Goal: Task Accomplishment & Management: Use online tool/utility

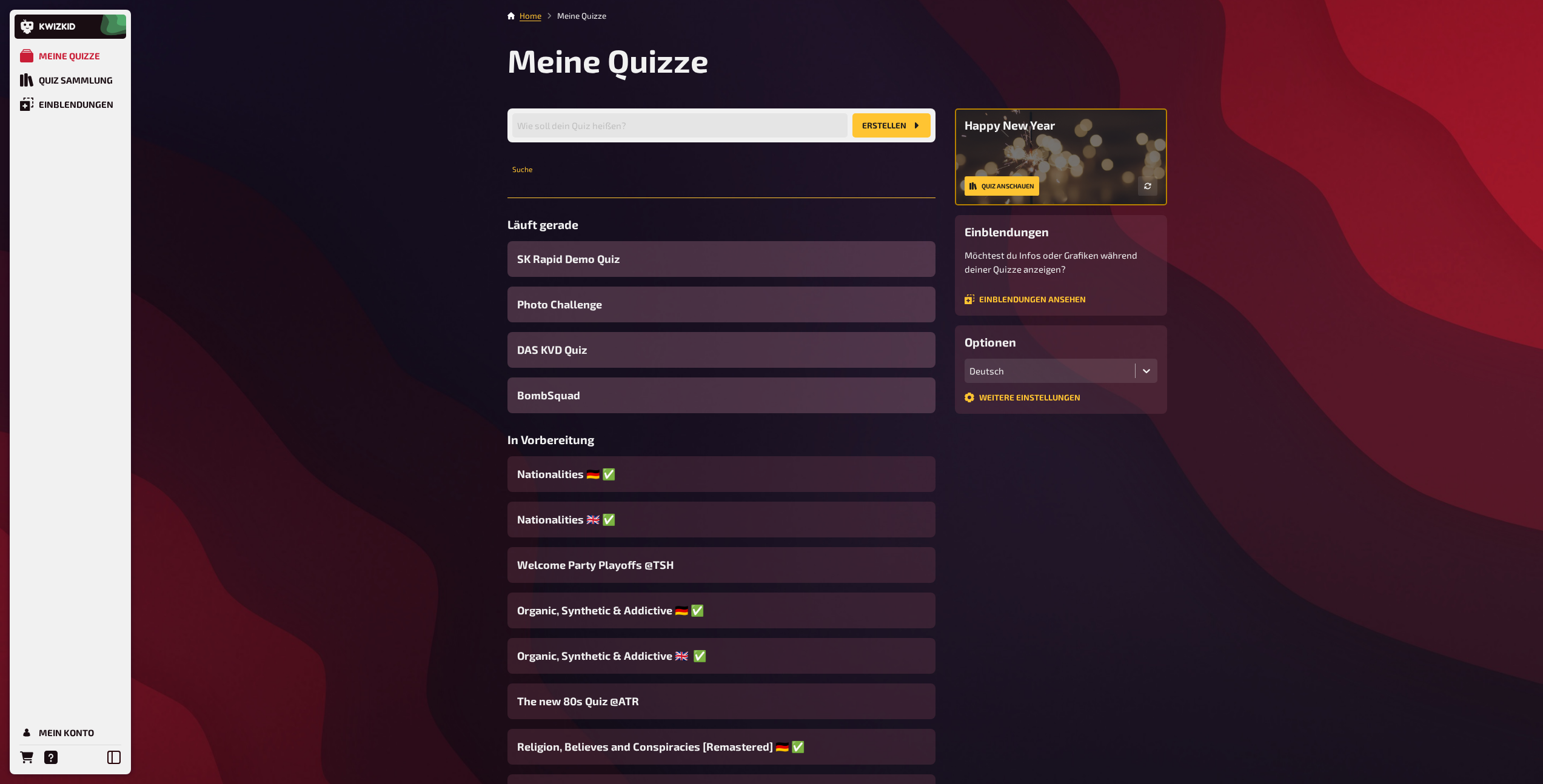
click at [553, 187] on input "text" at bounding box center [721, 186] width 428 height 24
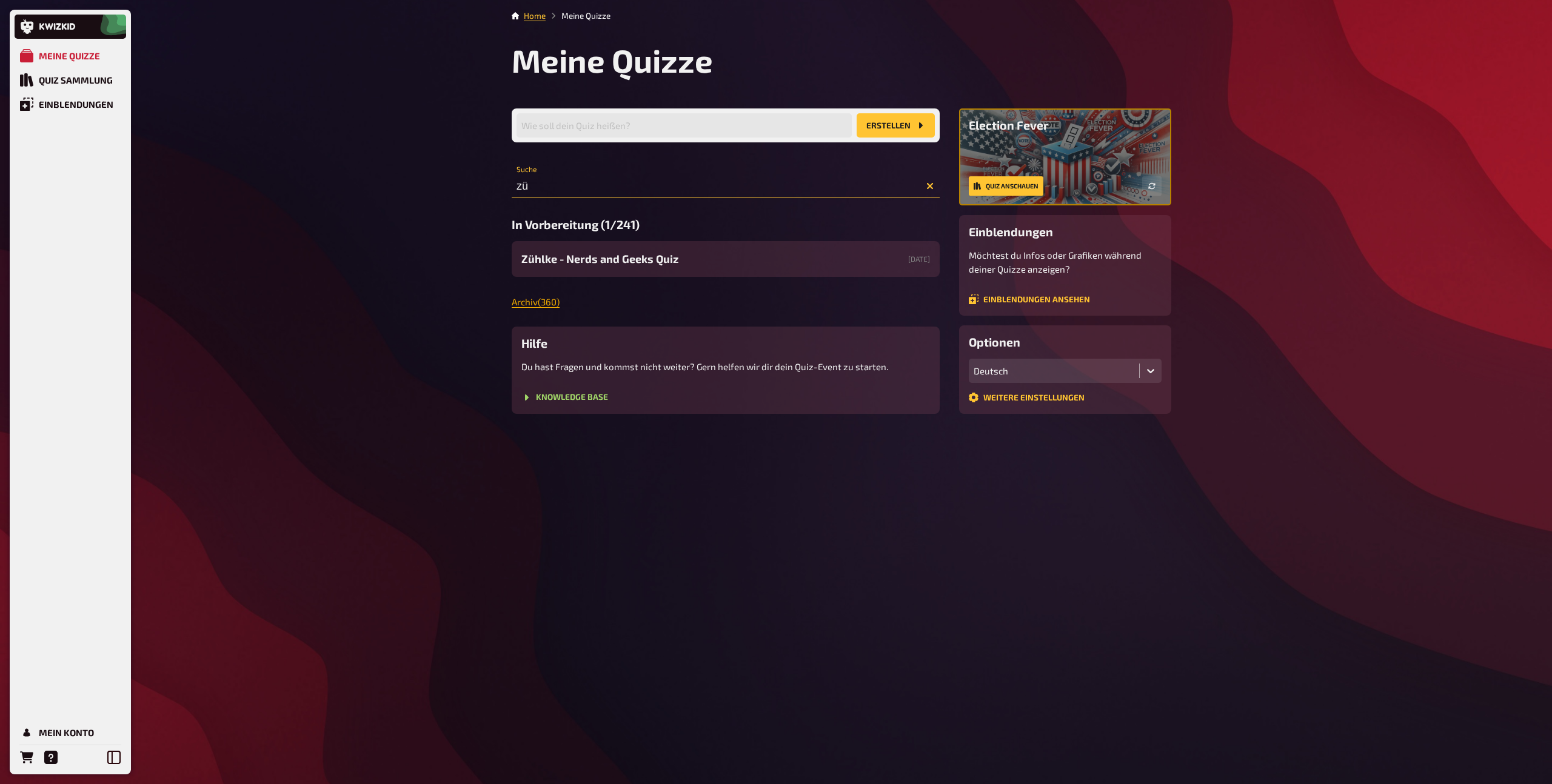
type input "zü"
click at [551, 303] on link "Archiv ( 360 )" at bounding box center [535, 302] width 48 height 11
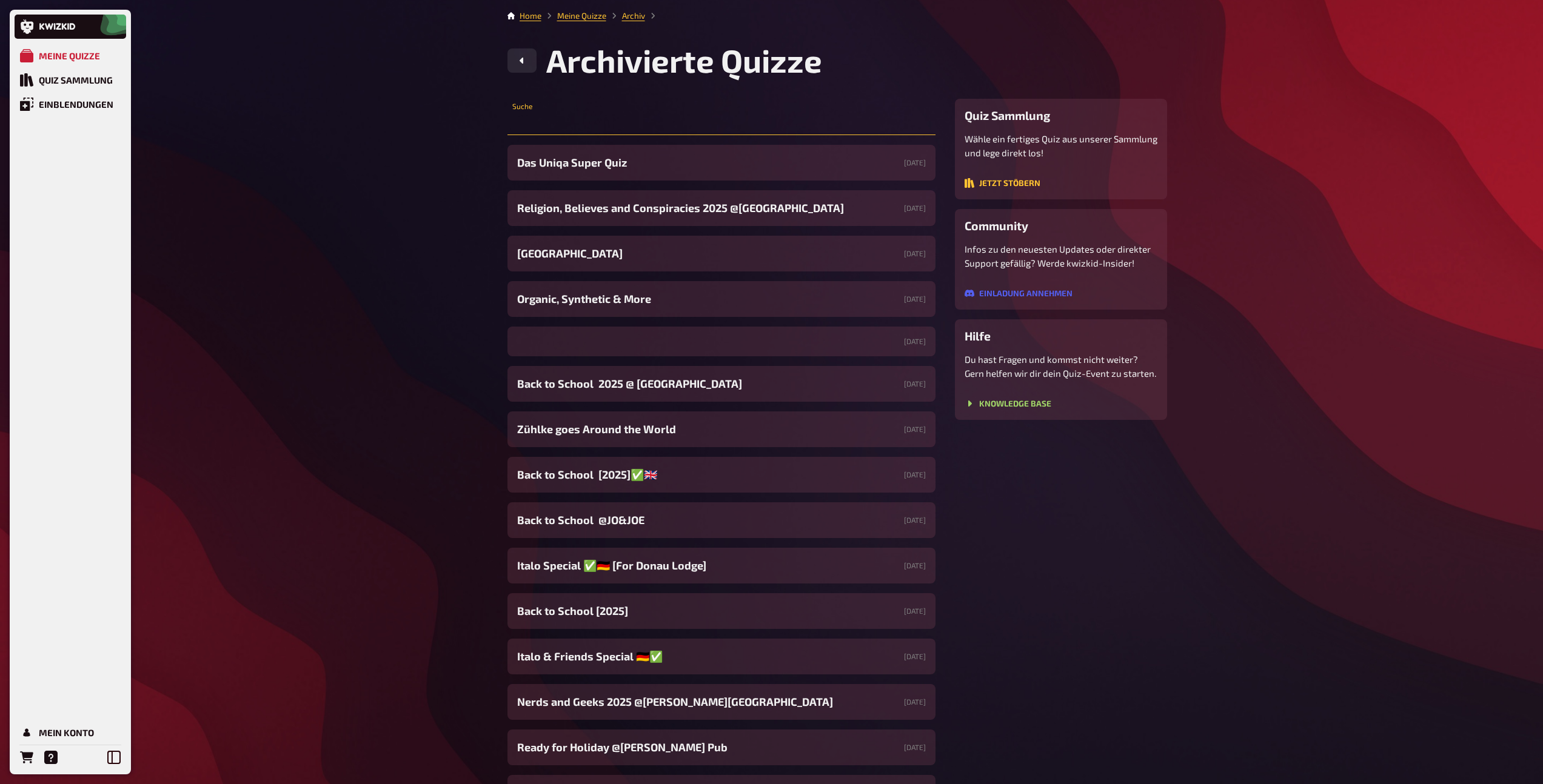
click at [559, 118] on input "text" at bounding box center [721, 123] width 428 height 24
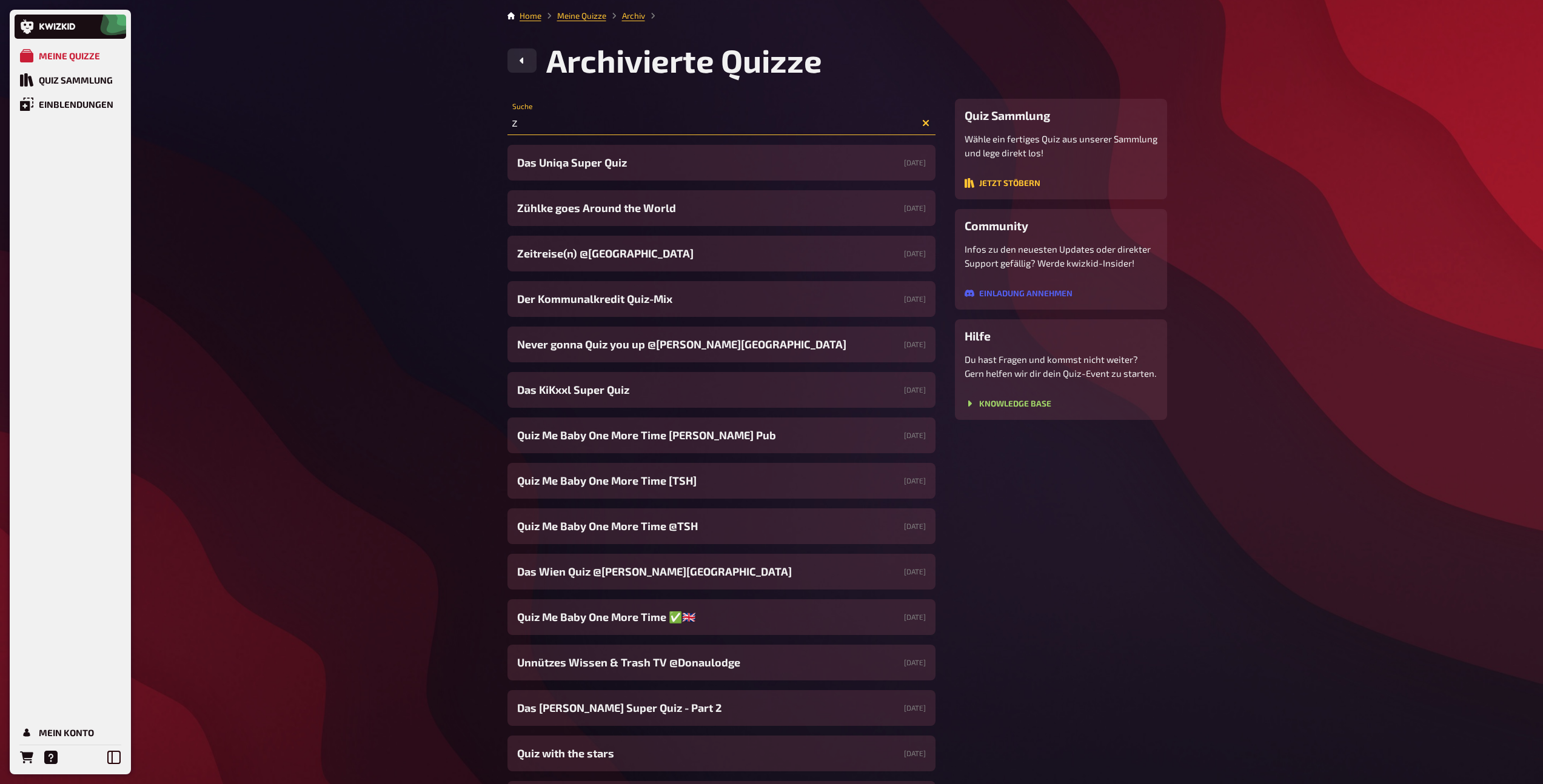
type input "z"
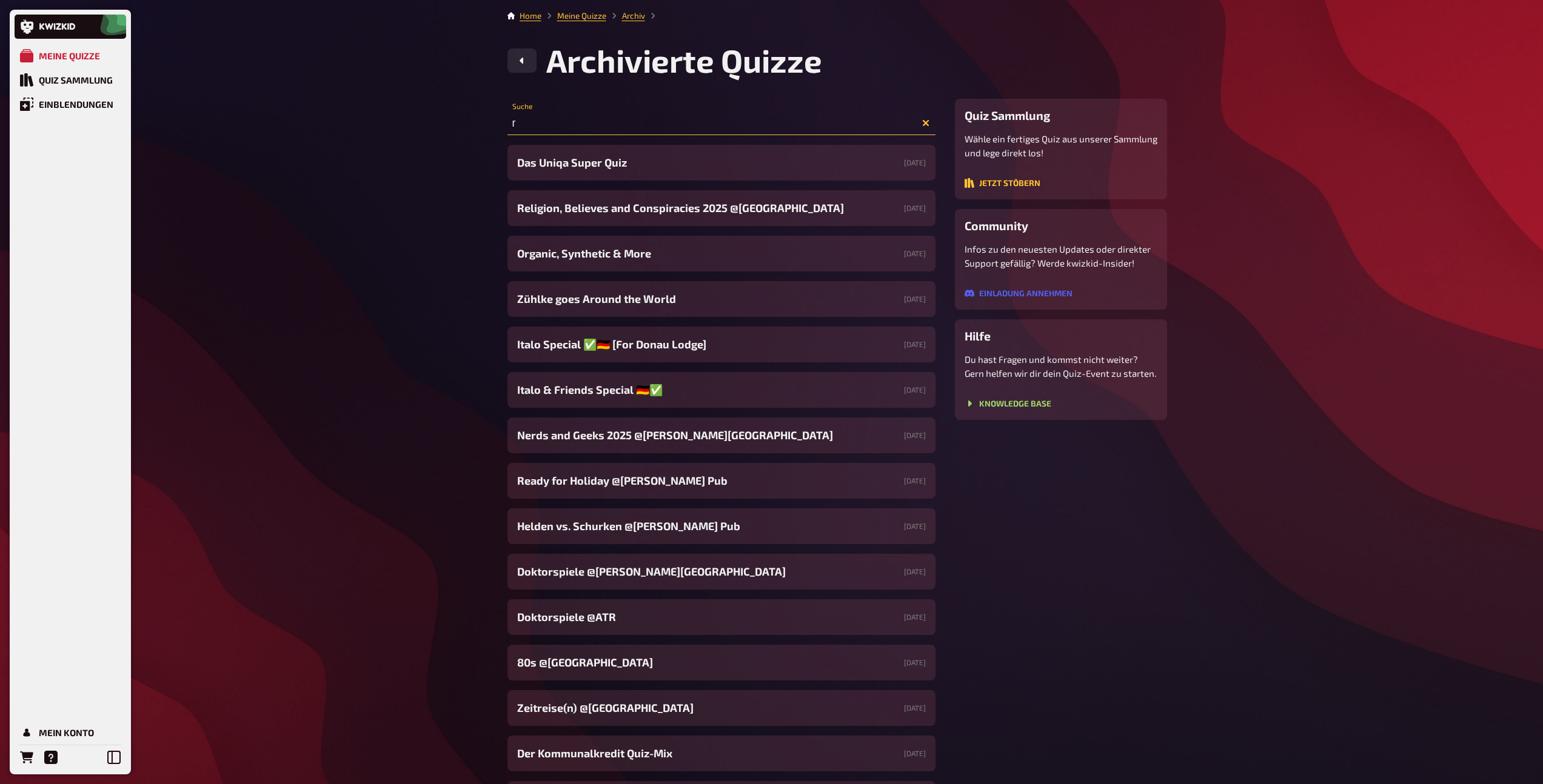
type input "r"
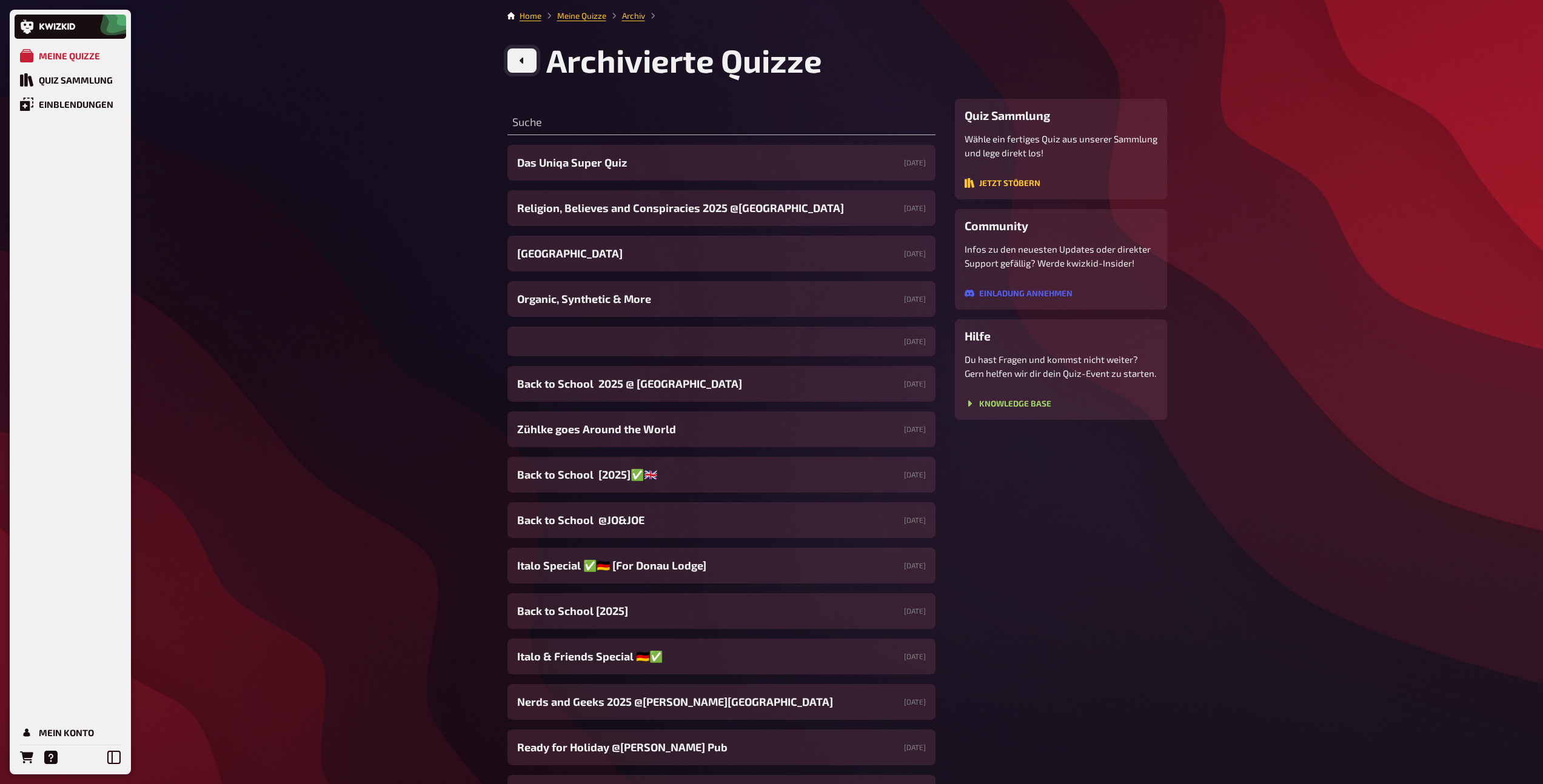
click at [519, 61] on icon at bounding box center [521, 60] width 10 height 10
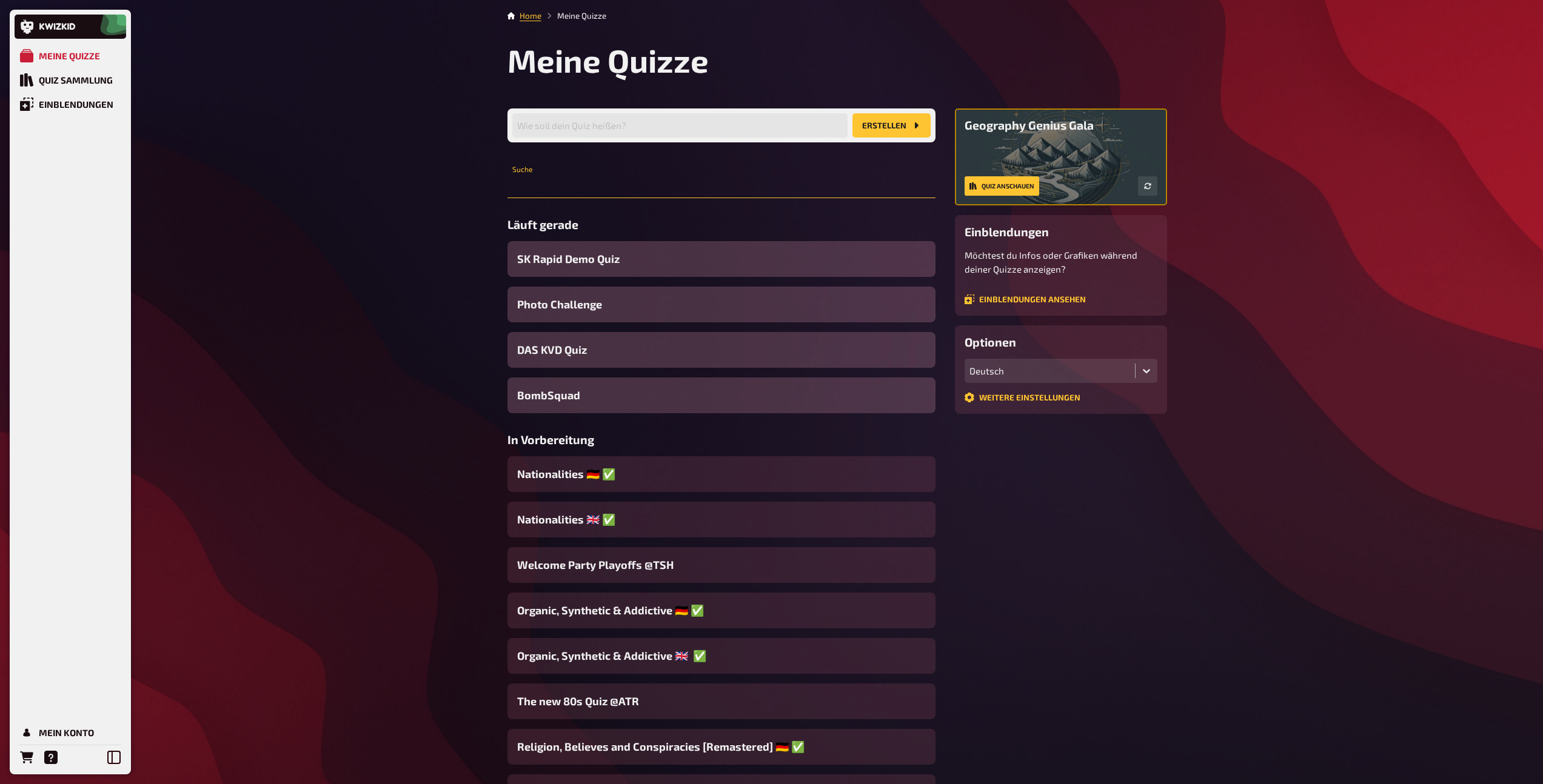
click at [554, 179] on input "text" at bounding box center [721, 186] width 428 height 24
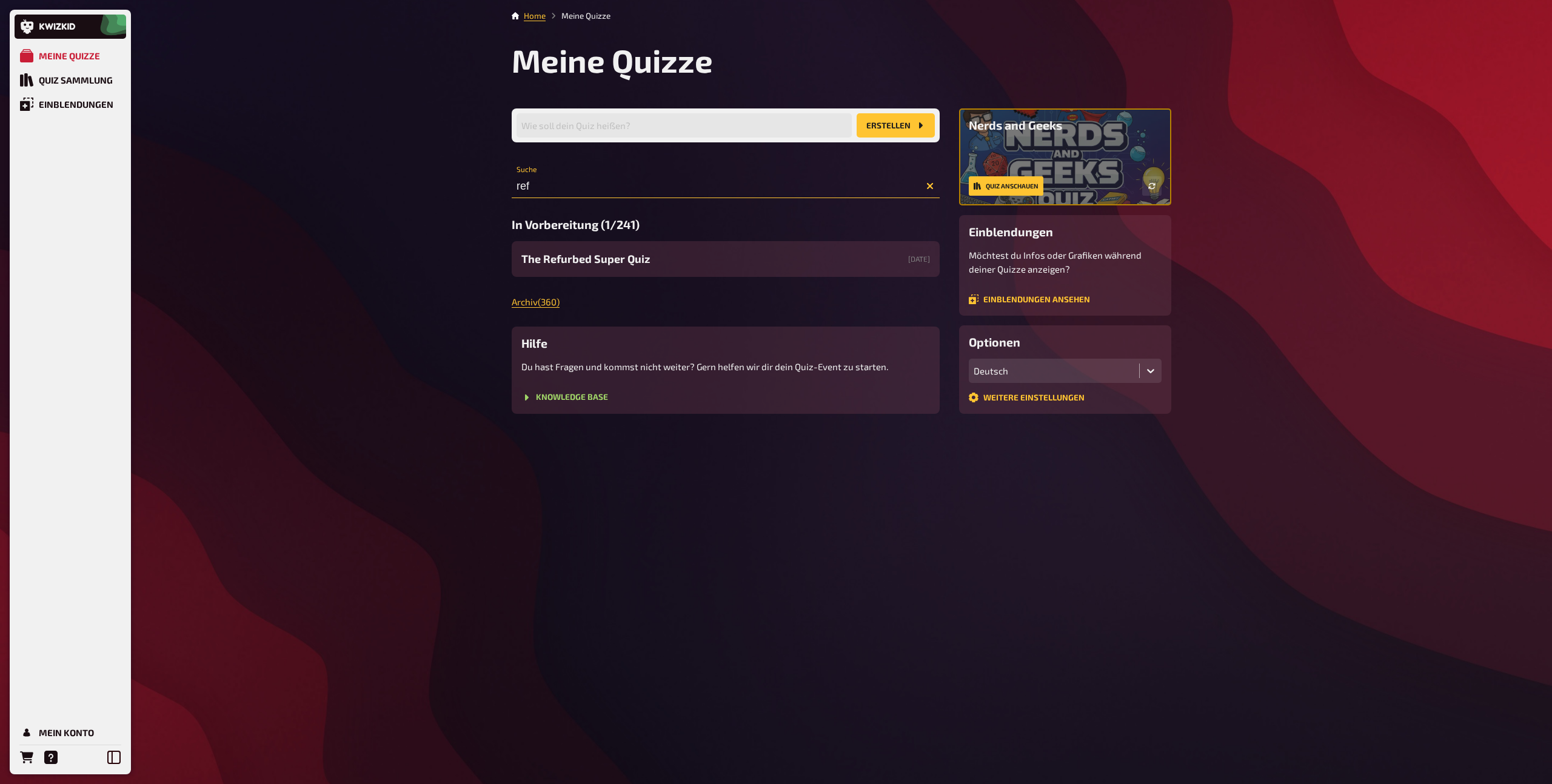
click at [544, 188] on input "ref" at bounding box center [725, 186] width 428 height 24
type input "ref"
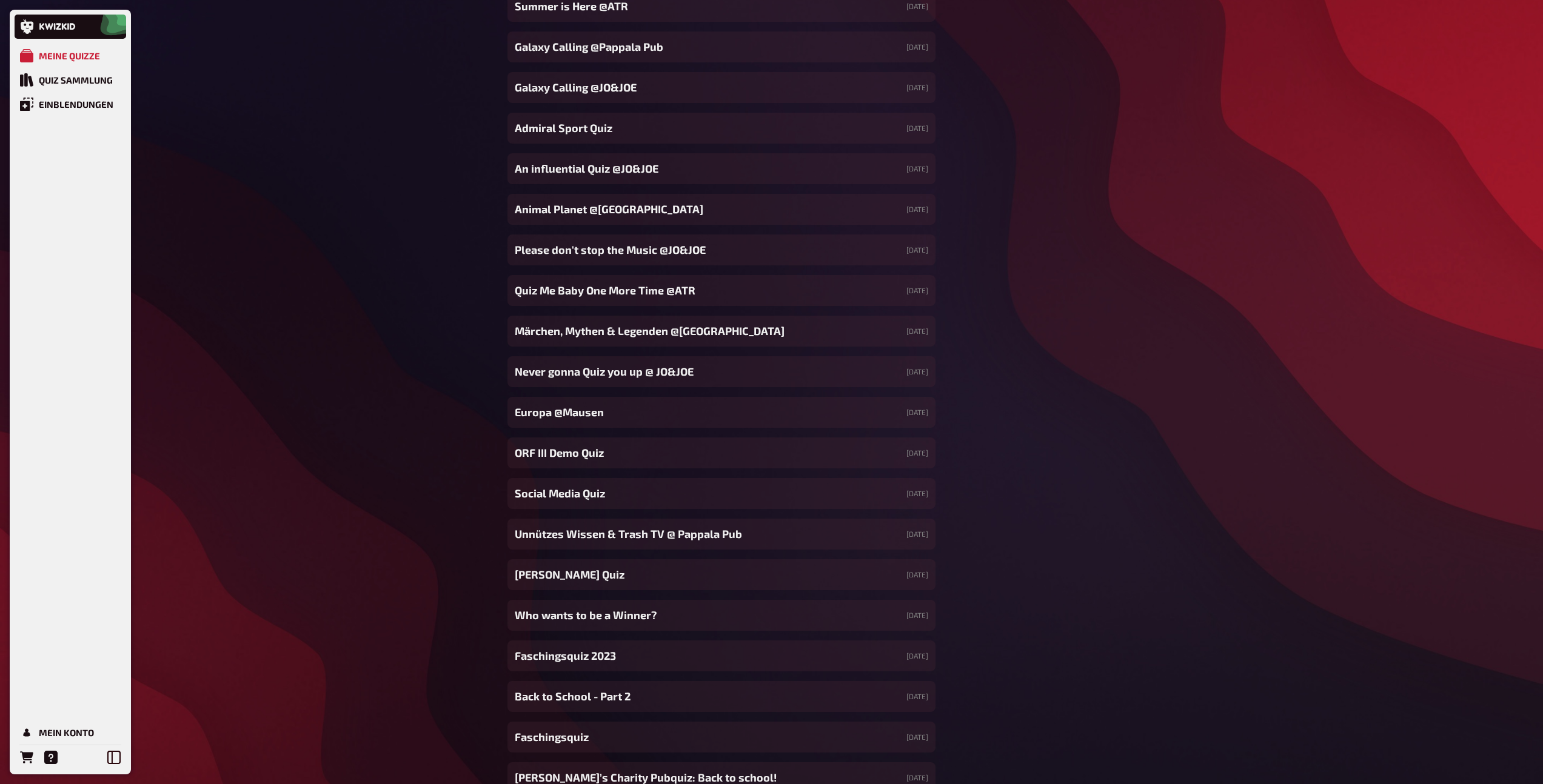
scroll to position [12465, 0]
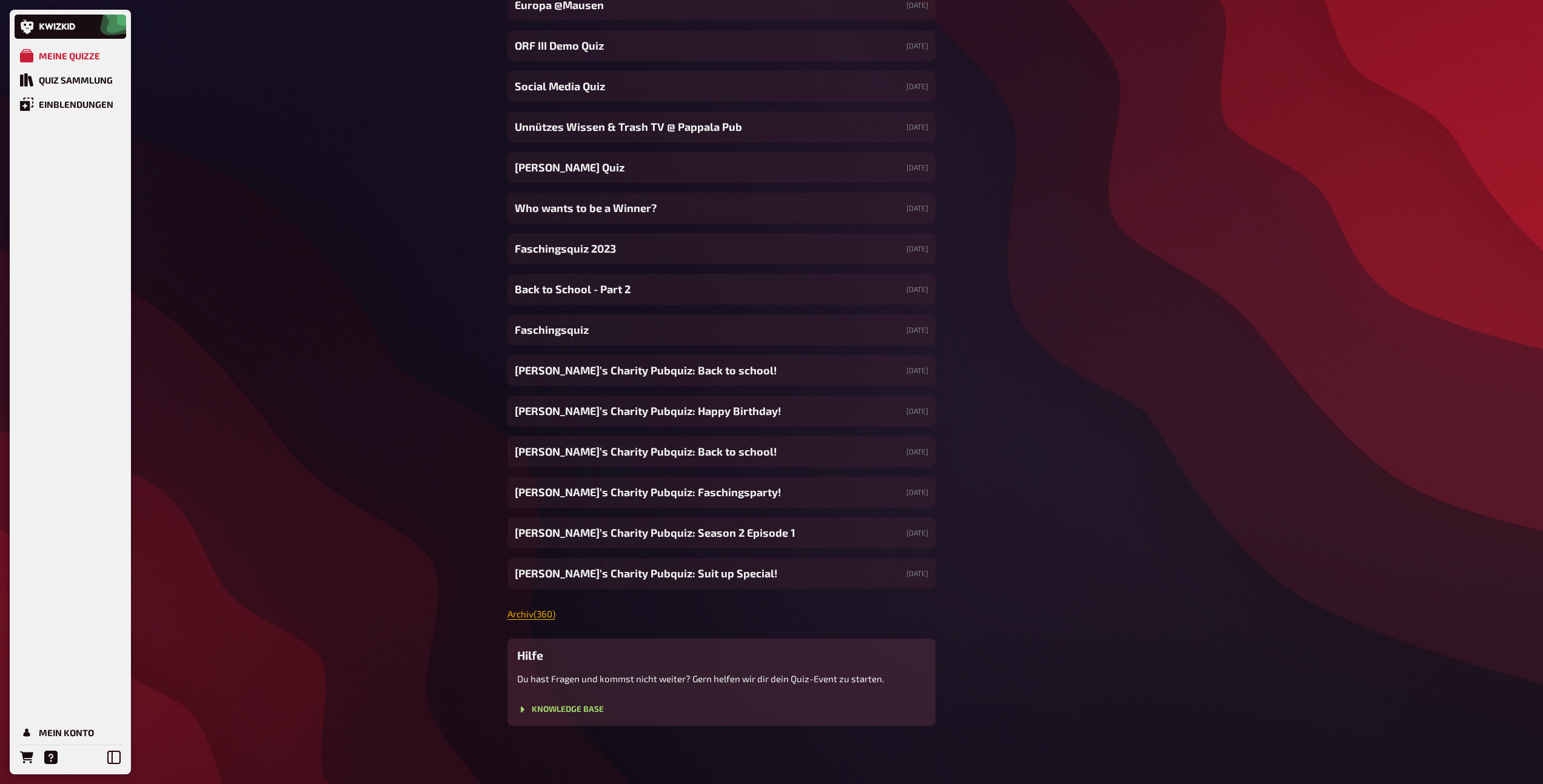
click at [530, 616] on link "Archiv ( 360 )" at bounding box center [531, 613] width 48 height 11
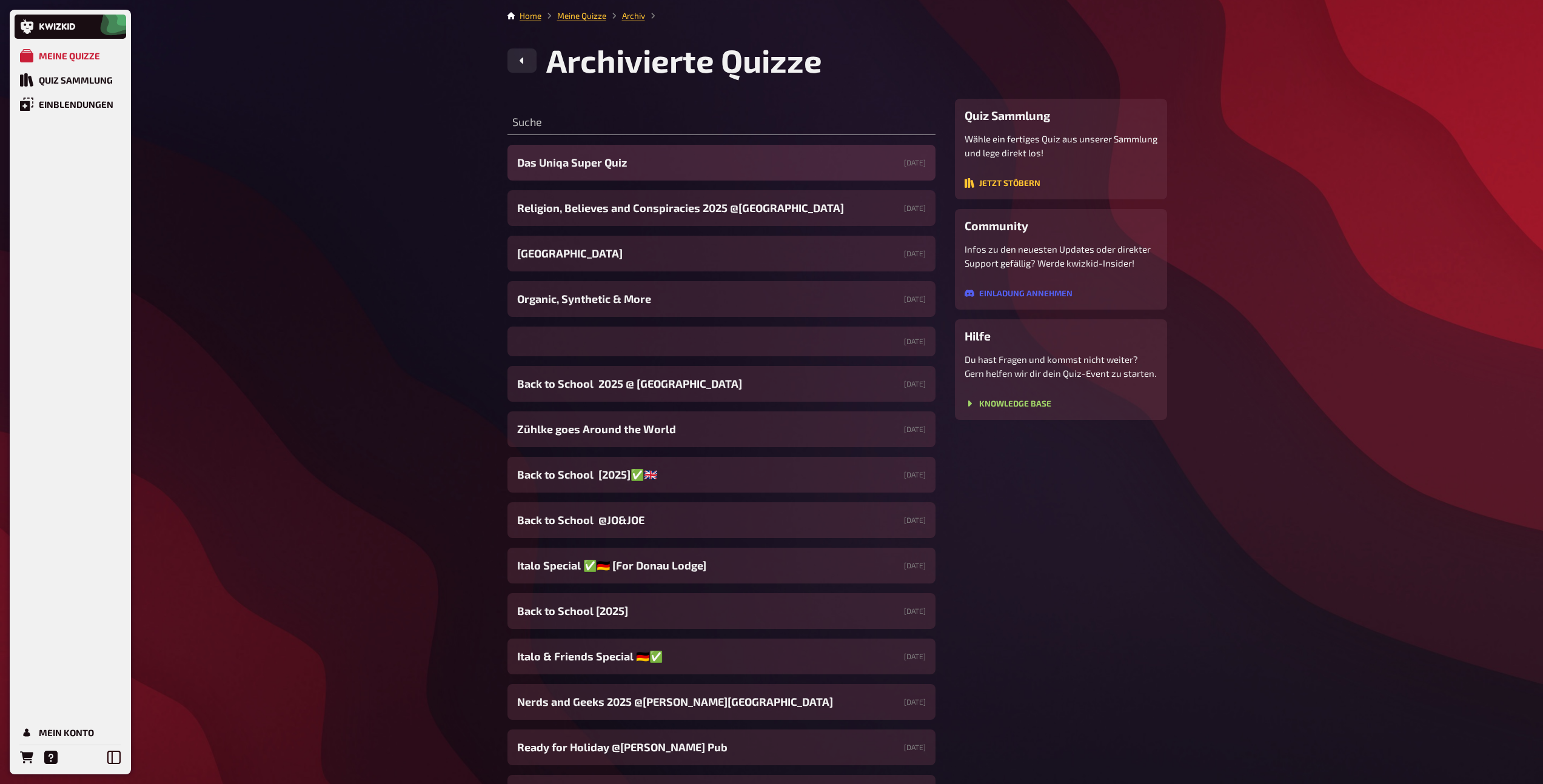
click at [623, 163] on span "Das Uniqa Super Quiz" at bounding box center [572, 162] width 110 height 16
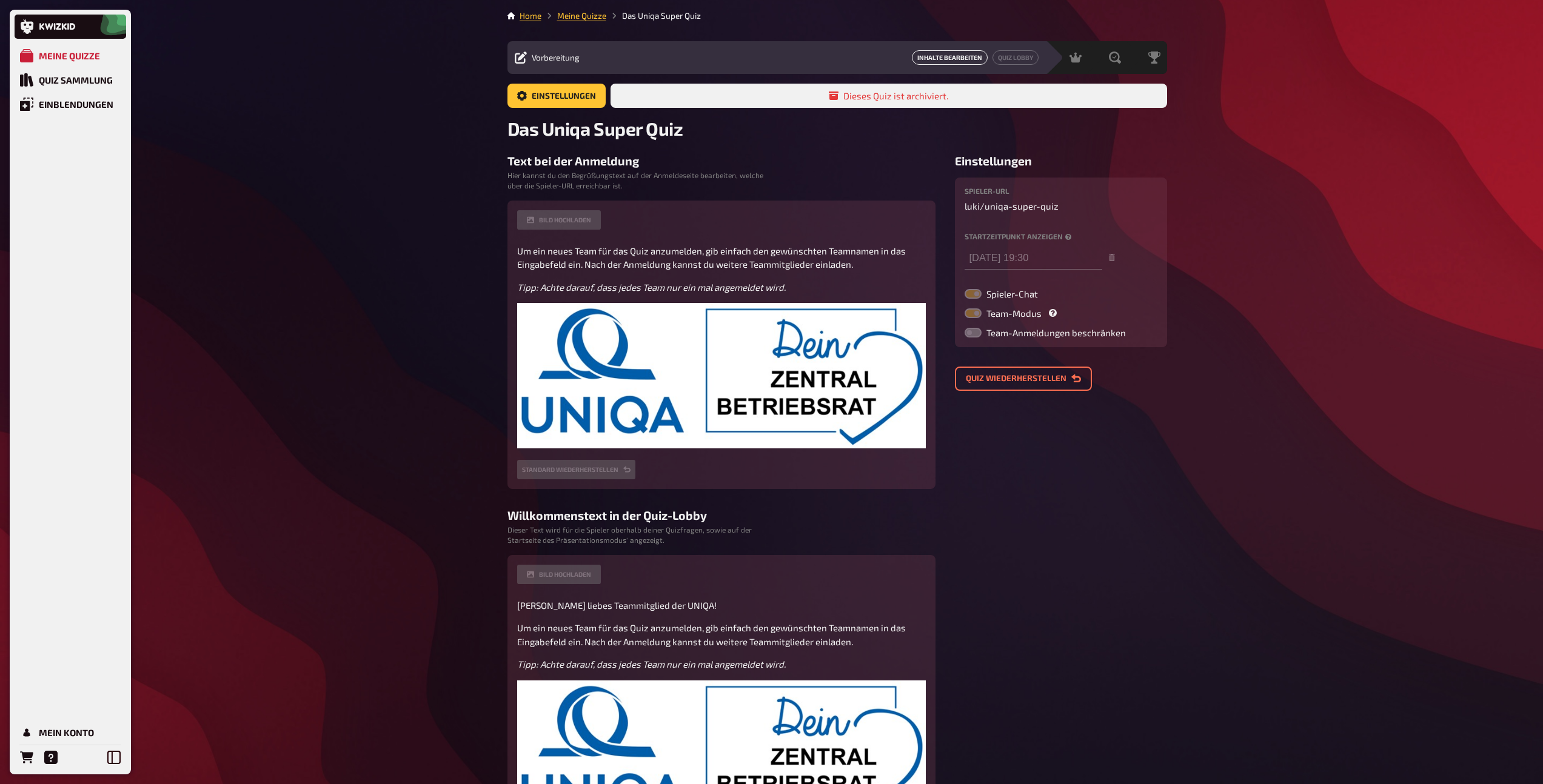
click at [954, 61] on link "Inhalte Bearbeiten" at bounding box center [949, 57] width 75 height 14
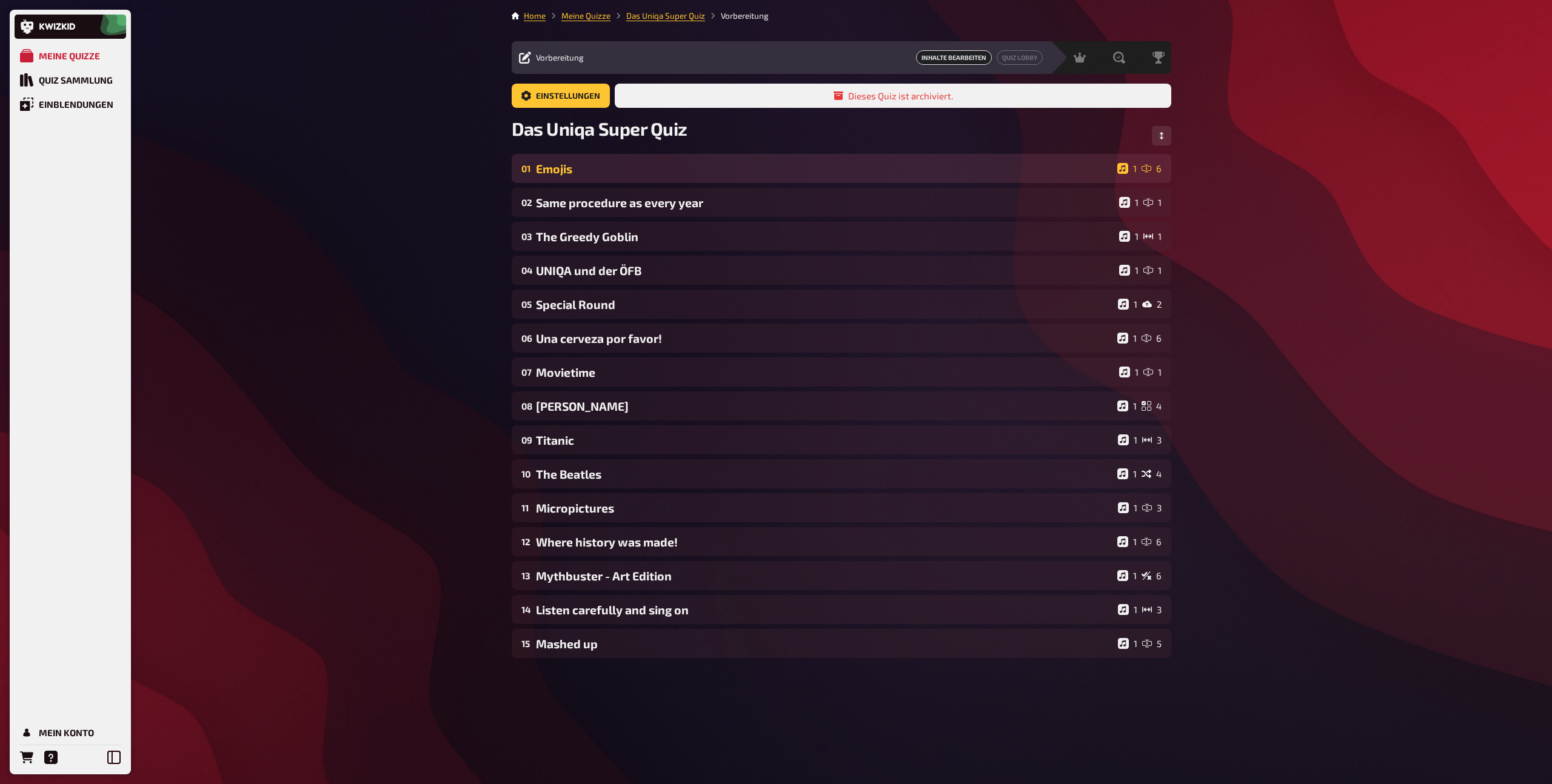
click at [569, 170] on div "Emojis" at bounding box center [824, 168] width 576 height 14
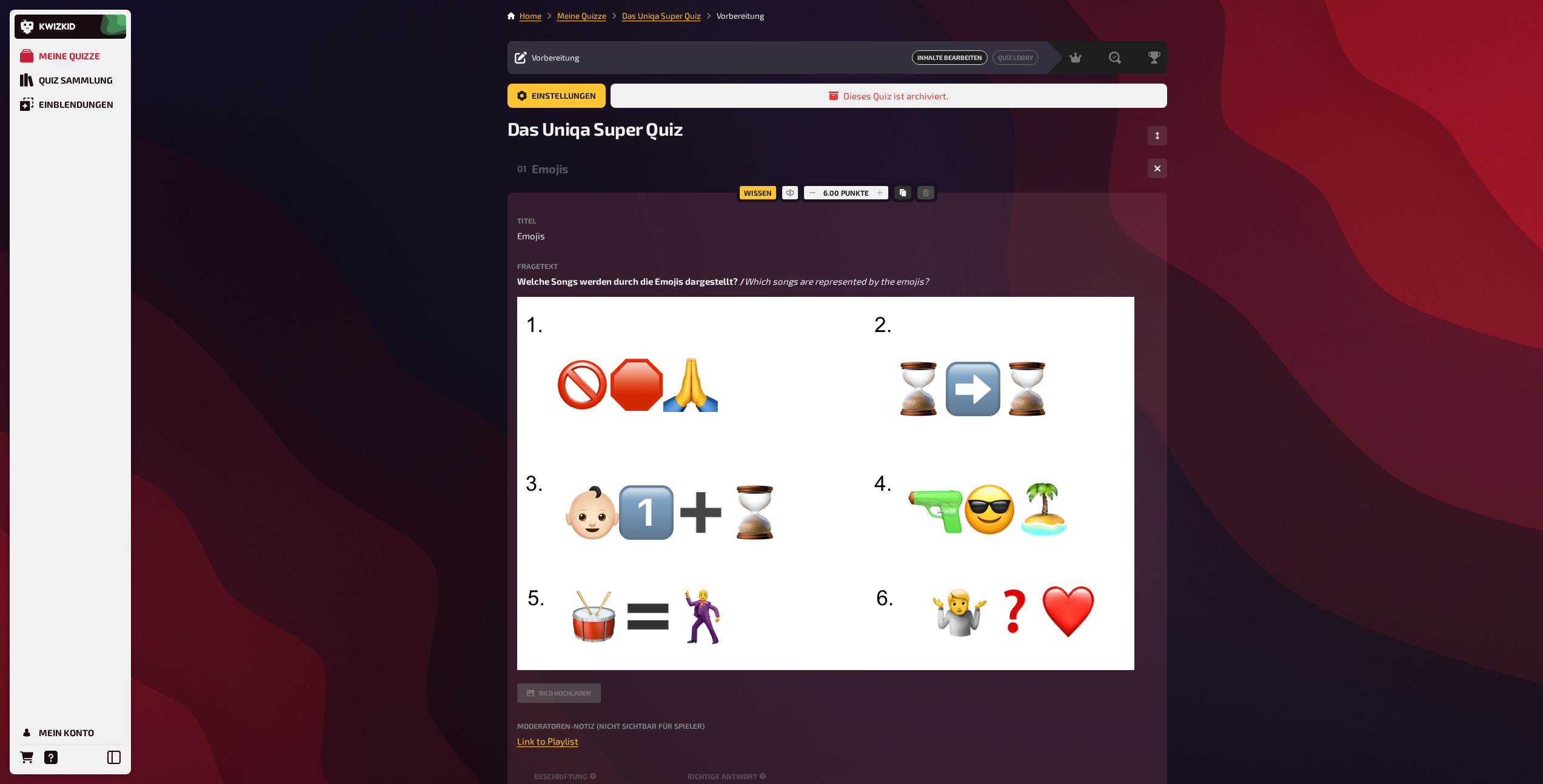
click at [569, 170] on div "Emojis" at bounding box center [834, 168] width 606 height 14
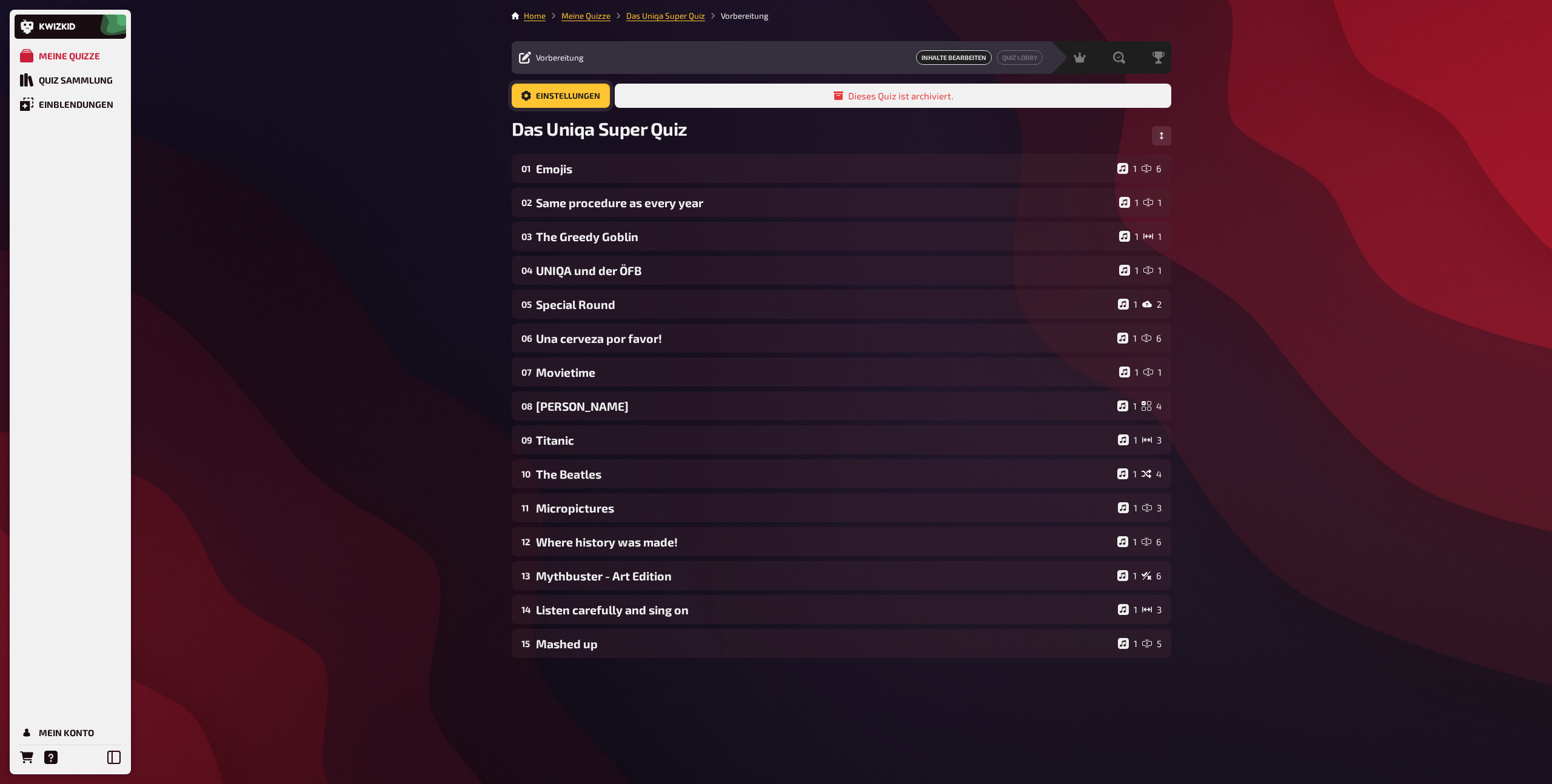
click at [575, 94] on link "Einstellungen" at bounding box center [560, 96] width 98 height 24
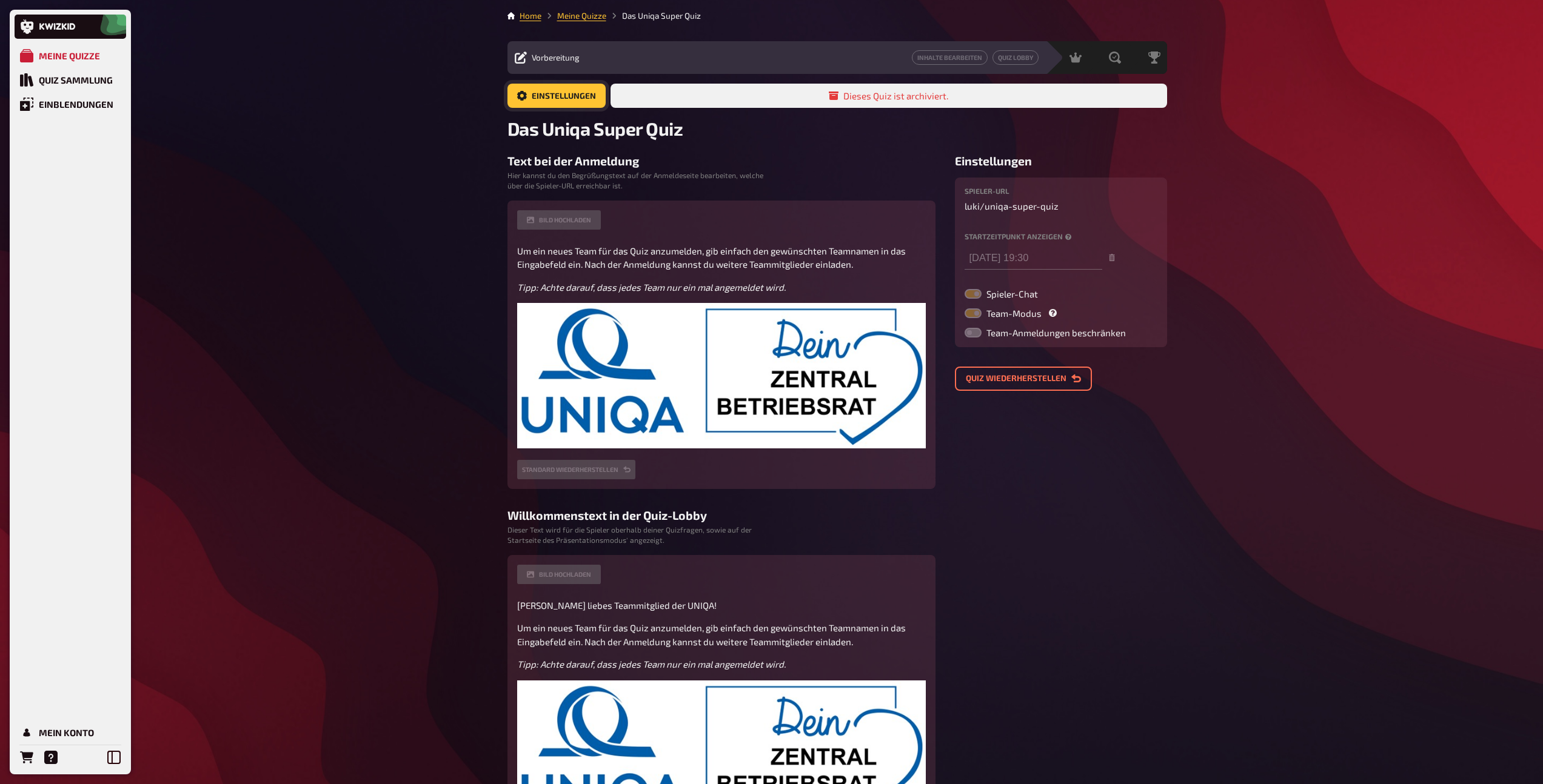
click at [560, 95] on link "Einstellungen" at bounding box center [557, 96] width 98 height 24
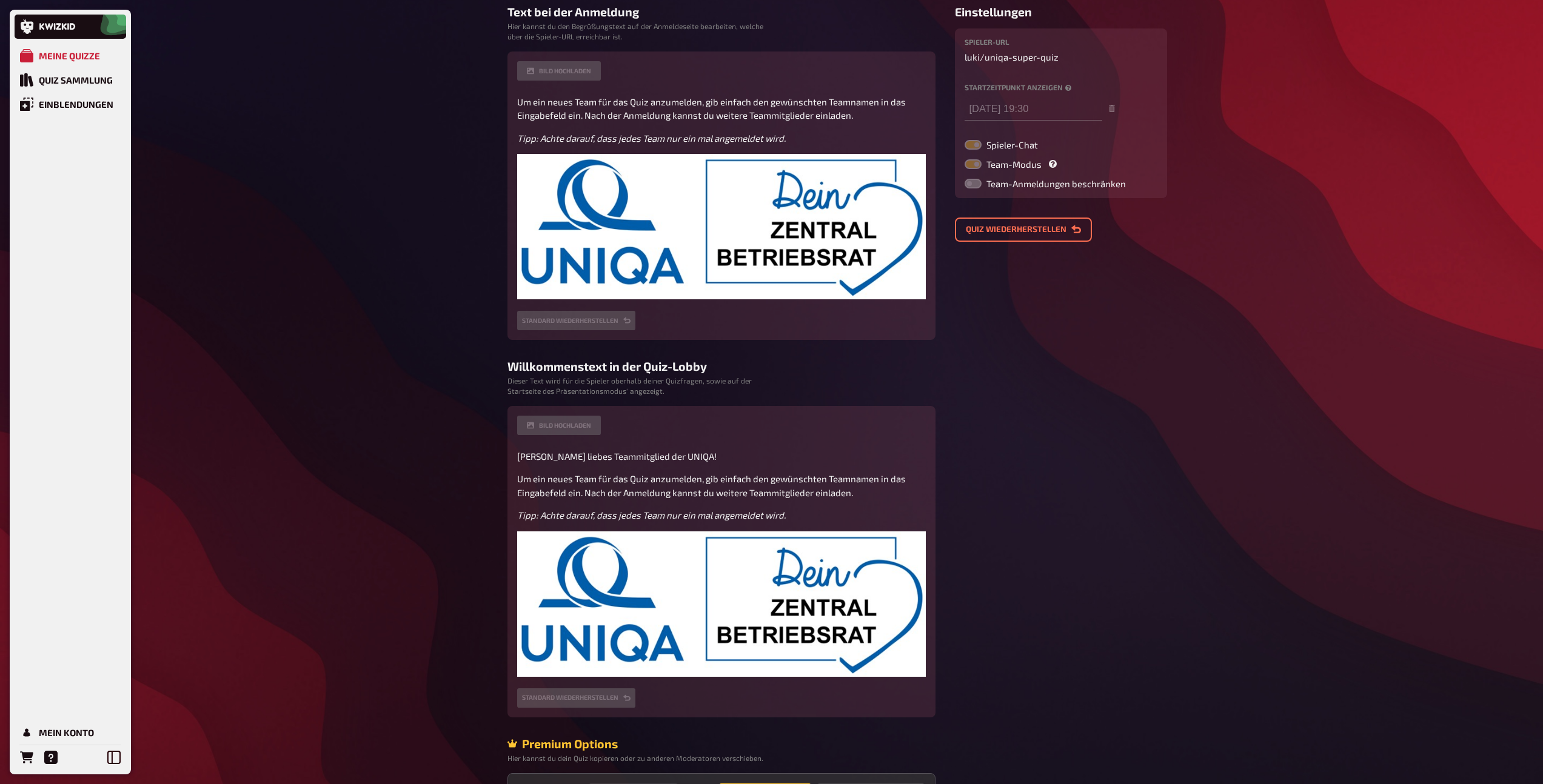
scroll to position [241, 0]
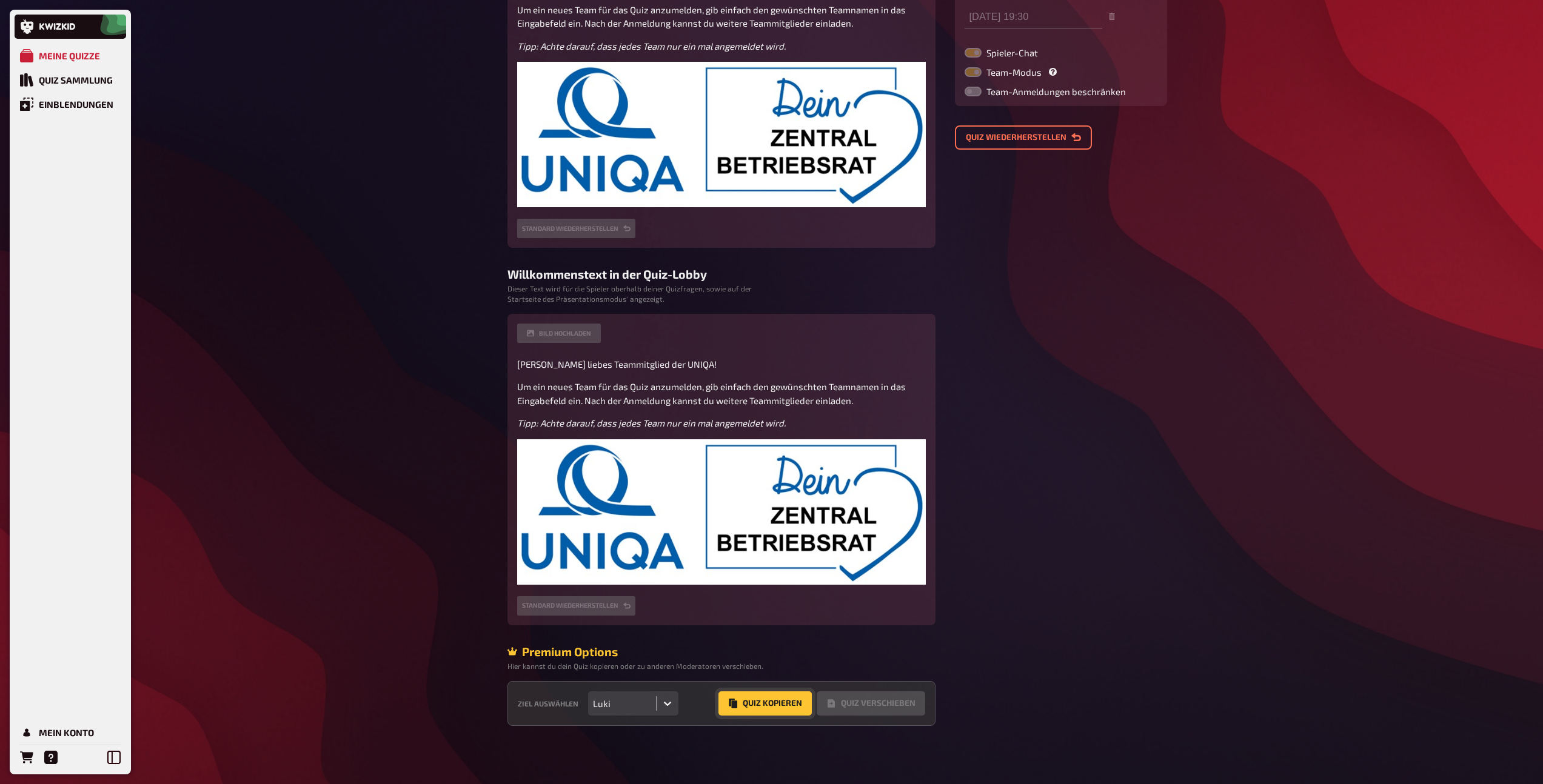
click at [768, 707] on button "Quiz Kopieren" at bounding box center [765, 703] width 93 height 24
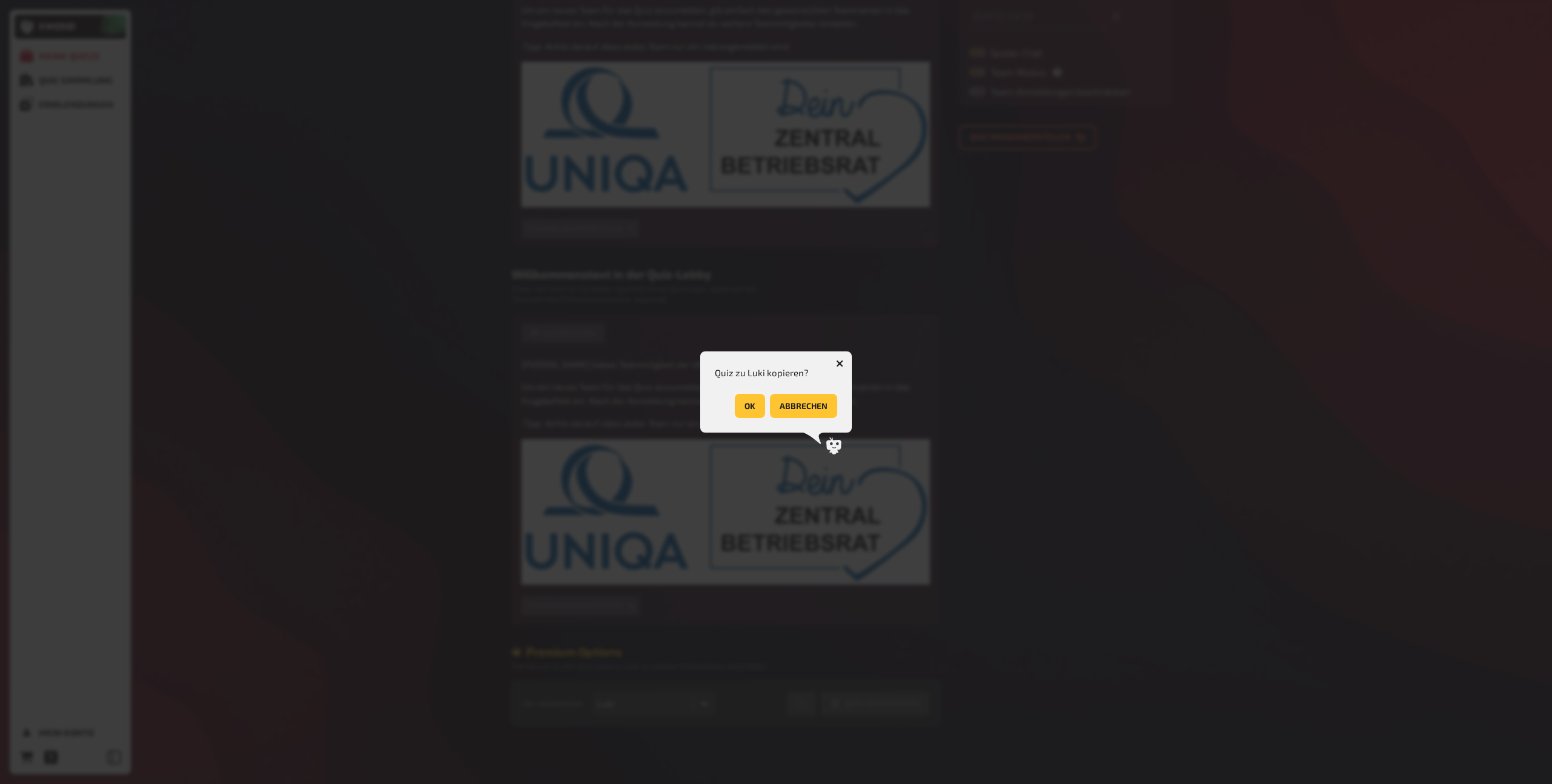
click at [754, 408] on button "OK" at bounding box center [750, 406] width 30 height 24
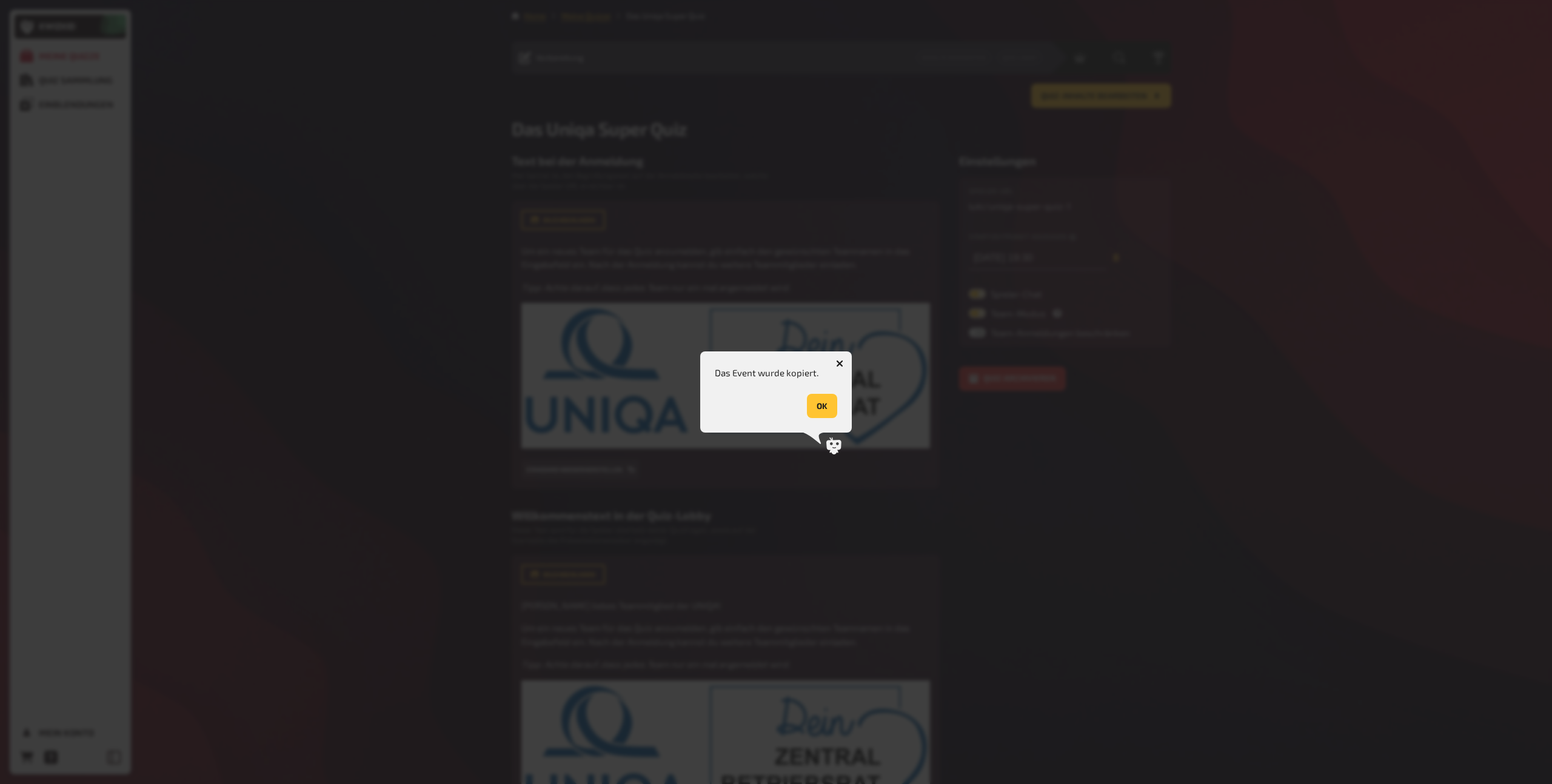
click at [826, 409] on button "OK" at bounding box center [822, 406] width 30 height 24
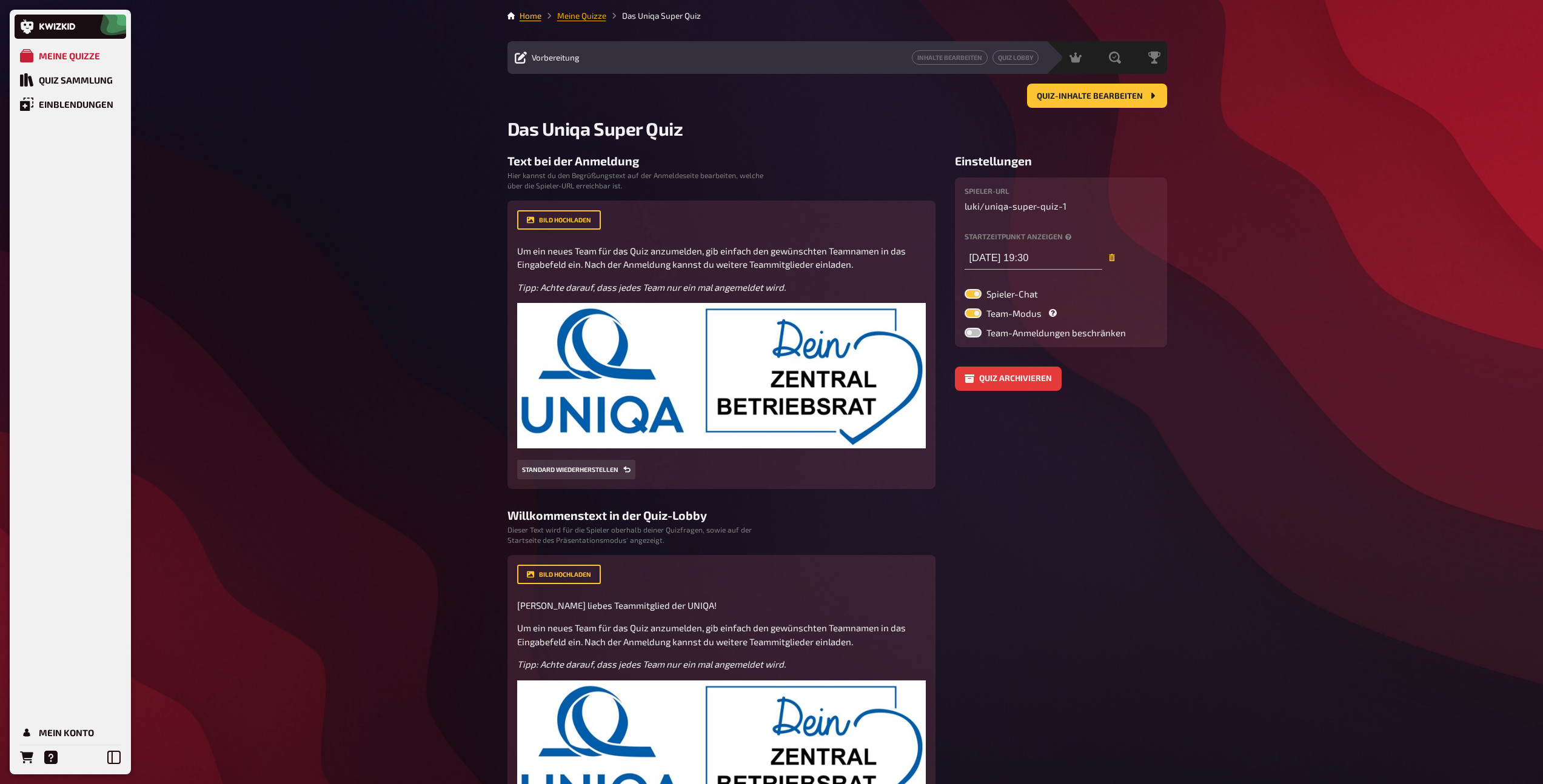
click at [579, 16] on link "Meine Quizze" at bounding box center [582, 15] width 49 height 10
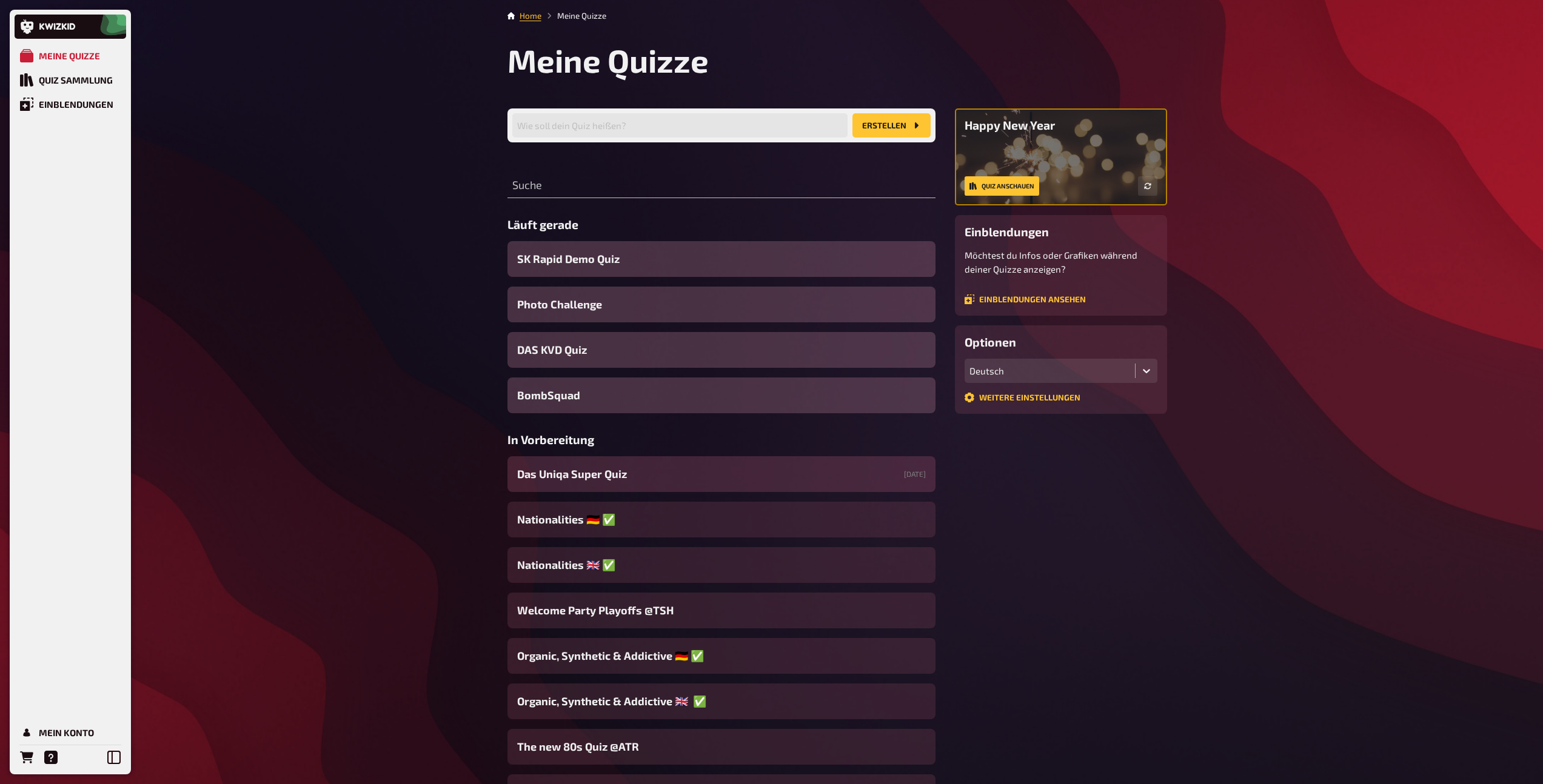
click at [629, 476] on div "Das Uniqa Super Quiz [DATE]" at bounding box center [721, 474] width 428 height 36
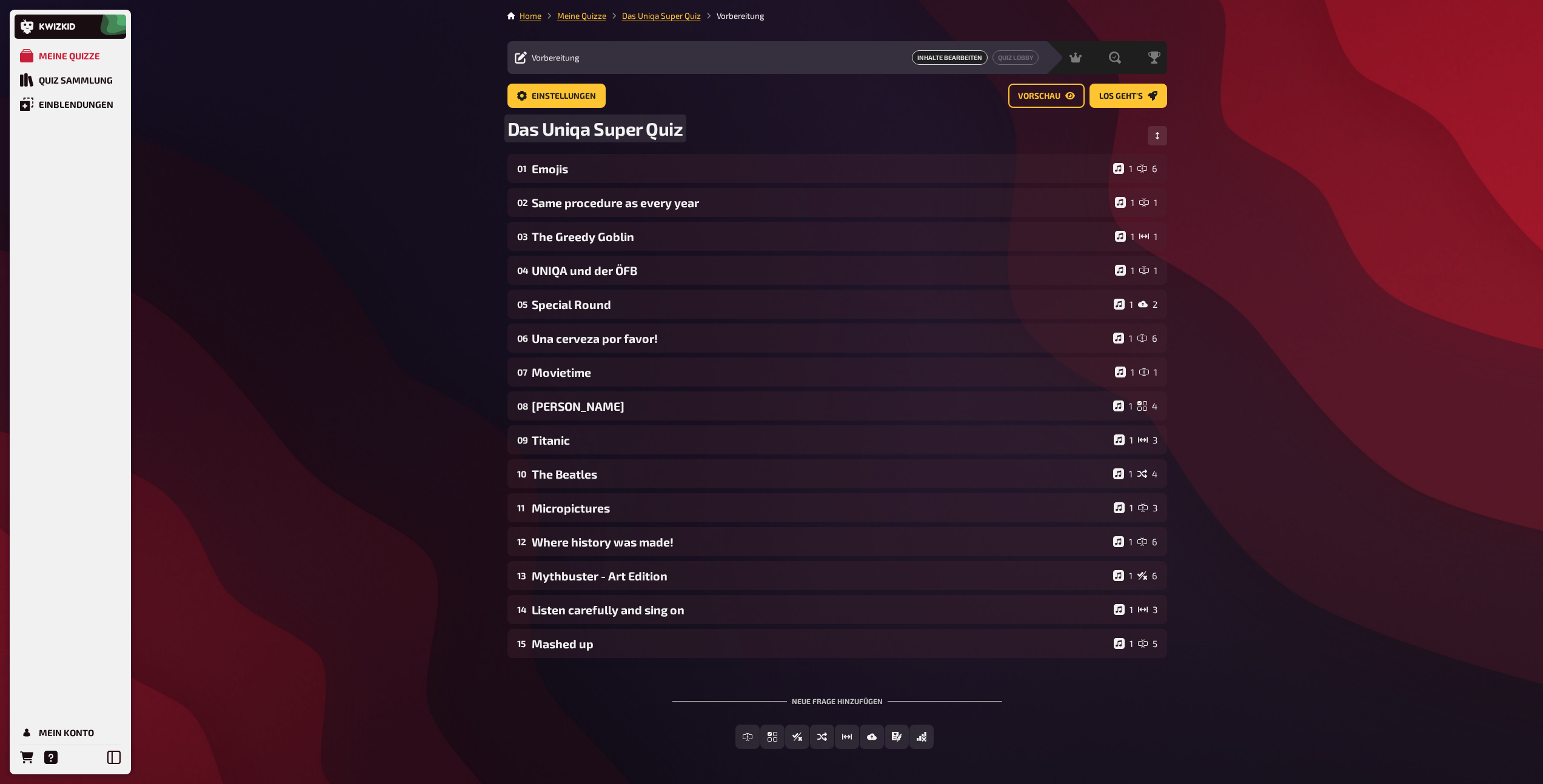
click at [572, 131] on span "Das Uniqa Super Quiz" at bounding box center [595, 128] width 176 height 22
drag, startPoint x: 590, startPoint y: 132, endPoint x: 487, endPoint y: 124, distance: 103.3
click at [487, 124] on div "Meine Quizze Quiz Sammlung Einblendungen Mein Konto Home Meine Quizze Das Uniqa…" at bounding box center [772, 413] width 1543 height 827
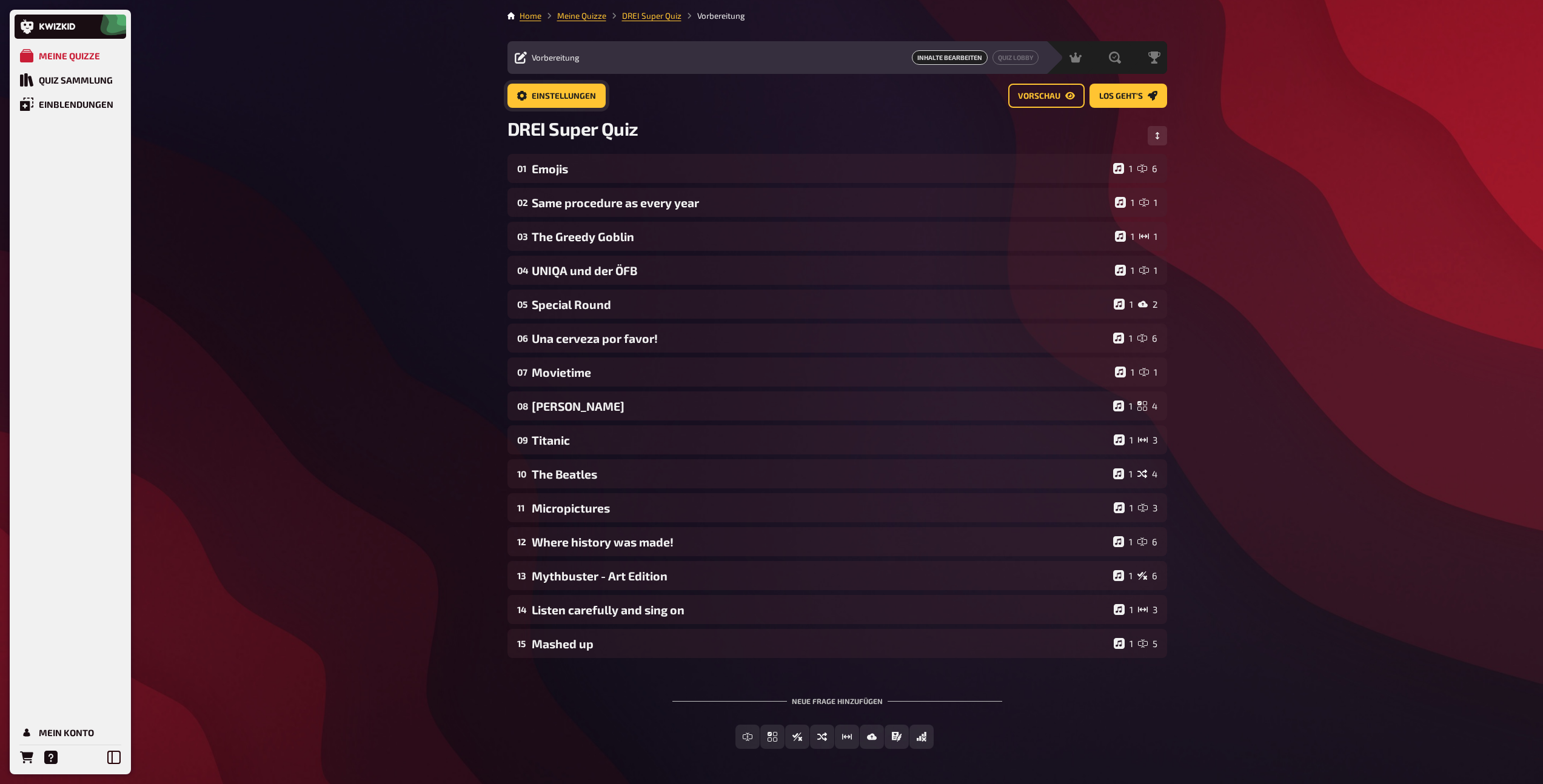
click at [559, 96] on span "Einstellungen" at bounding box center [563, 96] width 64 height 8
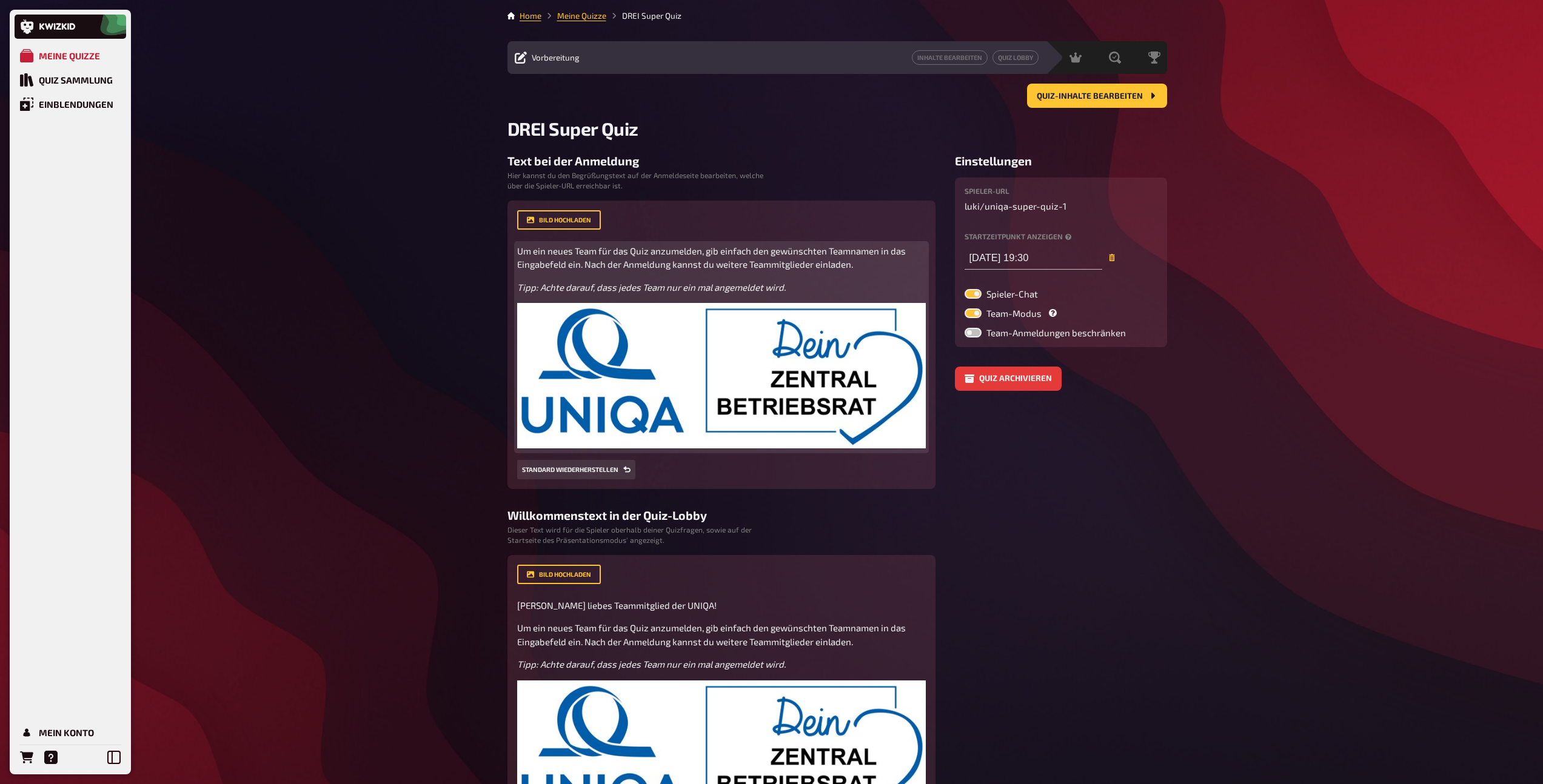
click at [647, 379] on img at bounding box center [721, 376] width 409 height 146
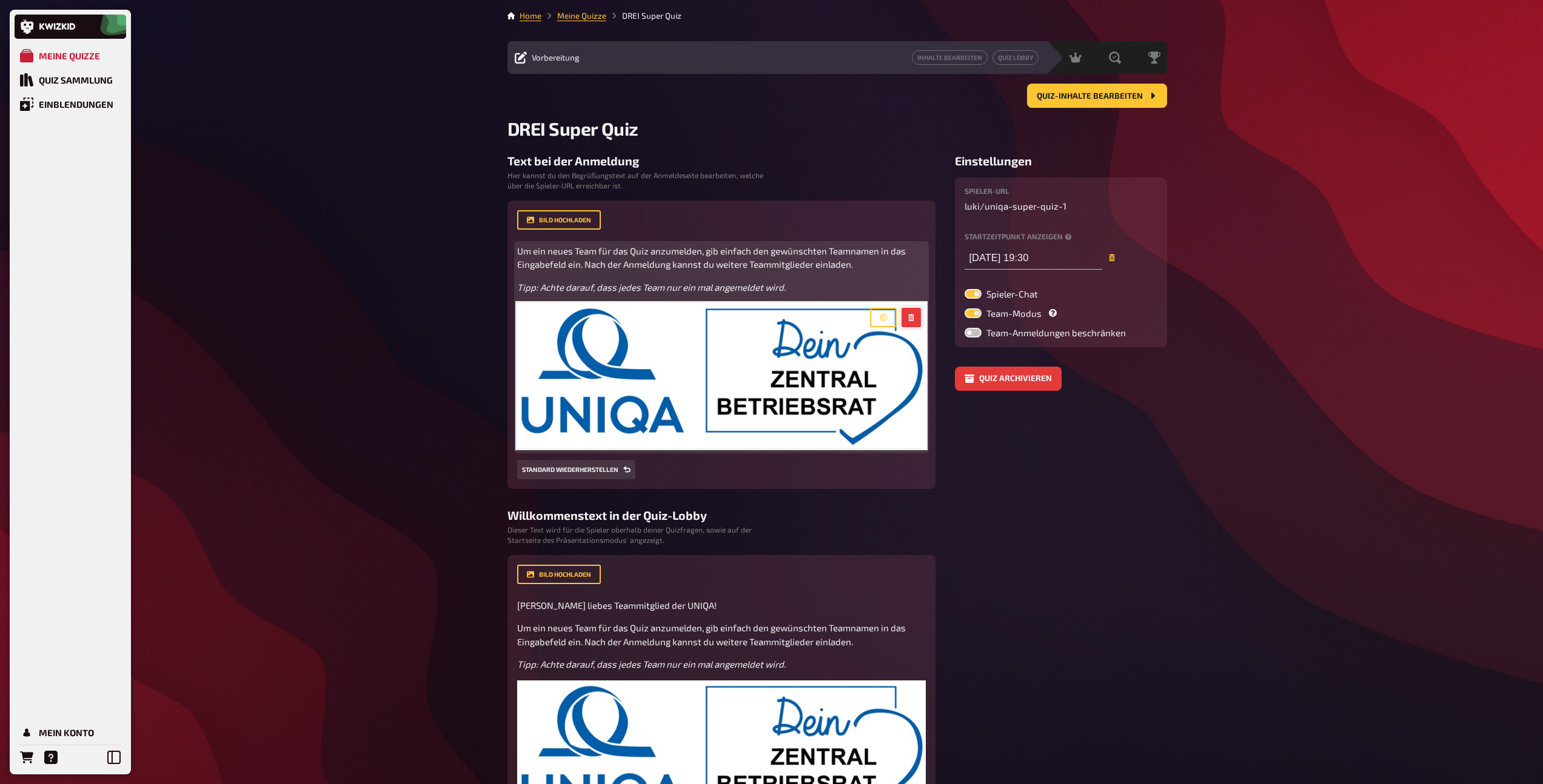
click at [913, 316] on icon "button" at bounding box center [910, 318] width 5 height 8
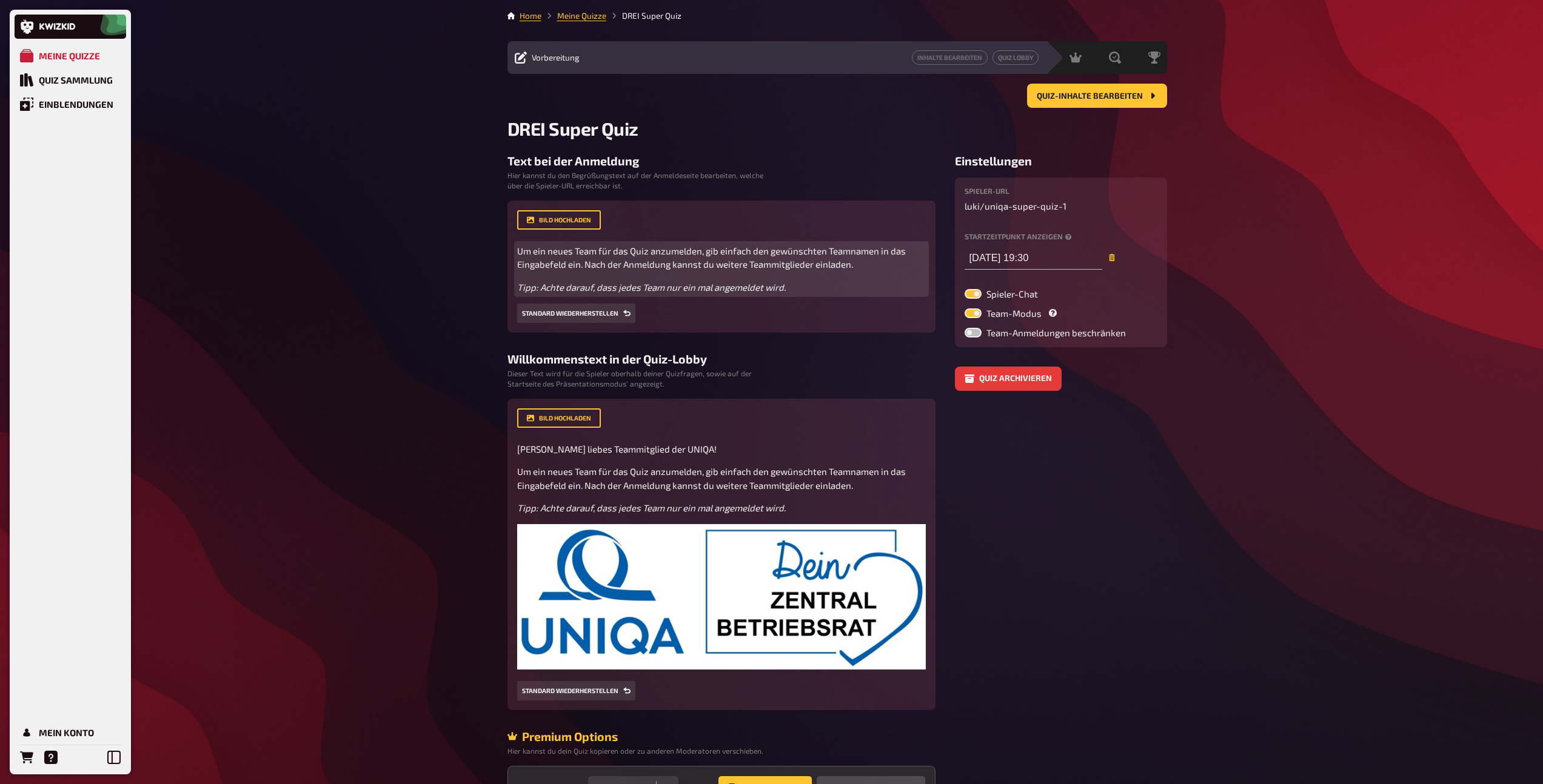
click at [802, 291] on p "Tipp: Achte darauf, dass jedes Team nur ein mal angemeldet wird." at bounding box center [721, 287] width 409 height 14
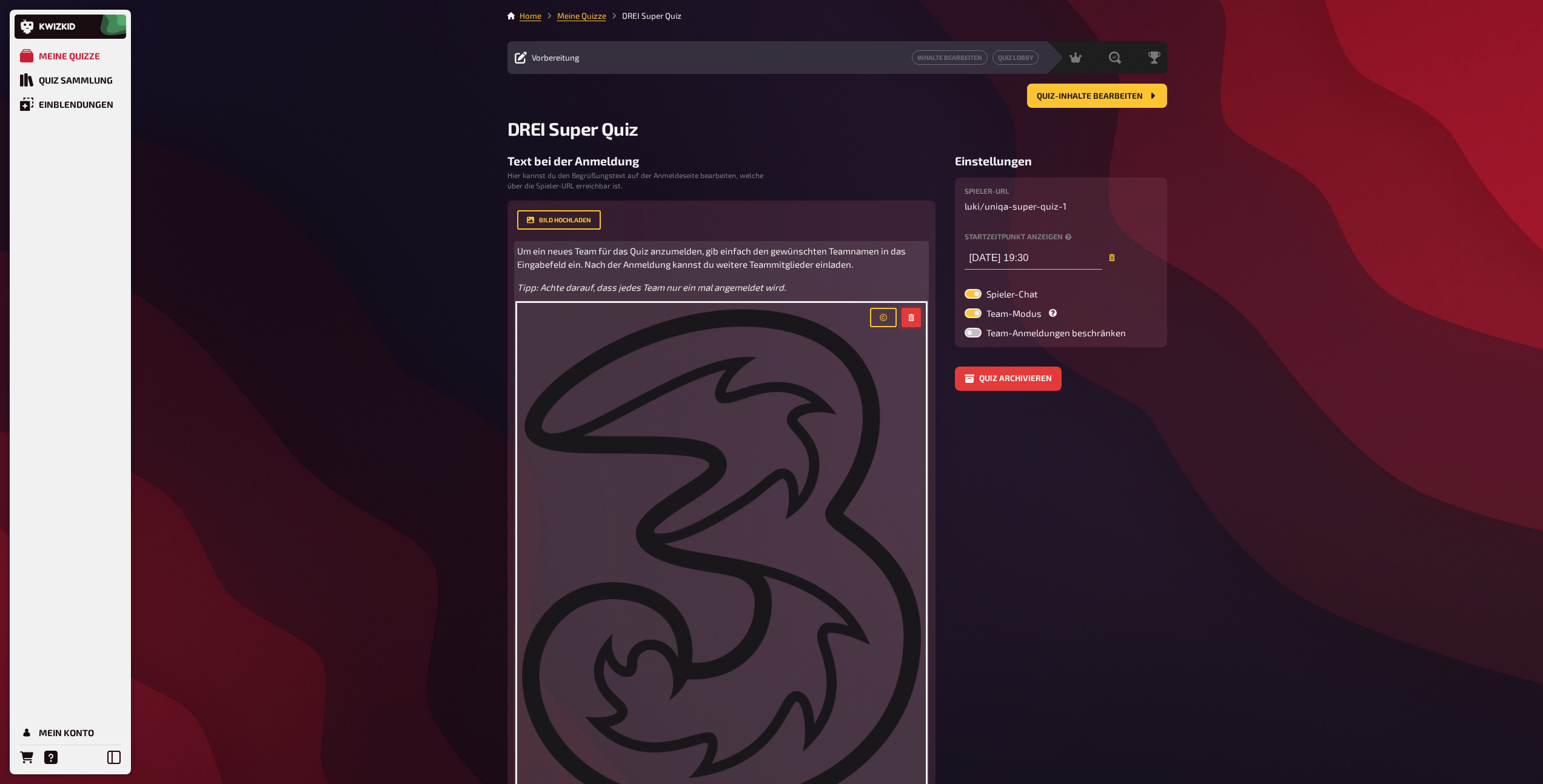
click at [911, 315] on icon "button" at bounding box center [911, 318] width 8 height 8
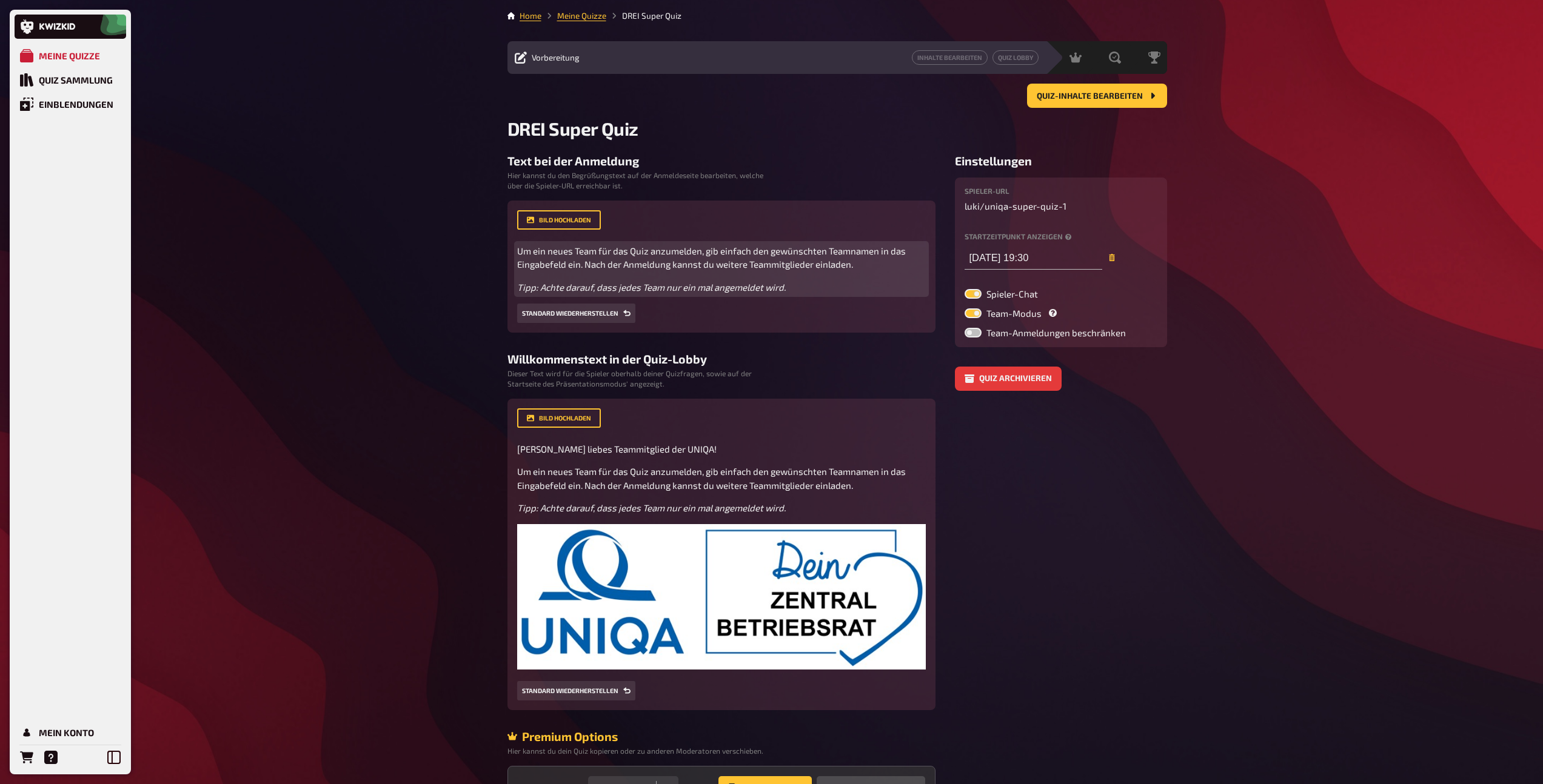
click at [804, 289] on p "Tipp: Achte darauf, dass jedes Team nur ein mal angemeldet wird." at bounding box center [721, 287] width 409 height 14
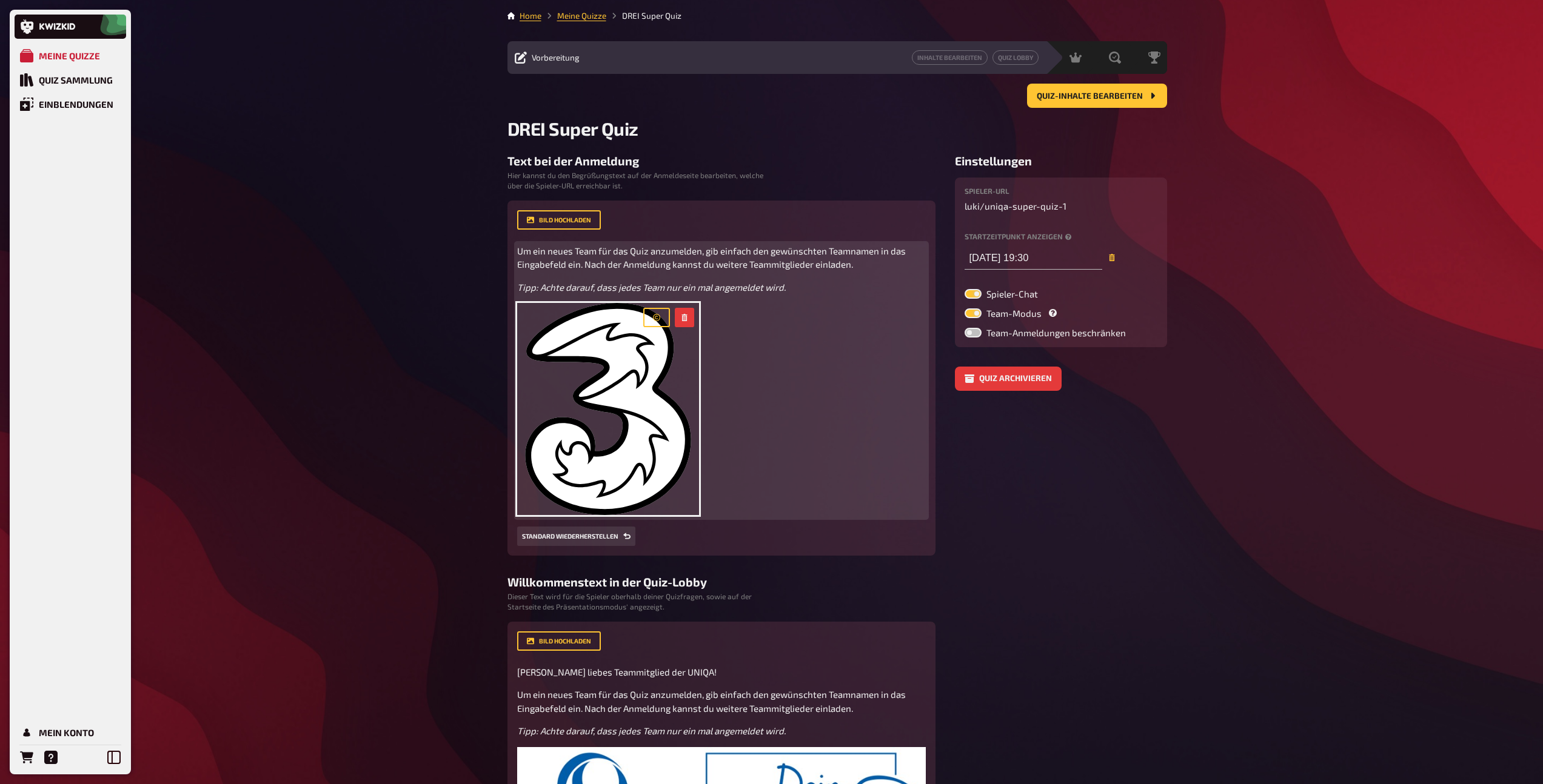
click at [731, 398] on div "Um ein neues Team für das Quiz anzumelden, gib einfach den gewünschten Teamname…" at bounding box center [721, 380] width 409 height 274
click at [644, 387] on img at bounding box center [608, 409] width 182 height 212
click at [768, 428] on div "Um ein neues Team für das Quiz anzumelden, gib einfach den gewünschten Teamname…" at bounding box center [721, 380] width 409 height 274
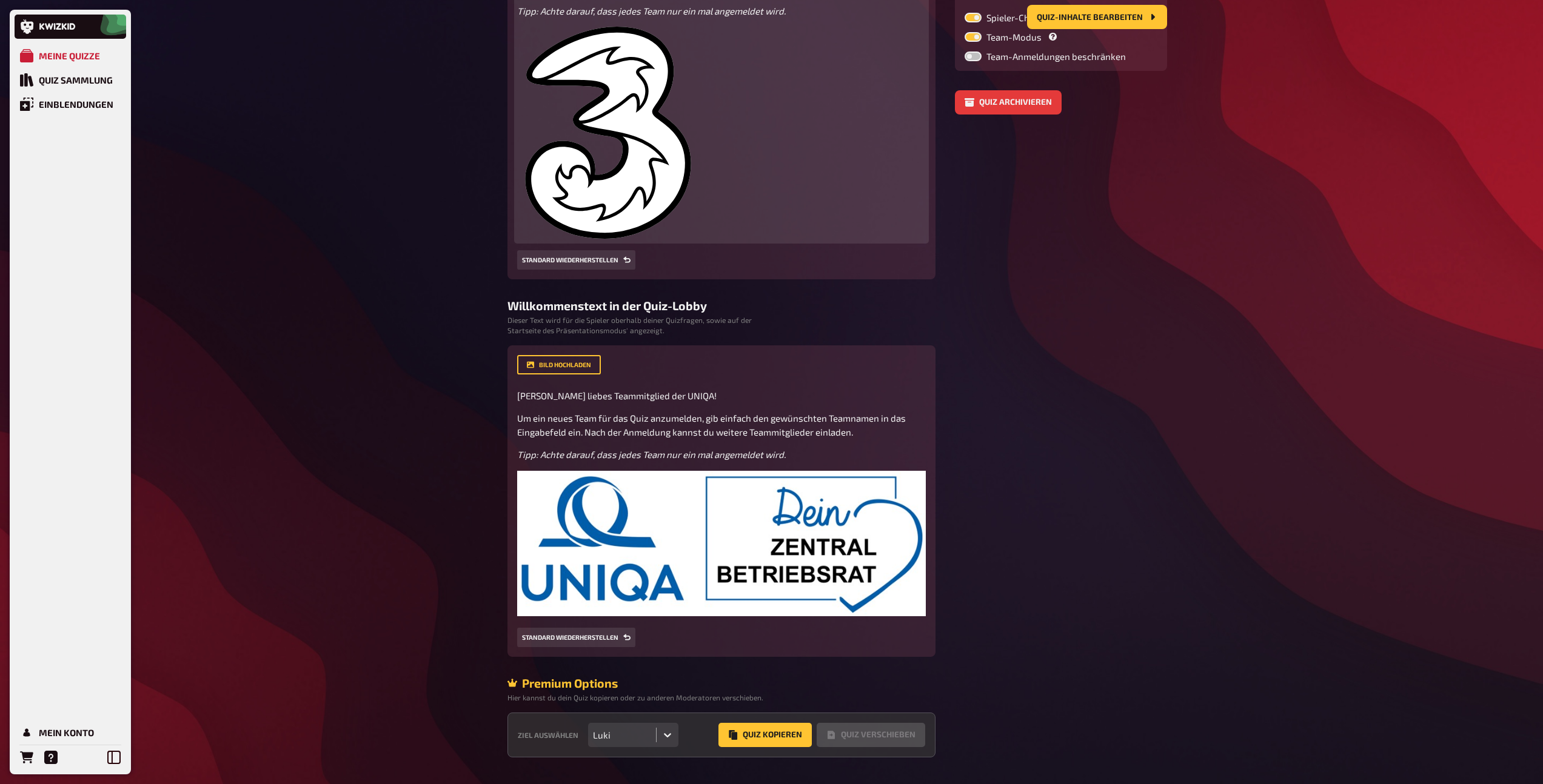
scroll to position [282, 0]
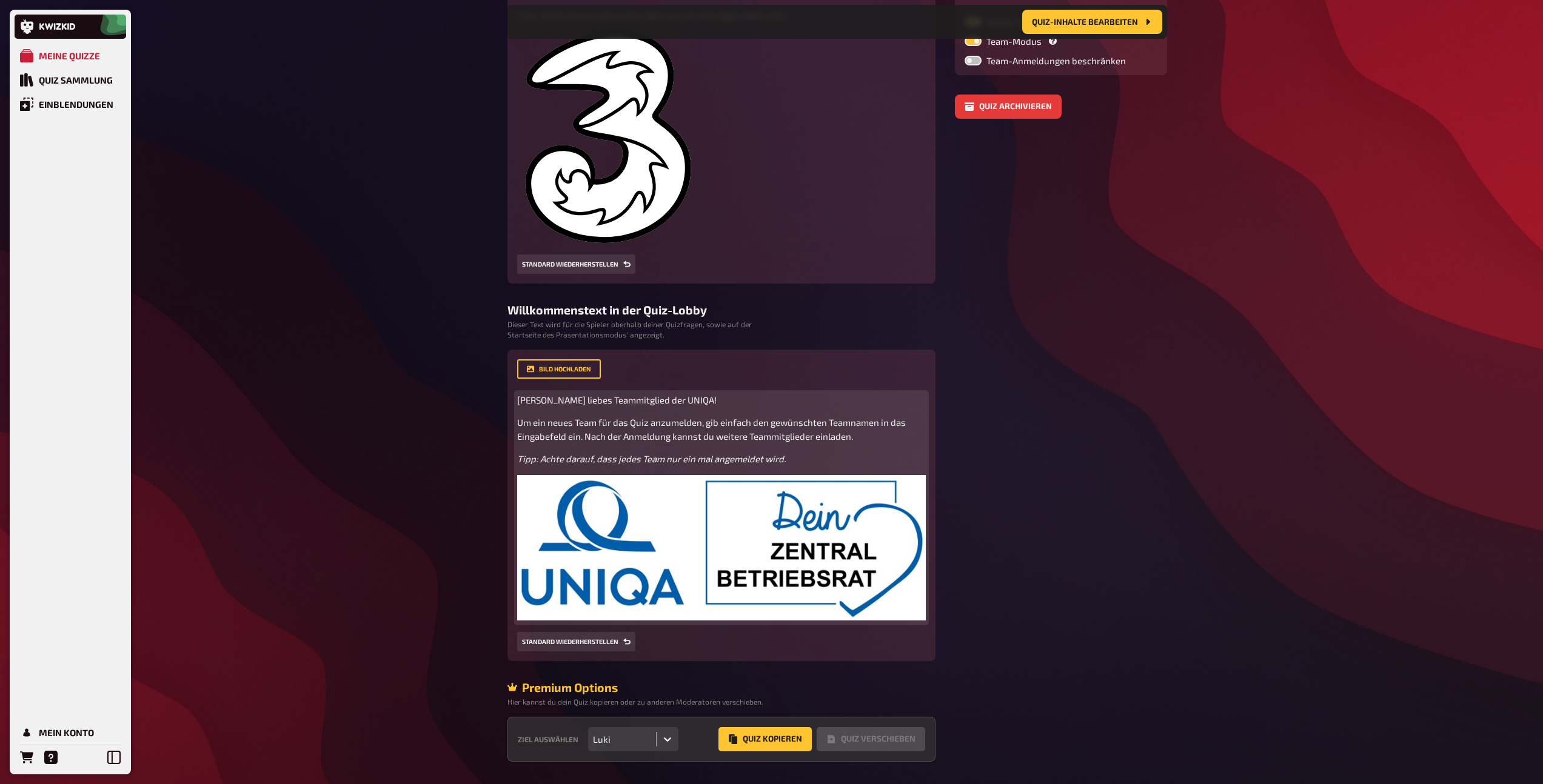
click at [710, 534] on img at bounding box center [721, 547] width 409 height 146
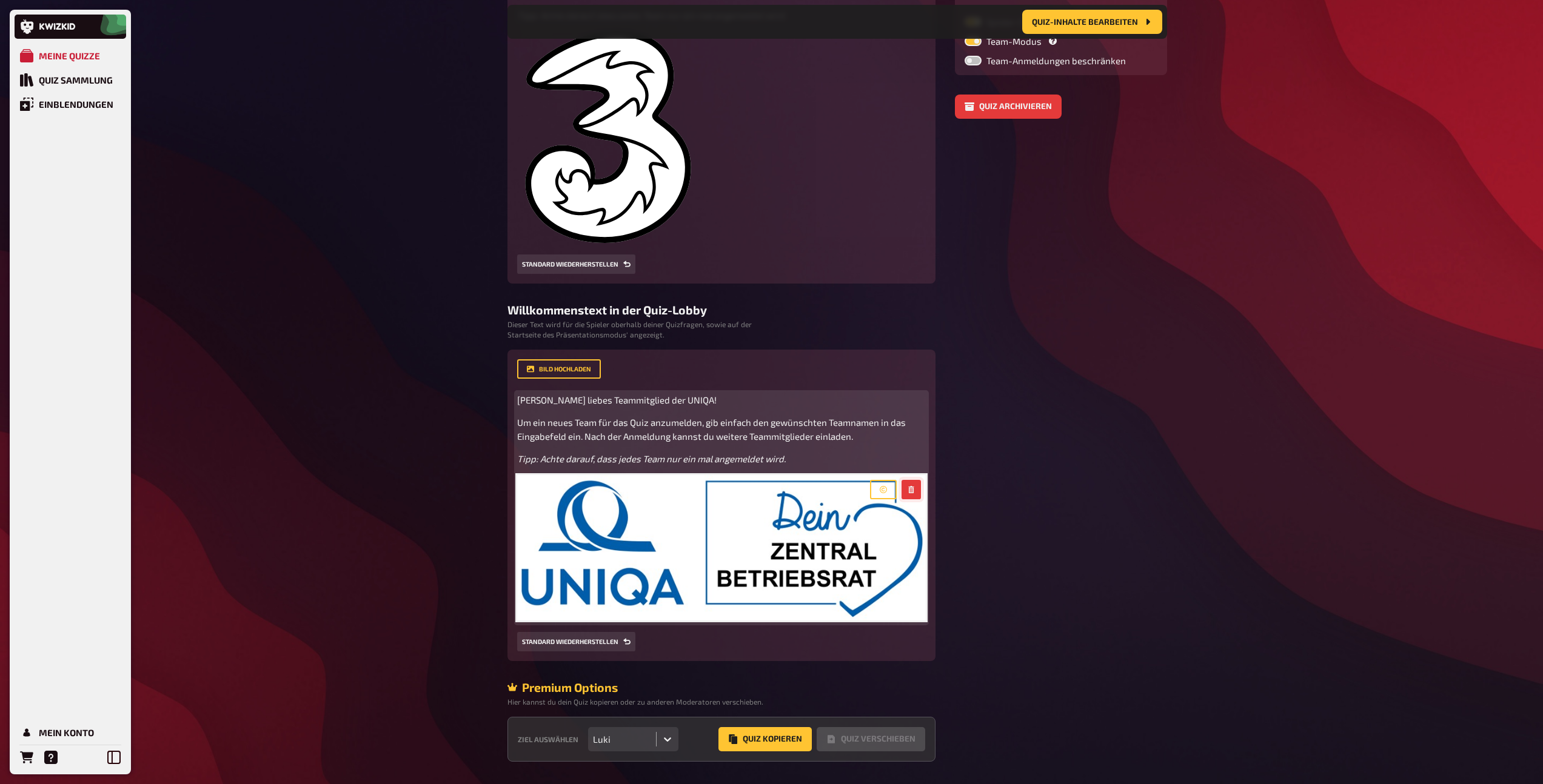
click at [912, 488] on icon "button" at bounding box center [911, 490] width 8 height 8
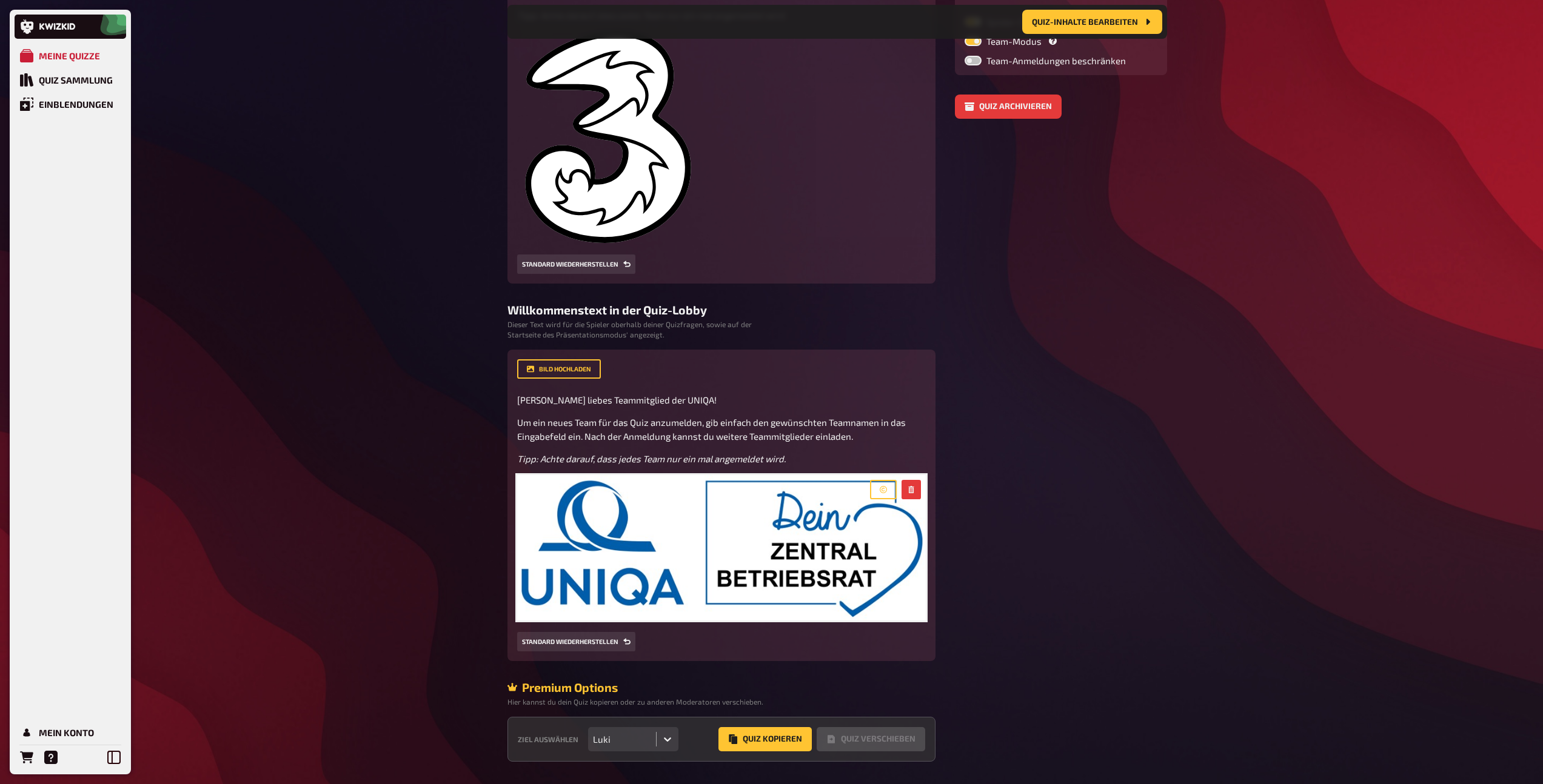
scroll to position [162, 0]
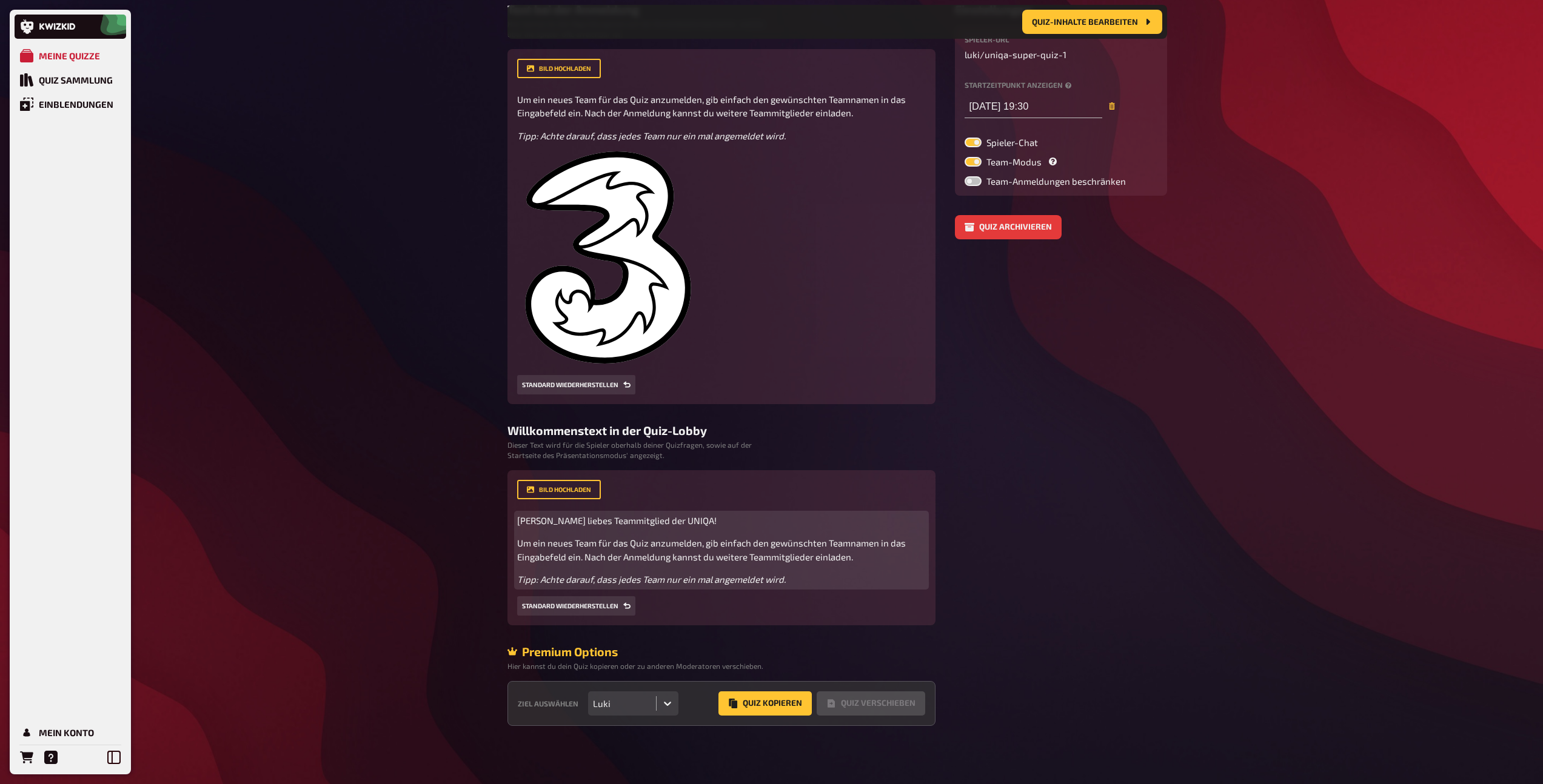
click at [815, 578] on p "Tipp: Achte darauf, dass jedes Team nur ein mal angemeldet wird." at bounding box center [721, 579] width 409 height 14
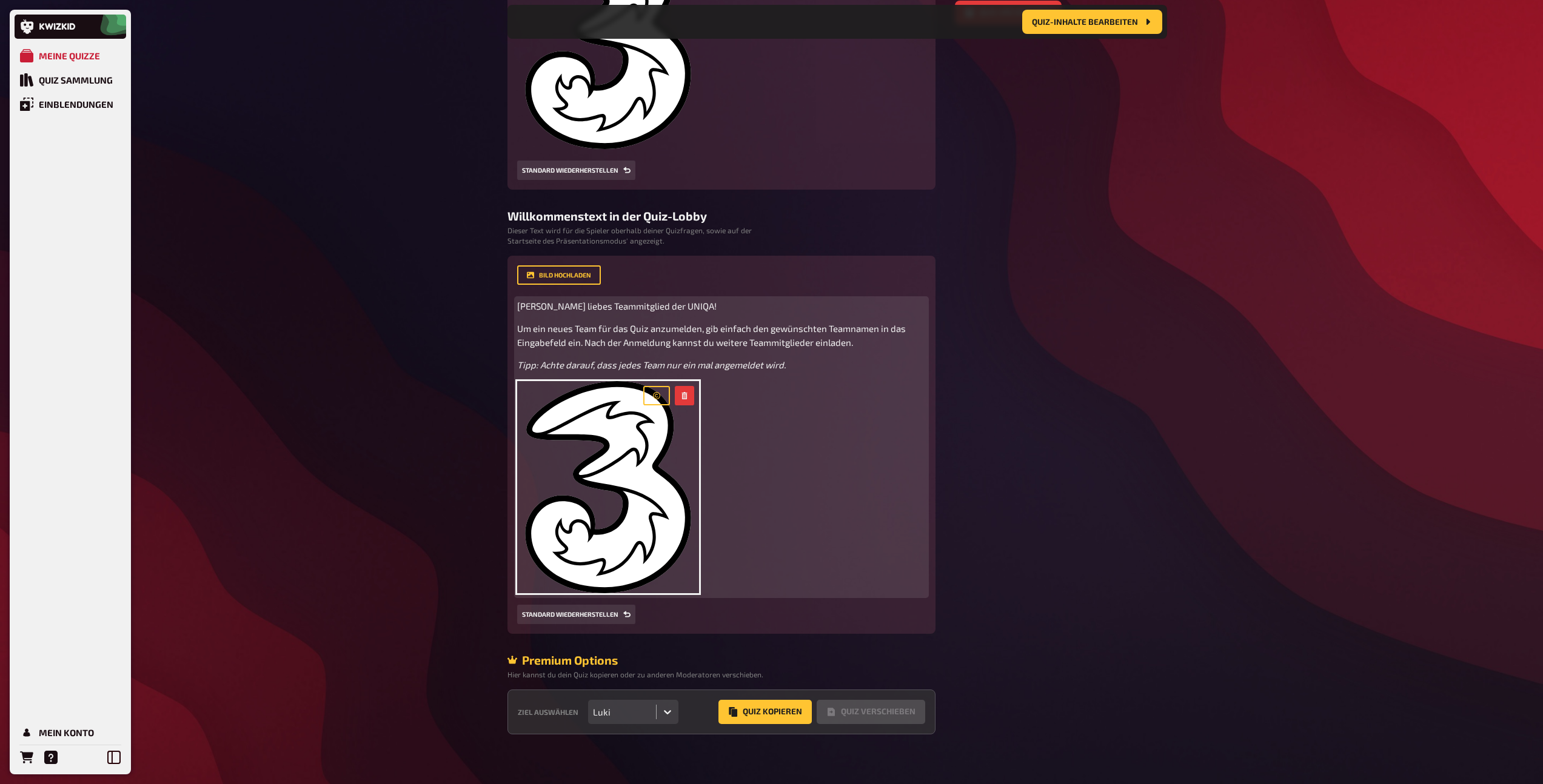
scroll to position [384, 0]
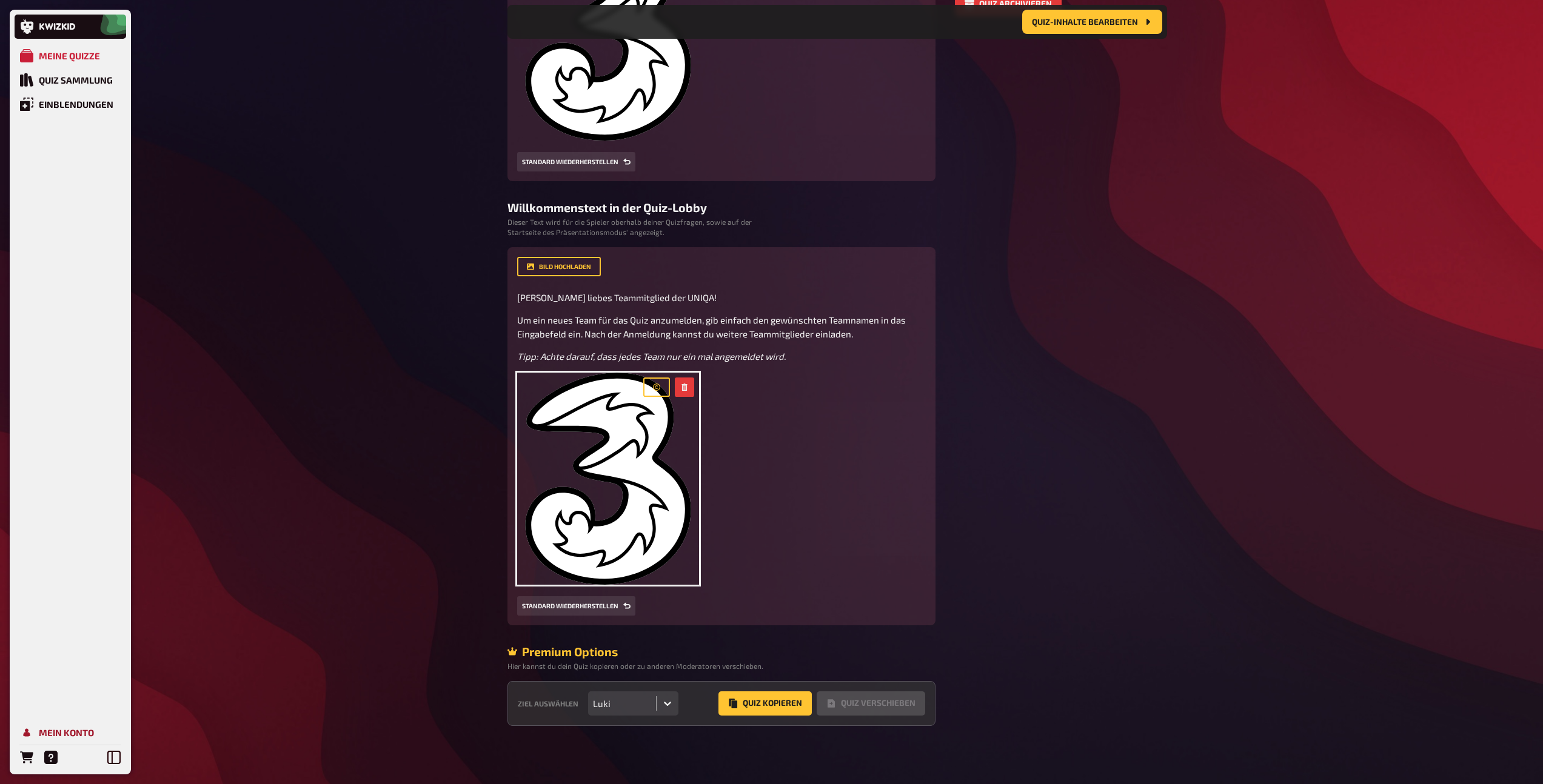
click at [85, 733] on div "Mein Konto" at bounding box center [66, 732] width 55 height 11
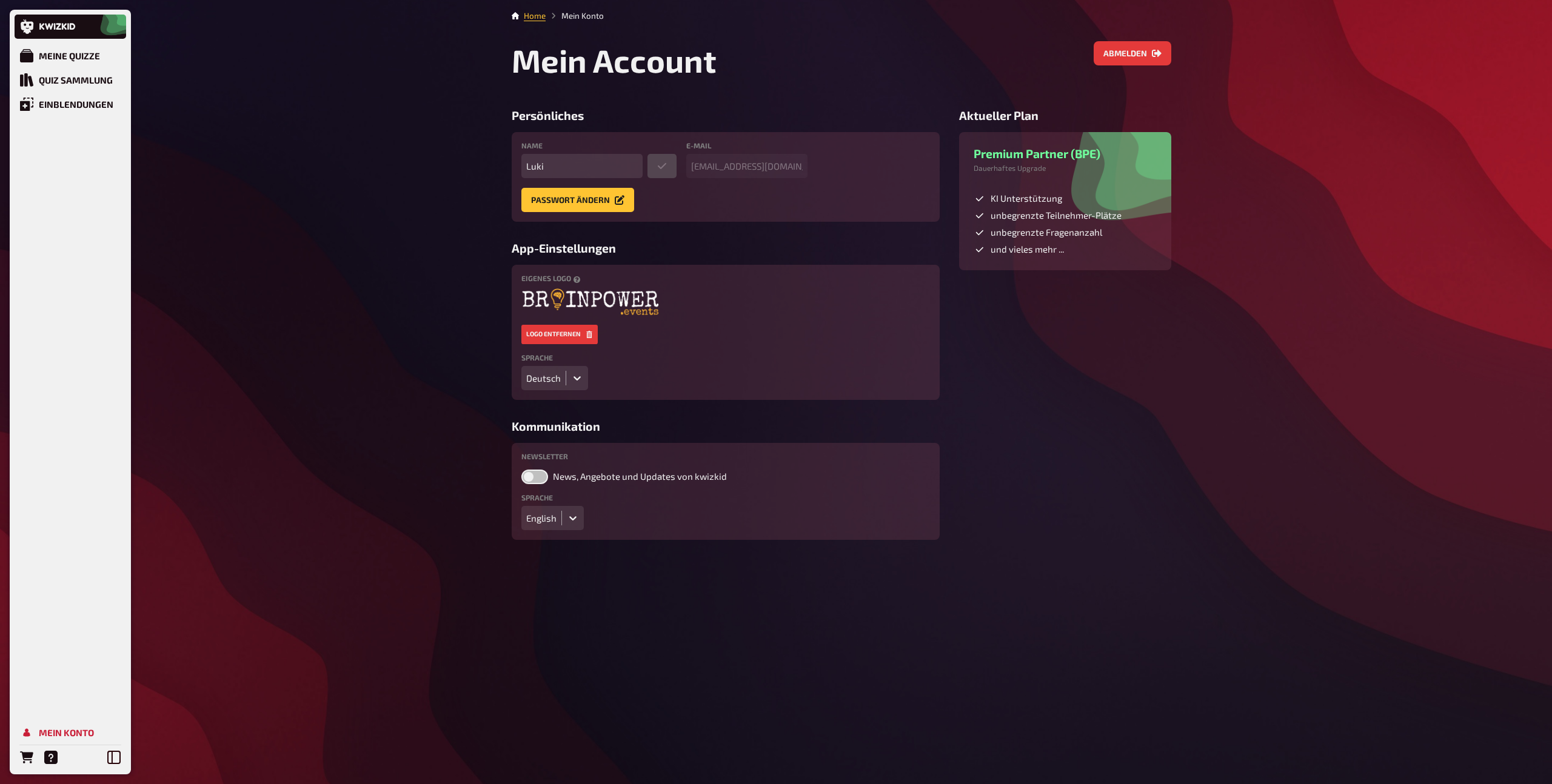
click at [581, 388] on div at bounding box center [577, 378] width 22 height 22
click at [563, 427] on div "English" at bounding box center [554, 423] width 66 height 21
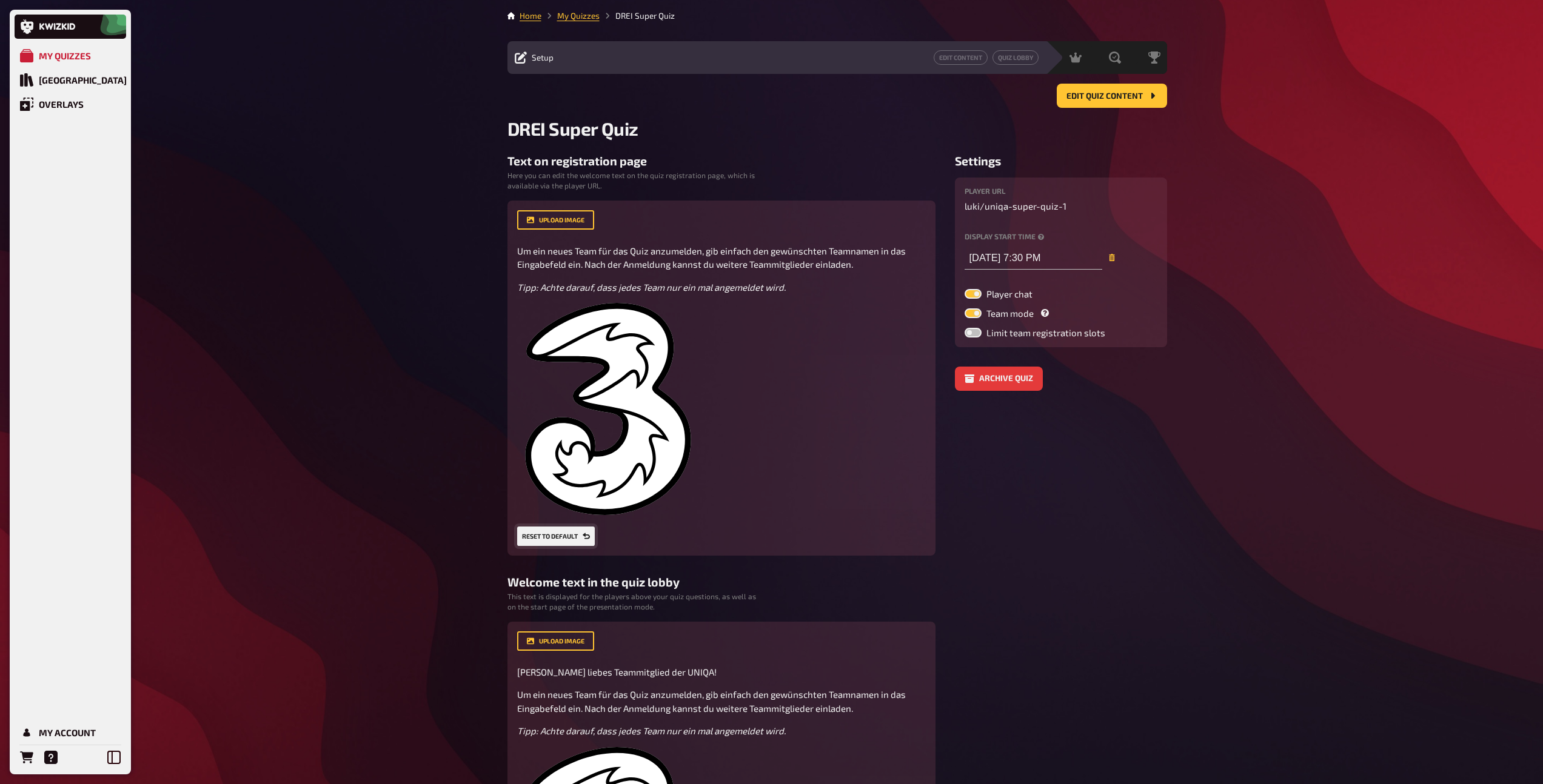
click at [568, 539] on button "Reset to default" at bounding box center [556, 536] width 78 height 19
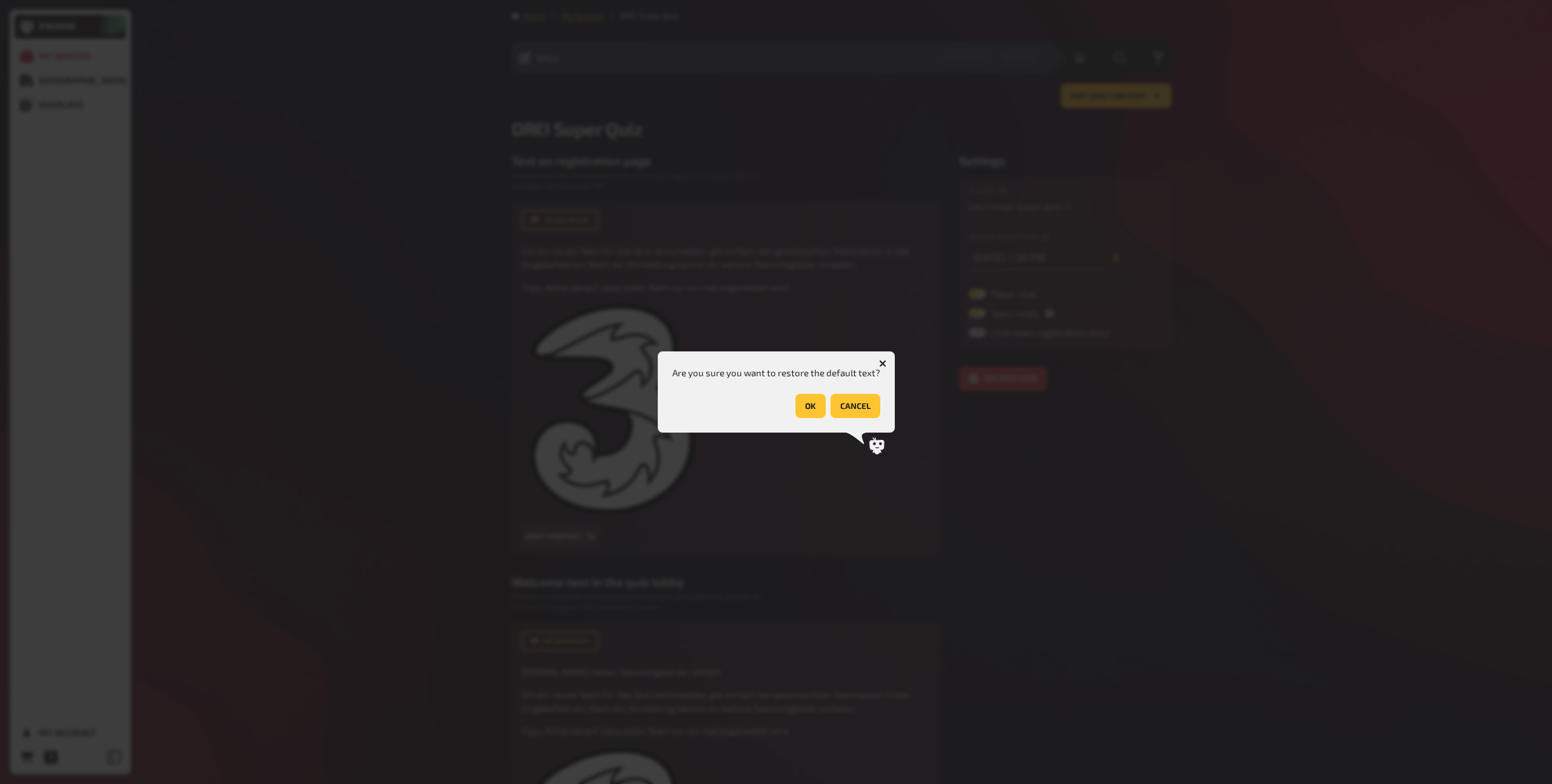
click at [814, 404] on button "OK" at bounding box center [810, 406] width 30 height 24
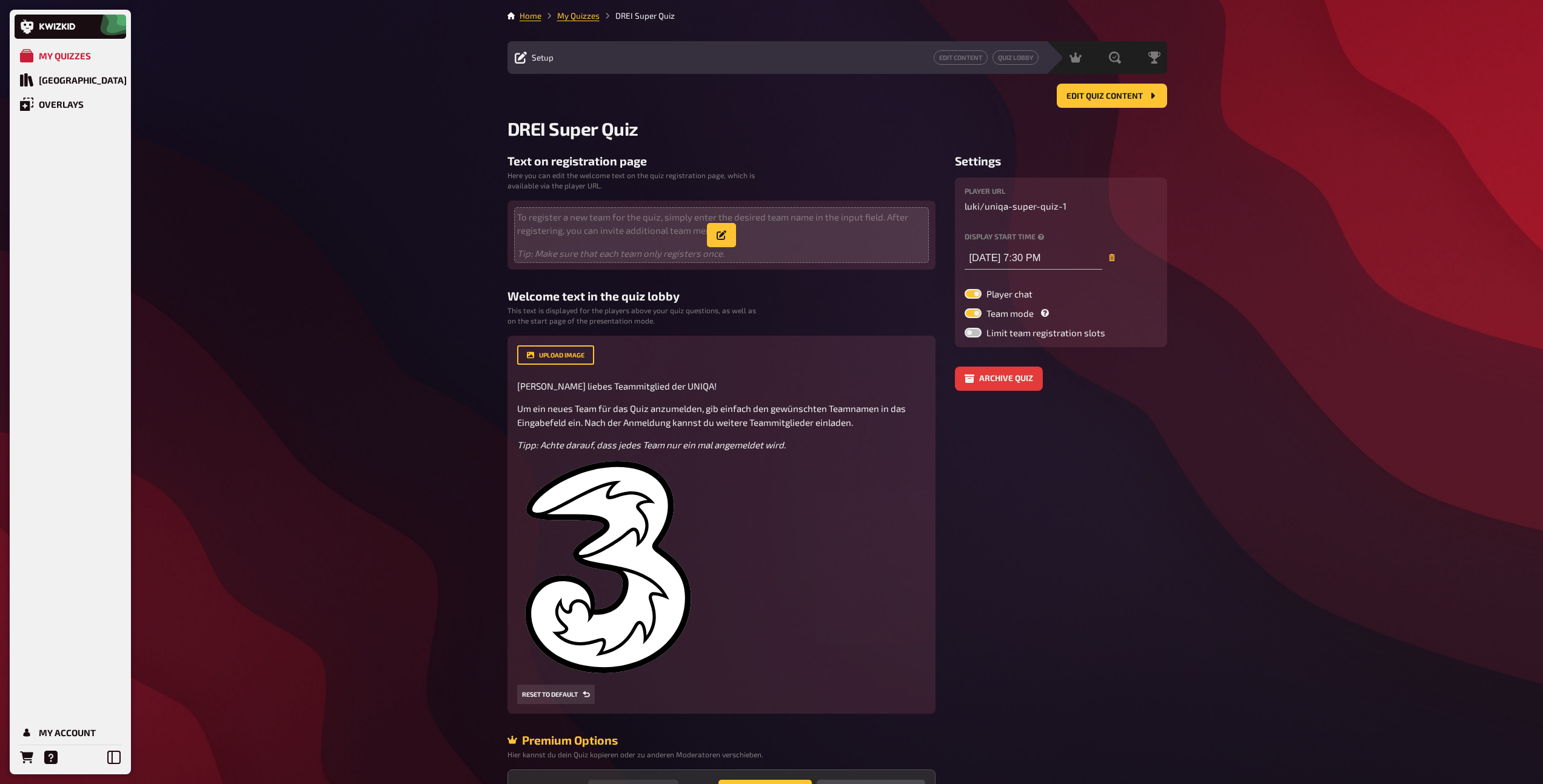
click at [753, 258] on p "Tip: Make sure that each team only registers once." at bounding box center [721, 254] width 409 height 14
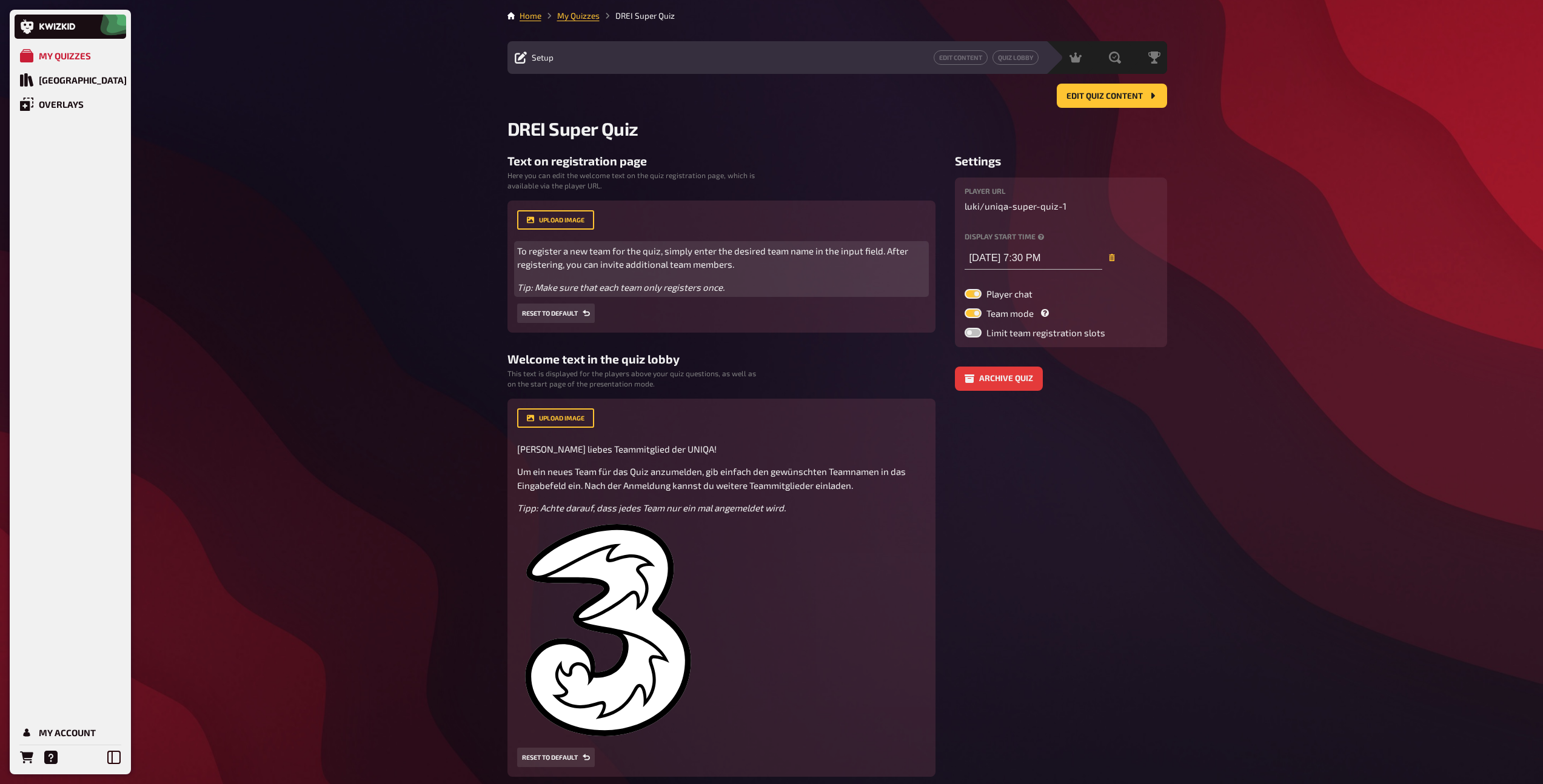
click at [737, 278] on div "To register a new team for the quiz, simply enter the desired team name in the …" at bounding box center [721, 269] width 409 height 50
click at [738, 288] on p "Tip: Make sure that each team only registers once." at bounding box center [721, 287] width 409 height 14
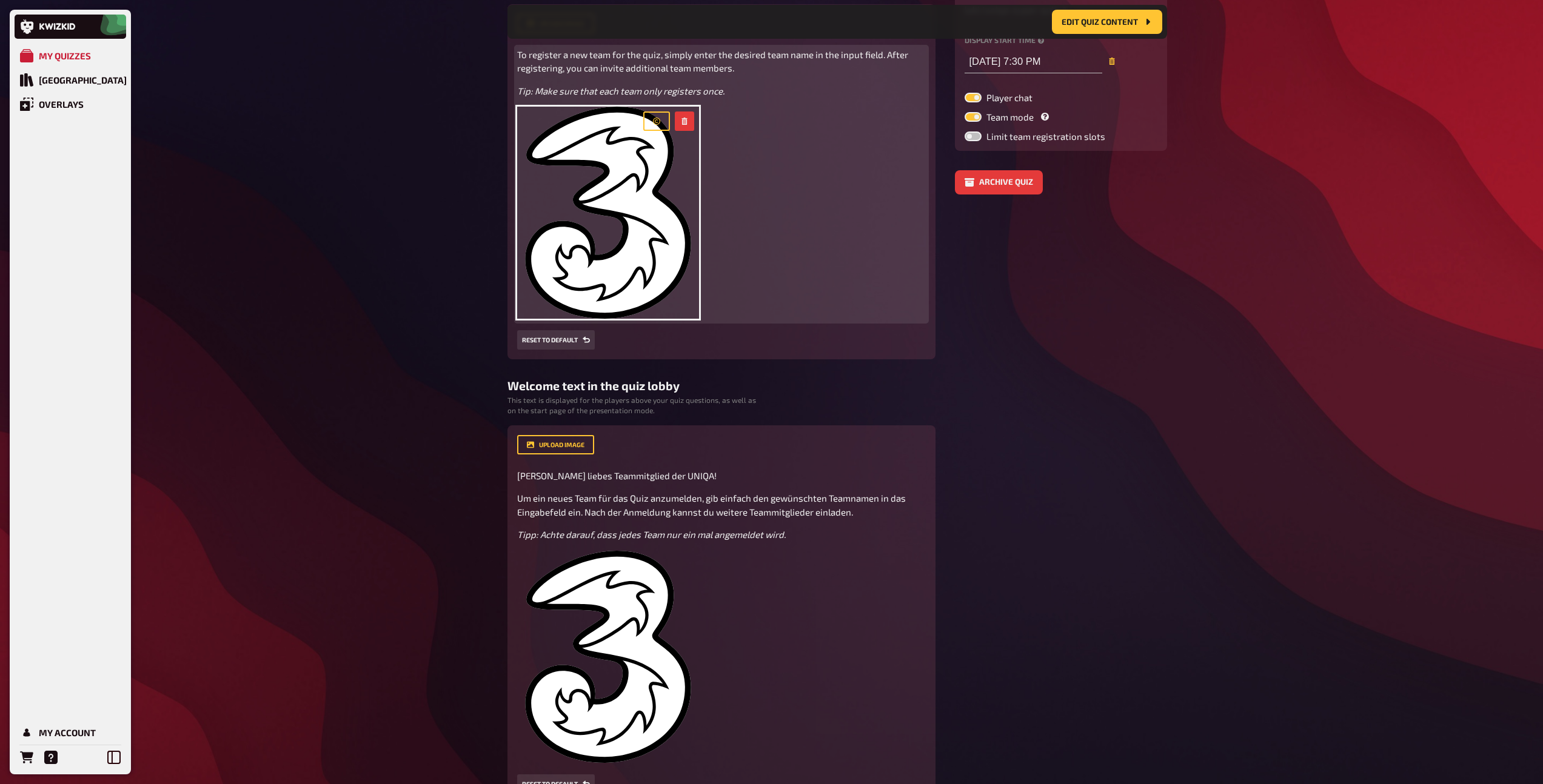
scroll to position [206, 0]
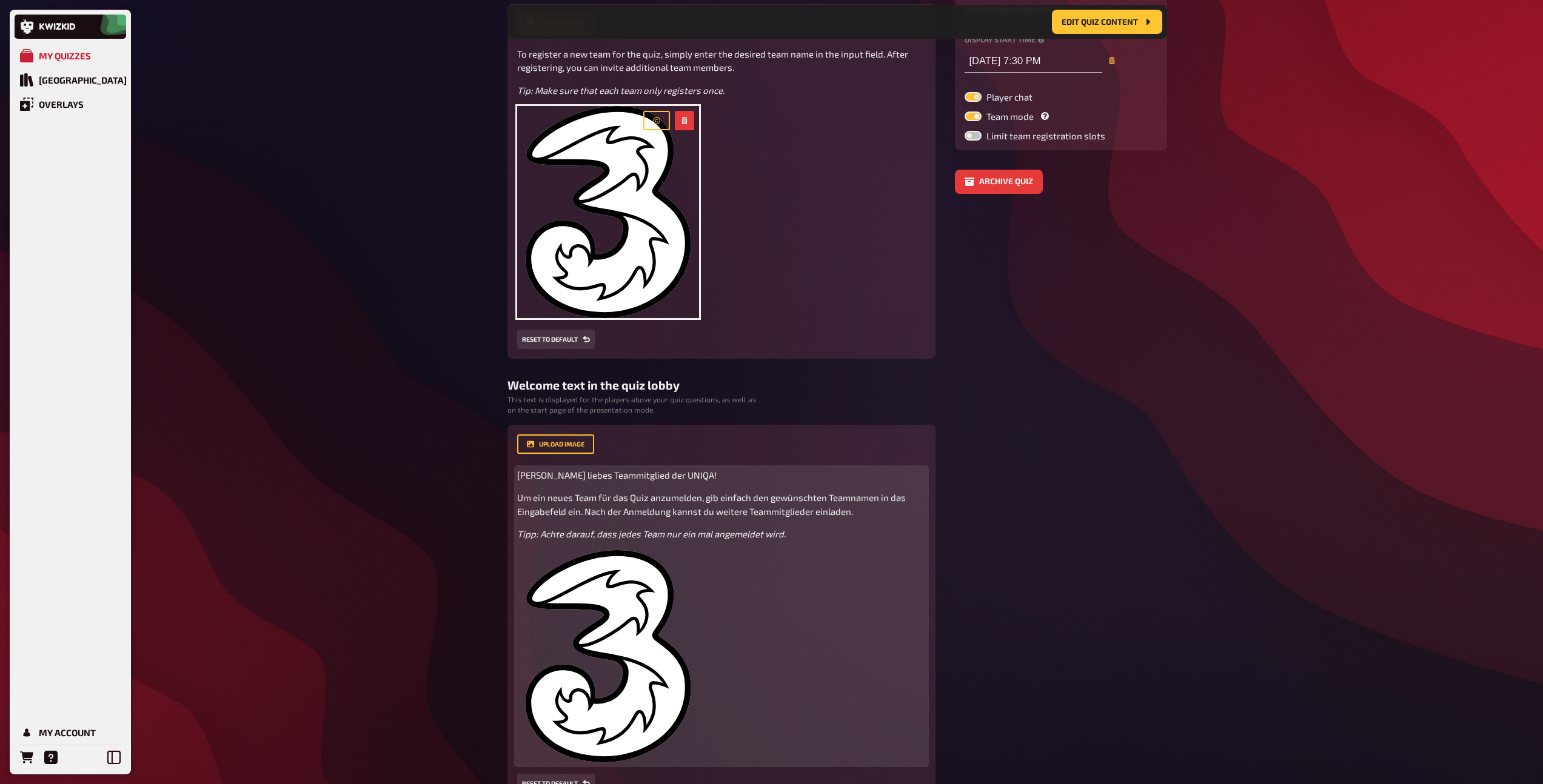
click at [630, 567] on img at bounding box center [608, 656] width 182 height 212
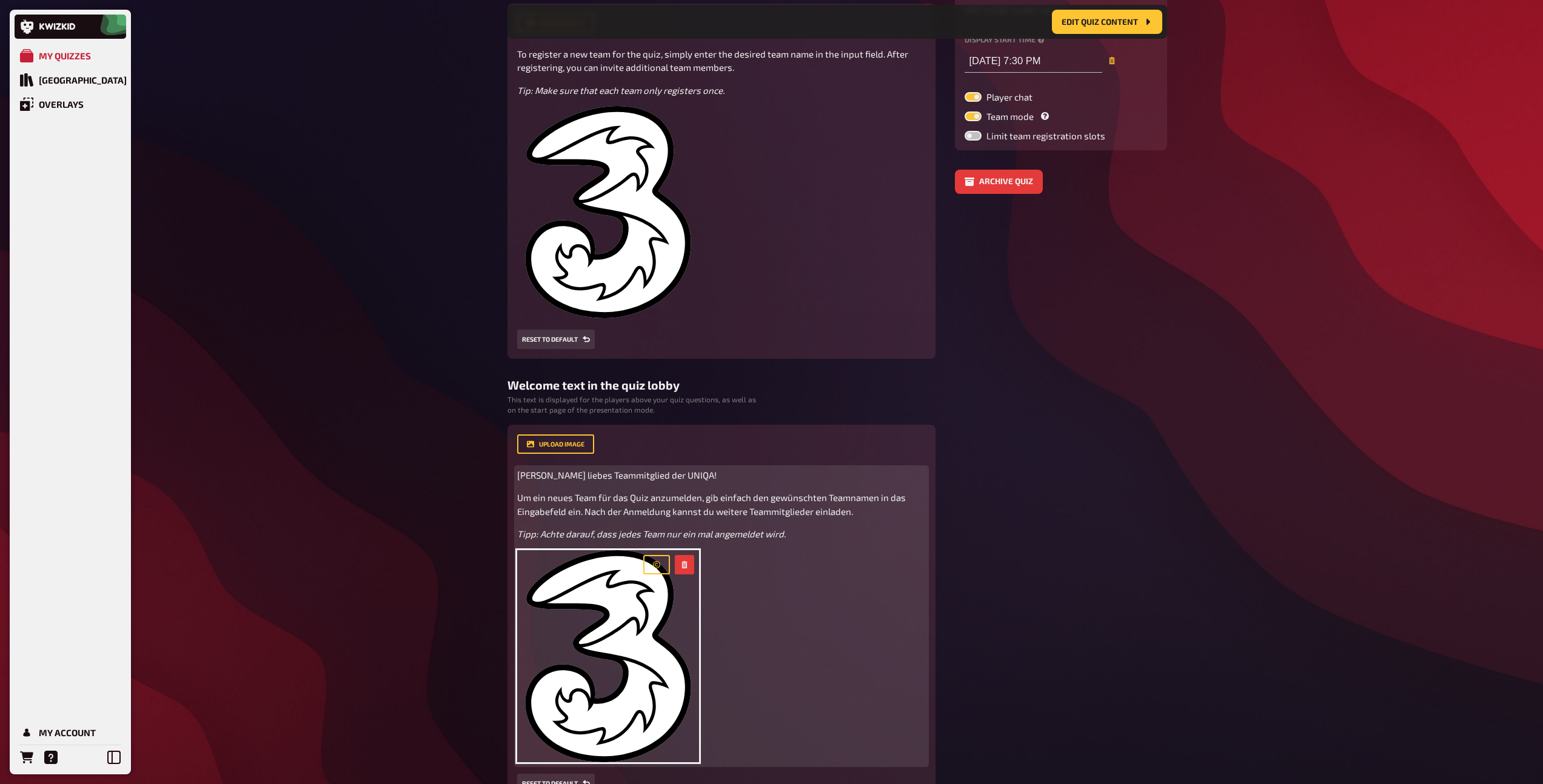
click at [643, 478] on span "[PERSON_NAME] liebes Teammitglied der UNIQA!" at bounding box center [617, 475] width 200 height 11
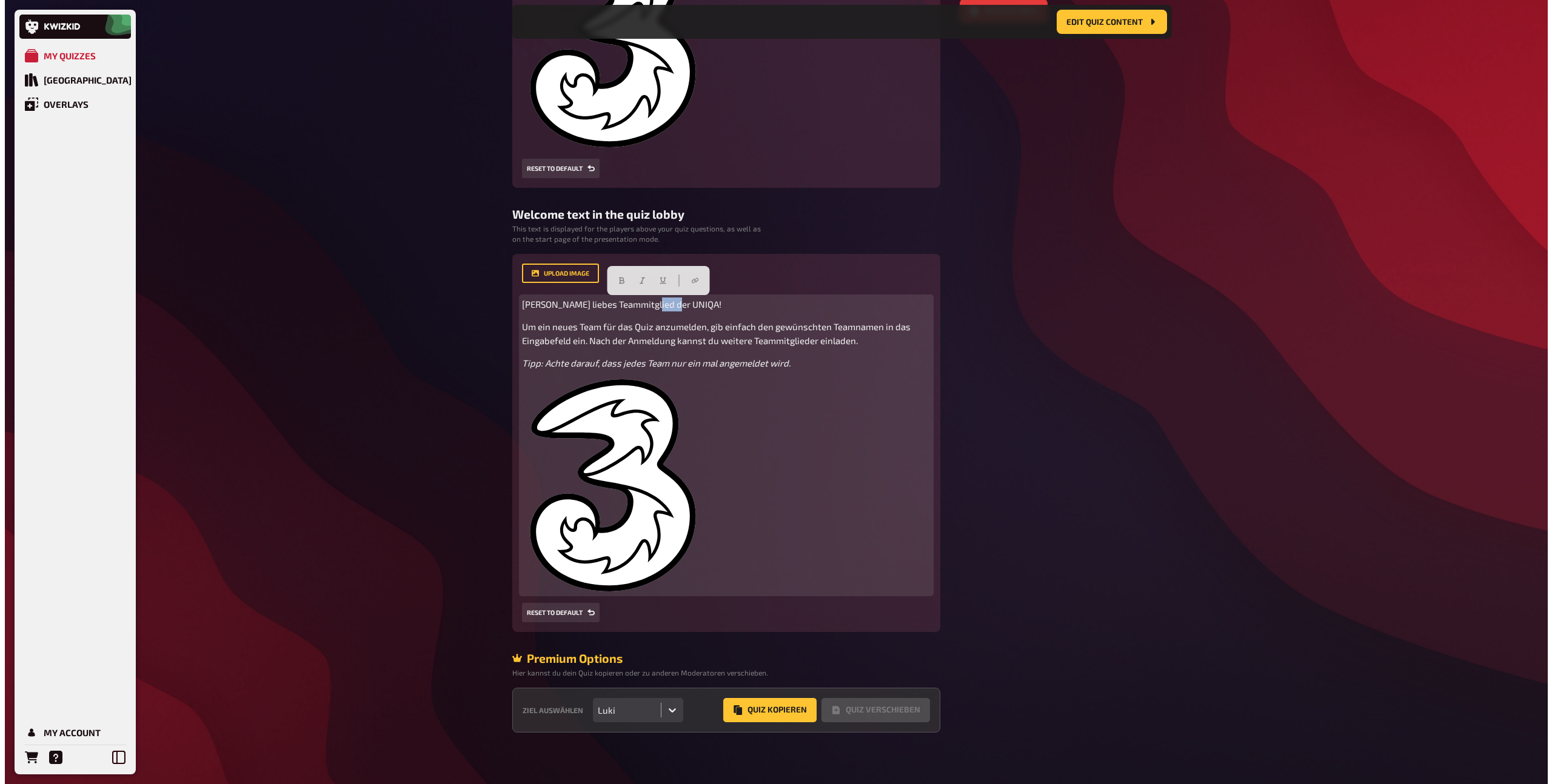
scroll to position [384, 0]
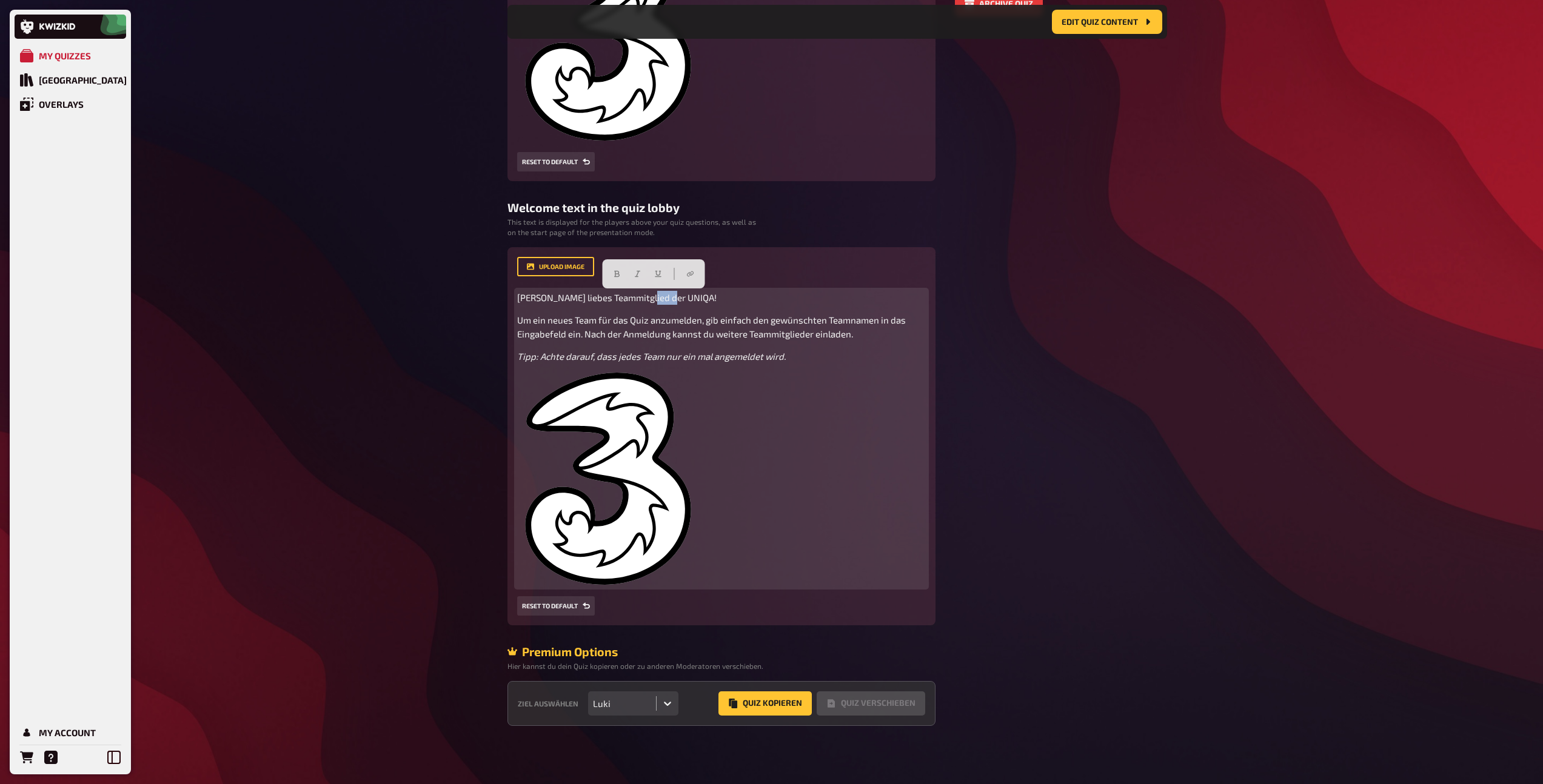
click at [659, 494] on img at bounding box center [608, 478] width 182 height 212
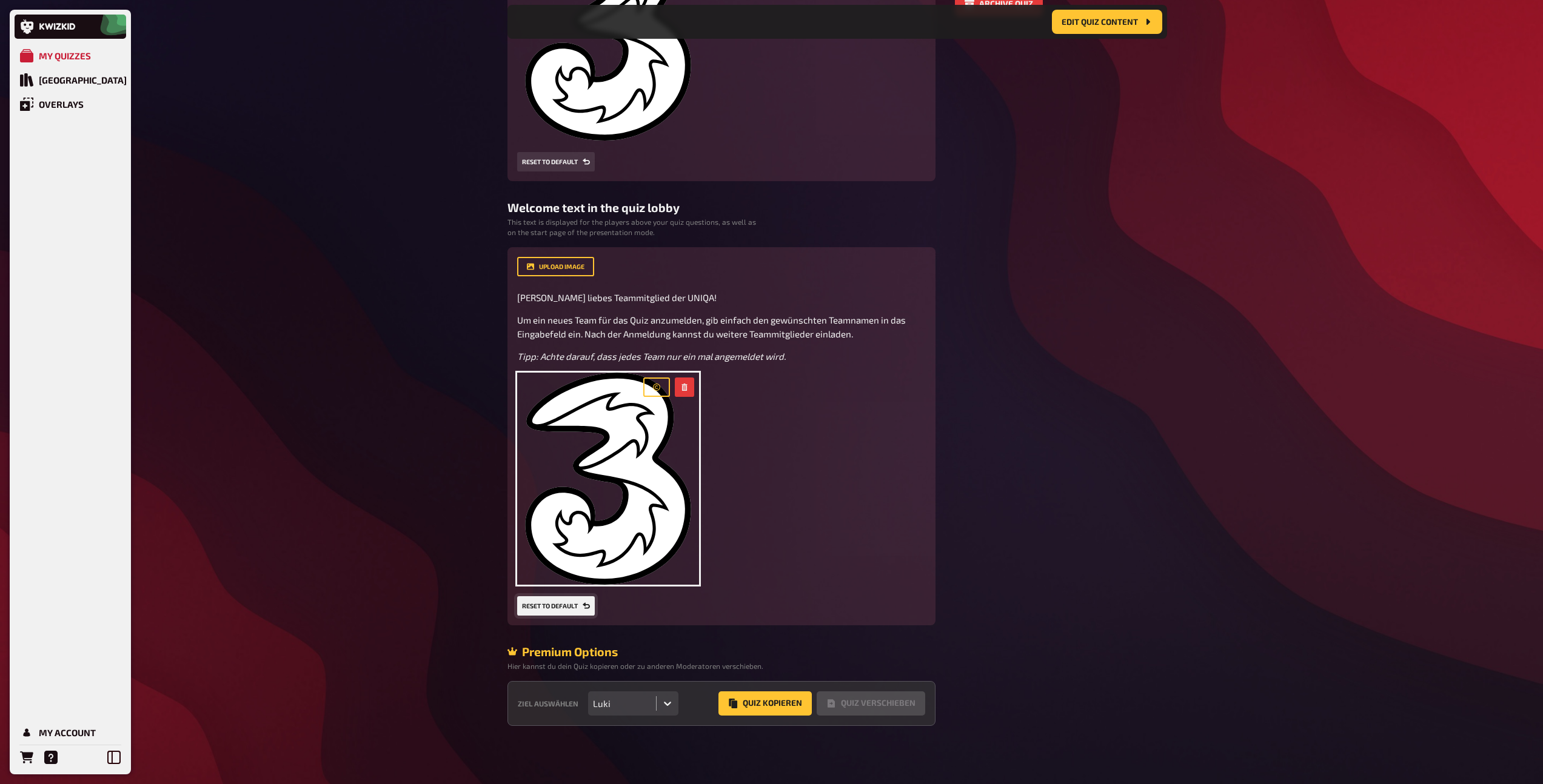
click at [585, 606] on icon "Reset to default" at bounding box center [586, 605] width 8 height 6
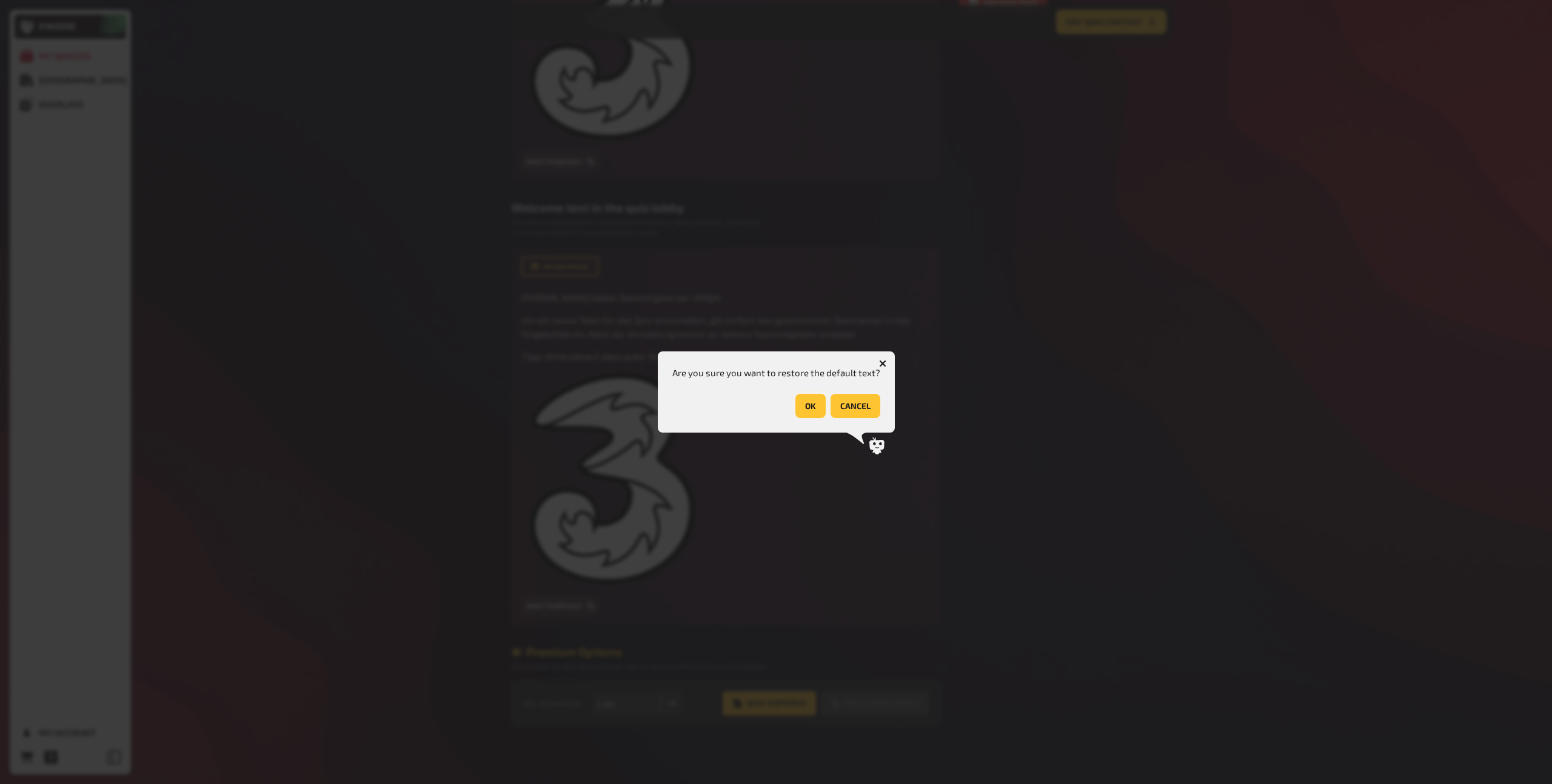
click at [800, 398] on button "OK" at bounding box center [810, 406] width 30 height 24
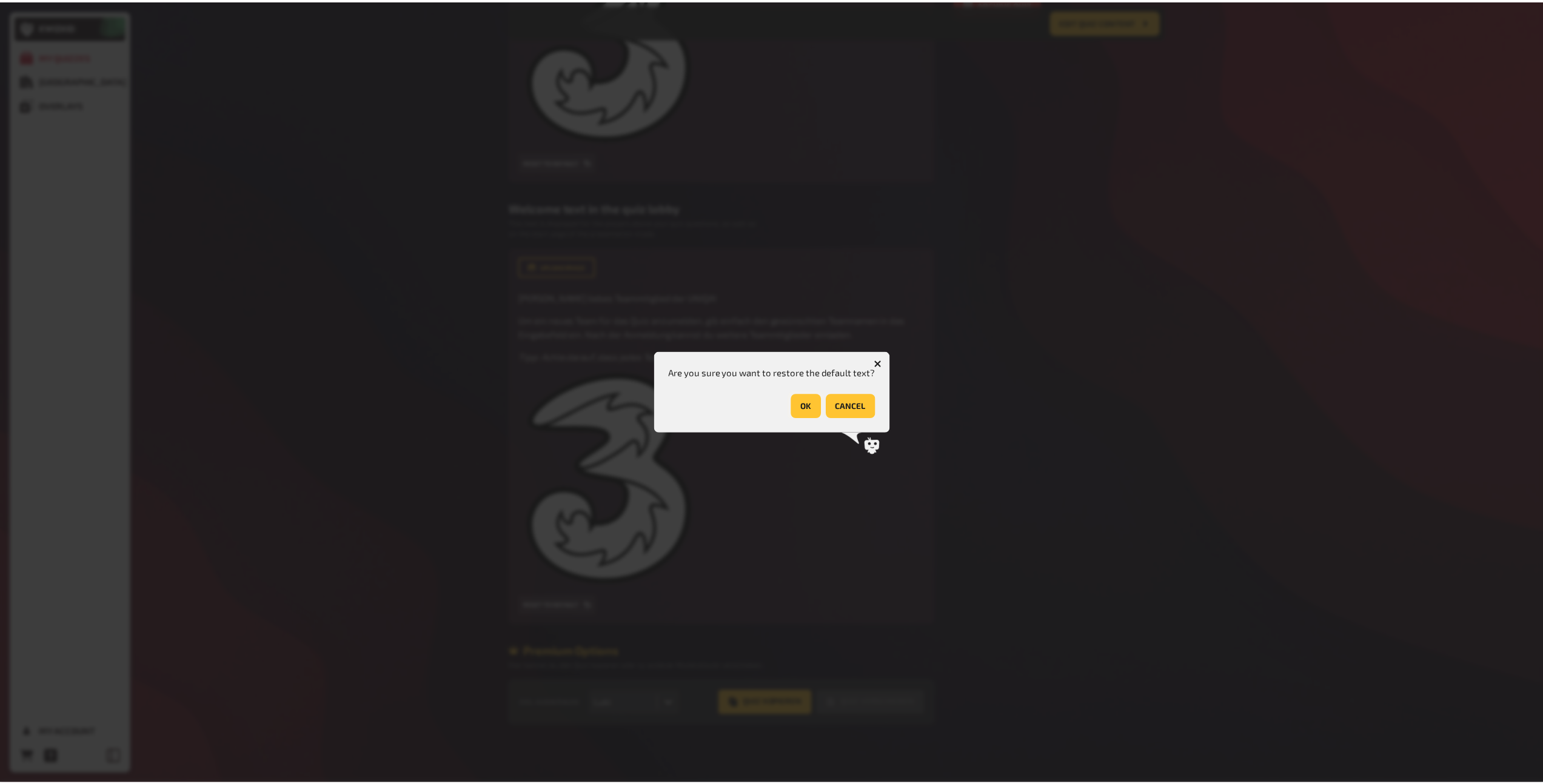
scroll to position [148, 0]
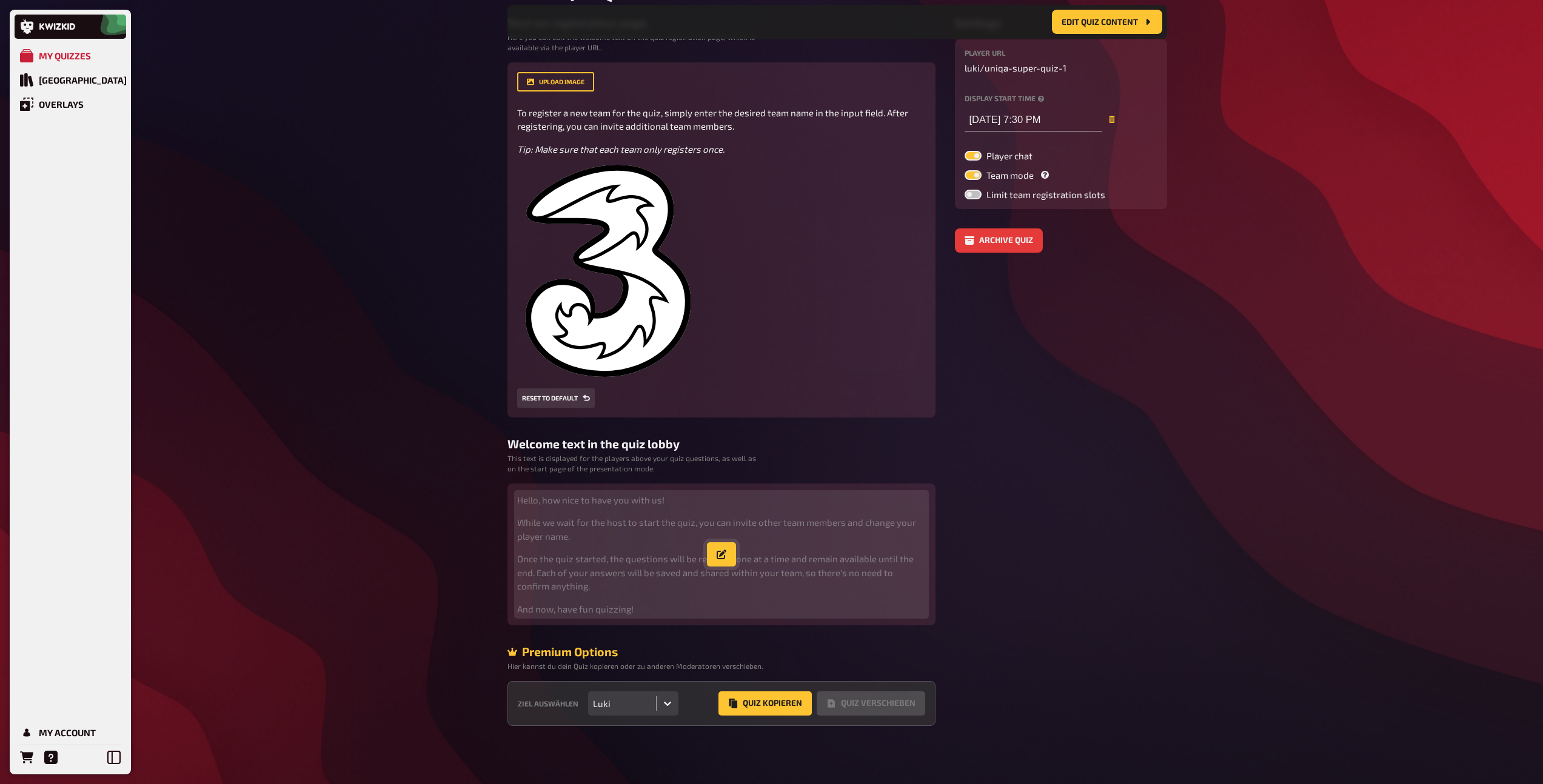
click at [730, 549] on button "button" at bounding box center [721, 555] width 29 height 24
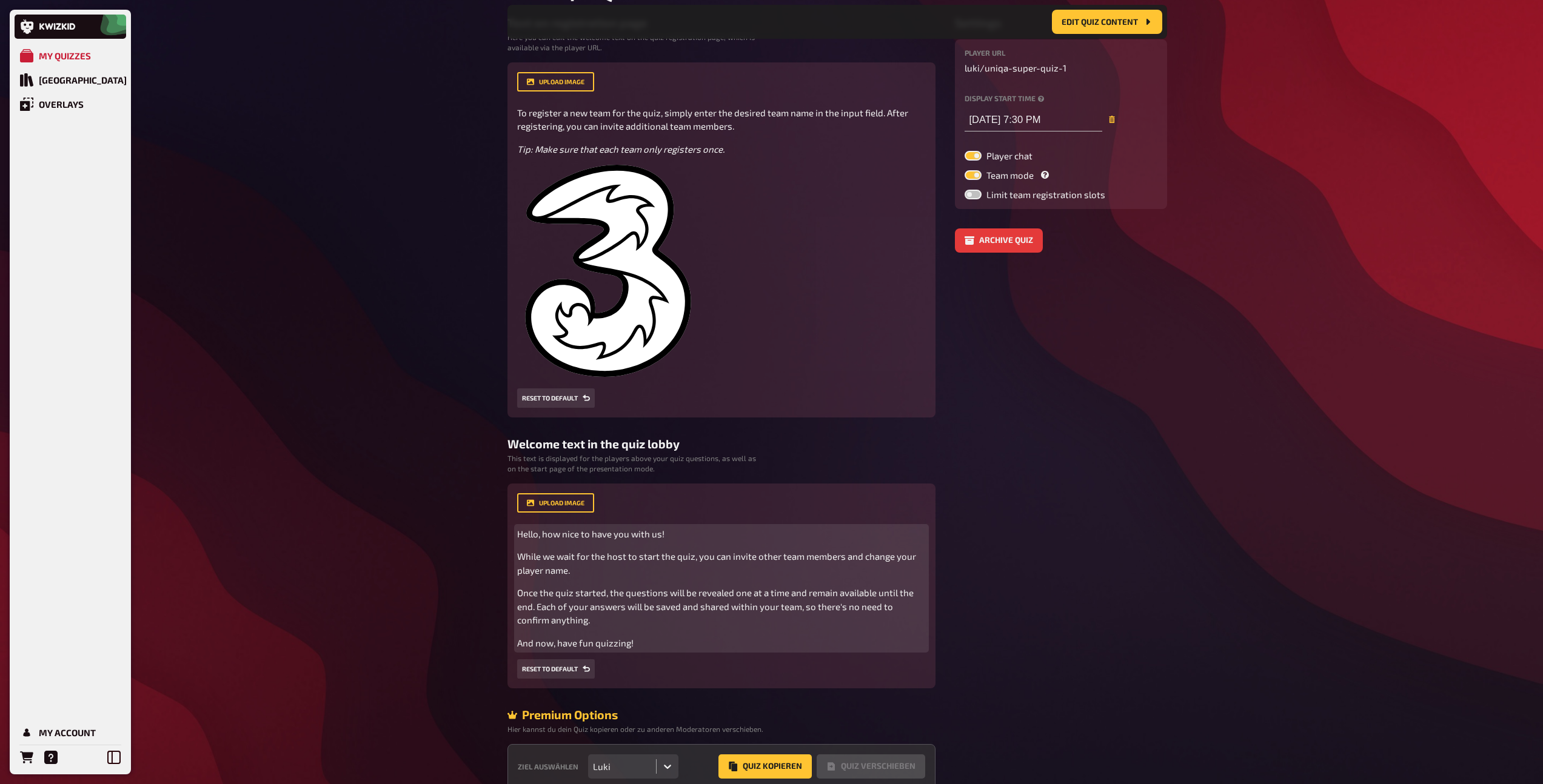
click at [654, 644] on p "And now, have fun quizzing!" at bounding box center [721, 643] width 409 height 14
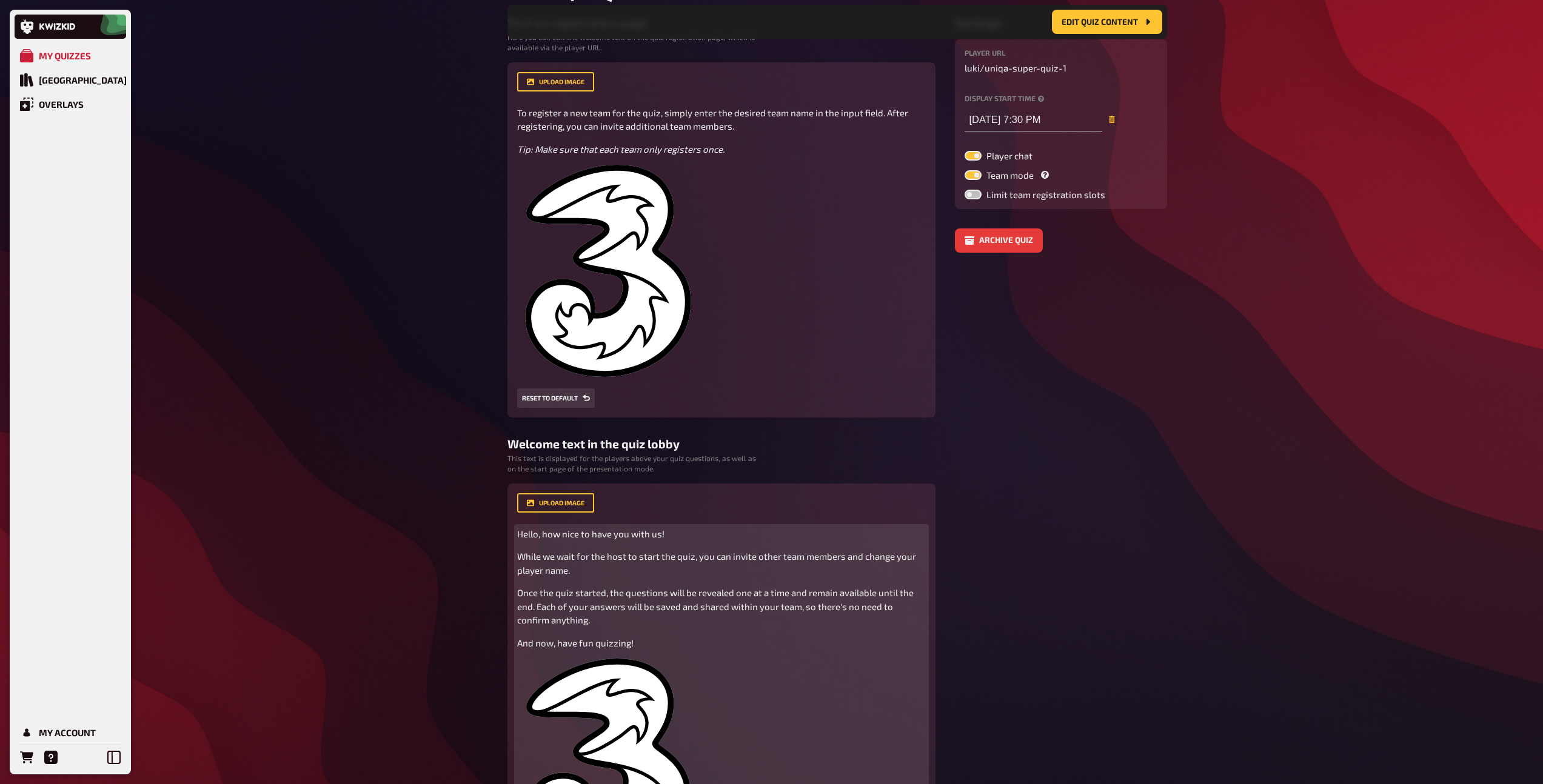
click at [538, 536] on span "Hello, how nice to have you with us!" at bounding box center [590, 533] width 147 height 11
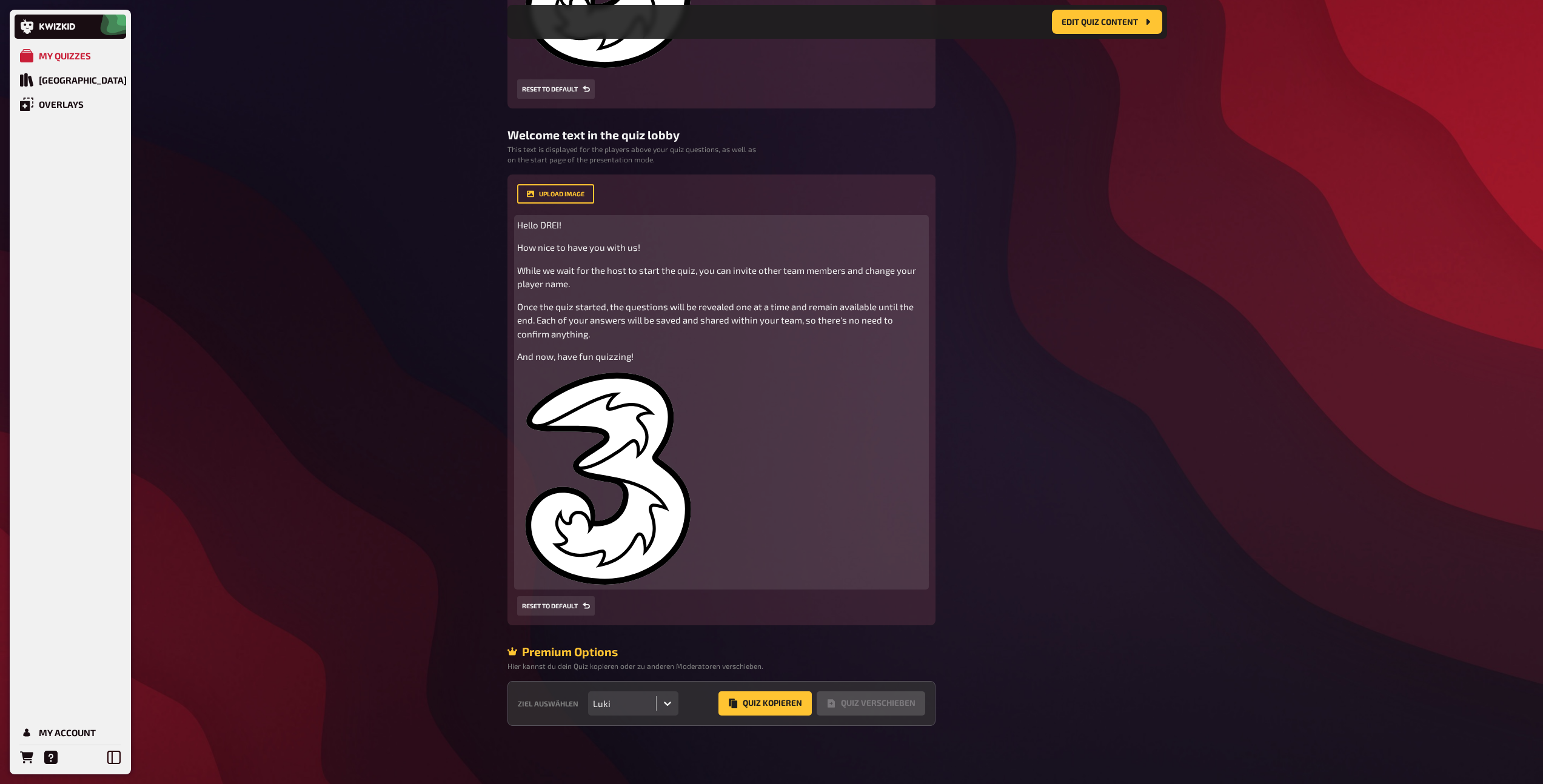
scroll to position [0, 0]
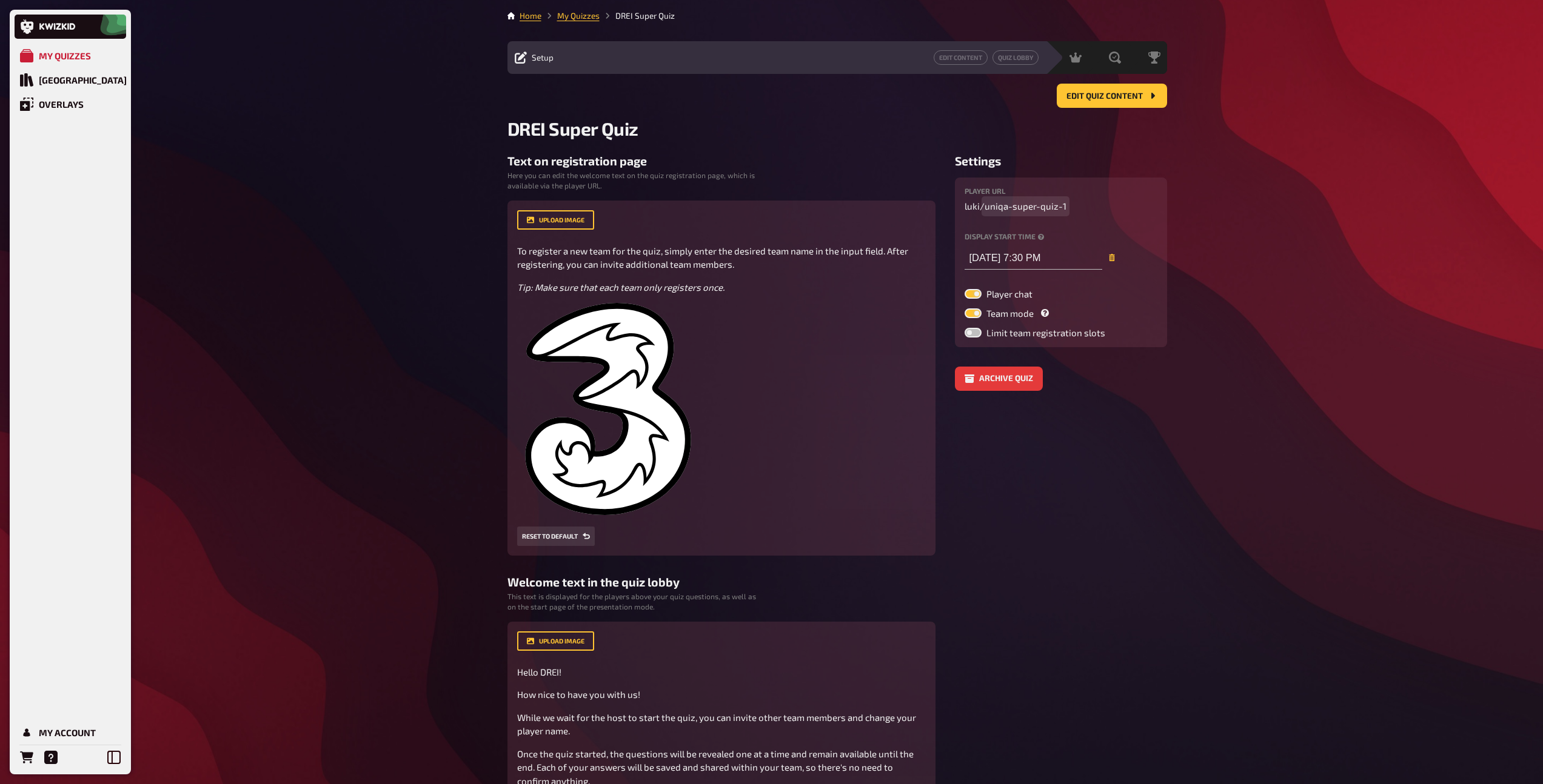
click at [993, 209] on span "uniqa-super-quiz-1" at bounding box center [1025, 206] width 82 height 14
click at [1054, 206] on span "drei-super-quiz-1" at bounding box center [1022, 206] width 75 height 14
click at [1009, 251] on input "[DATE] 7:30 PM" at bounding box center [1033, 258] width 138 height 24
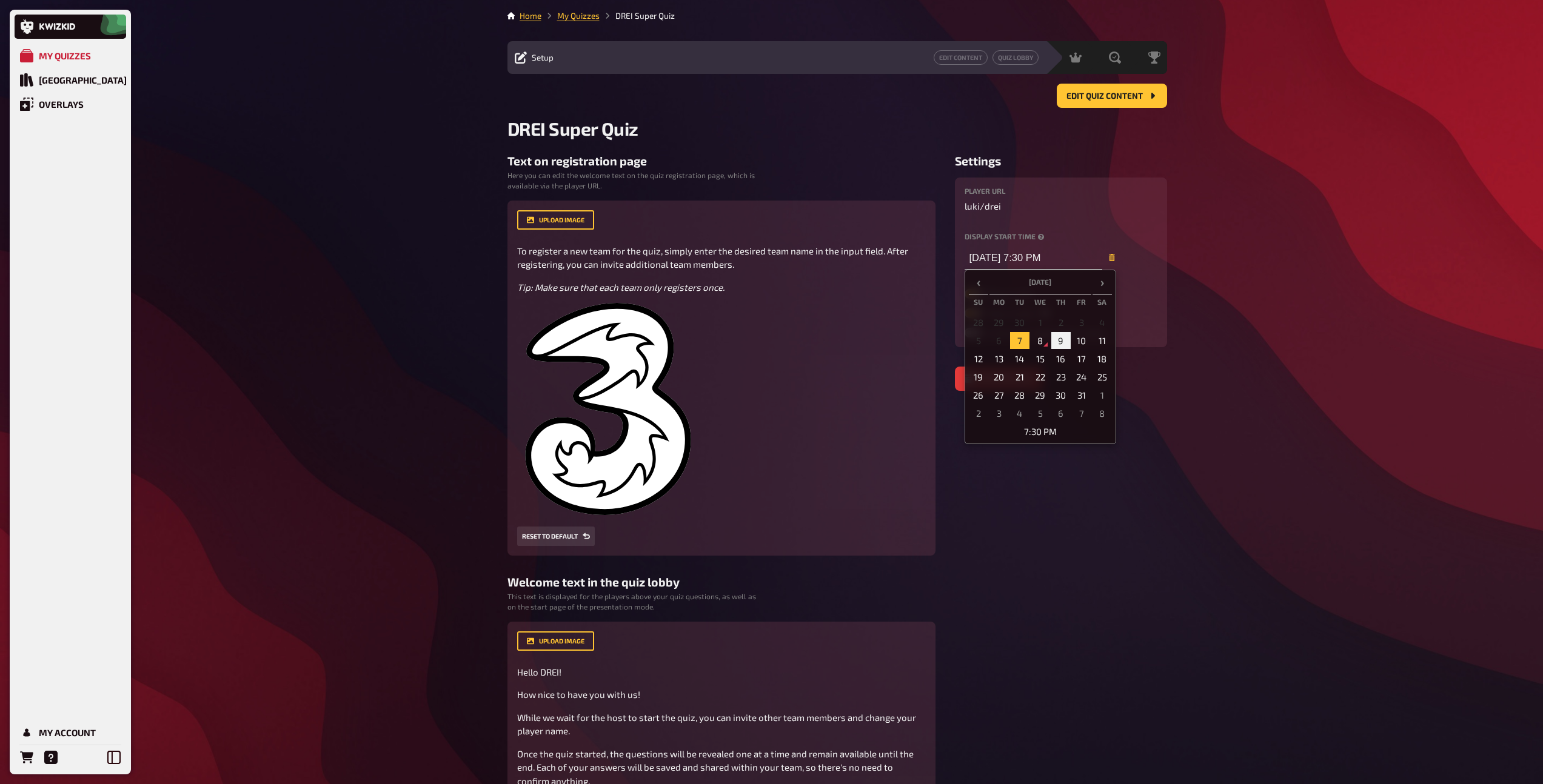
click at [1058, 341] on td "9" at bounding box center [1060, 341] width 19 height 17
click at [1031, 439] on td "7:30 PM" at bounding box center [1041, 431] width 143 height 17
click at [1015, 344] on span "▼" at bounding box center [1015, 351] width 24 height 24
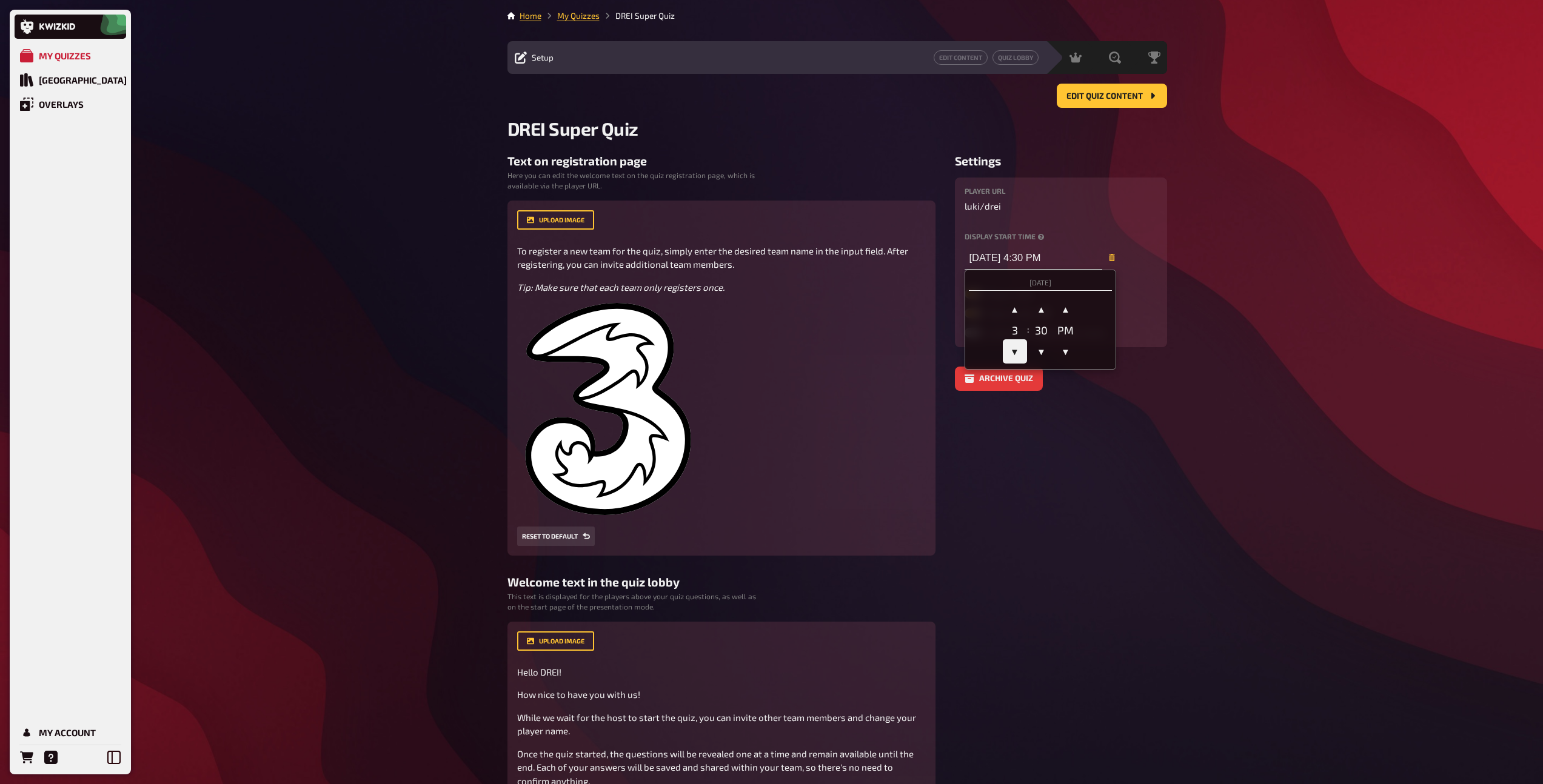
click at [1015, 344] on span "▼" at bounding box center [1015, 351] width 24 height 24
click at [1019, 347] on span "▼" at bounding box center [1015, 351] width 24 height 24
type input "[DATE] 1:30 PM"
click at [1153, 326] on div "Player chat Team mode Limit team registration slots" at bounding box center [1060, 313] width 193 height 49
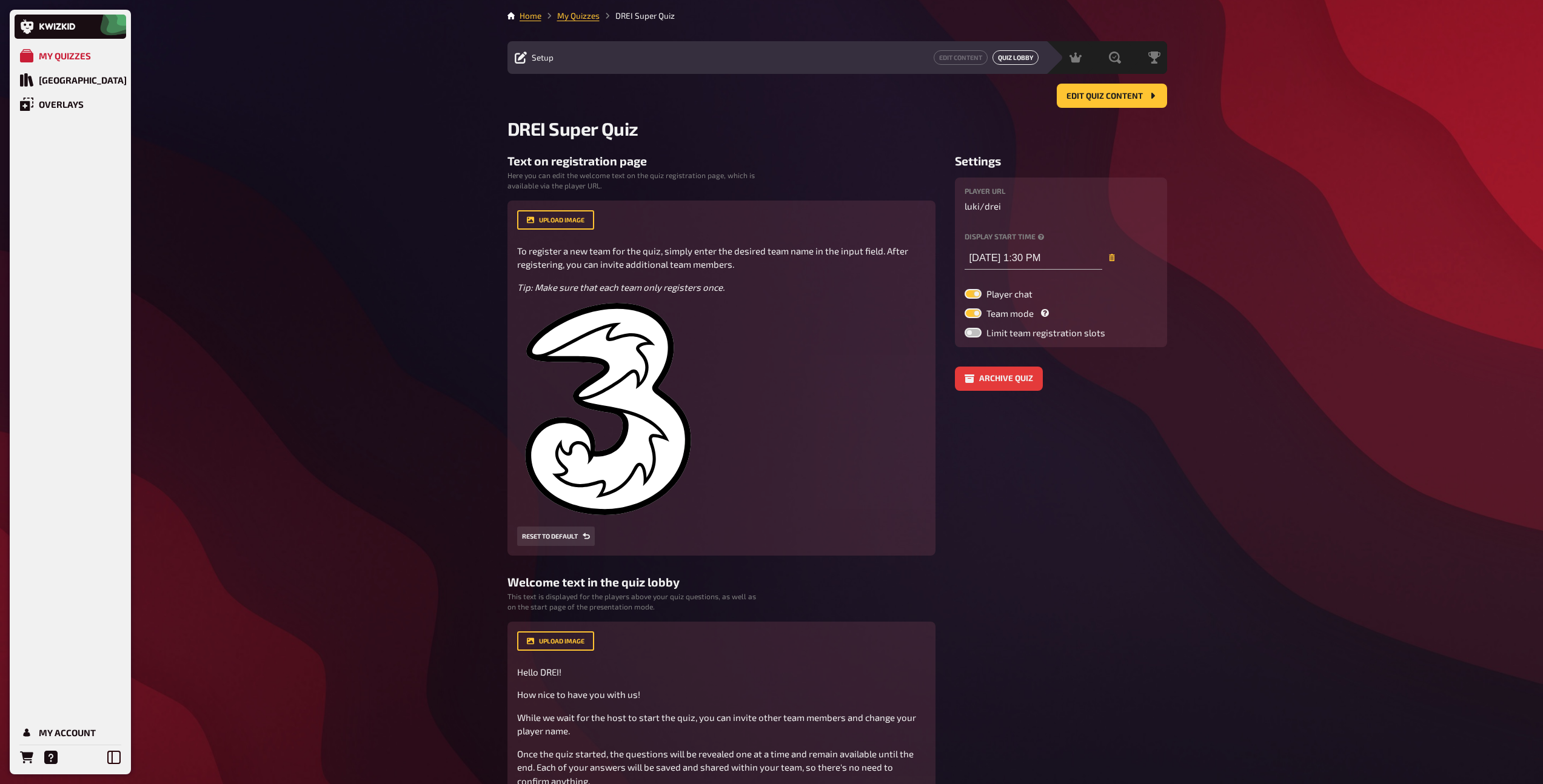
click at [1012, 60] on link "Quiz Lobby" at bounding box center [1015, 57] width 46 height 14
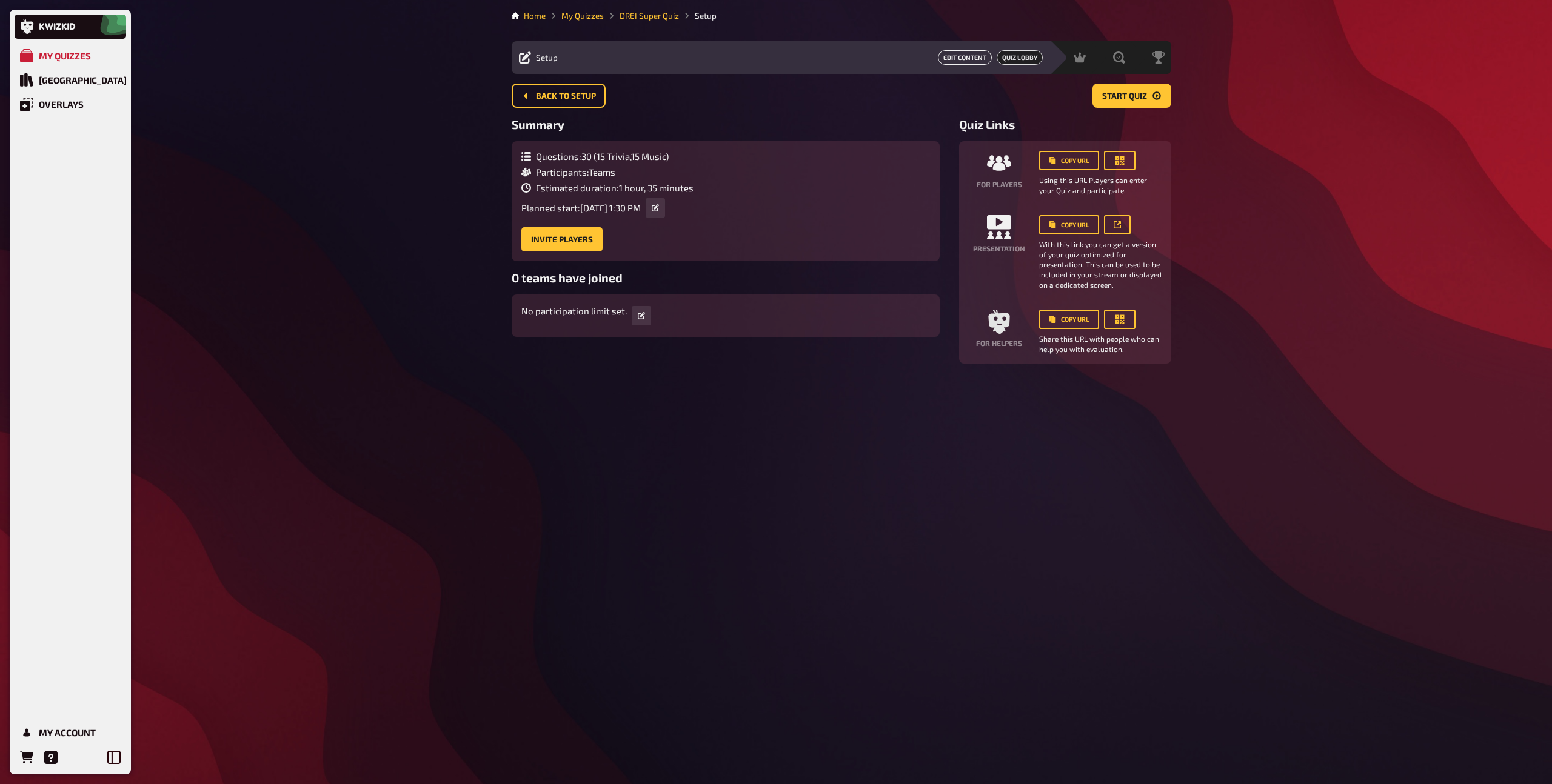
click at [965, 58] on link "Edit Content" at bounding box center [964, 57] width 54 height 14
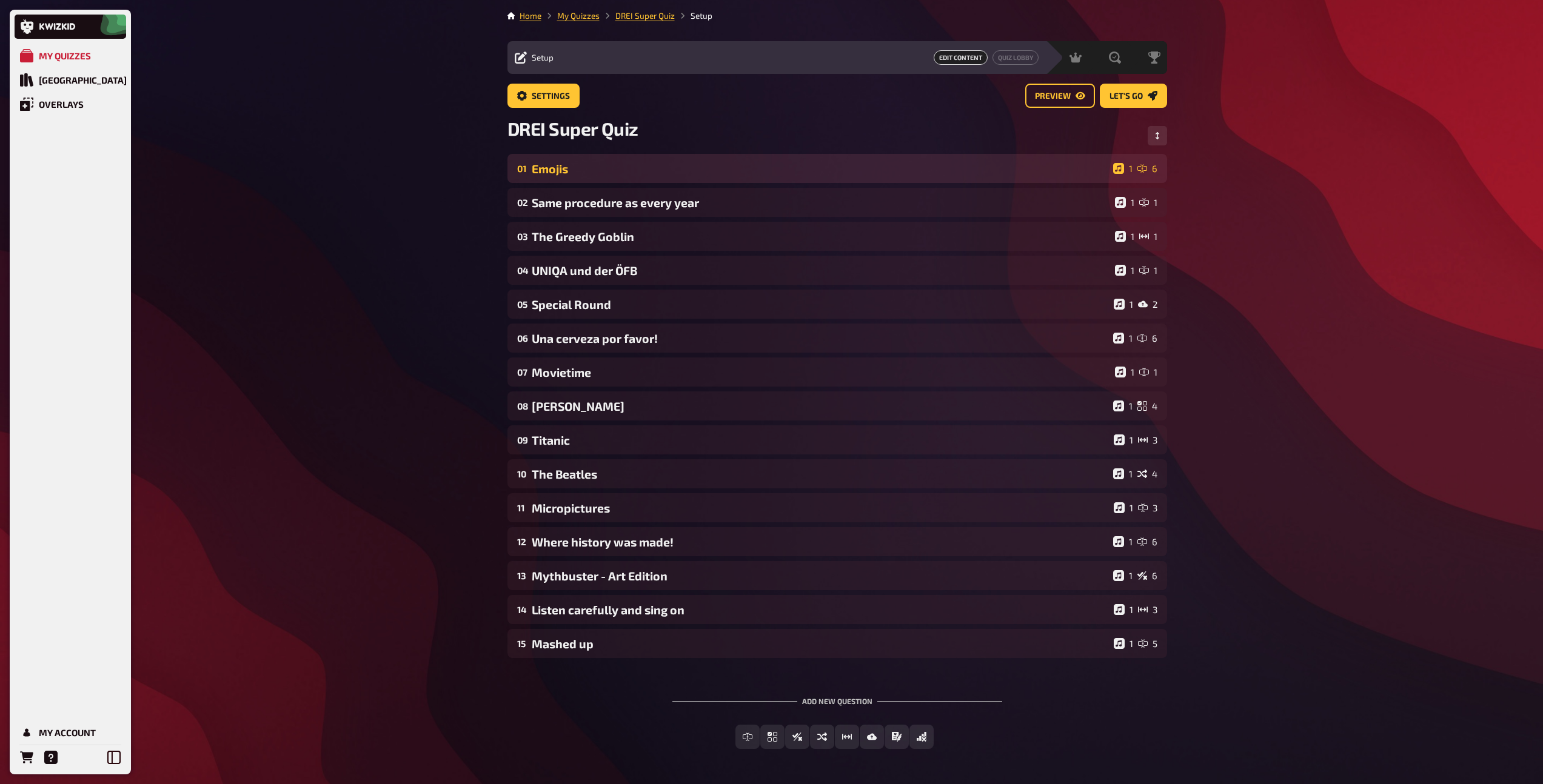
click at [687, 174] on div "Emojis" at bounding box center [820, 168] width 576 height 14
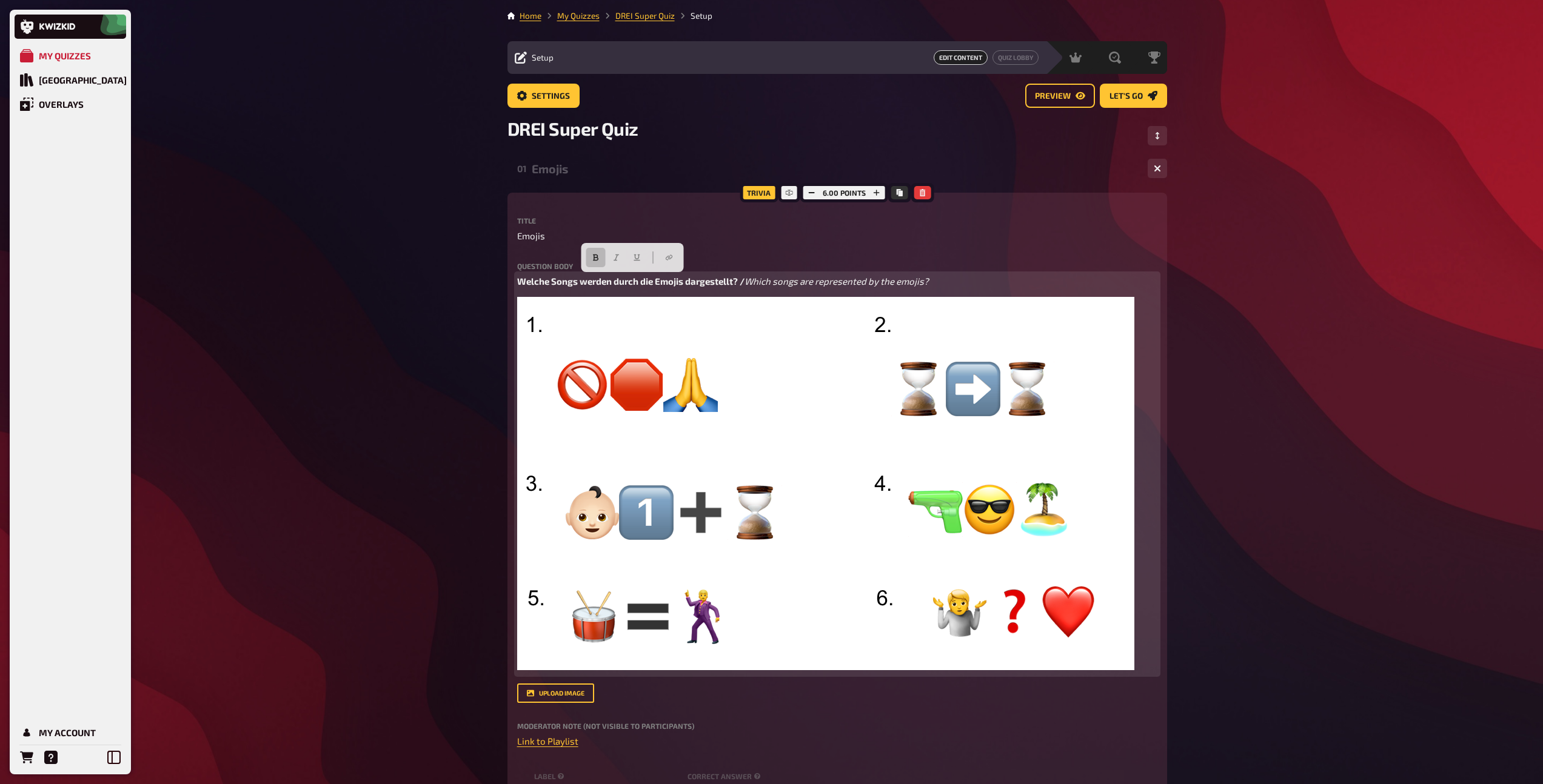
drag, startPoint x: 747, startPoint y: 282, endPoint x: 509, endPoint y: 274, distance: 238.1
click at [509, 274] on div "Trivia 6.00 points Title Emojis Question body Welche Songs werden durch die Emo…" at bounding box center [837, 610] width 659 height 836
click at [593, 281] on span "Which songs are represented by the emojis?" at bounding box center [609, 281] width 184 height 11
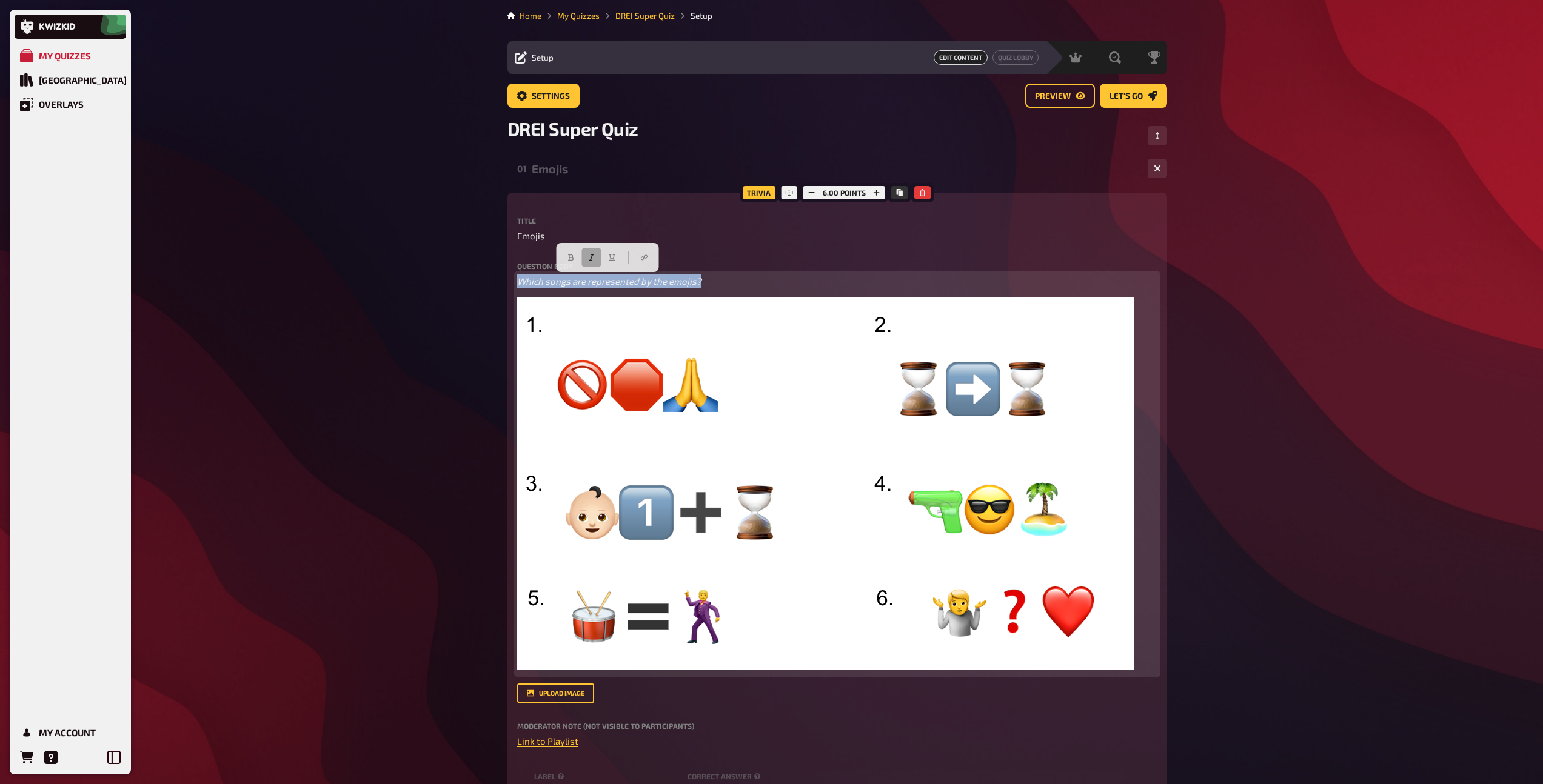
click at [589, 258] on icon "button" at bounding box center [592, 258] width 8 height 8
click at [738, 283] on p "Which songs are represented by the emojis?" at bounding box center [837, 281] width 640 height 14
click at [704, 282] on span "Which songs are represented by the emojis? /" at bounding box center [612, 281] width 191 height 11
click at [942, 284] on p "Which songs are represented by the emojis? / Welche Songs werden durch die Emoj…" at bounding box center [837, 281] width 640 height 14
drag, startPoint x: 700, startPoint y: 283, endPoint x: 506, endPoint y: 276, distance: 194.1
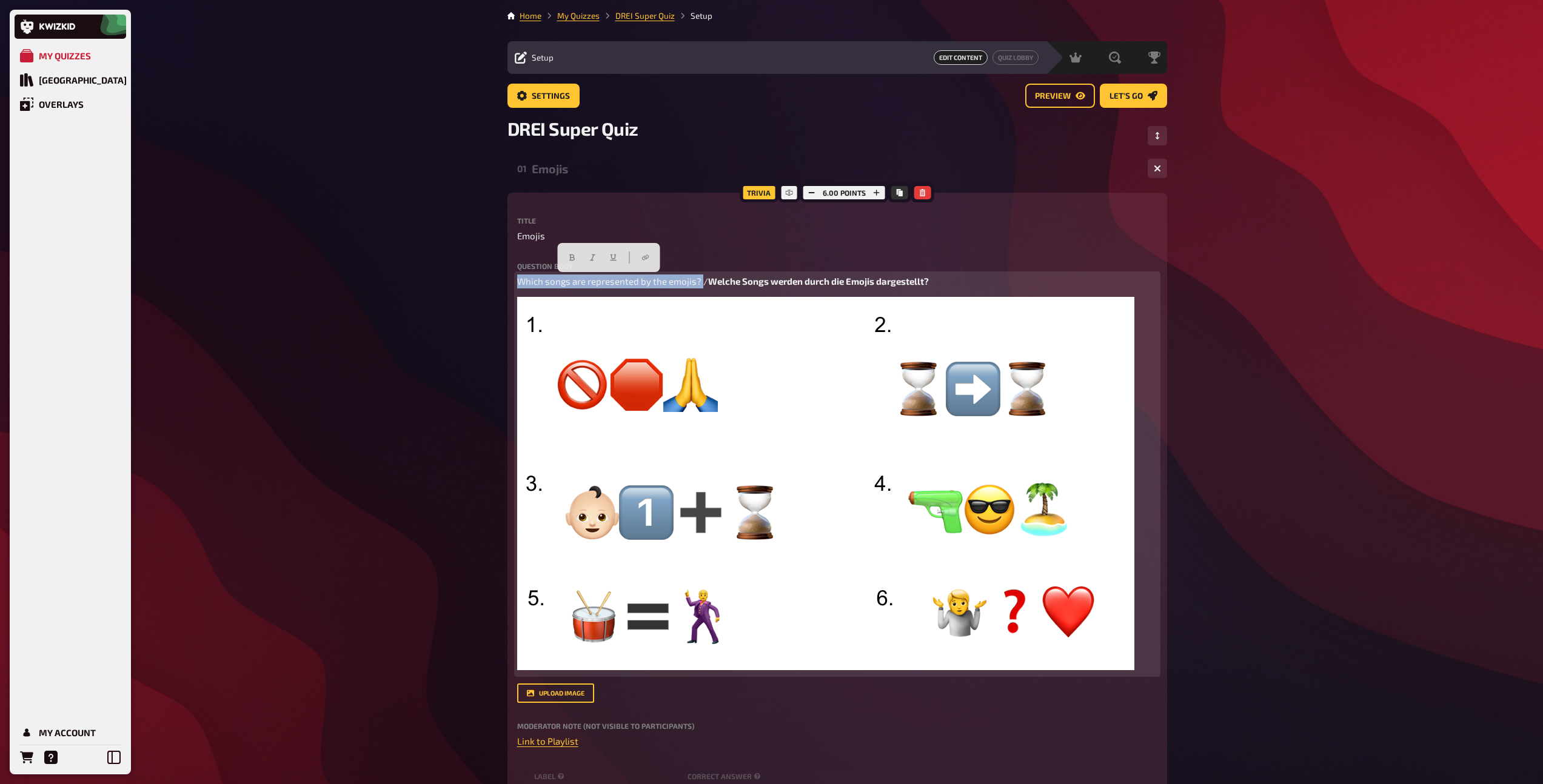
click at [575, 251] on button "button" at bounding box center [571, 257] width 19 height 19
click at [709, 283] on span "/" at bounding box center [706, 281] width 5 height 11
drag, startPoint x: 714, startPoint y: 283, endPoint x: 942, endPoint y: 285, distance: 228.0
click at [942, 285] on p "Which songs are represented by the emojis? / Welche Songs werden durch die Emoj…" at bounding box center [837, 281] width 640 height 14
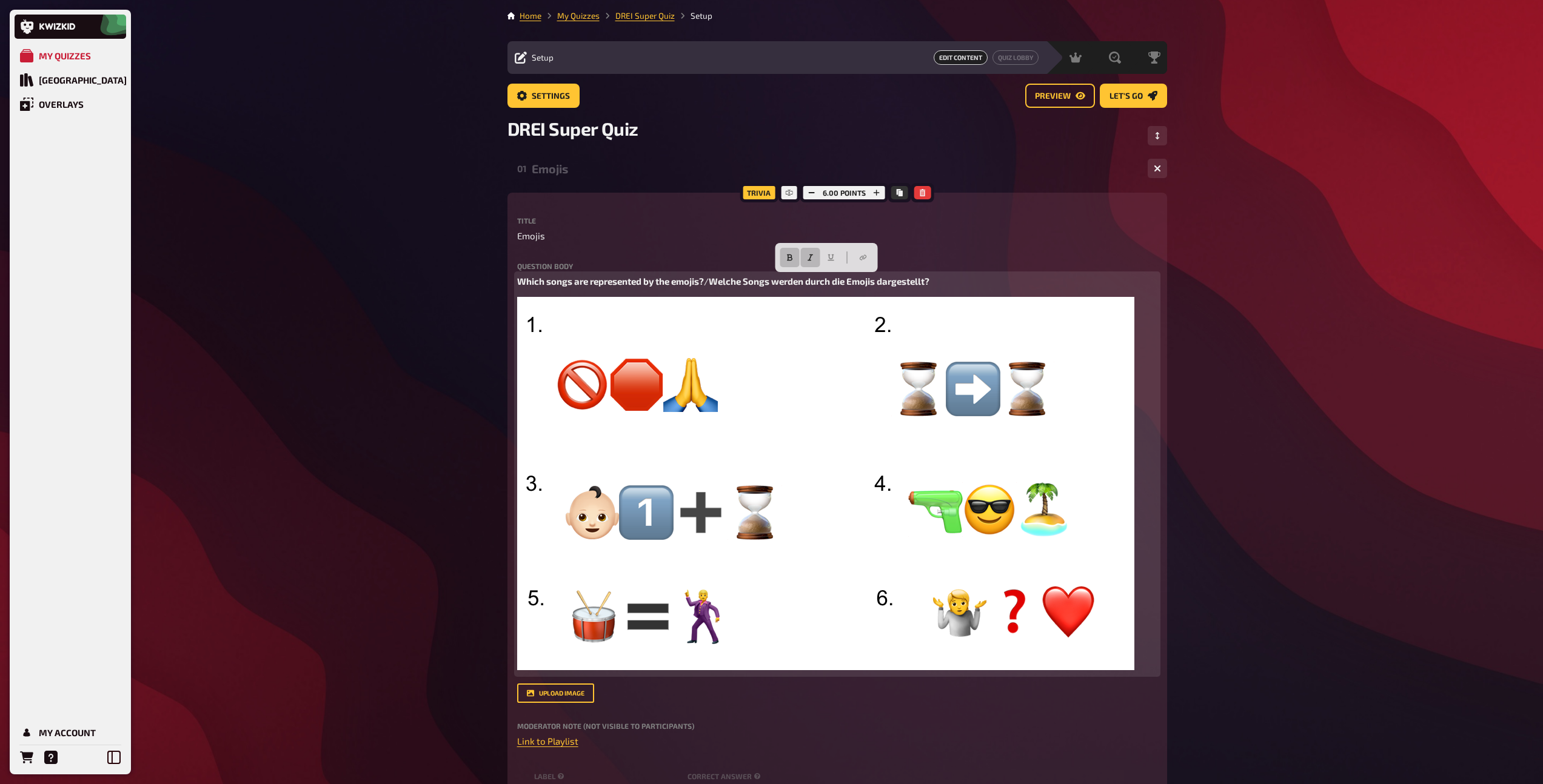
click at [813, 256] on icon "button" at bounding box center [810, 258] width 8 height 8
click at [794, 258] on button "button" at bounding box center [789, 257] width 19 height 19
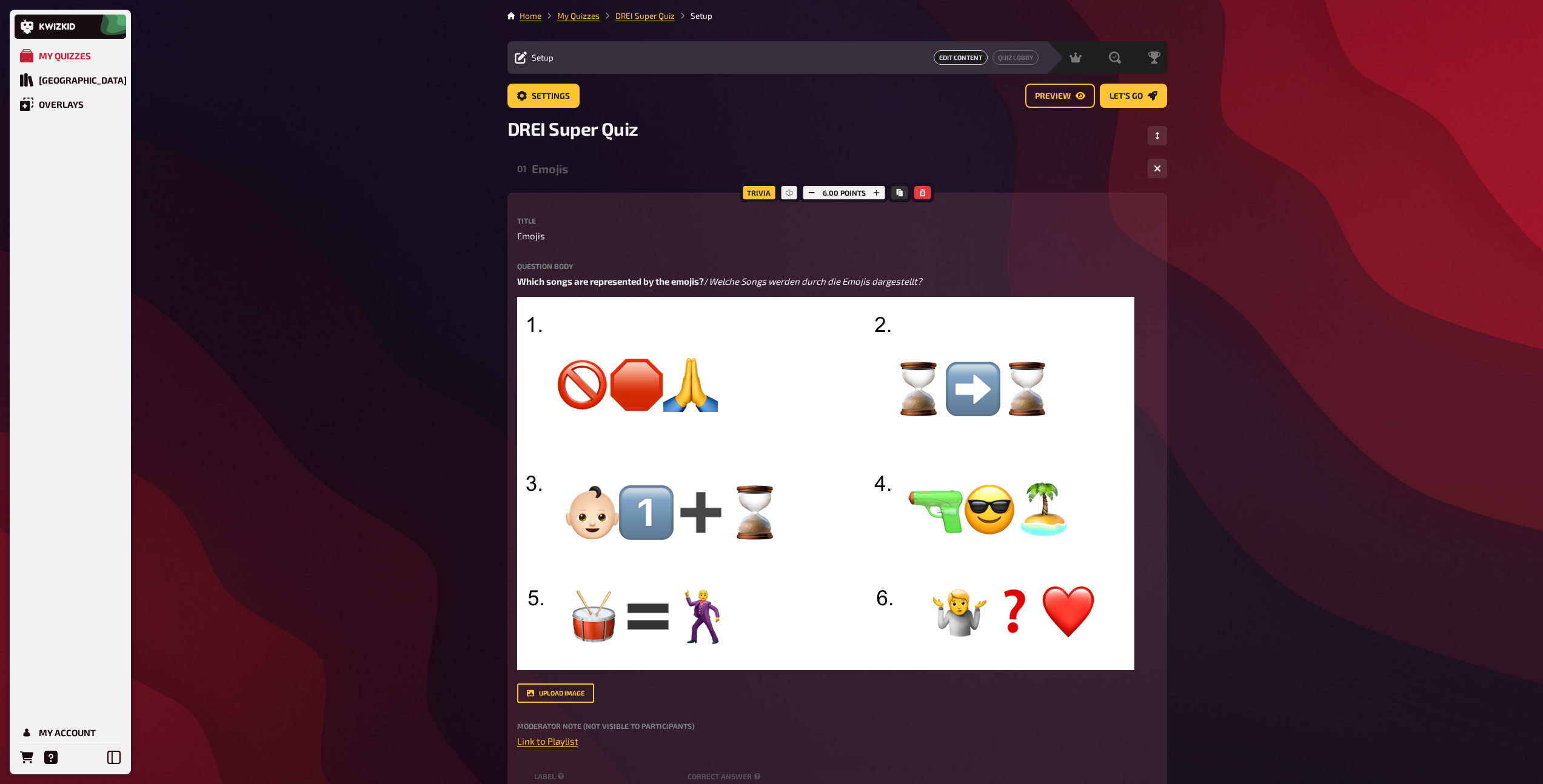
click at [572, 171] on div "Emojis" at bounding box center [834, 168] width 606 height 14
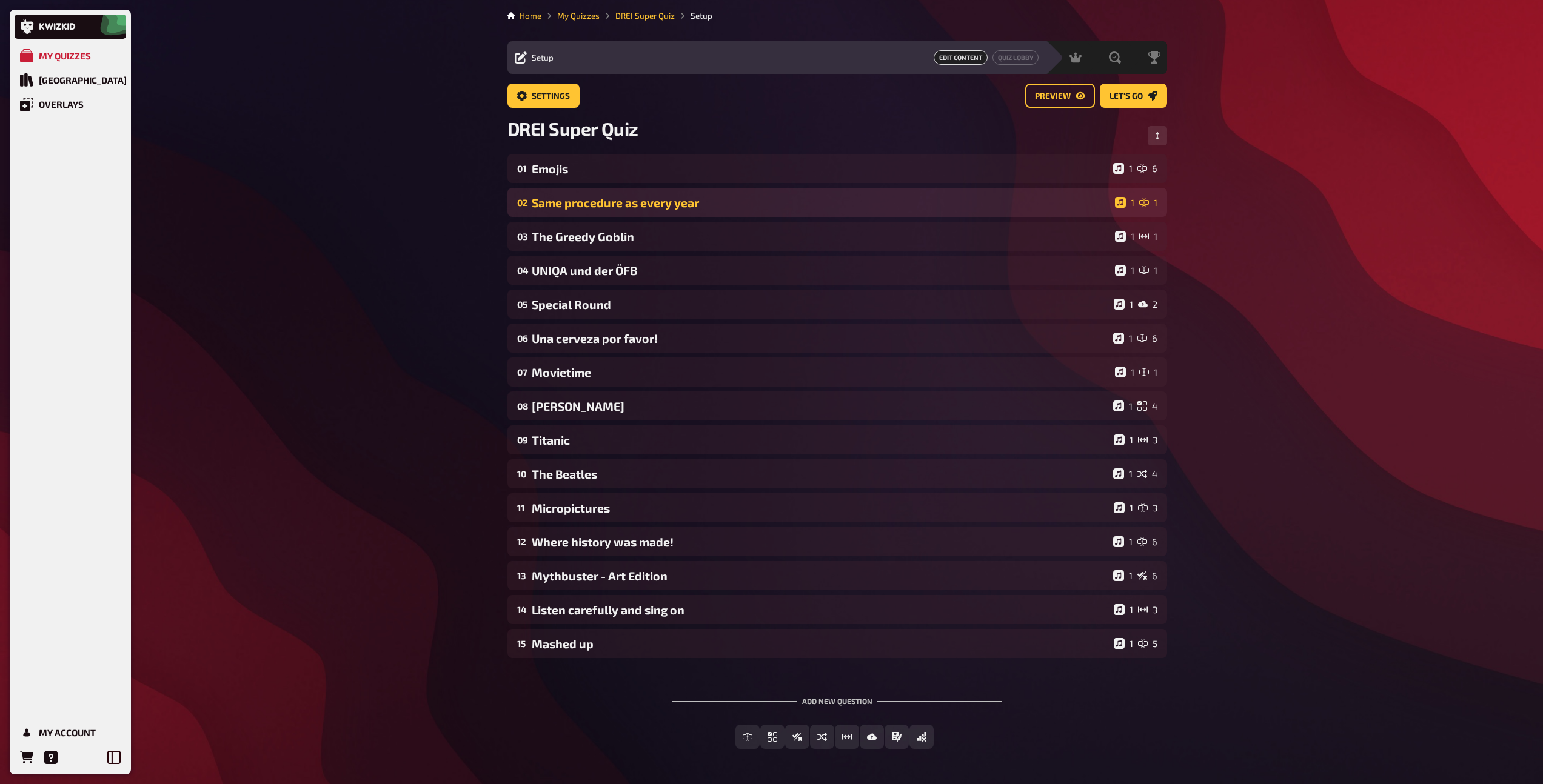
click at [570, 194] on div "02 Same procedure as every year 1 1" at bounding box center [837, 202] width 659 height 29
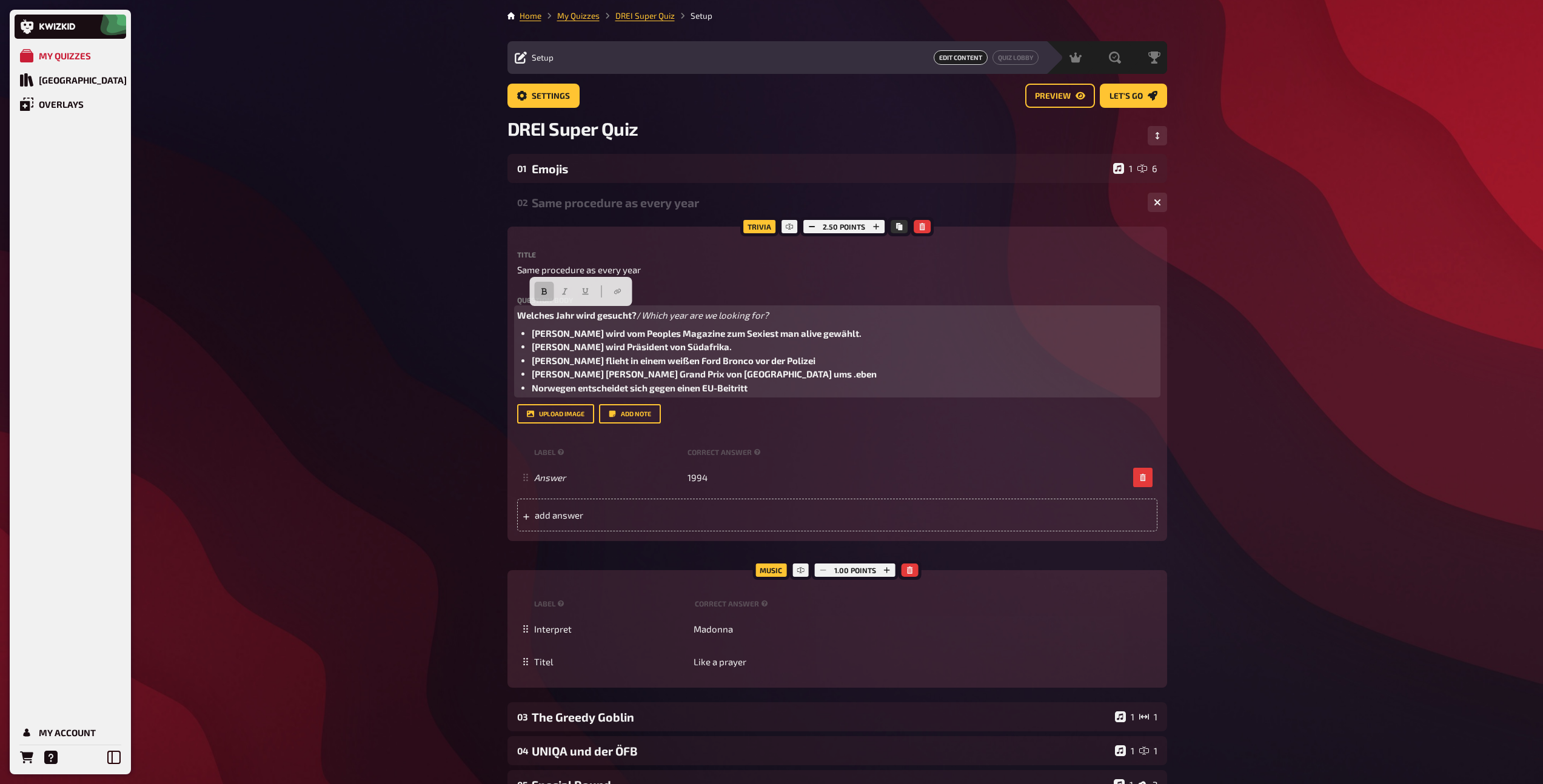
drag, startPoint x: 646, startPoint y: 312, endPoint x: 479, endPoint y: 309, distance: 167.0
click at [479, 309] on div "My Quizzes Quiz Library Overlays My Account Home My Quizzes DREI Super Quiz Set…" at bounding box center [772, 653] width 1543 height 1307
click at [592, 309] on span "Which year are we looking for?" at bounding box center [580, 315] width 127 height 11
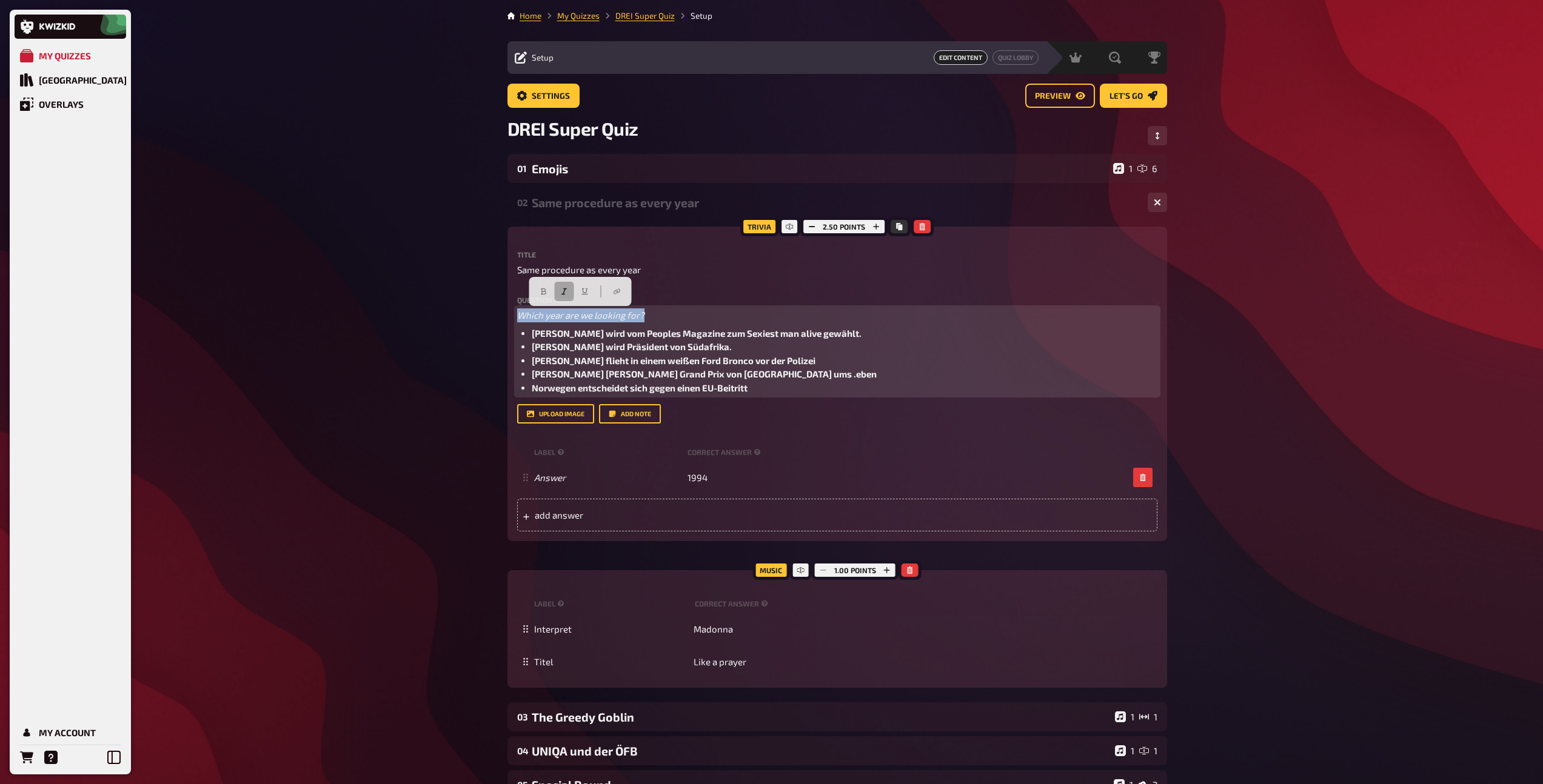
click at [556, 289] on button "button" at bounding box center [563, 291] width 19 height 19
click at [547, 291] on icon "button" at bounding box center [544, 292] width 8 height 8
click at [780, 381] on li "Norwegen entscheidet sich gegen einen EU-Beitritt" at bounding box center [844, 388] width 626 height 14
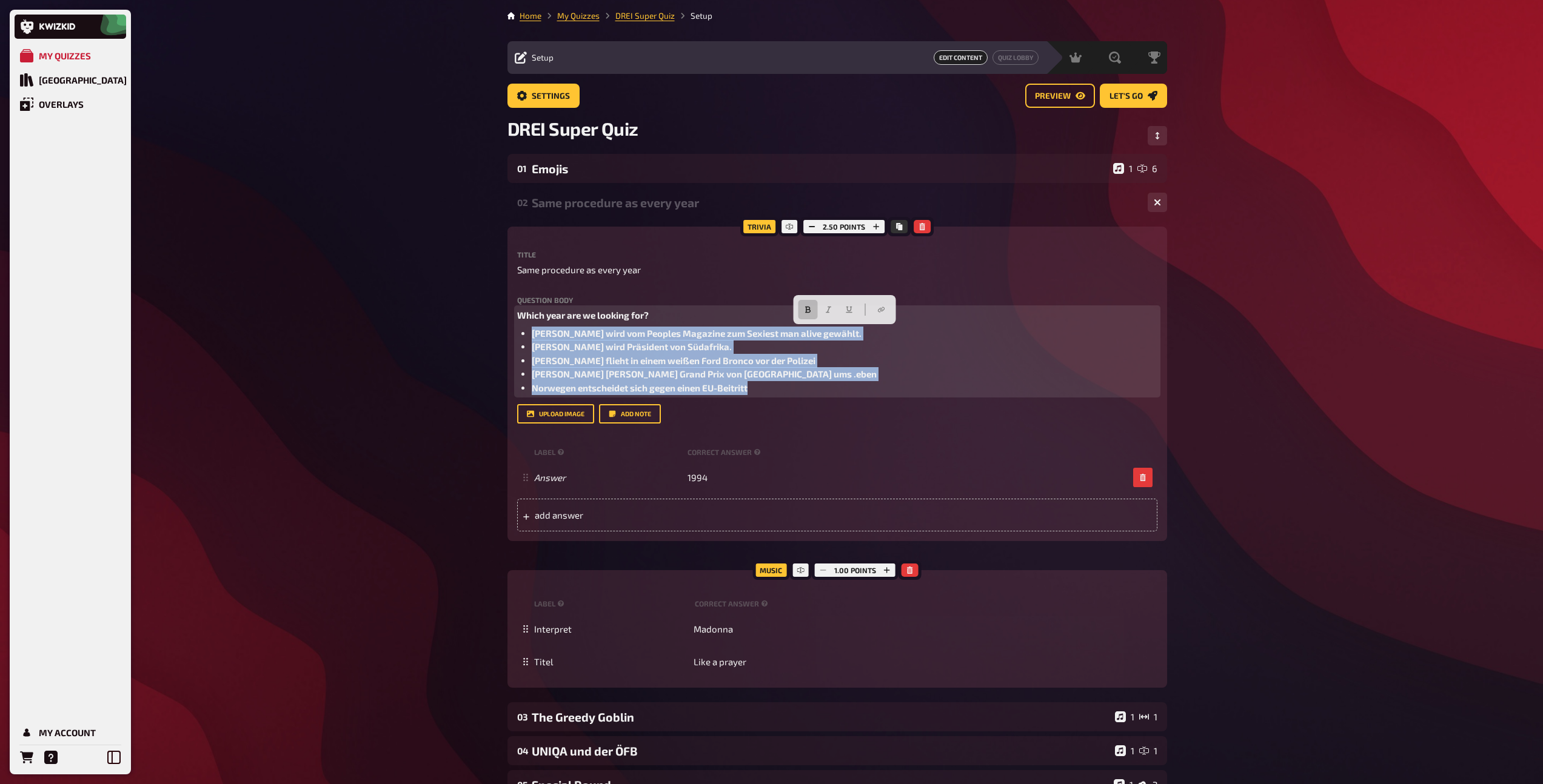
drag, startPoint x: 785, startPoint y: 389, endPoint x: 513, endPoint y: 334, distance: 277.5
click at [513, 334] on div "Trivia 2.50 points Title Same procedure as every year Question body Which year …" at bounding box center [837, 383] width 659 height 315
copy ul "[PERSON_NAME] wird vom Peoples Magazine zum Sexiest man alive gewählt. [PERSON_…"
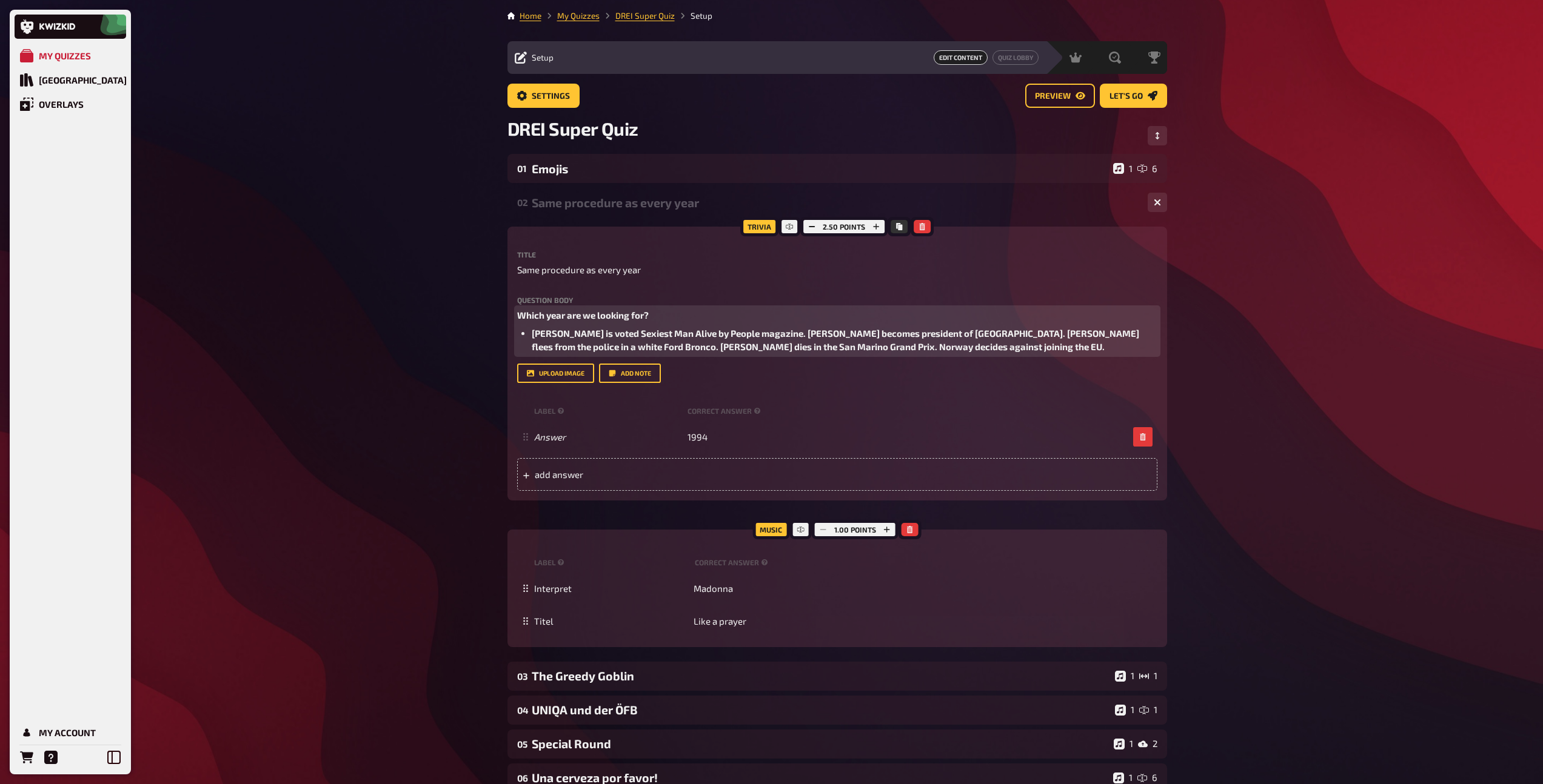
click at [795, 336] on span "[PERSON_NAME] is voted Sexiest Man Alive by People magazine. [PERSON_NAME] beco…" at bounding box center [836, 340] width 609 height 25
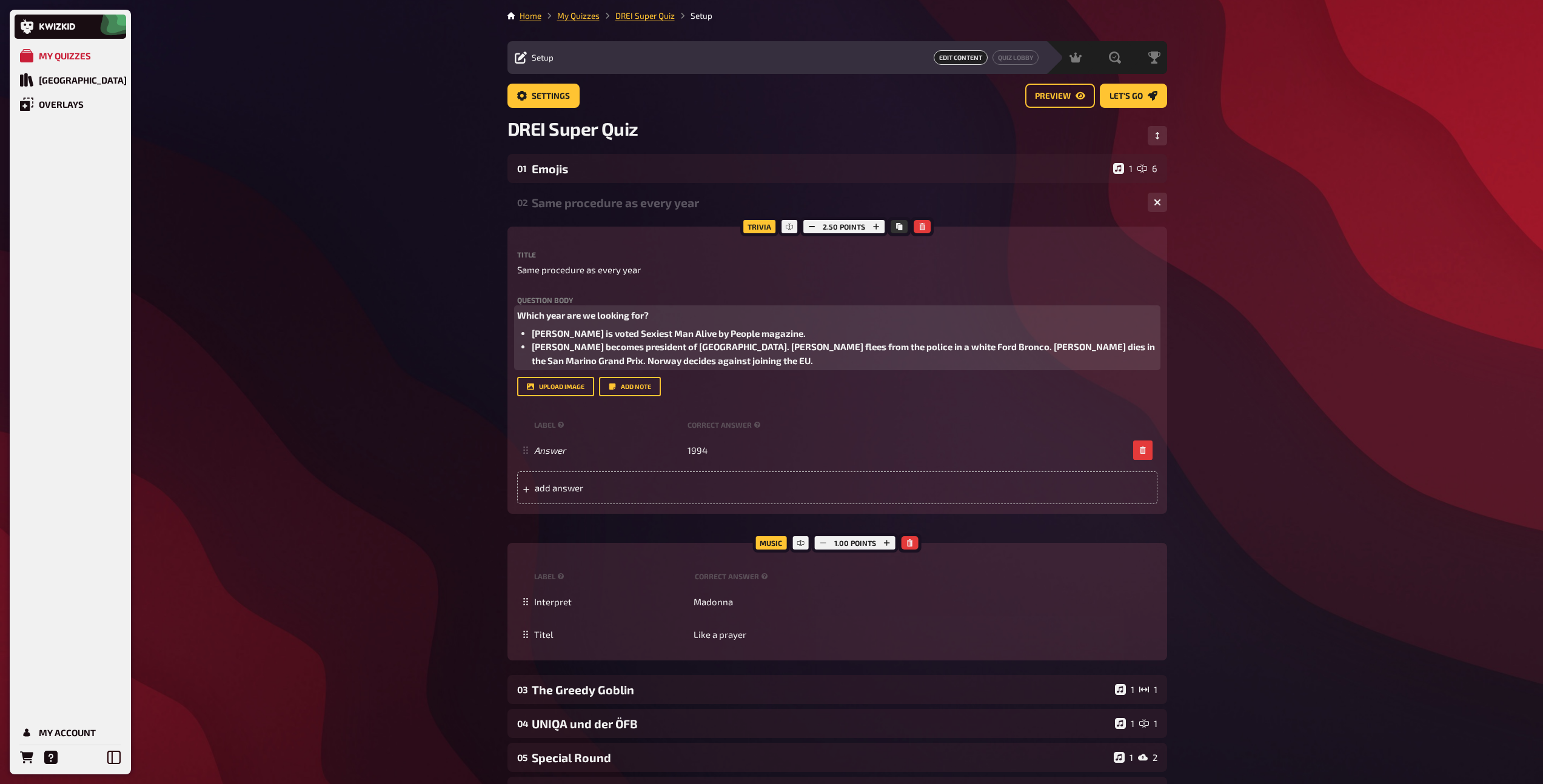
click at [756, 347] on span "[PERSON_NAME] becomes president of [GEOGRAPHIC_DATA]. [PERSON_NAME] flees from …" at bounding box center [844, 354] width 625 height 25
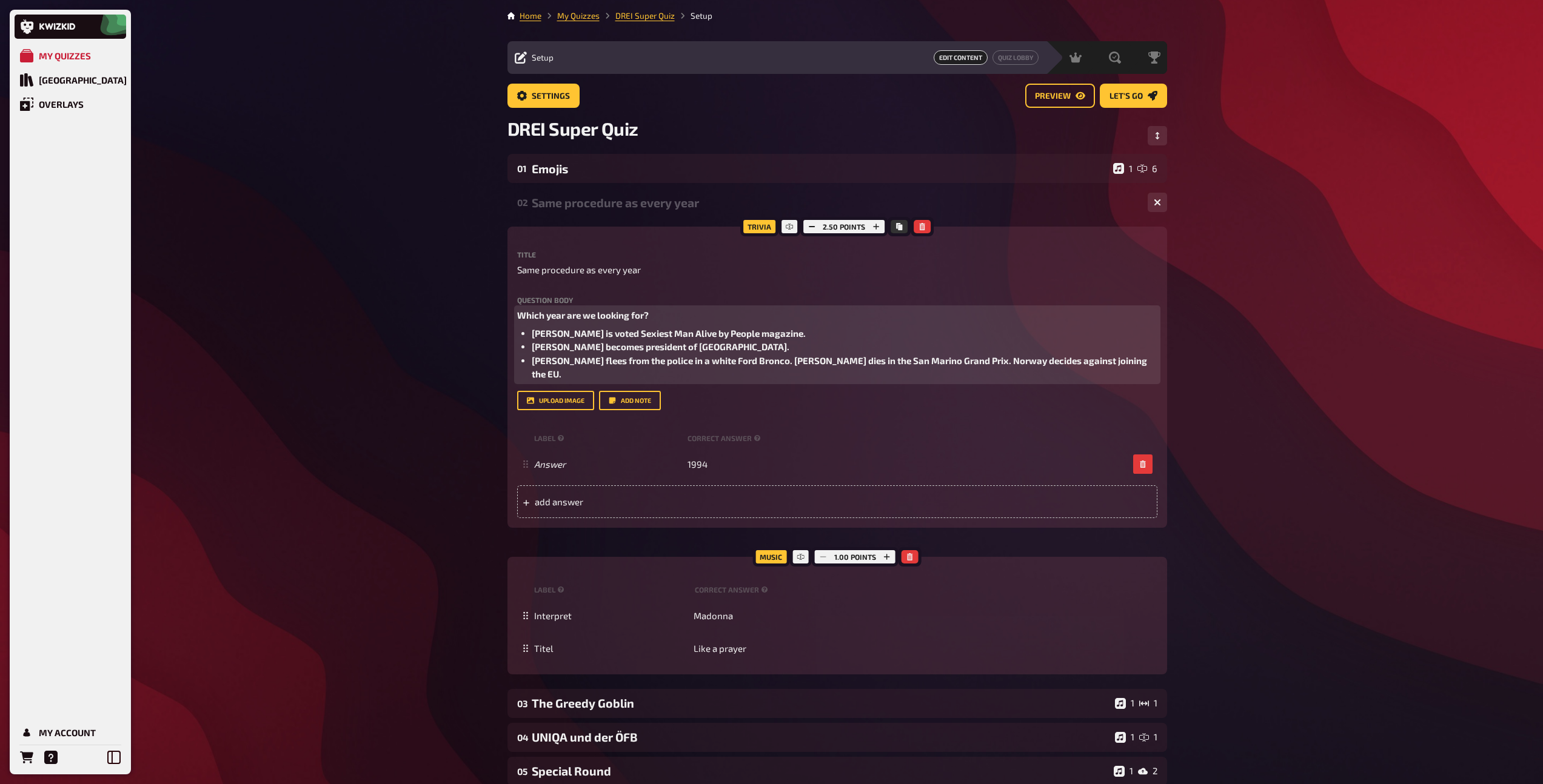
click at [773, 357] on span "[PERSON_NAME] flees from the police in a white Ford Bronco. [PERSON_NAME] dies …" at bounding box center [839, 367] width 617 height 25
click at [736, 373] on span "[PERSON_NAME] dies in the [GEOGRAPHIC_DATA] Grand Prix. Norway decides against …" at bounding box center [743, 373] width 423 height 11
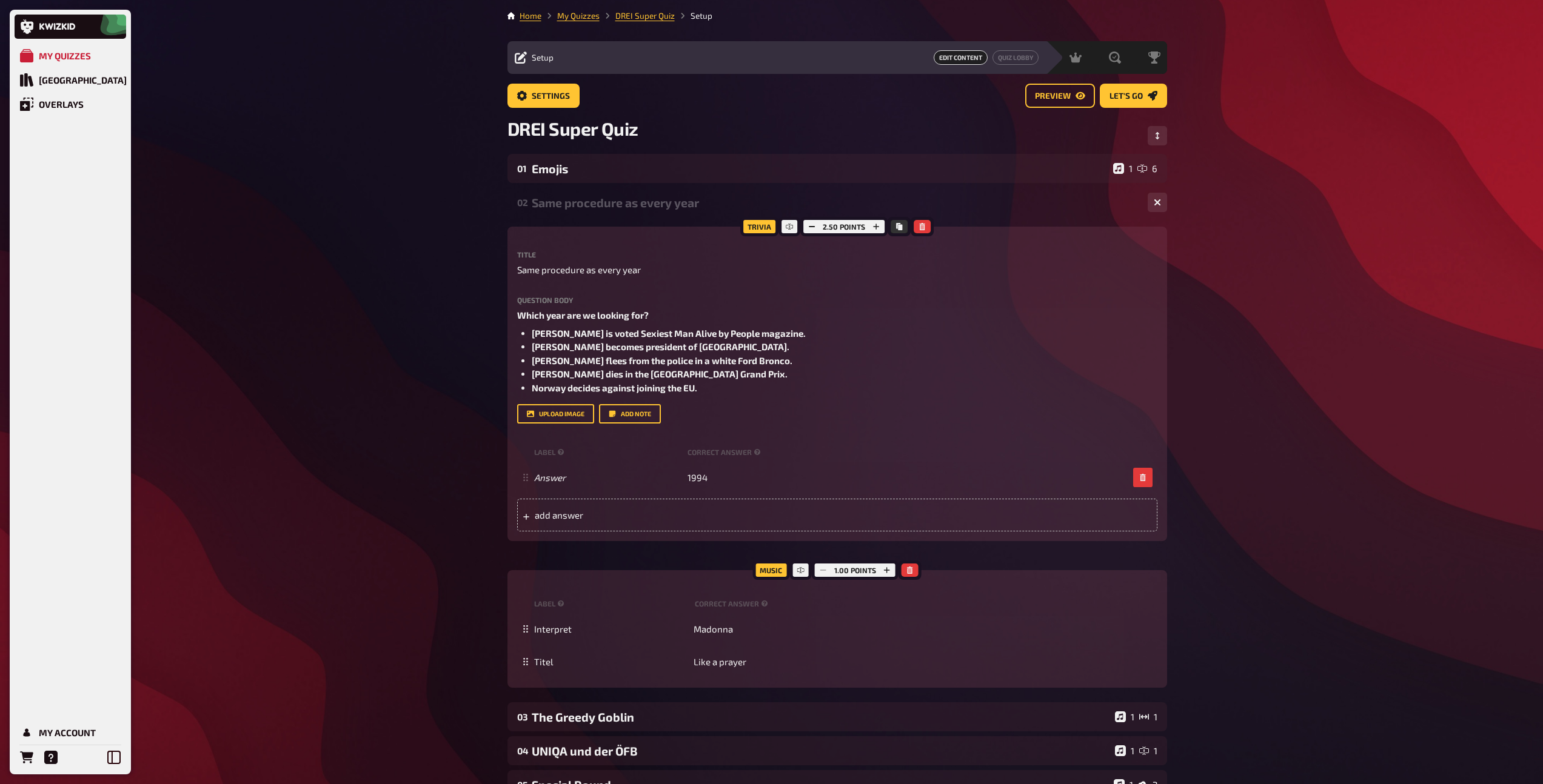
click at [622, 210] on div "02 Same procedure as every year 1 1" at bounding box center [837, 202] width 659 height 29
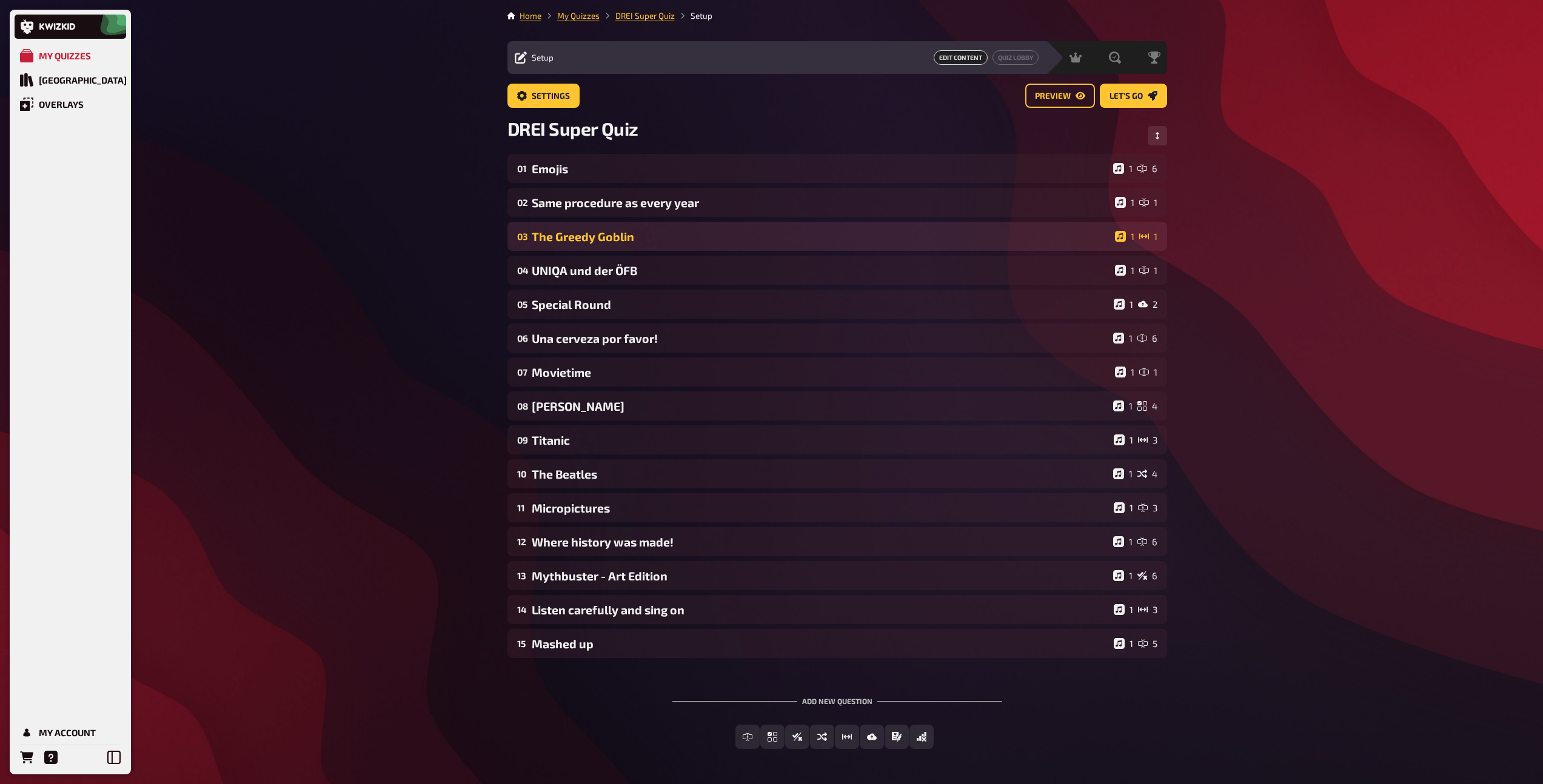
click at [614, 245] on div "03 The Greedy Goblin 1 1" at bounding box center [837, 236] width 659 height 29
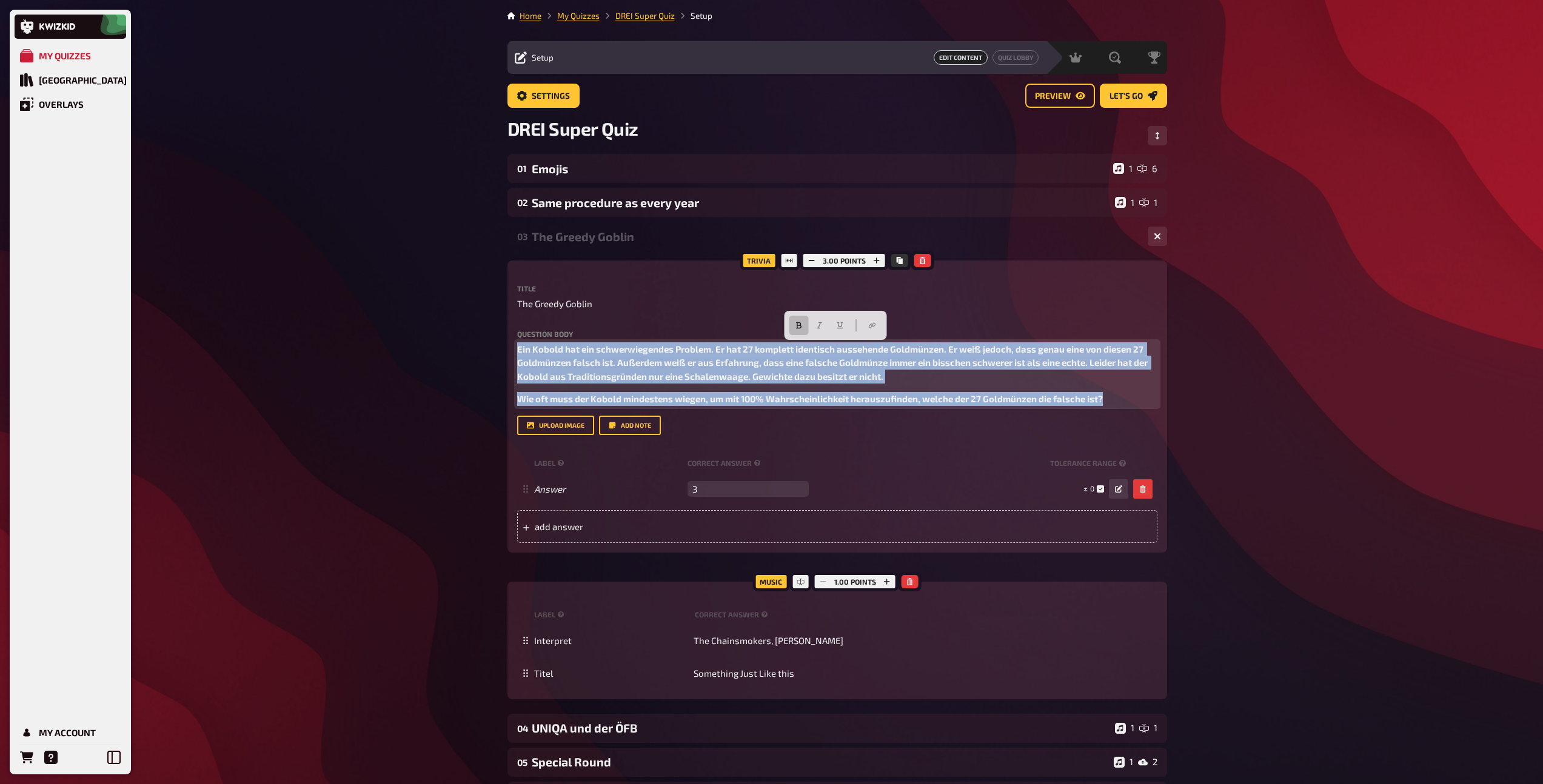
drag, startPoint x: 1121, startPoint y: 401, endPoint x: 477, endPoint y: 342, distance: 646.7
click at [477, 342] on div "My Quizzes Quiz Library Overlays My Account Home My Quizzes DREI Super Quiz Set…" at bounding box center [772, 642] width 1543 height 1285
copy div "Ein Kobold hat ein schwerwiegendes Problem. Er hat 27 komplett identisch ausseh…"
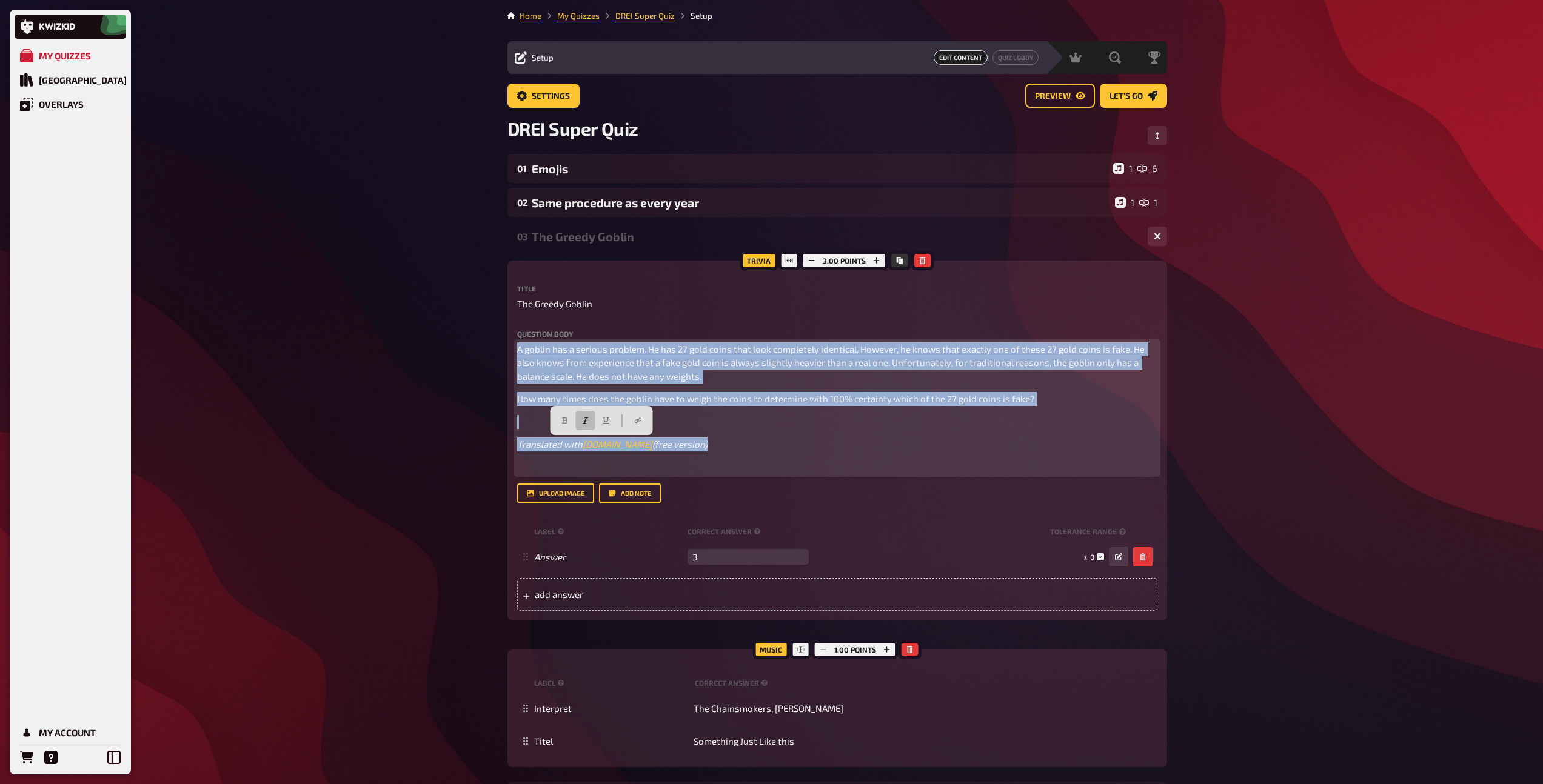
drag, startPoint x: 727, startPoint y: 450, endPoint x: 508, endPoint y: 419, distance: 221.2
click at [508, 419] on div "Trivia 3.00 points Title The Greedy Goblin Question body A goblin has a serious…" at bounding box center [837, 440] width 659 height 360
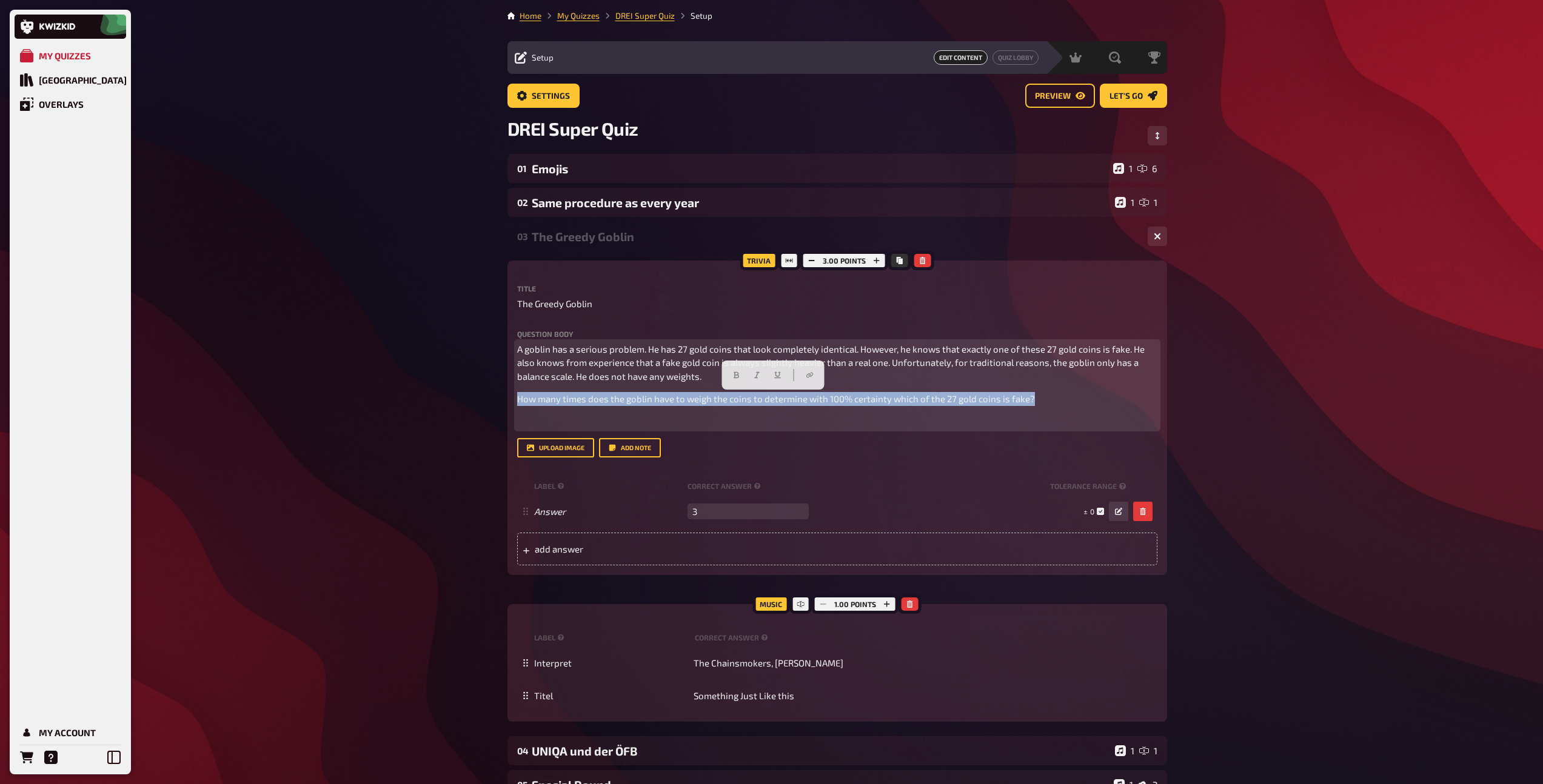
drag, startPoint x: 1038, startPoint y: 399, endPoint x: 508, endPoint y: 396, distance: 530.0
click at [508, 396] on div "Trivia 3.00 points Title The Greedy Goblin Question body A goblin has a serious…" at bounding box center [837, 418] width 659 height 315
click at [738, 368] on button "button" at bounding box center [736, 374] width 19 height 19
click at [1073, 398] on p "How many times does the goblin have to weigh the coins to determine with 100% c…" at bounding box center [837, 398] width 640 height 14
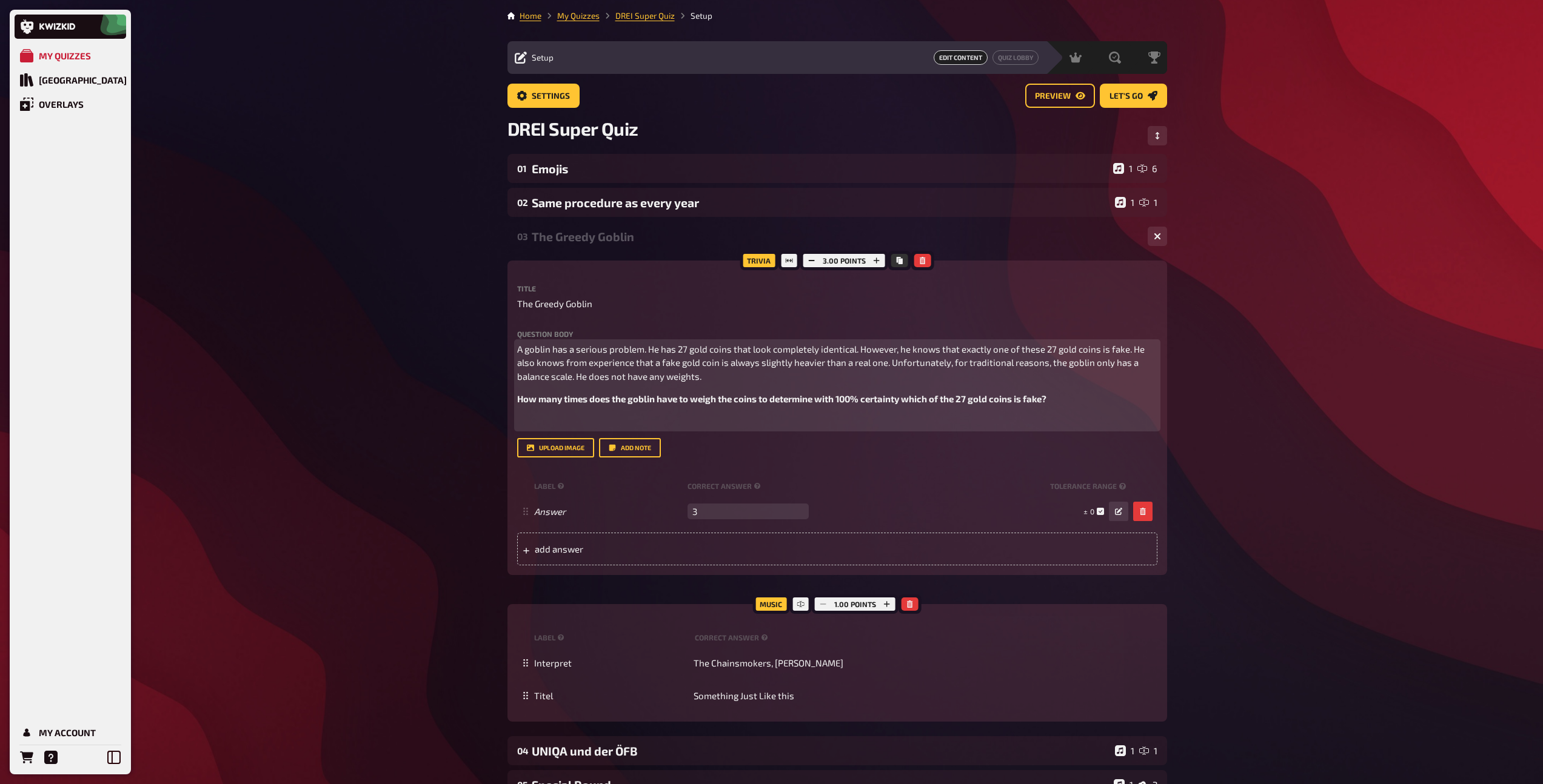
click at [937, 421] on p "﻿" at bounding box center [837, 422] width 640 height 14
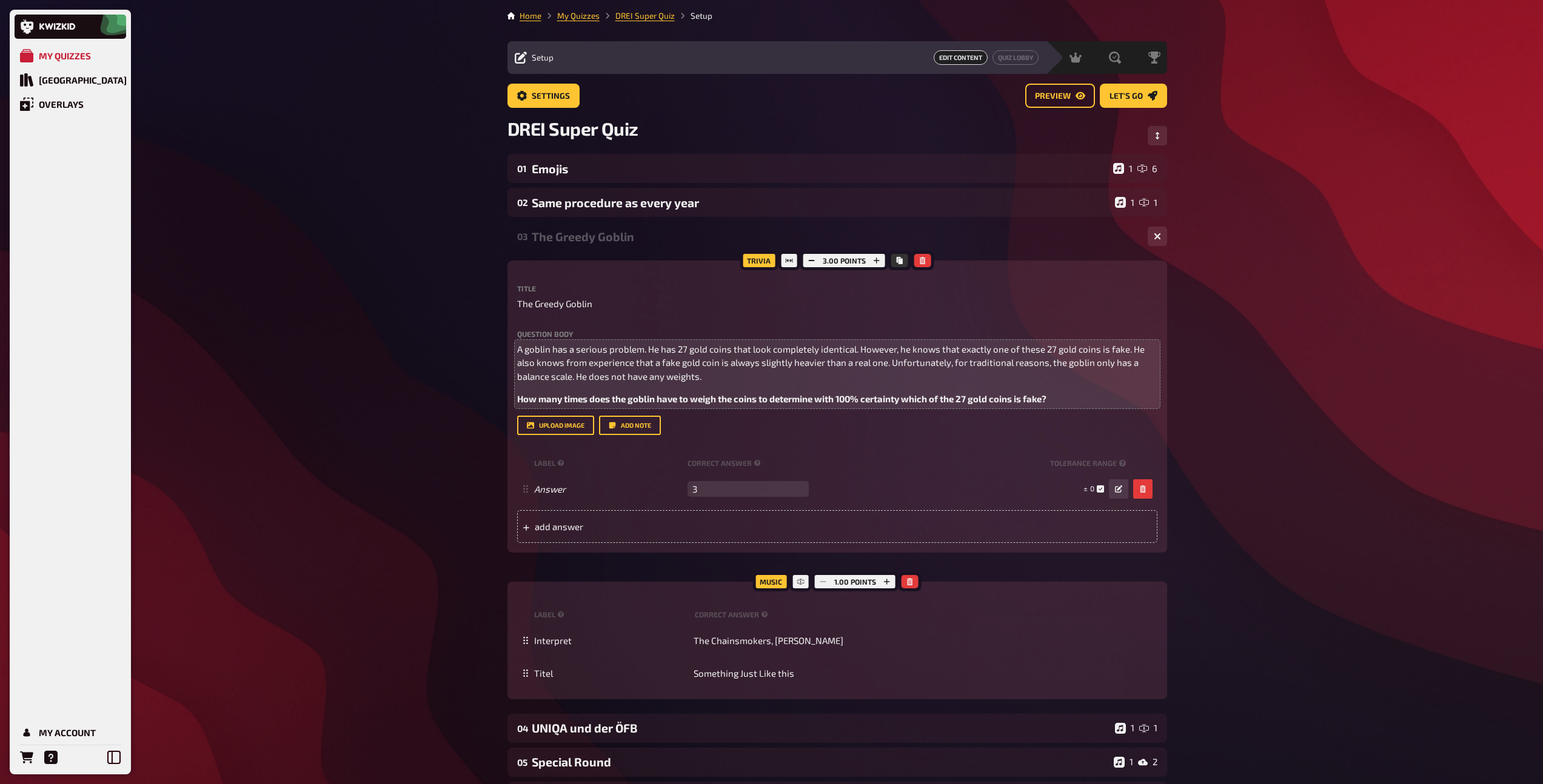
click at [570, 242] on div "The Greedy Goblin" at bounding box center [834, 236] width 606 height 14
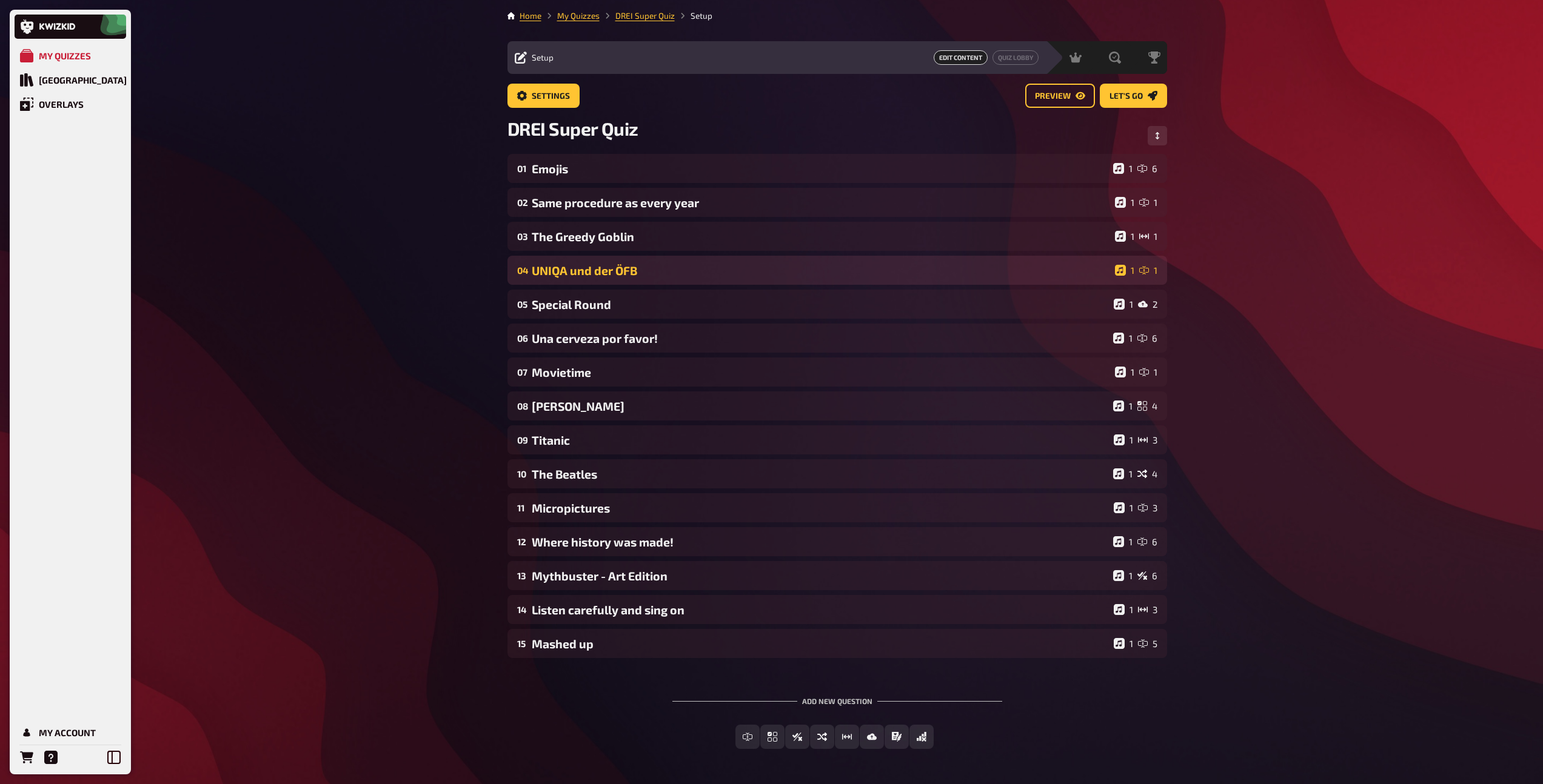
click at [569, 274] on div "UNIQA und der ÖFB" at bounding box center [820, 270] width 579 height 14
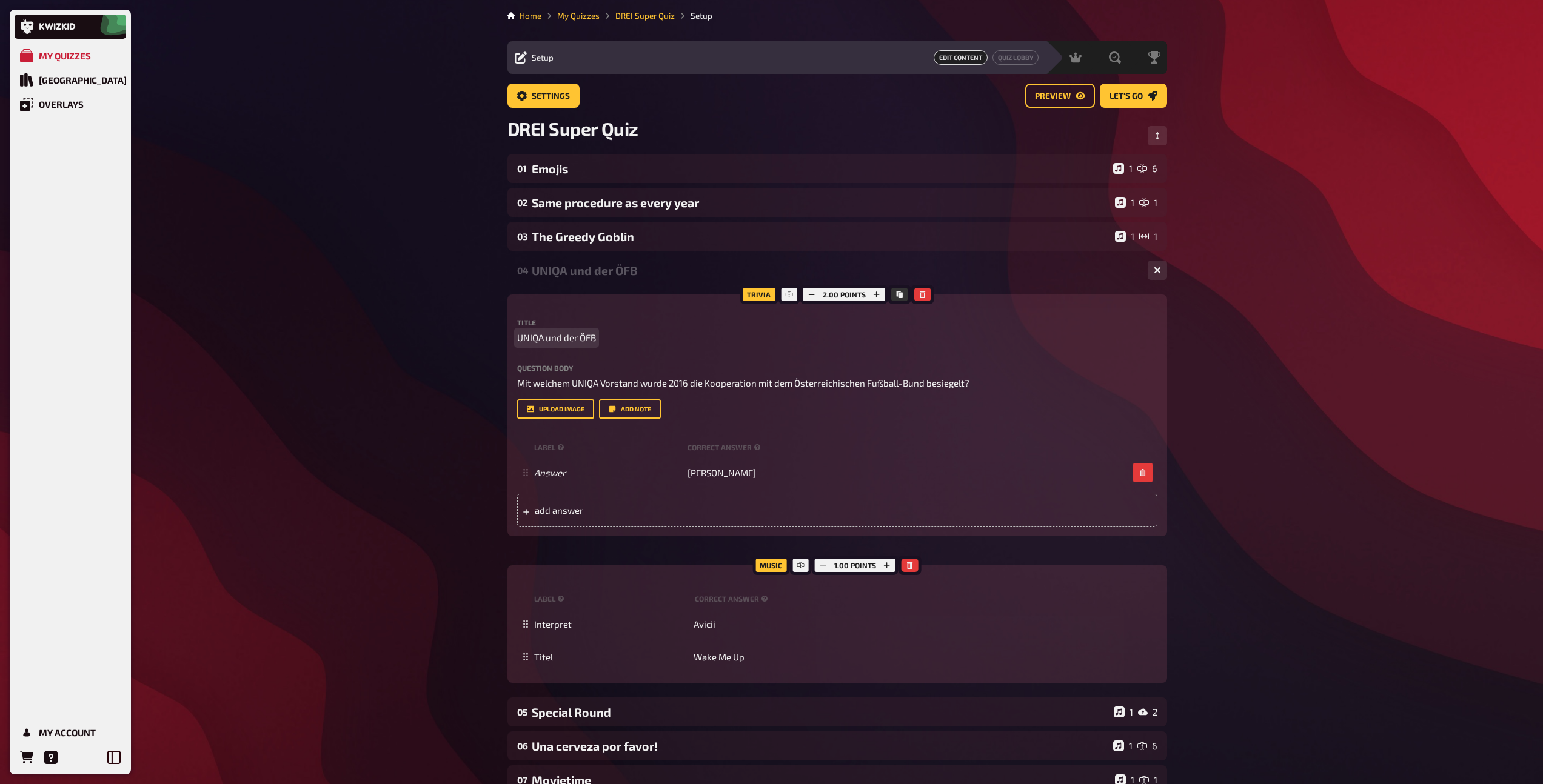
click at [561, 340] on span "UNIQA und der ÖFB" at bounding box center [556, 338] width 79 height 14
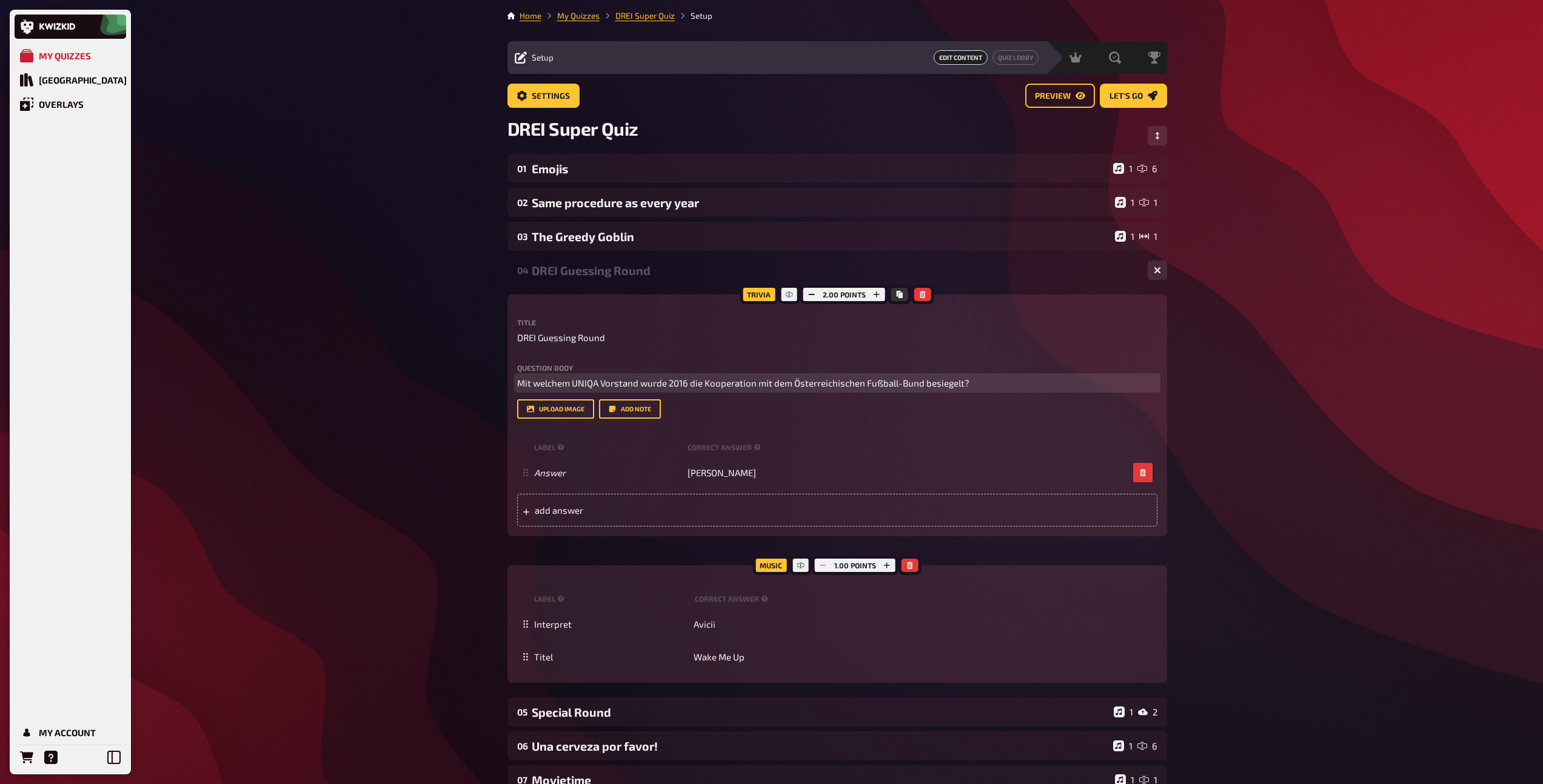
click at [694, 380] on span "Mit welchem UNIQA Vorstand wurde 2016 die Kooperation mit dem Österreichischen …" at bounding box center [743, 382] width 452 height 11
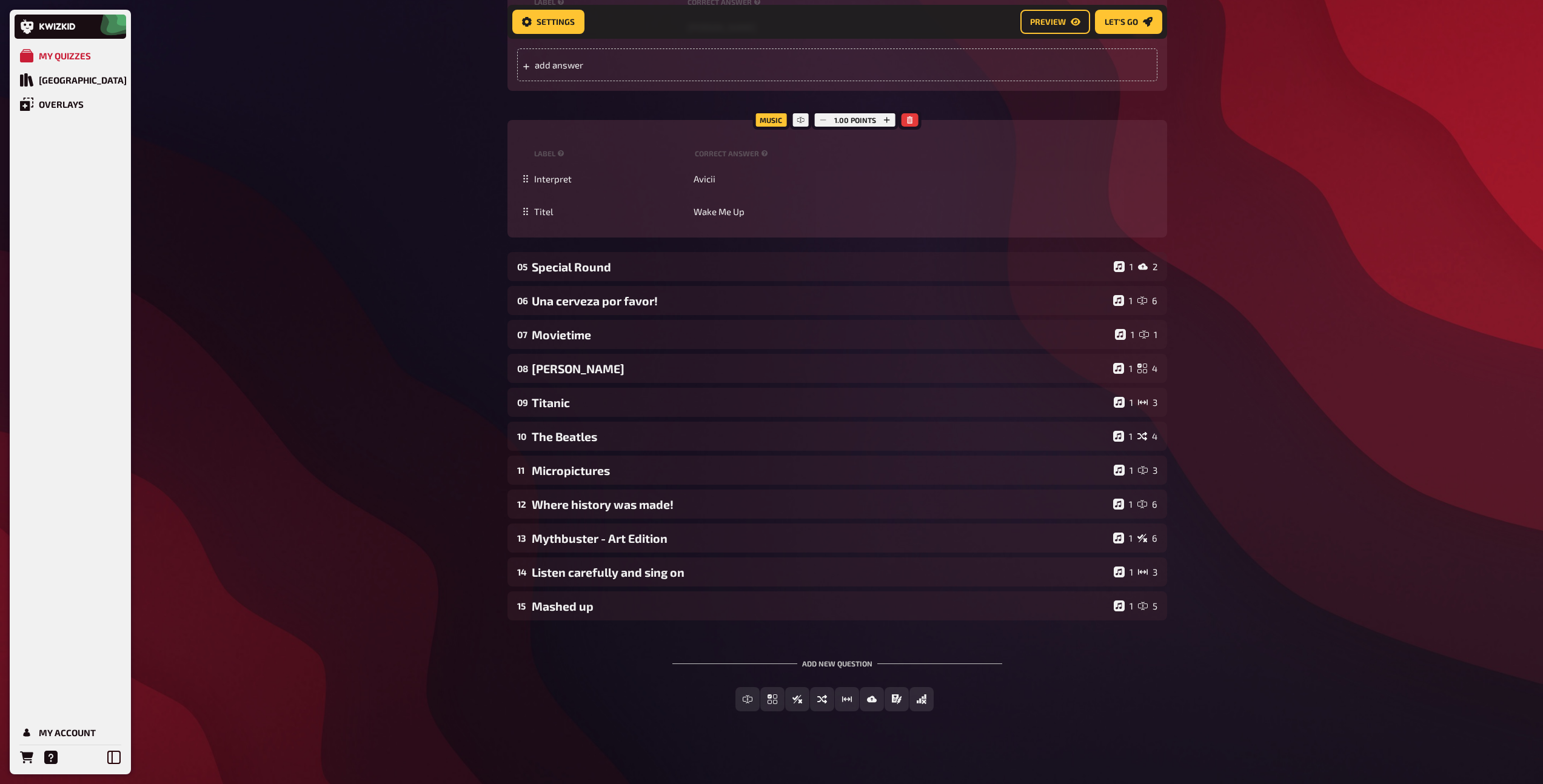
scroll to position [460, 0]
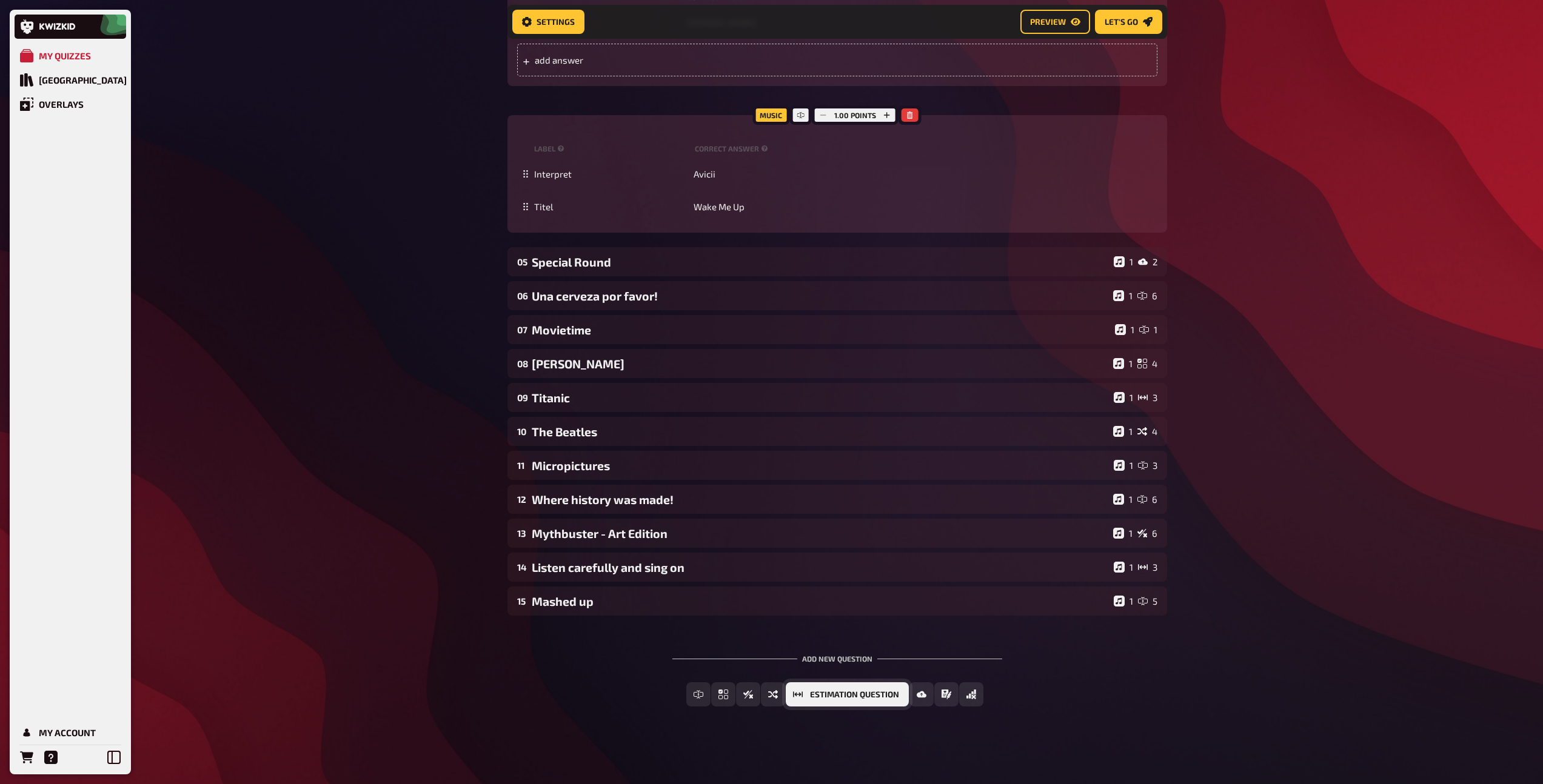
click at [884, 690] on span "Estimation Question" at bounding box center [854, 694] width 89 height 8
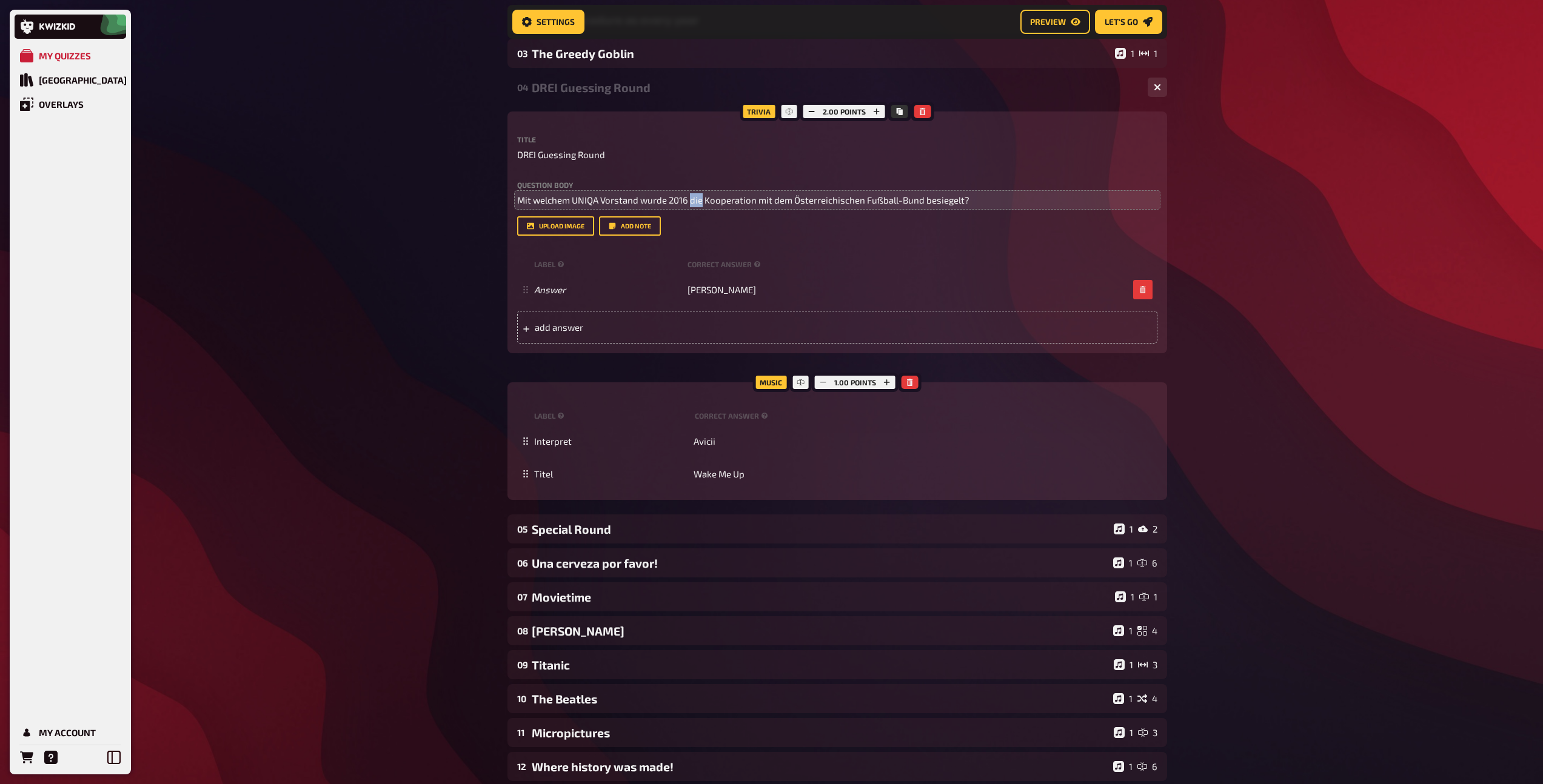
scroll to position [188, 0]
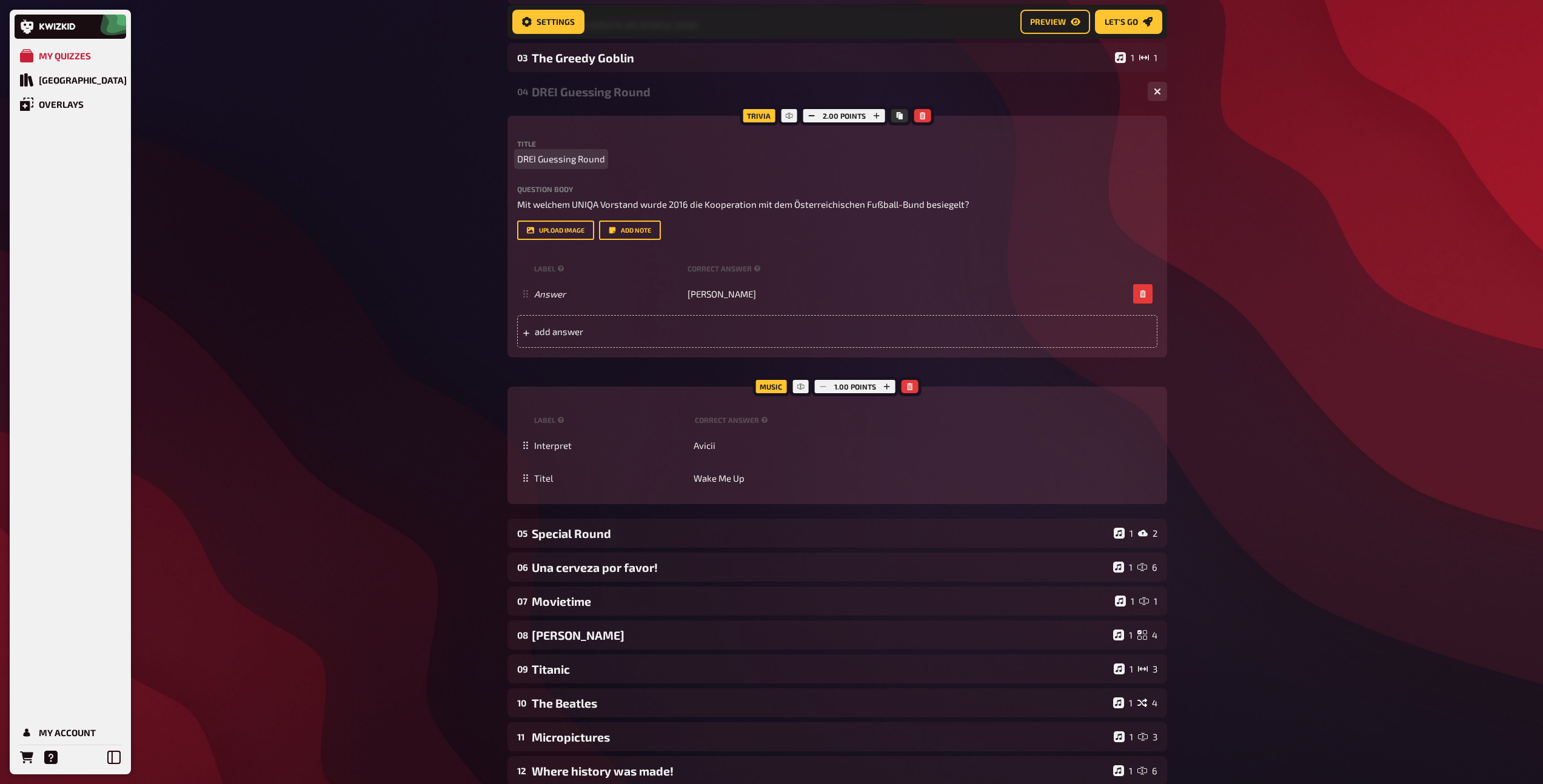
click at [578, 156] on span "DREI Guessing Round" at bounding box center [560, 159] width 88 height 14
copy span "DREI Guessing Round"
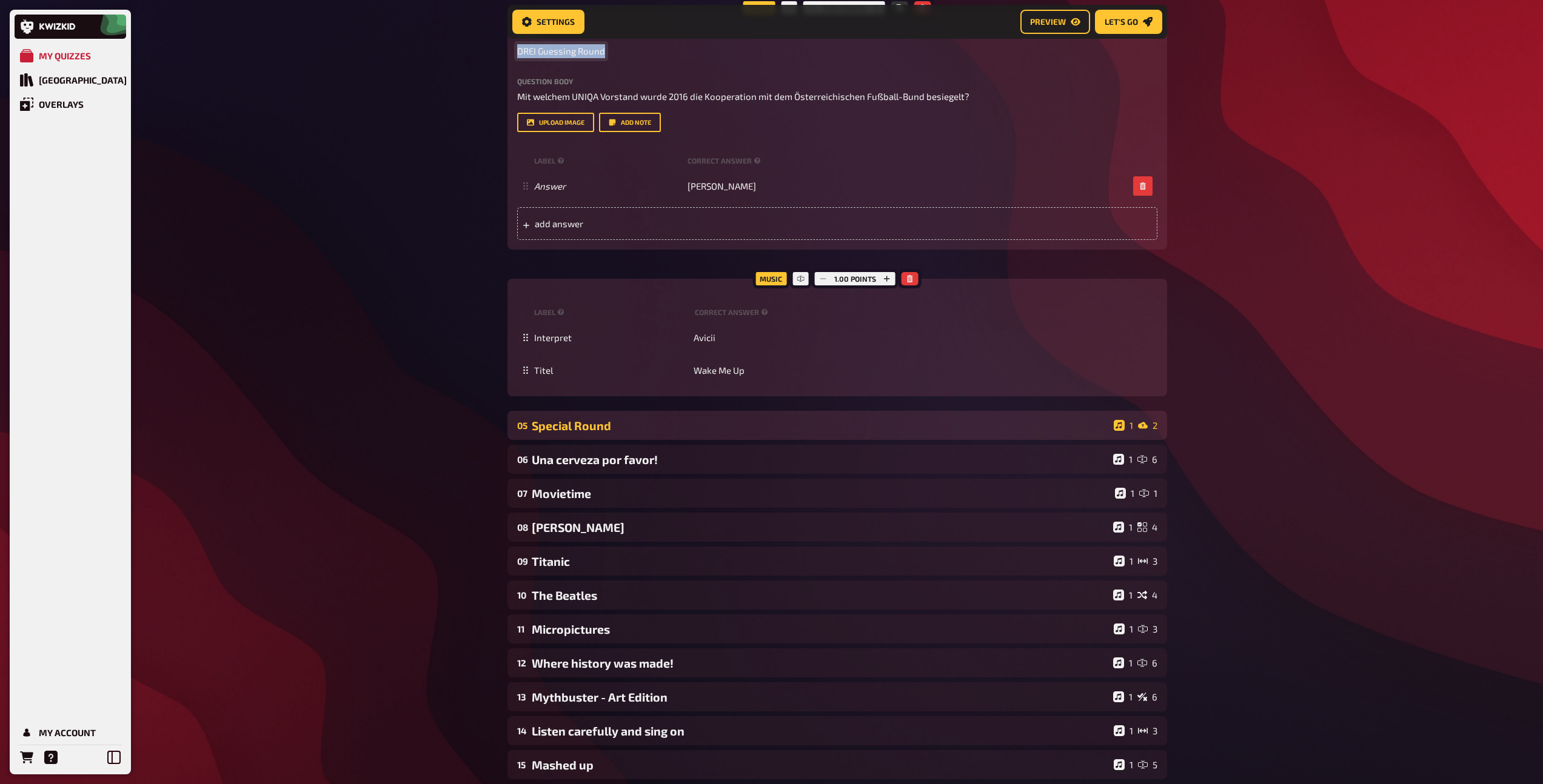
scroll to position [572, 0]
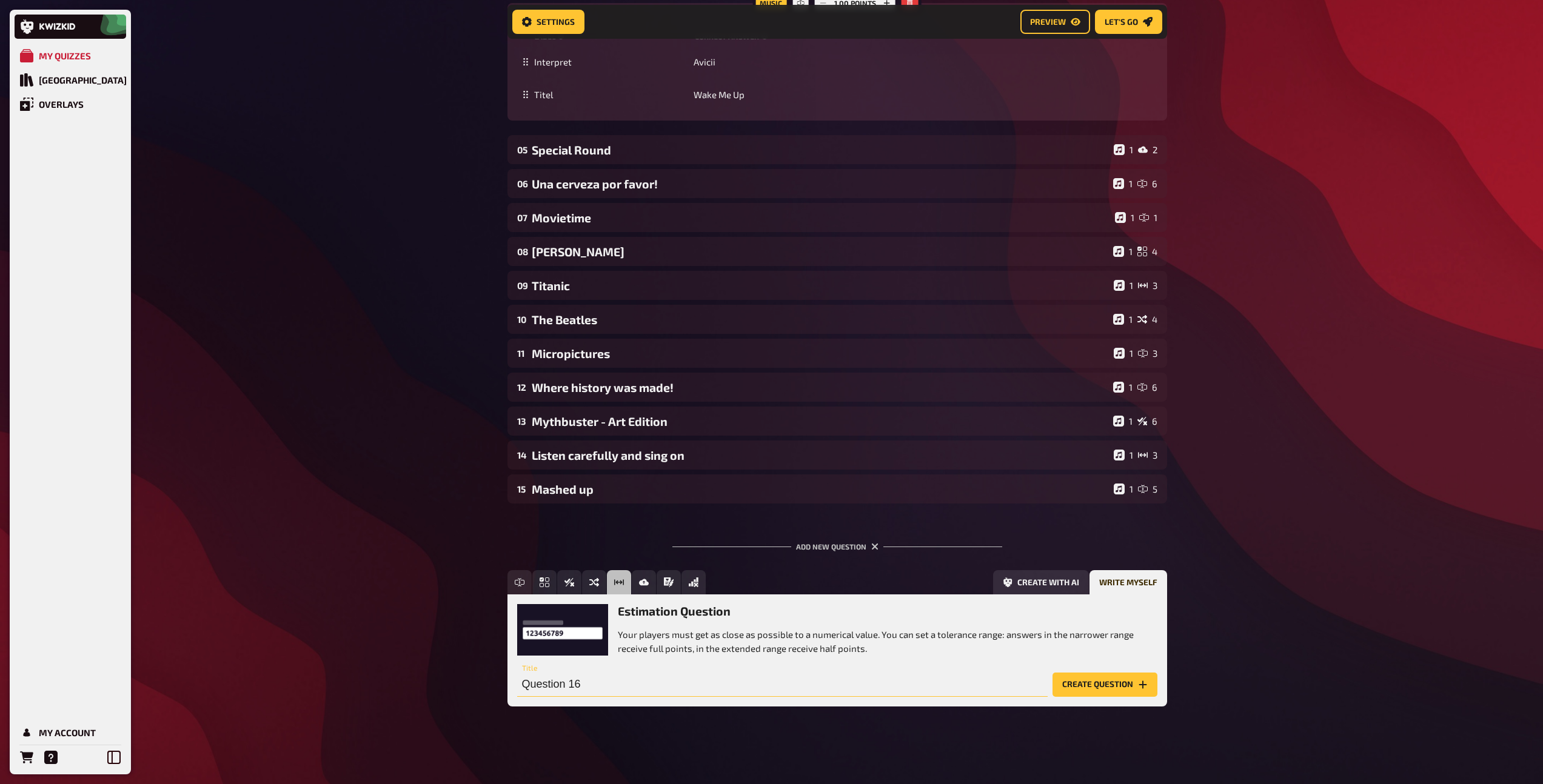
click at [566, 685] on input "Question 16" at bounding box center [782, 685] width 531 height 24
paste input "DREI Guessing Round"
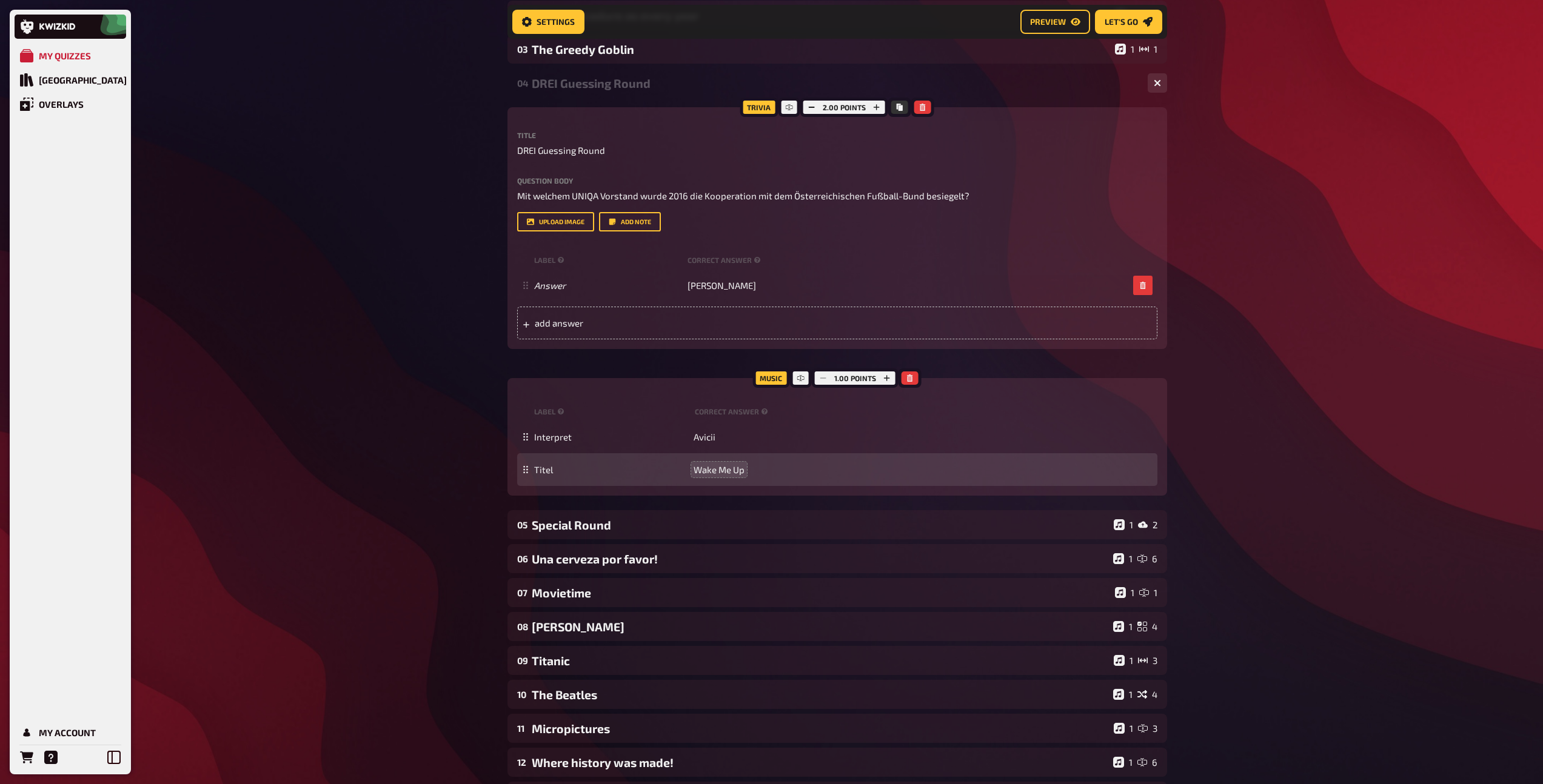
scroll to position [198, 0]
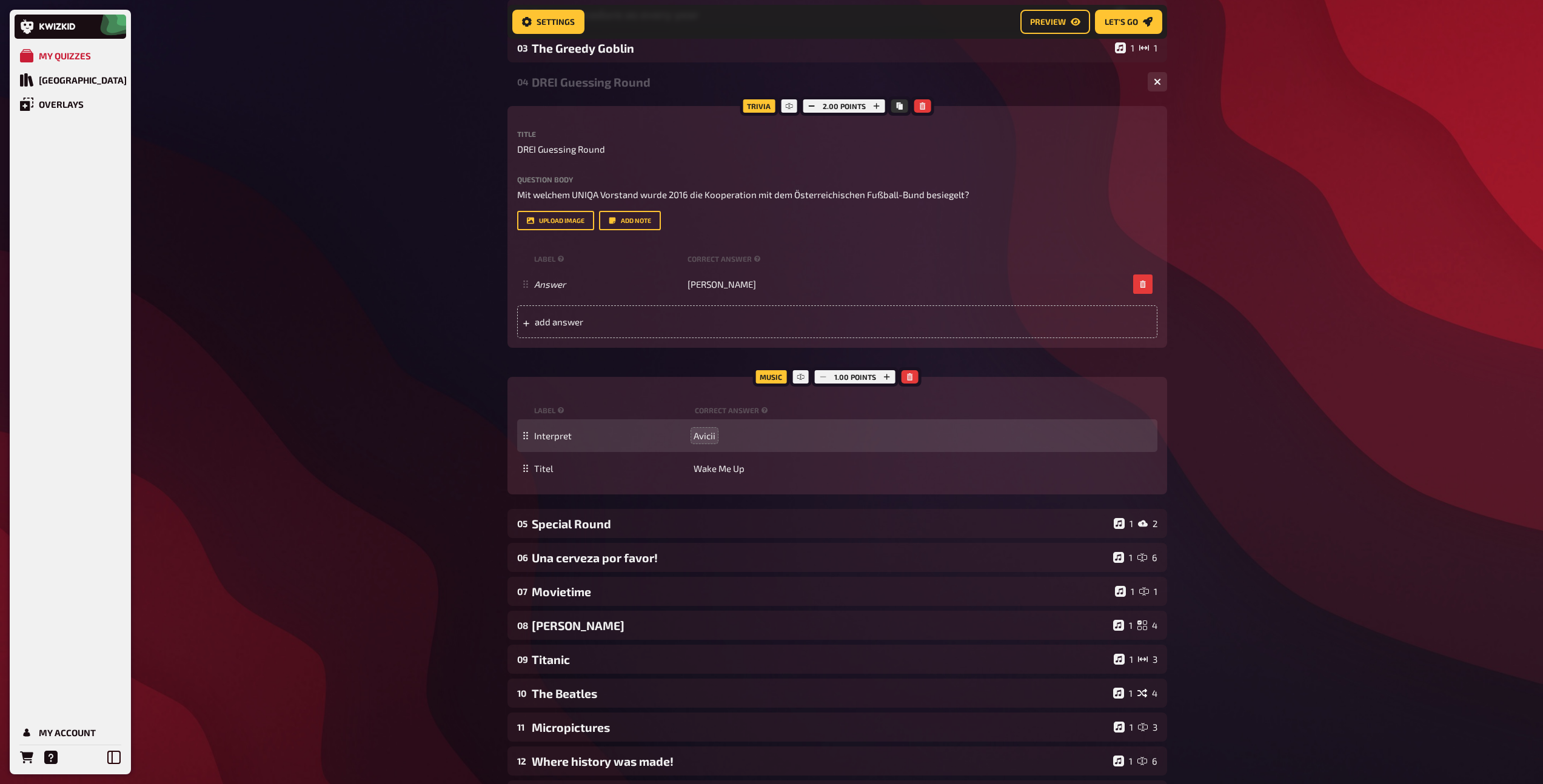
type input "DREI Guessing Round"
click at [704, 437] on span "Avicii" at bounding box center [704, 436] width 22 height 11
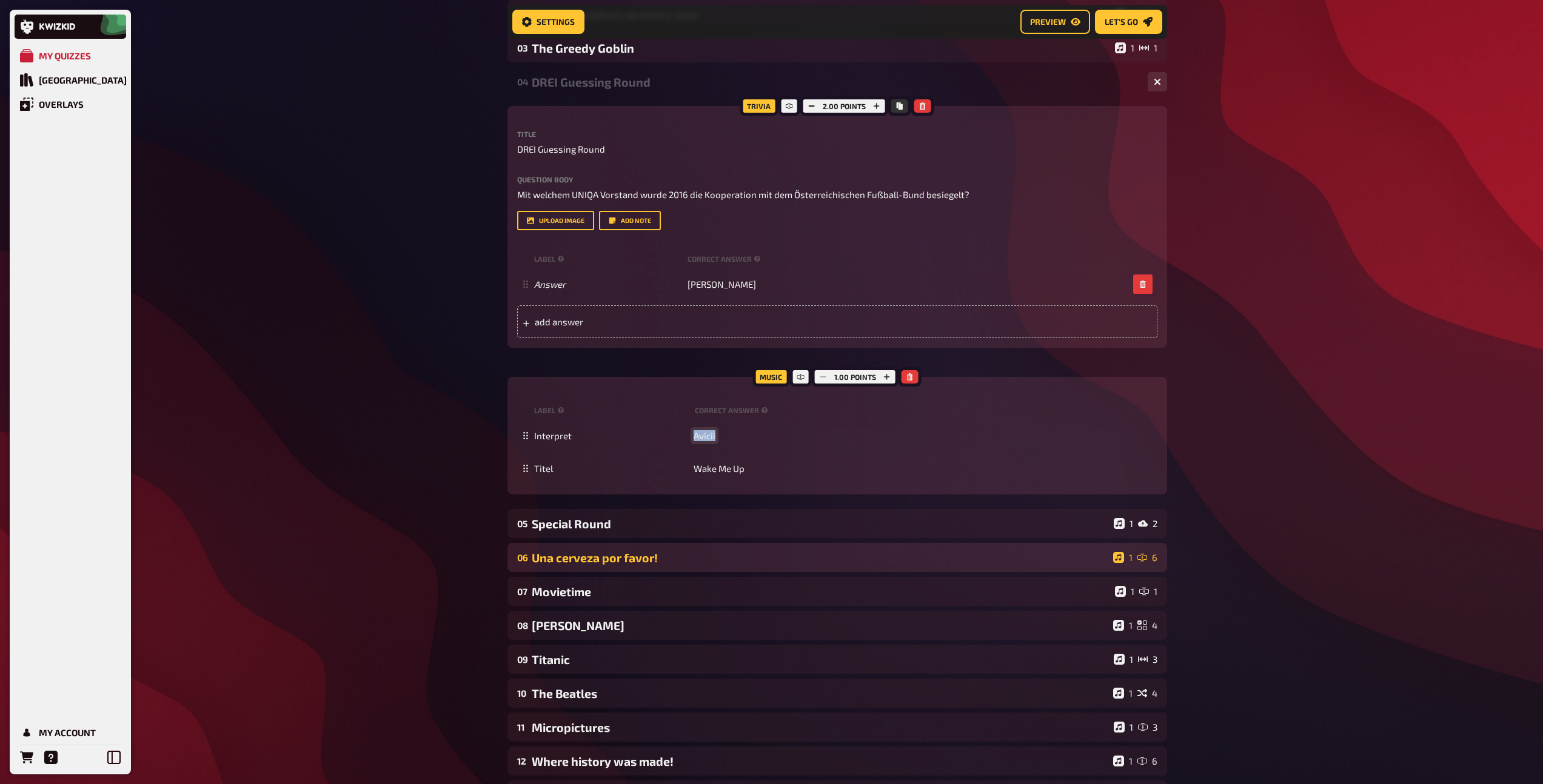
copy span "Avicii"
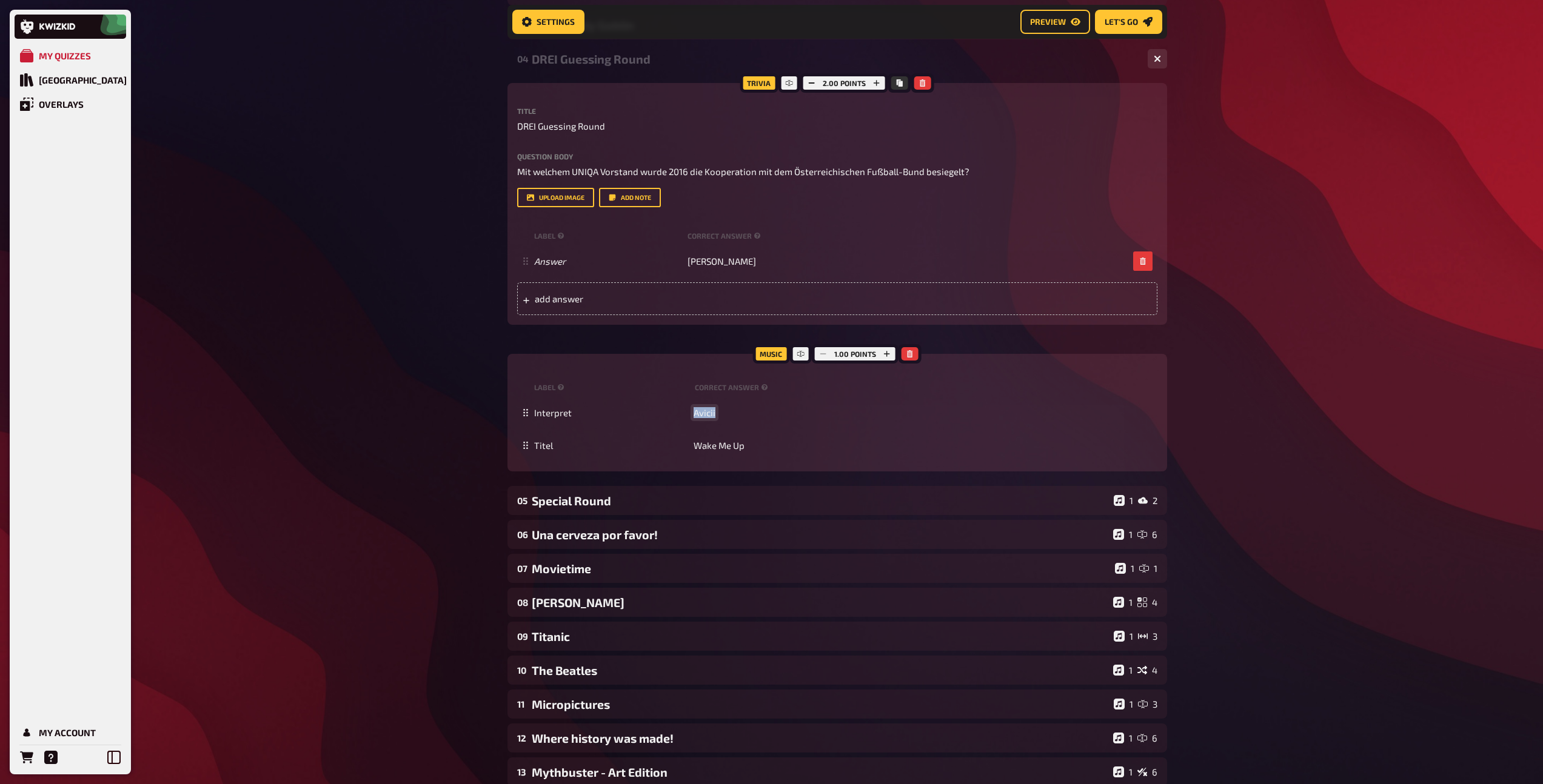
scroll to position [572, 0]
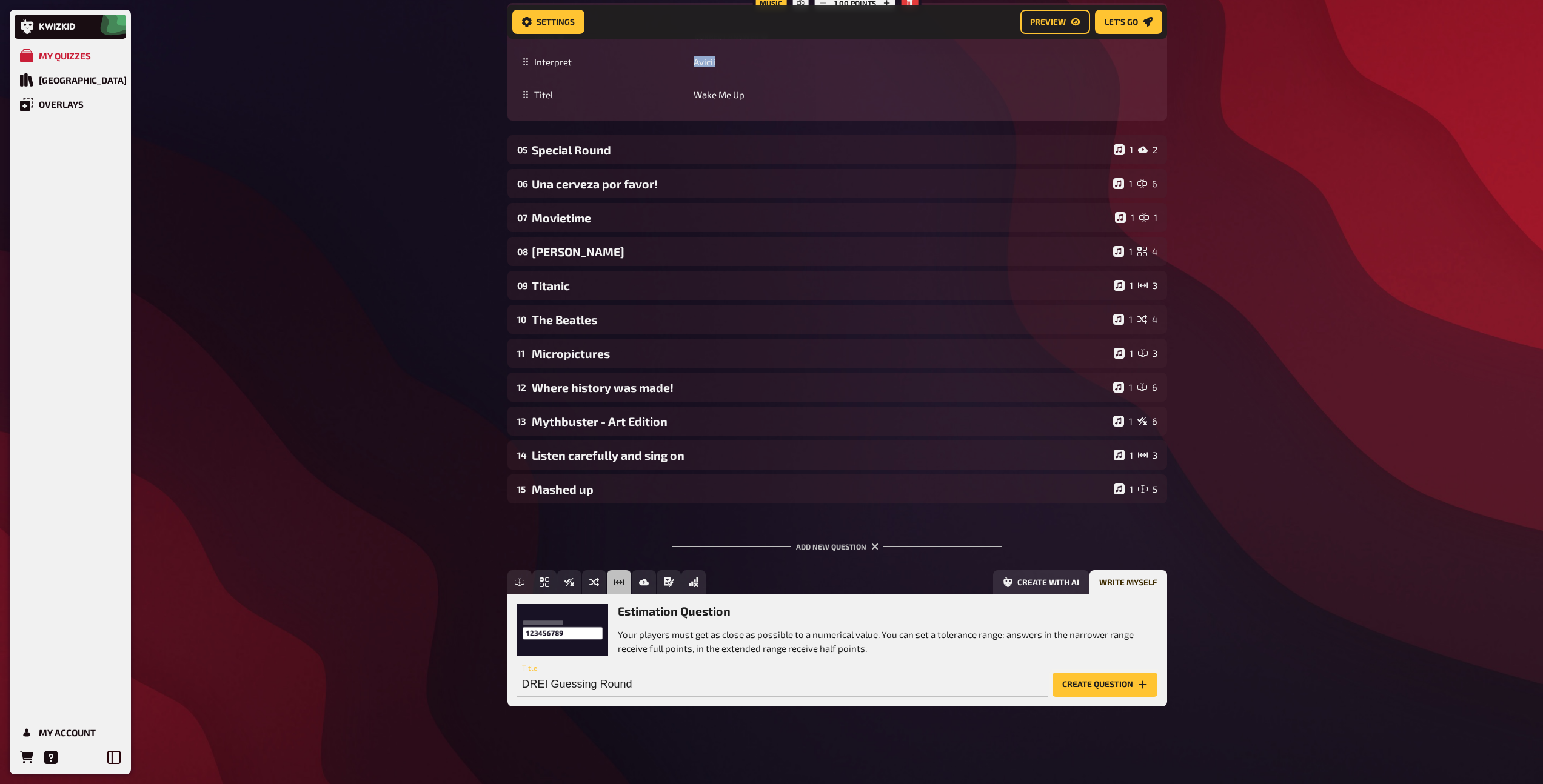
click at [1091, 685] on button "Create question" at bounding box center [1105, 685] width 105 height 24
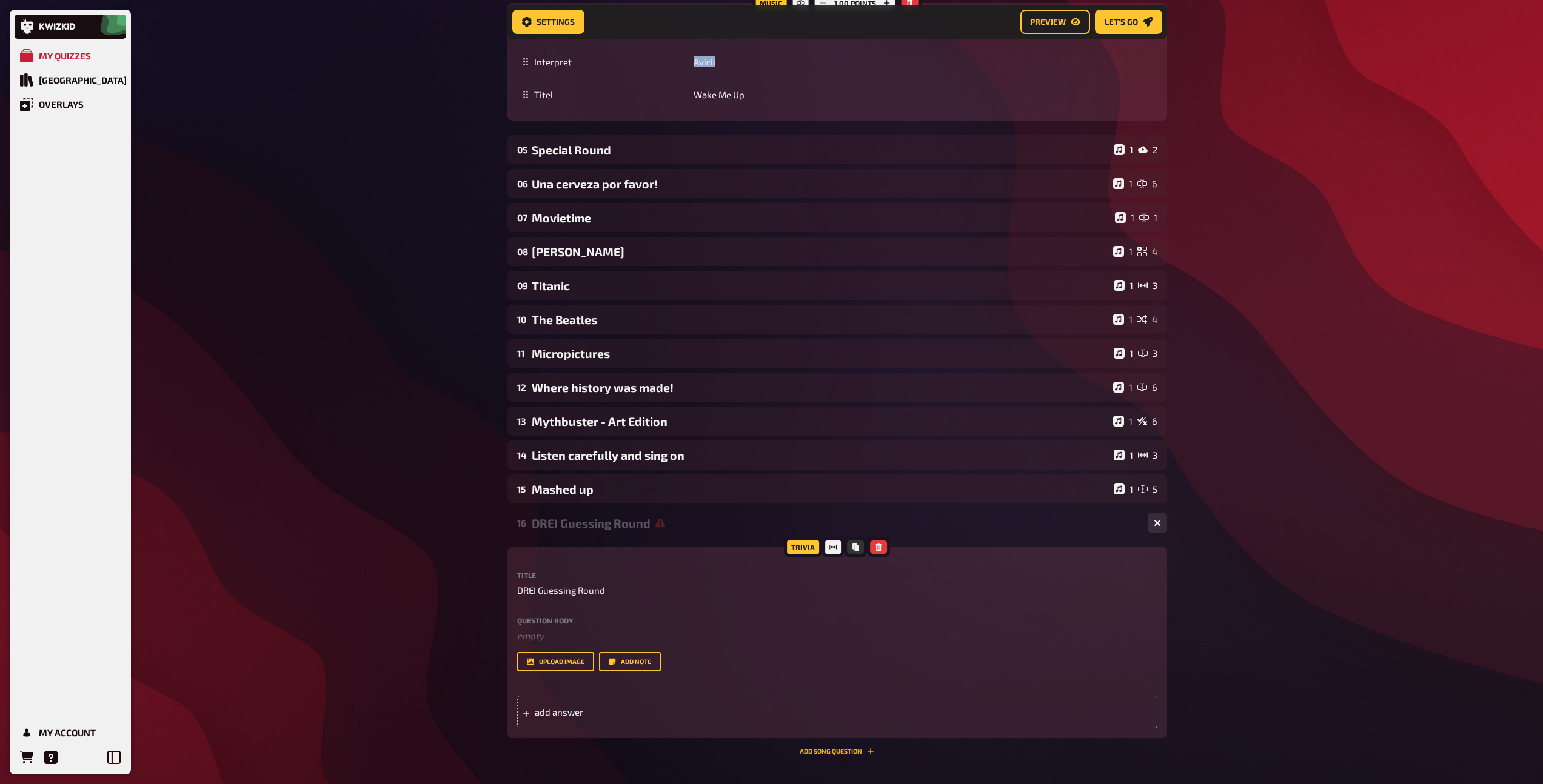
click at [839, 753] on button "Add Song question" at bounding box center [837, 751] width 75 height 8
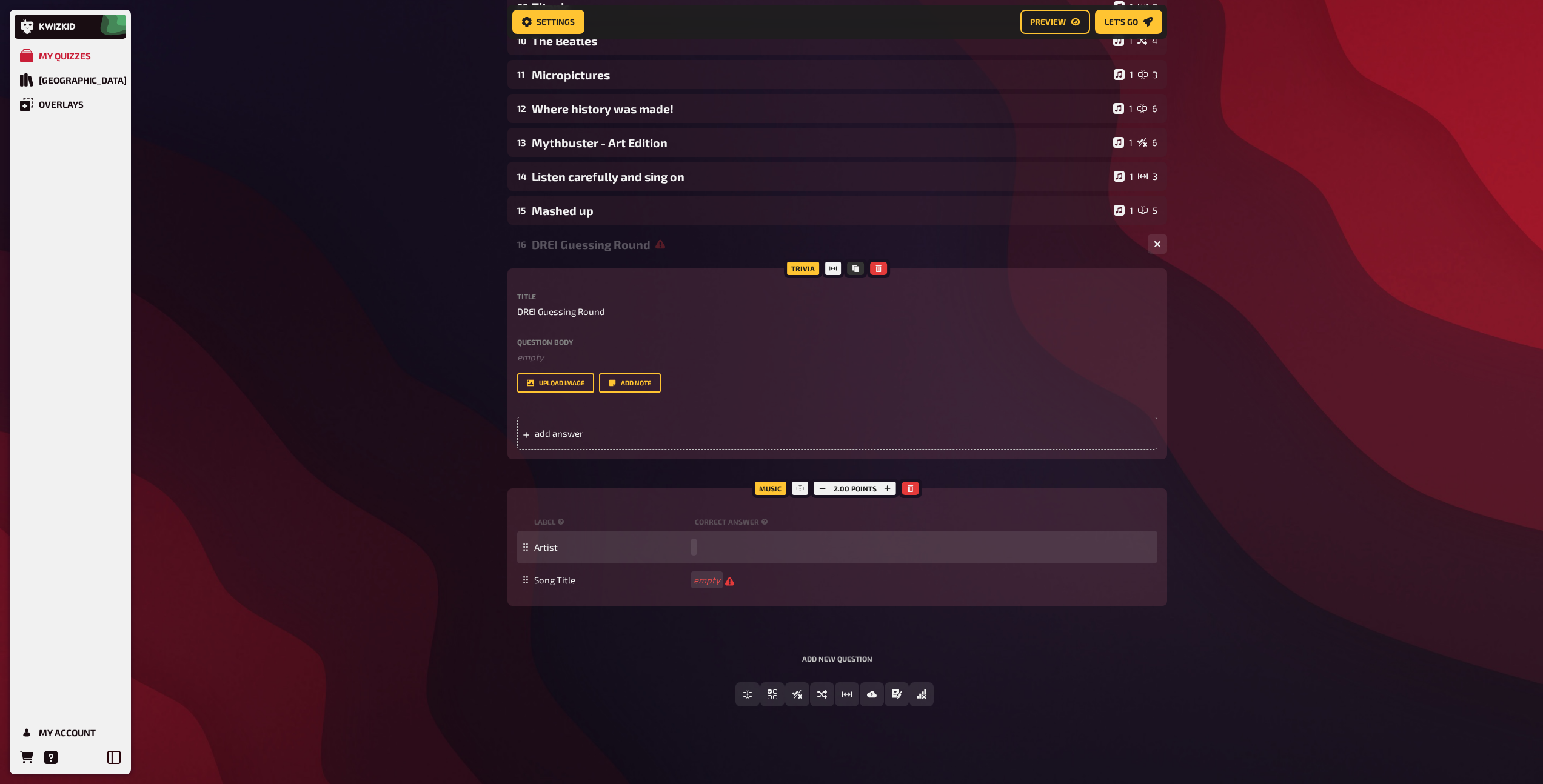
paste span
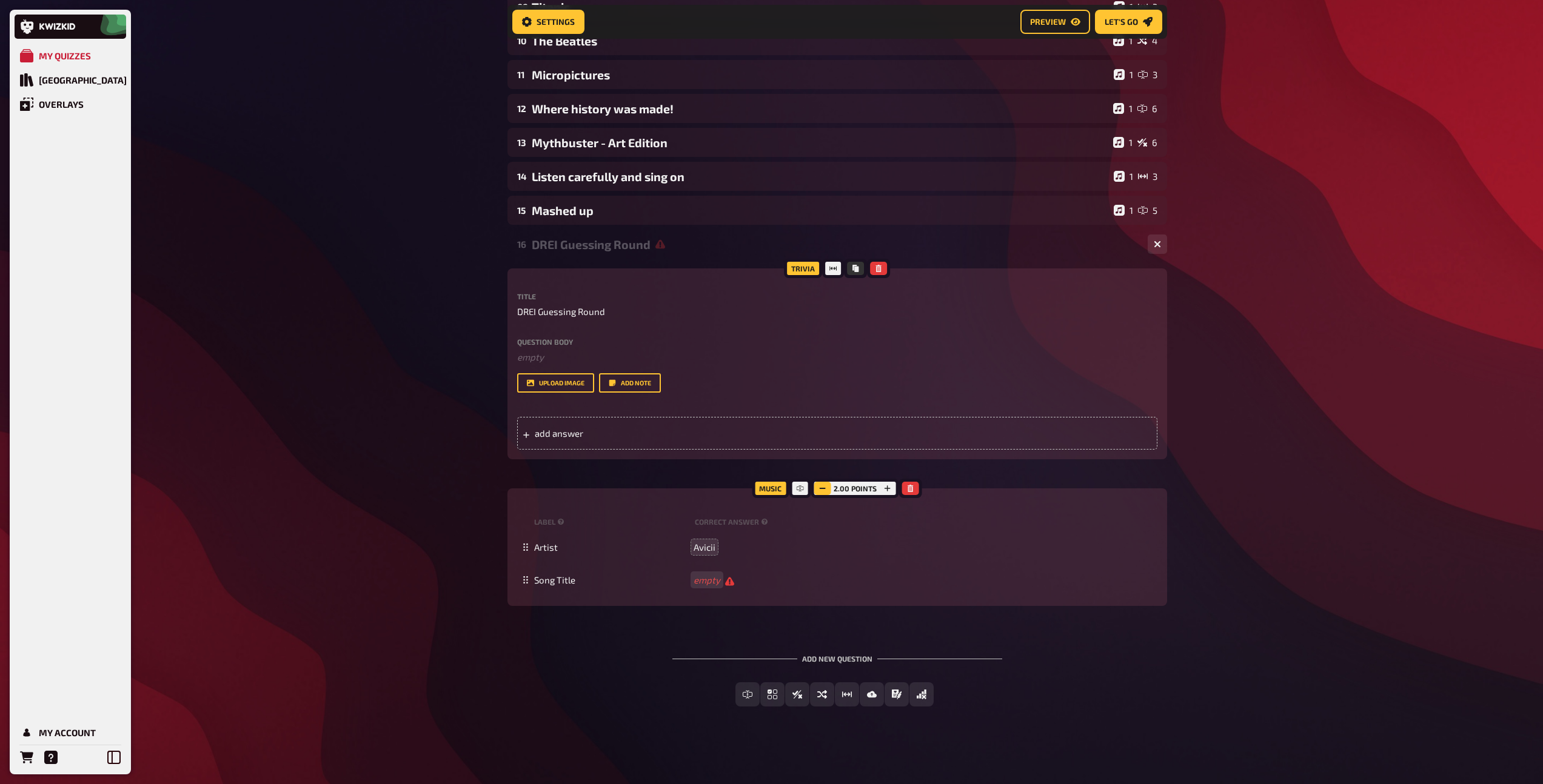
click at [827, 487] on button "button" at bounding box center [823, 488] width 17 height 13
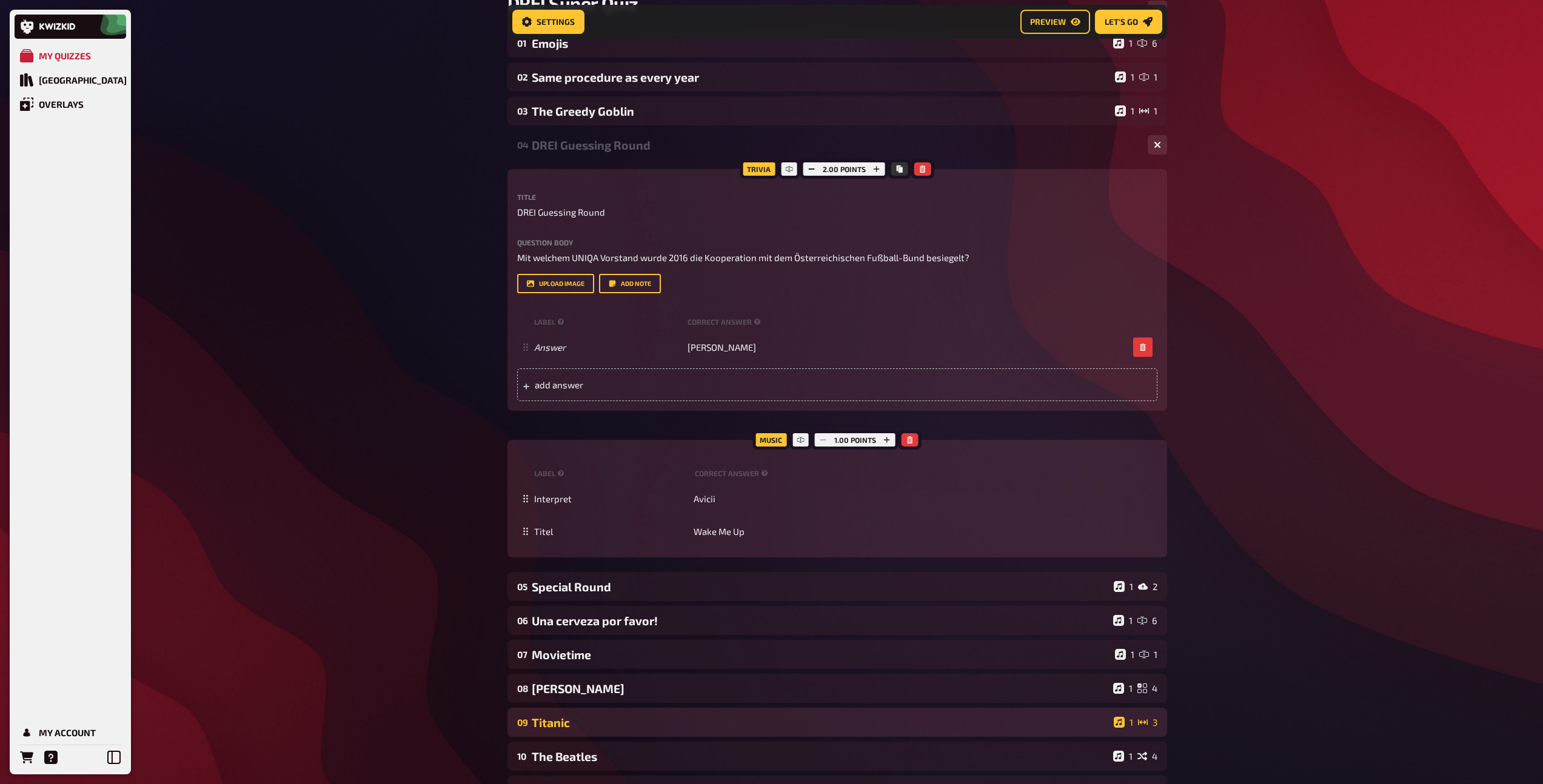
scroll to position [134, 0]
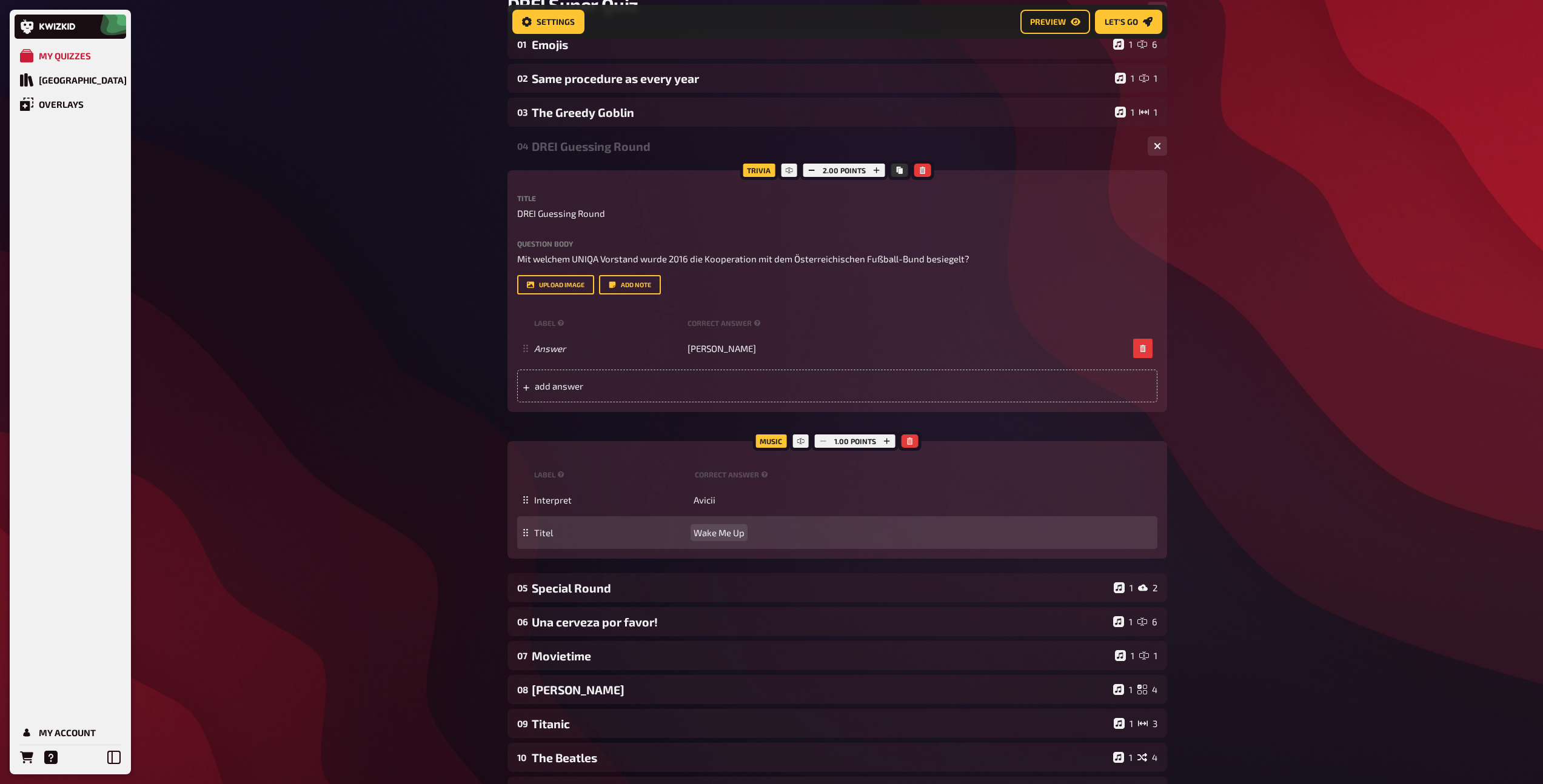
click at [721, 530] on span "Wake Me Up" at bounding box center [719, 533] width 51 height 11
copy span "Wake Me Up"
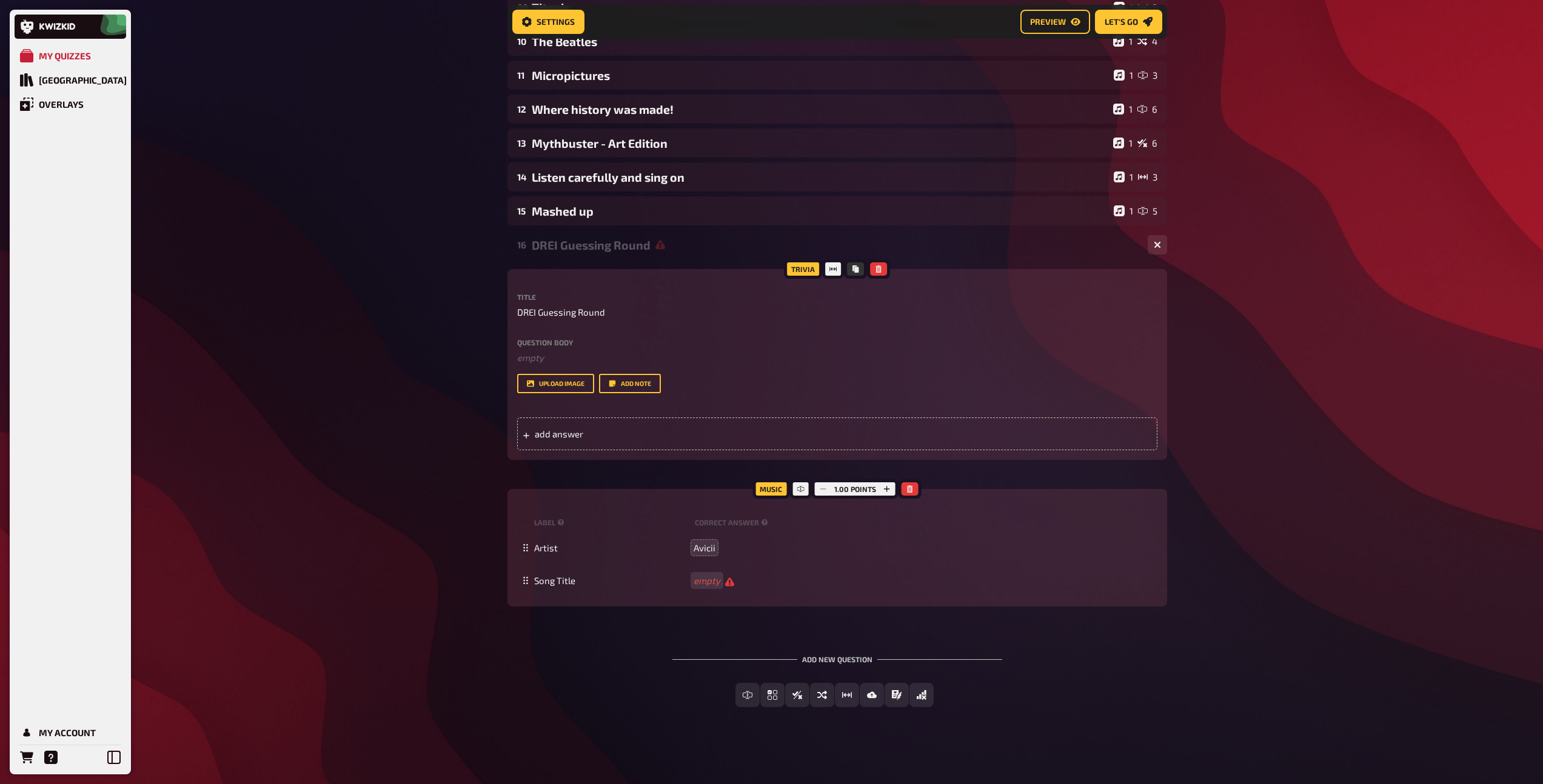
scroll to position [850, 0]
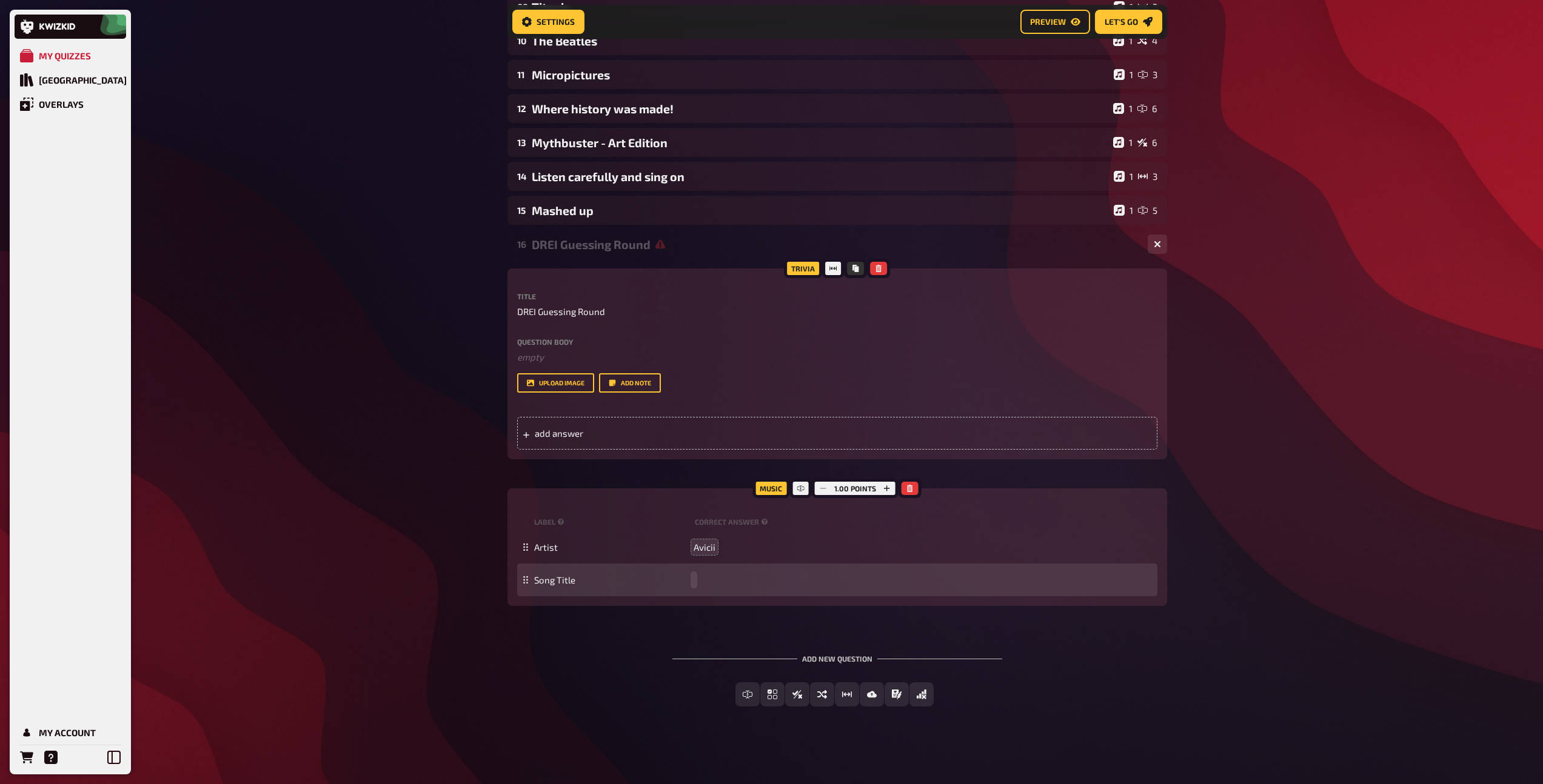
paste span
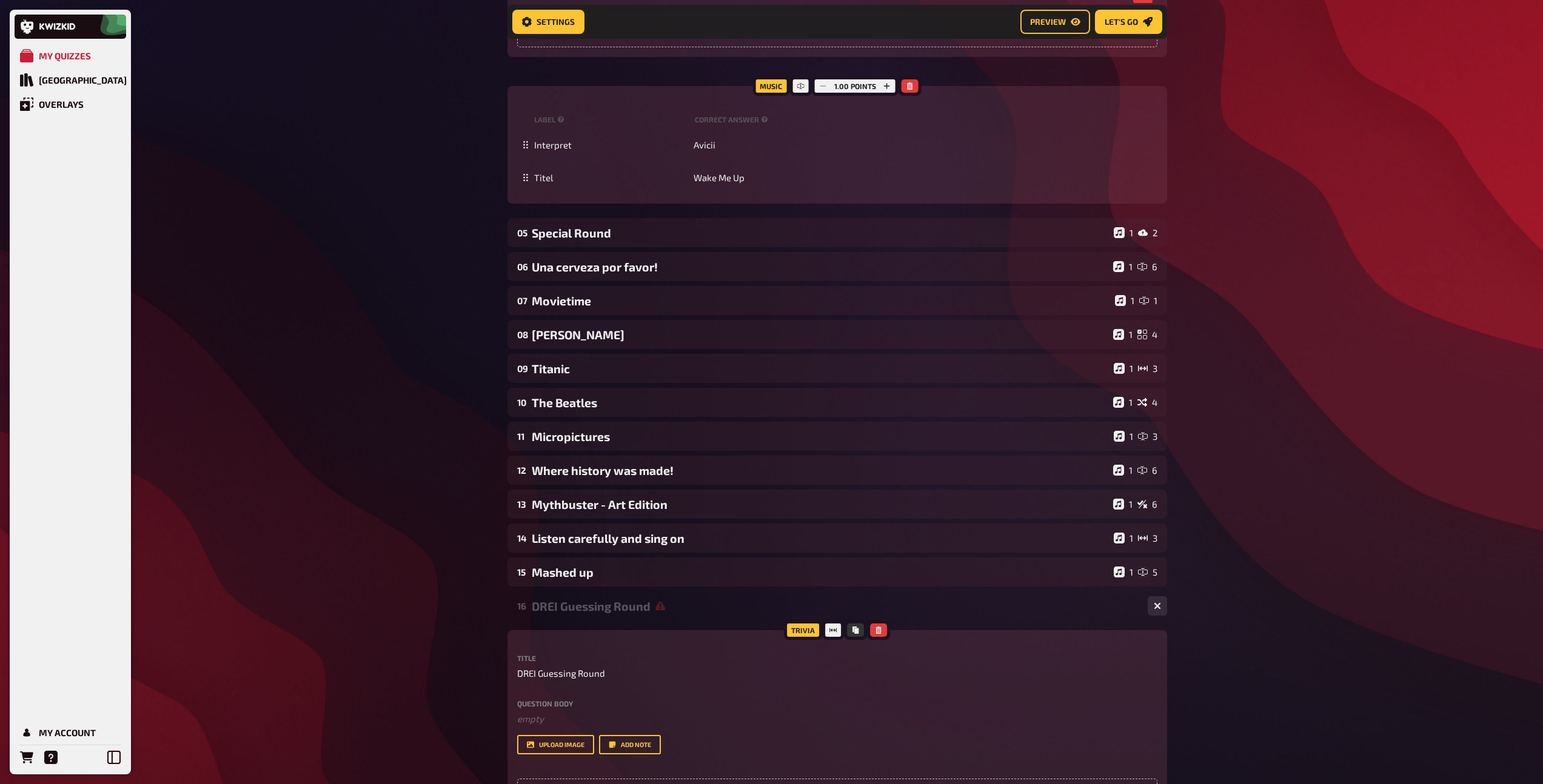
scroll to position [699, 0]
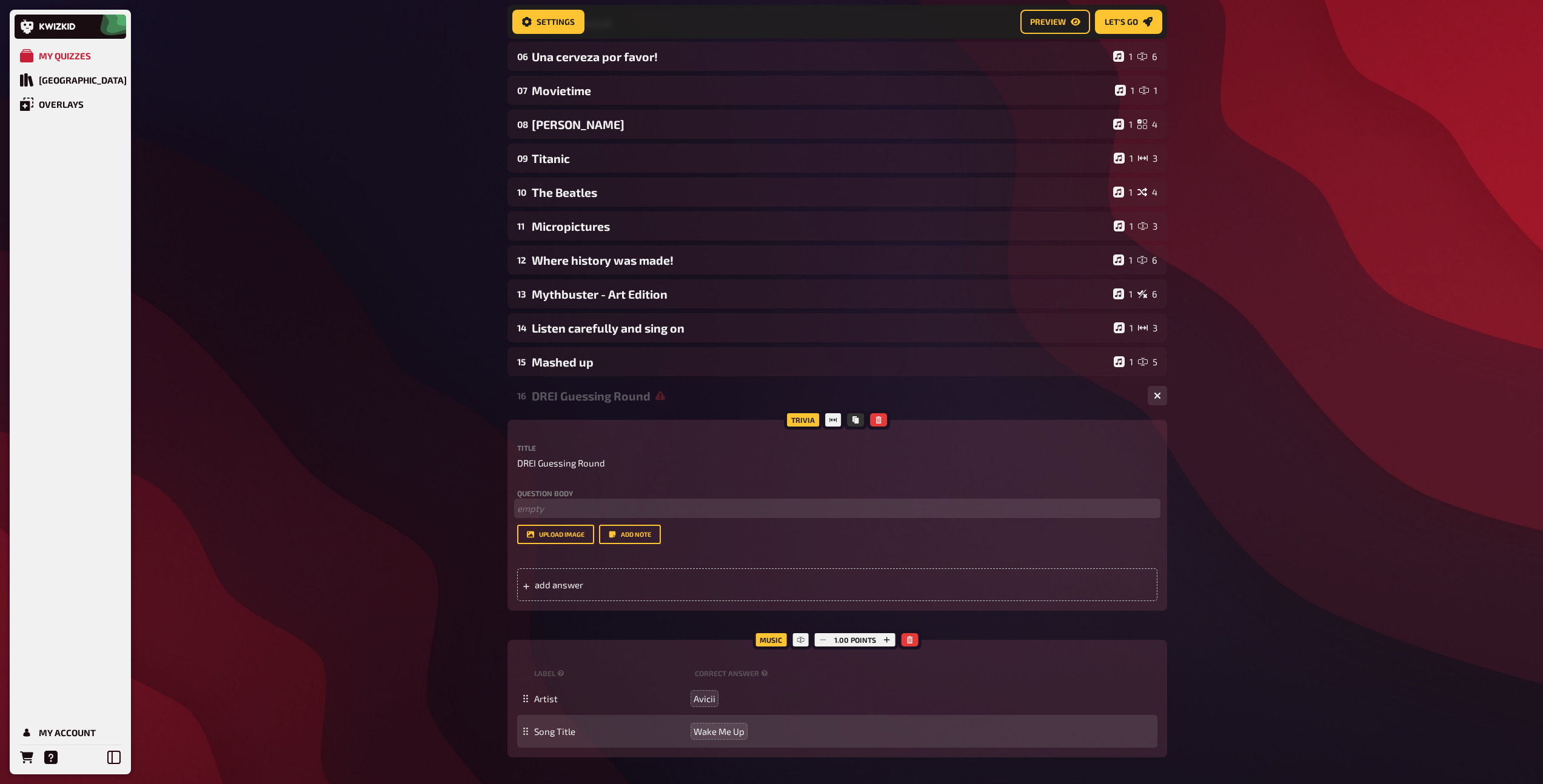
click at [557, 509] on p "﻿ empty" at bounding box center [837, 508] width 640 height 14
click at [786, 511] on p "Answer the following two questions. Stay within 10% to get full" at bounding box center [837, 508] width 640 height 14
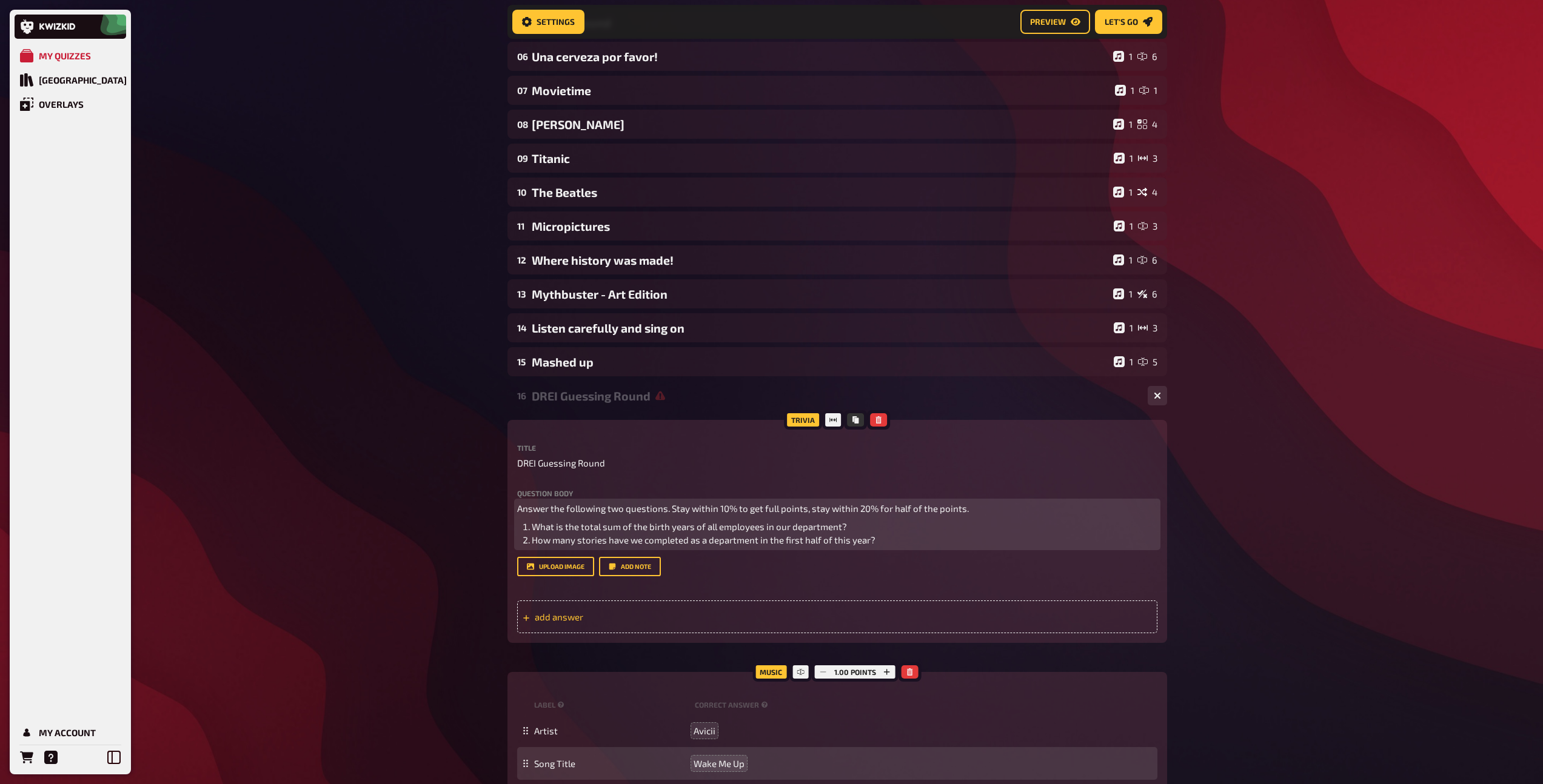
scroll to position [702, 0]
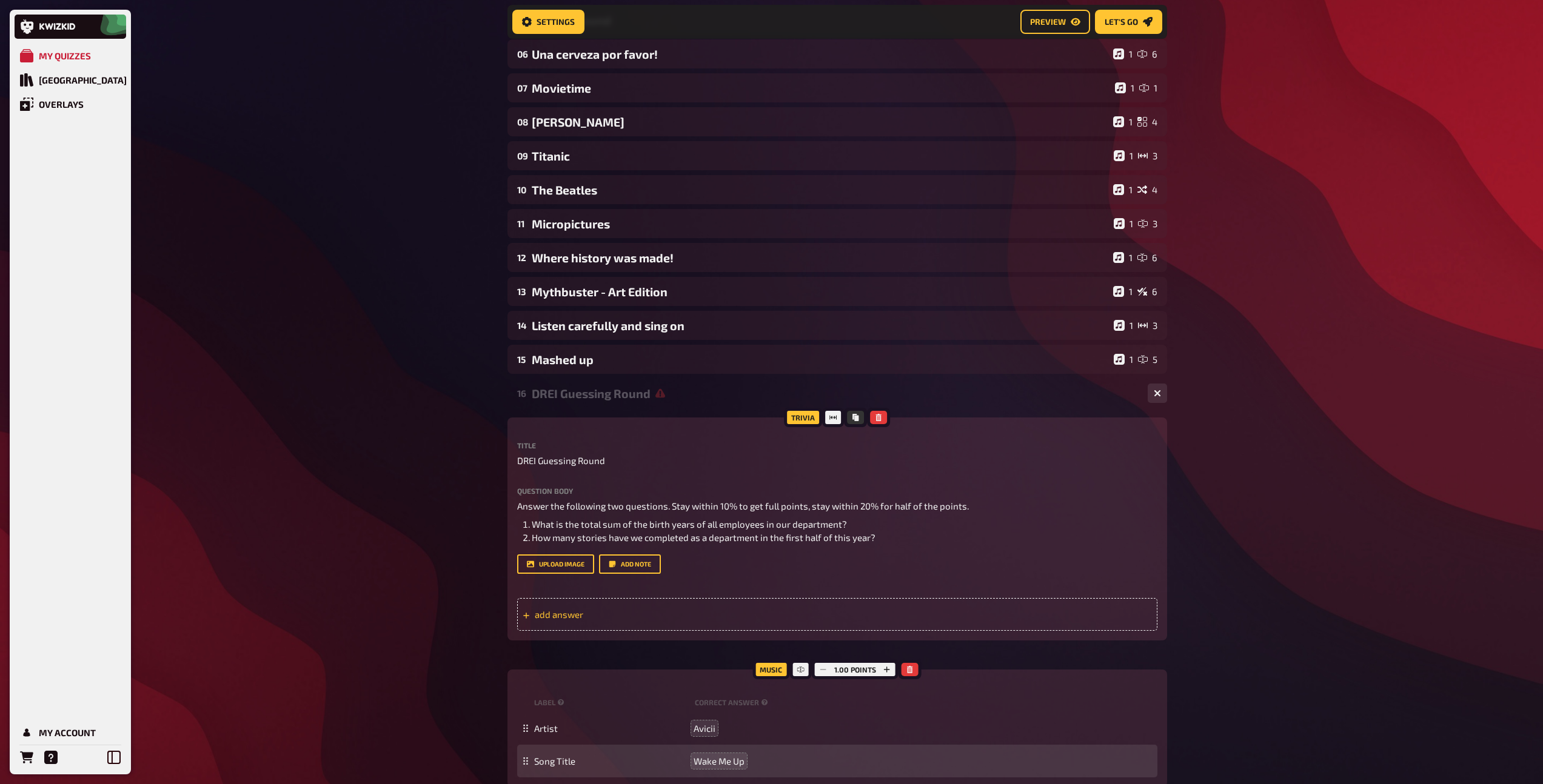
click at [565, 616] on span "add answer" at bounding box center [628, 614] width 188 height 11
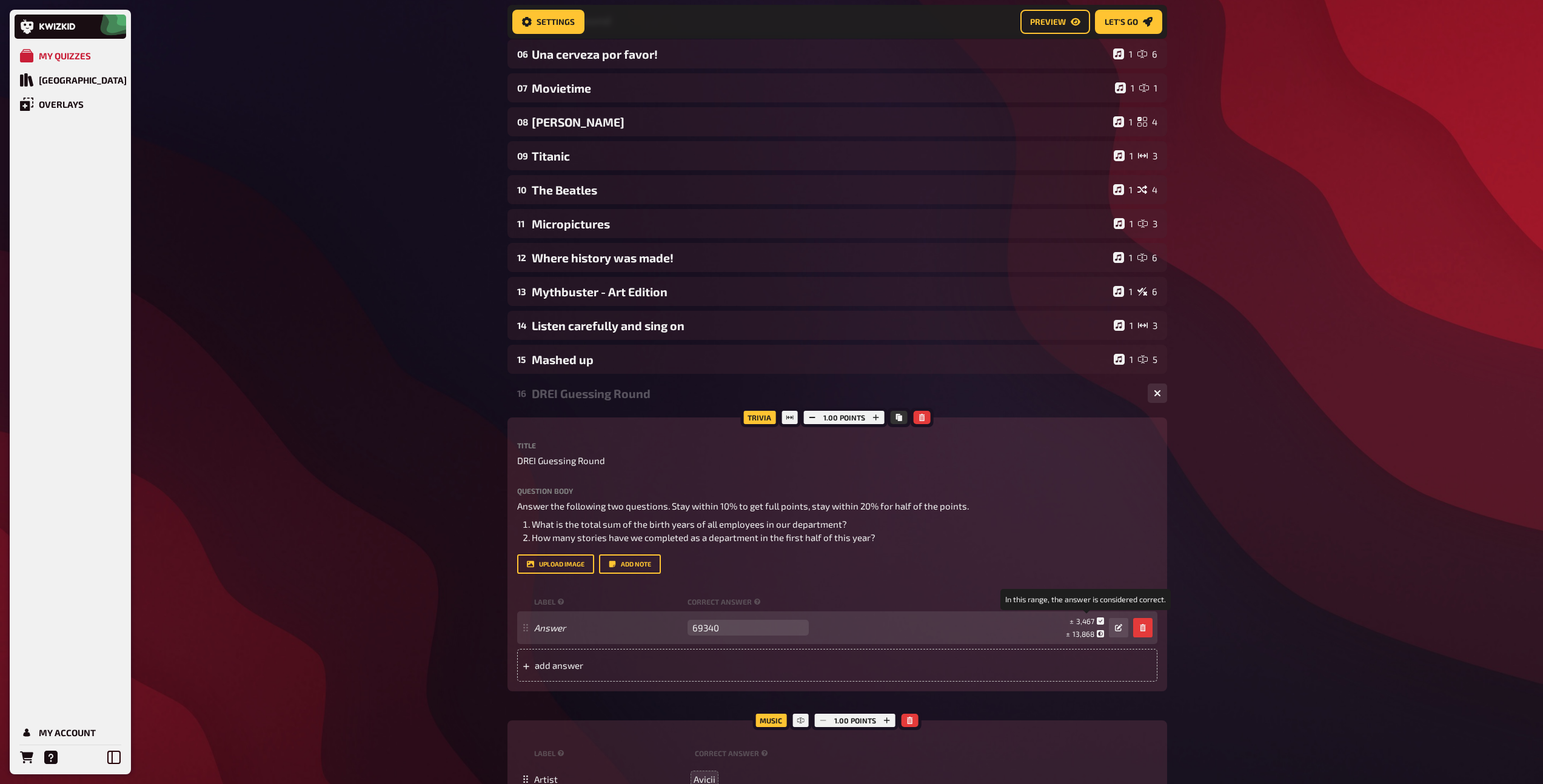
type input "69340"
click at [1089, 621] on span "3,467" at bounding box center [1085, 620] width 18 height 8
click at [1117, 626] on icon "button" at bounding box center [1118, 628] width 8 height 8
click at [945, 626] on div at bounding box center [948, 627] width 5 height 11
click at [1090, 624] on span "6,914" at bounding box center [1085, 622] width 18 height 11
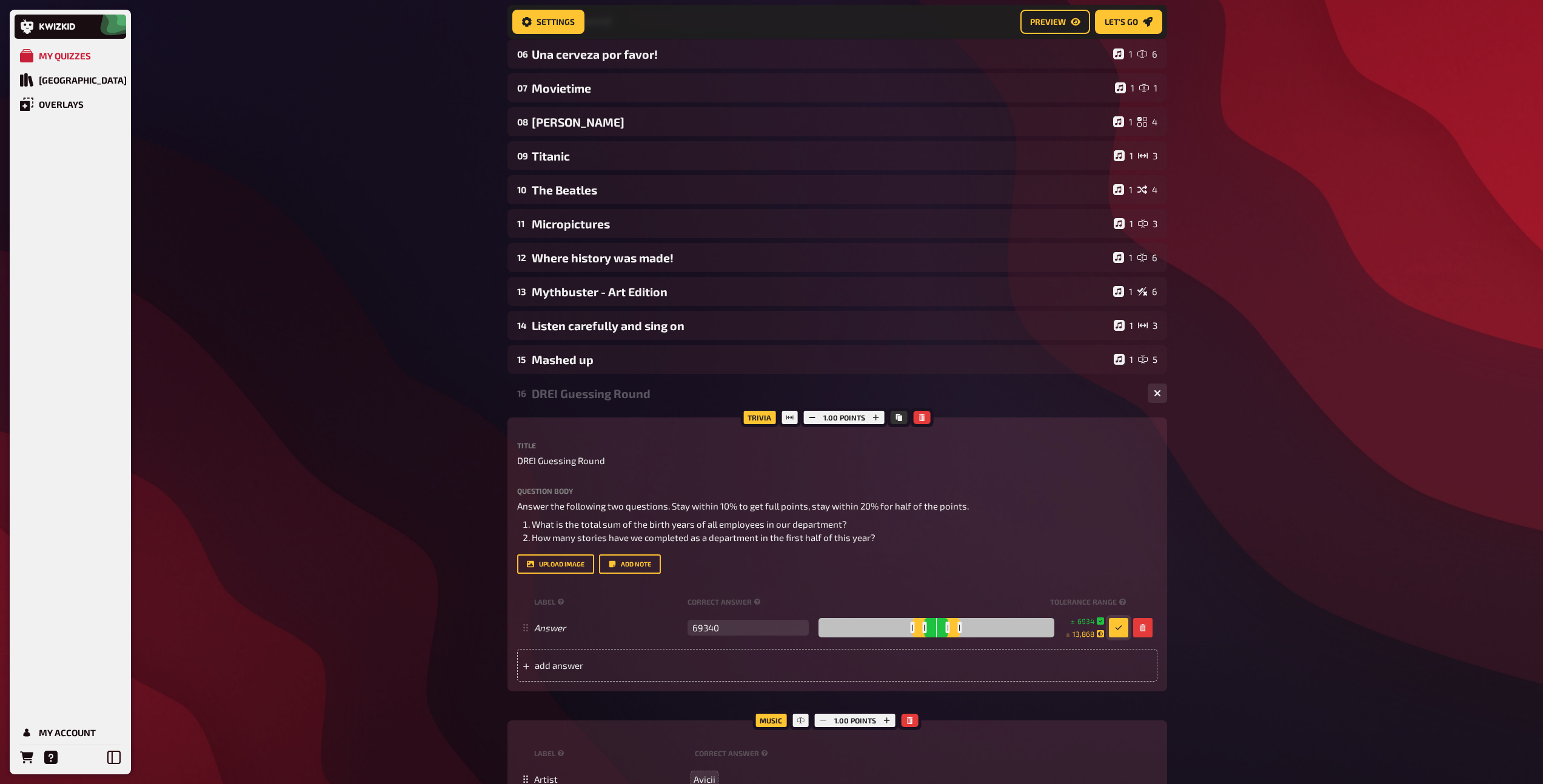
click at [1117, 632] on button "button" at bounding box center [1118, 627] width 19 height 19
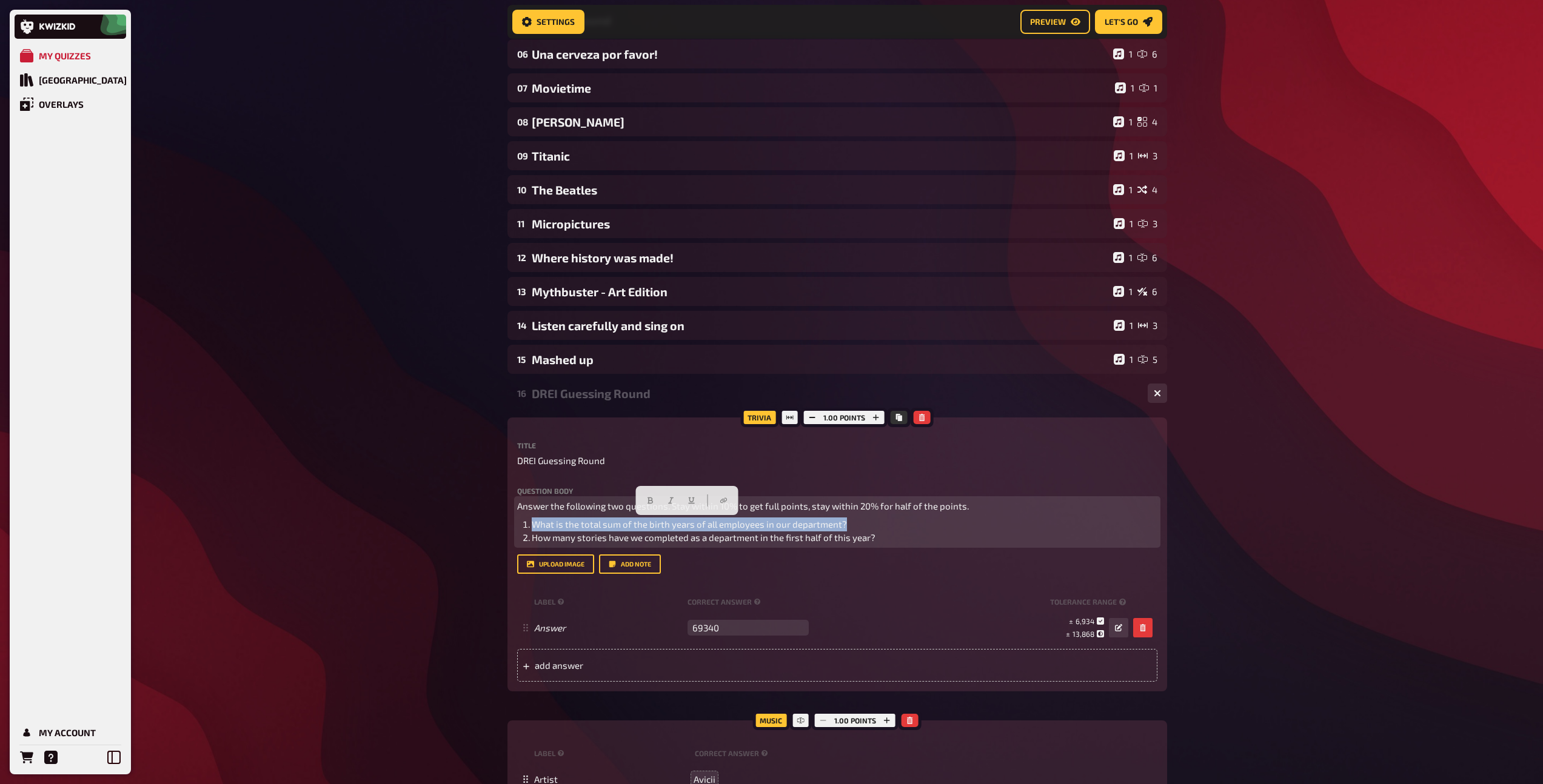
drag, startPoint x: 854, startPoint y: 523, endPoint x: 522, endPoint y: 522, distance: 332.0
click at [531, 522] on li "What is the total sum of the birth years of all employees in our department?" at bounding box center [844, 524] width 626 height 14
copy span "What is the total sum of the birth years of all employees in our department?"
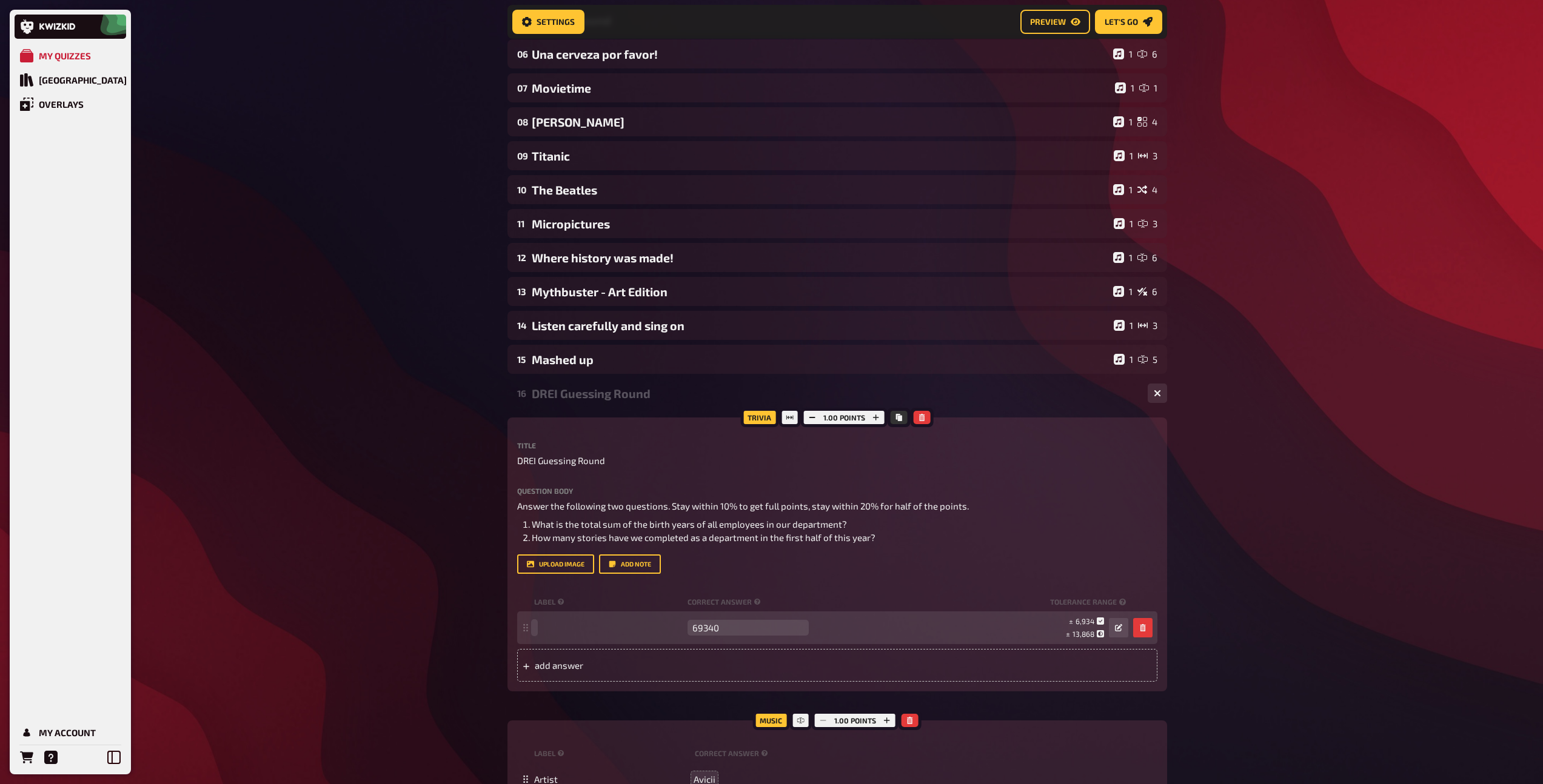
paste span
click at [582, 629] on span "What is the total sum of the birth years of all employees in our department?" at bounding box center [691, 628] width 315 height 11
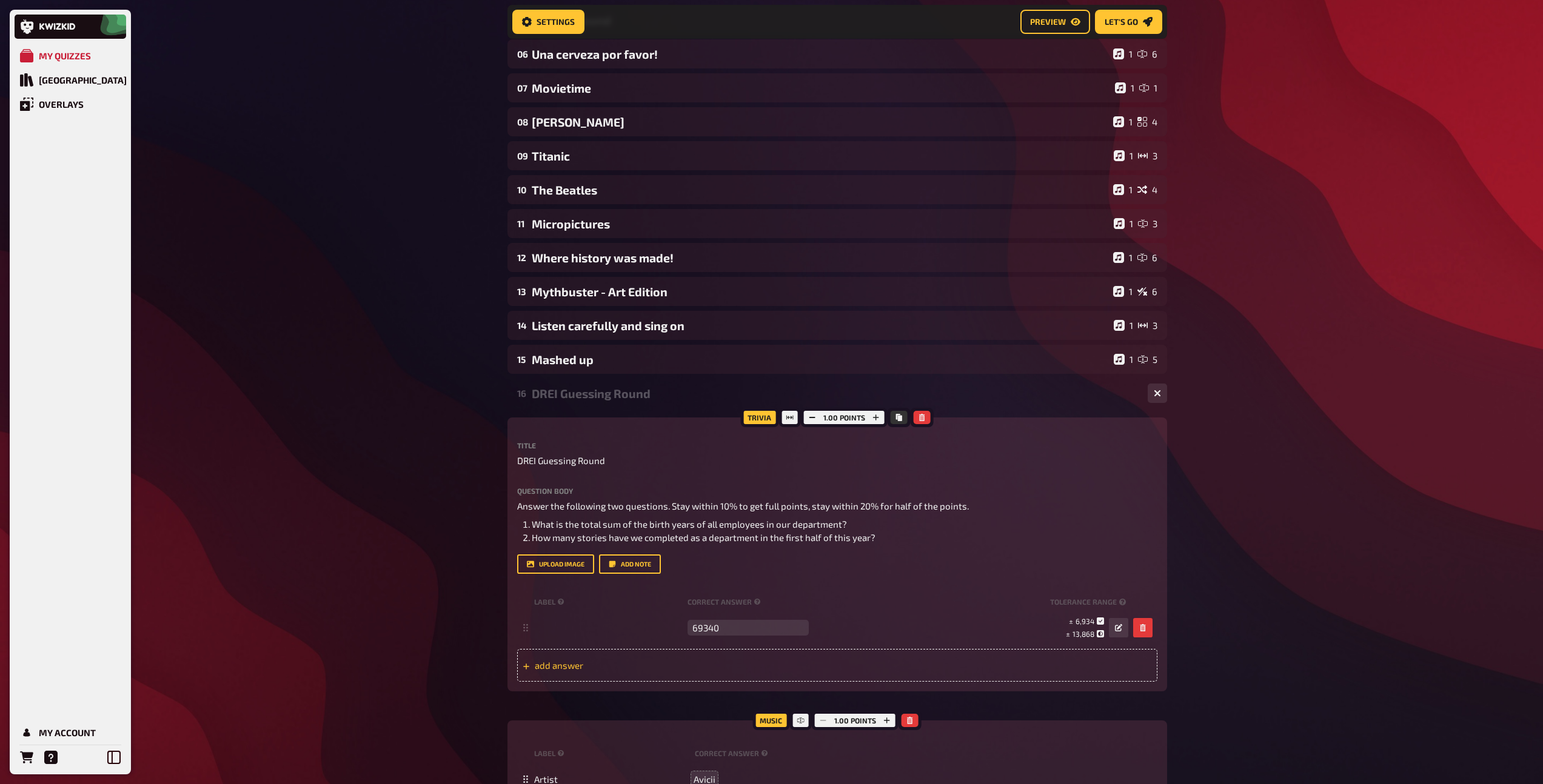
click at [560, 664] on span "add answer" at bounding box center [628, 665] width 188 height 11
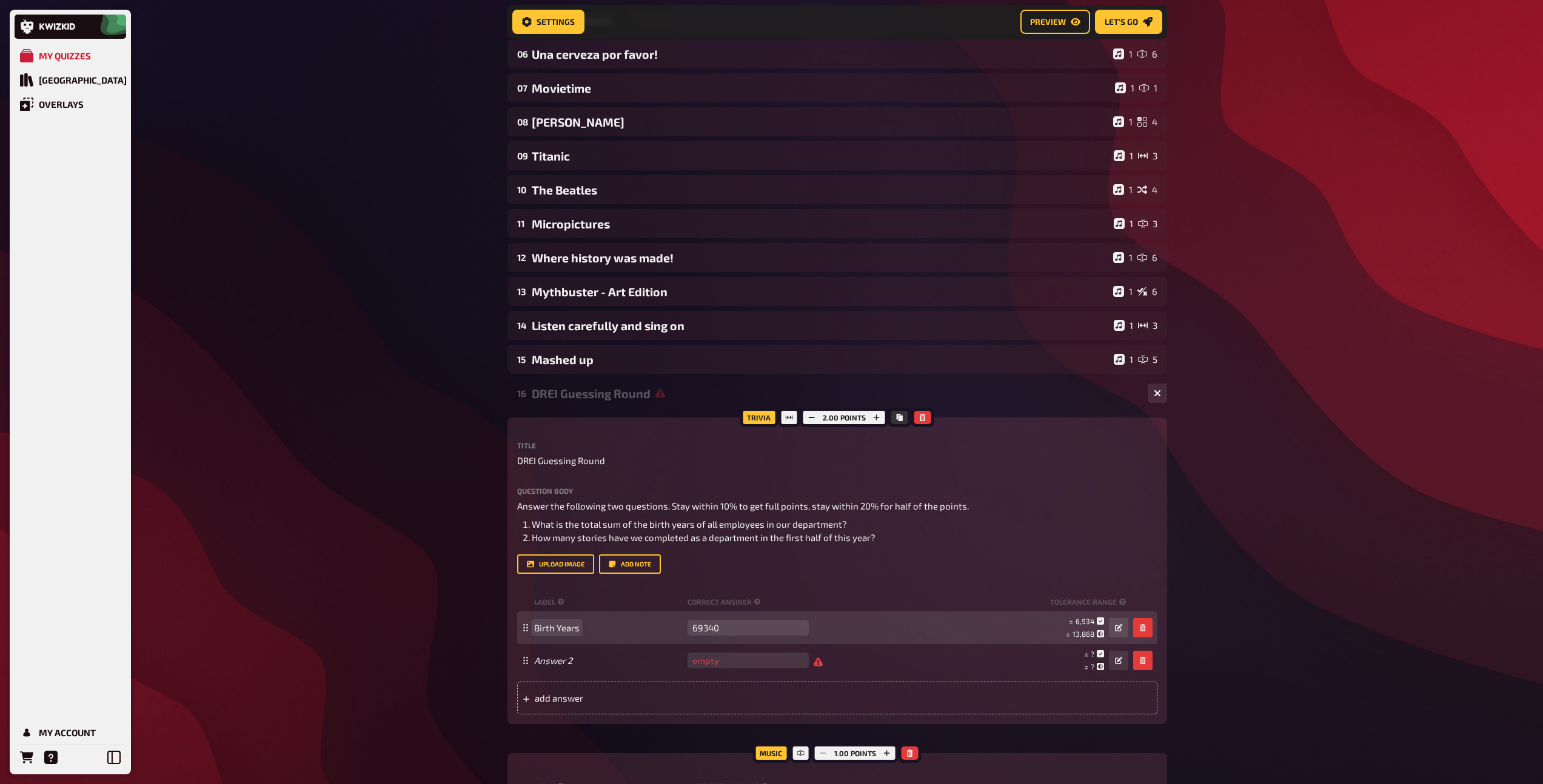
click at [534, 629] on span "Birth Years" at bounding box center [557, 628] width 46 height 11
click at [569, 626] on span "Sum of Birth Years" at bounding box center [573, 628] width 76 height 11
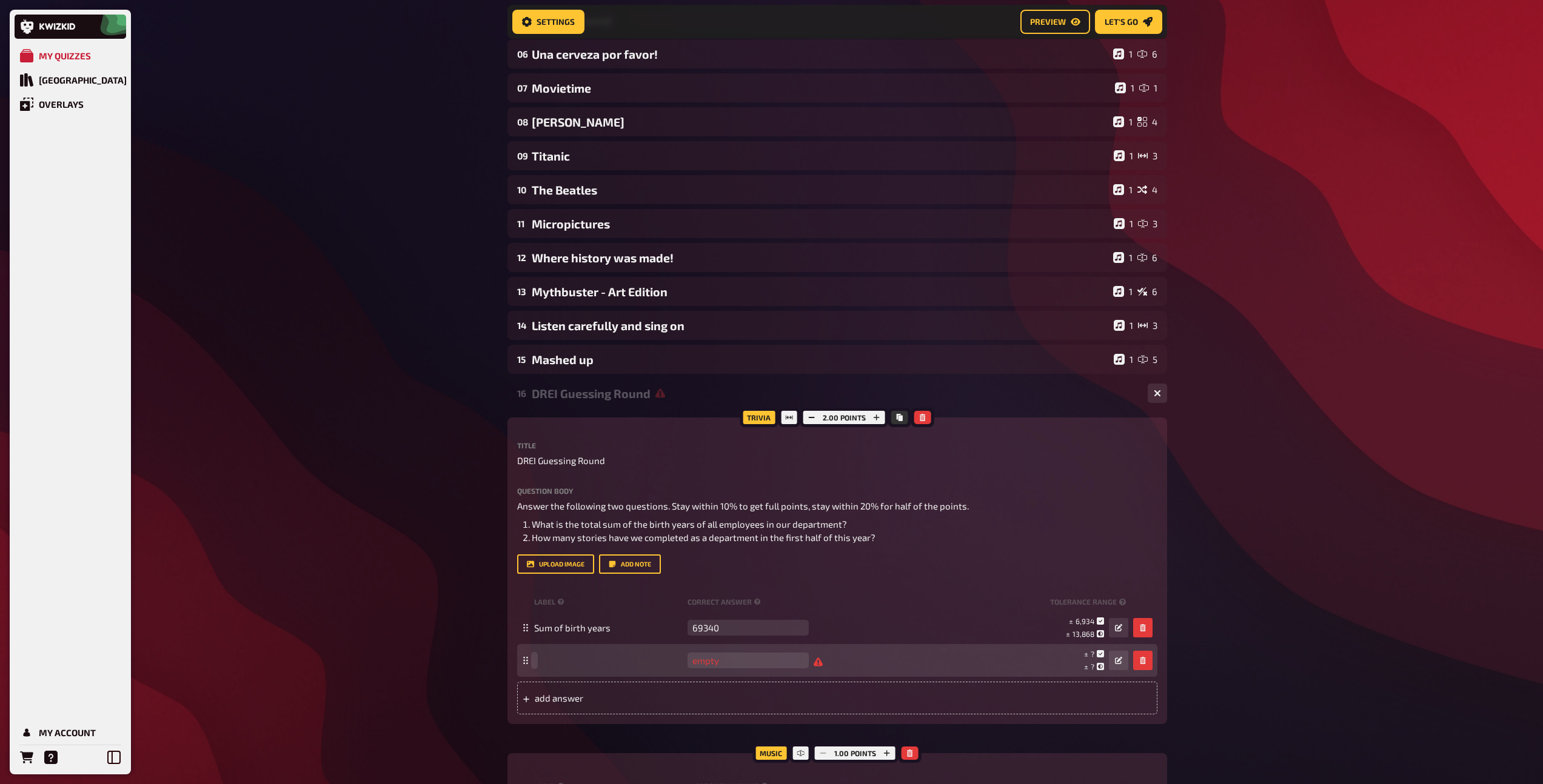
click at [558, 657] on span at bounding box center [608, 661] width 149 height 11
click at [726, 666] on input "number" at bounding box center [748, 660] width 121 height 16
type input "707"
click at [1099, 652] on icon at bounding box center [1100, 654] width 8 height 8
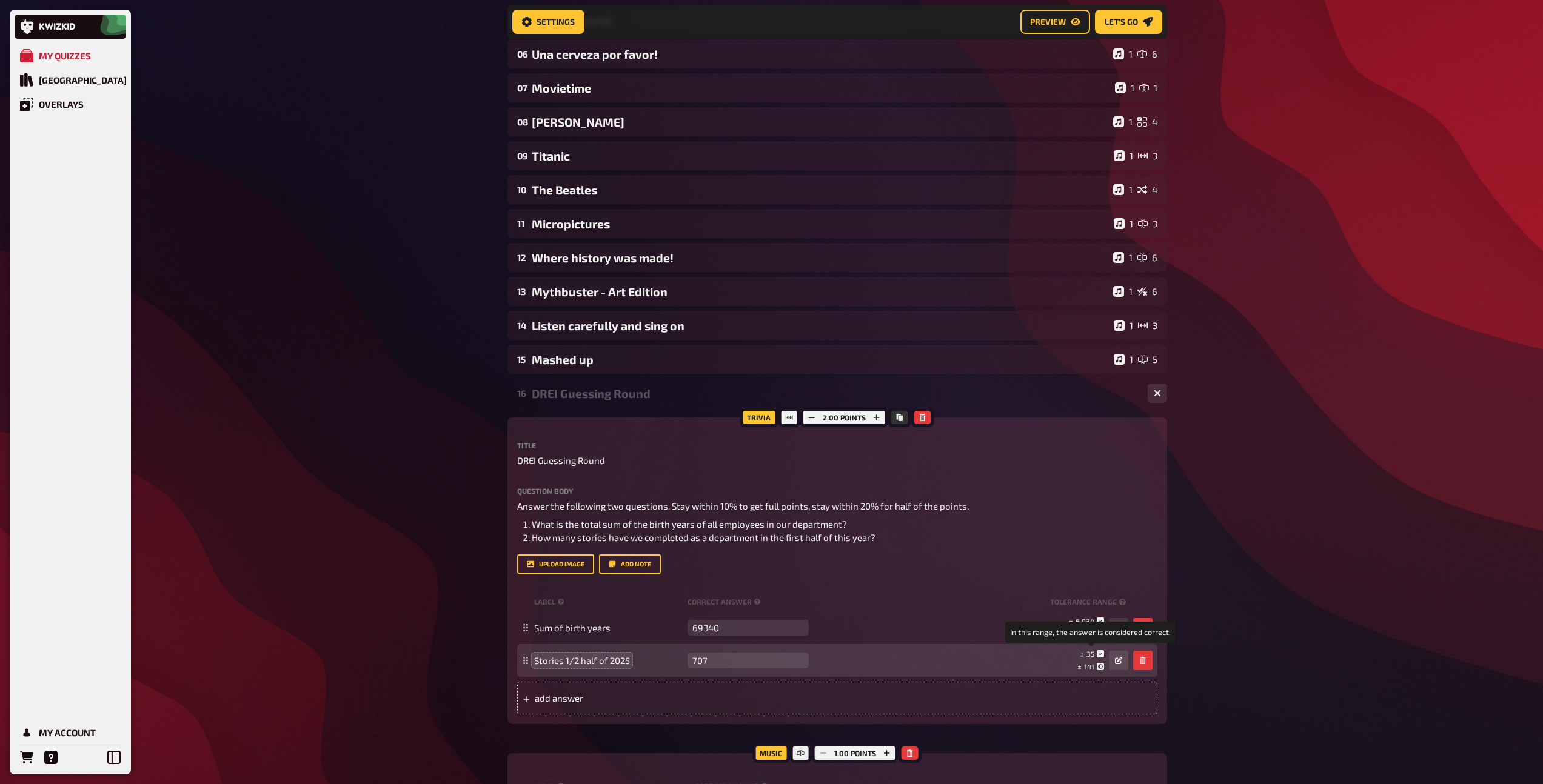
click at [1086, 654] on span "35" at bounding box center [1090, 653] width 8 height 8
click at [1115, 662] on icon "button" at bounding box center [1118, 661] width 8 height 8
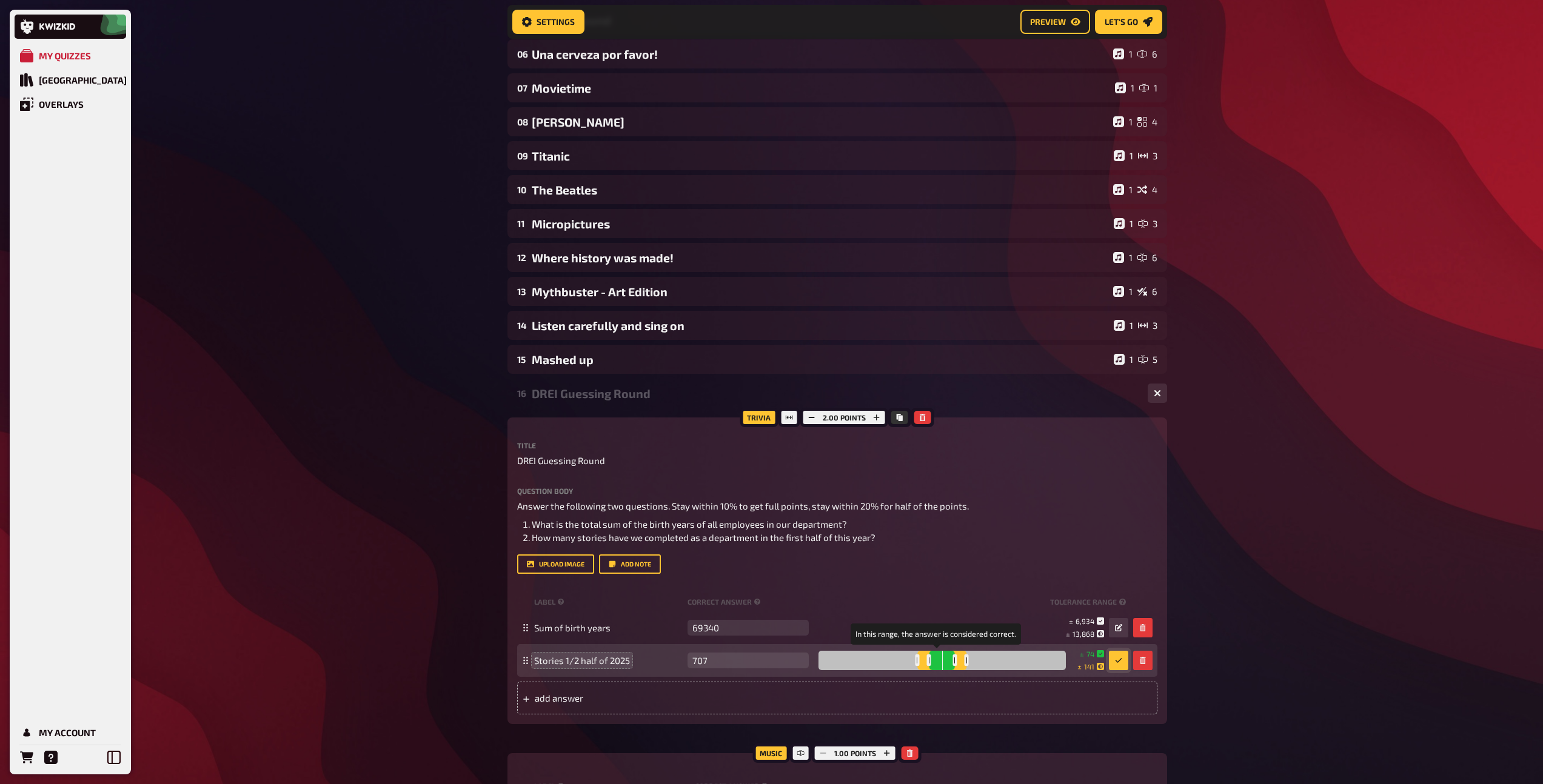
drag, startPoint x: 943, startPoint y: 658, endPoint x: 950, endPoint y: 658, distance: 7.0
click at [952, 658] on div at bounding box center [954, 660] width 5 height 11
click at [951, 658] on div at bounding box center [954, 660] width 5 height 11
click at [1092, 655] on span "70" at bounding box center [1090, 654] width 8 height 11
click at [1125, 667] on button "button" at bounding box center [1118, 660] width 19 height 19
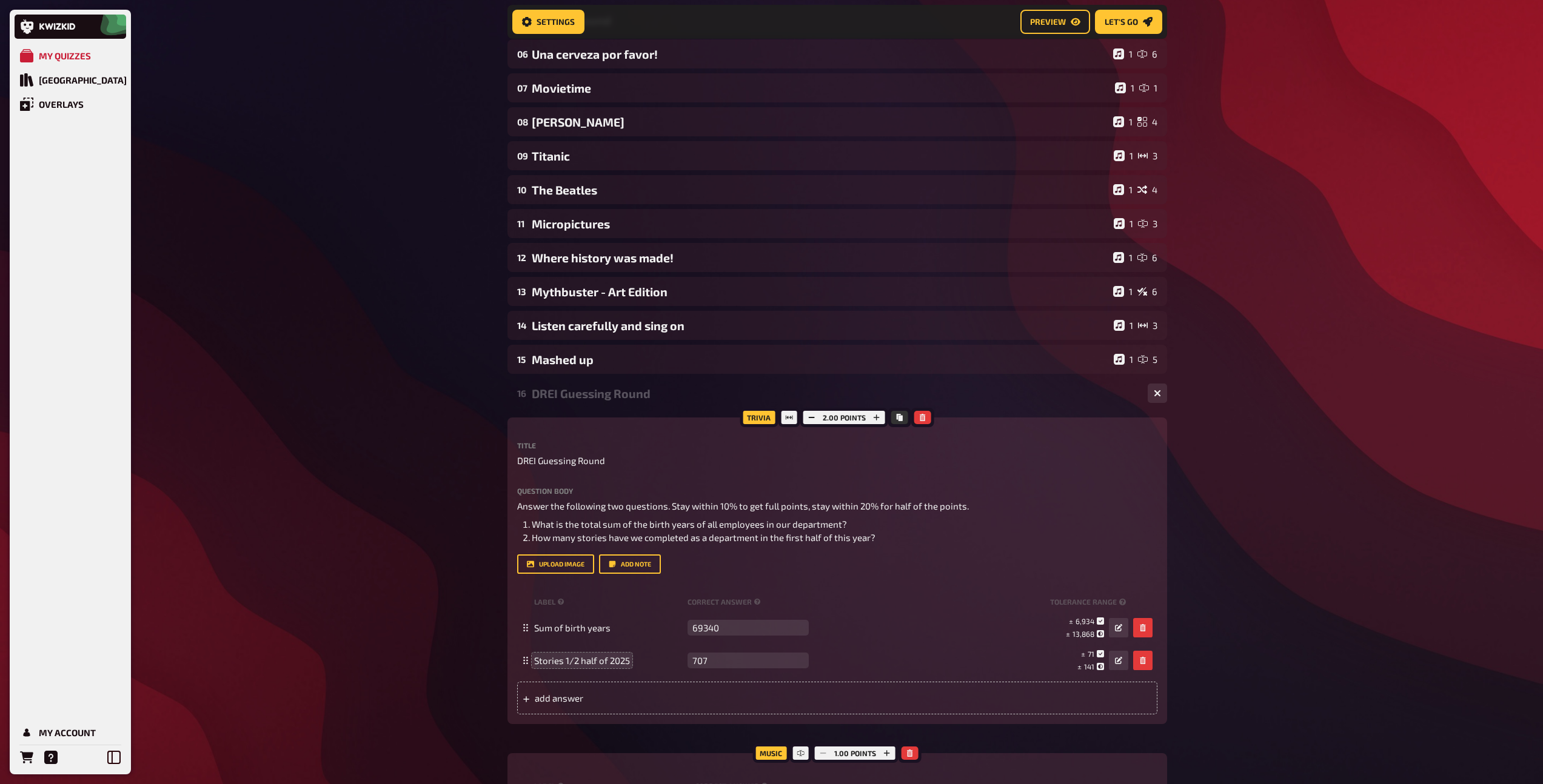
click at [615, 389] on div "DREI Guessing Round" at bounding box center [834, 393] width 606 height 14
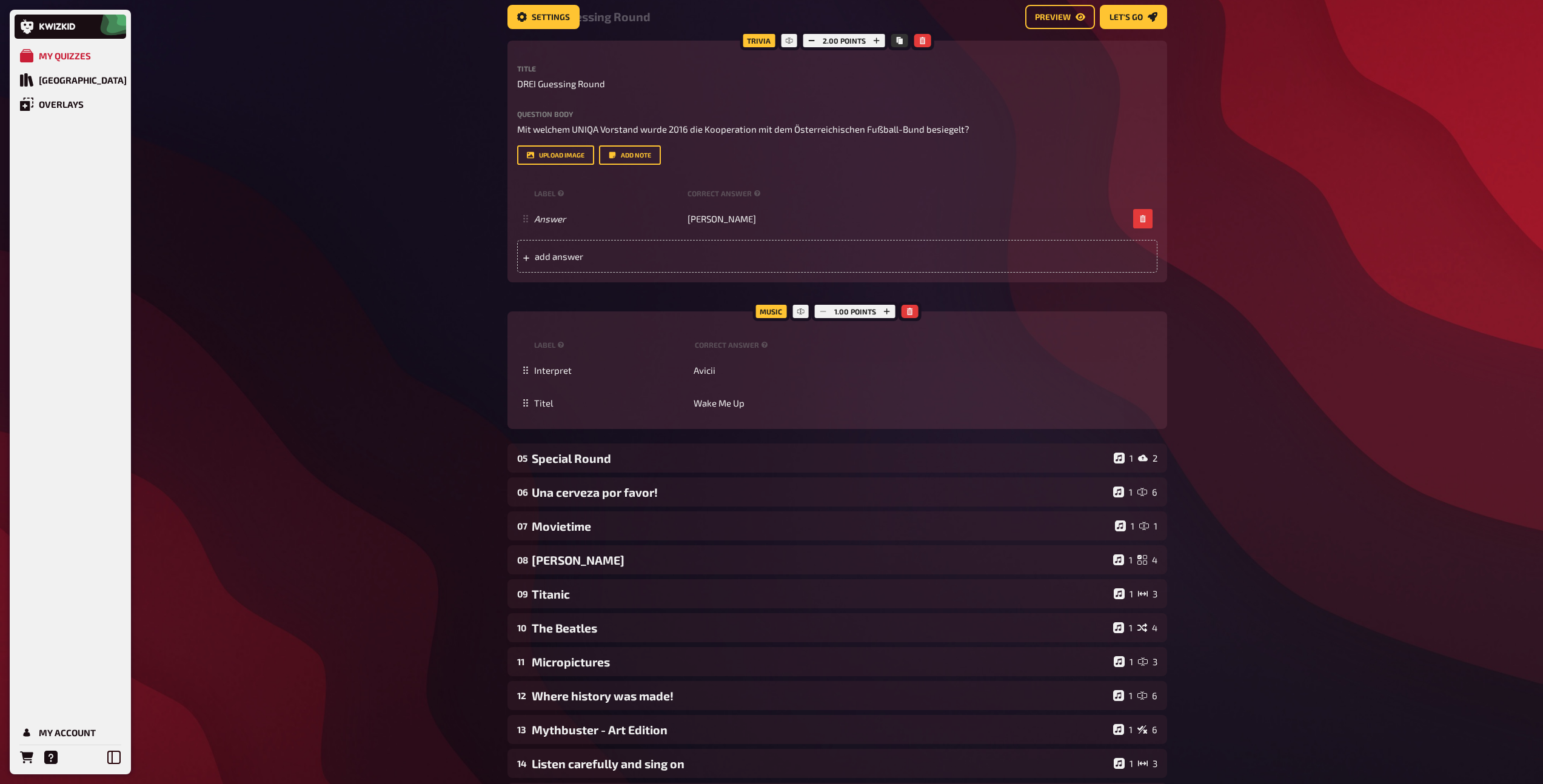
scroll to position [0, 0]
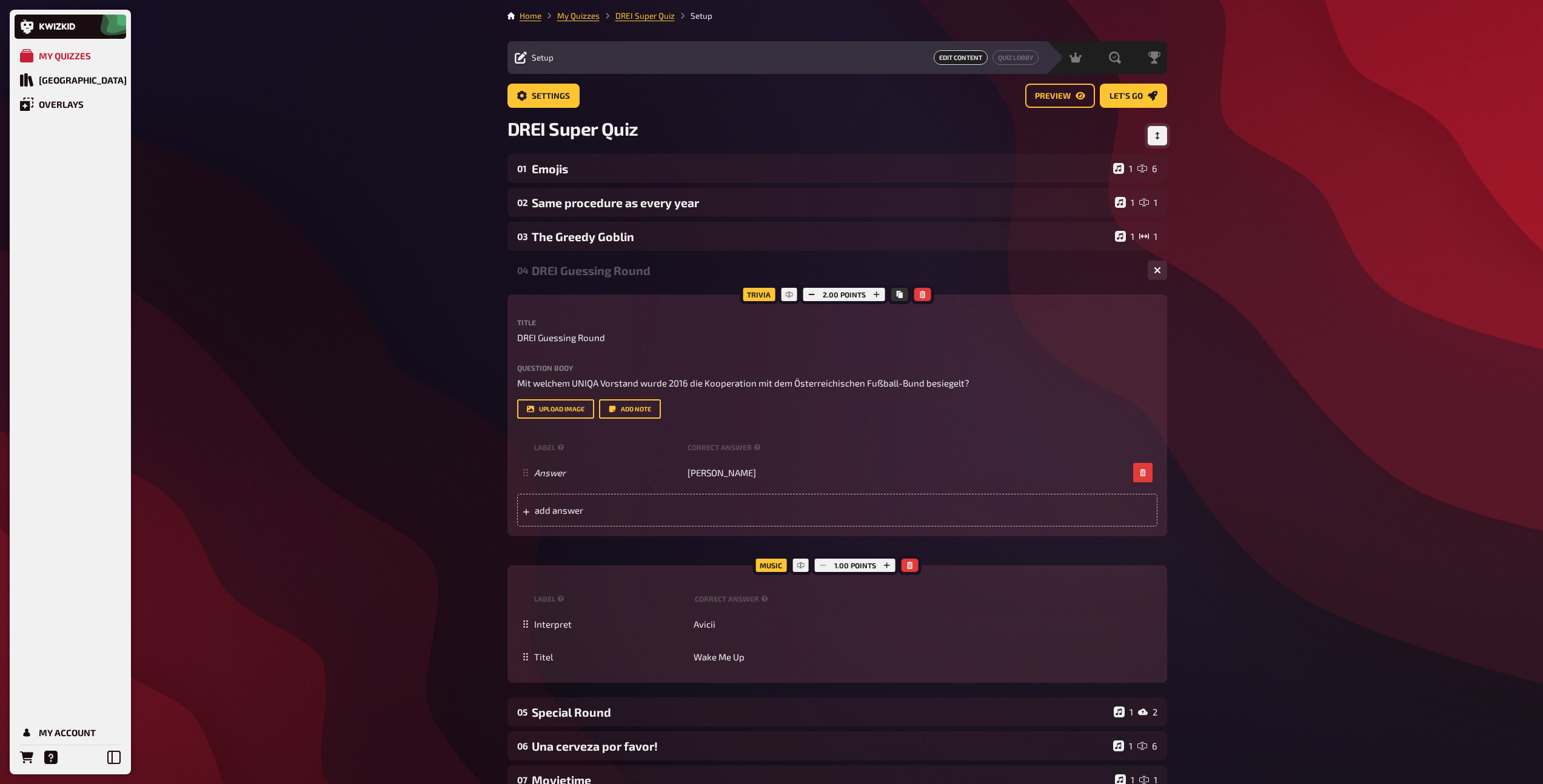
click at [1156, 133] on icon "Change Order" at bounding box center [1156, 136] width 4 height 8
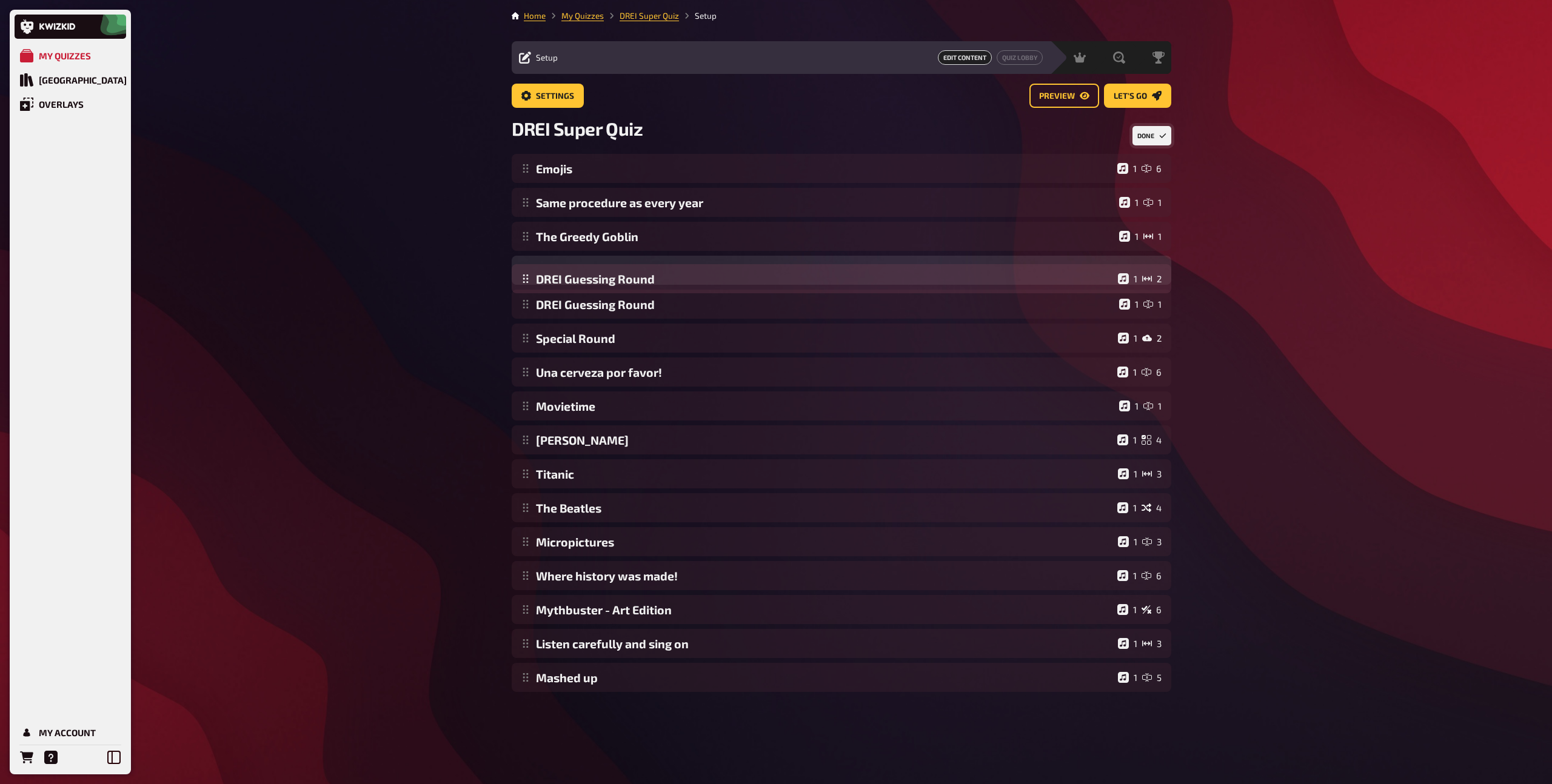
drag, startPoint x: 527, startPoint y: 680, endPoint x: 563, endPoint y: 282, distance: 399.6
click at [563, 282] on div "Emojis 1 6 Same procedure as every year 1 1 The Greedy Goblin 1 1 DREI Guessing…" at bounding box center [841, 423] width 659 height 538
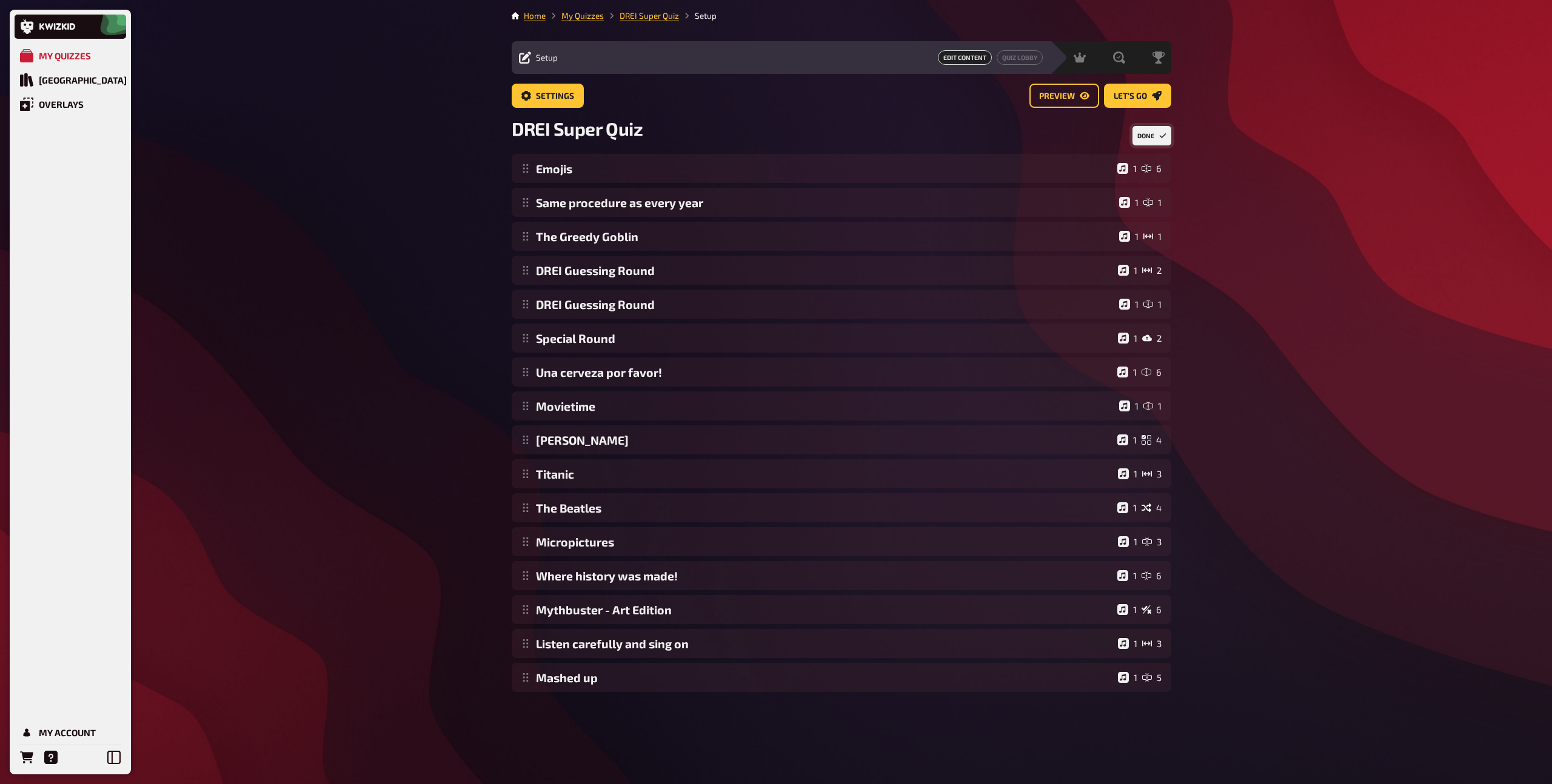
click at [1149, 133] on button "Done" at bounding box center [1151, 135] width 39 height 19
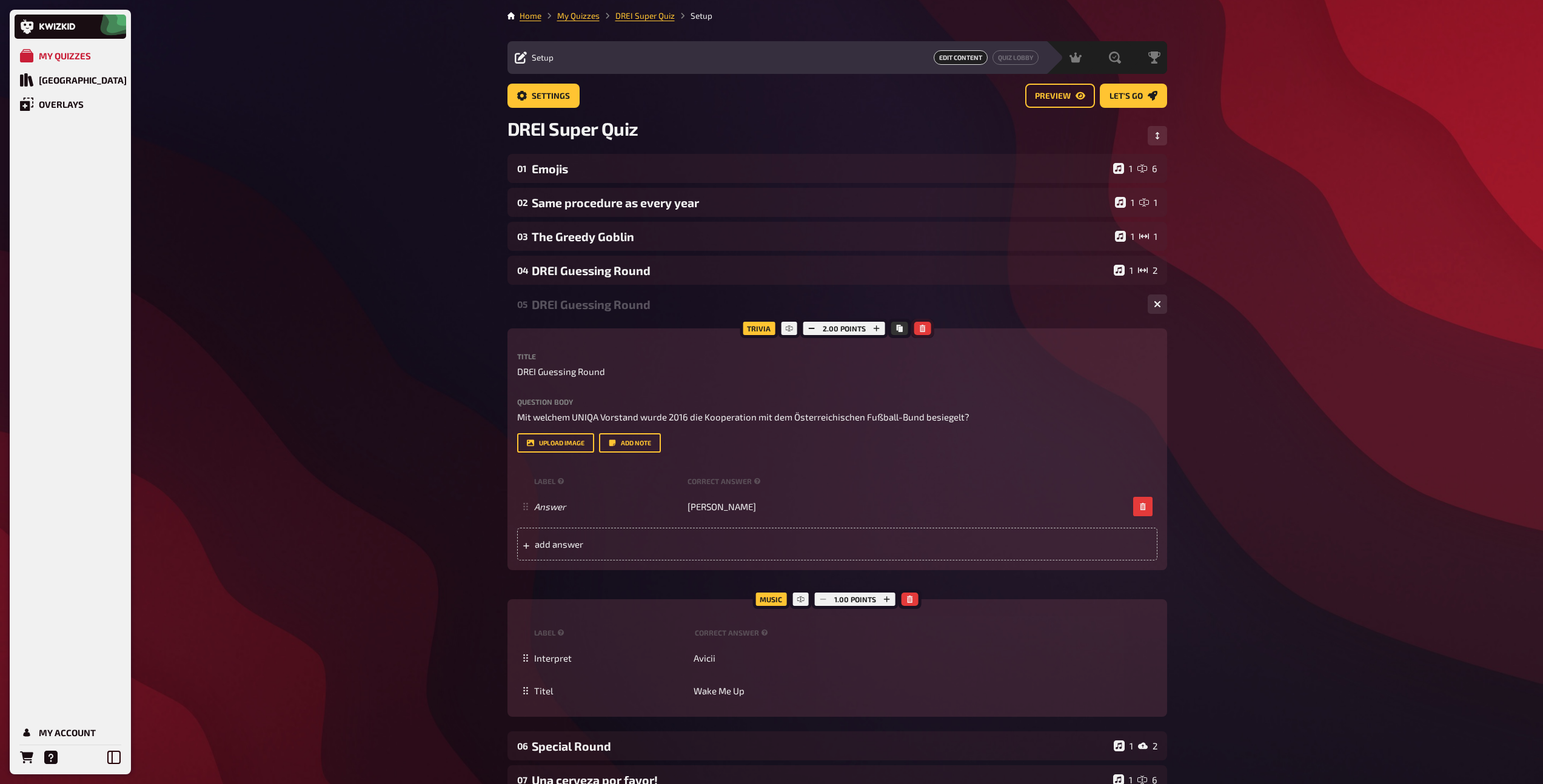
click at [922, 329] on icon "button" at bounding box center [922, 328] width 5 height 8
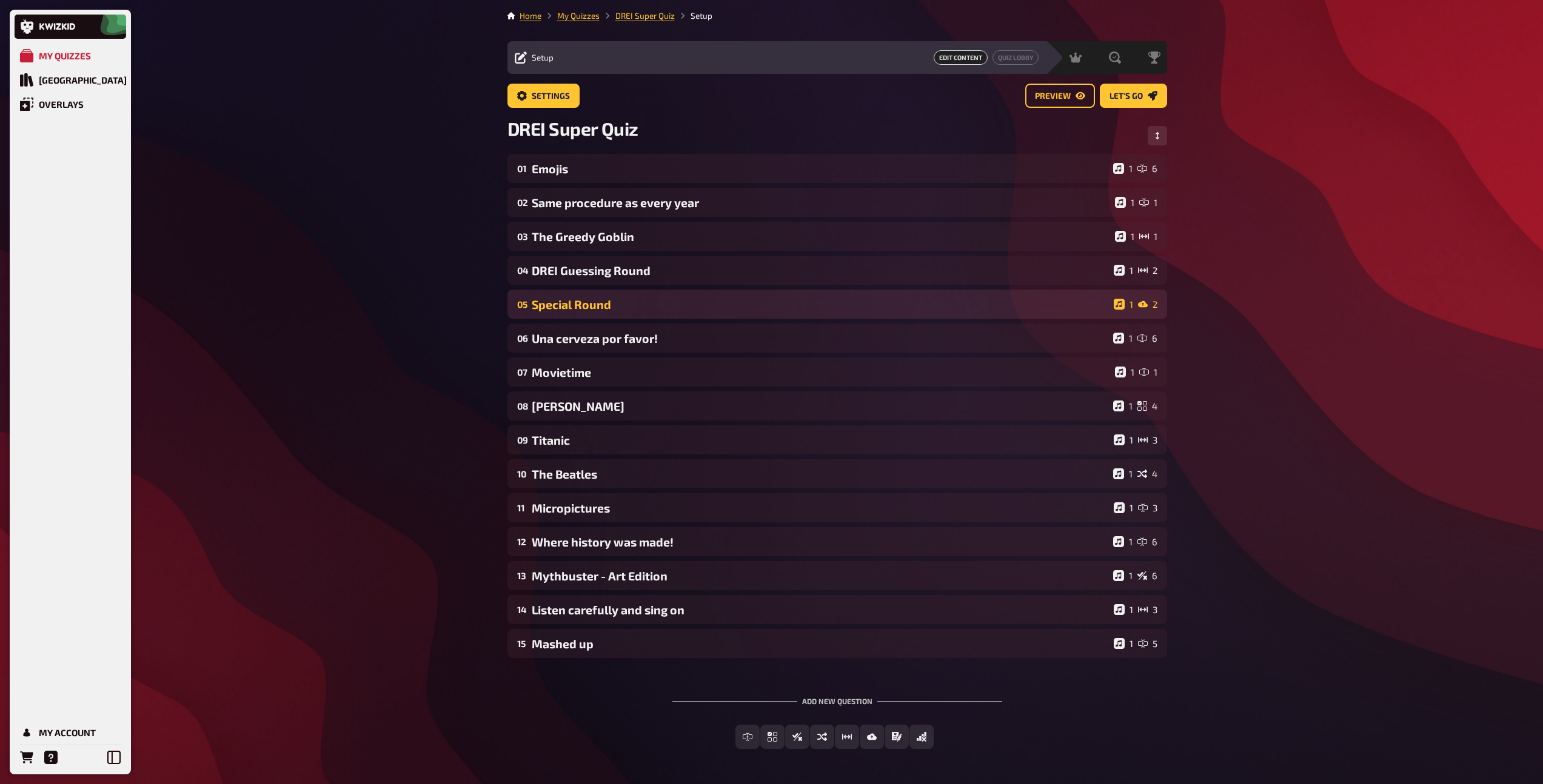
click at [624, 304] on div "Special Round" at bounding box center [820, 304] width 577 height 14
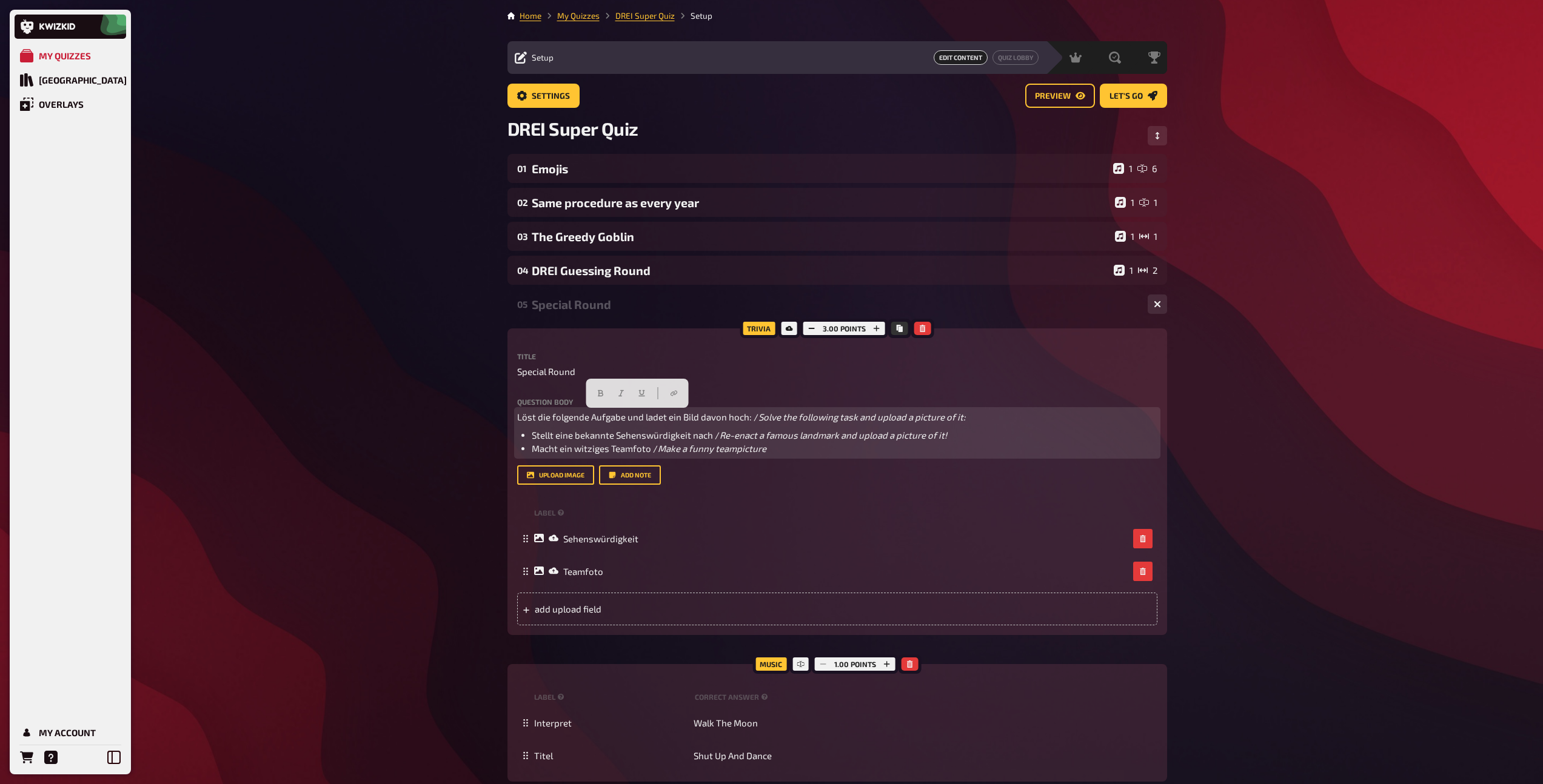
drag, startPoint x: 759, startPoint y: 415, endPoint x: 496, endPoint y: 413, distance: 263.0
click at [498, 413] on div "Home My Quizzes DREI Super Quiz Setup Setup Edit Content Quiz Lobby Hosting und…" at bounding box center [837, 649] width 679 height 1299
drag, startPoint x: 738, startPoint y: 417, endPoint x: 496, endPoint y: 418, distance: 242.0
click at [498, 418] on div "Home My Quizzes DREI Super Quiz Setup Setup Edit Content Quiz Lobby Hosting und…" at bounding box center [837, 649] width 679 height 1299
click at [583, 394] on icon "button" at bounding box center [584, 393] width 8 height 8
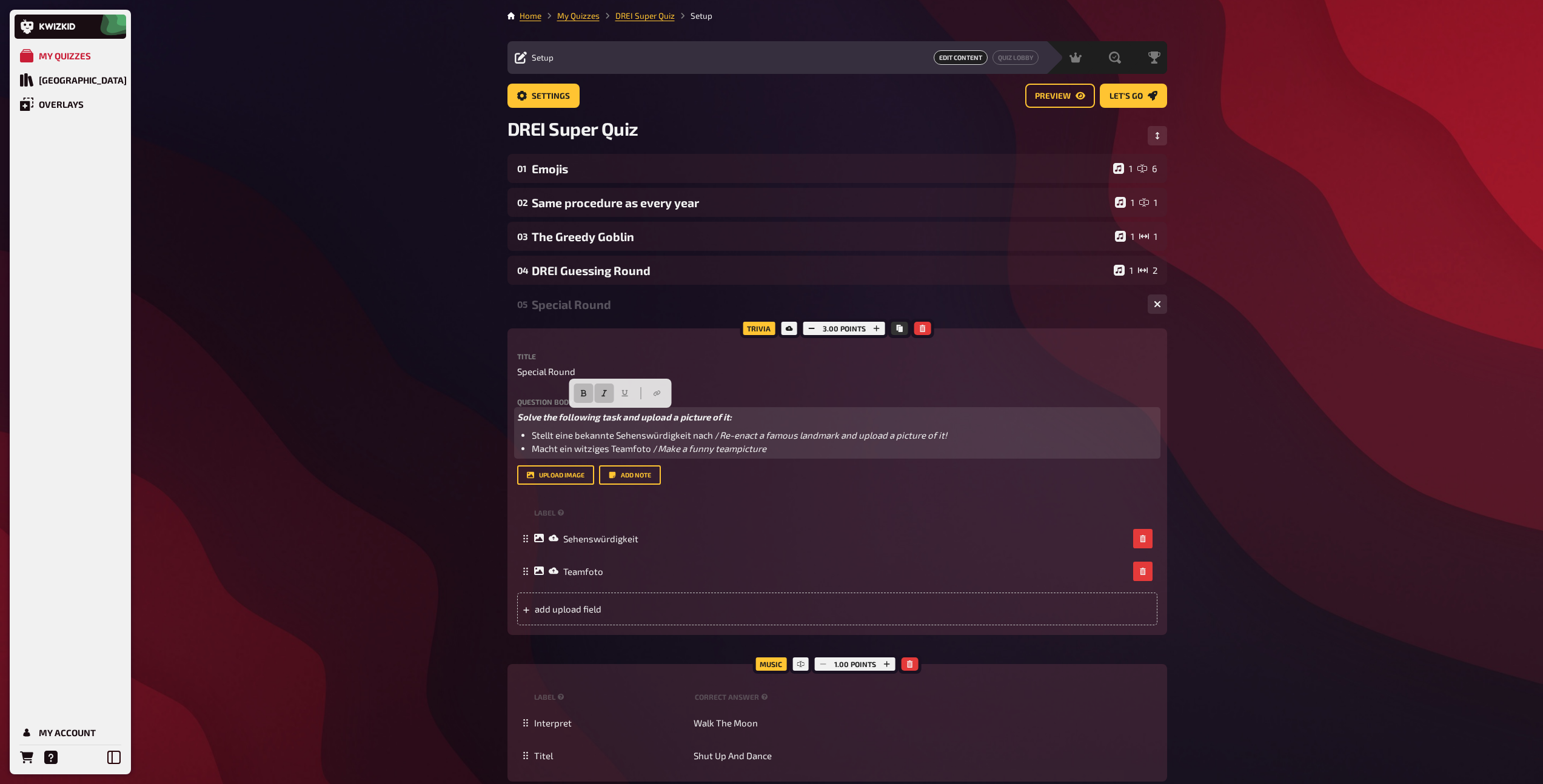
click at [755, 417] on p "Solve the following task and upload a picture of it:" at bounding box center [837, 417] width 640 height 14
drag, startPoint x: 720, startPoint y: 437, endPoint x: 531, endPoint y: 439, distance: 189.0
click at [531, 439] on li "Stellt eine bekannte Sehenswürdigkeit nach / Re-enact a famous landmark and upl…" at bounding box center [844, 435] width 626 height 14
click at [784, 434] on li "Re-enact a famous landmark and upload a picture of it!" at bounding box center [844, 435] width 626 height 14
drag, startPoint x: 759, startPoint y: 437, endPoint x: 531, endPoint y: 438, distance: 228.0
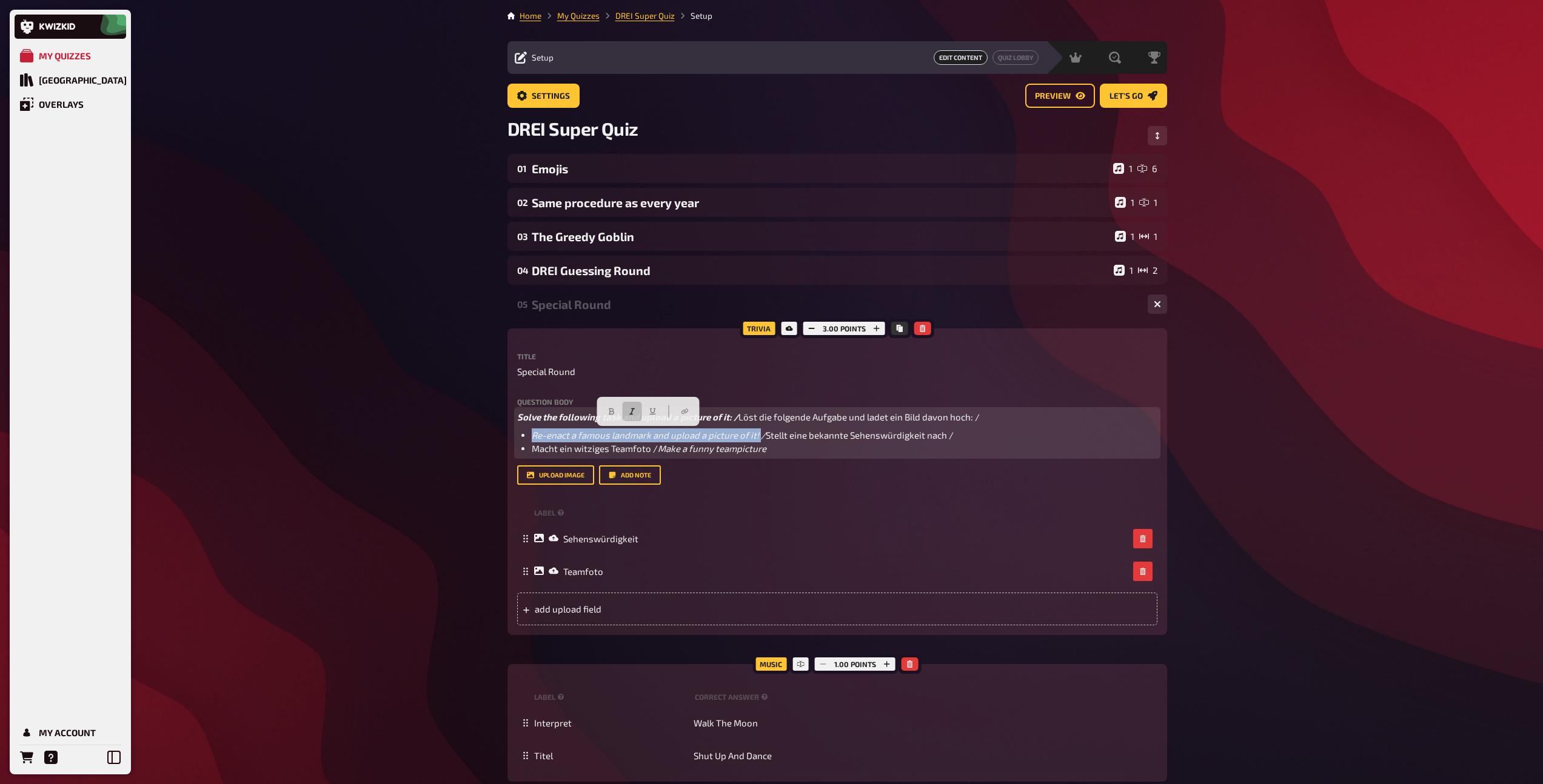
click at [531, 438] on span "Re-enact a famous landmark and upload a picture of it! /" at bounding box center [648, 435] width 234 height 11
click at [605, 413] on icon "button" at bounding box center [609, 411] width 8 height 8
click at [631, 410] on icon "button" at bounding box center [634, 411] width 8 height 8
click at [561, 418] on span "Solve the following task and upload a picture of it: /" at bounding box center [627, 417] width 221 height 11
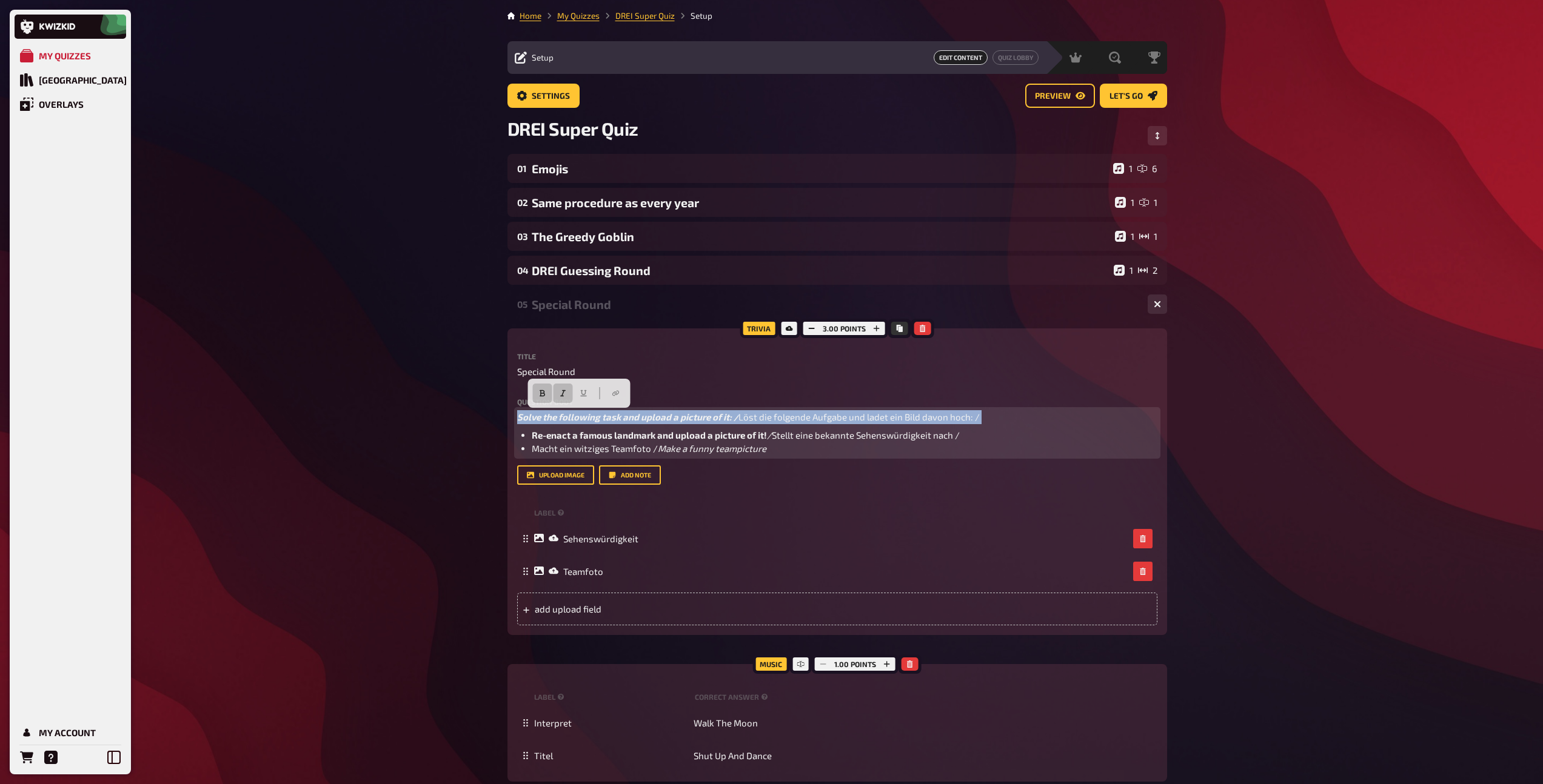
click at [561, 418] on span "Solve the following task and upload a picture of it: /" at bounding box center [627, 417] width 221 height 11
click at [730, 390] on icon "button" at bounding box center [733, 393] width 8 height 8
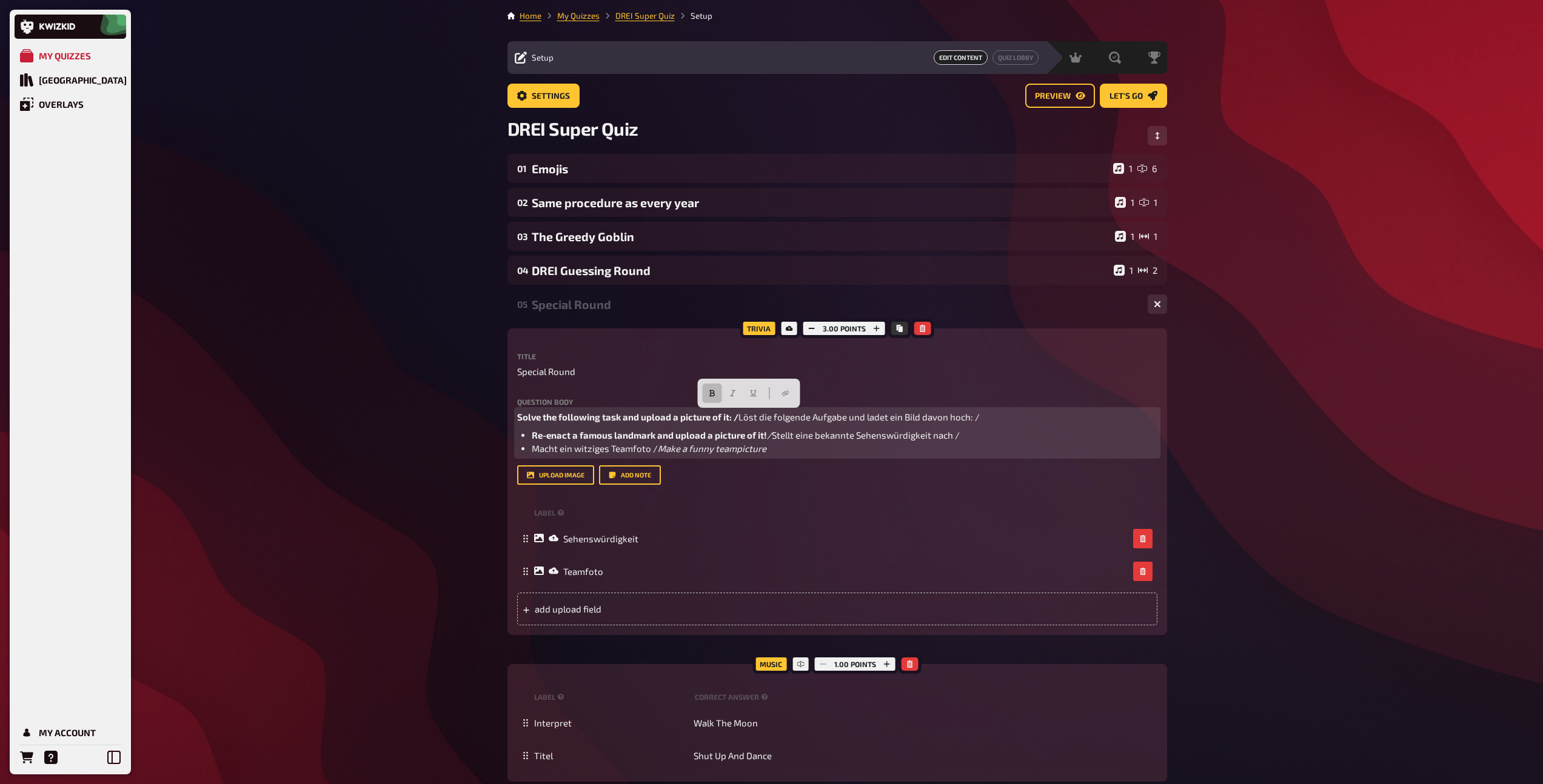
click at [747, 448] on span "Make a funny teampicture" at bounding box center [712, 448] width 108 height 11
click at [970, 434] on li "Re-enact a famous landmark and upload a picture of it! / Stellt eine bekannte S…" at bounding box center [844, 435] width 626 height 14
click at [998, 415] on p "Solve the following task and upload a picture of it: / Löst die folgende Aufgab…" at bounding box center [837, 417] width 640 height 14
drag, startPoint x: 659, startPoint y: 446, endPoint x: 527, endPoint y: 448, distance: 132.0
click at [527, 448] on ul "Re-enact a famous landmark and upload a picture of it! / Stellt eine bekannte S…" at bounding box center [837, 442] width 640 height 27
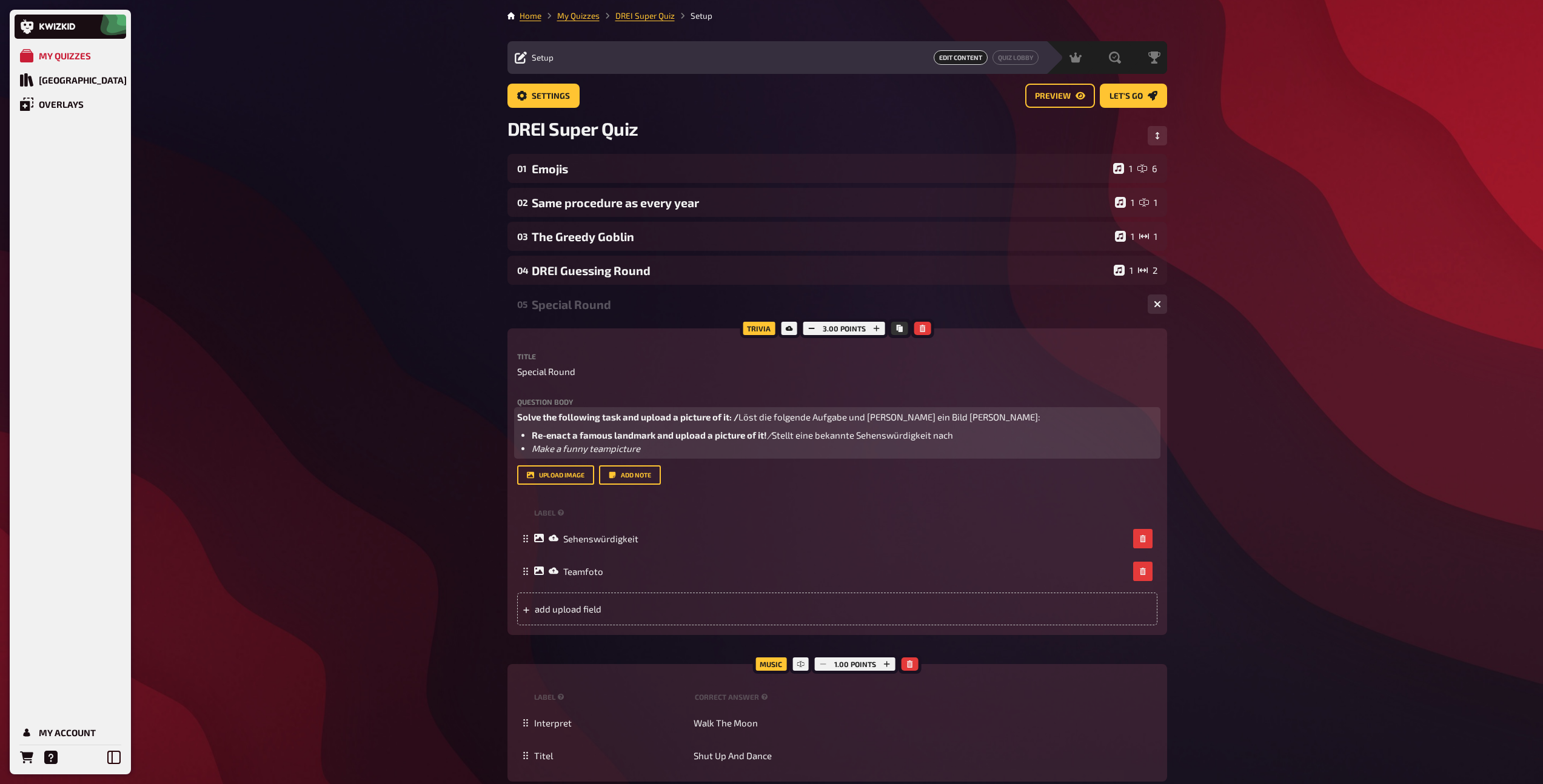
click at [659, 448] on li "Make a funny teampicture" at bounding box center [844, 449] width 626 height 14
drag, startPoint x: 622, startPoint y: 448, endPoint x: 536, endPoint y: 446, distance: 86.0
click at [537, 447] on span "Make a funny teampicture /" at bounding box center [589, 448] width 115 height 11
click at [552, 425] on icon "button" at bounding box center [553, 425] width 8 height 8
click at [578, 421] on icon "button" at bounding box center [576, 425] width 8 height 8
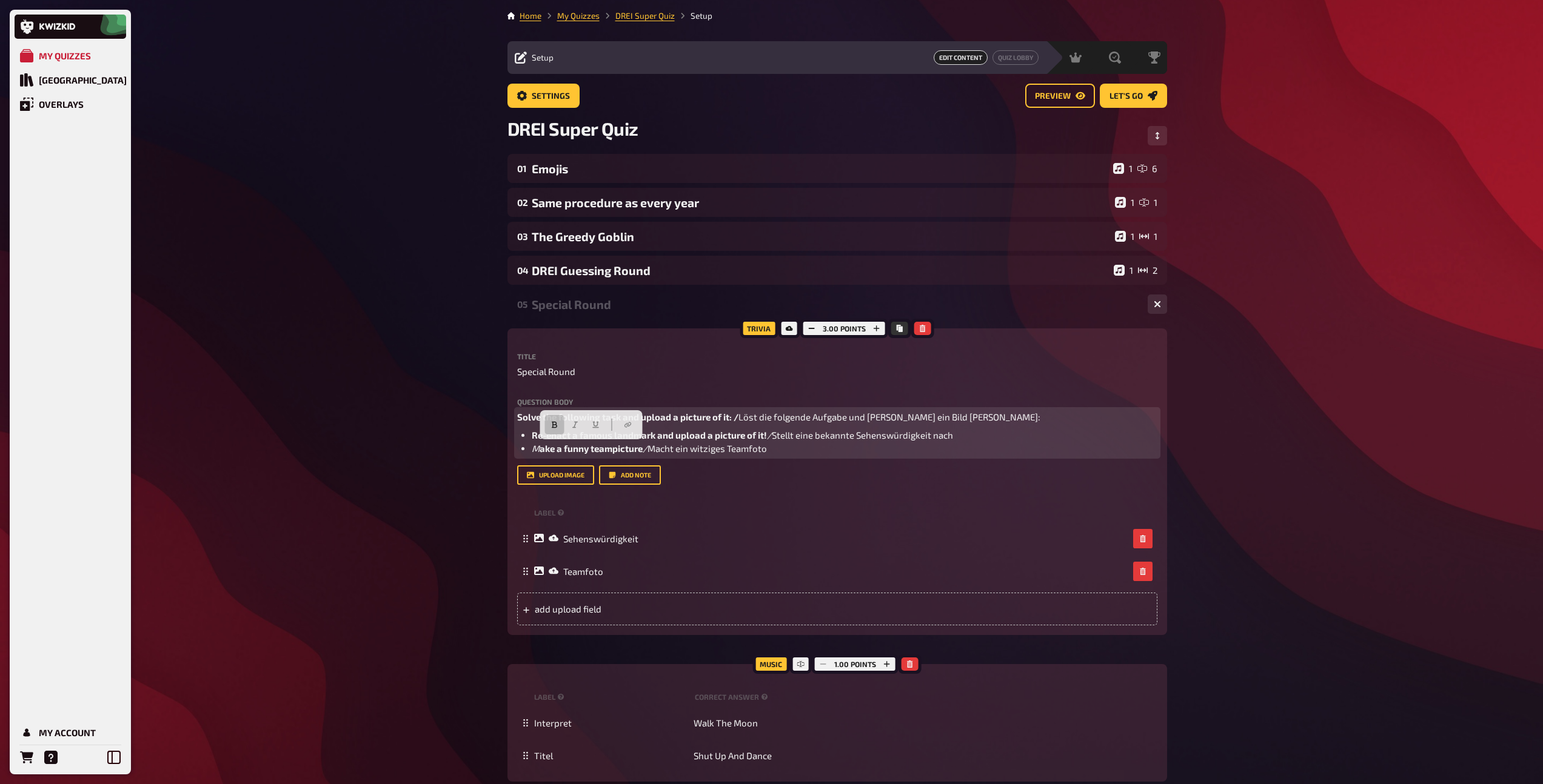
click at [536, 451] on span "M" at bounding box center [535, 448] width 8 height 11
drag, startPoint x: 532, startPoint y: 448, endPoint x: 643, endPoint y: 450, distance: 111.0
click at [643, 450] on li "M ake a funny teampicture / Macht ein witziges Teamfoto" at bounding box center [844, 449] width 626 height 14
click at [567, 423] on icon "button" at bounding box center [571, 425] width 8 height 8
click at [549, 424] on icon "button" at bounding box center [550, 424] width 5 height 7
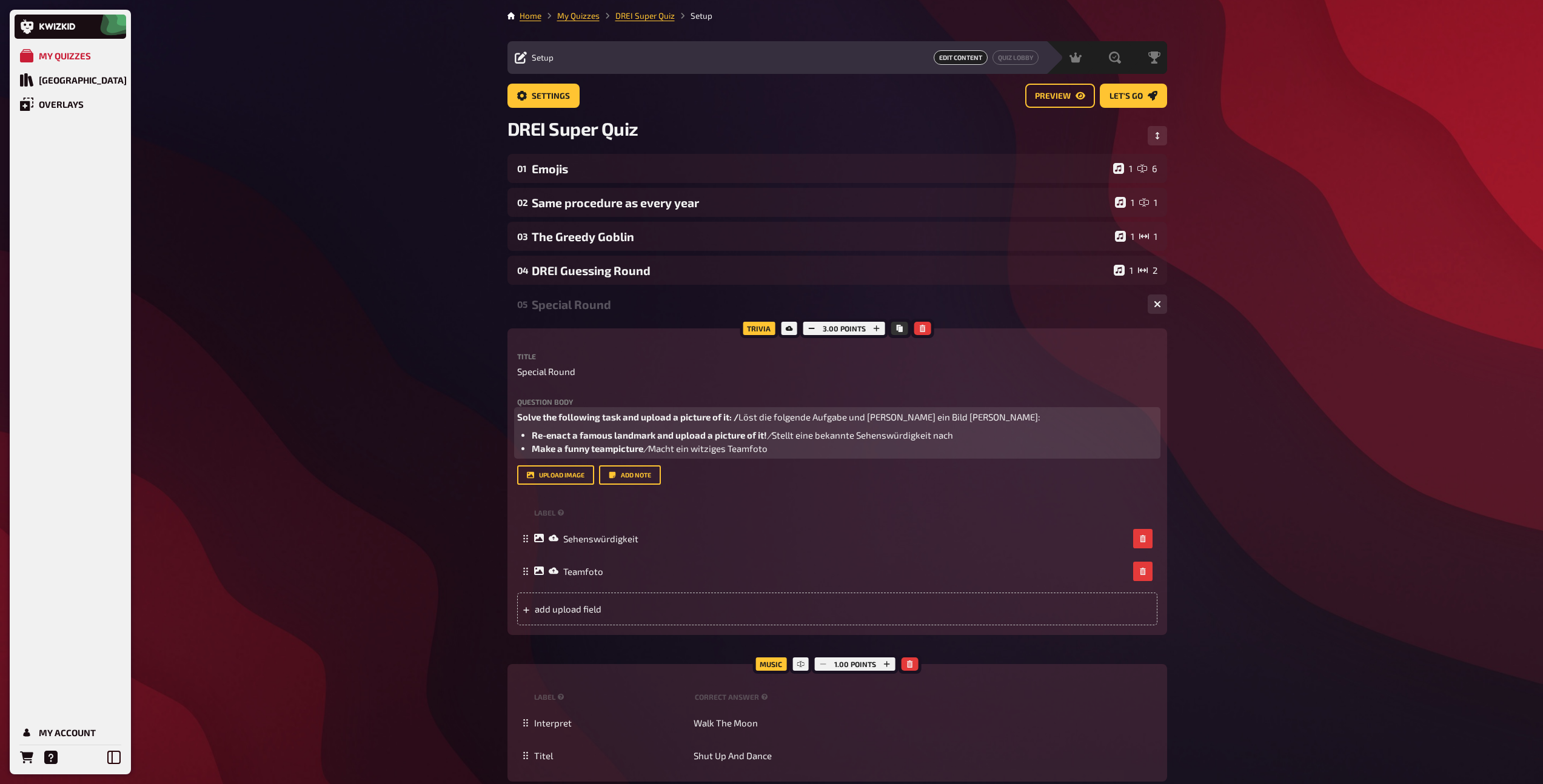
click at [778, 450] on li "Make a funny teampicture / Macht ein witziges Teamfoto" at bounding box center [844, 449] width 626 height 14
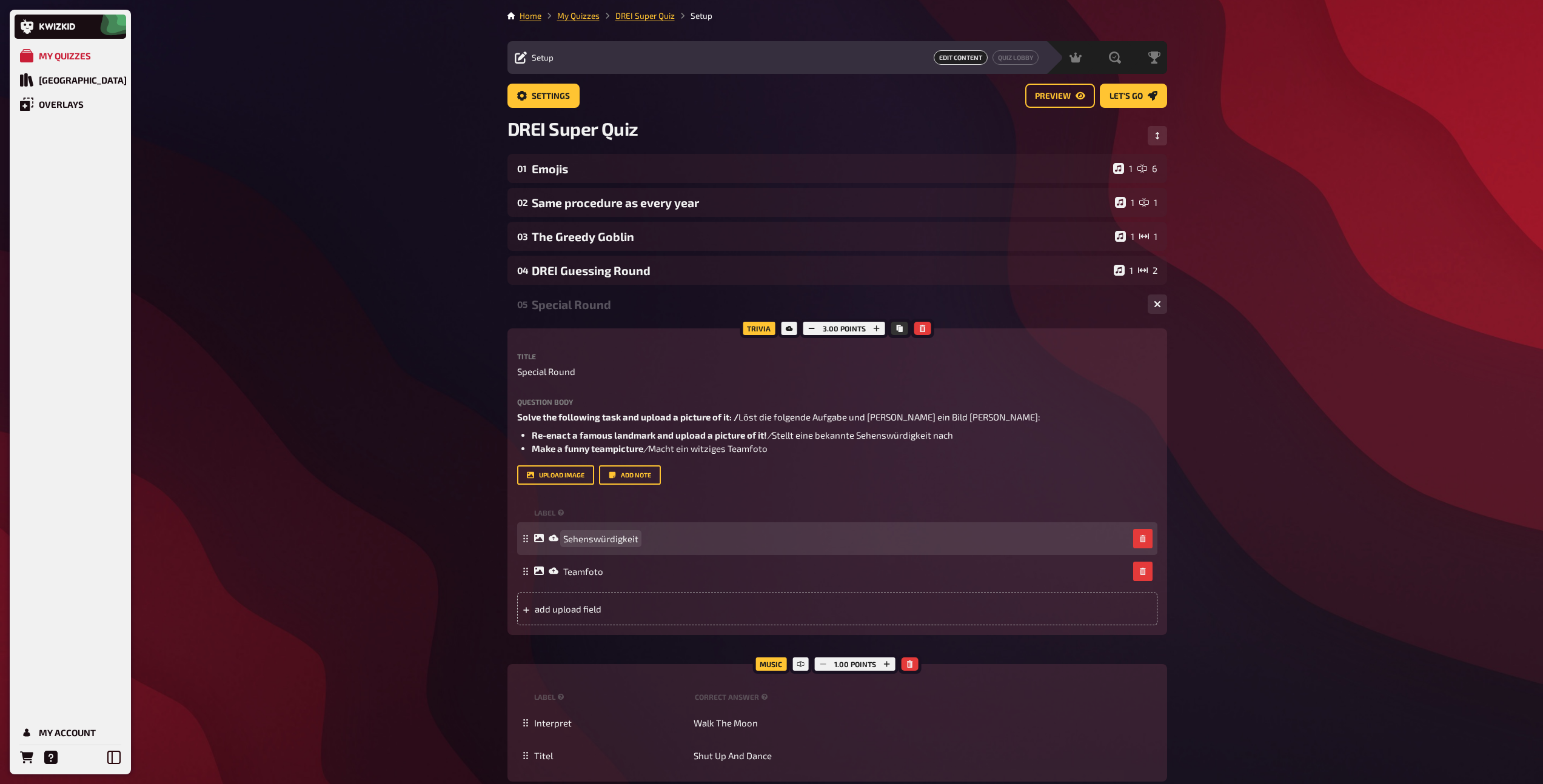
click at [621, 537] on span "Sehenswürdigkeit" at bounding box center [601, 539] width 75 height 11
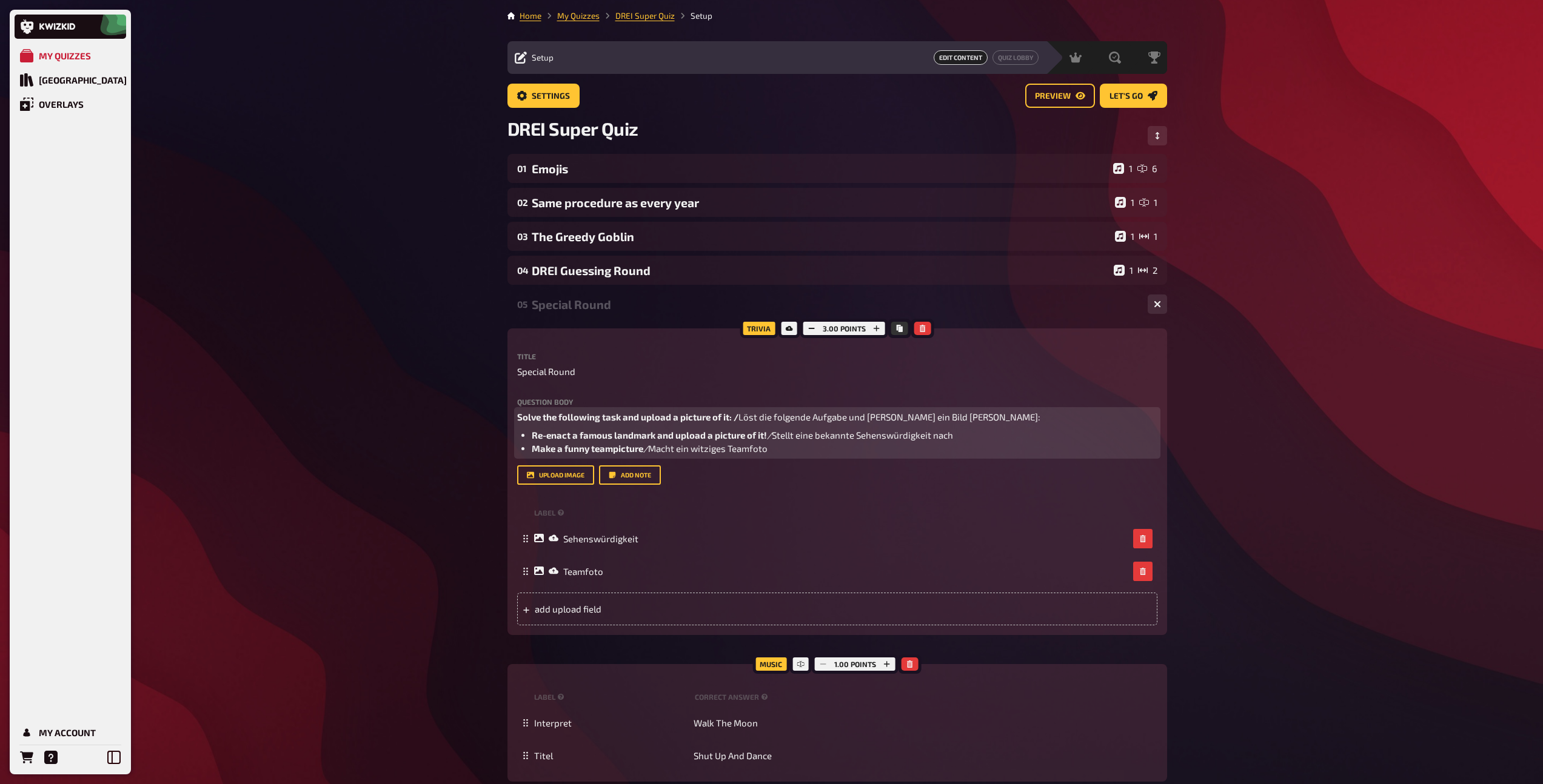
click at [637, 437] on span "Re-enact a famous landmark and upload a picture of it!" at bounding box center [649, 435] width 236 height 11
copy span "landmark"
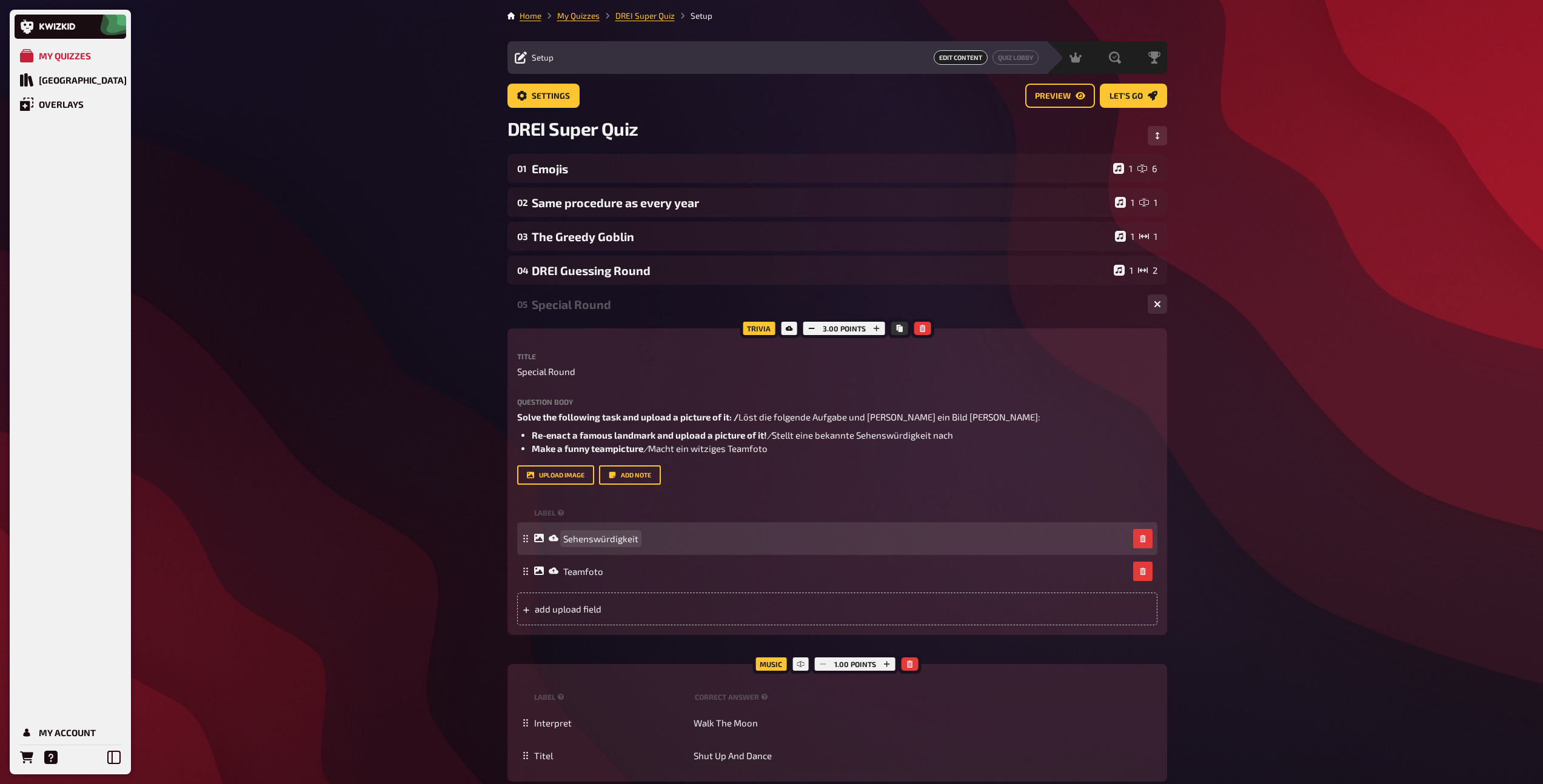
click at [582, 536] on span "Sehenswürdigkeit" at bounding box center [601, 539] width 75 height 11
paste span
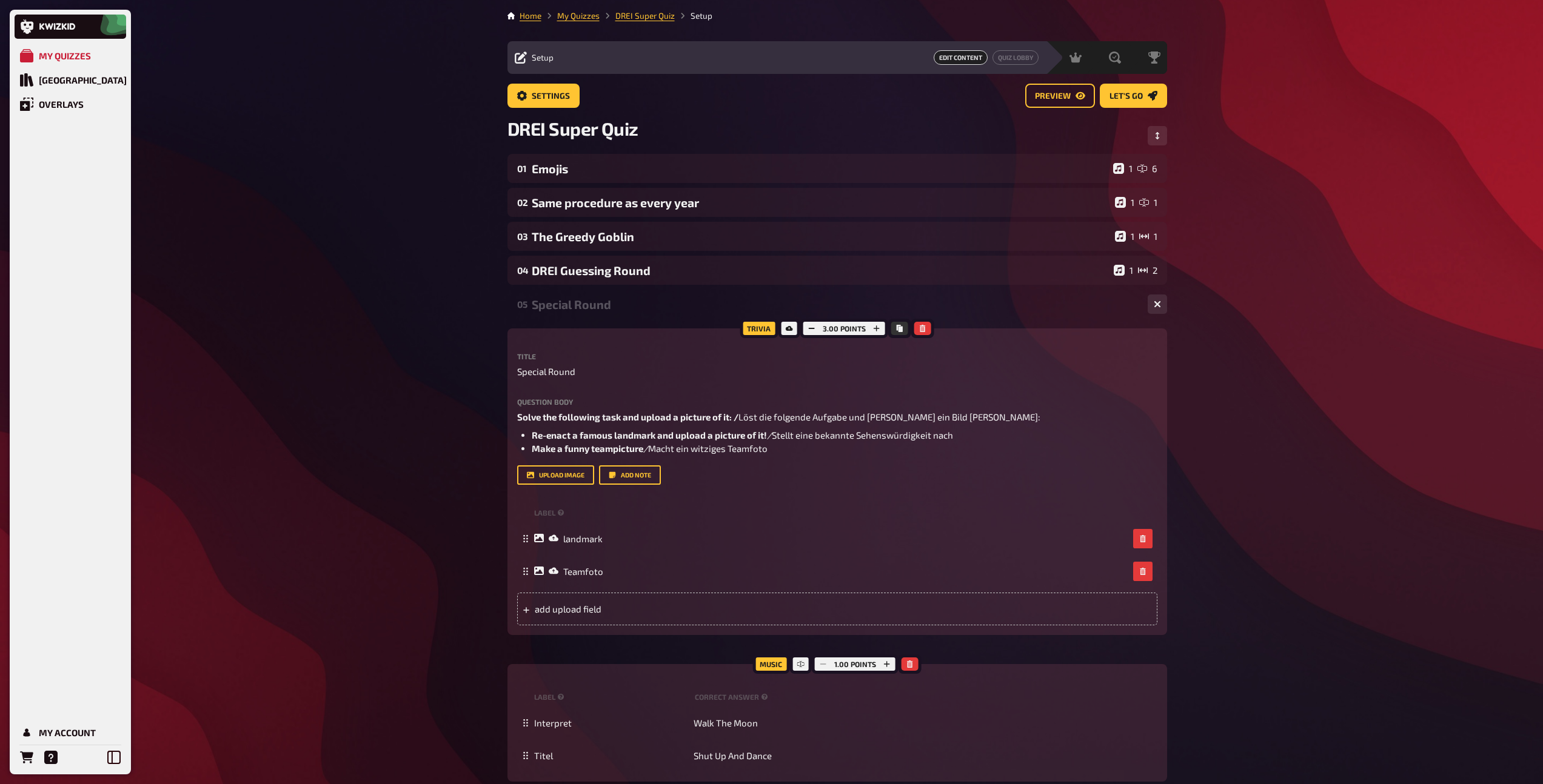
click at [584, 312] on div "05 Special Round 1 2" at bounding box center [837, 304] width 659 height 29
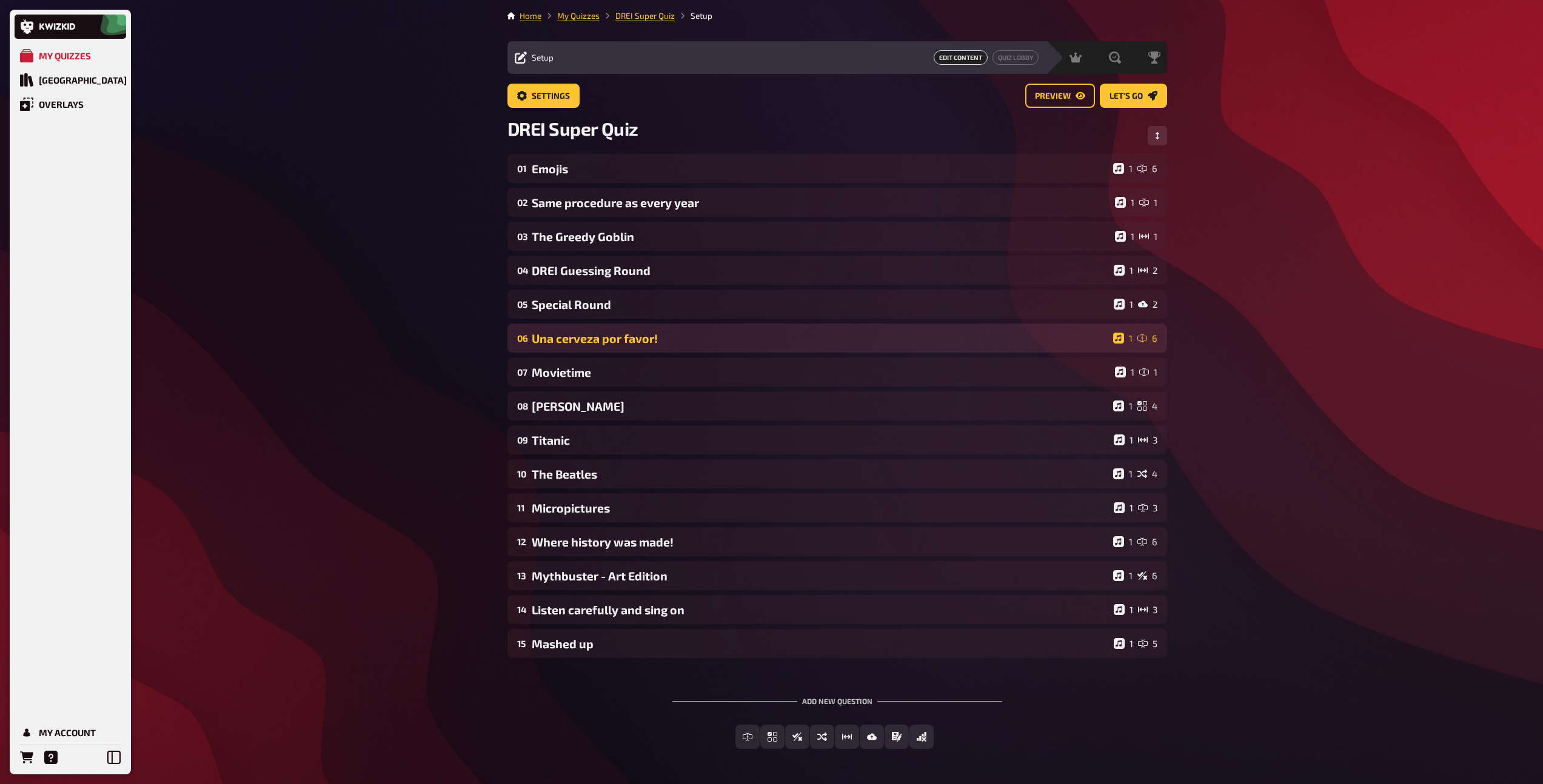
click at [582, 348] on div "06 Una cerveza por favor! 1 6" at bounding box center [837, 338] width 659 height 29
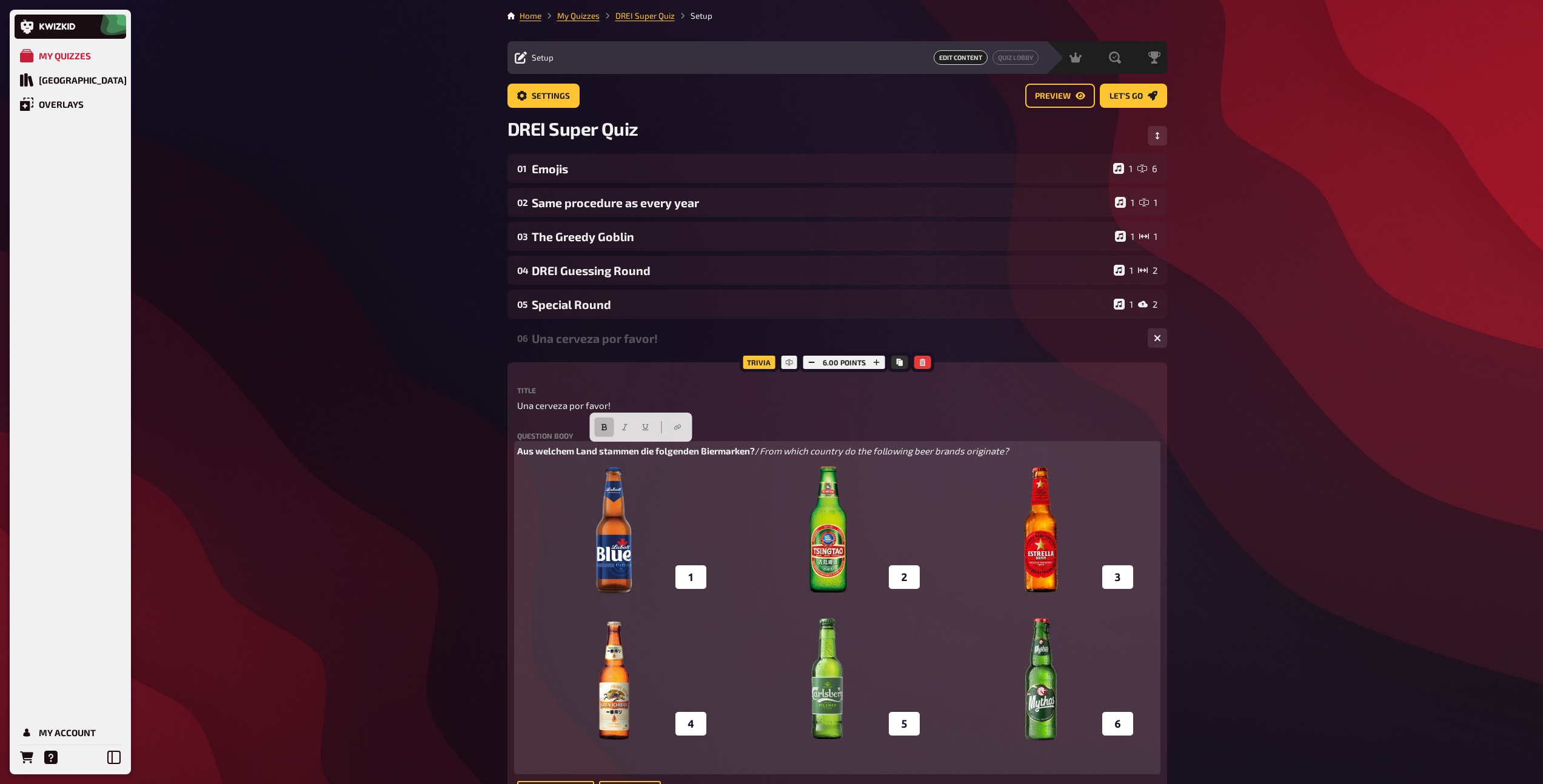
drag, startPoint x: 767, startPoint y: 448, endPoint x: 516, endPoint y: 439, distance: 251.2
click at [517, 439] on div "Question body Aus welchem Land [PERSON_NAME] die folgenden Biermarken? / From w…" at bounding box center [837, 601] width 640 height 339
click at [785, 452] on p "From which country do the following beer brands originate?" at bounding box center [837, 451] width 640 height 14
drag, startPoint x: 765, startPoint y: 452, endPoint x: 480, endPoint y: 456, distance: 285.0
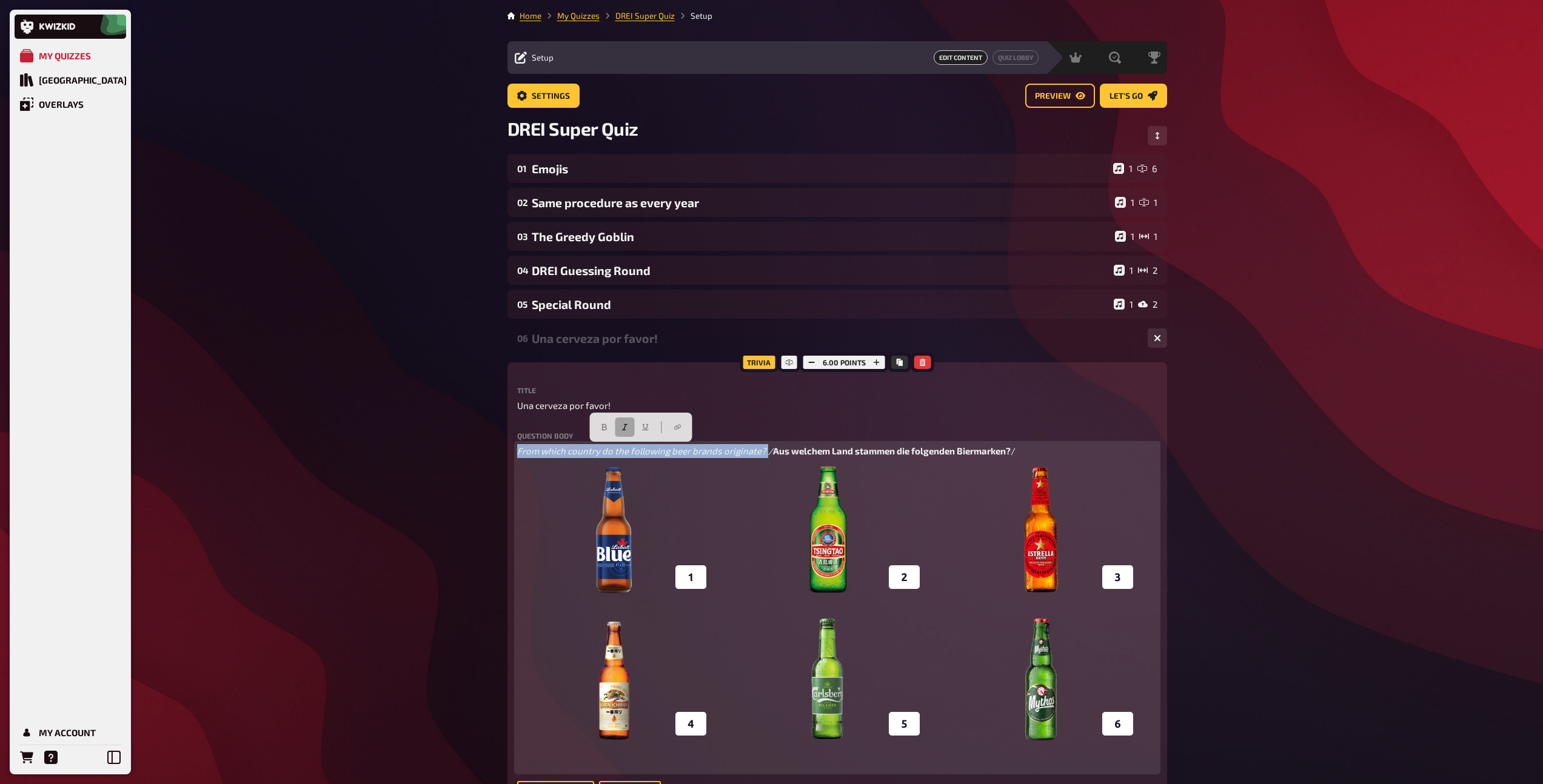
click at [623, 430] on icon "button" at bounding box center [624, 427] width 5 height 7
click at [600, 427] on icon "button" at bounding box center [604, 427] width 8 height 8
drag, startPoint x: 1047, startPoint y: 451, endPoint x: 1041, endPoint y: 452, distance: 6.1
click at [1041, 452] on p "From which country do the following beer brands originate? / Aus welchem Land […" at bounding box center [837, 451] width 640 height 14
drag, startPoint x: 994, startPoint y: 450, endPoint x: 784, endPoint y: 453, distance: 210.0
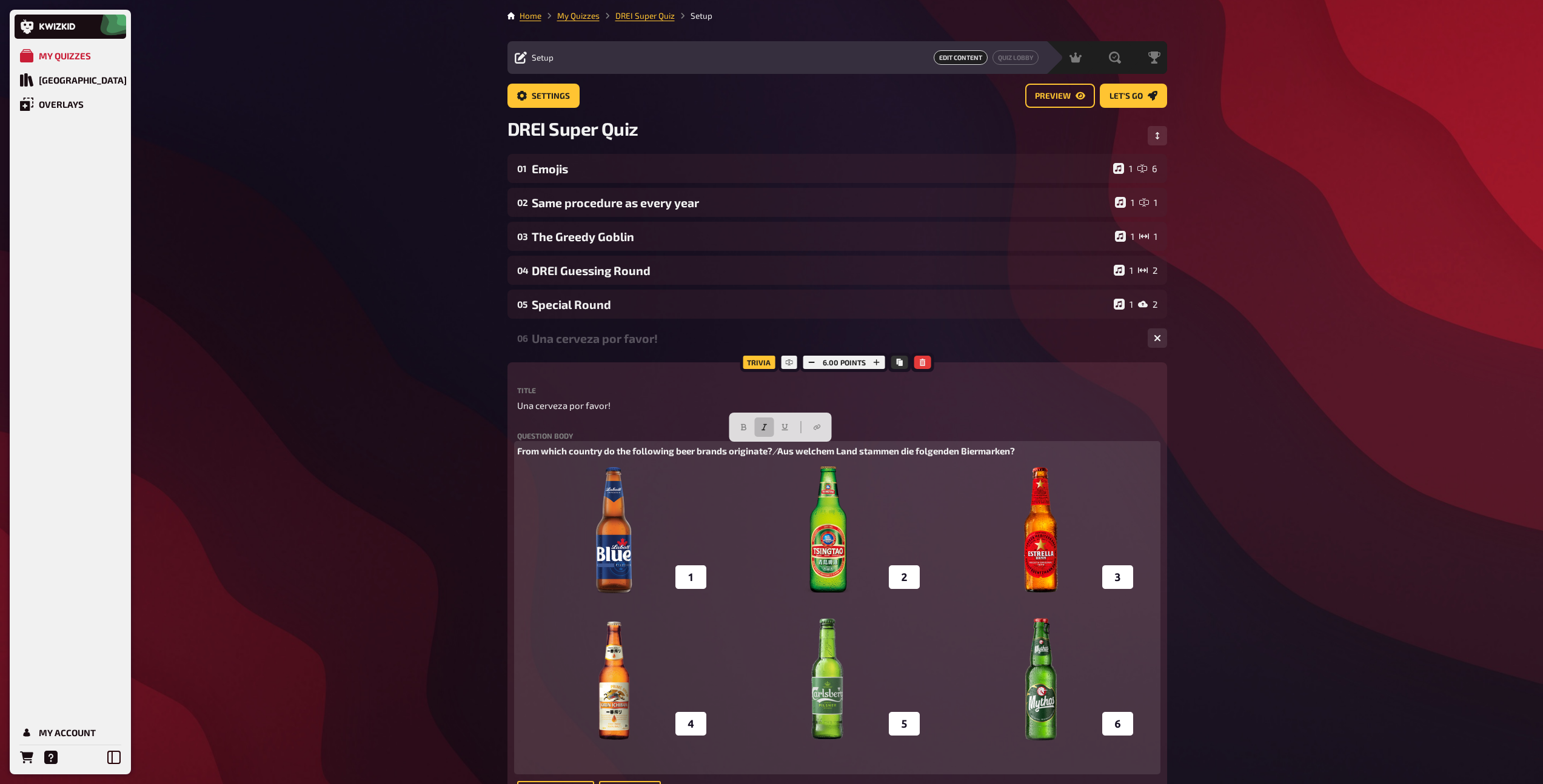
click at [784, 453] on p "From which country do the following beer brands originate? / Aus welchem Land […" at bounding box center [837, 451] width 640 height 14
drag, startPoint x: 1024, startPoint y: 451, endPoint x: 781, endPoint y: 446, distance: 243.1
click at [781, 446] on p "From which country do the following beer brands originate? / Aus welchem Land […" at bounding box center [837, 451] width 640 height 14
click at [865, 427] on icon "button" at bounding box center [865, 427] width 8 height 8
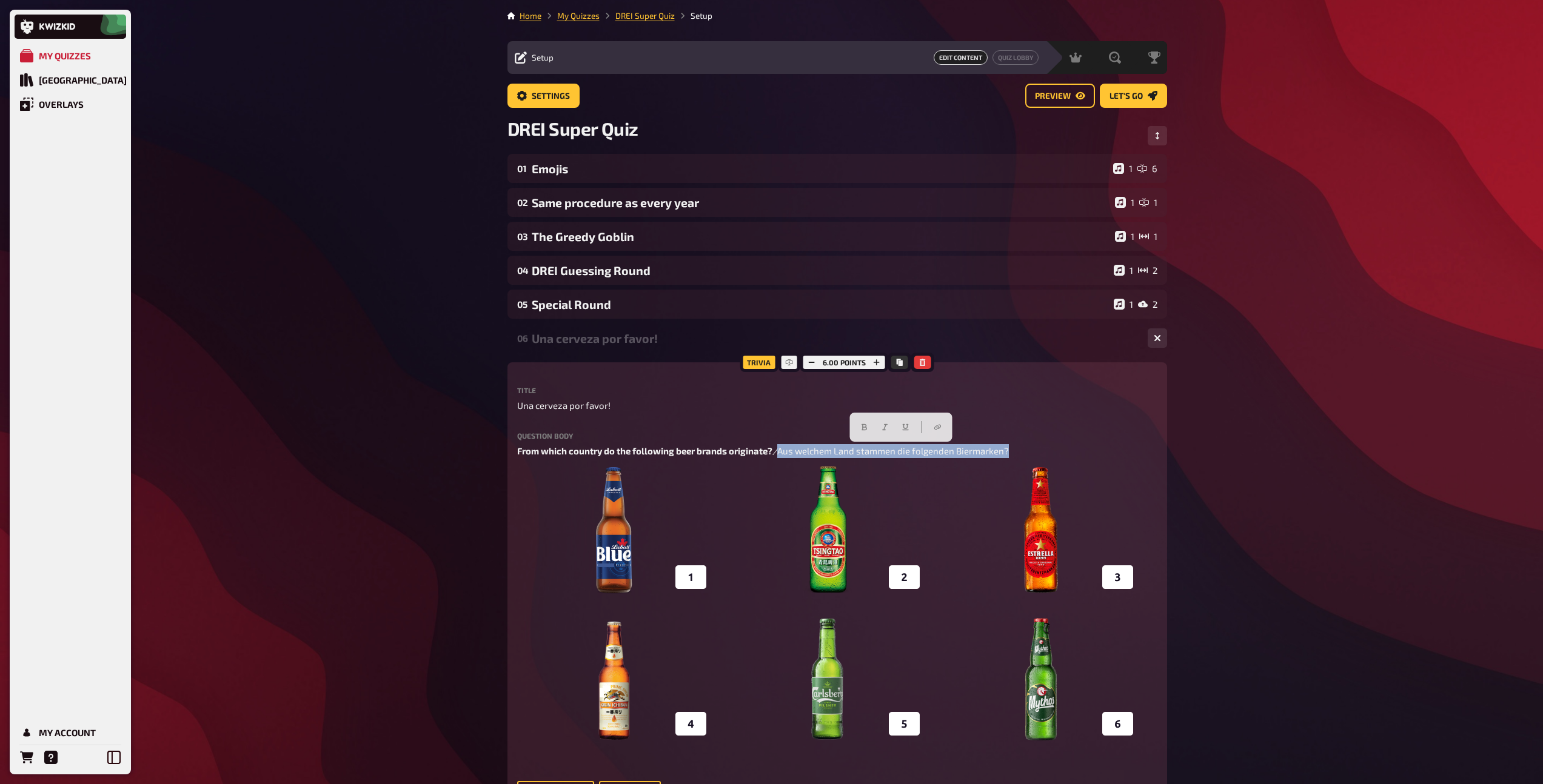
click at [623, 344] on div "Una cerveza por favor!" at bounding box center [834, 338] width 606 height 14
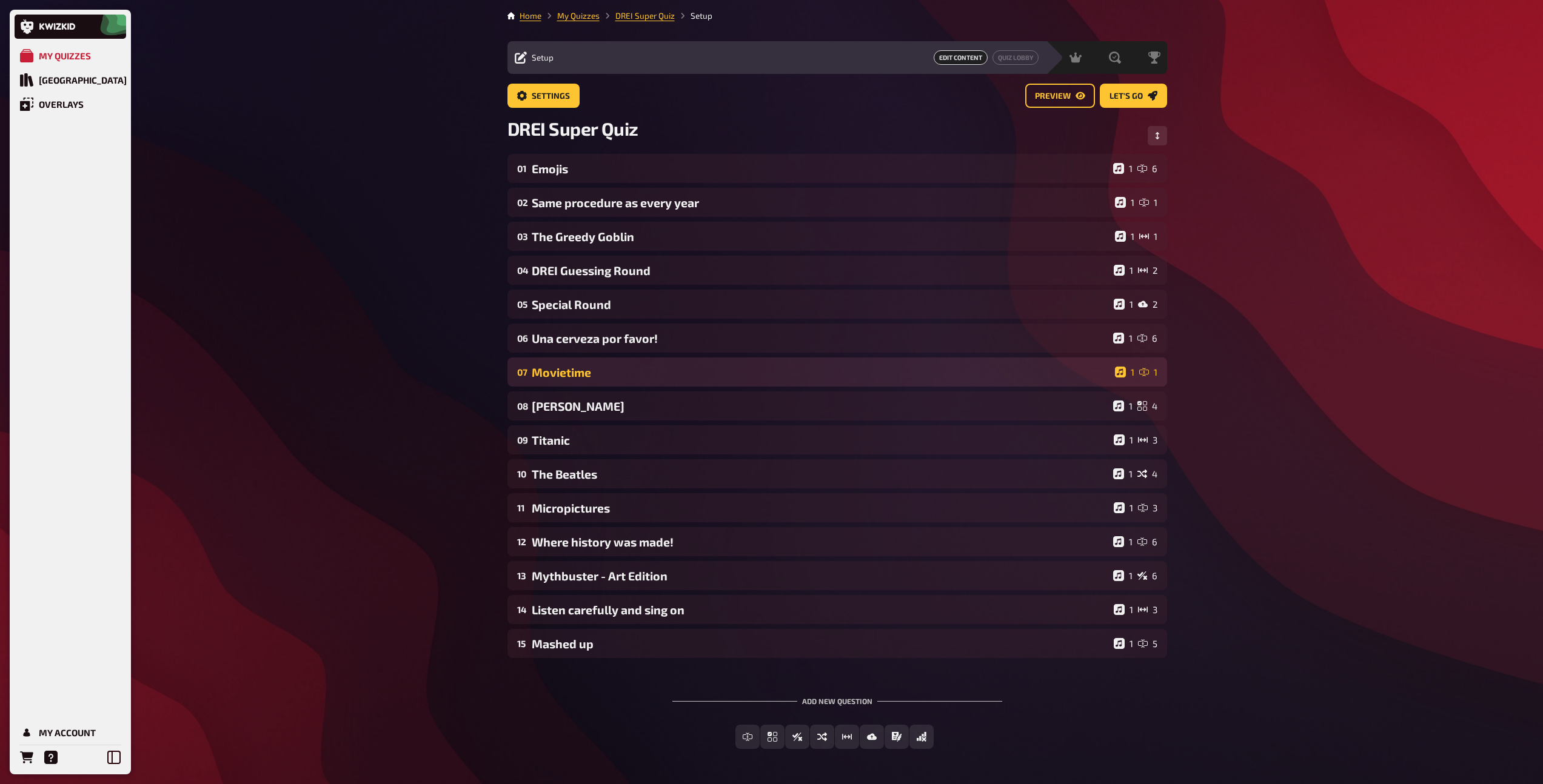
click at [611, 369] on div "Movietime" at bounding box center [820, 372] width 579 height 14
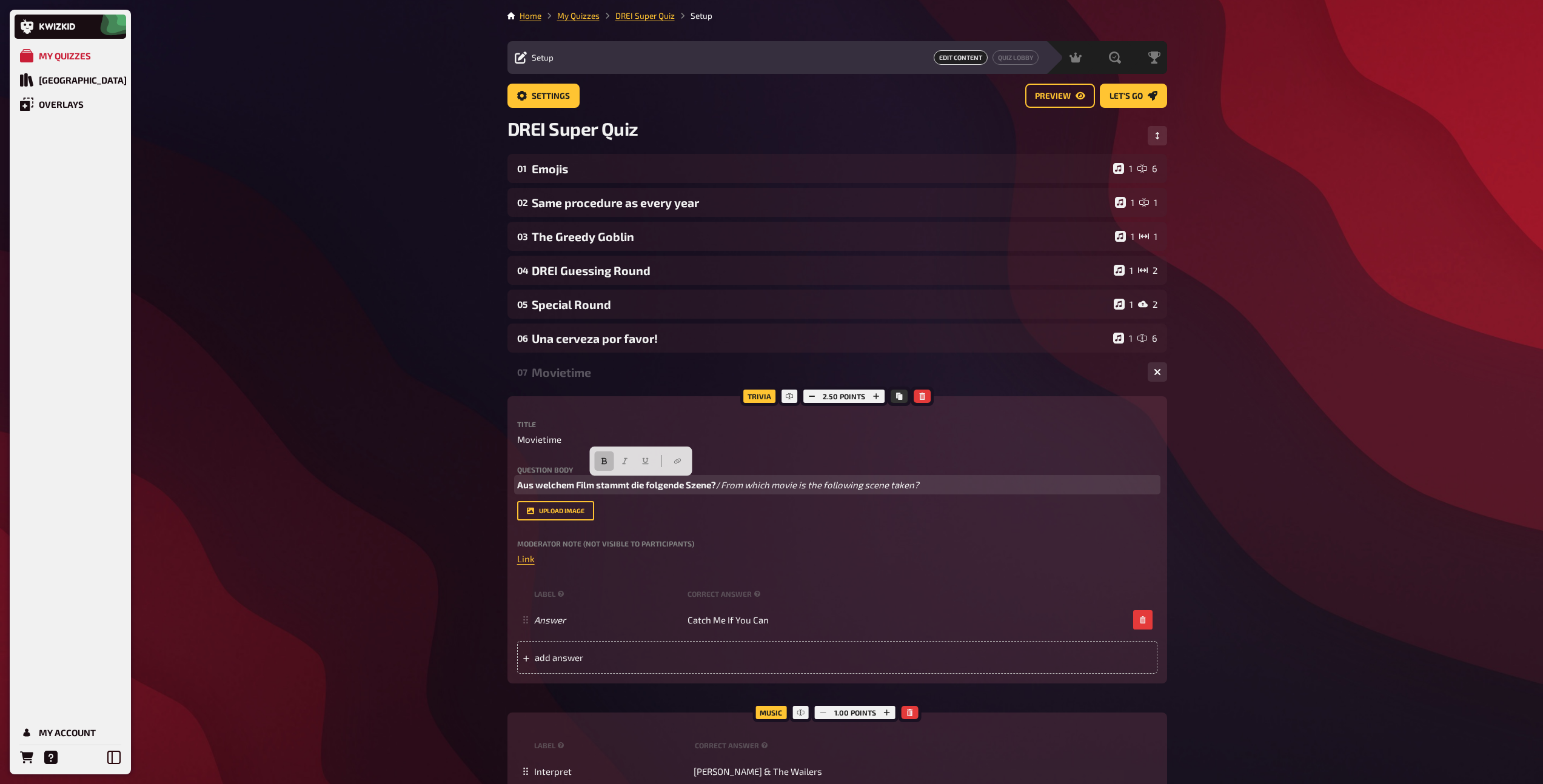
drag, startPoint x: 727, startPoint y: 485, endPoint x: 506, endPoint y: 478, distance: 221.1
click at [506, 478] on div "Home My Quizzes DREI Super Quiz Setup Setup Edit Content Quiz Lobby Hosting und…" at bounding box center [837, 639] width 679 height 1279
click at [746, 482] on p "From which movie is the following scene taken?" at bounding box center [837, 485] width 640 height 14
click at [754, 488] on p "From which movie is the following scene taken?" at bounding box center [837, 485] width 640 height 14
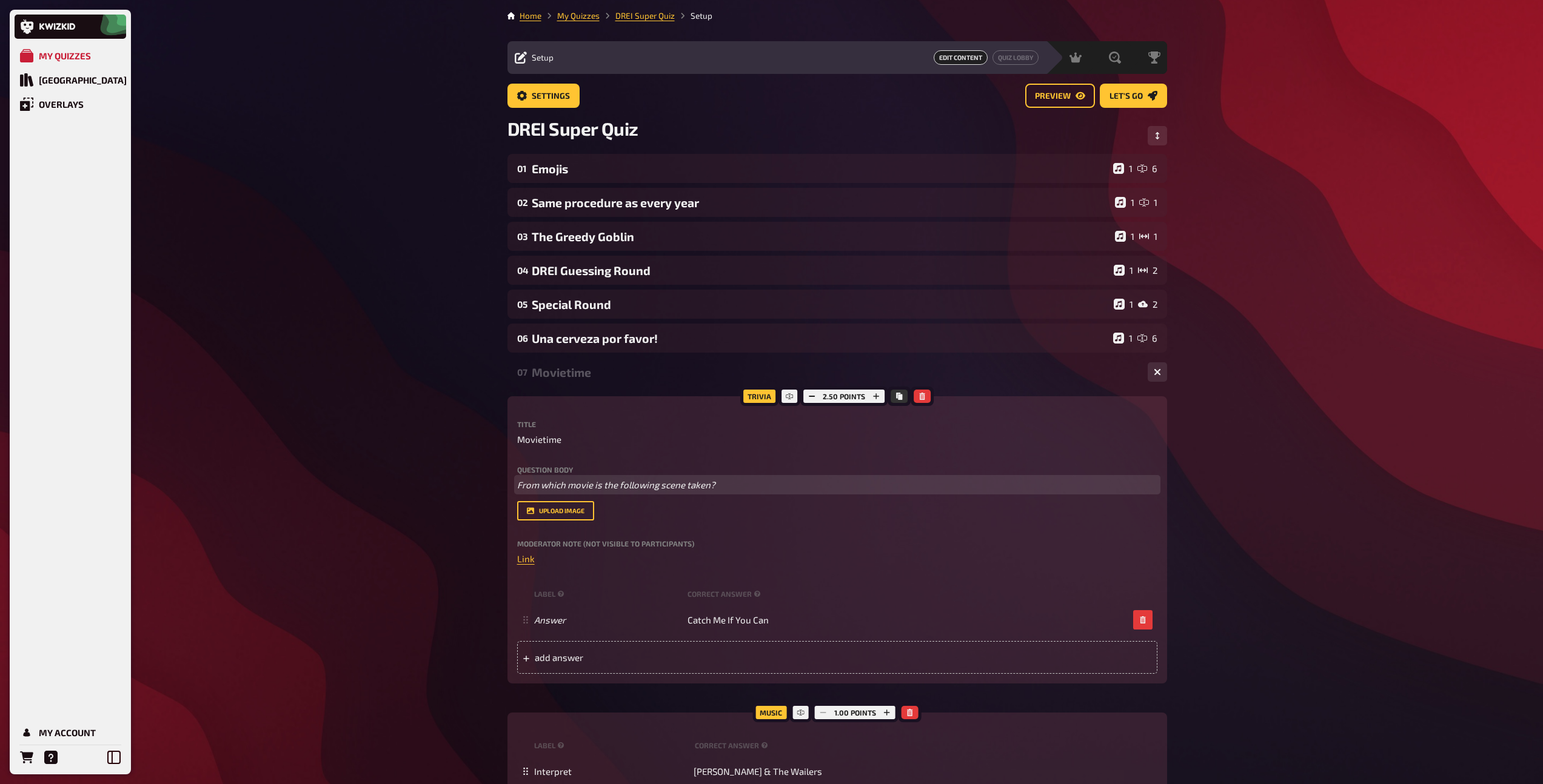
click at [754, 488] on p "From which movie is the following scene taken?" at bounding box center [837, 485] width 640 height 14
drag, startPoint x: 605, startPoint y: 460, endPoint x: 596, endPoint y: 460, distance: 9.0
click at [605, 460] on button "button" at bounding box center [599, 460] width 19 height 19
click at [576, 458] on icon "button" at bounding box center [579, 461] width 5 height 7
click at [754, 480] on p "From which movie is the following scene taken?" at bounding box center [837, 485] width 640 height 14
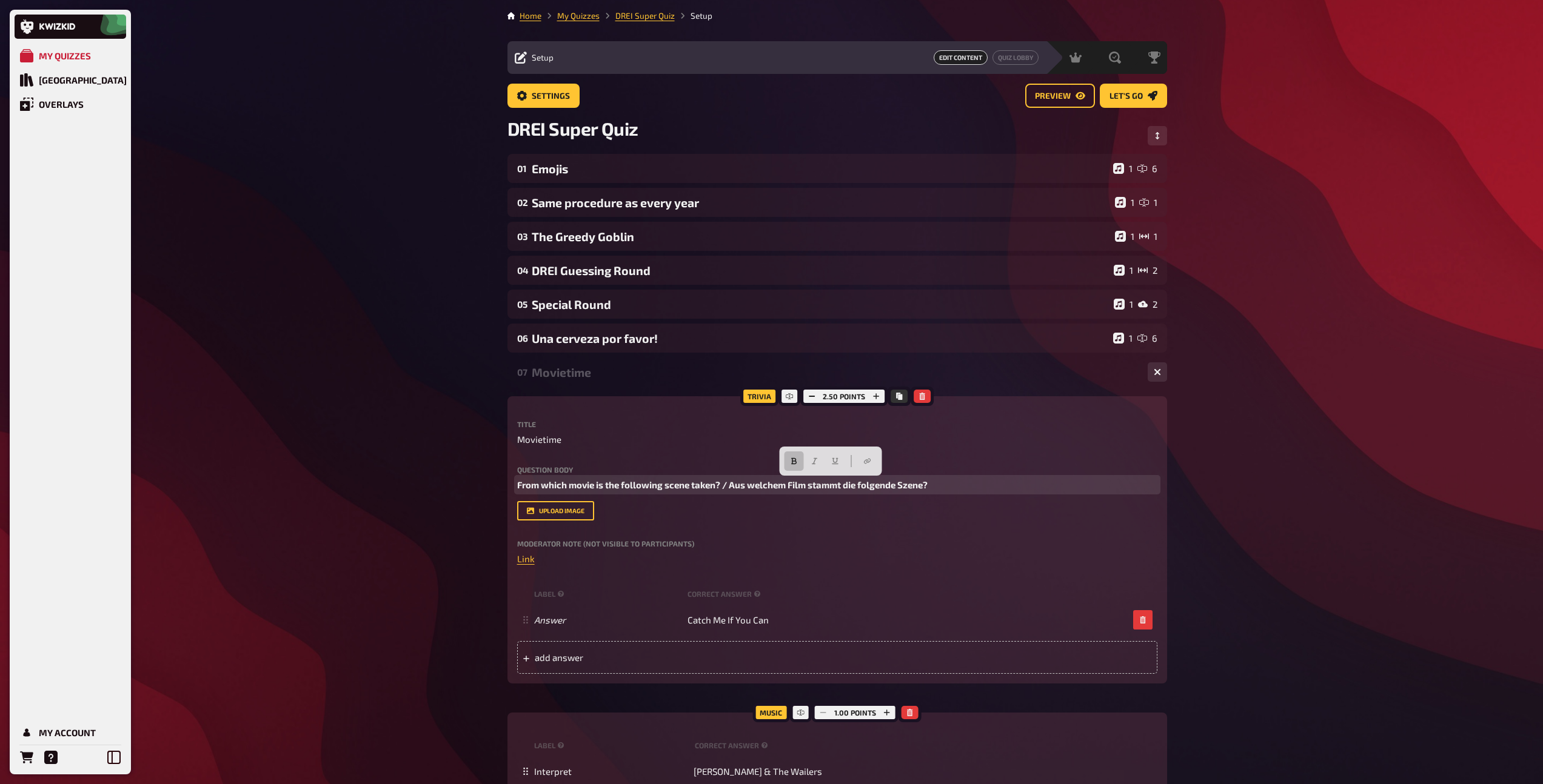
drag, startPoint x: 935, startPoint y: 485, endPoint x: 731, endPoint y: 489, distance: 204.0
click at [731, 489] on p "From which movie is the following scene taken? / Aus welchem Film stammt die fo…" at bounding box center [837, 485] width 640 height 14
drag, startPoint x: 793, startPoint y: 458, endPoint x: 804, endPoint y: 455, distance: 11.4
click at [793, 458] on icon "button" at bounding box center [794, 461] width 5 height 7
click at [814, 456] on button "button" at bounding box center [810, 460] width 19 height 19
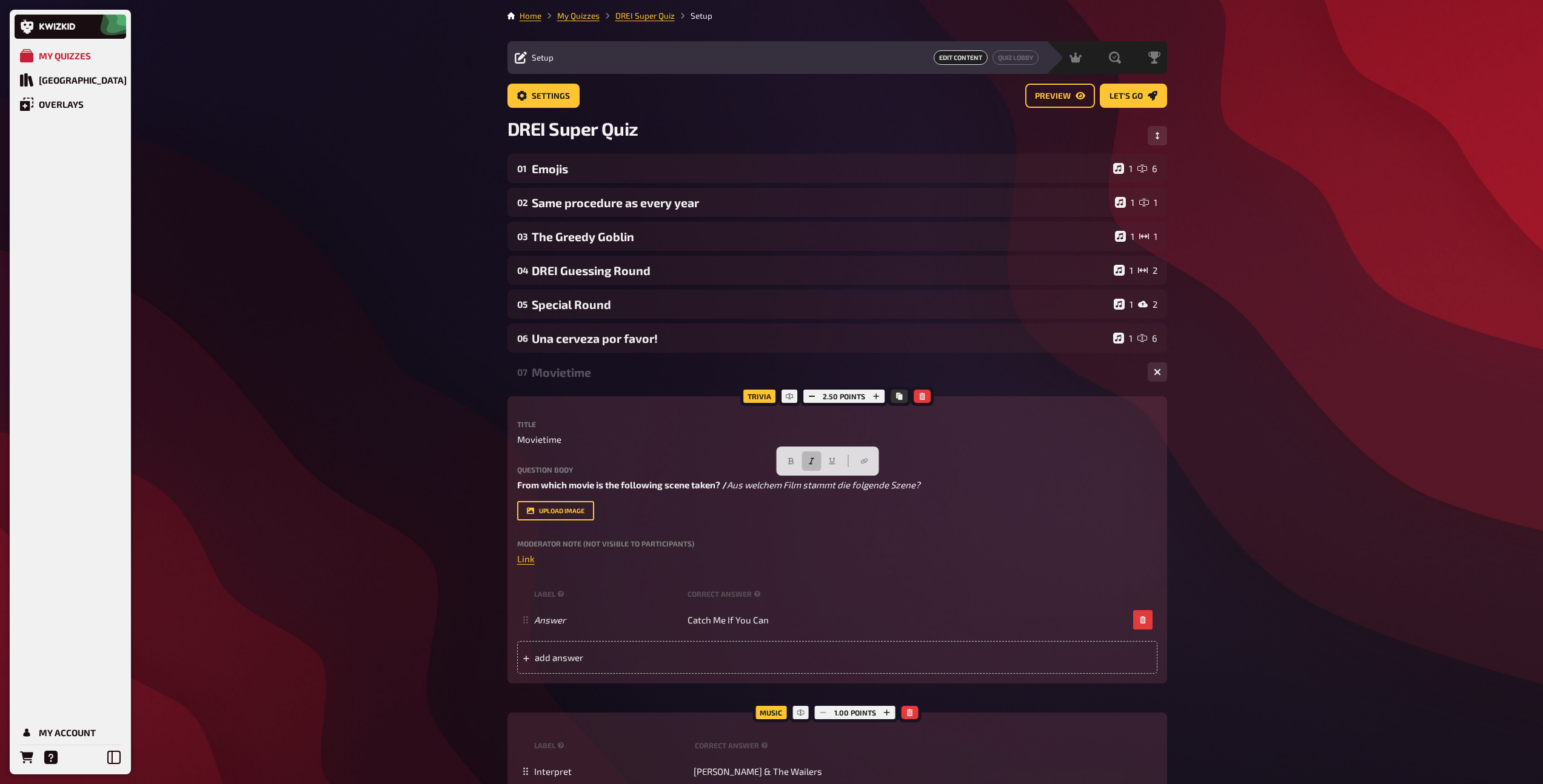
click at [579, 372] on div "Movietime" at bounding box center [834, 372] width 606 height 14
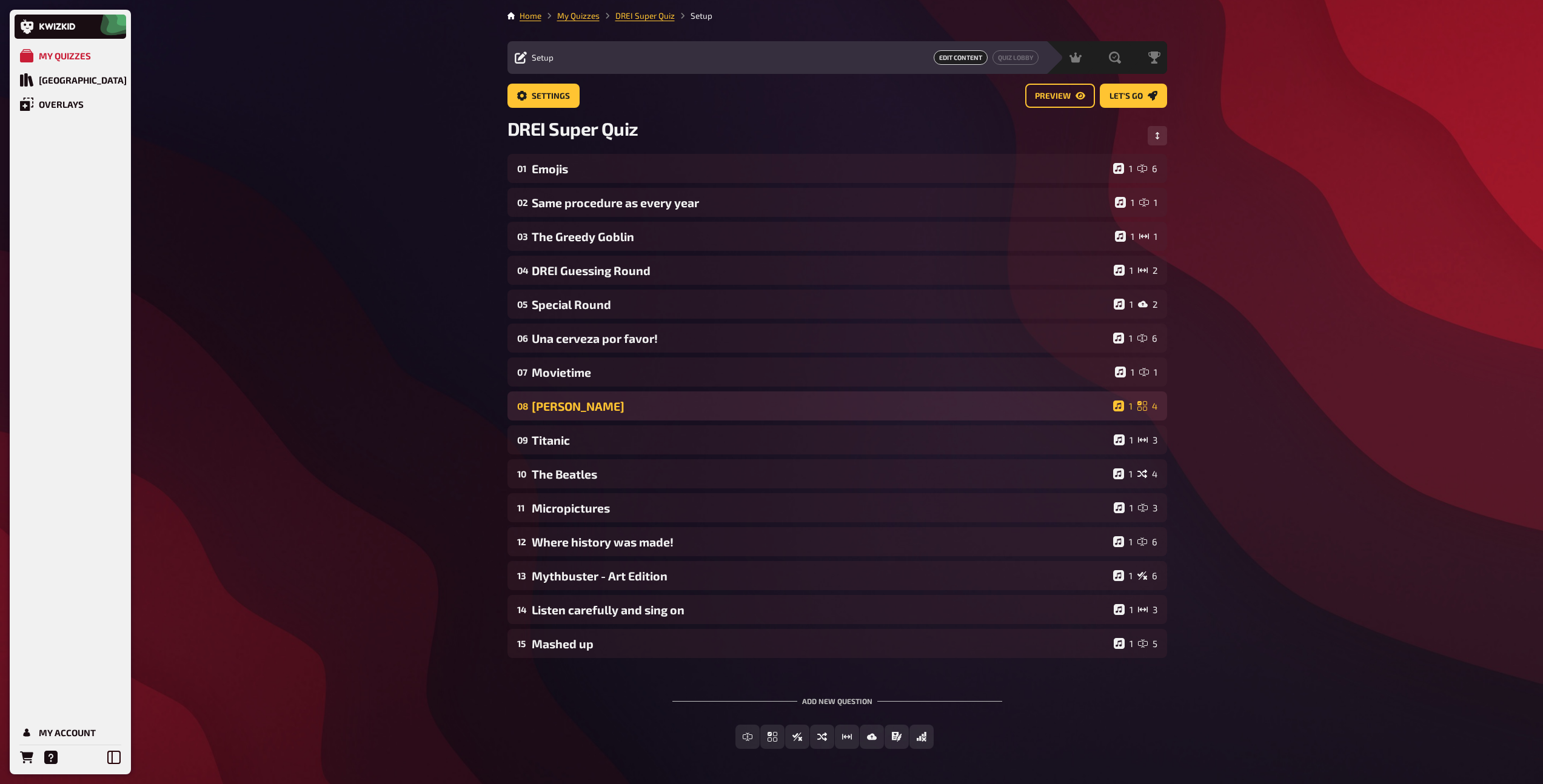
click at [583, 402] on div "[PERSON_NAME]" at bounding box center [820, 406] width 576 height 14
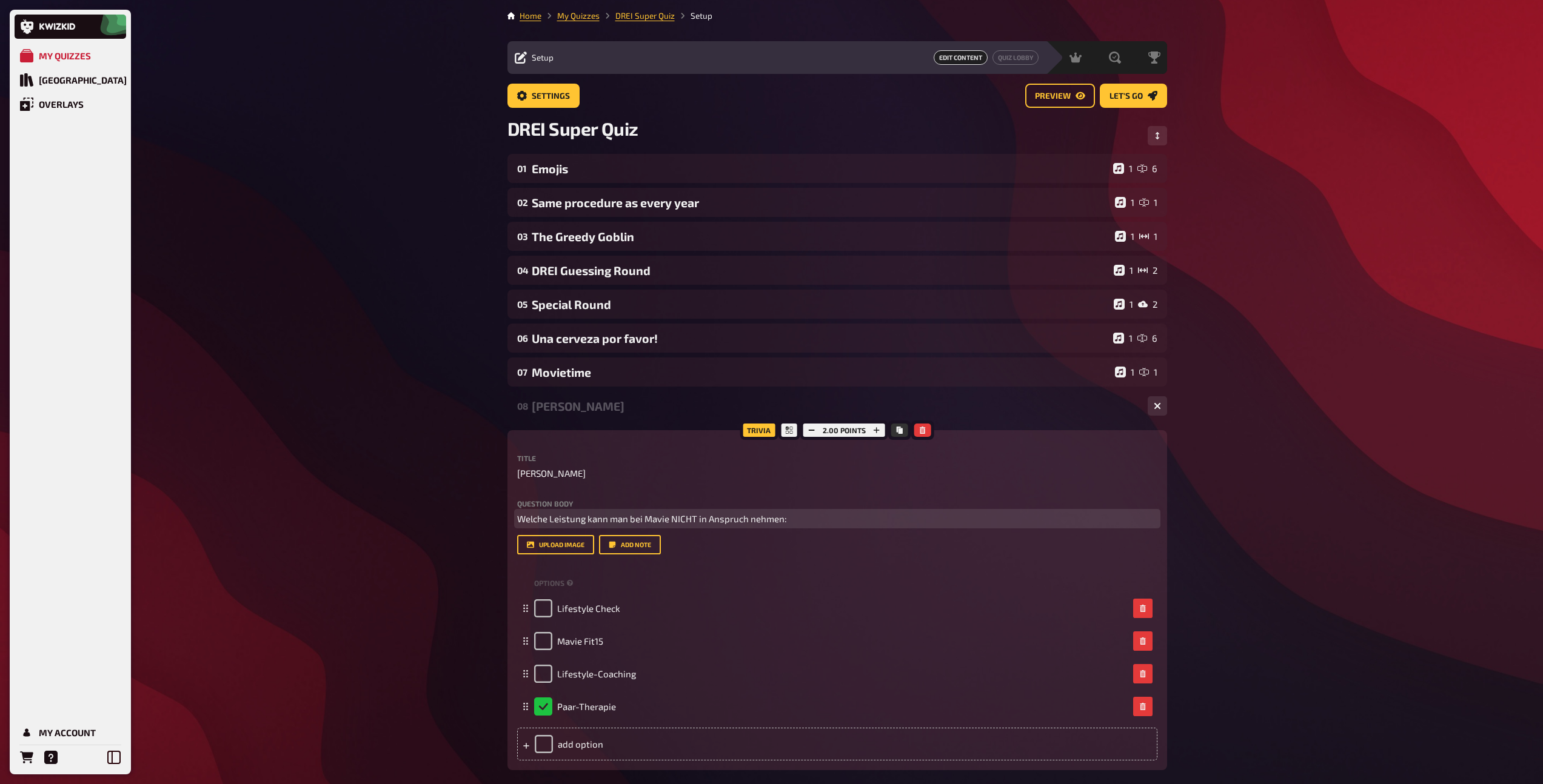
click at [563, 520] on span "Welche Leistung kann man bei Mavie NICHT in Anspruch nehmen:" at bounding box center [652, 518] width 270 height 11
click at [531, 475] on span "[PERSON_NAME]" at bounding box center [551, 473] width 69 height 14
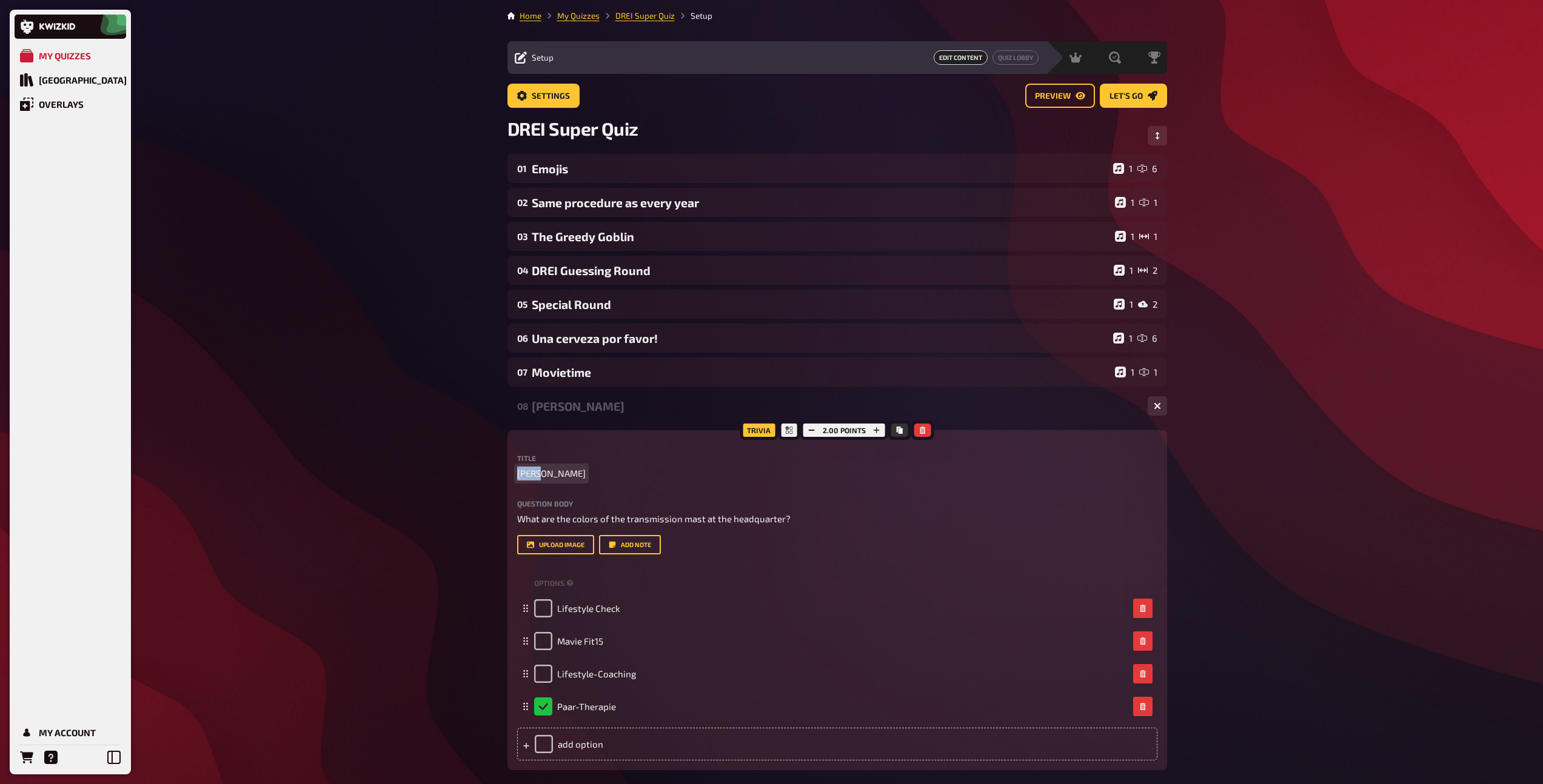
click at [531, 475] on span "[PERSON_NAME]" at bounding box center [551, 473] width 69 height 14
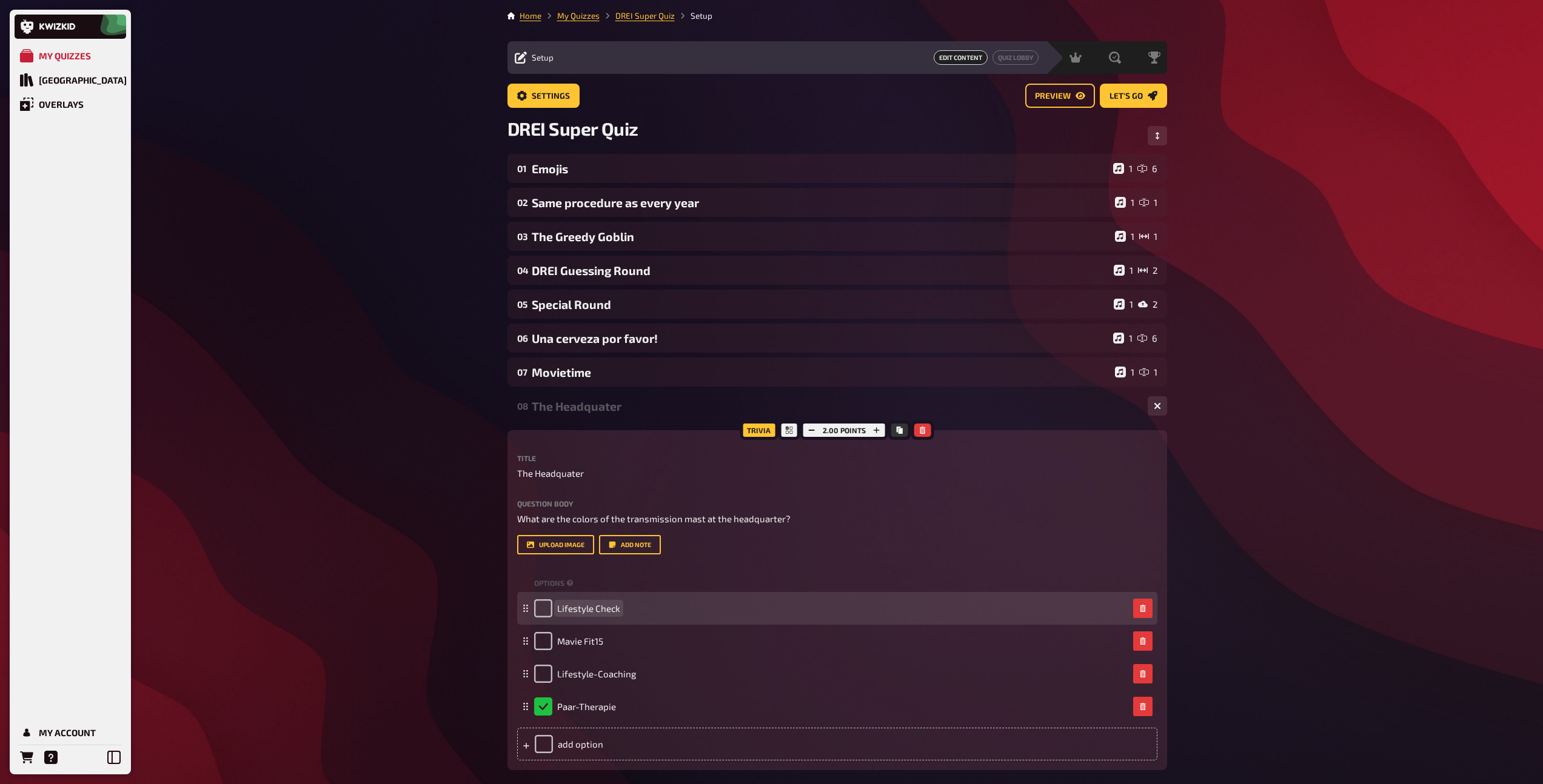
click at [589, 613] on span "Lifestyle Check" at bounding box center [589, 608] width 63 height 11
click at [589, 613] on span "Lifestyle Check" at bounding box center [589, 608] width 63 height 11
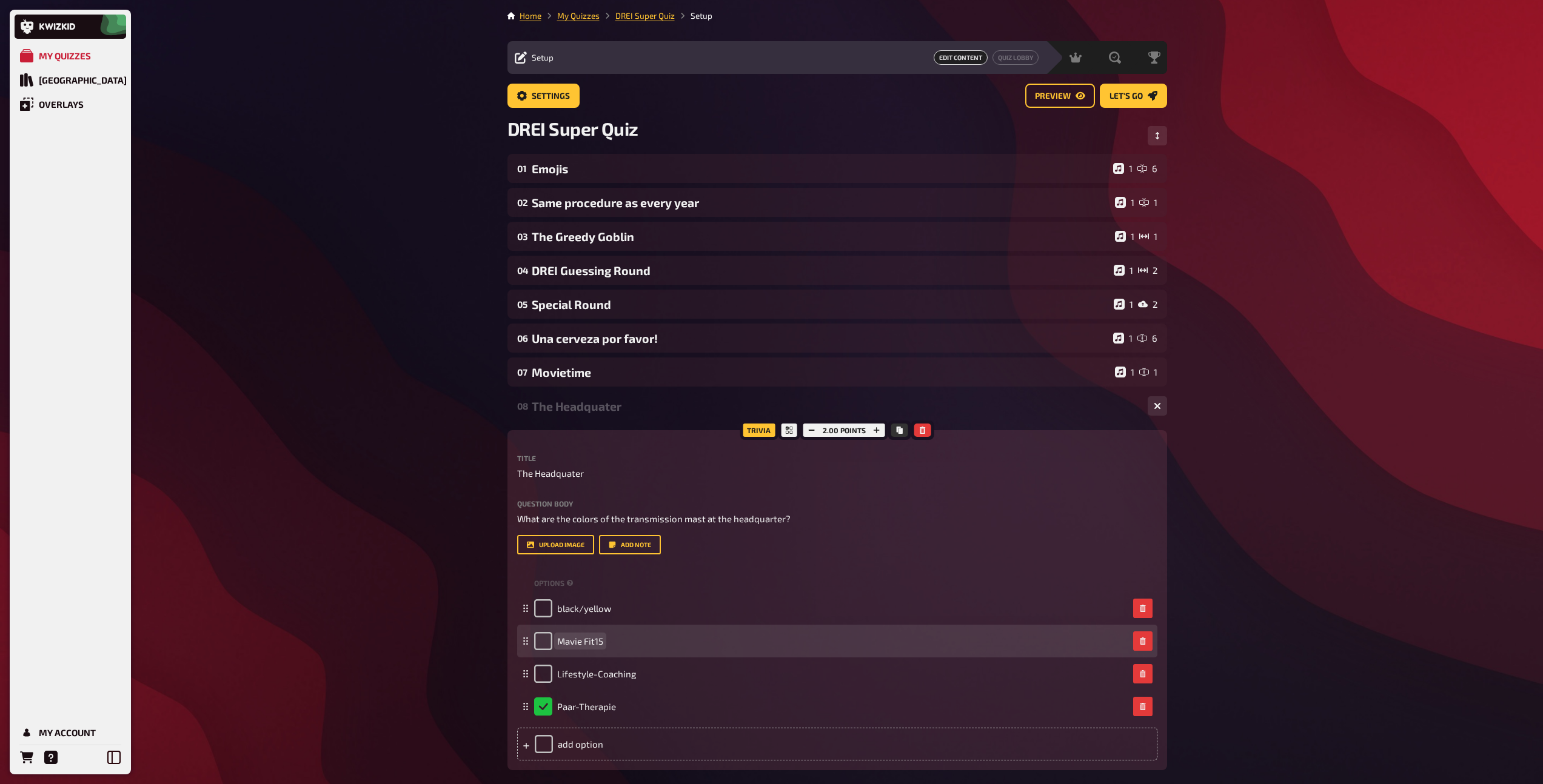
click at [589, 640] on span "Mavie Fit15" at bounding box center [580, 641] width 46 height 11
paste span
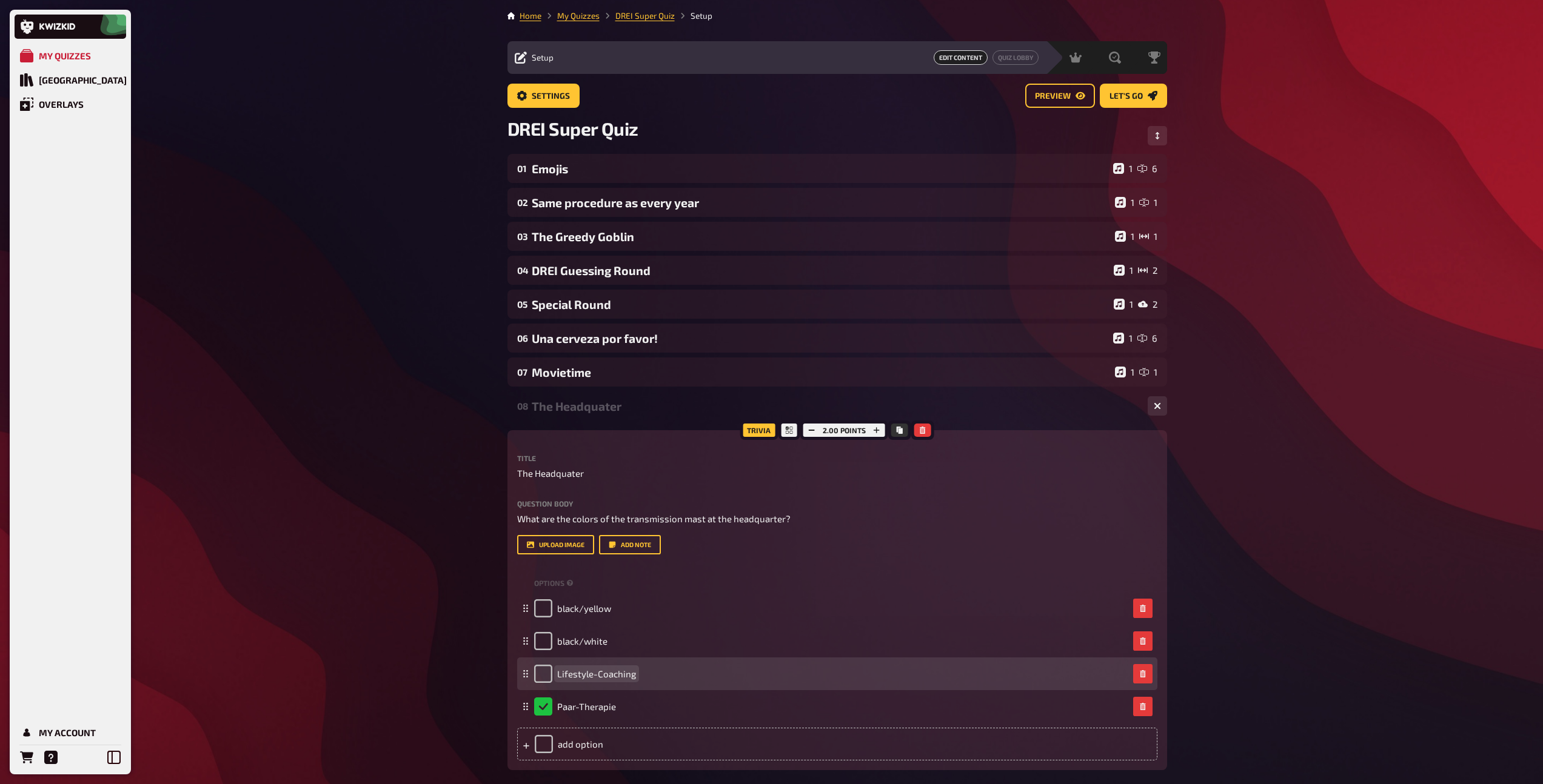
click at [585, 672] on span "Lifestyle-Coaching" at bounding box center [596, 674] width 79 height 11
paste span
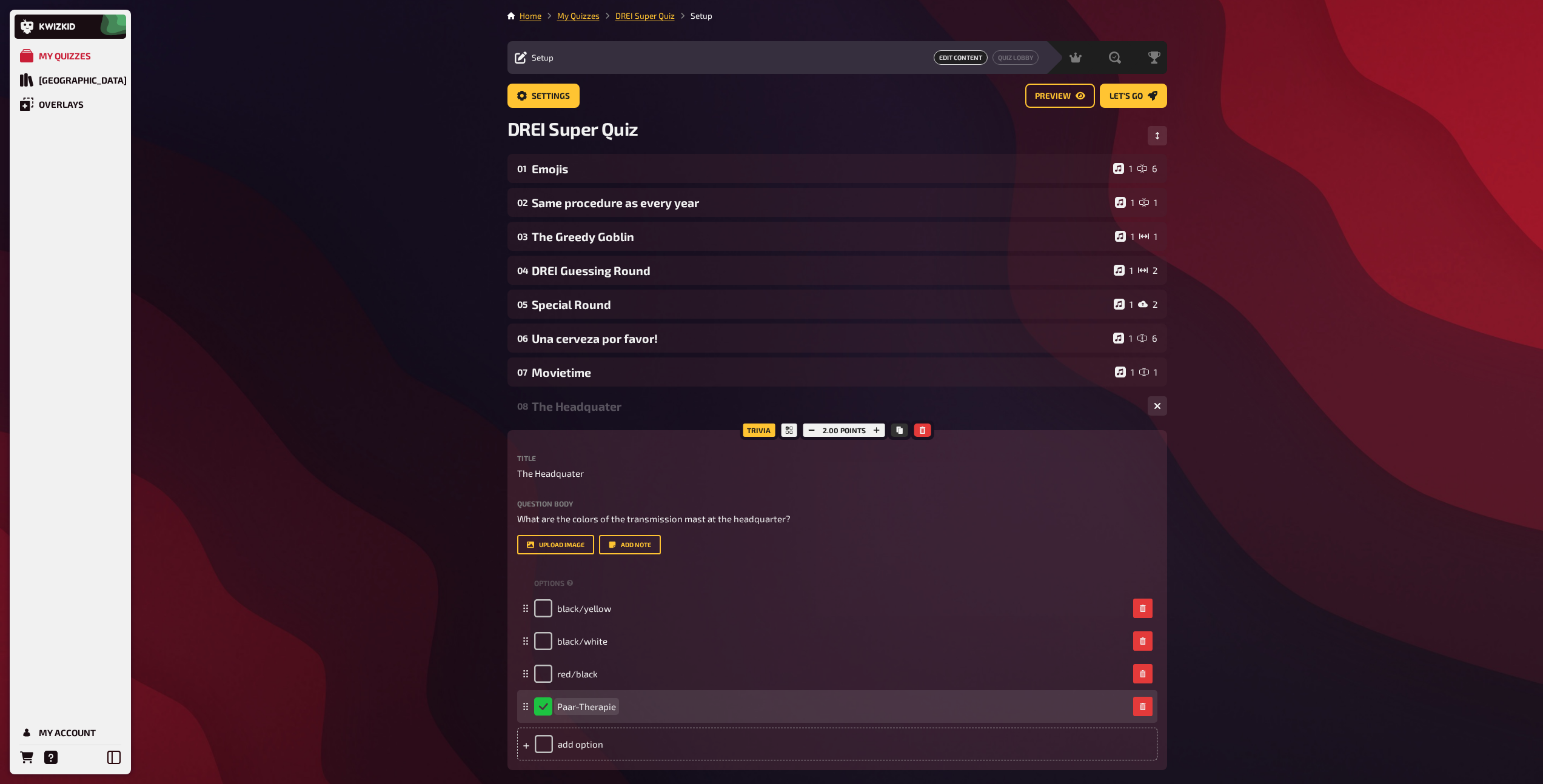
click at [590, 703] on span "Paar-Therapie" at bounding box center [586, 706] width 59 height 11
paste span
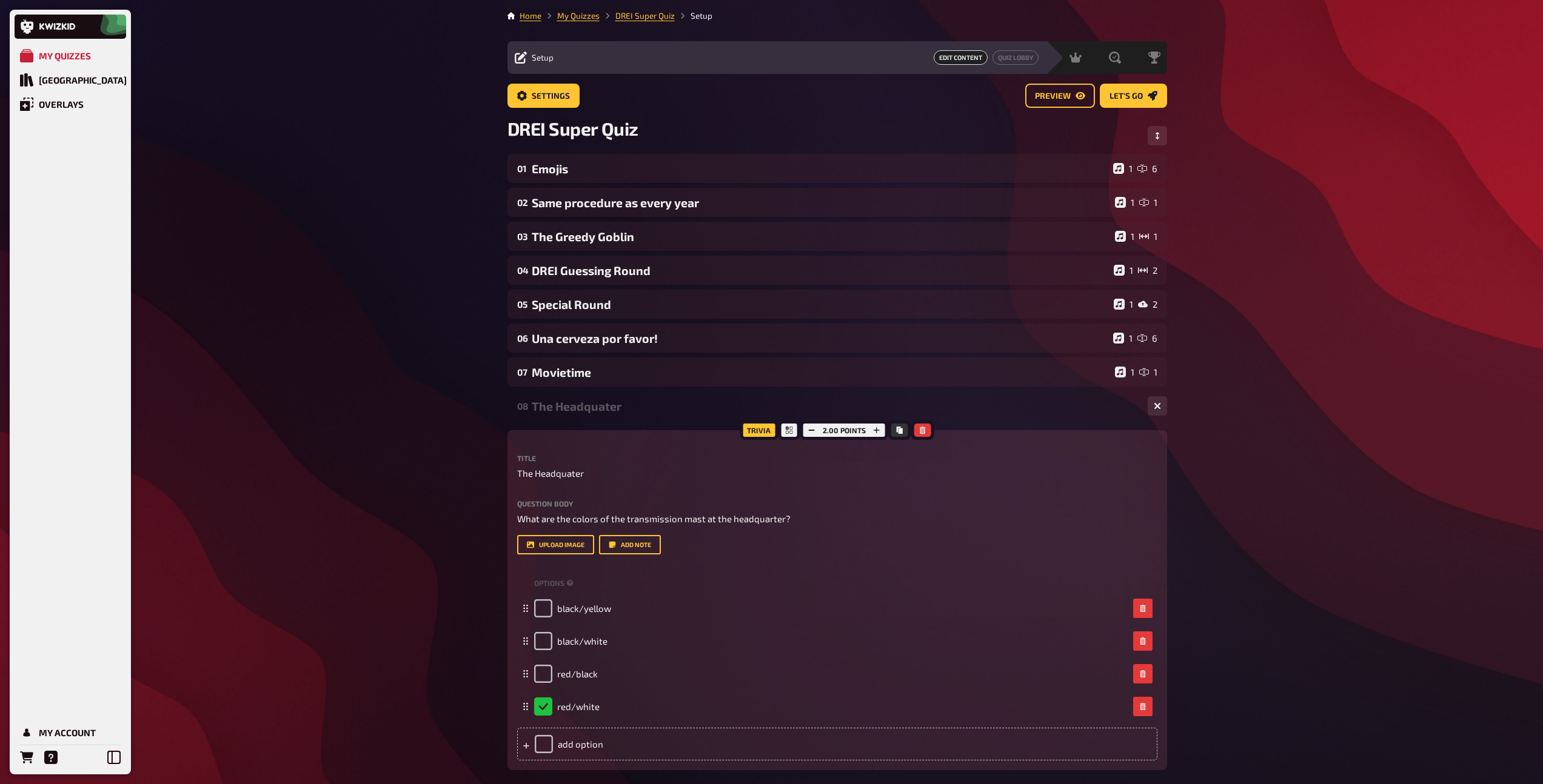
click at [590, 408] on div "The Headquater" at bounding box center [834, 406] width 606 height 14
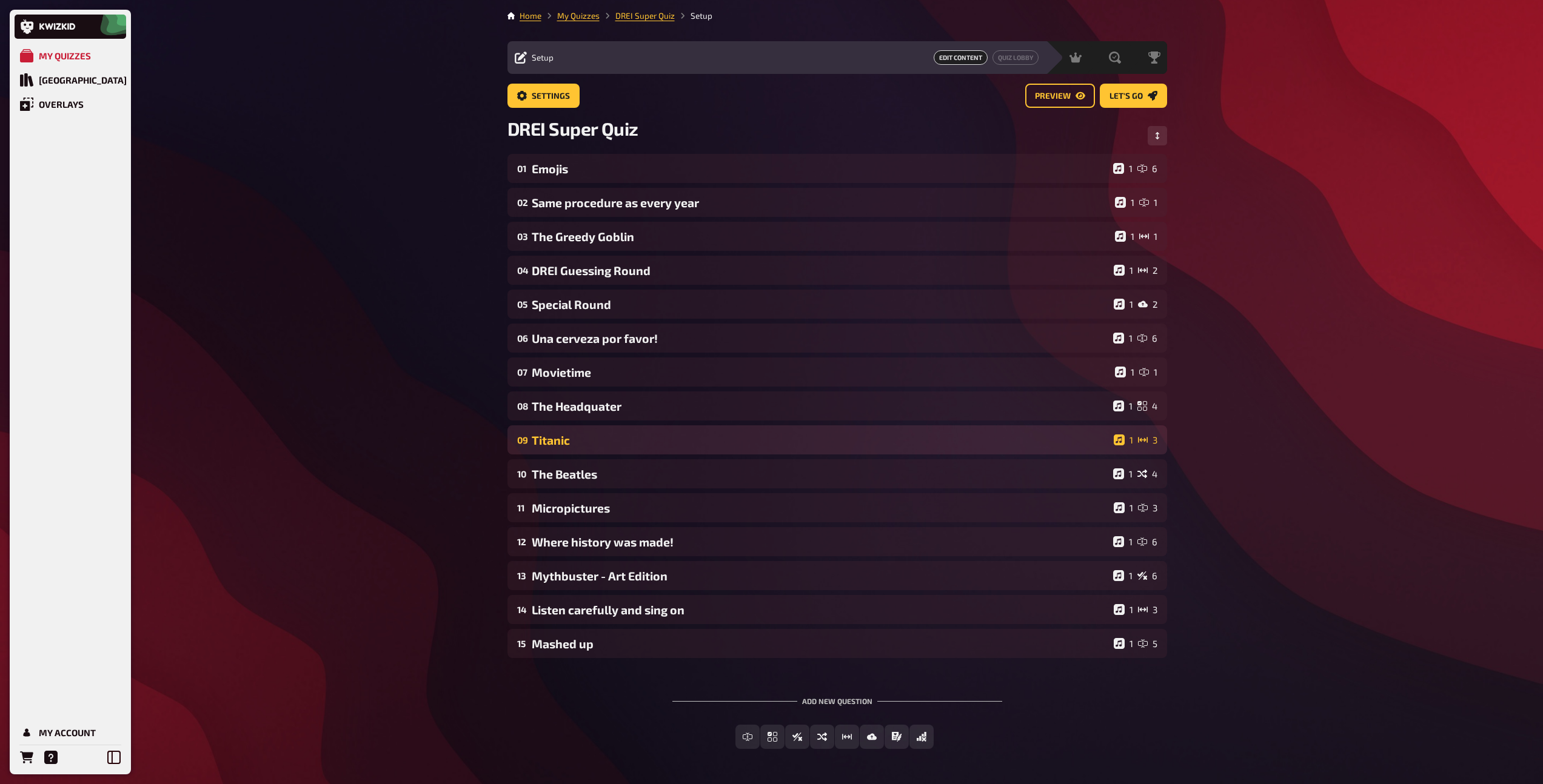
click at [585, 432] on div "09 Titanic 1 3" at bounding box center [837, 440] width 659 height 29
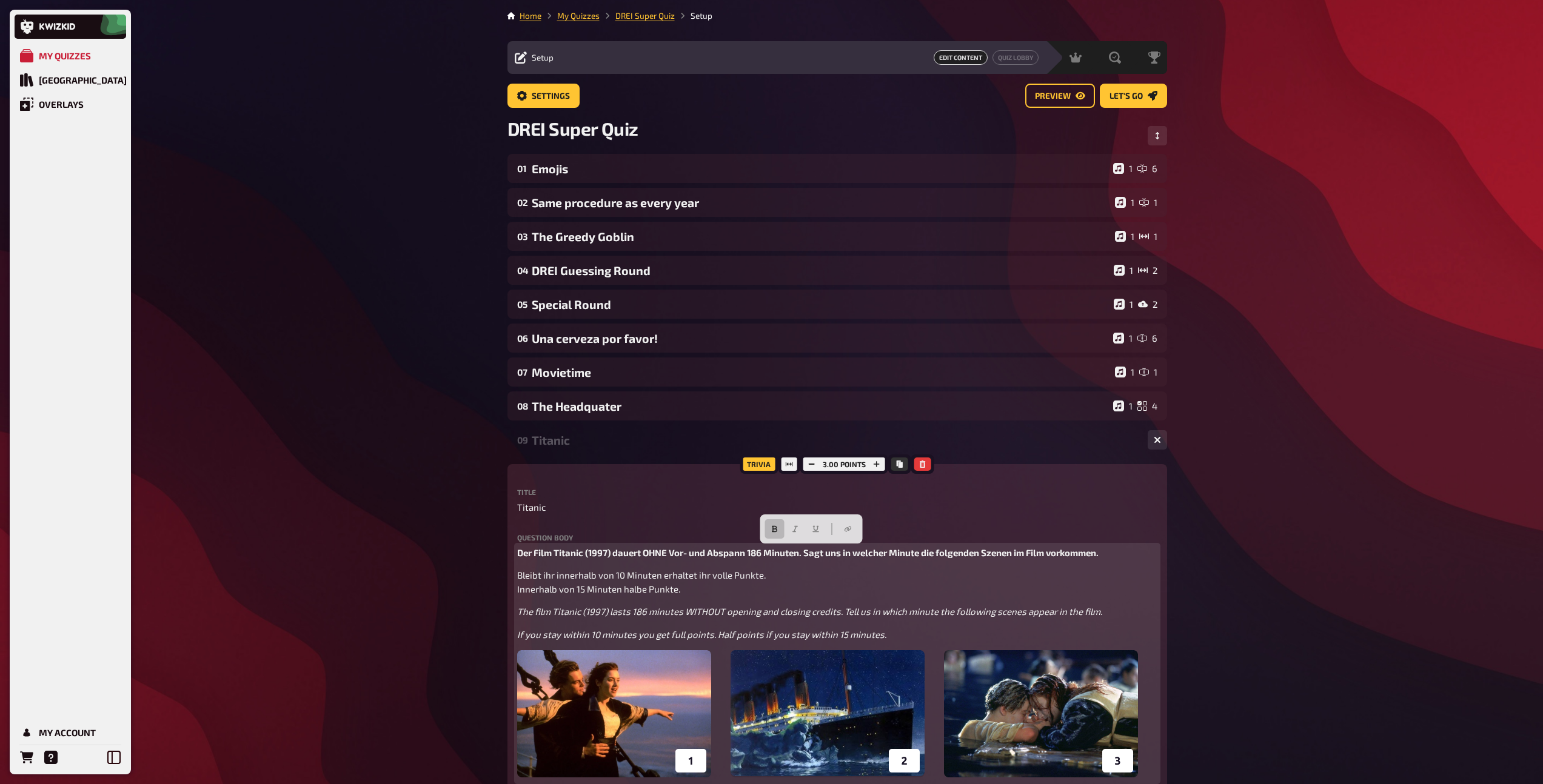
drag, startPoint x: 686, startPoint y: 588, endPoint x: 493, endPoint y: 545, distance: 197.7
click at [493, 545] on div "My Quizzes Quiz Library Overlays My Account Home My Quizzes DREI Super Quiz Set…" at bounding box center [772, 760] width 1543 height 1522
copy div "Der Film Titanic (1997) dauert OHNE Vor- und Abspann 186 Minuten. Sagt uns in […"
click at [908, 638] on p "If you stay within 10 minutes you get full points. Half points if you stay with…" at bounding box center [837, 635] width 640 height 14
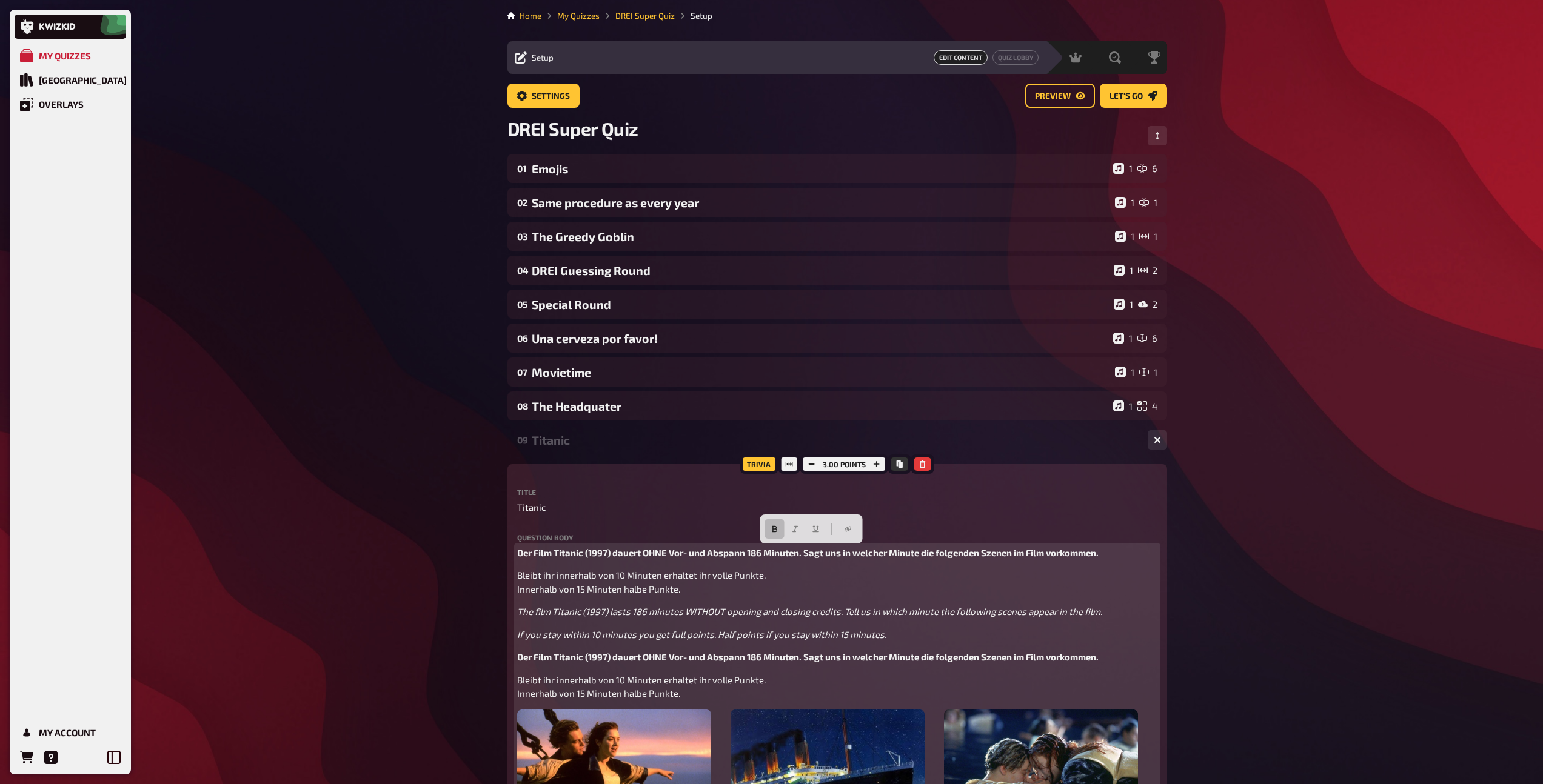
drag, startPoint x: 706, startPoint y: 594, endPoint x: 489, endPoint y: 525, distance: 227.7
click at [489, 525] on div "My Quizzes Quiz Library Overlays My Account Home My Quizzes DREI Super Quiz Set…" at bounding box center [772, 790] width 1543 height 1580
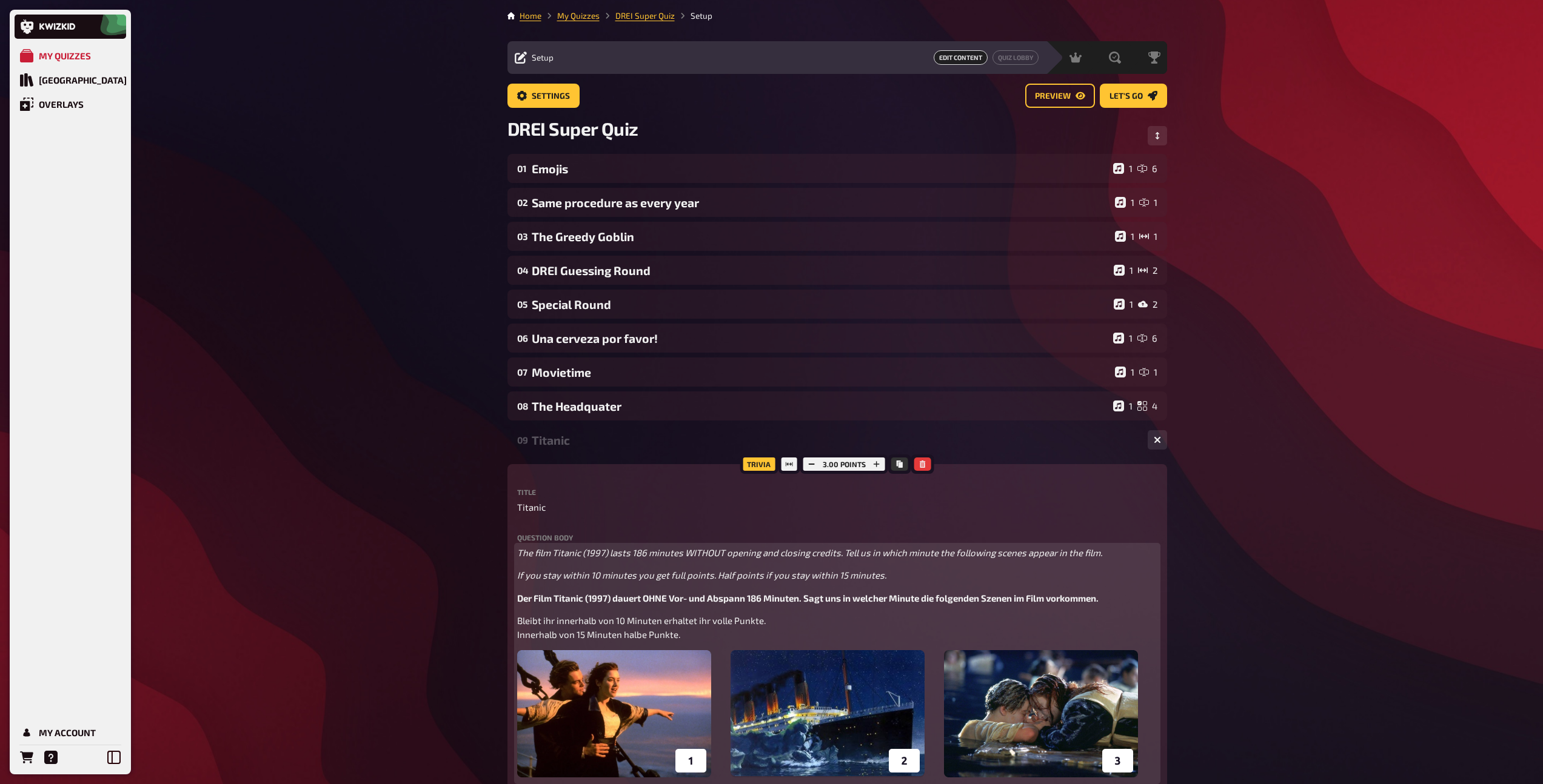
click at [540, 552] on span "The film Titanic (1997) lasts 186 minutes WITHOUT opening and closing credits. …" at bounding box center [809, 552] width 585 height 11
drag, startPoint x: 885, startPoint y: 578, endPoint x: 543, endPoint y: 543, distance: 343.8
click at [519, 544] on div "Question body The movie Titanic (1997) lasts 186 minutes WITHOUT opening and cl…" at bounding box center [837, 658] width 640 height 247
click at [775, 533] on button "button" at bounding box center [776, 528] width 19 height 19
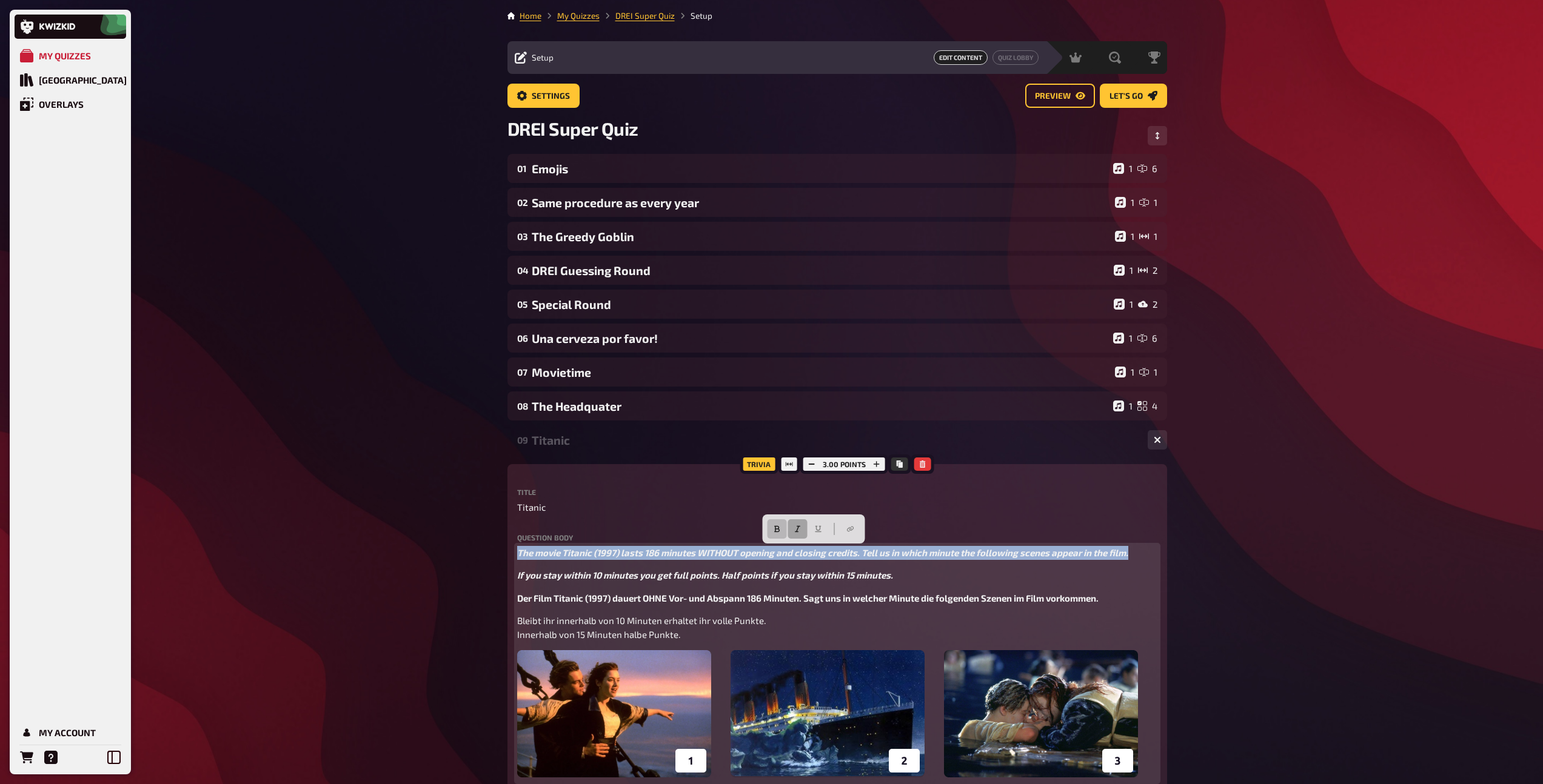
click at [800, 531] on icon "button" at bounding box center [797, 529] width 8 height 8
drag, startPoint x: 678, startPoint y: 631, endPoint x: 506, endPoint y: 599, distance: 175.0
click at [794, 575] on icon "button" at bounding box center [795, 574] width 8 height 8
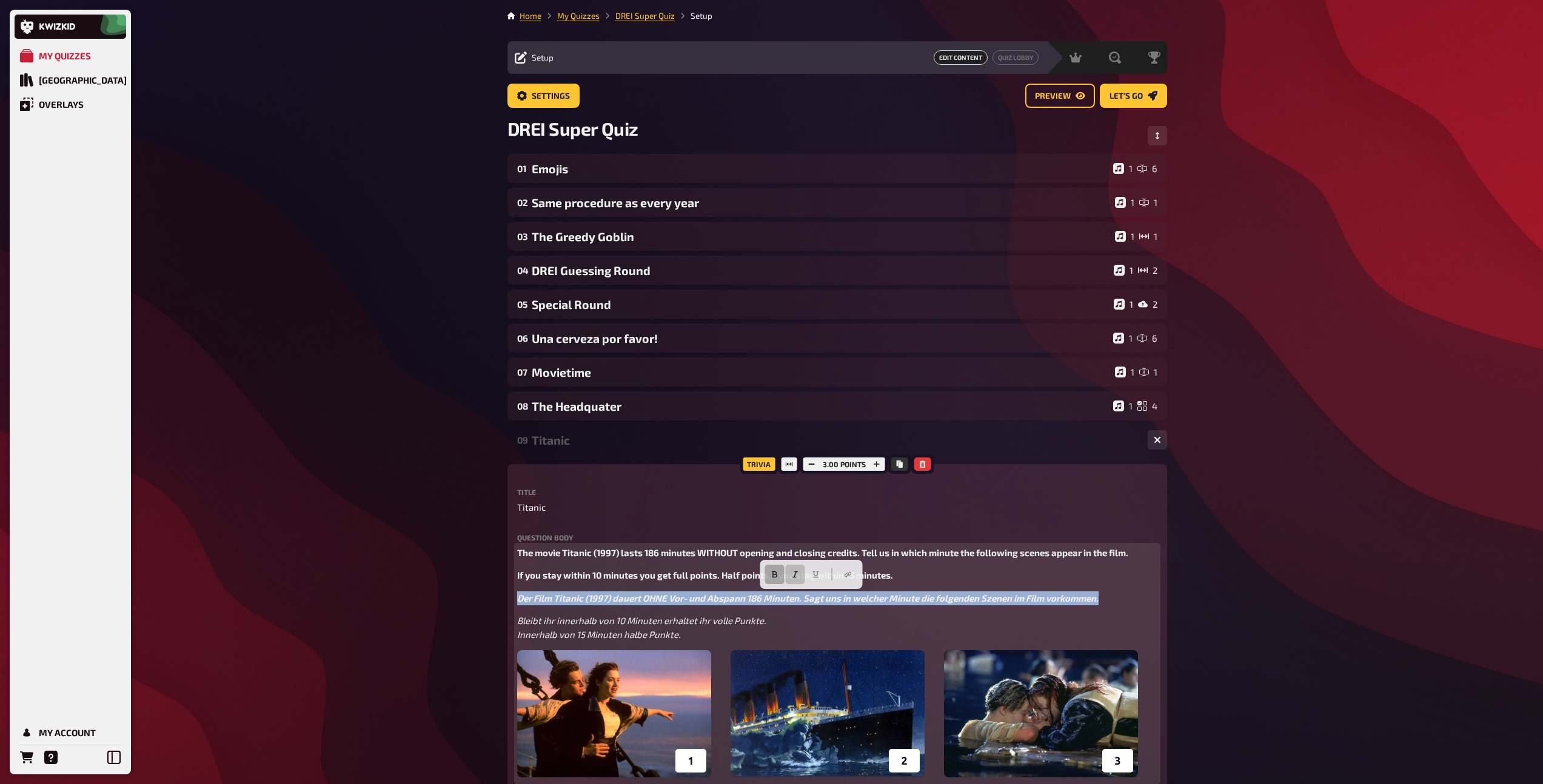
click at [774, 577] on icon "button" at bounding box center [774, 574] width 5 height 7
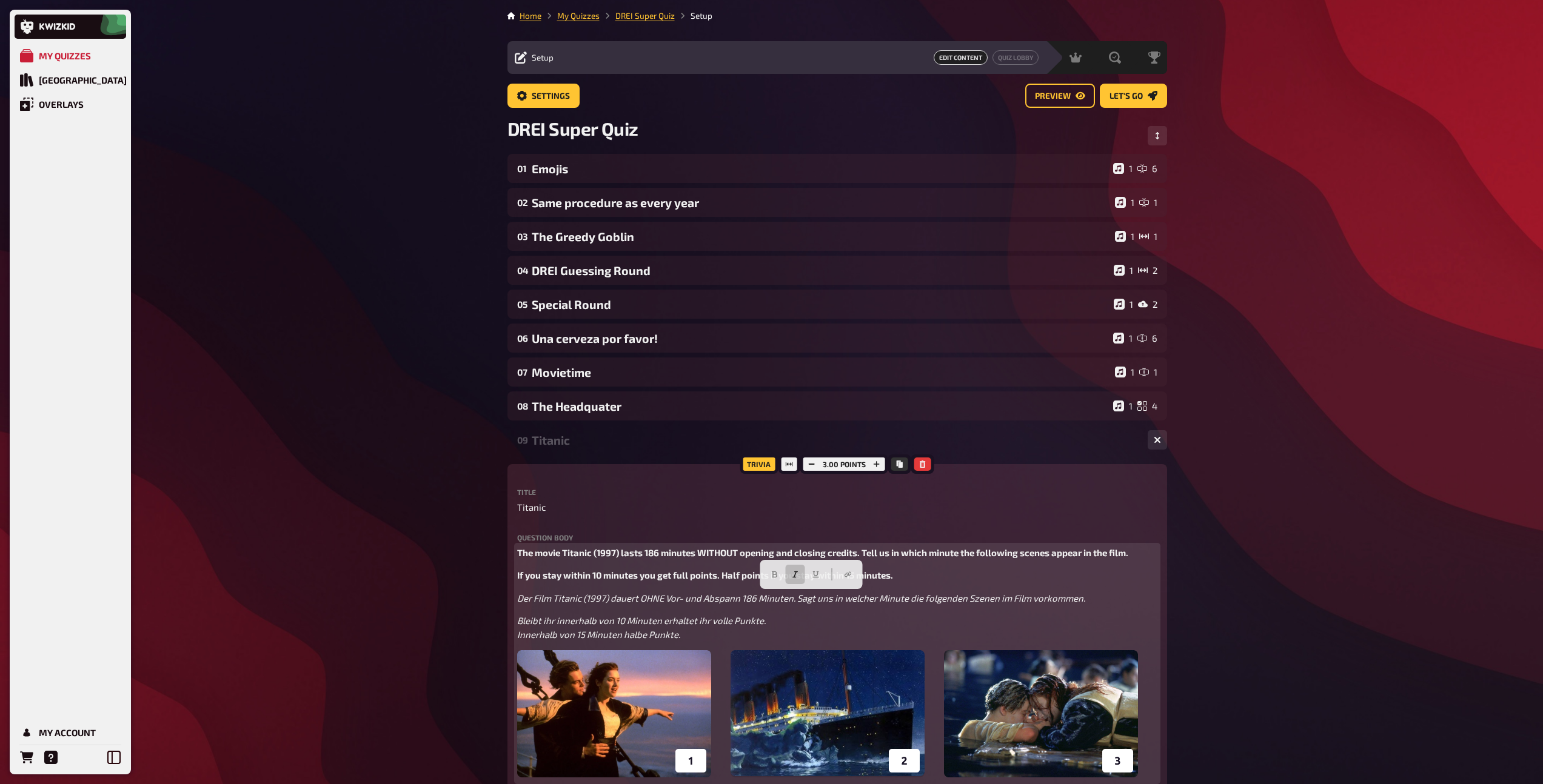
click at [553, 550] on span "The movie Titanic (1997) lasts 186 minutes WITHOUT opening and closing credits.…" at bounding box center [823, 552] width 611 height 11
click at [517, 577] on span "If you stay within 10 minutes you get full points. Half points if you stay with…" at bounding box center [704, 574] width 376 height 11
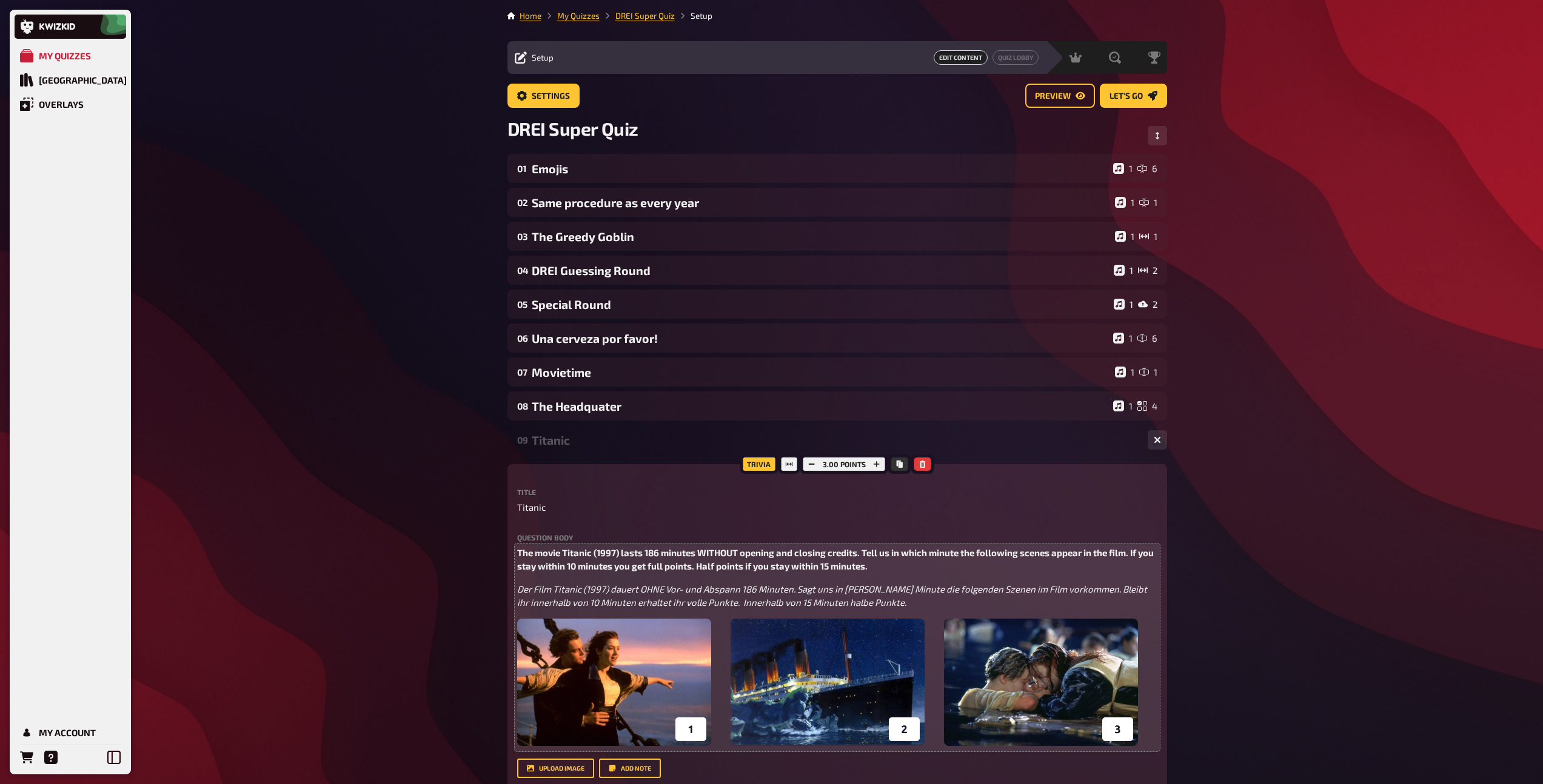
click at [574, 443] on div "Titanic" at bounding box center [834, 440] width 606 height 14
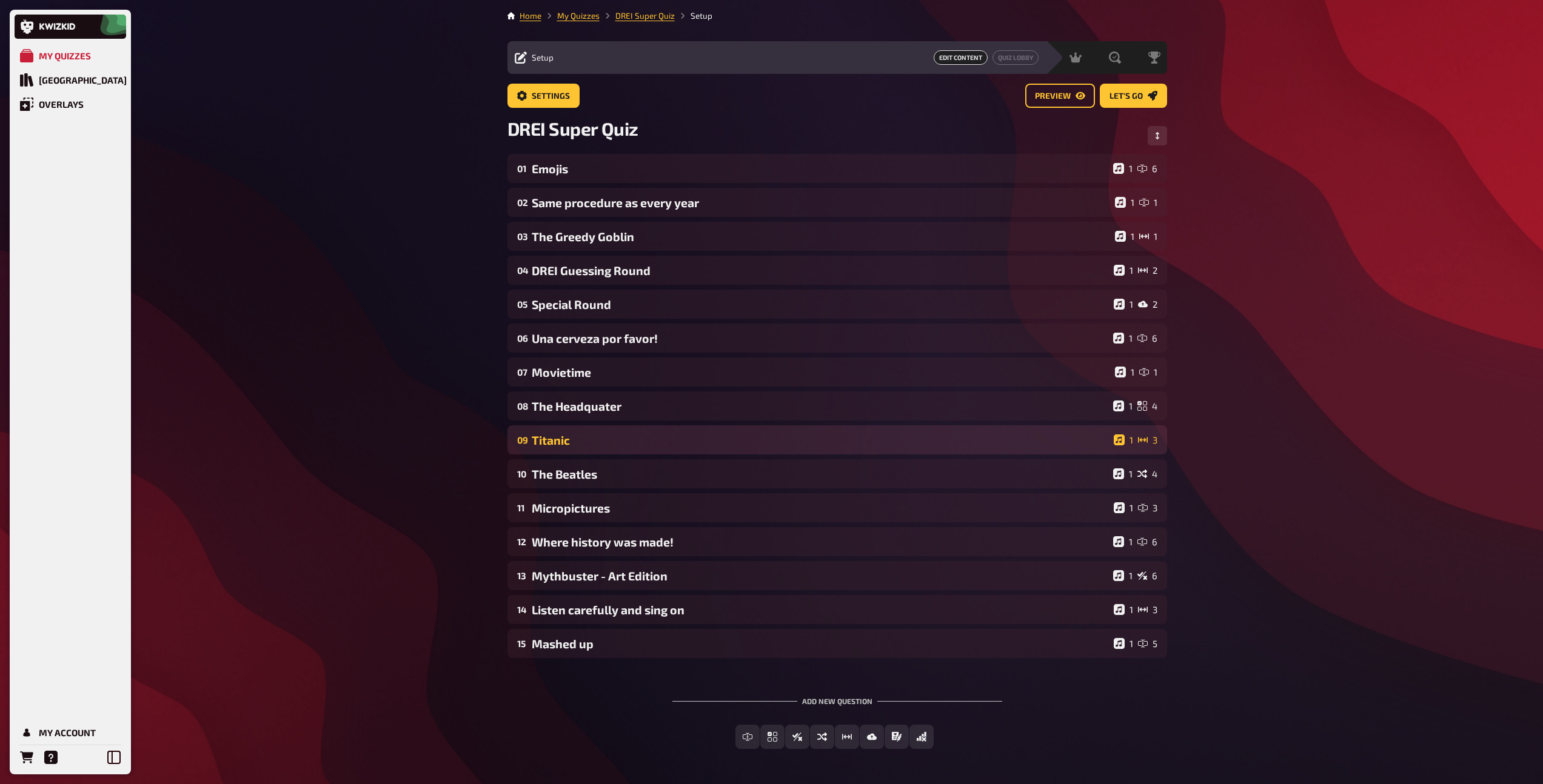
click at [560, 441] on div "Titanic" at bounding box center [820, 440] width 577 height 14
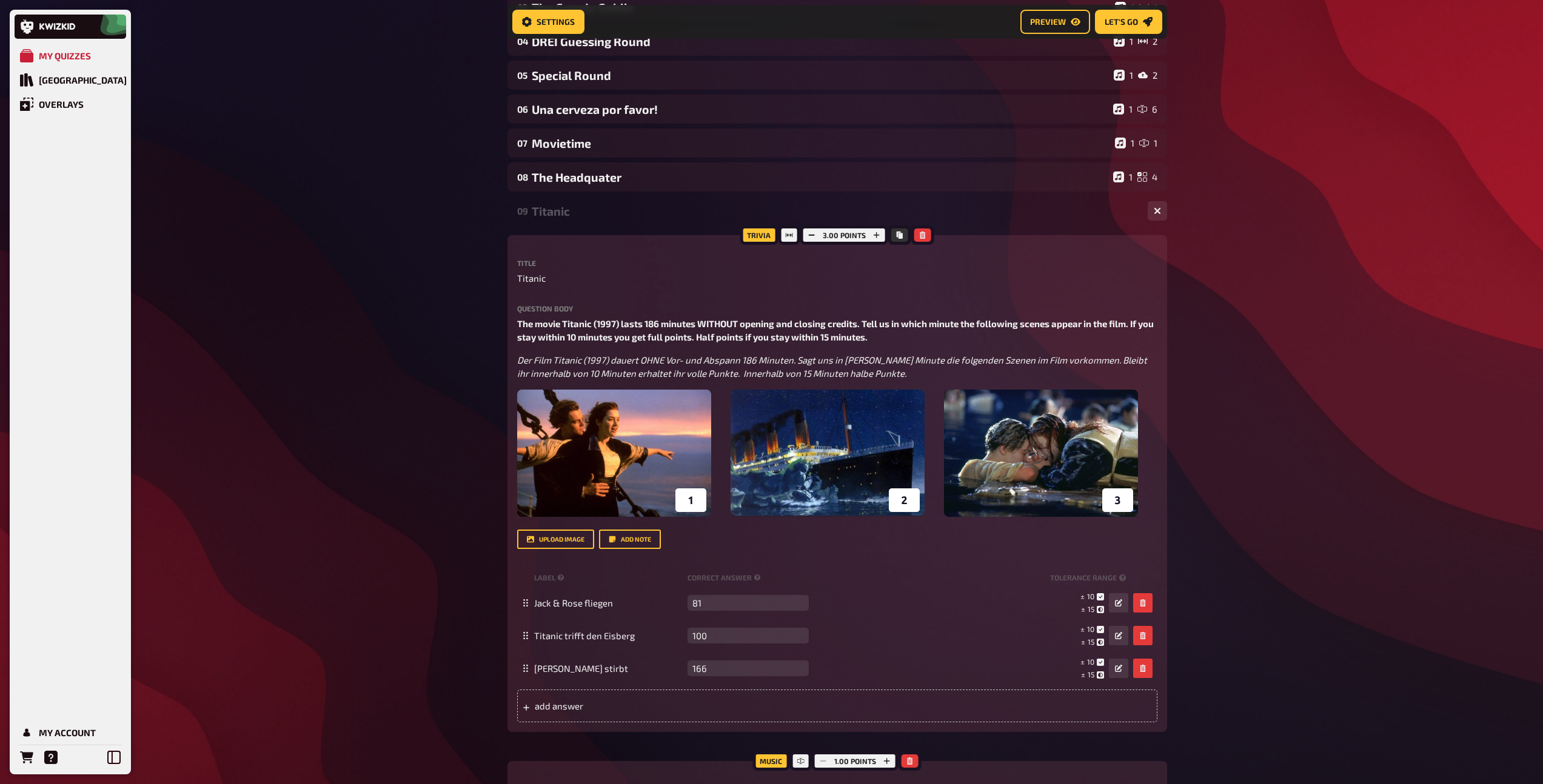
scroll to position [244, 0]
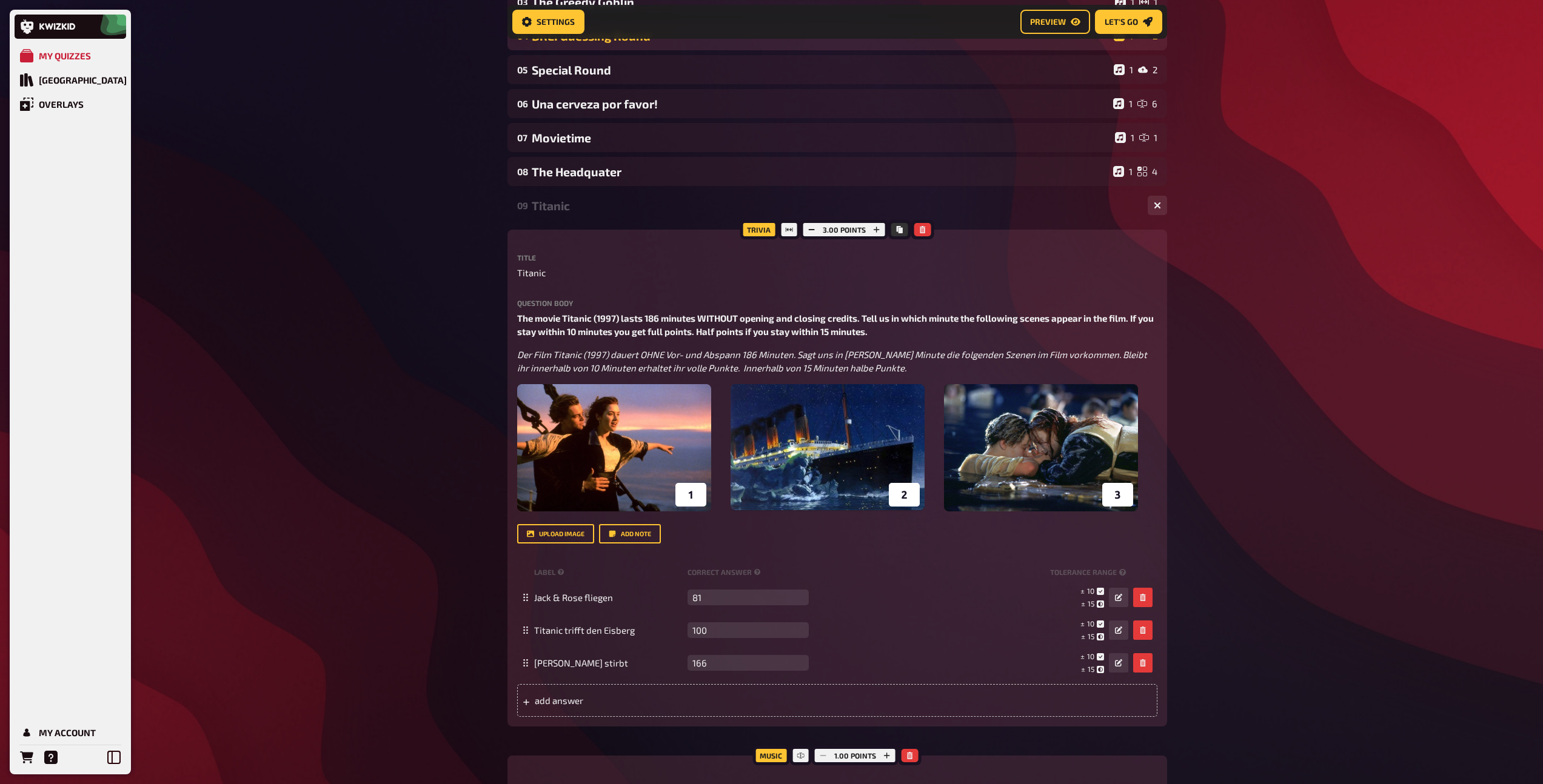
click at [566, 207] on div "Titanic" at bounding box center [834, 206] width 606 height 14
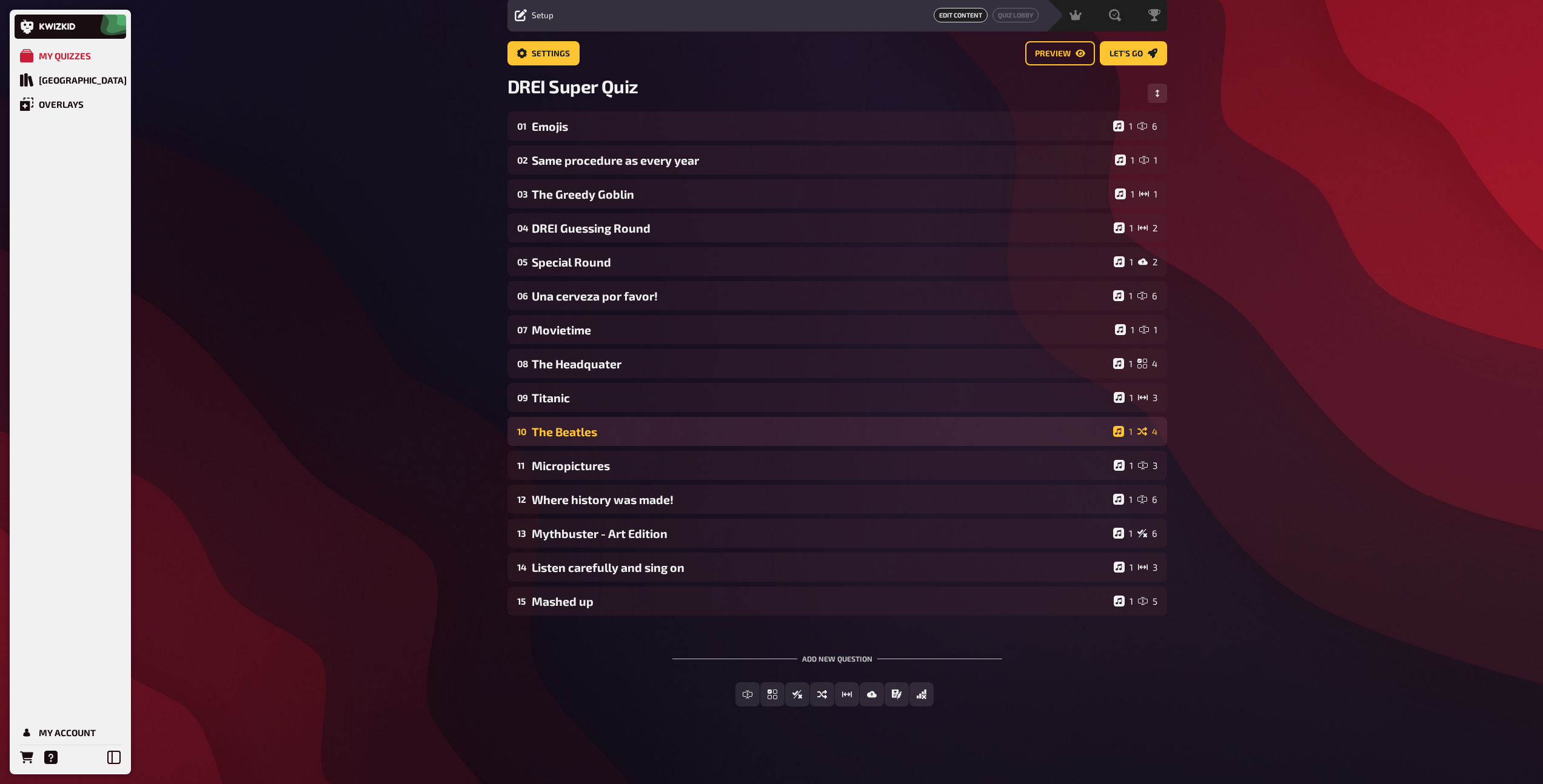
click at [574, 442] on div "10 The Beatles 1 4" at bounding box center [837, 431] width 659 height 29
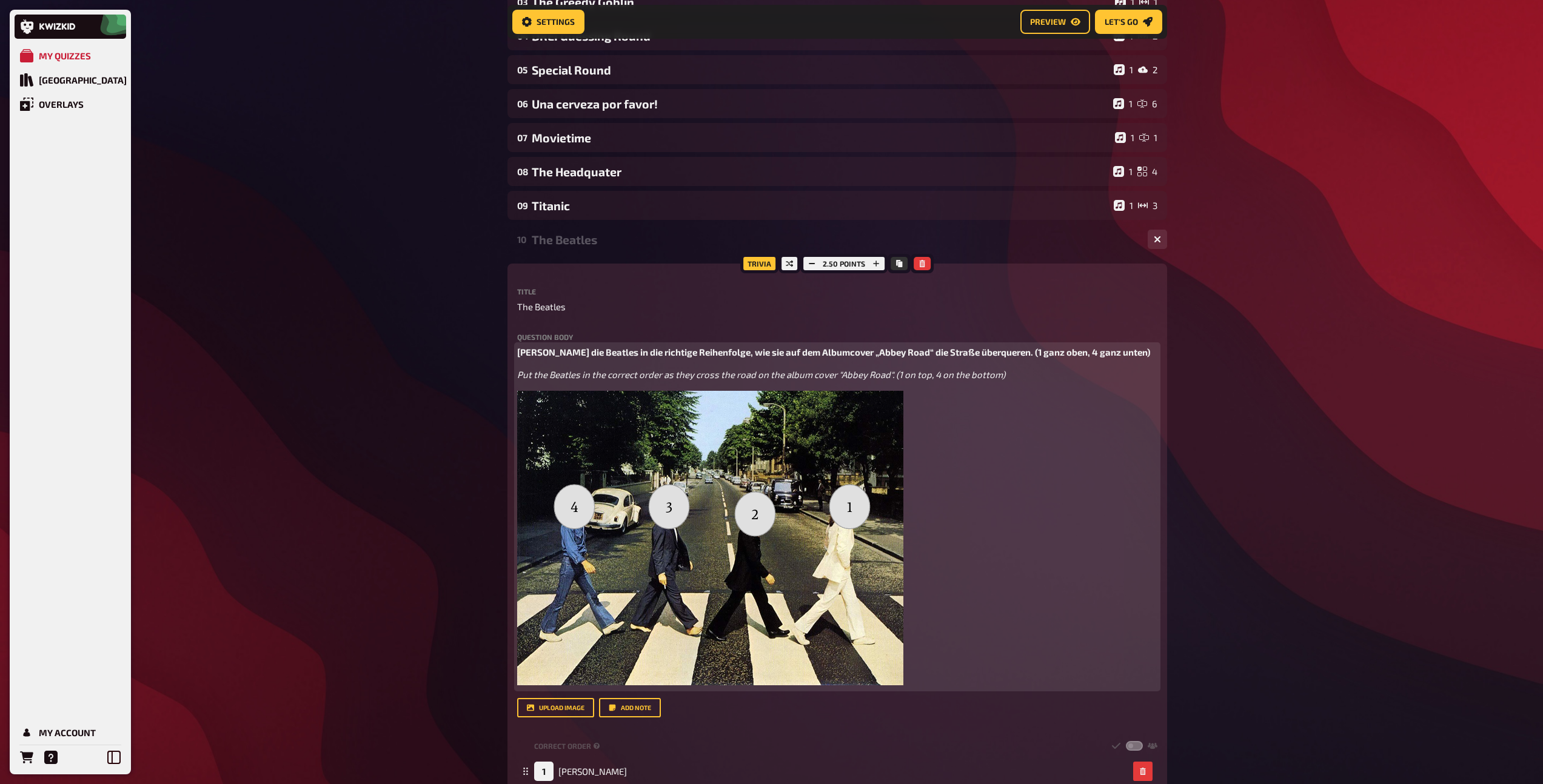
click at [598, 349] on span "[PERSON_NAME] die Beatles in die richtige Reihenfolge, wie sie auf dem Albumcov…" at bounding box center [833, 352] width 633 height 11
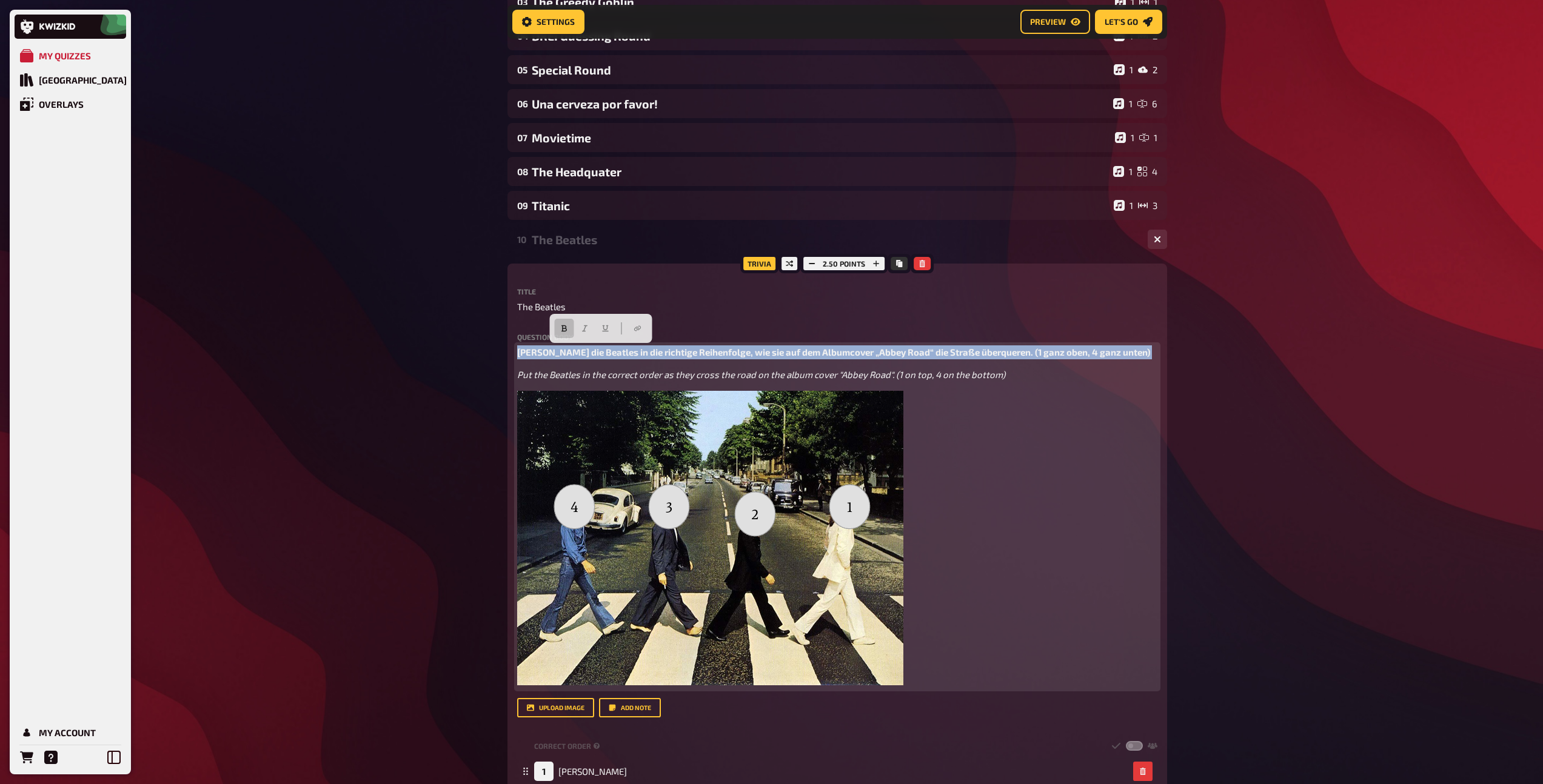
click at [598, 349] on span "[PERSON_NAME] die Beatles in die richtige Reihenfolge, wie sie auf dem Albumcov…" at bounding box center [833, 352] width 633 height 11
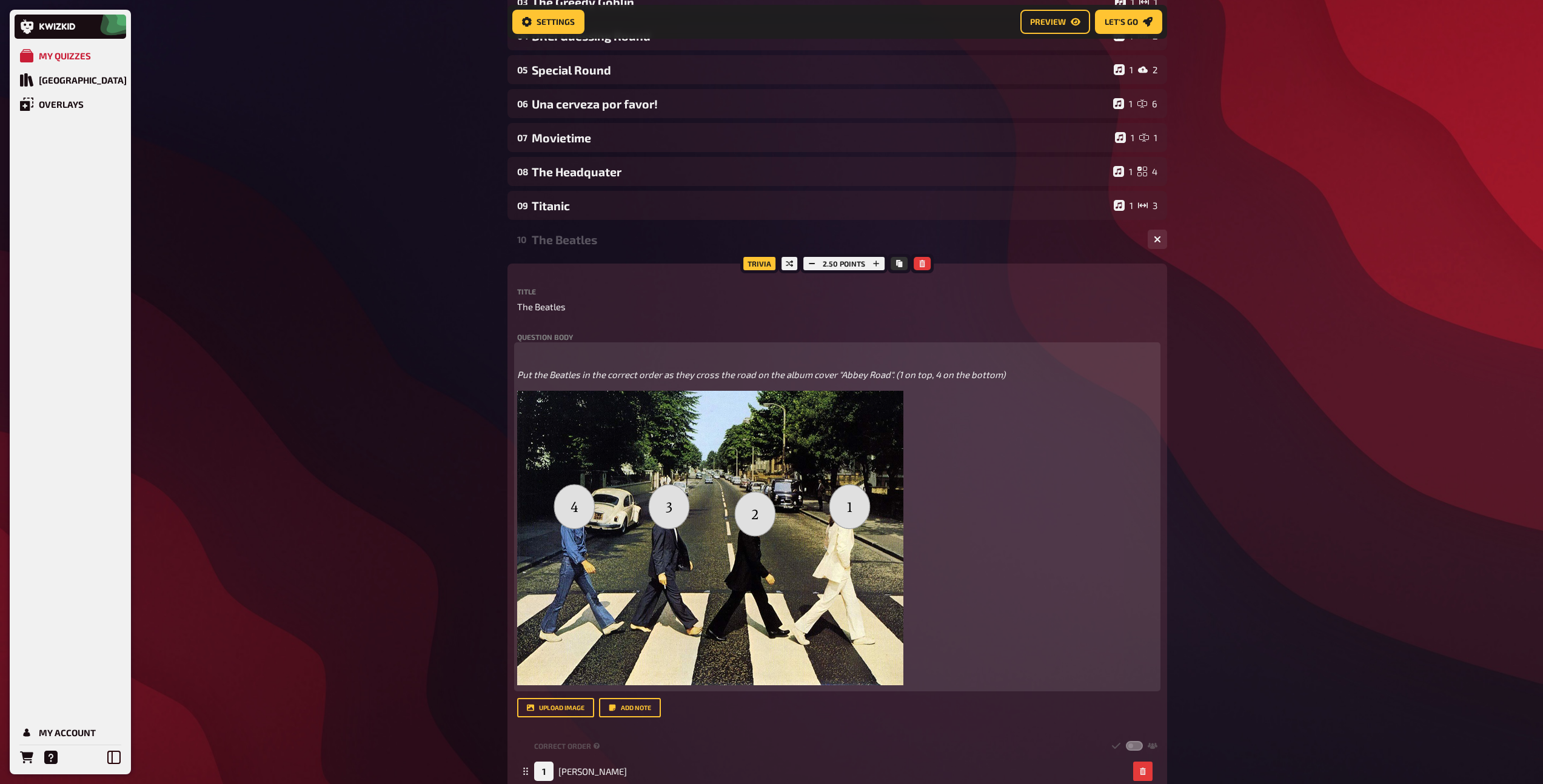
click at [518, 374] on span "Put the Beatles in the correct order as they cross the road on the album cover …" at bounding box center [761, 374] width 488 height 11
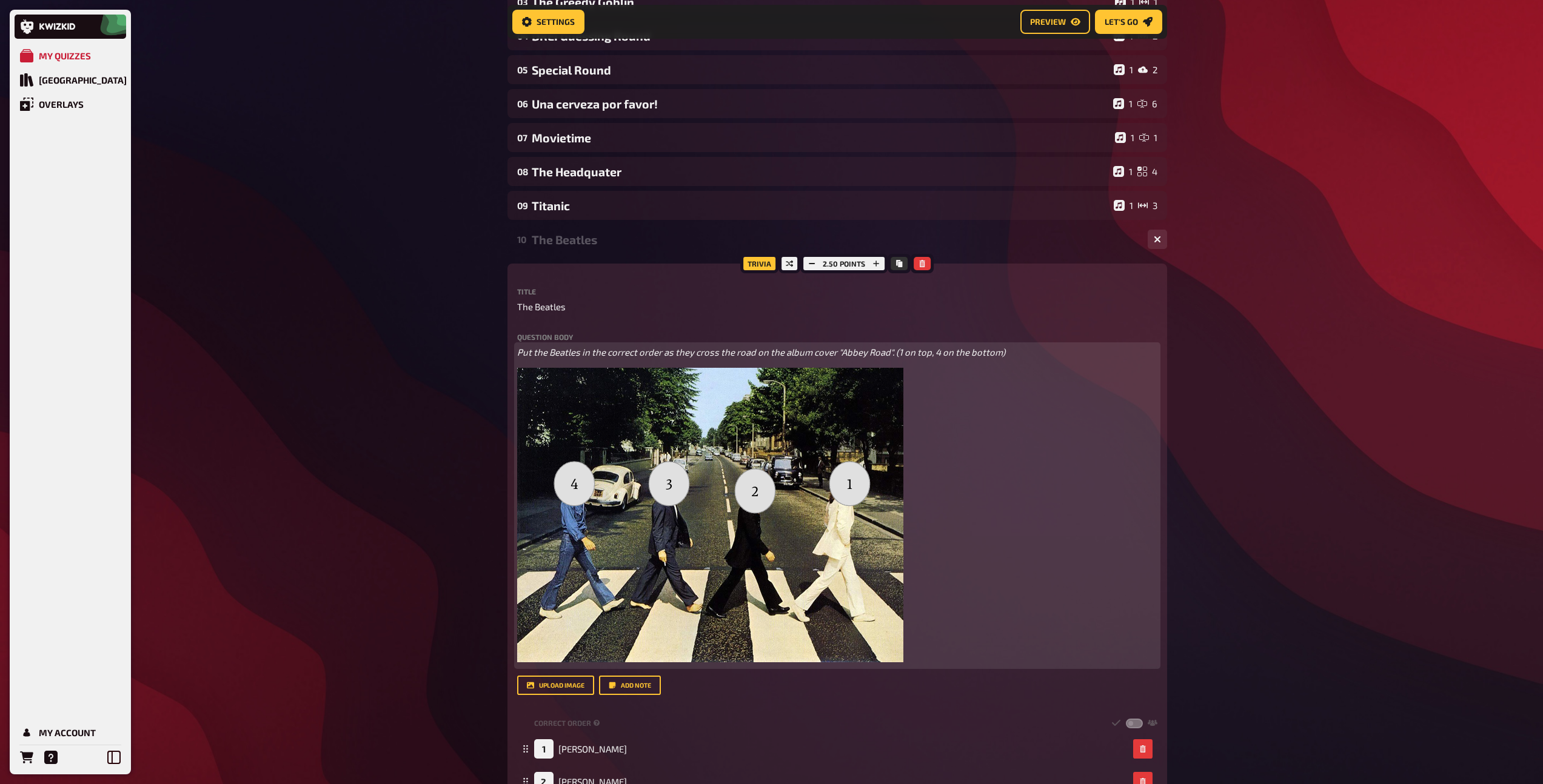
click at [712, 350] on span "Put the Beatles in the correct order as they cross the road on the album cover …" at bounding box center [761, 352] width 488 height 11
click at [740, 325] on icon "button" at bounding box center [744, 328] width 8 height 8
click at [720, 325] on icon "button" at bounding box center [723, 328] width 8 height 8
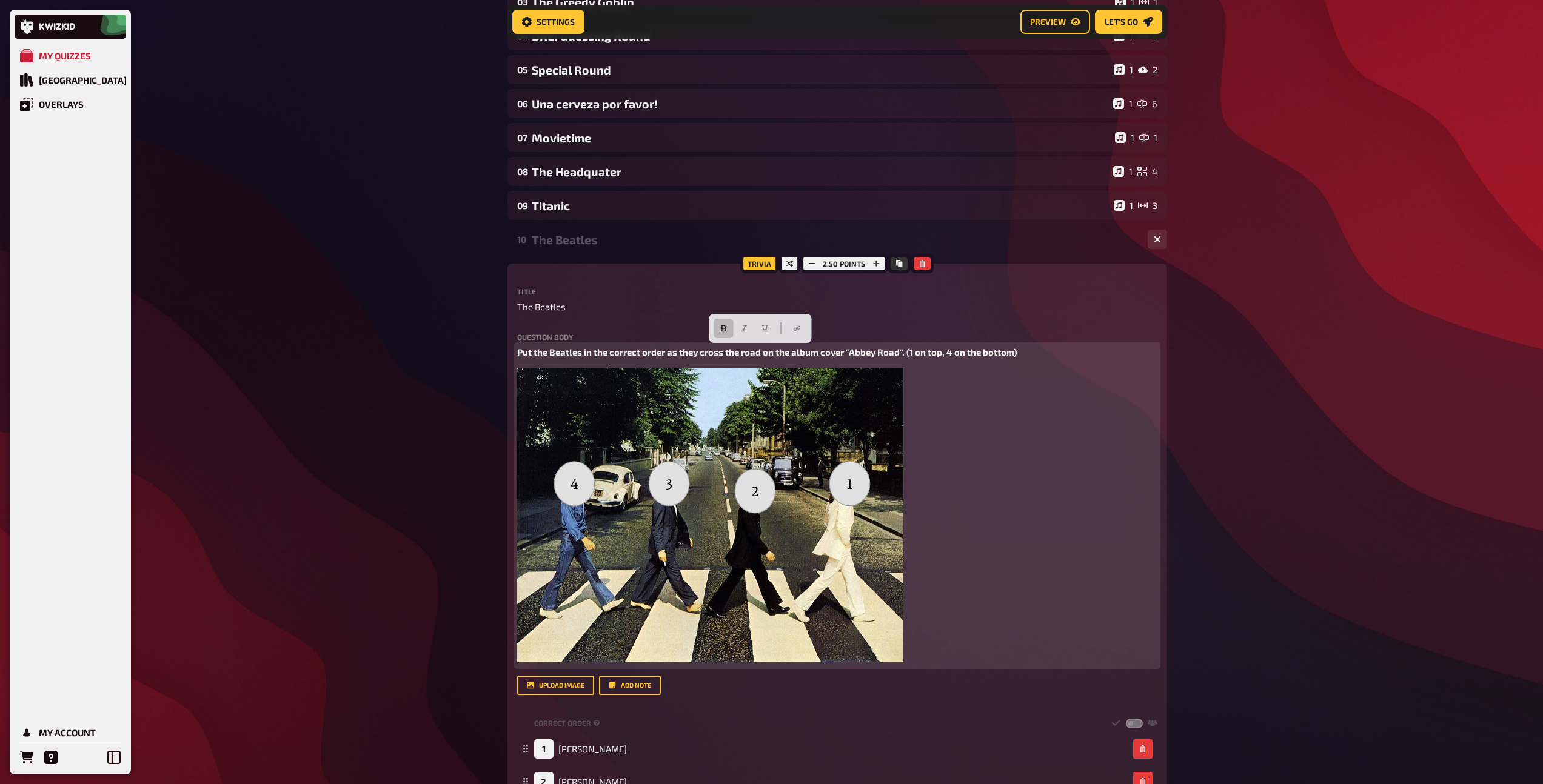
click at [1058, 352] on p "Put the Beatles in the correct order as they cross the road on the album cover …" at bounding box center [837, 352] width 640 height 14
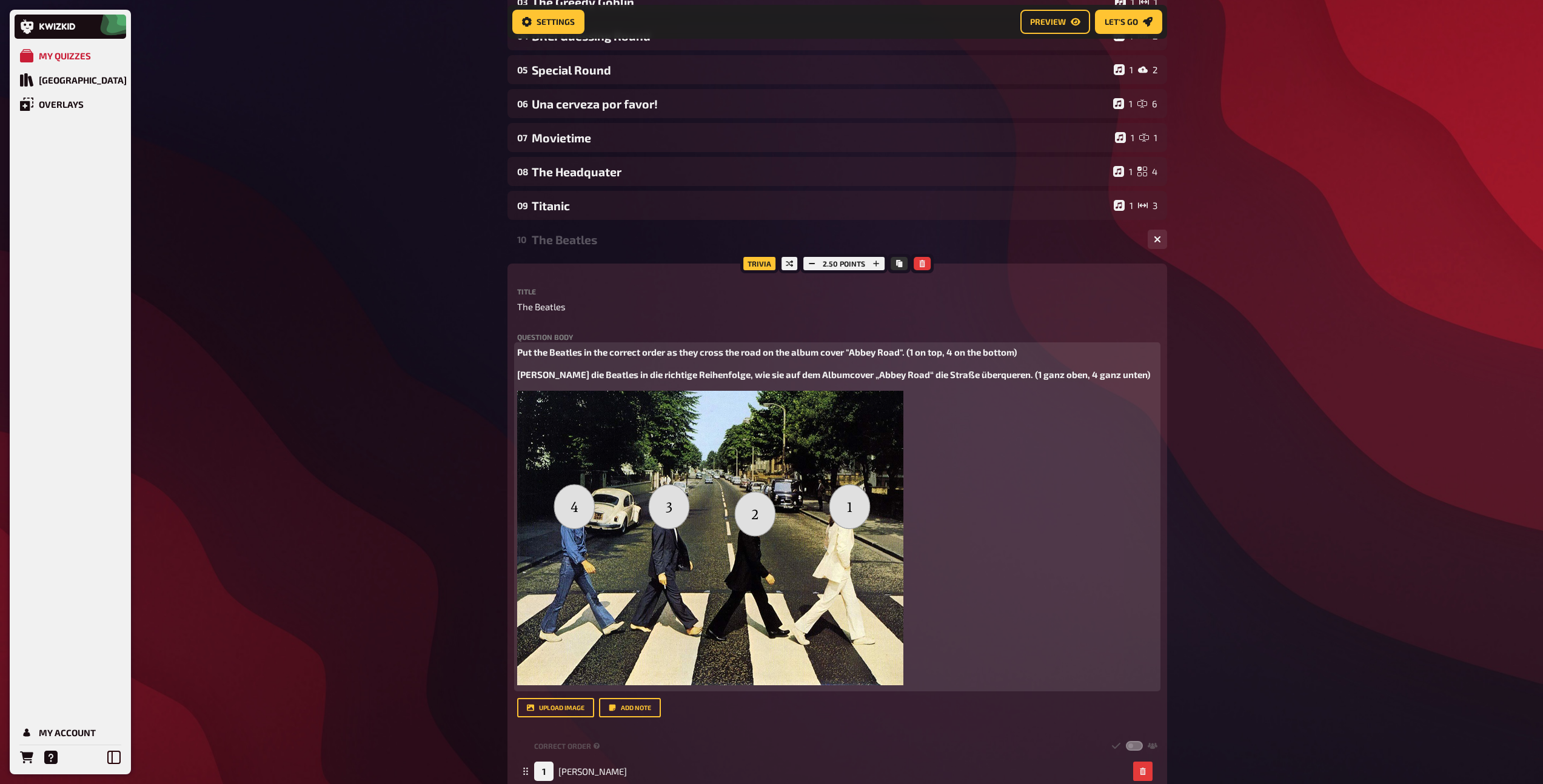
click at [922, 371] on span "[PERSON_NAME] die Beatles in die richtige Reihenfolge, wie sie auf dem Albumcov…" at bounding box center [833, 374] width 633 height 11
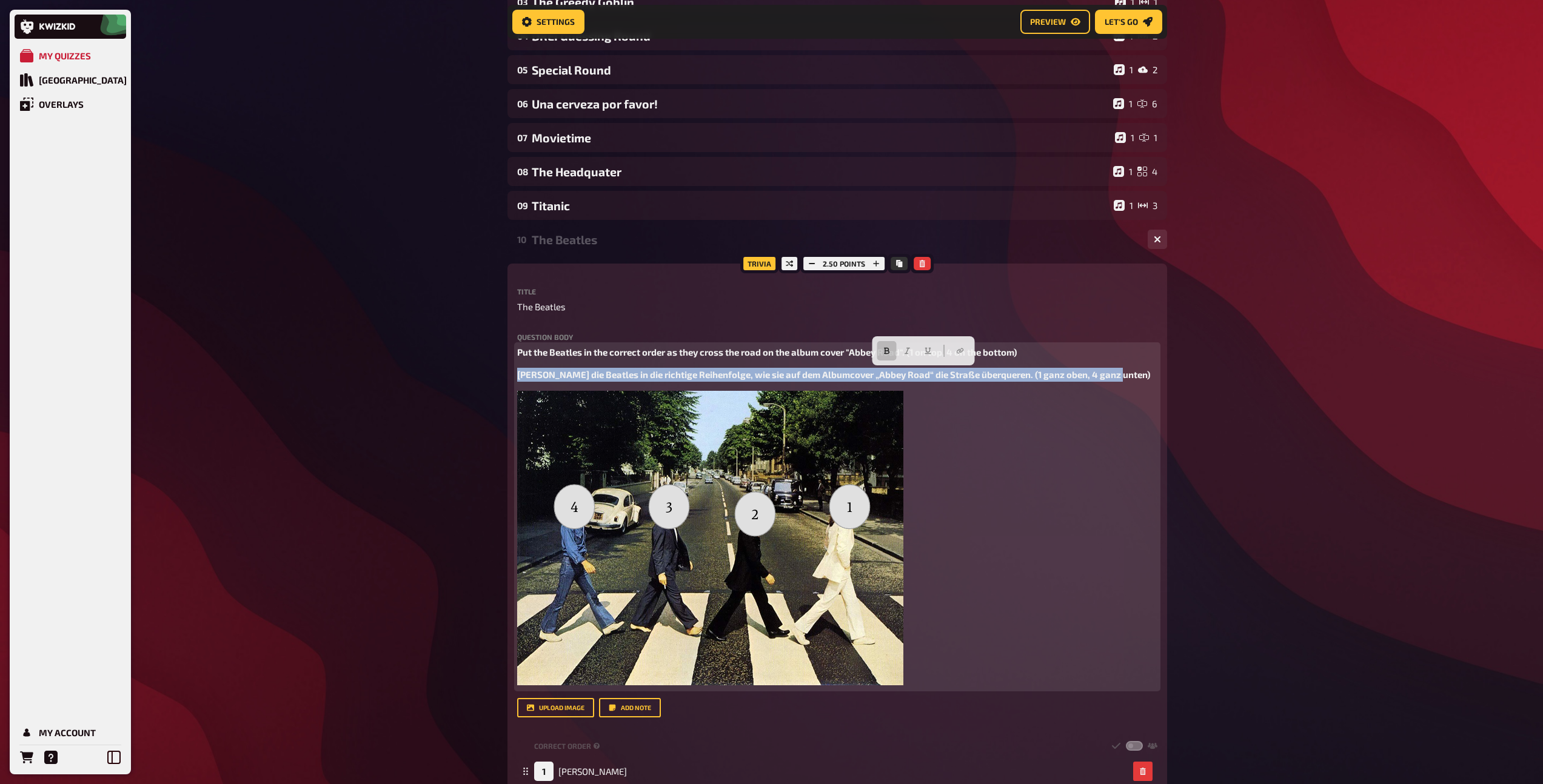
click at [922, 371] on span "[PERSON_NAME] die Beatles in die richtige Reihenfolge, wie sie auf dem Albumcov…" at bounding box center [833, 374] width 633 height 11
click at [797, 350] on icon "button" at bounding box center [798, 351] width 8 height 8
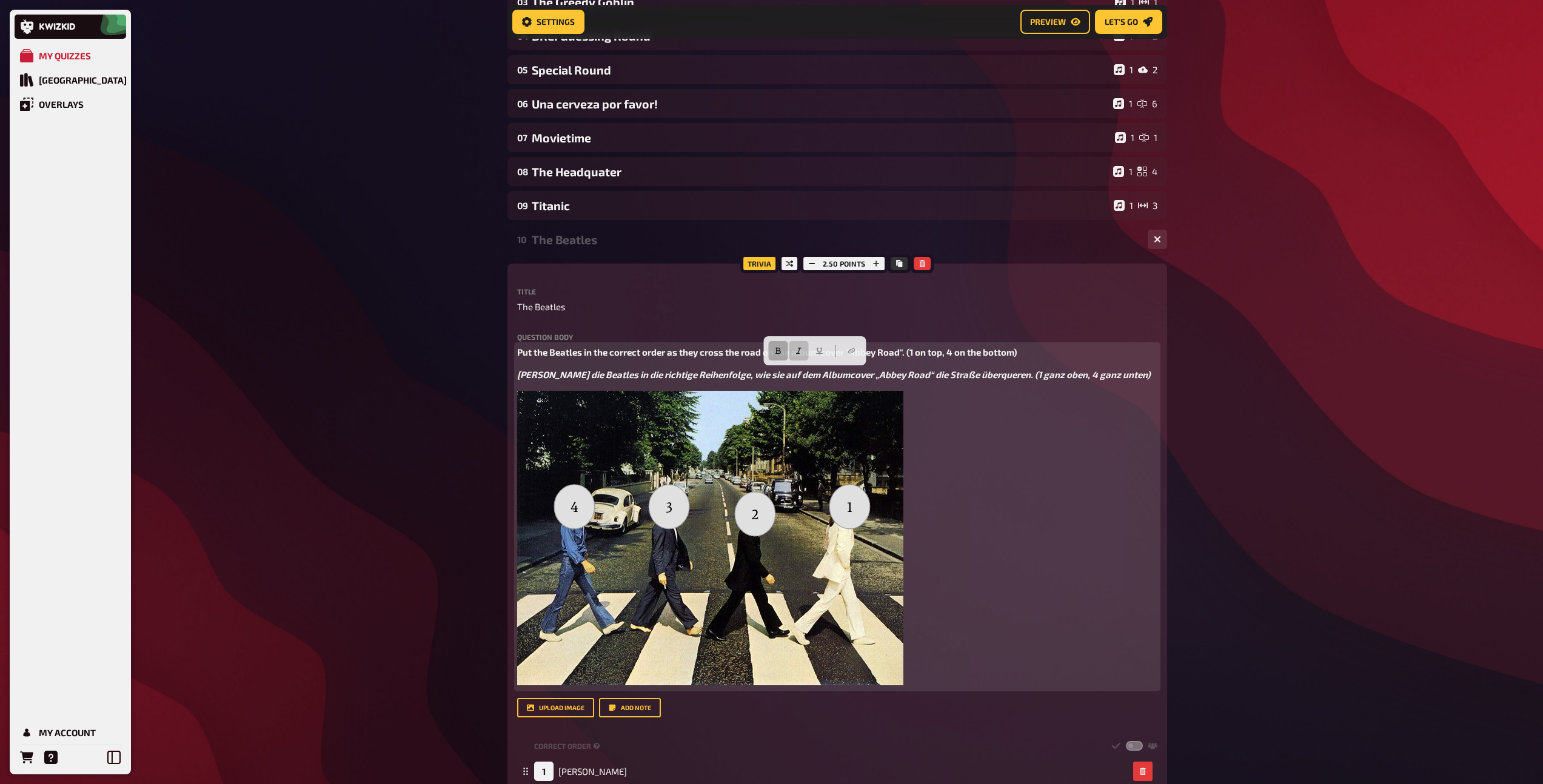
click at [775, 350] on icon "button" at bounding box center [778, 350] width 5 height 7
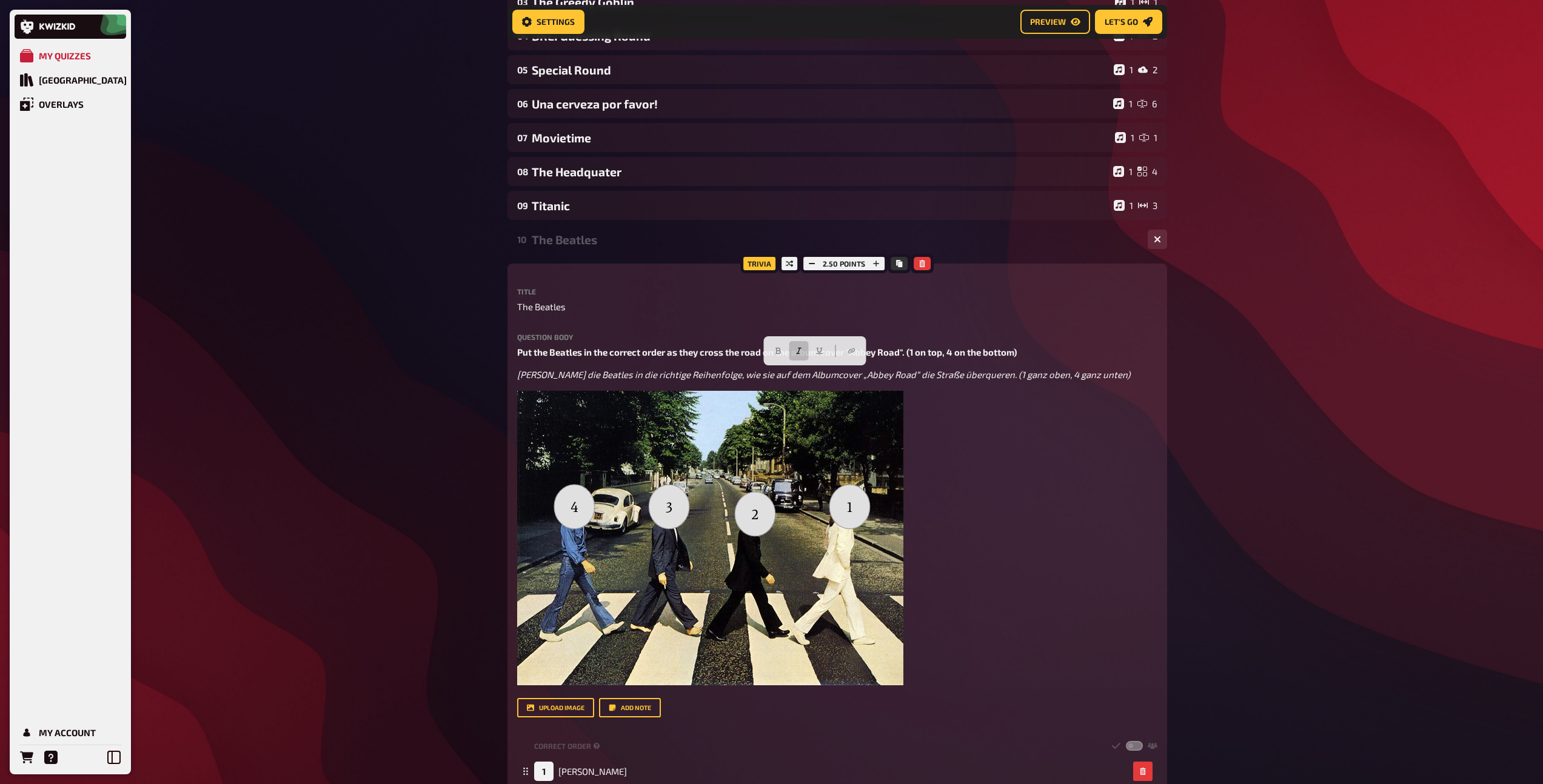
click at [545, 242] on div "The Beatles" at bounding box center [834, 239] width 606 height 14
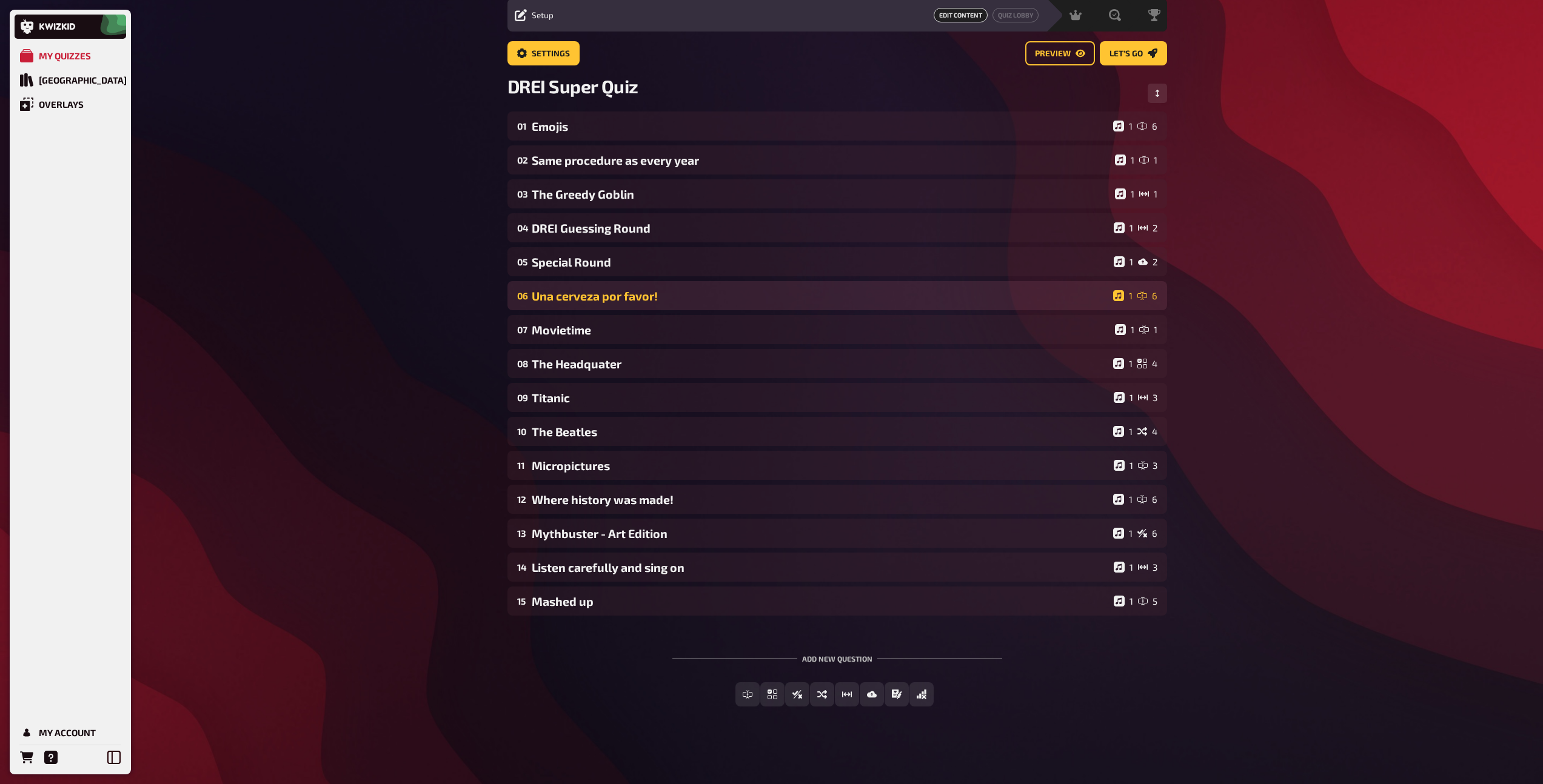
scroll to position [43, 0]
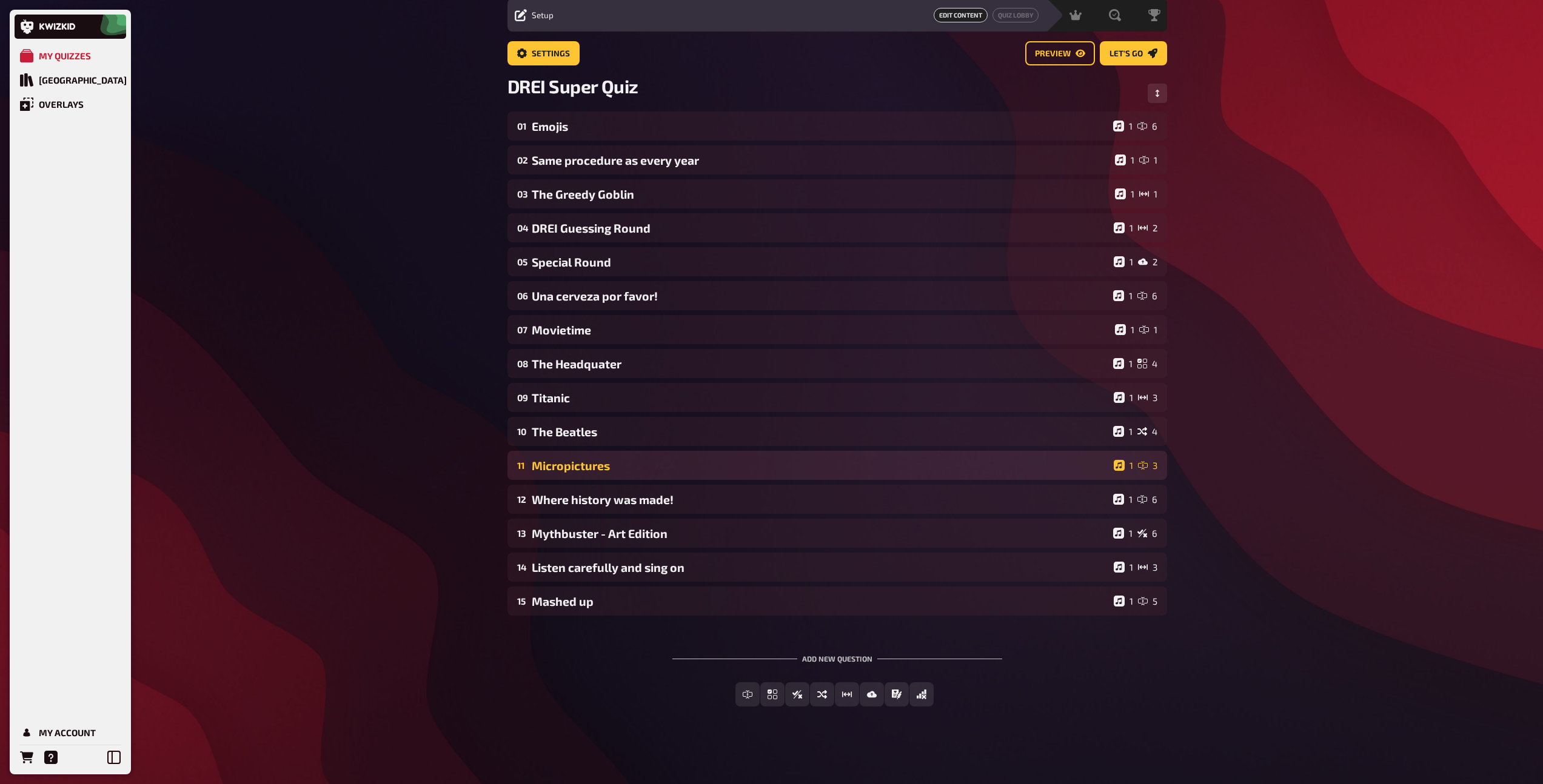
click at [574, 476] on div "11 Micropictures 1 3" at bounding box center [837, 466] width 659 height 29
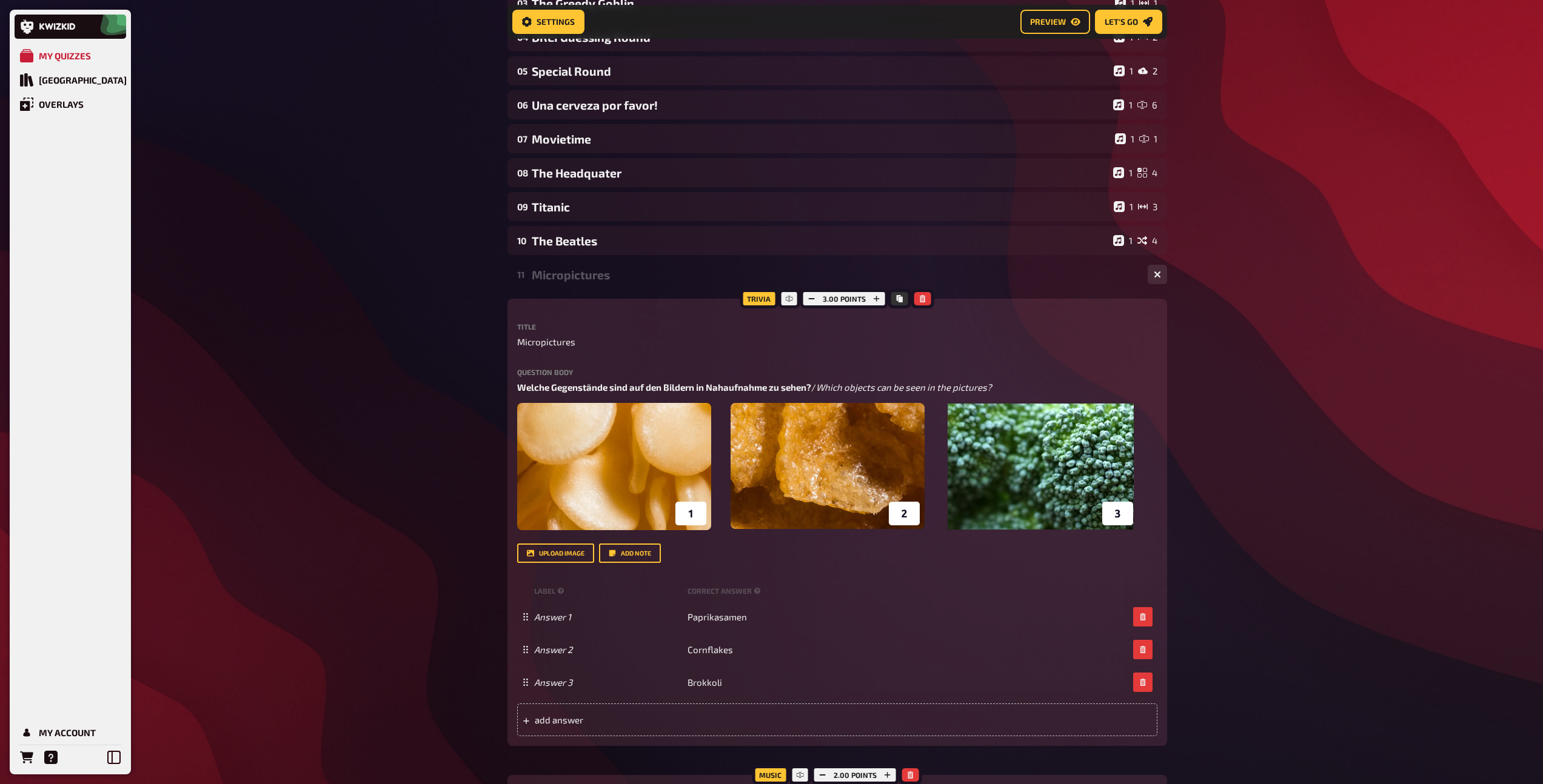
scroll to position [244, 0]
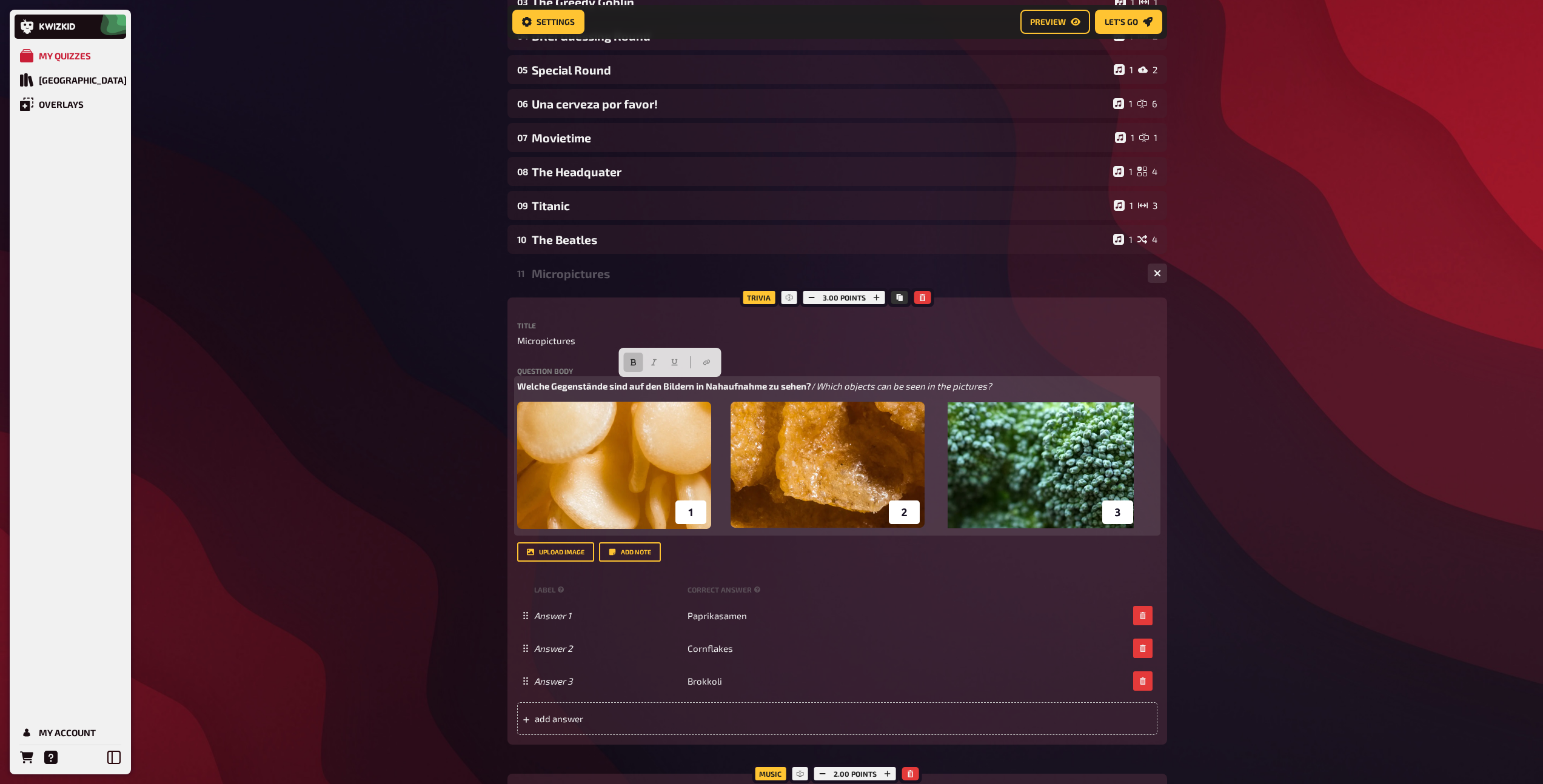
drag, startPoint x: 823, startPoint y: 385, endPoint x: 505, endPoint y: 383, distance: 318.0
click at [505, 383] on div "Home My Quizzes DREI Super Quiz Setup Setup Edit Content Quiz Lobby Hosting und…" at bounding box center [837, 481] width 679 height 1449
click at [719, 383] on p "Which objects can be seen in the pictures?" at bounding box center [837, 386] width 640 height 14
click at [700, 385] on span "Welche Gegenstände sind auf den Bildern in Nahaufnahme zu sehen?" at bounding box center [847, 386] width 294 height 11
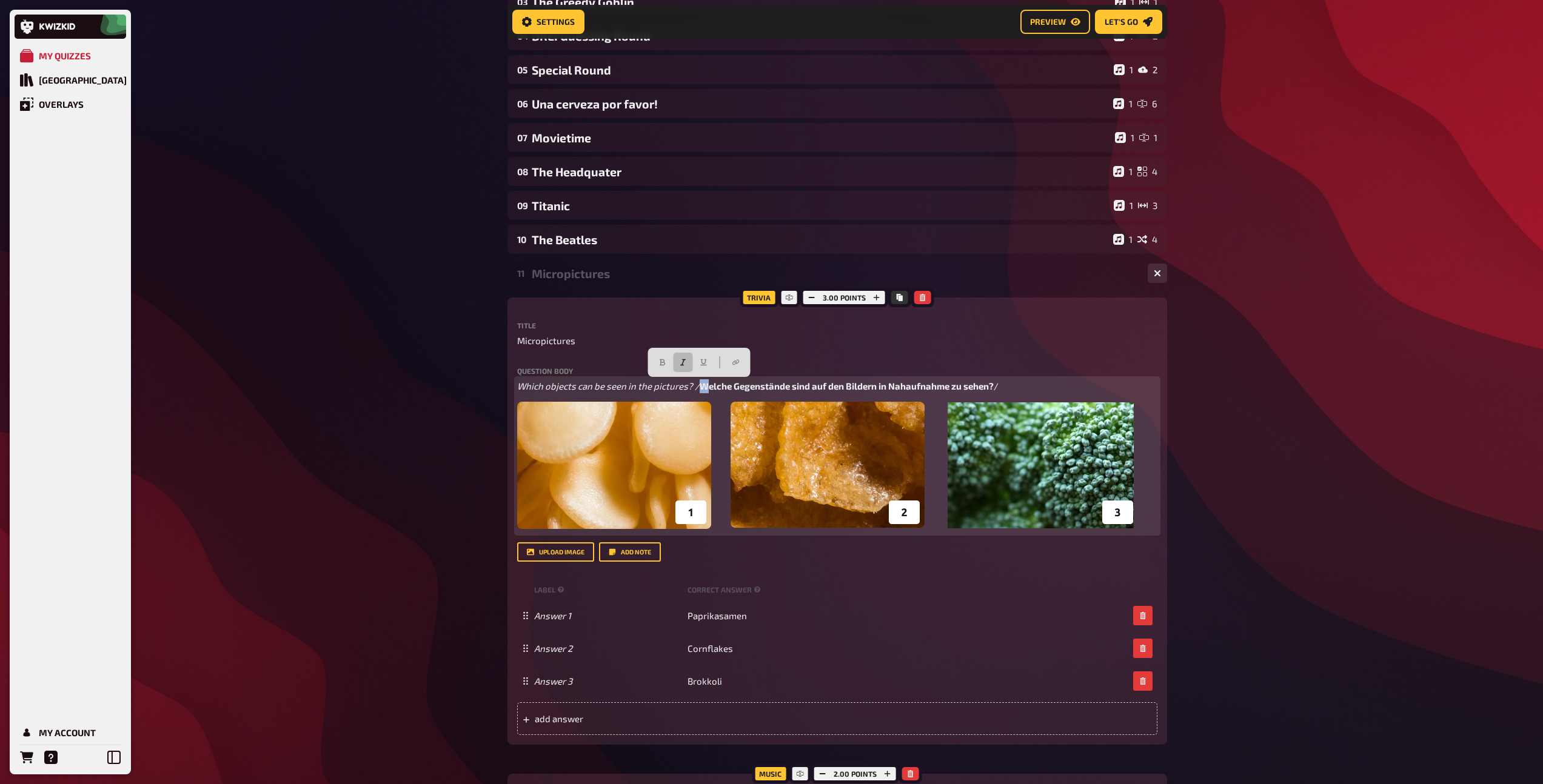
click at [700, 385] on span "Welche Gegenstände sind auf den Bildern in Nahaufnahme zu sehen?" at bounding box center [847, 386] width 294 height 11
click at [742, 365] on icon "button" at bounding box center [744, 363] width 5 height 7
click at [724, 363] on icon "button" at bounding box center [724, 363] width 8 height 8
click at [1015, 383] on p "Which objects can be seen in the pictures? / Welche Gegenstände sind auf den Bi…" at bounding box center [837, 386] width 640 height 14
drag, startPoint x: 1009, startPoint y: 386, endPoint x: 709, endPoint y: 386, distance: 300.0
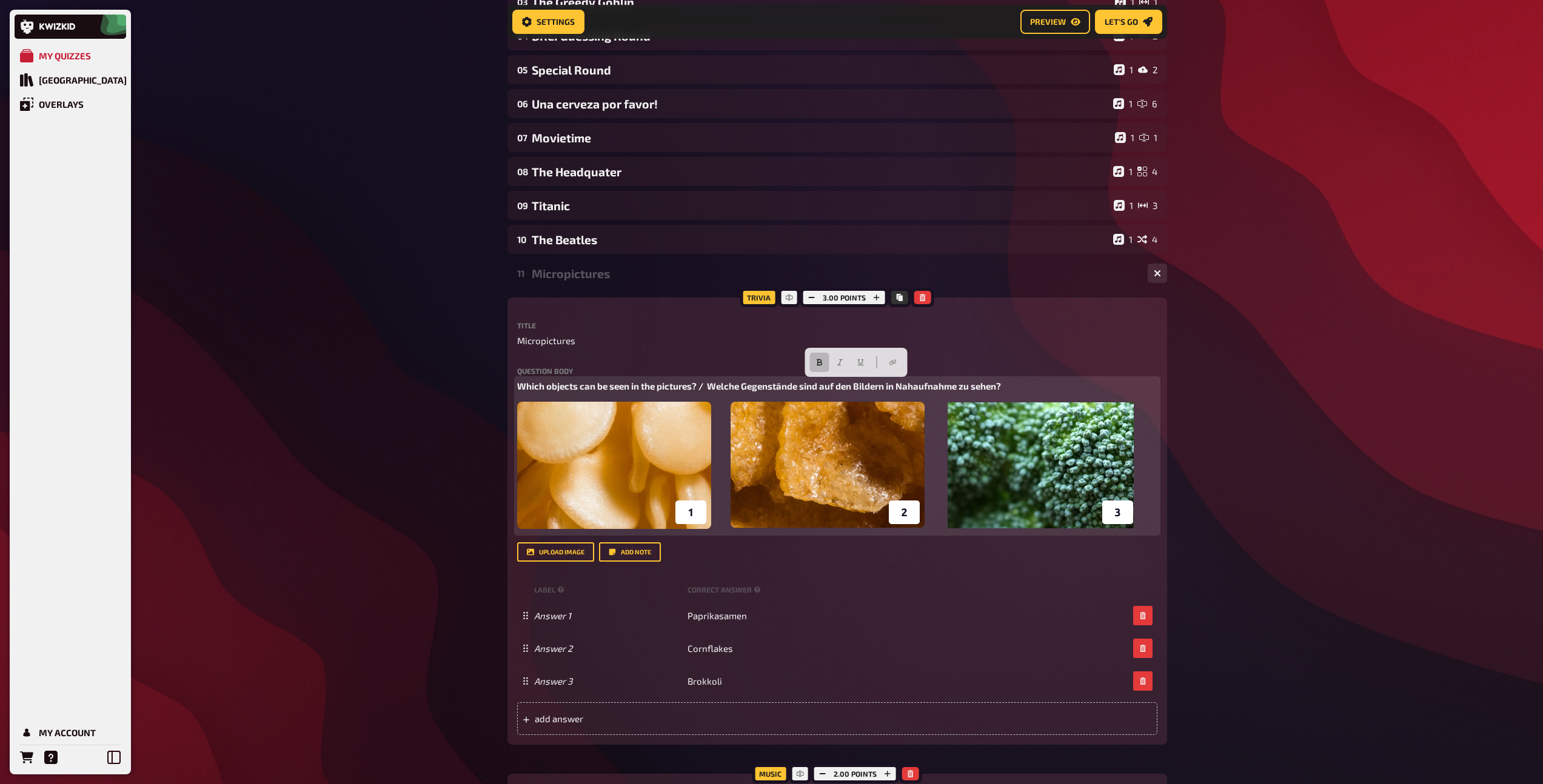
click at [709, 386] on p "Which objects can be seen in the pictures? / Welche Gegenstände sind auf den Bi…" at bounding box center [837, 386] width 640 height 14
click at [817, 357] on button "button" at bounding box center [820, 362] width 19 height 19
click at [836, 357] on button "button" at bounding box center [835, 362] width 19 height 19
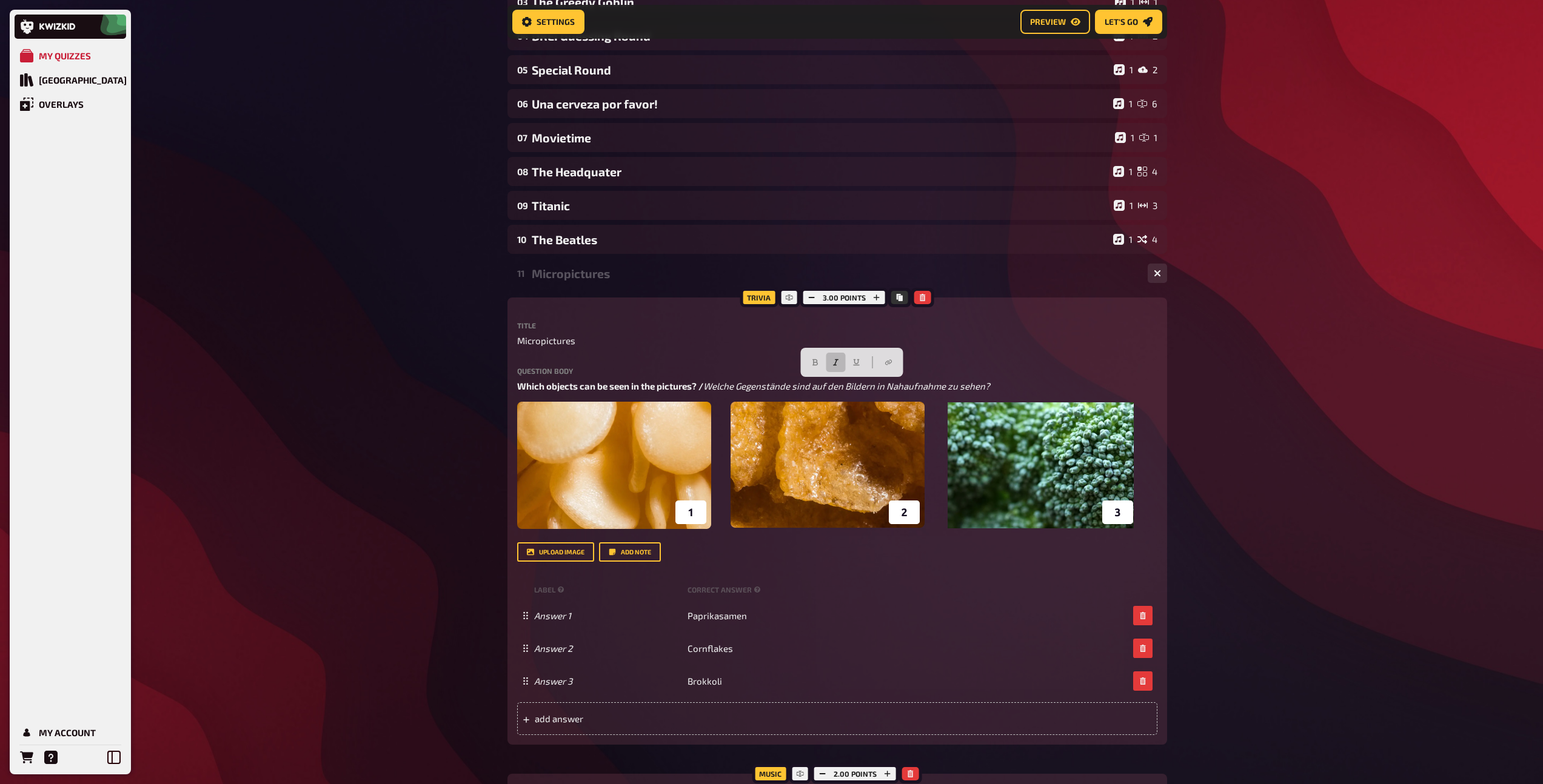
click at [592, 279] on div "Micropictures" at bounding box center [834, 274] width 606 height 14
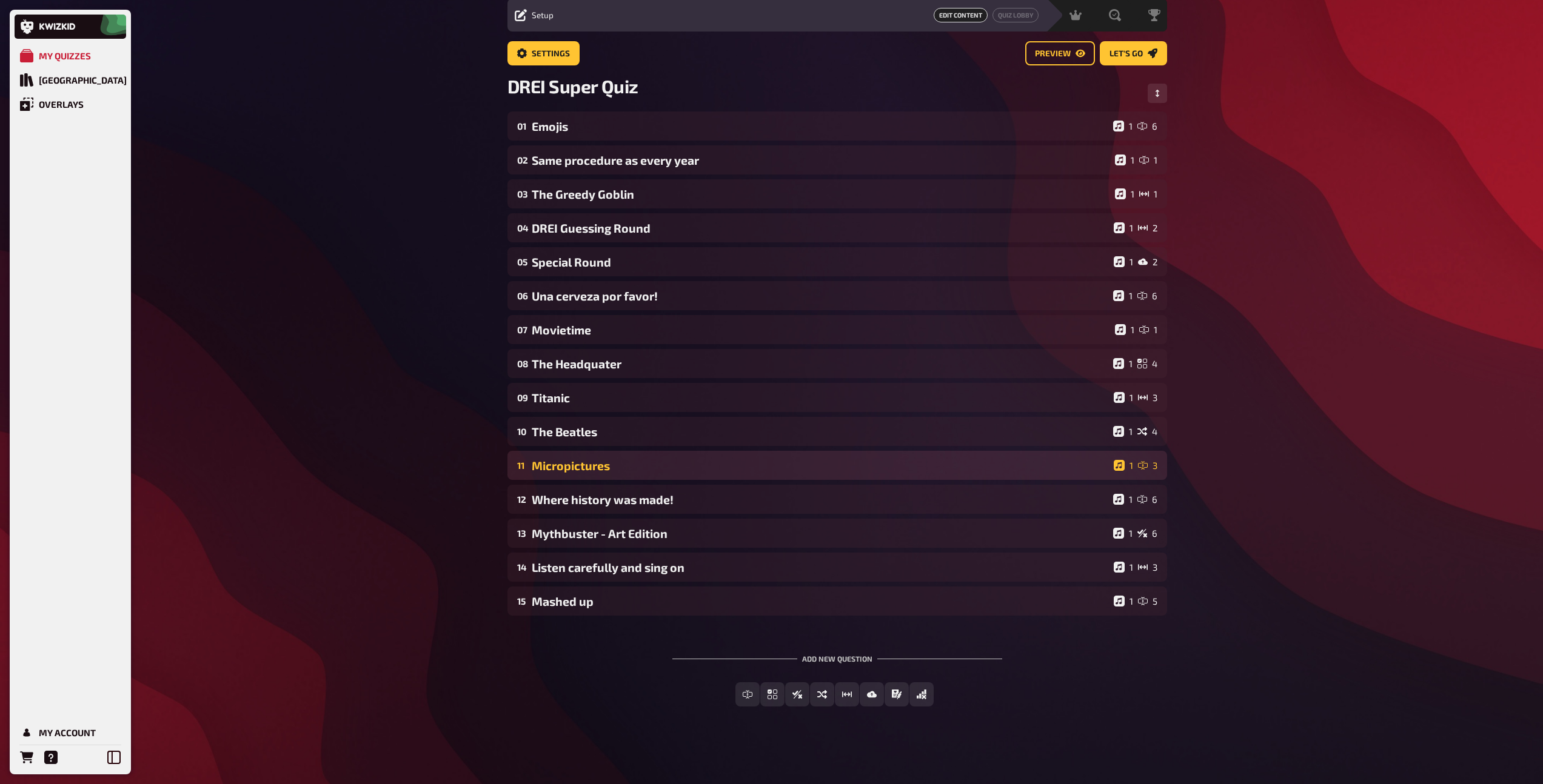
scroll to position [43, 0]
click at [585, 470] on div "Micropictures" at bounding box center [820, 466] width 577 height 14
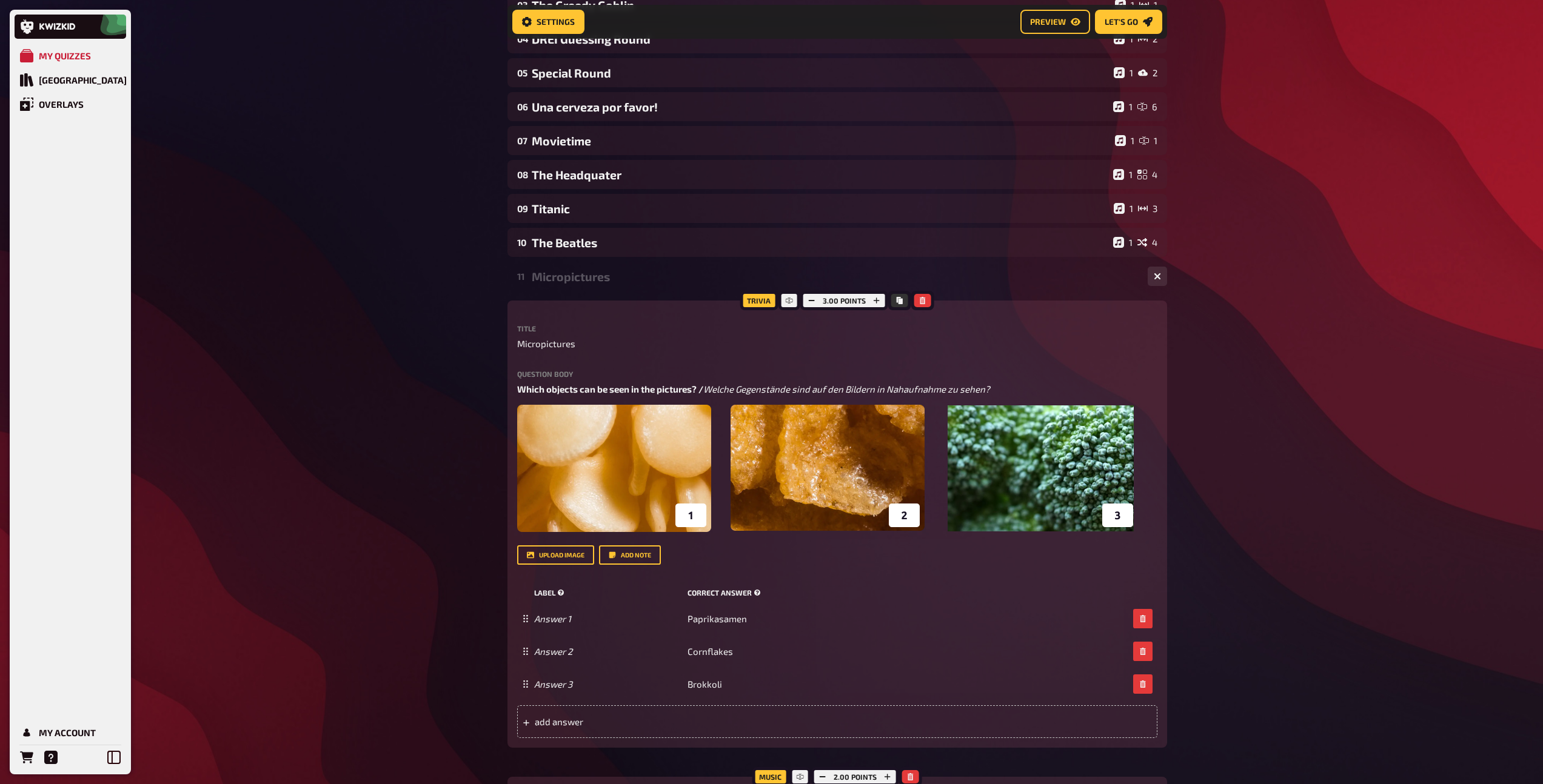
scroll to position [244, 0]
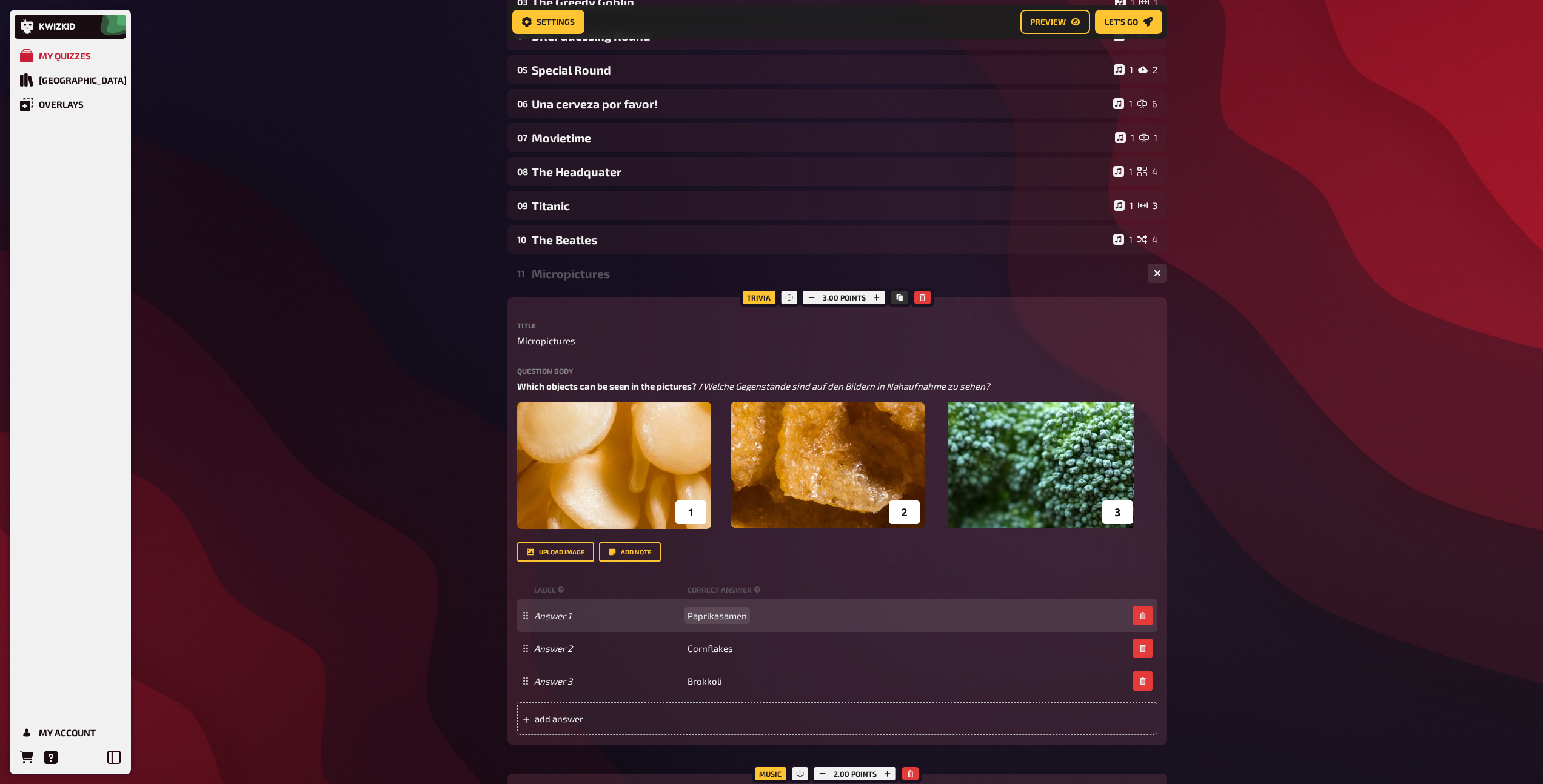
click at [721, 618] on span "Paprikasamen" at bounding box center [717, 616] width 59 height 11
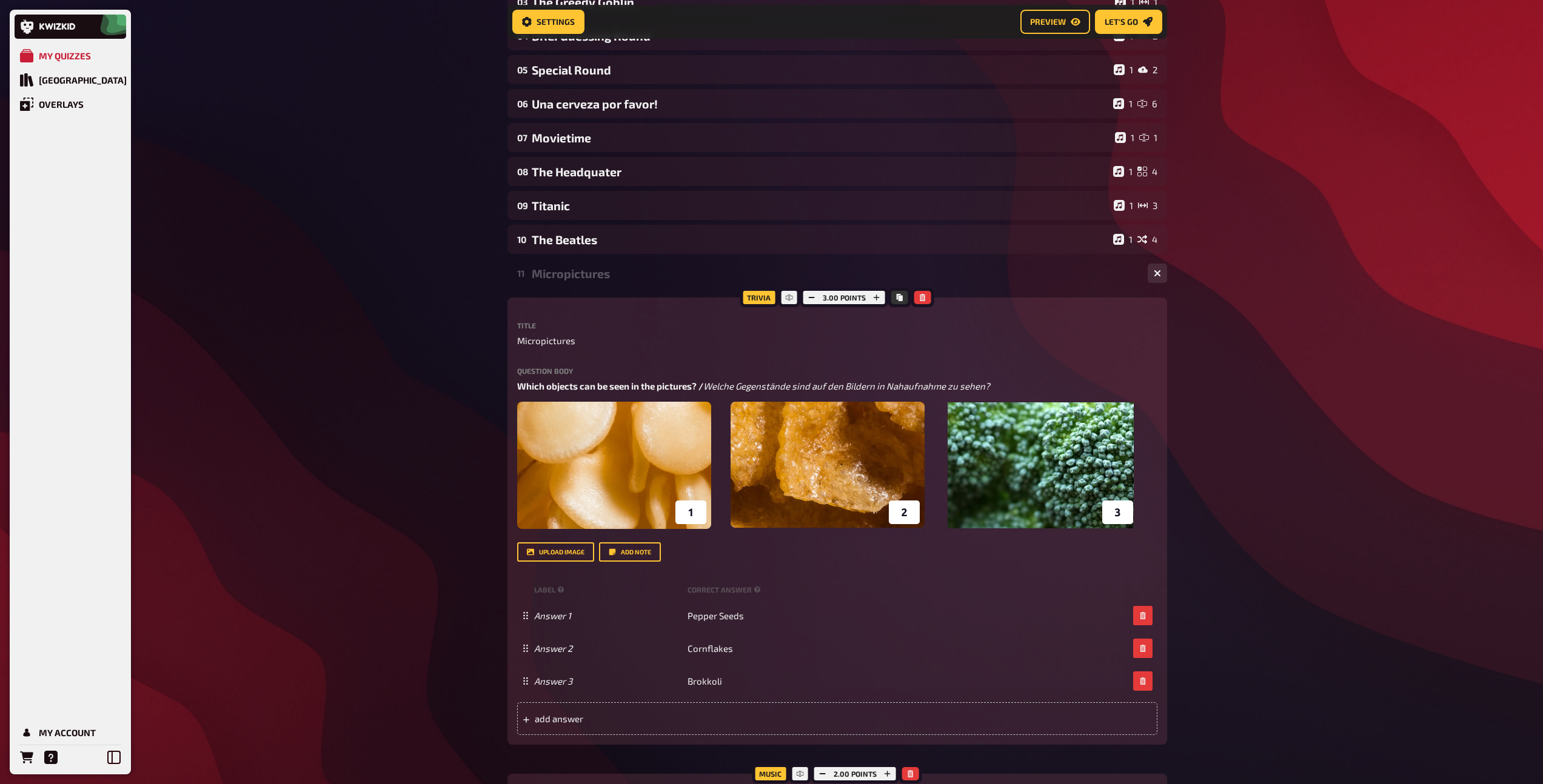
click at [552, 270] on div "Micropictures" at bounding box center [834, 274] width 606 height 14
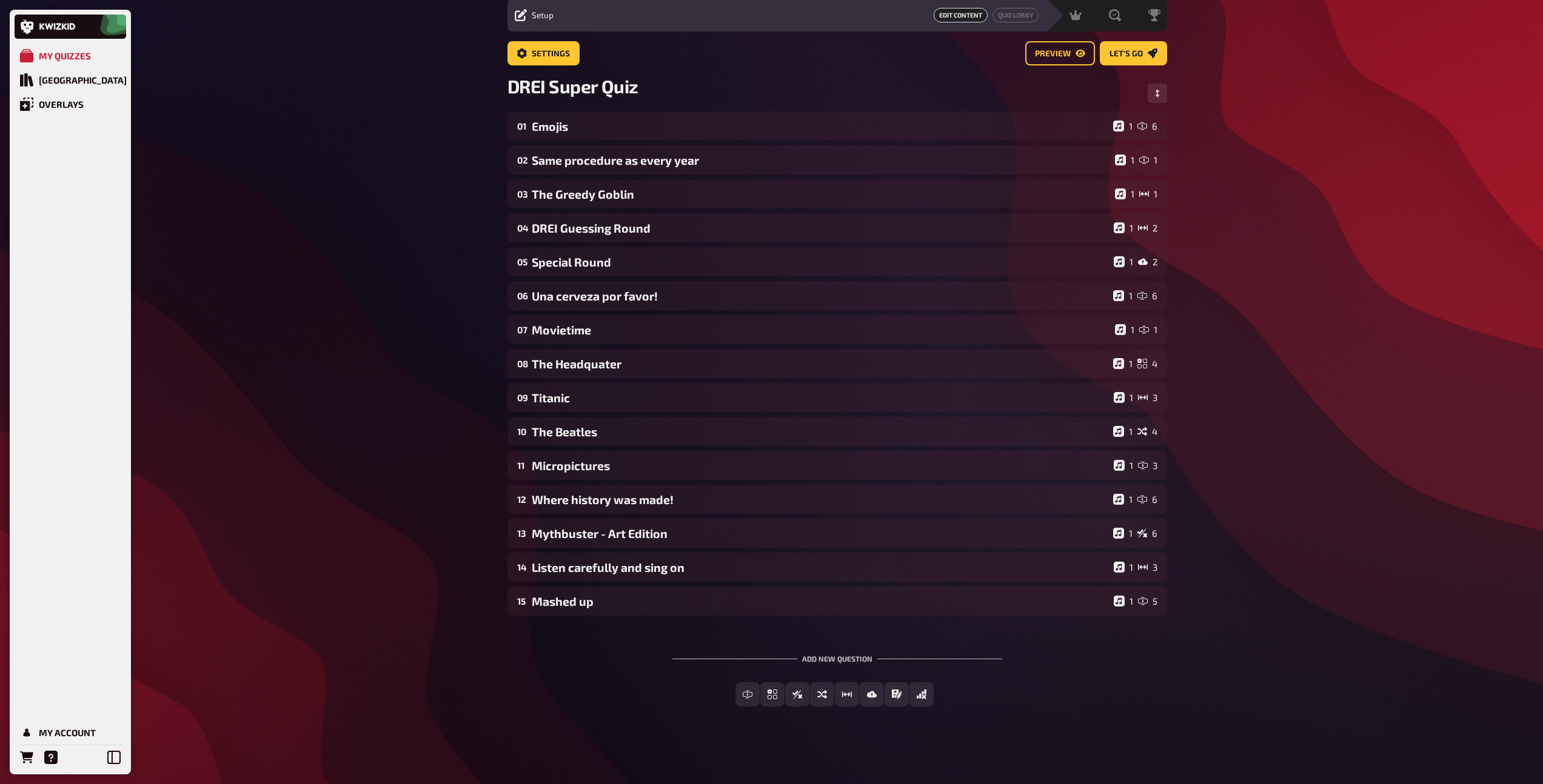
scroll to position [43, 0]
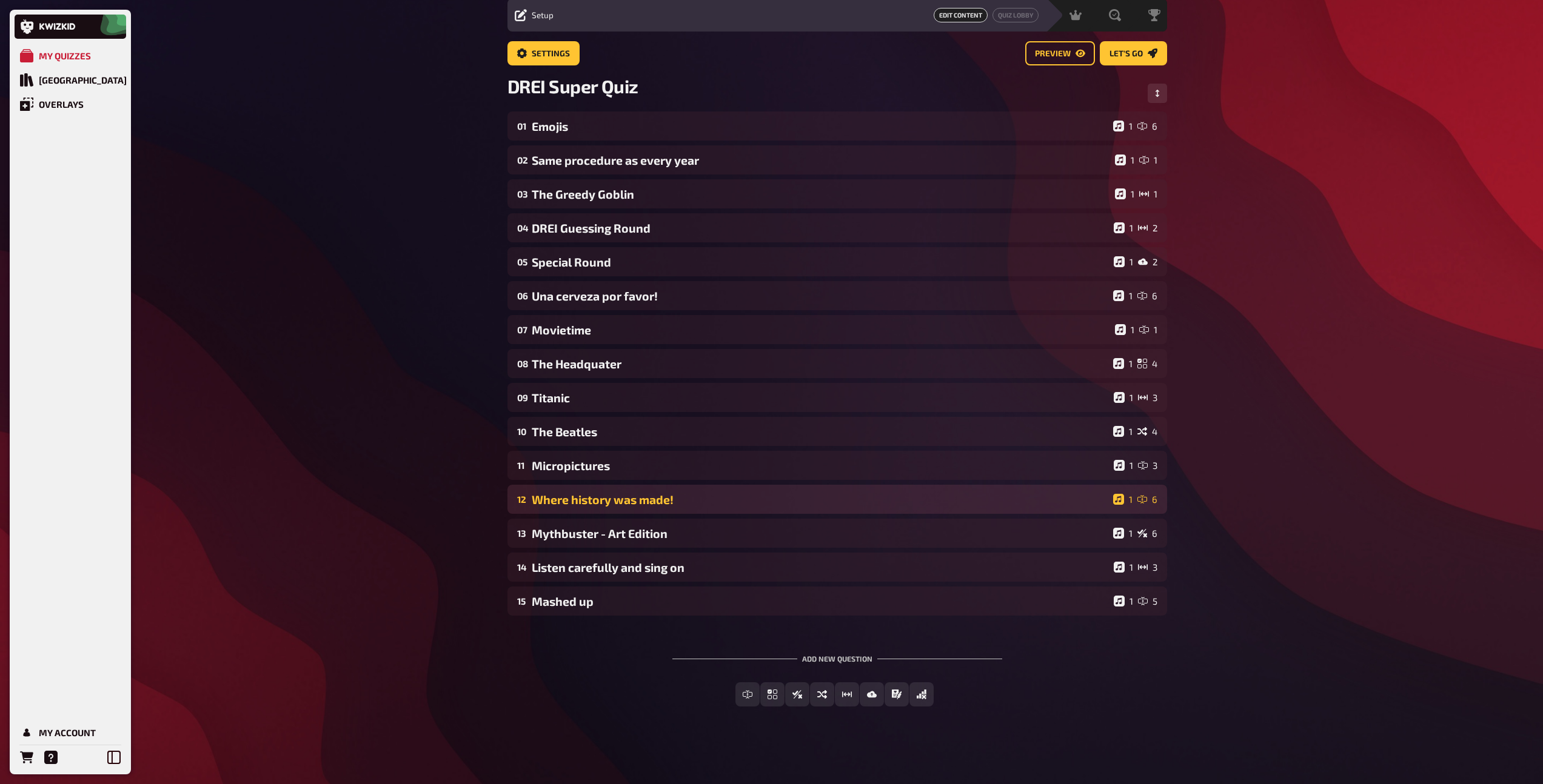
click at [575, 509] on div "12 Where history was made! 1 6" at bounding box center [837, 499] width 659 height 29
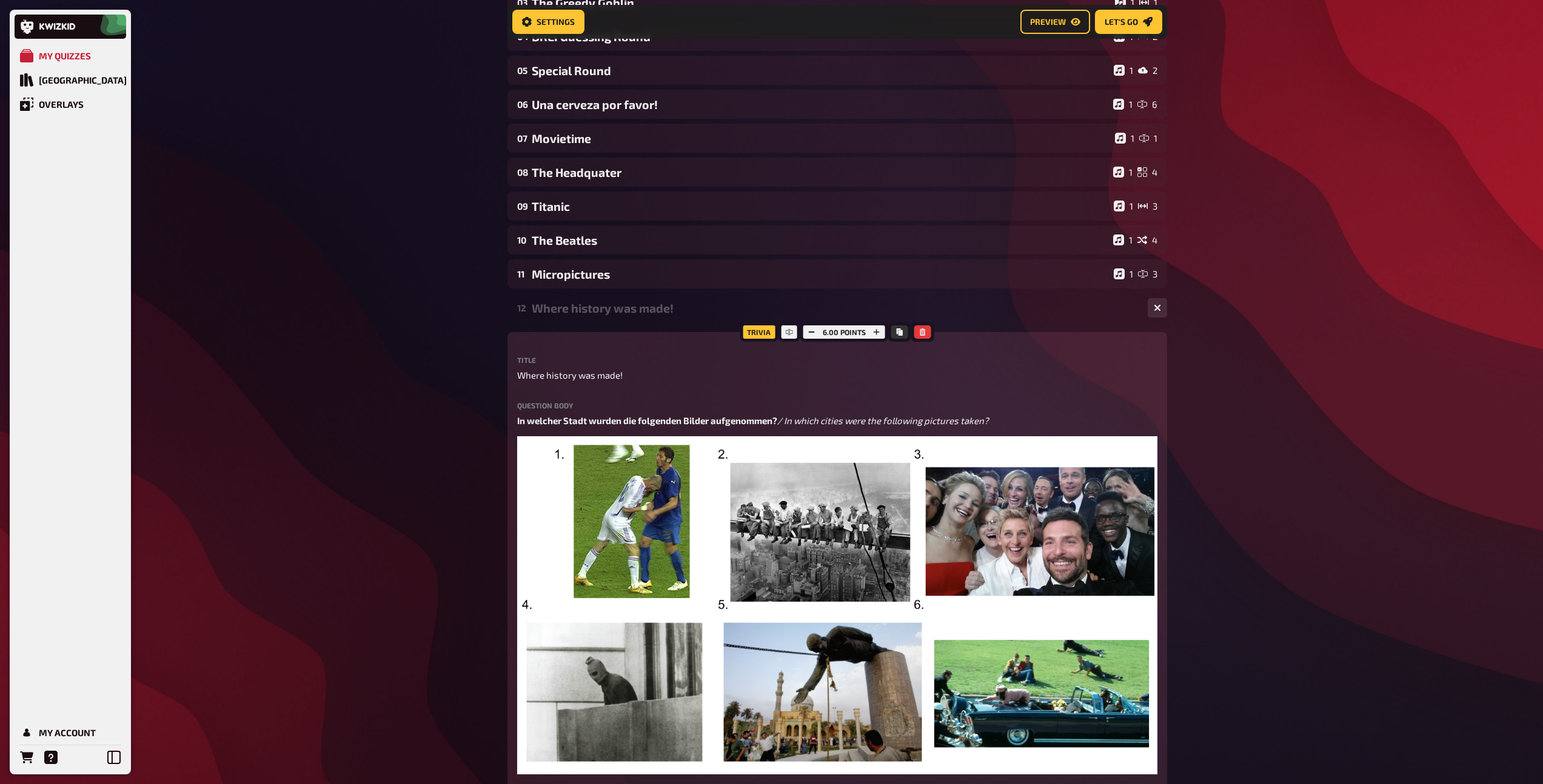
scroll to position [244, 0]
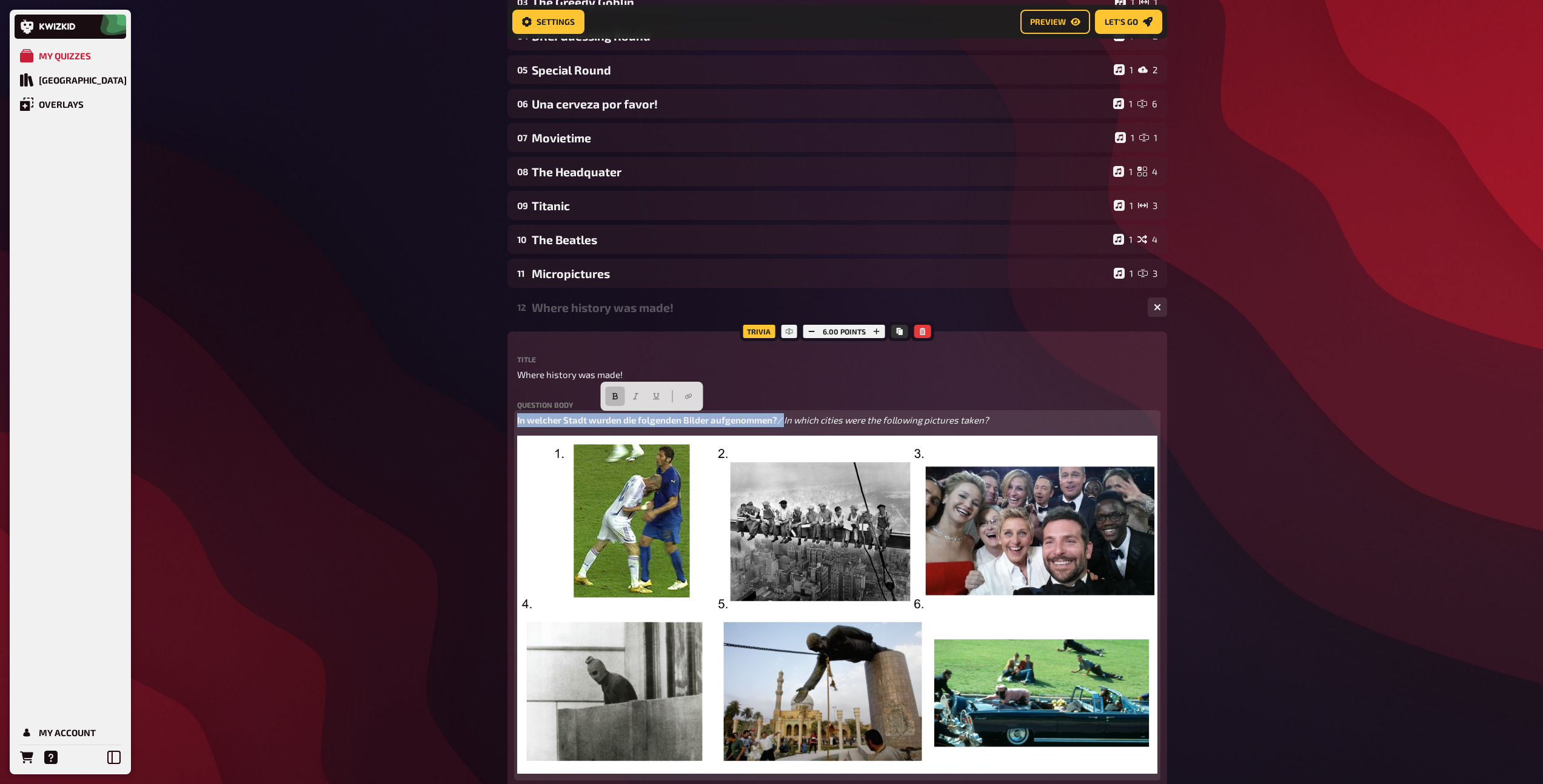
drag, startPoint x: 787, startPoint y: 418, endPoint x: 505, endPoint y: 417, distance: 282.0
click at [505, 417] on div "Home My Quizzes DREI Super Quiz Setup Setup Edit Content Quiz Lobby Hosting und…" at bounding box center [837, 635] width 679 height 1758
click at [743, 423] on p "In which cities were the following pictures taken?" at bounding box center [837, 420] width 640 height 14
click at [854, 421] on span "In welcher Stadt wurden die folgenden Bilder aufgenommen?" at bounding box center [858, 420] width 260 height 11
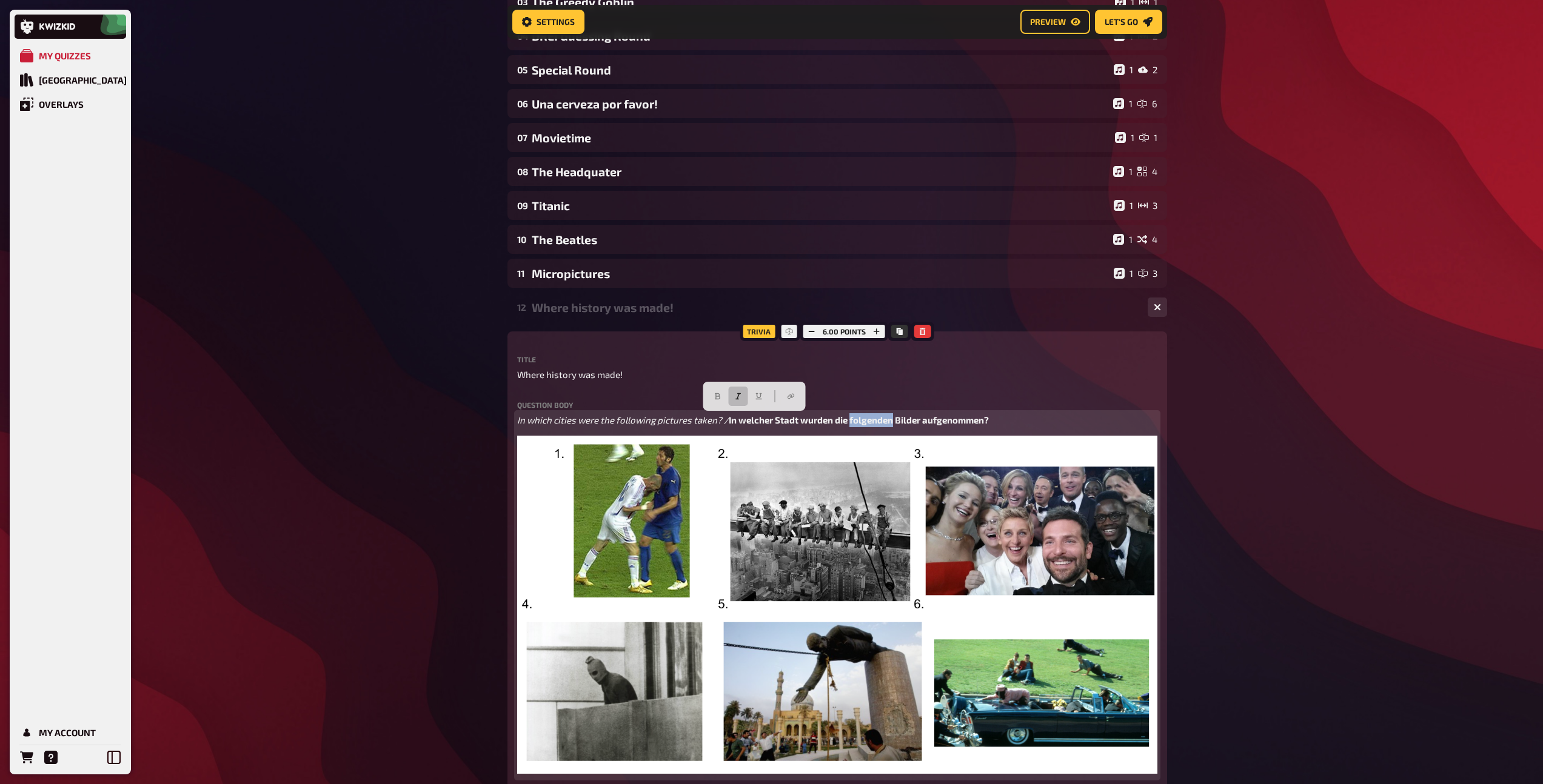
click at [854, 421] on span "In welcher Stadt wurden die folgenden Bilder aufgenommen?" at bounding box center [858, 420] width 260 height 11
click at [739, 400] on button "button" at bounding box center [737, 395] width 19 height 19
click at [718, 397] on icon "button" at bounding box center [717, 396] width 8 height 8
click at [738, 424] on span "In which cities were the following pictures taken? / In [PERSON_NAME] Stadt wur…" at bounding box center [775, 420] width 517 height 11
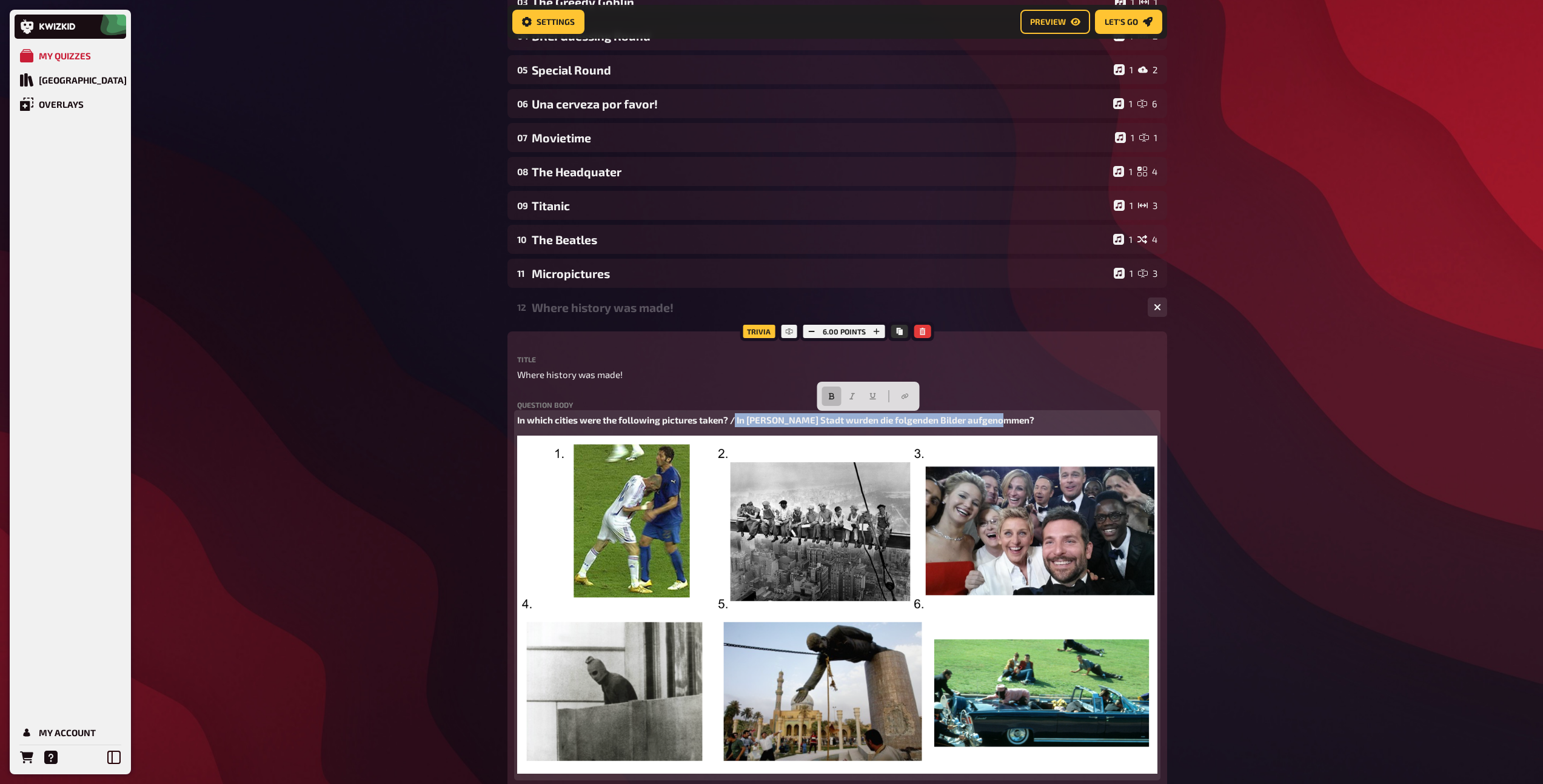
drag, startPoint x: 736, startPoint y: 421, endPoint x: 1014, endPoint y: 421, distance: 278.0
click at [1014, 421] on p "In which cities were the following pictures taken? / In [PERSON_NAME] Stadt wur…" at bounding box center [837, 420] width 640 height 14
click at [826, 395] on button "button" at bounding box center [831, 395] width 19 height 19
click at [845, 392] on icon "button" at bounding box center [847, 396] width 8 height 8
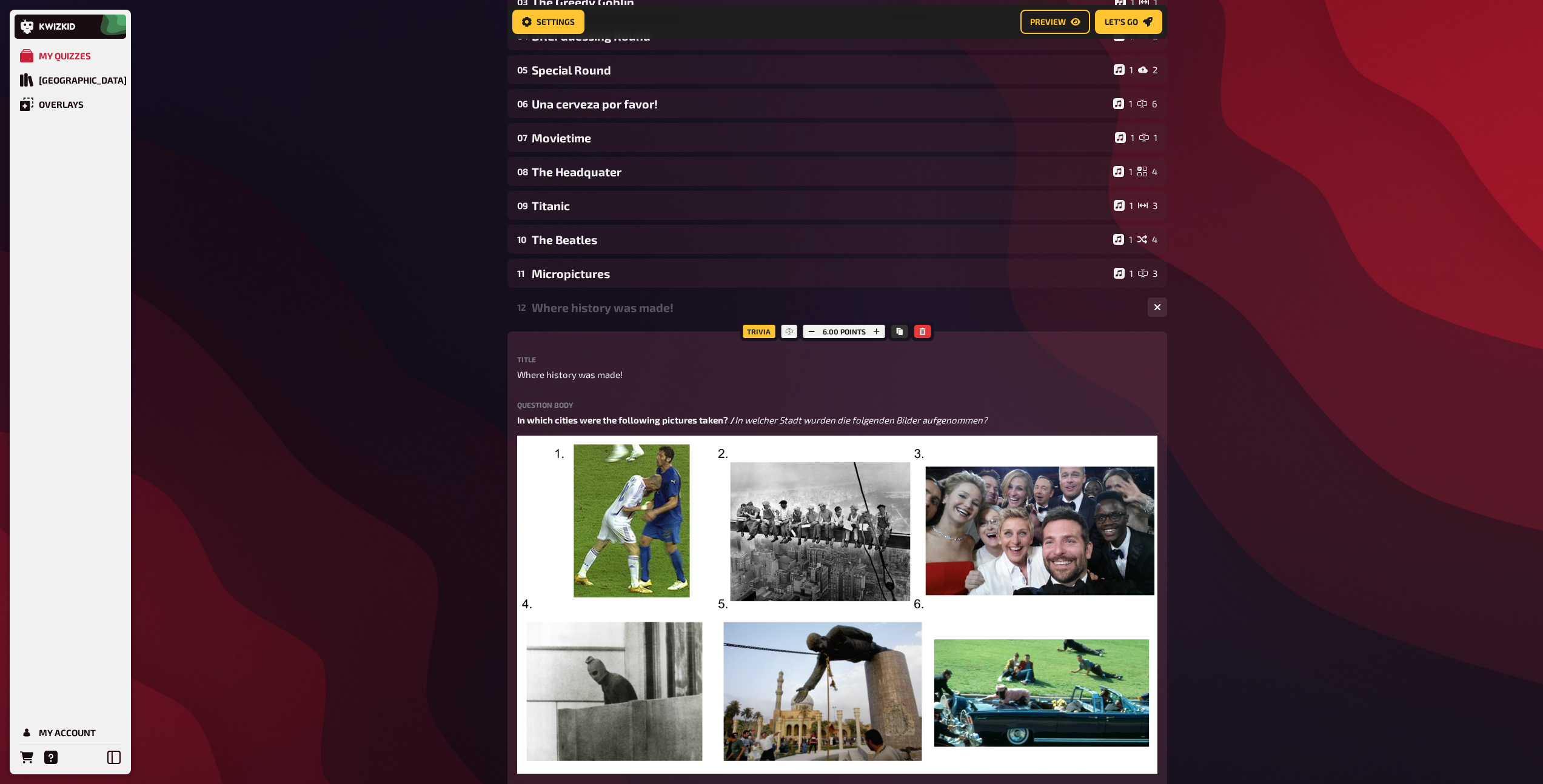
click at [593, 312] on div "Where history was made!" at bounding box center [834, 307] width 606 height 14
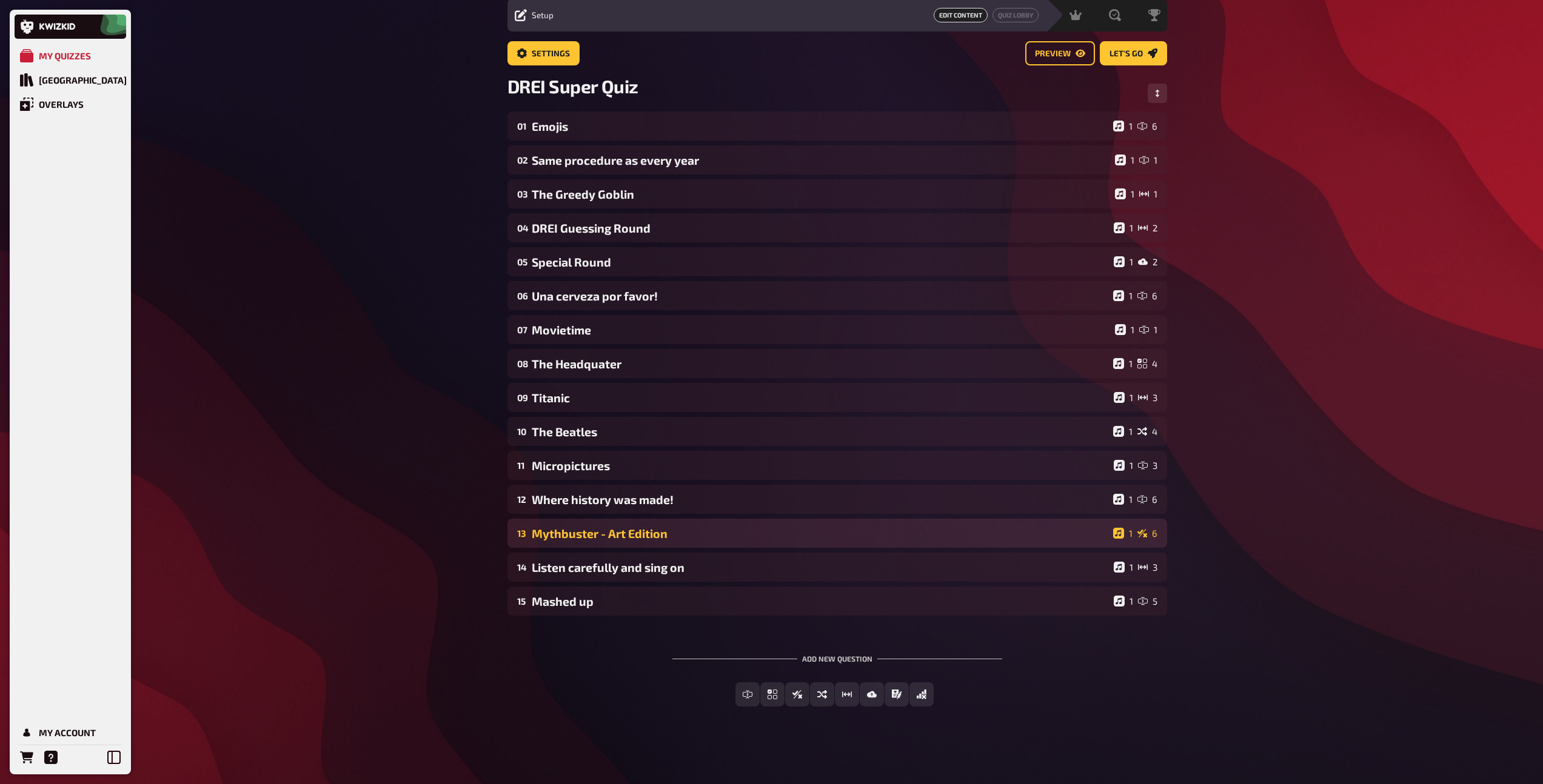
click at [599, 525] on div "13 Mythbuster - Art Edition 1 6" at bounding box center [837, 533] width 659 height 29
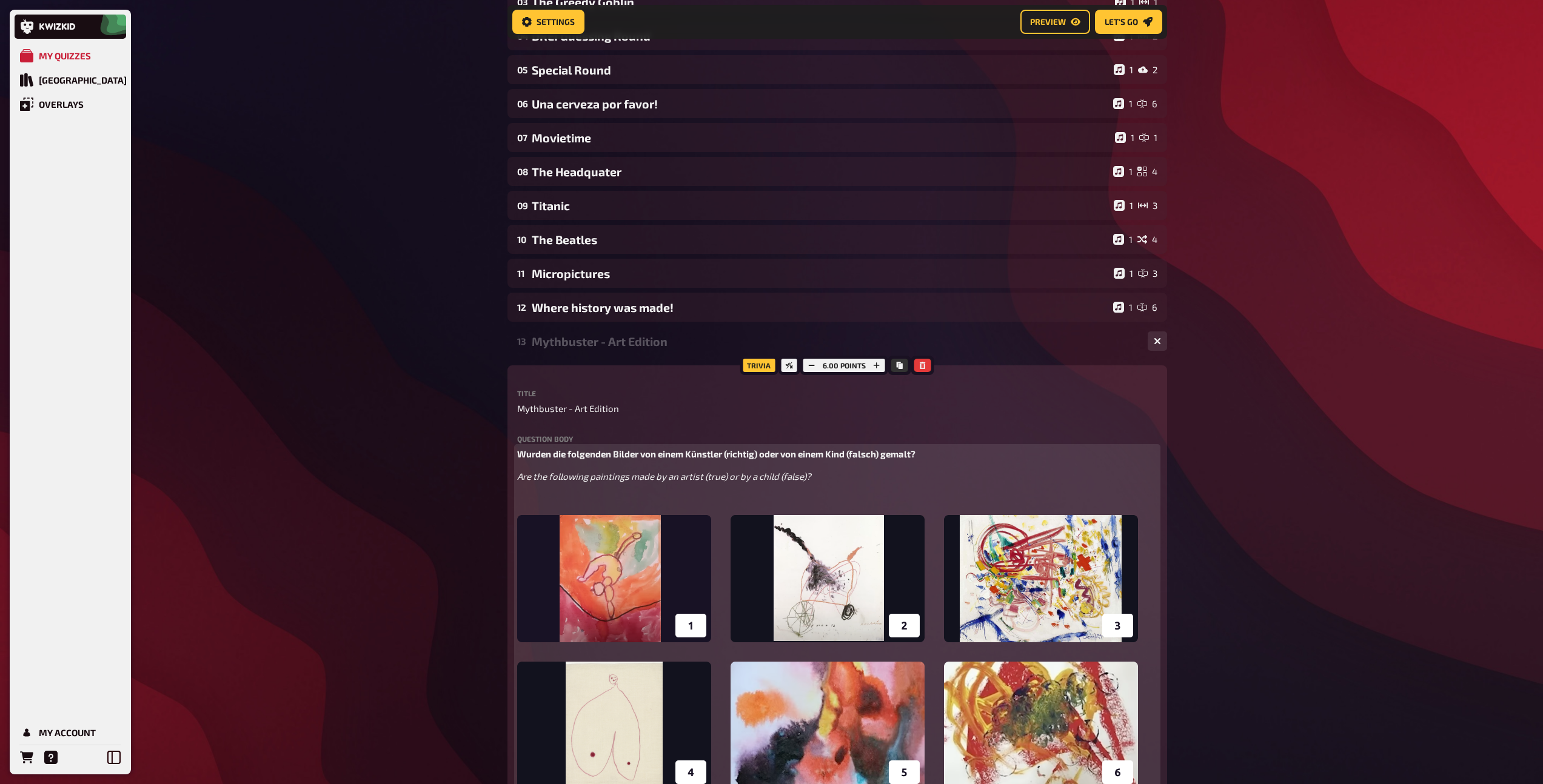
click at [621, 488] on div "Wurden die folgenden Bilder von einem Künstler (richtig) oder von einem Kind (f…" at bounding box center [837, 619] width 640 height 345
click at [637, 459] on p "Wurden die folgenden Bilder von einem Künstler (richtig) oder von einem Kind (f…" at bounding box center [837, 454] width 640 height 14
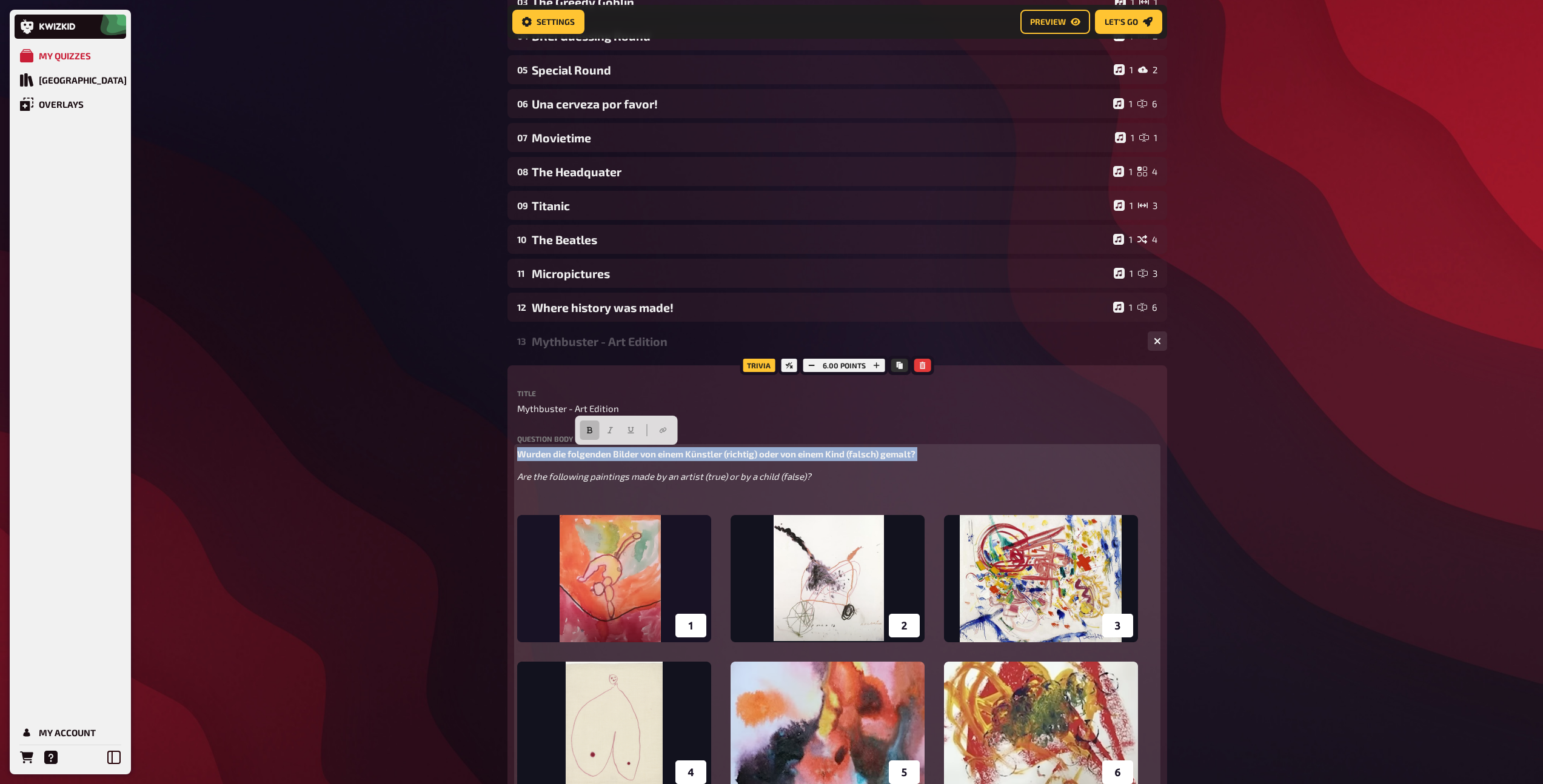
click at [637, 459] on p "Wurden die folgenden Bilder von einem Künstler (richtig) oder von einem Kind (f…" at bounding box center [837, 454] width 640 height 14
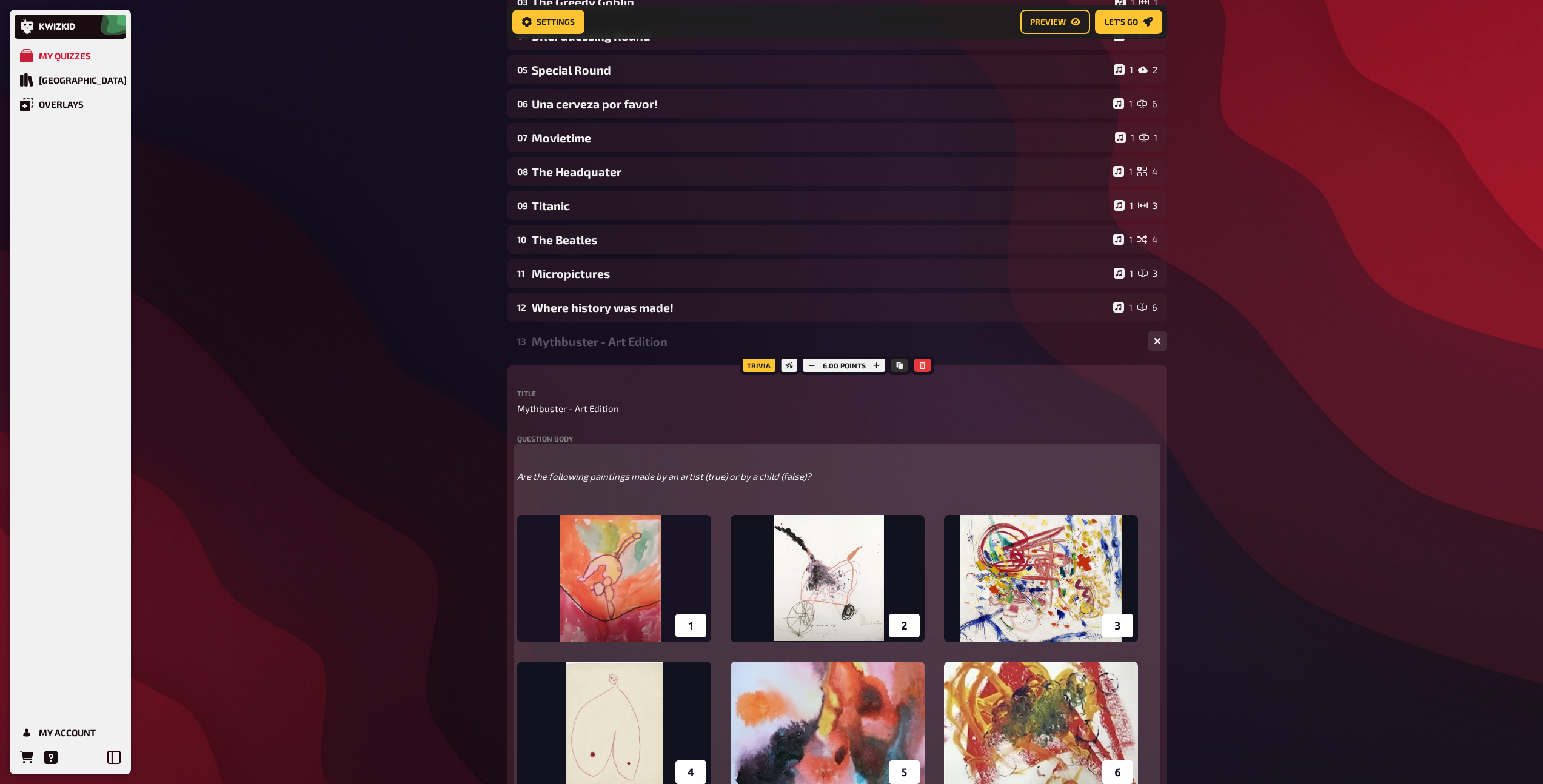
click at [560, 492] on p "﻿" at bounding box center [837, 499] width 640 height 14
click at [551, 478] on span "Are the following paintings made by an artist (true) or by a child (false)?" at bounding box center [664, 476] width 294 height 11
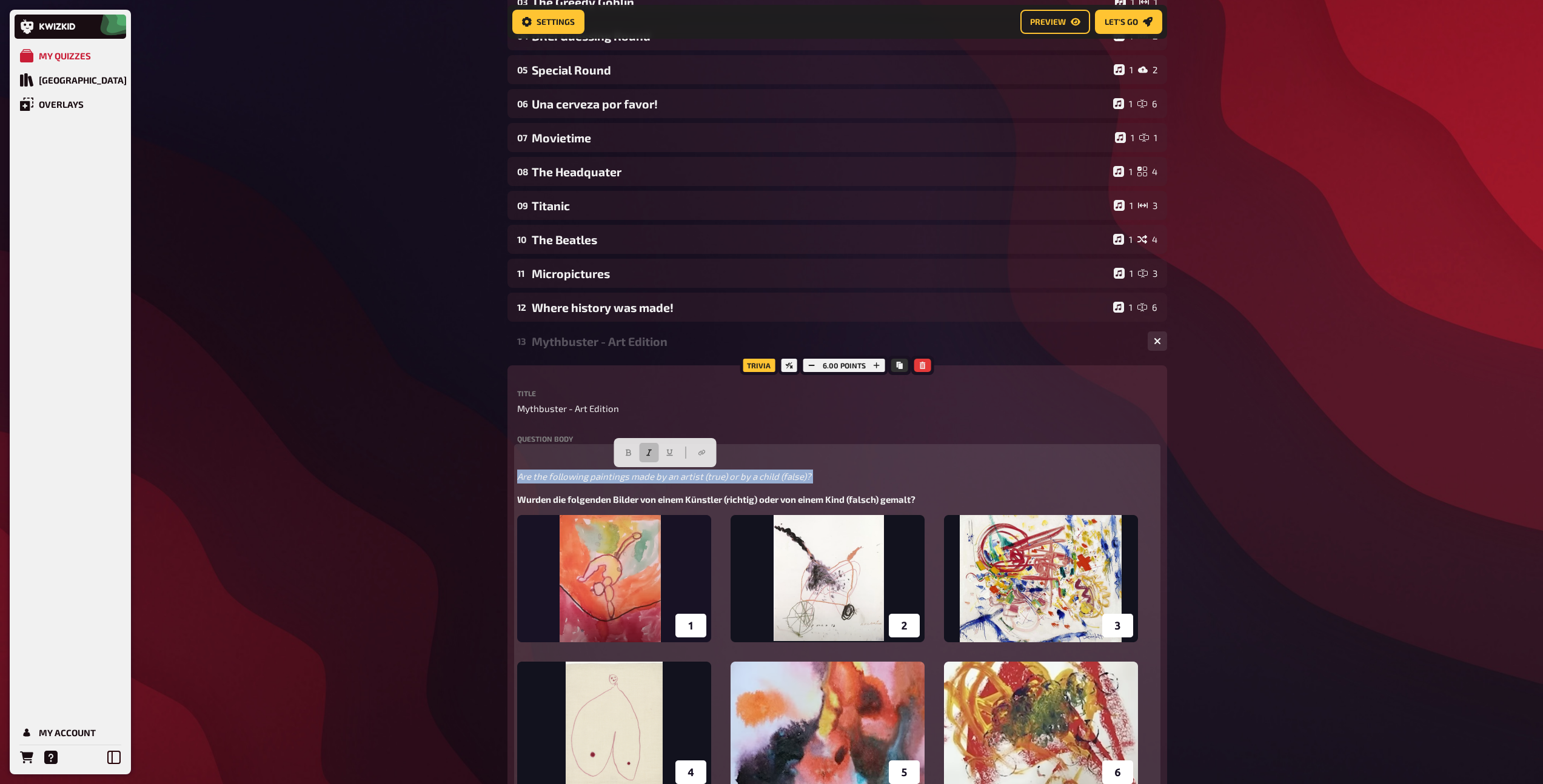
click at [551, 478] on span "Are the following paintings made by an artist (true) or by a child (false)?" at bounding box center [664, 476] width 294 height 11
click at [630, 452] on icon "button" at bounding box center [628, 453] width 8 height 8
click at [649, 450] on icon "button" at bounding box center [649, 453] width 5 height 7
click at [624, 501] on span "Wurden die folgenden Bilder von einem Künstler (richtig) oder von einem Kind (f…" at bounding box center [716, 499] width 398 height 11
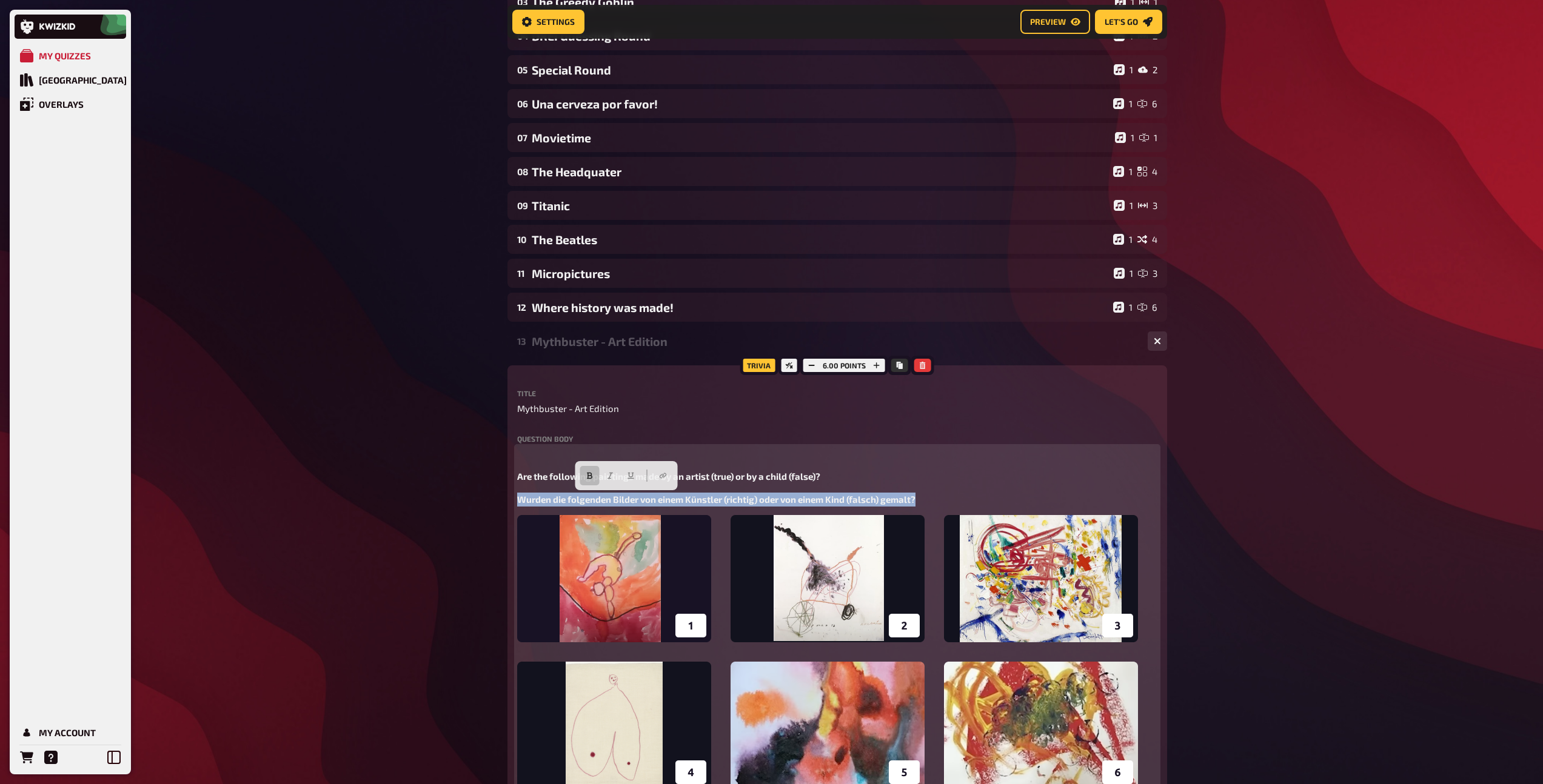
click at [624, 501] on span "Wurden die folgenden Bilder von einem Künstler (richtig) oder von einem Kind (f…" at bounding box center [716, 499] width 398 height 11
click at [672, 474] on button "button" at bounding box center [682, 475] width 19 height 19
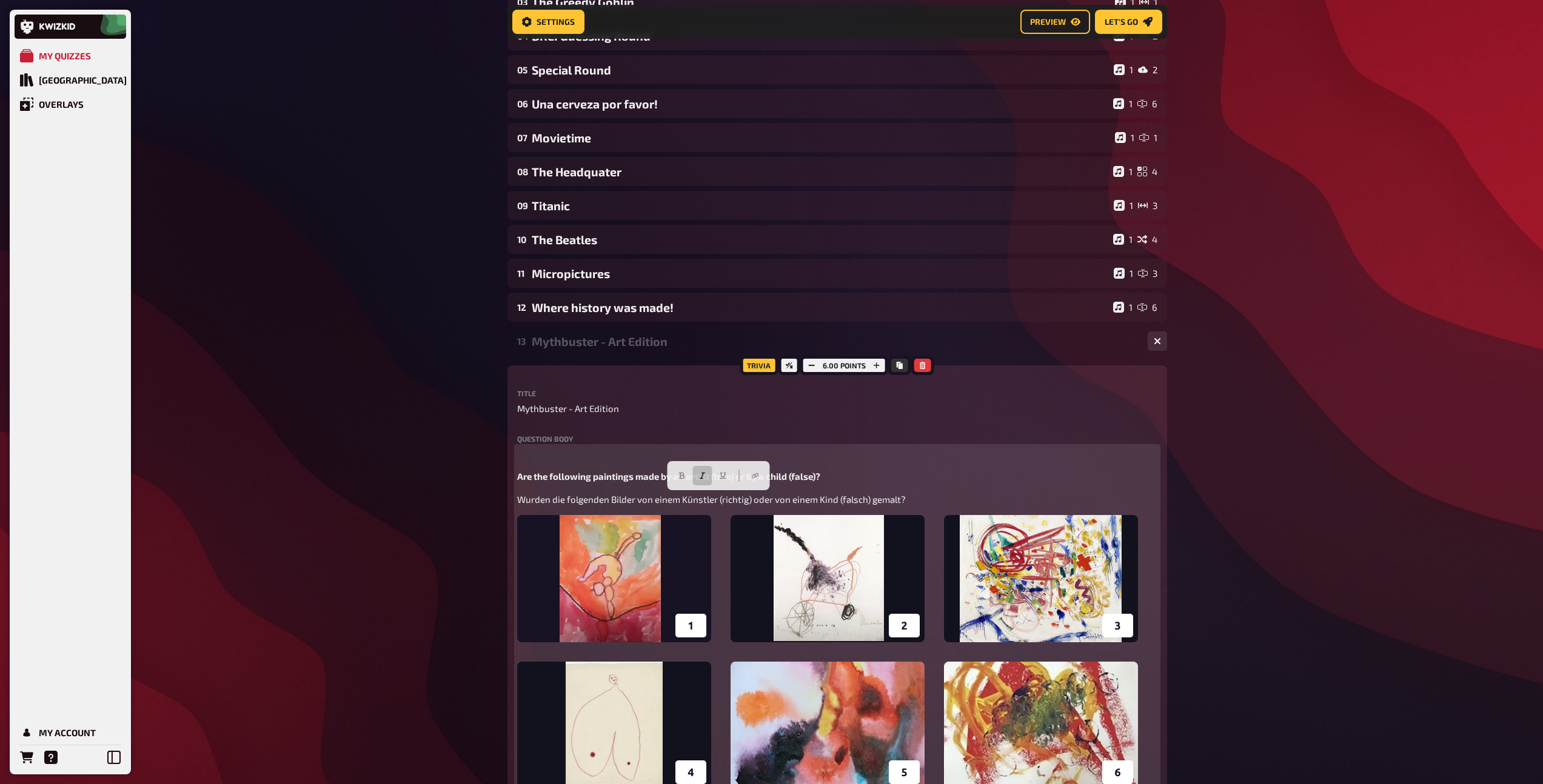
click at [708, 471] on button "button" at bounding box center [702, 475] width 19 height 19
click at [584, 462] on div "﻿ Are the following paintings made by an artist (true) or by a child (false)? W…" at bounding box center [837, 619] width 640 height 345
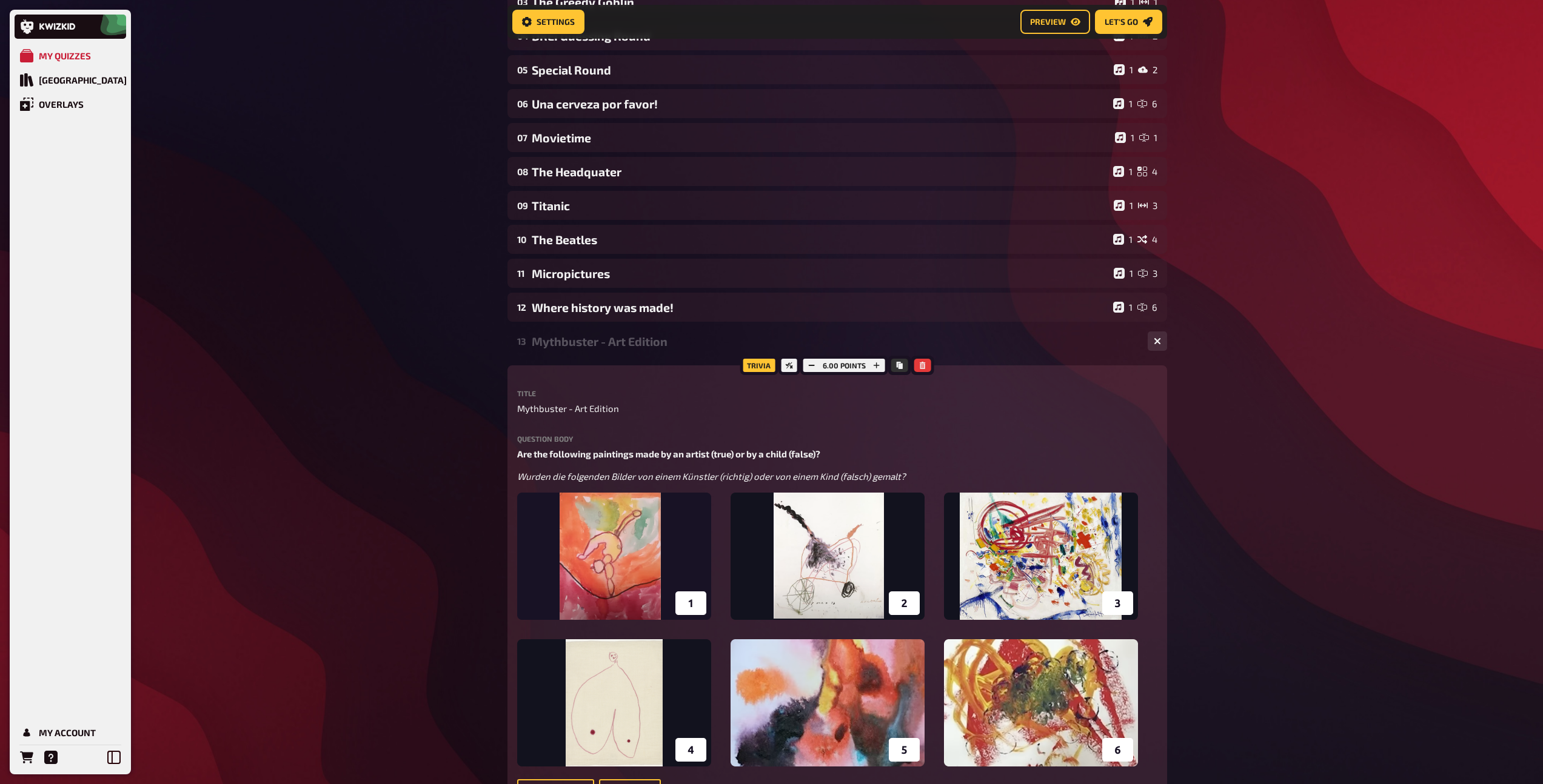
click at [592, 347] on div "Mythbuster - Art Edition" at bounding box center [834, 341] width 606 height 14
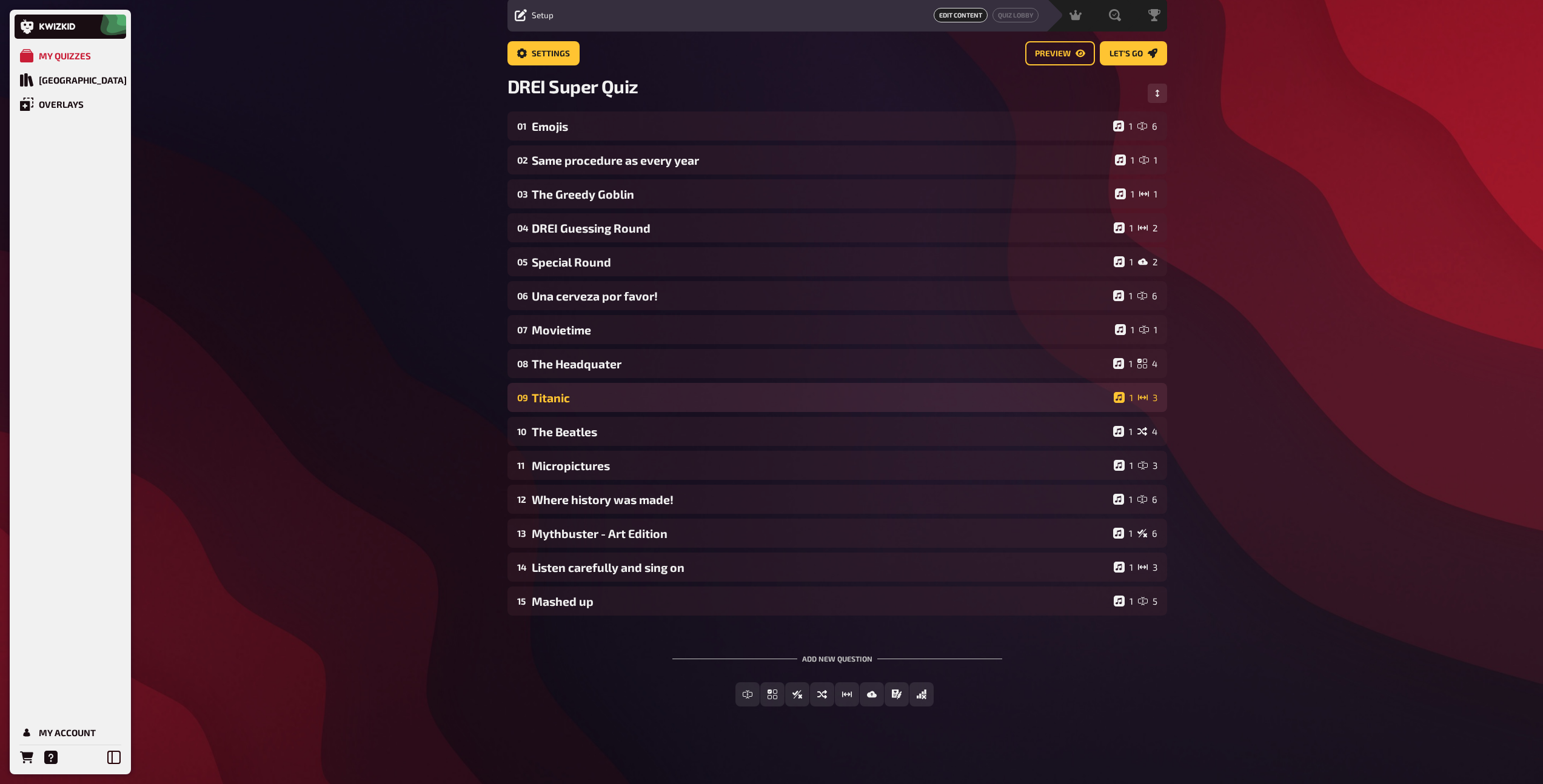
scroll to position [43, 0]
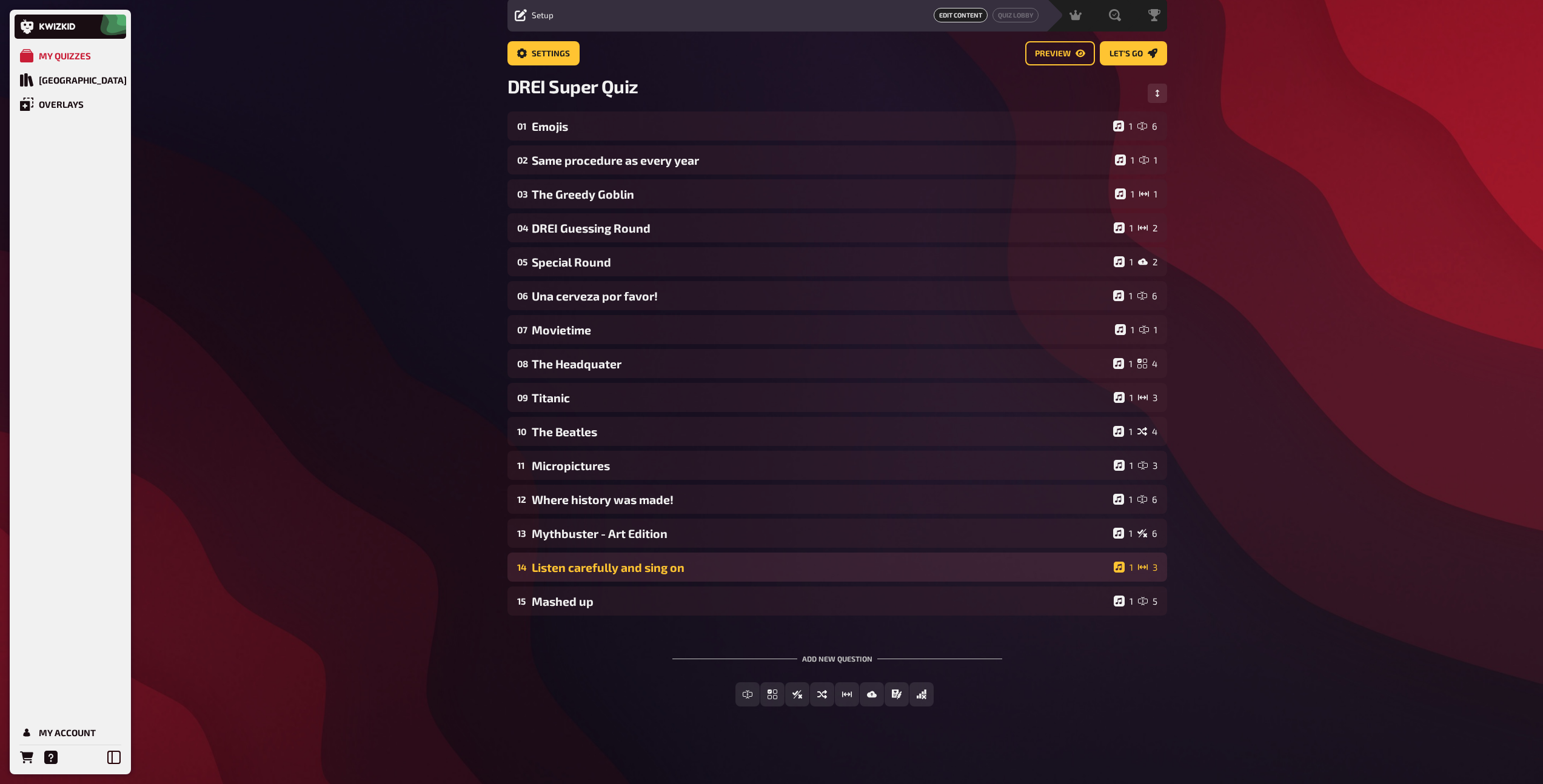
click at [614, 574] on div "Listen carefully and sing on" at bounding box center [820, 568] width 577 height 14
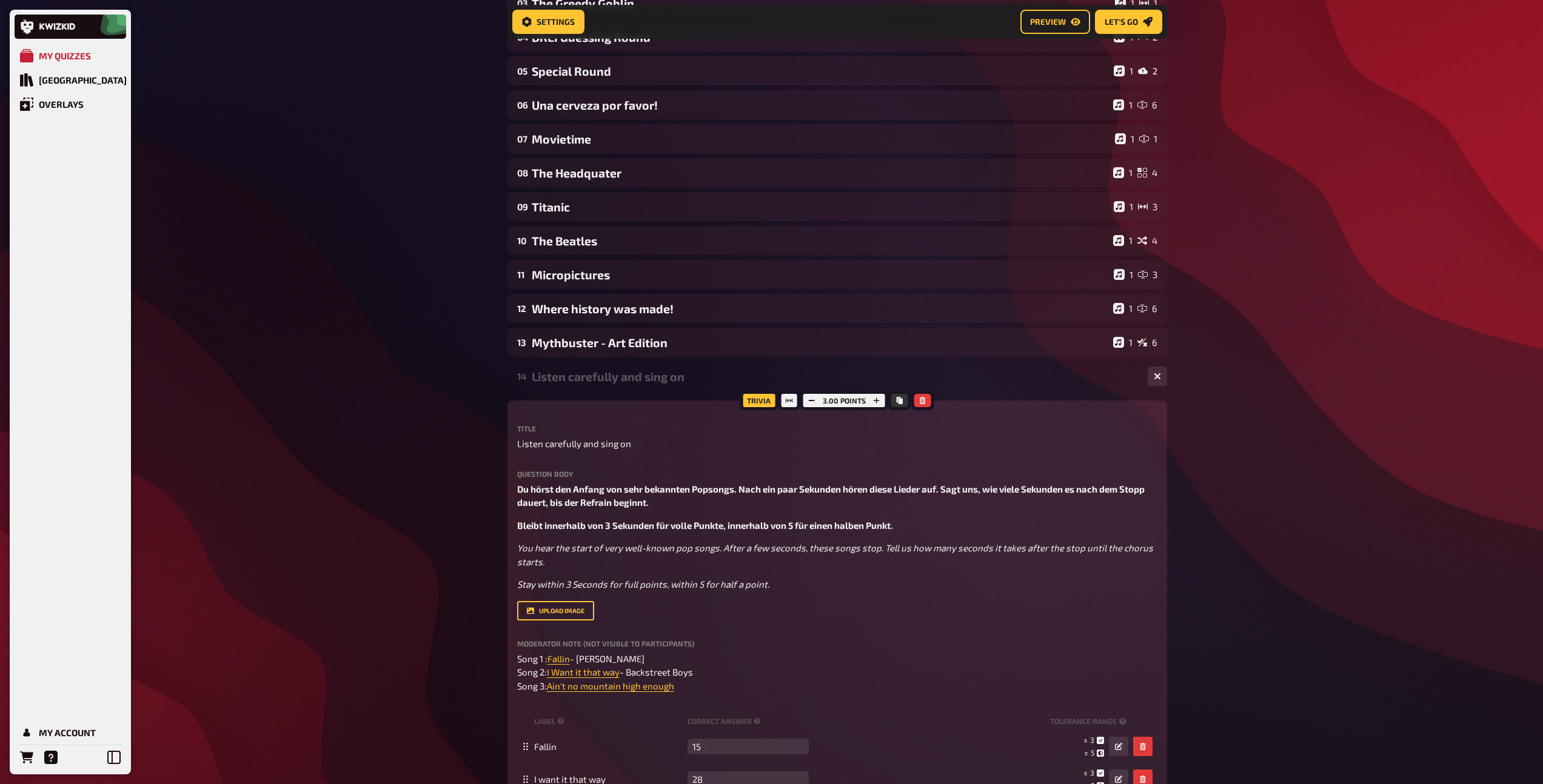
scroll to position [244, 0]
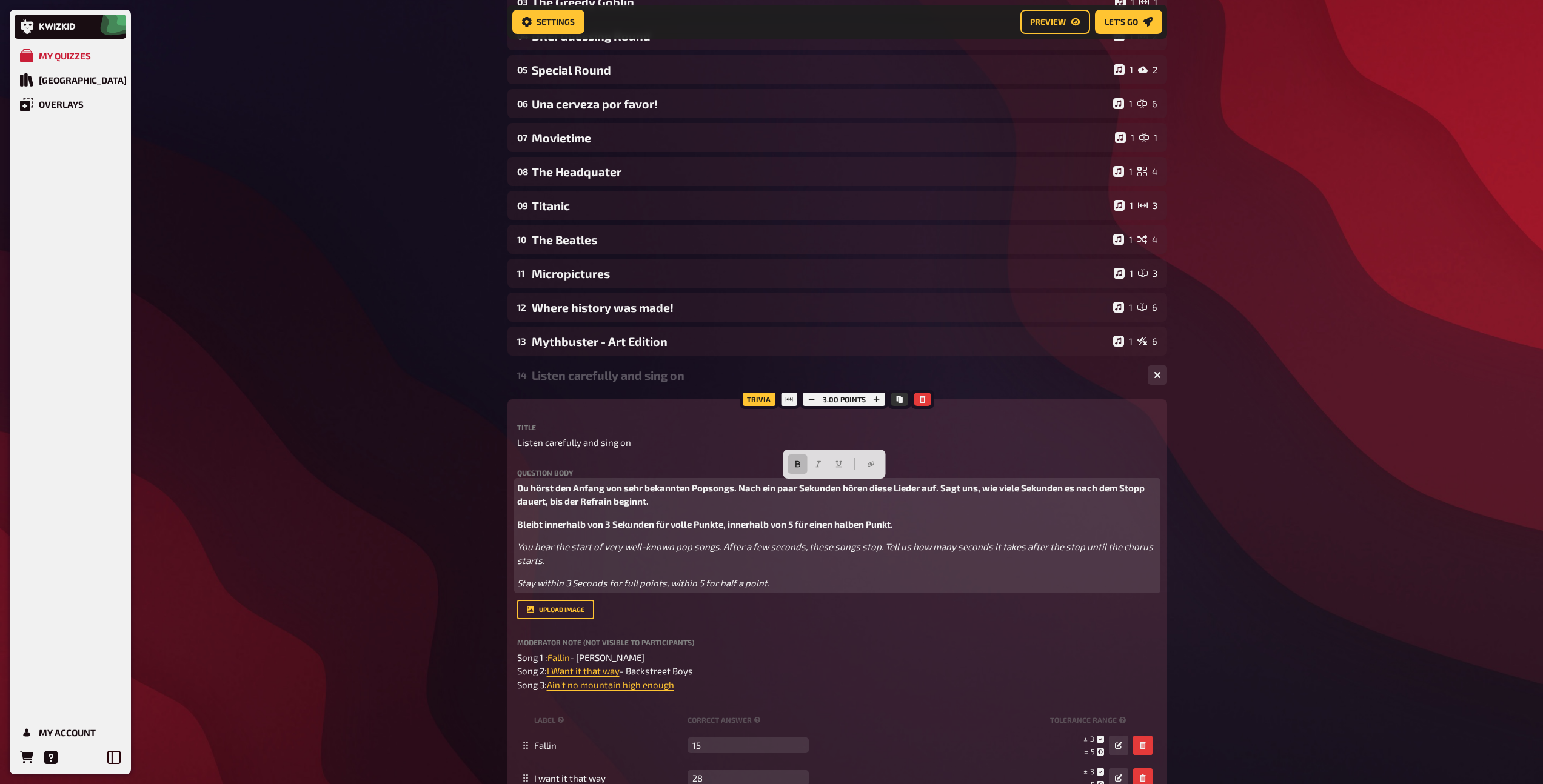
drag, startPoint x: 900, startPoint y: 526, endPoint x: 496, endPoint y: 490, distance: 405.6
click at [496, 490] on div "My Quizzes Quiz Library Overlays My Account Home My Quizzes DREI Super Quiz Set…" at bounding box center [772, 494] width 1543 height 1477
click at [799, 466] on icon "button" at bounding box center [797, 464] width 8 height 8
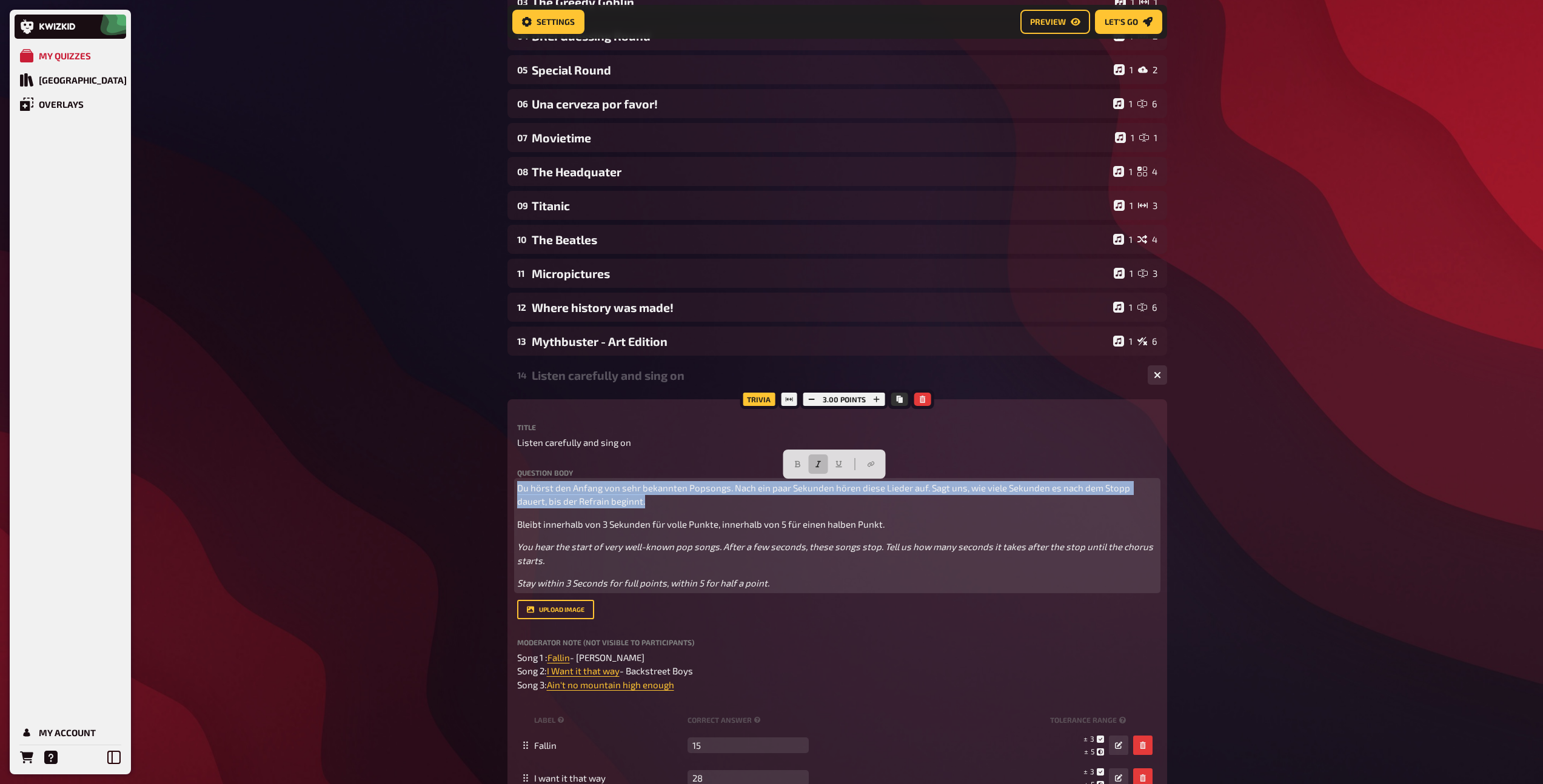
click at [813, 464] on button "button" at bounding box center [817, 463] width 19 height 19
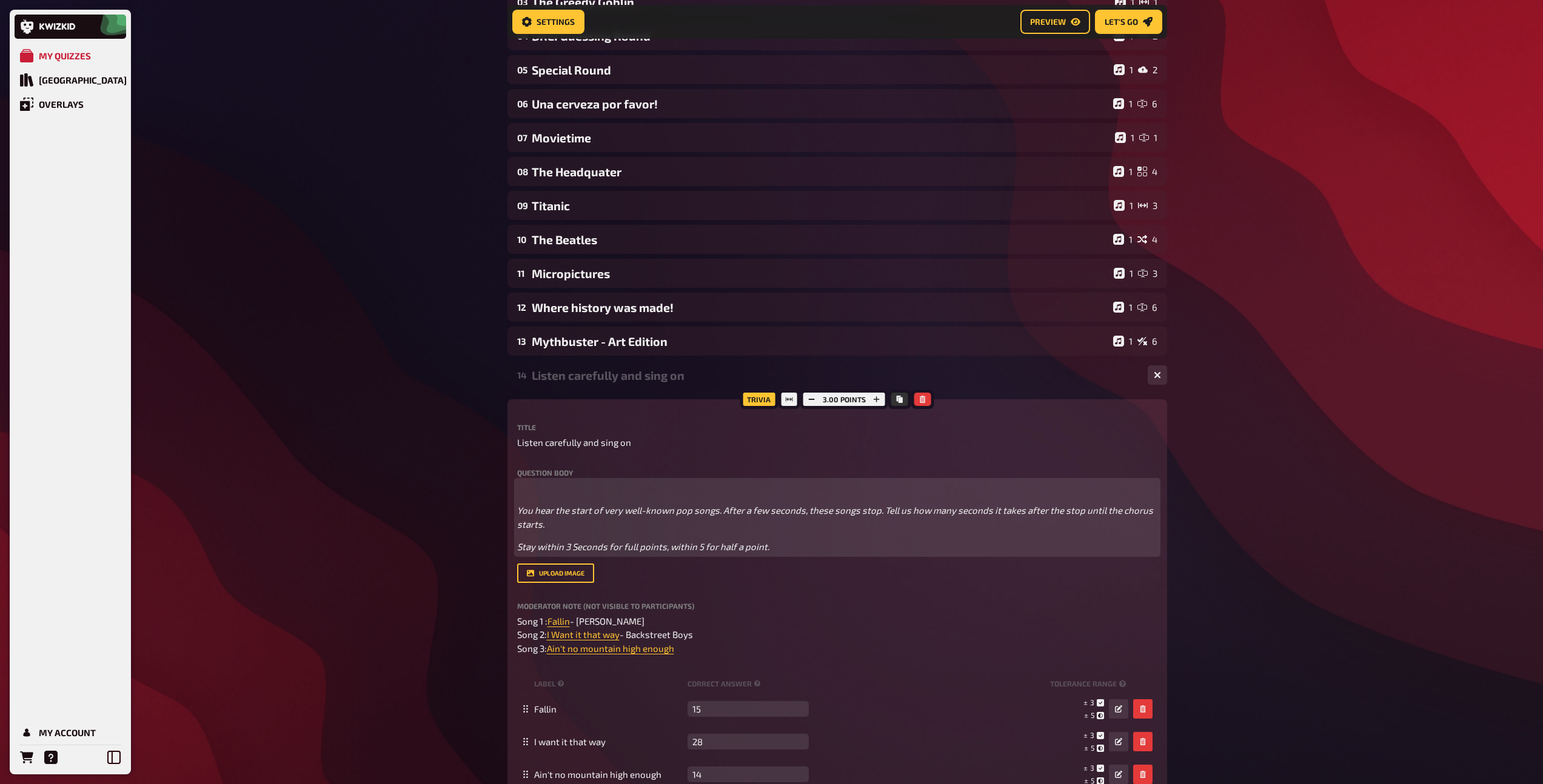
click at [782, 543] on p "Stay within 3 Seconds for full points, within 5 for half a point." at bounding box center [837, 546] width 640 height 14
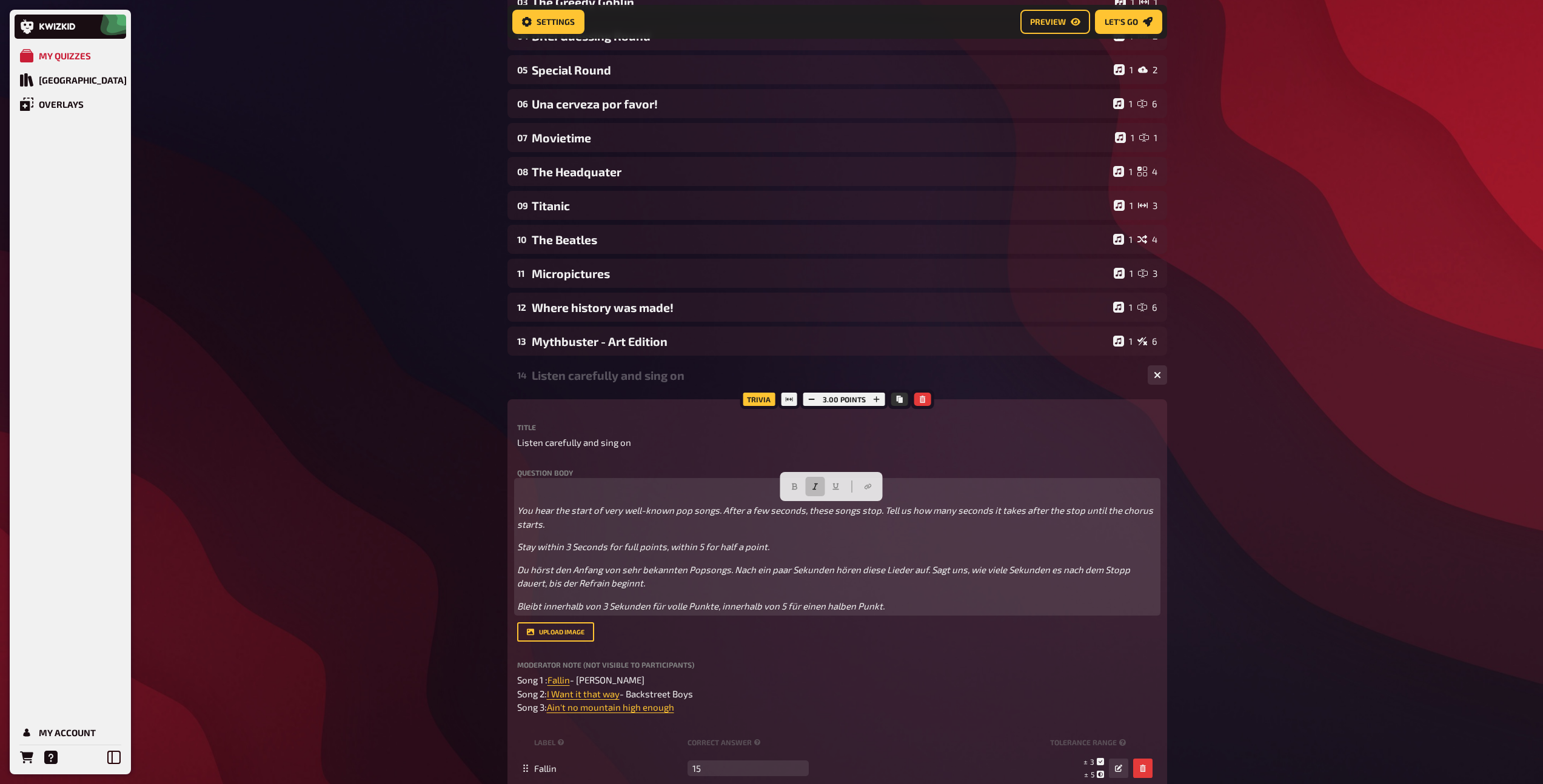
drag, startPoint x: 721, startPoint y: 539, endPoint x: 502, endPoint y: 504, distance: 221.8
click at [502, 504] on div "Home My Quizzes DREI Super Quiz Setup Setup Edit Content Quiz Lobby Hosting und…" at bounding box center [837, 506] width 679 height 1500
click at [788, 492] on button "button" at bounding box center [794, 486] width 19 height 19
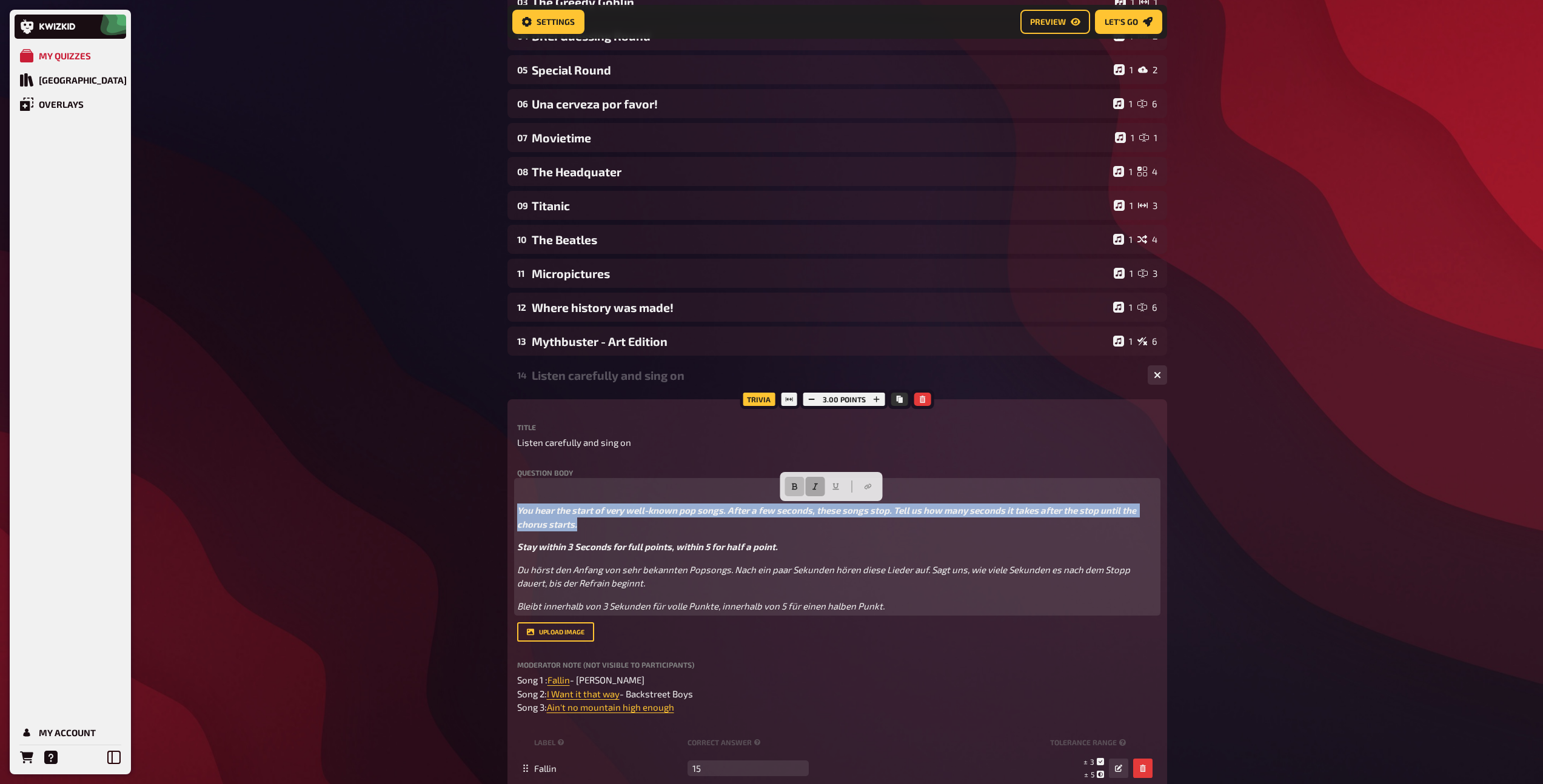
click at [816, 486] on icon "button" at bounding box center [816, 487] width 8 height 8
click at [519, 510] on span "You hear the start of very well-known pop songs. After a few seconds, these son…" at bounding box center [827, 517] width 621 height 25
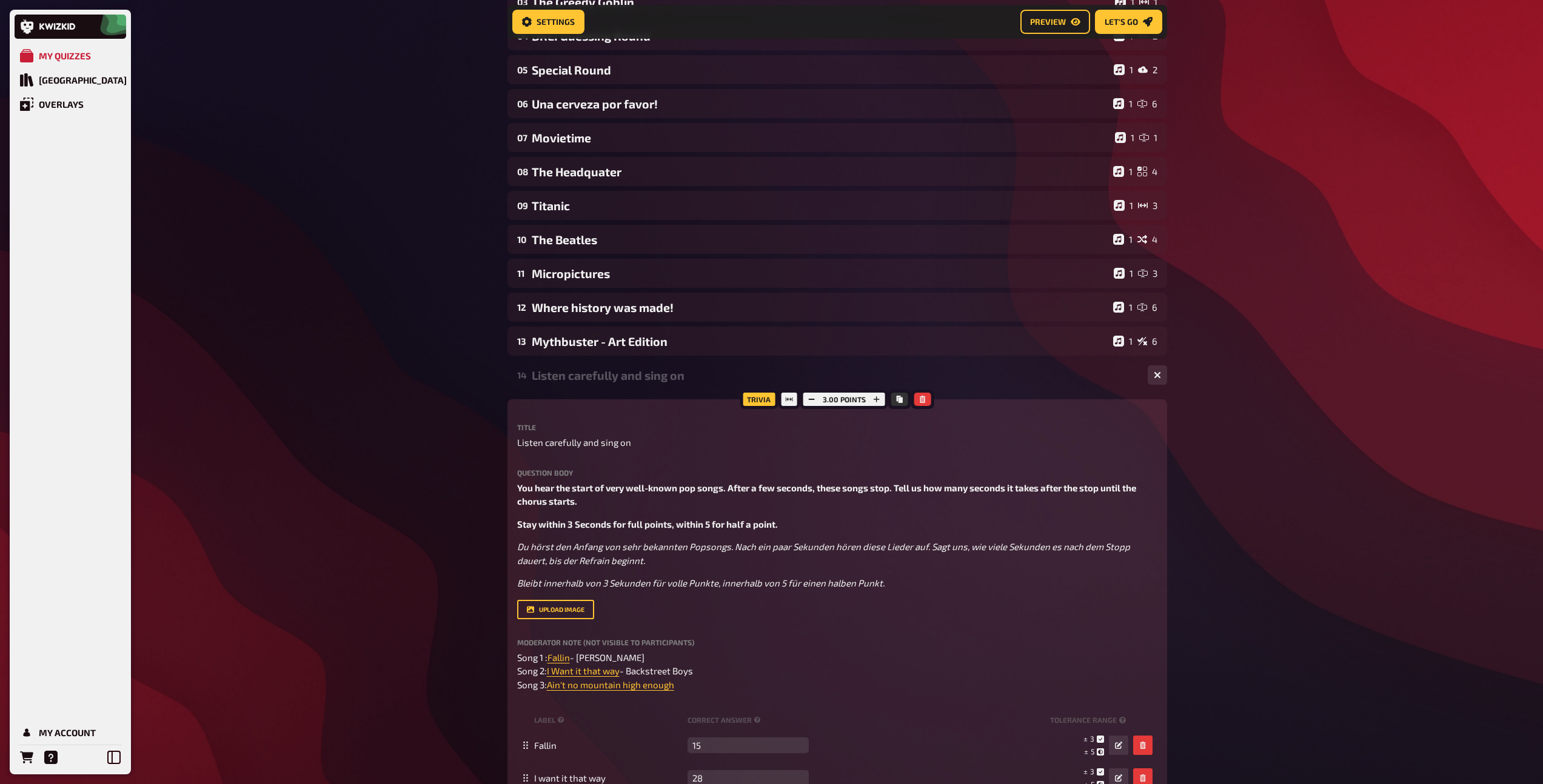
click at [588, 384] on div "14 Listen carefully and sing on 1 3" at bounding box center [837, 375] width 659 height 29
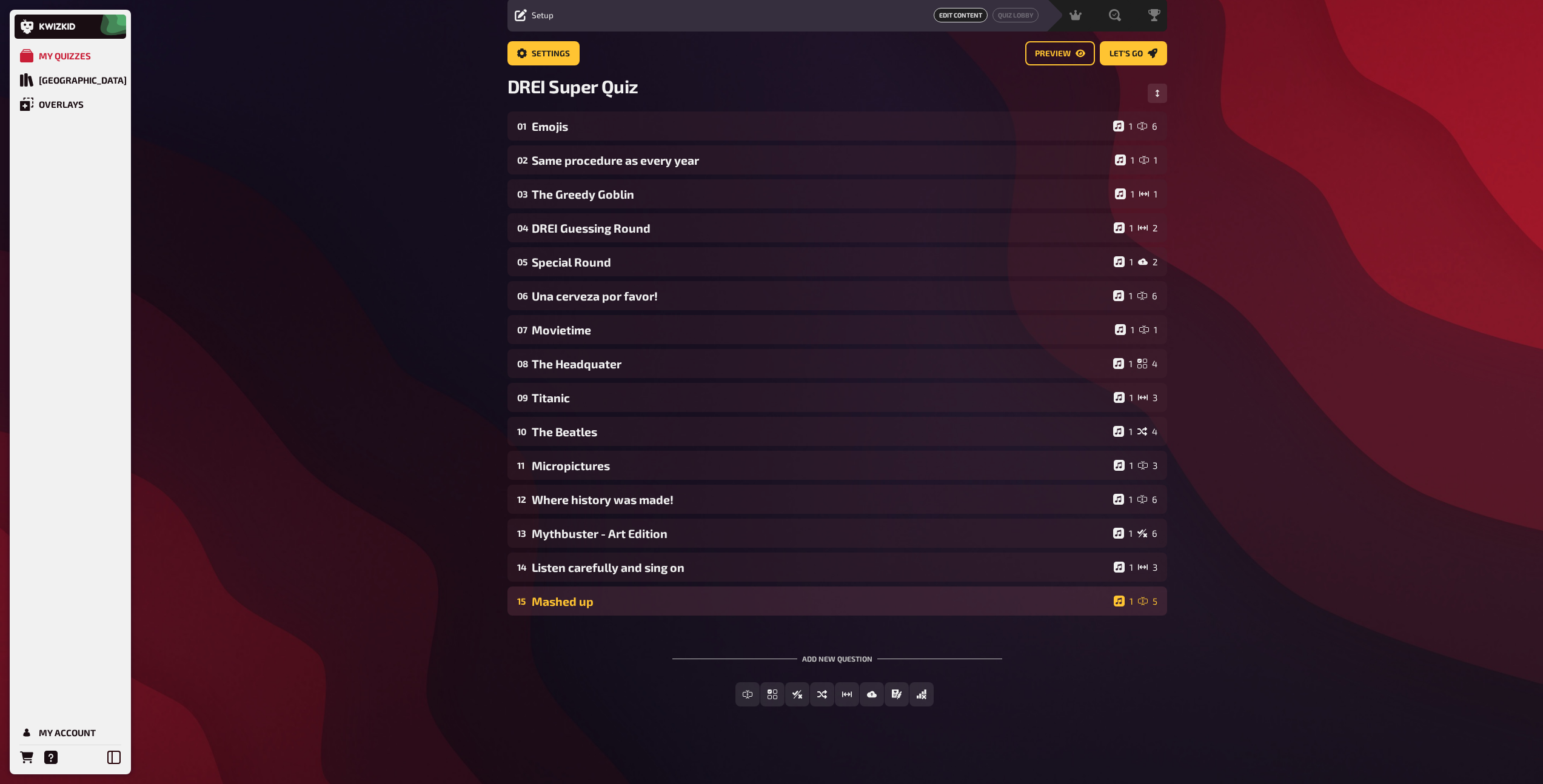
click at [576, 602] on div "Mashed up" at bounding box center [820, 601] width 577 height 14
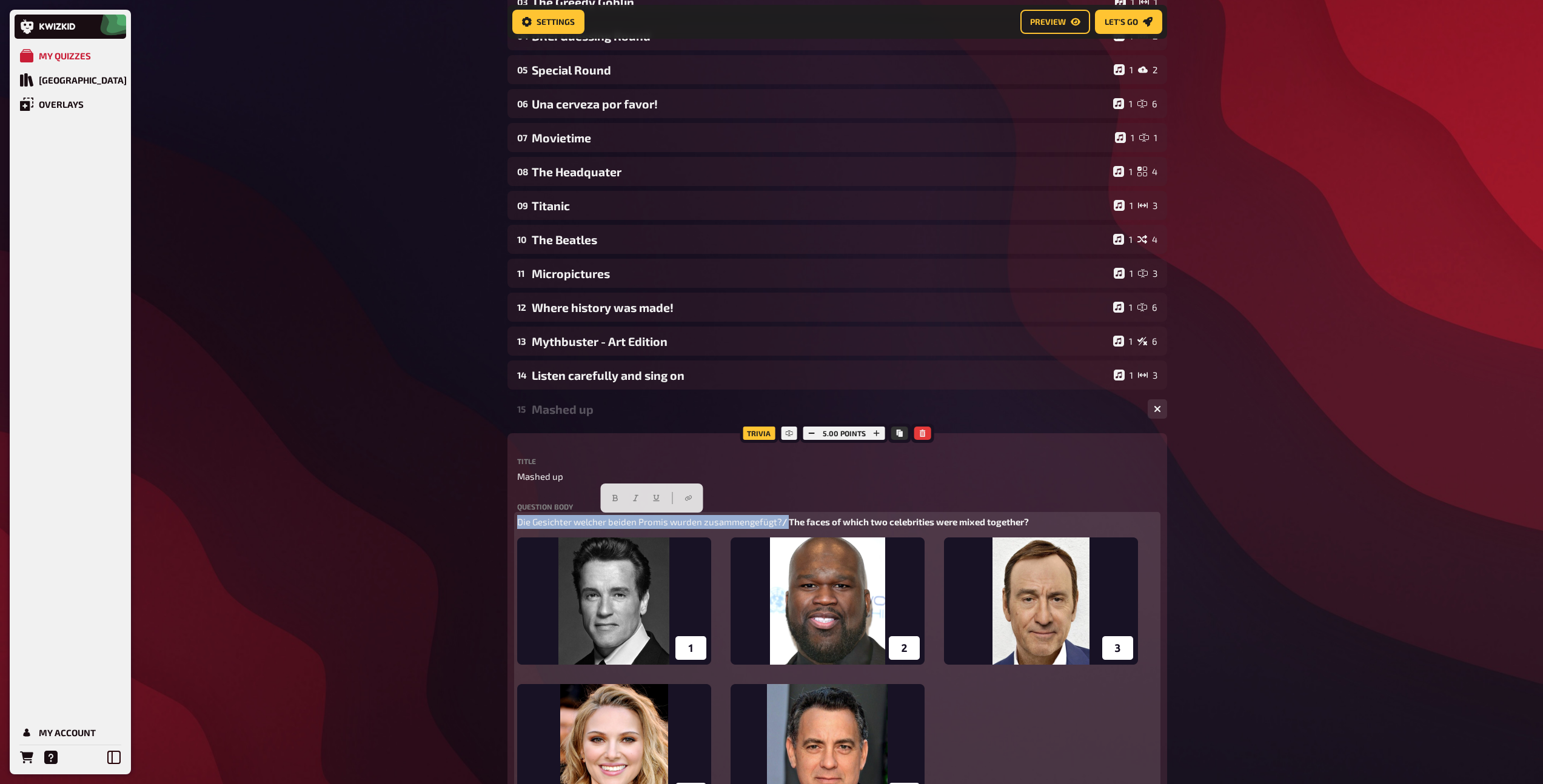
drag, startPoint x: 784, startPoint y: 520, endPoint x: 515, endPoint y: 513, distance: 269.1
click at [515, 513] on div "Trivia 5.00 points Title Mashed up Question body Die Gesichter [PERSON_NAME] be…" at bounding box center [837, 763] width 659 height 659
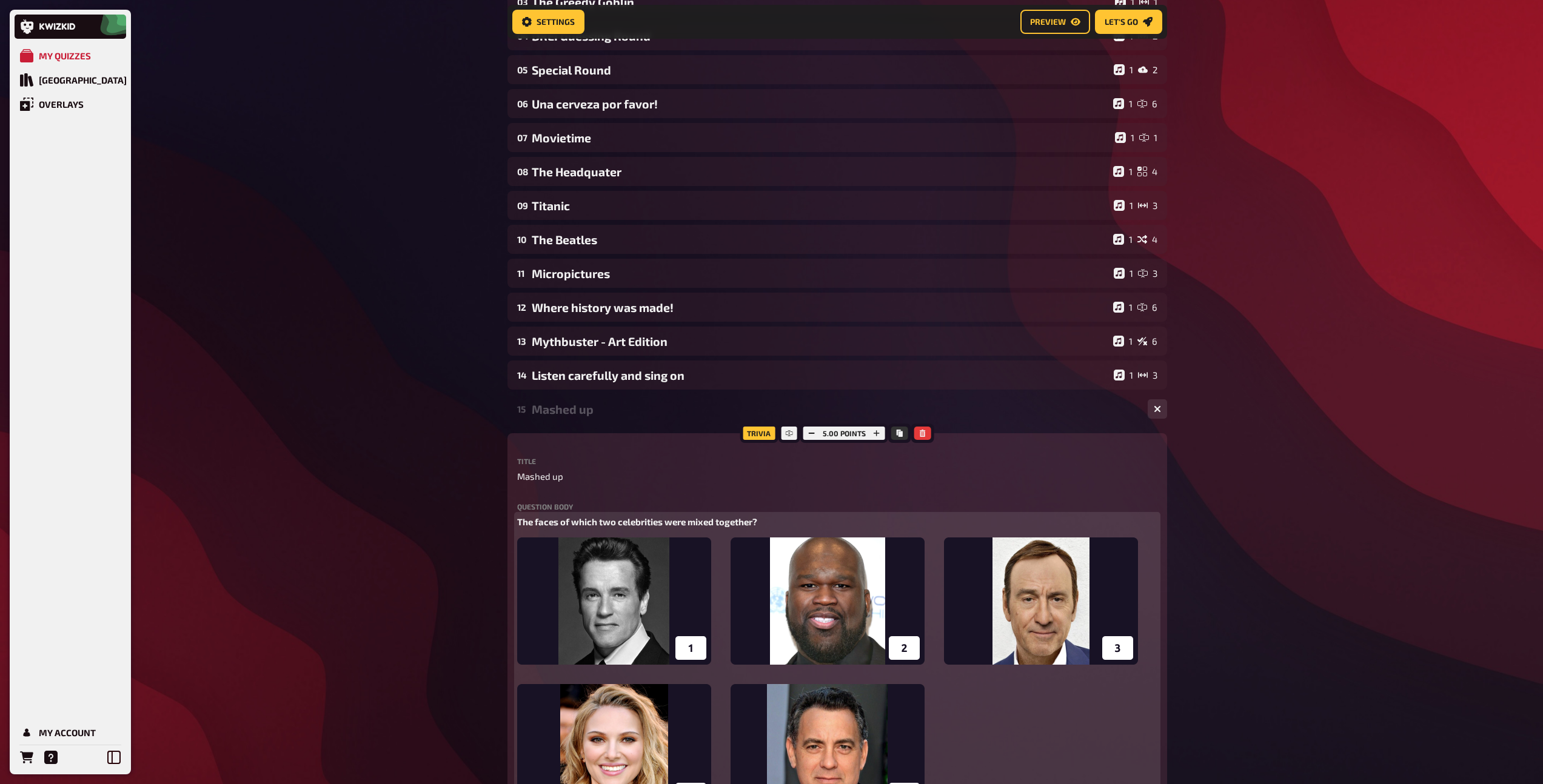
click at [799, 526] on p "The faces of which two celebrities were mixed together?" at bounding box center [837, 522] width 640 height 14
paste div
click at [759, 521] on span "Die Gesichter welcher beiden Promis wurden zusammengefügt?" at bounding box center [889, 521] width 265 height 11
click at [1043, 516] on p "The faces of which two celebrities were mixed together? / Die Gesichter [PERSON…" at bounding box center [837, 522] width 640 height 14
drag, startPoint x: 770, startPoint y: 522, endPoint x: 1049, endPoint y: 517, distance: 279.0
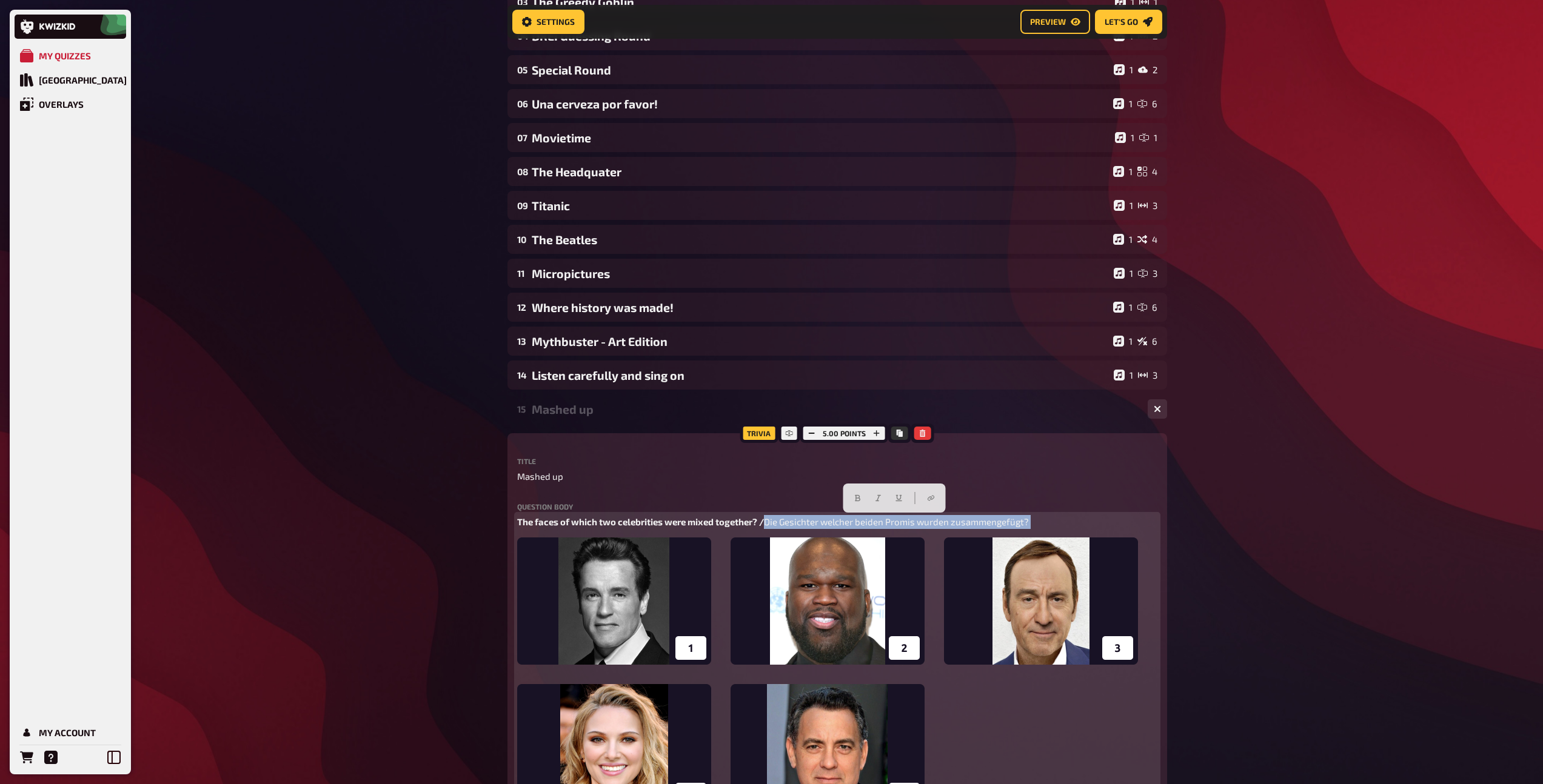
click at [1049, 517] on p "The faces of which two celebrities were mixed together? / Die Gesichter [PERSON…" at bounding box center [837, 522] width 640 height 14
click at [879, 501] on button "button" at bounding box center [885, 498] width 19 height 19
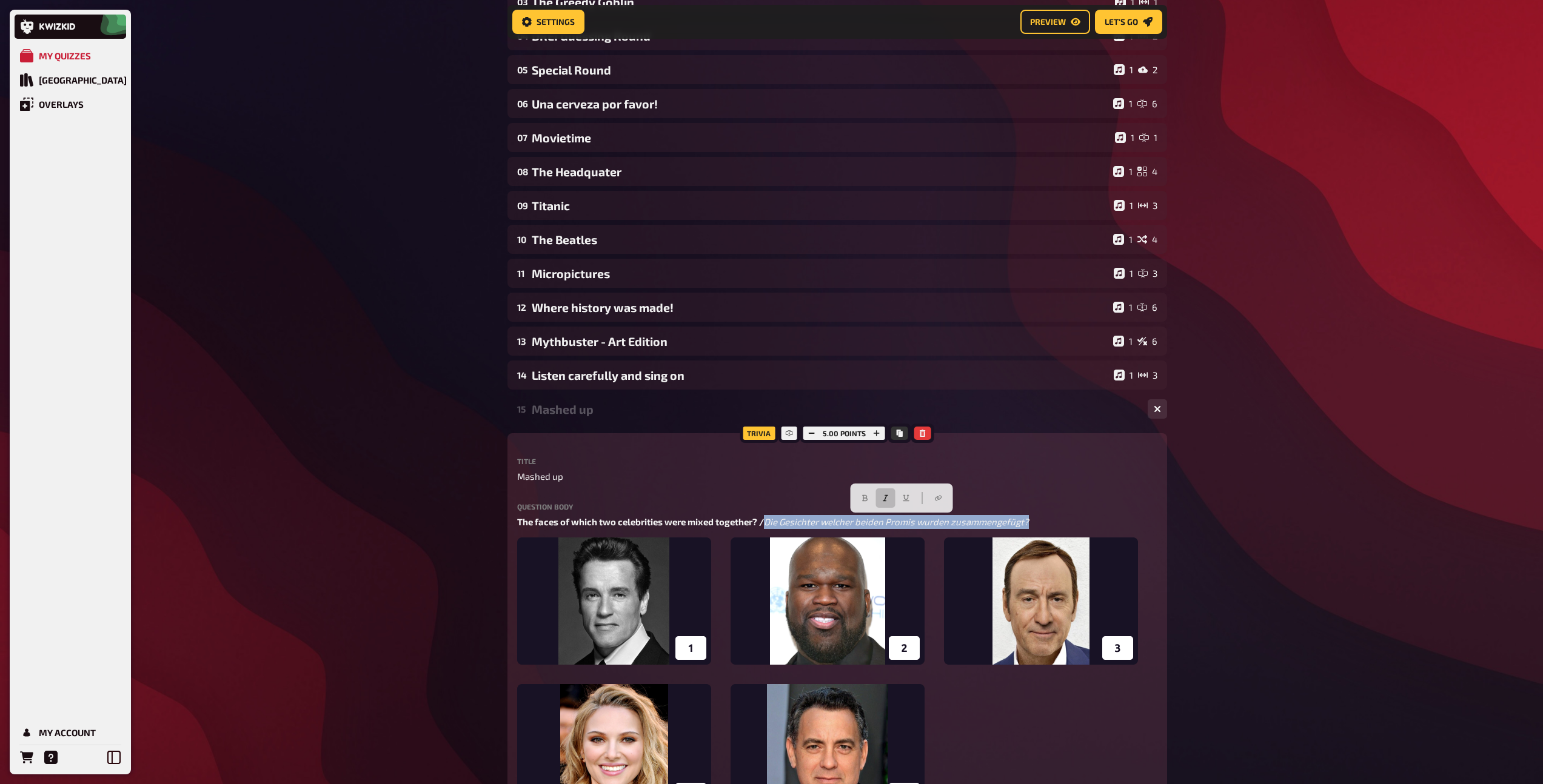
click at [555, 410] on div "Mashed up" at bounding box center [834, 409] width 606 height 14
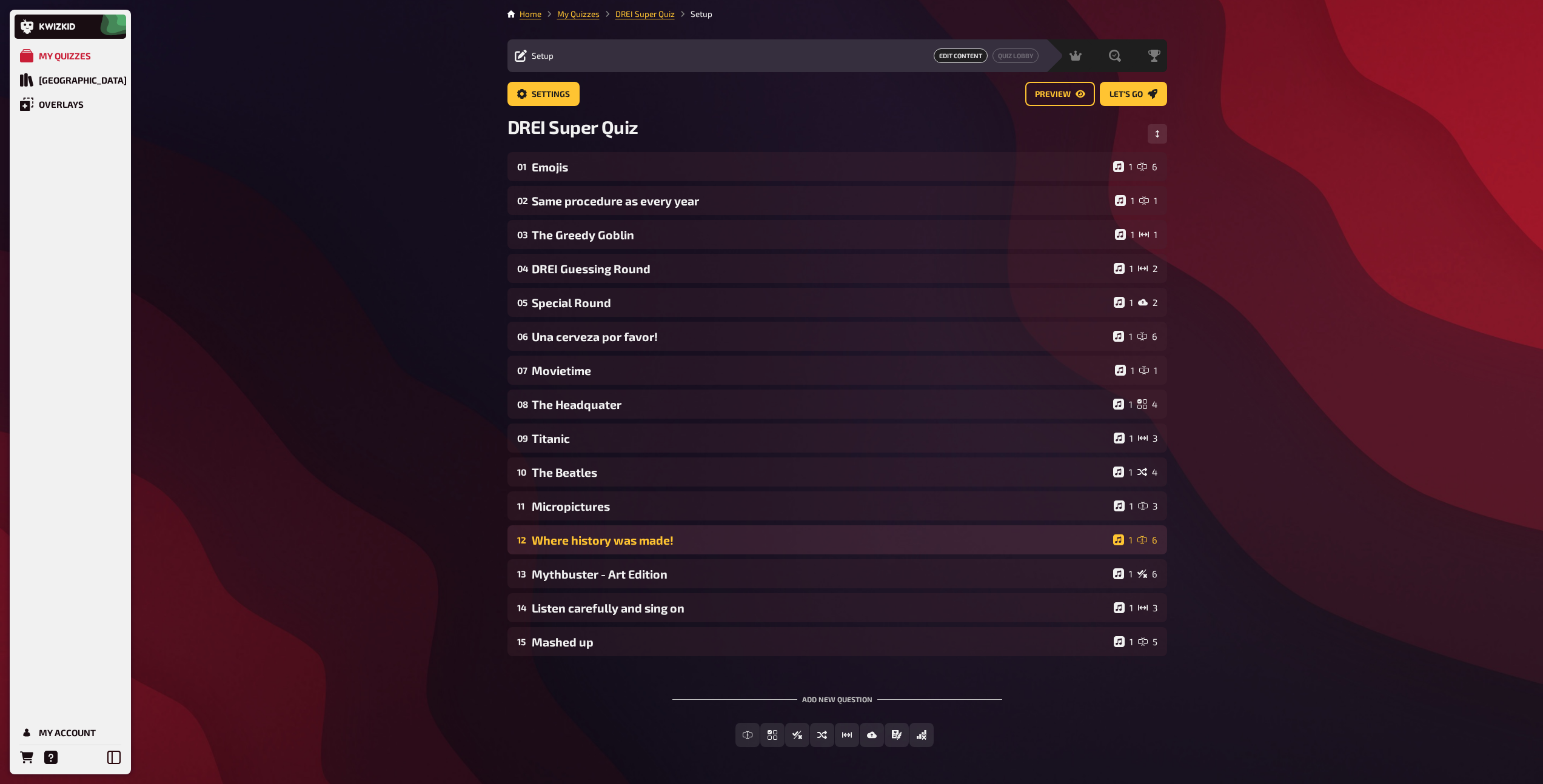
scroll to position [0, 0]
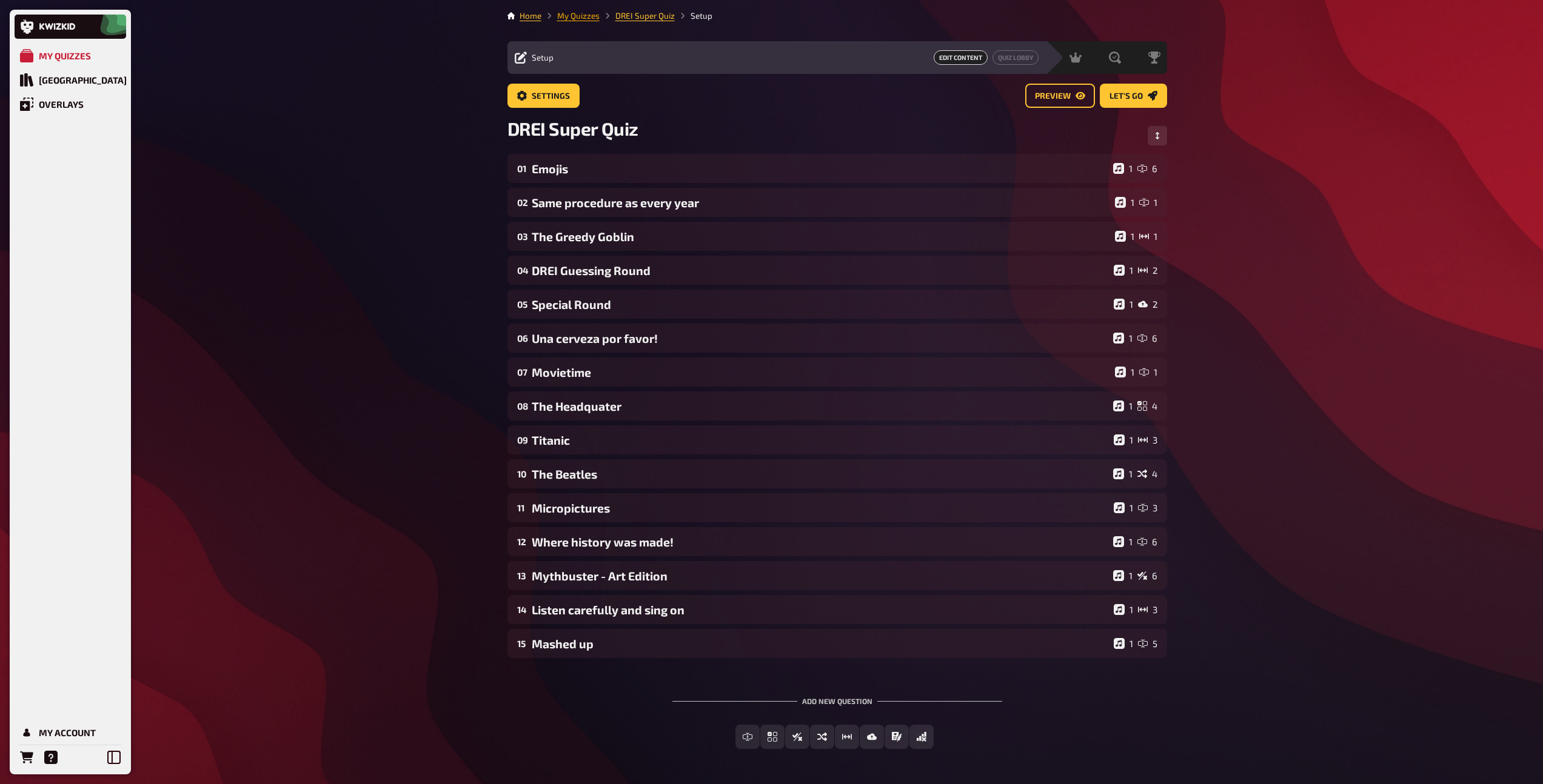
click at [573, 19] on link "My Quizzes" at bounding box center [579, 15] width 43 height 10
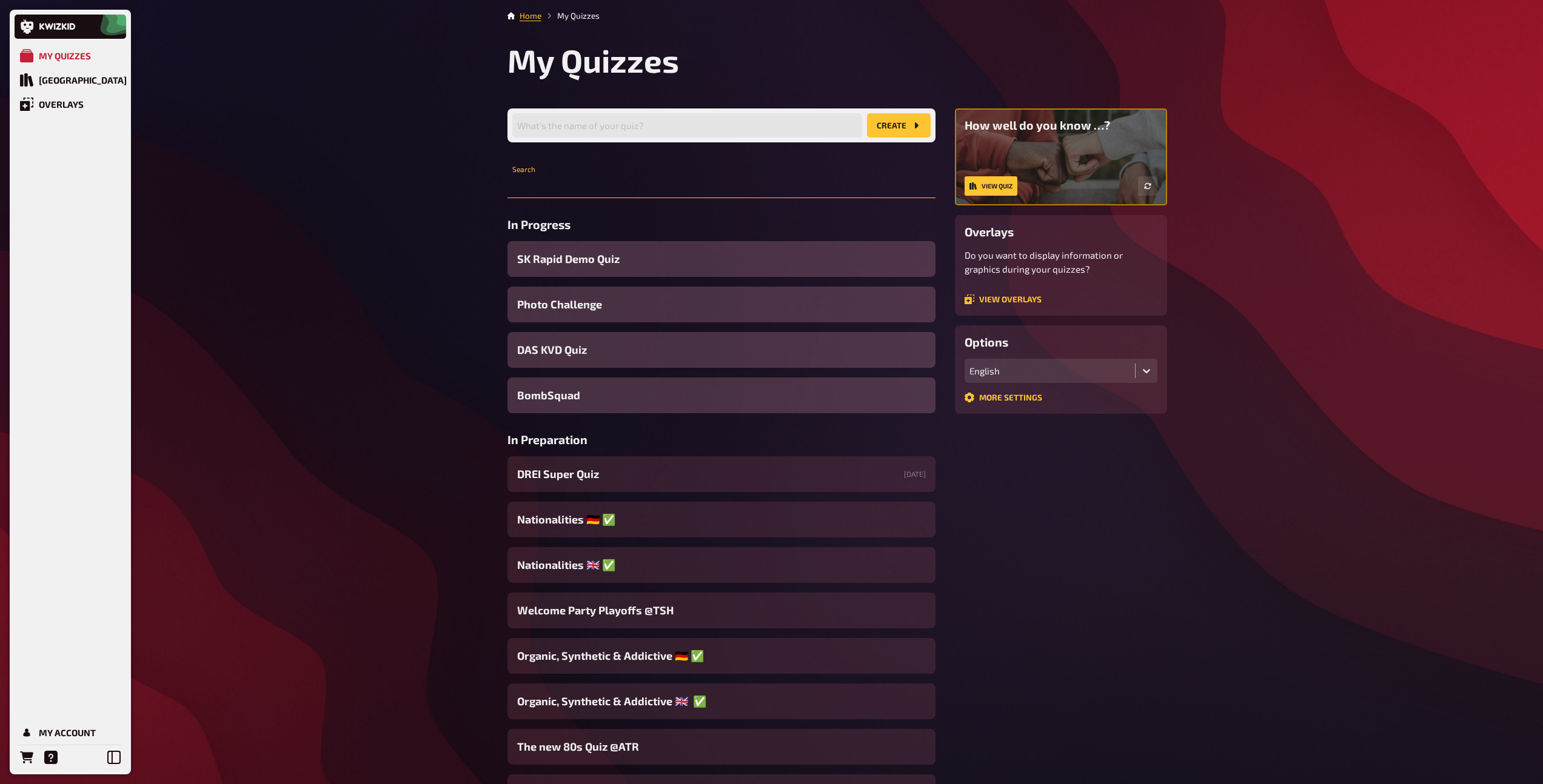
click at [594, 188] on input "text" at bounding box center [721, 186] width 428 height 24
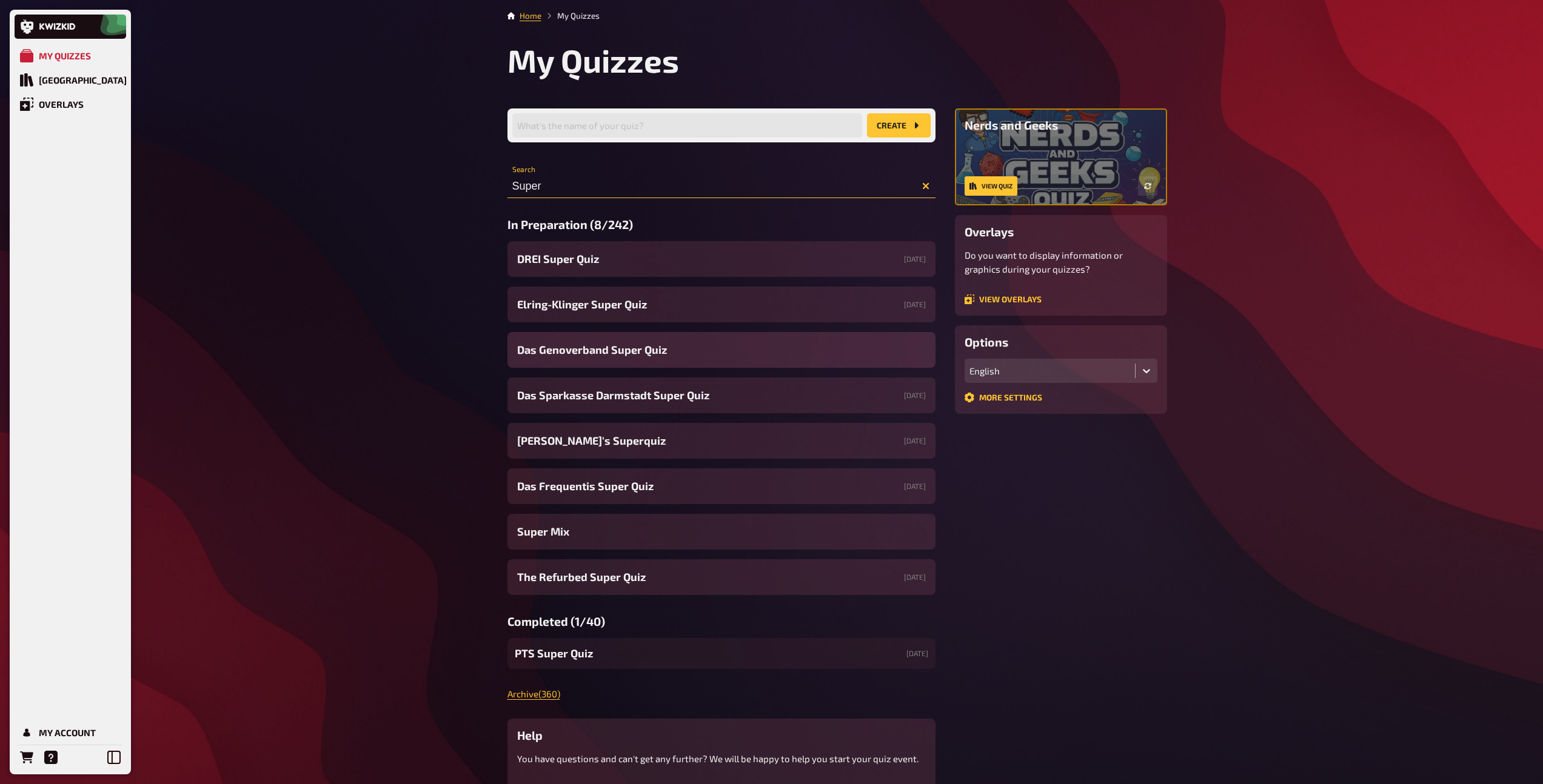
type input "Super"
click at [588, 350] on span "Das Genoverband Super Quiz" at bounding box center [592, 349] width 149 height 16
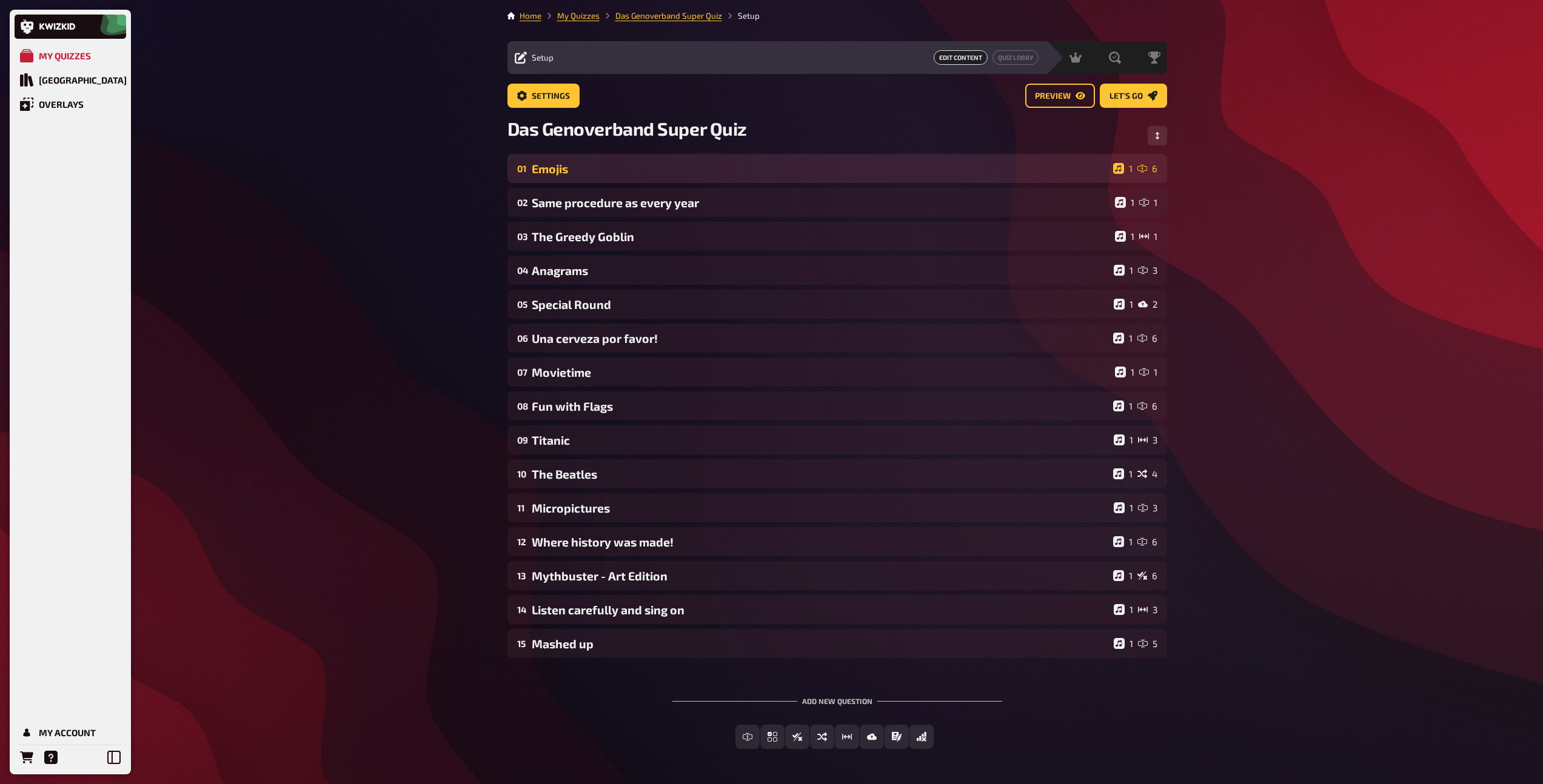
click at [595, 174] on div "Emojis" at bounding box center [820, 168] width 576 height 14
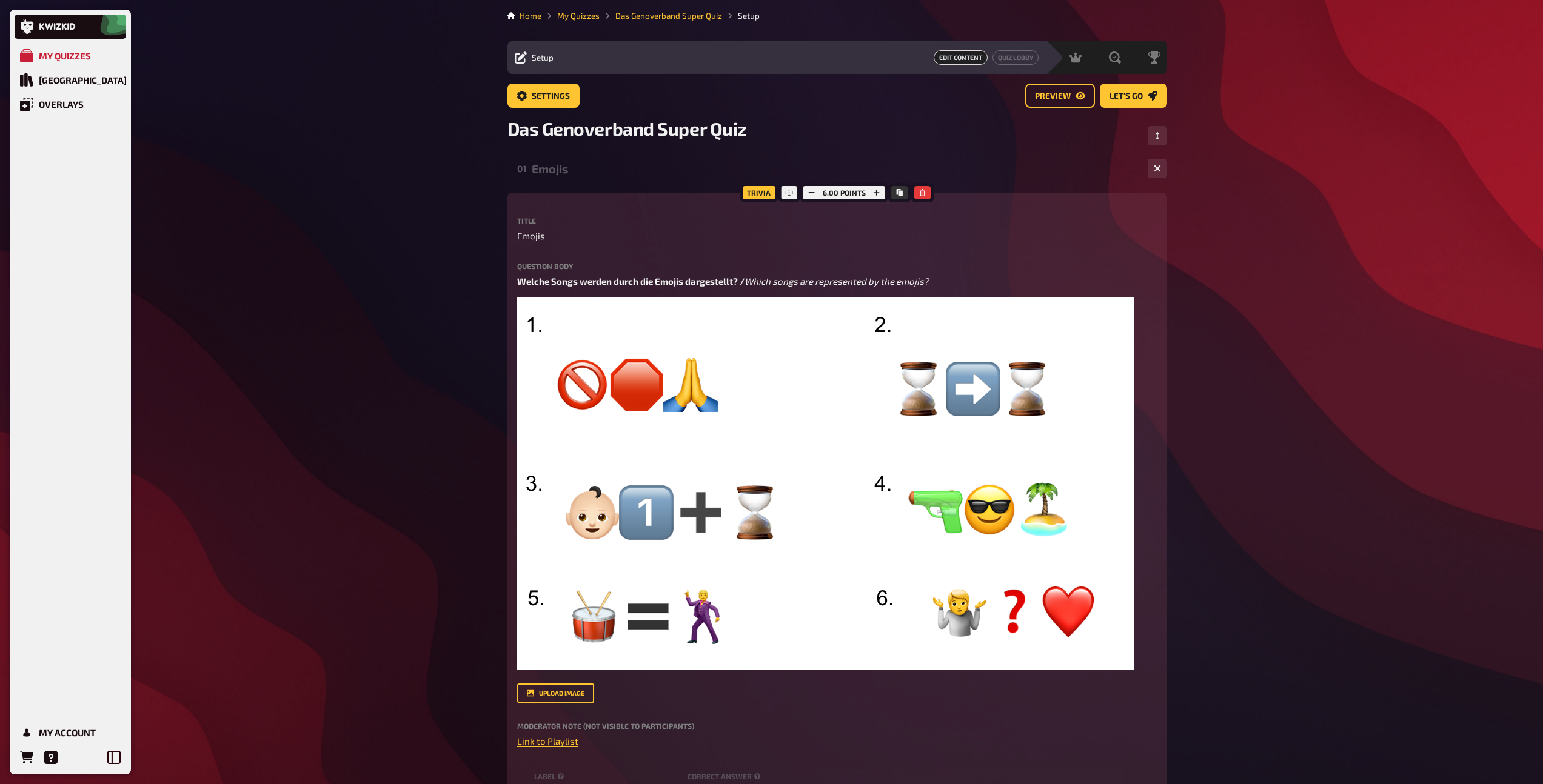
click at [595, 174] on div "Emojis" at bounding box center [834, 168] width 606 height 14
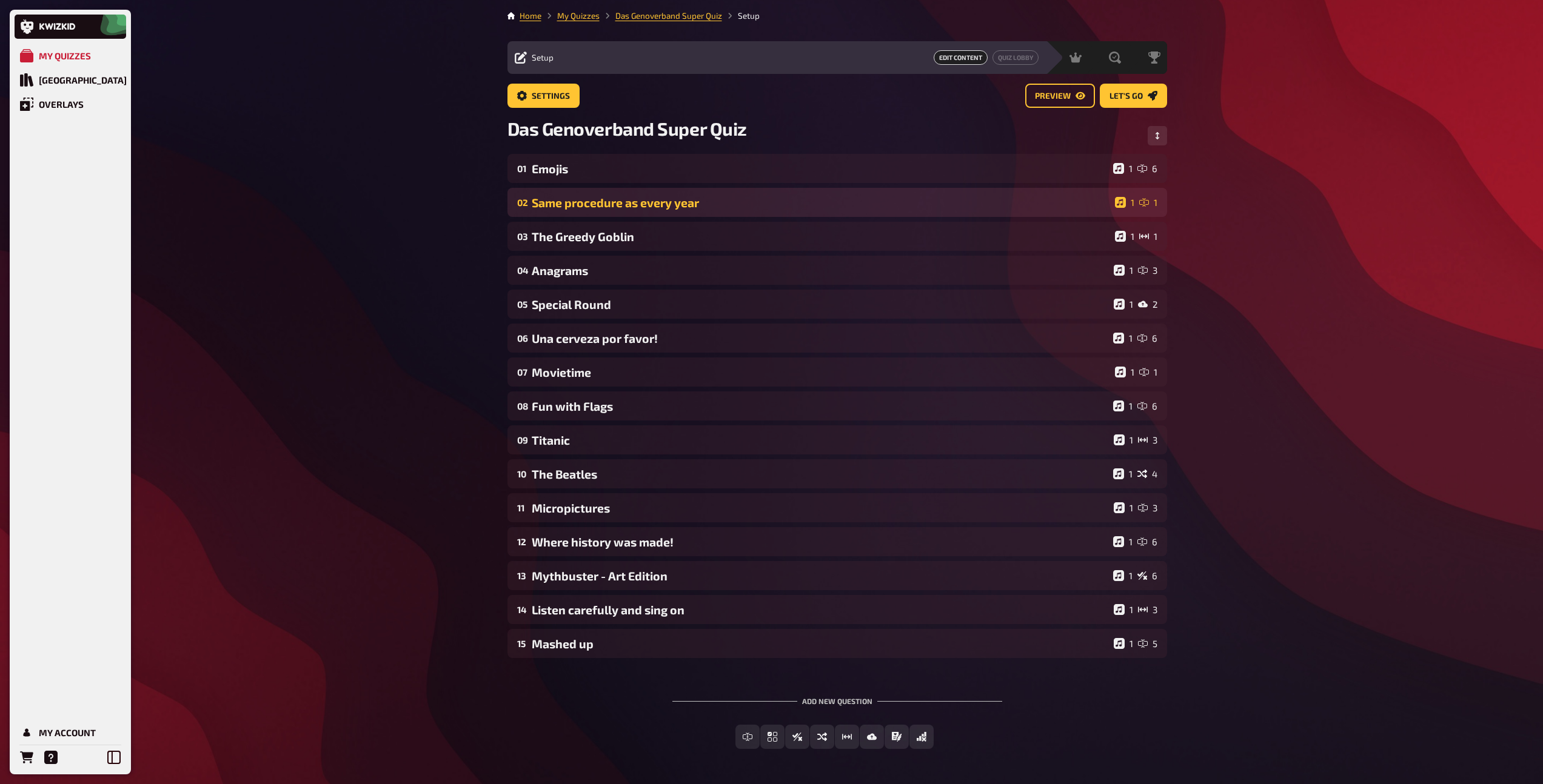
click at [595, 208] on div "Same procedure as every year" at bounding box center [820, 203] width 579 height 14
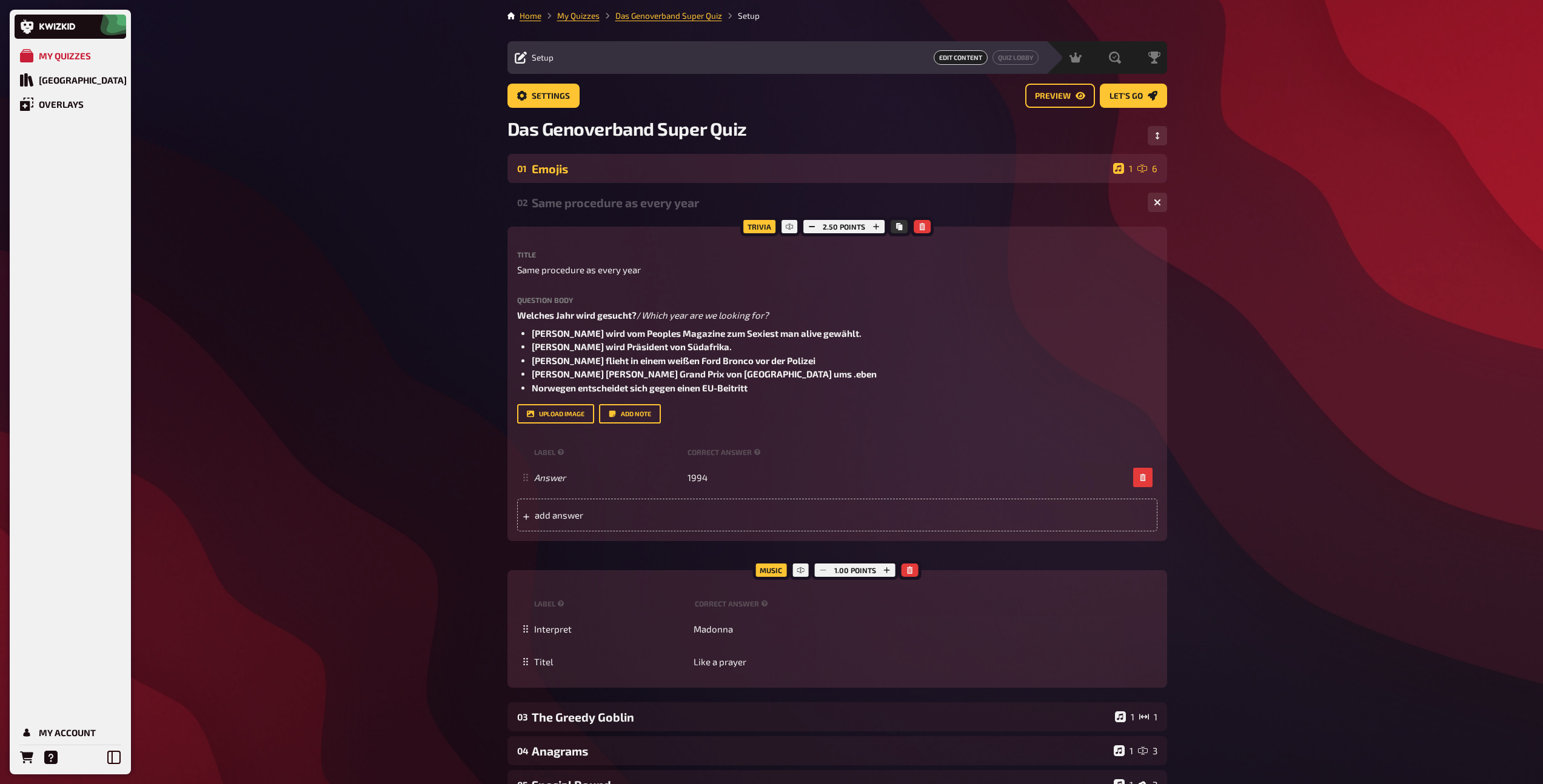
click at [576, 168] on div "Emojis" at bounding box center [820, 168] width 576 height 14
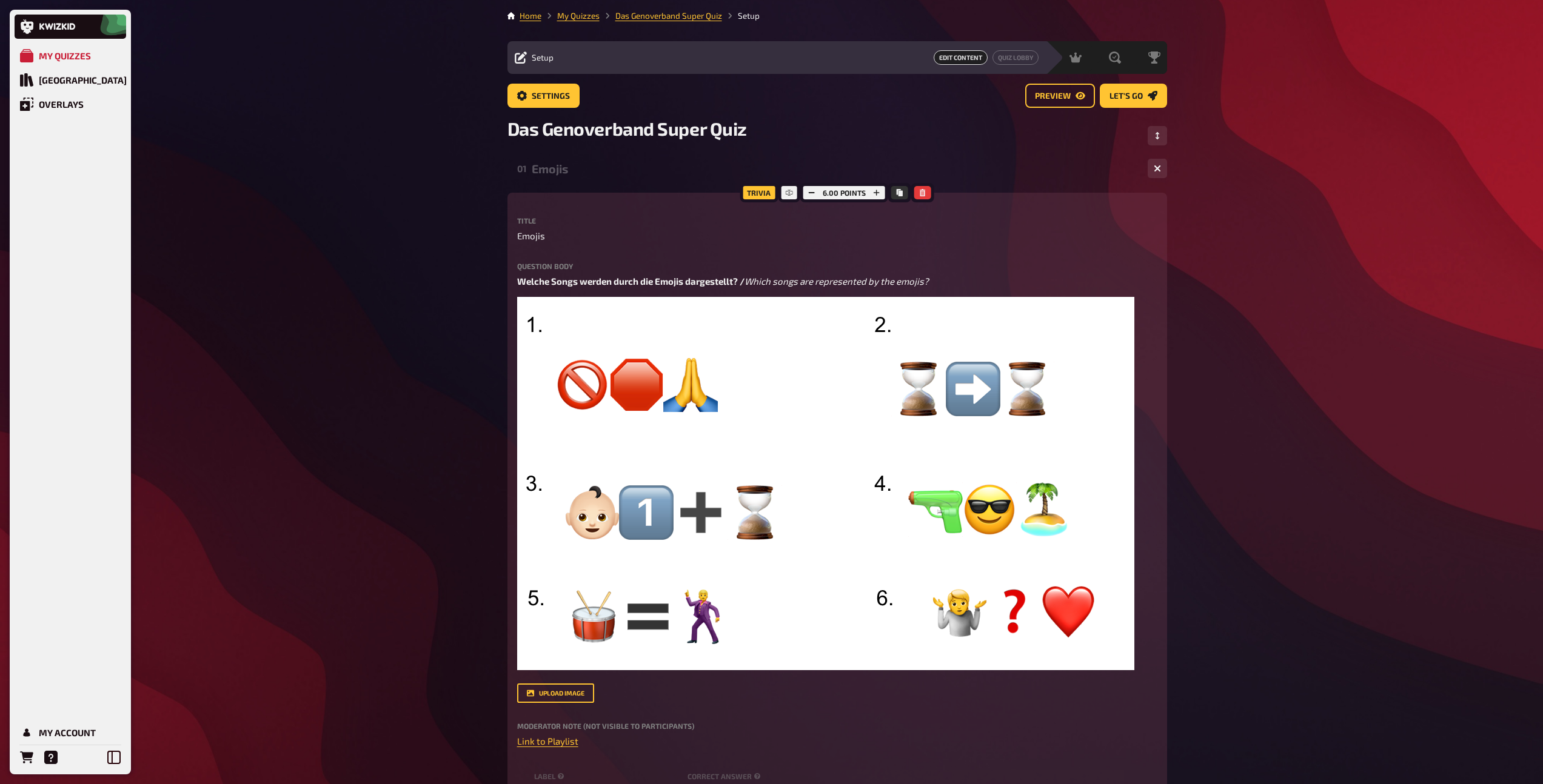
click at [579, 174] on div "Emojis" at bounding box center [834, 168] width 606 height 14
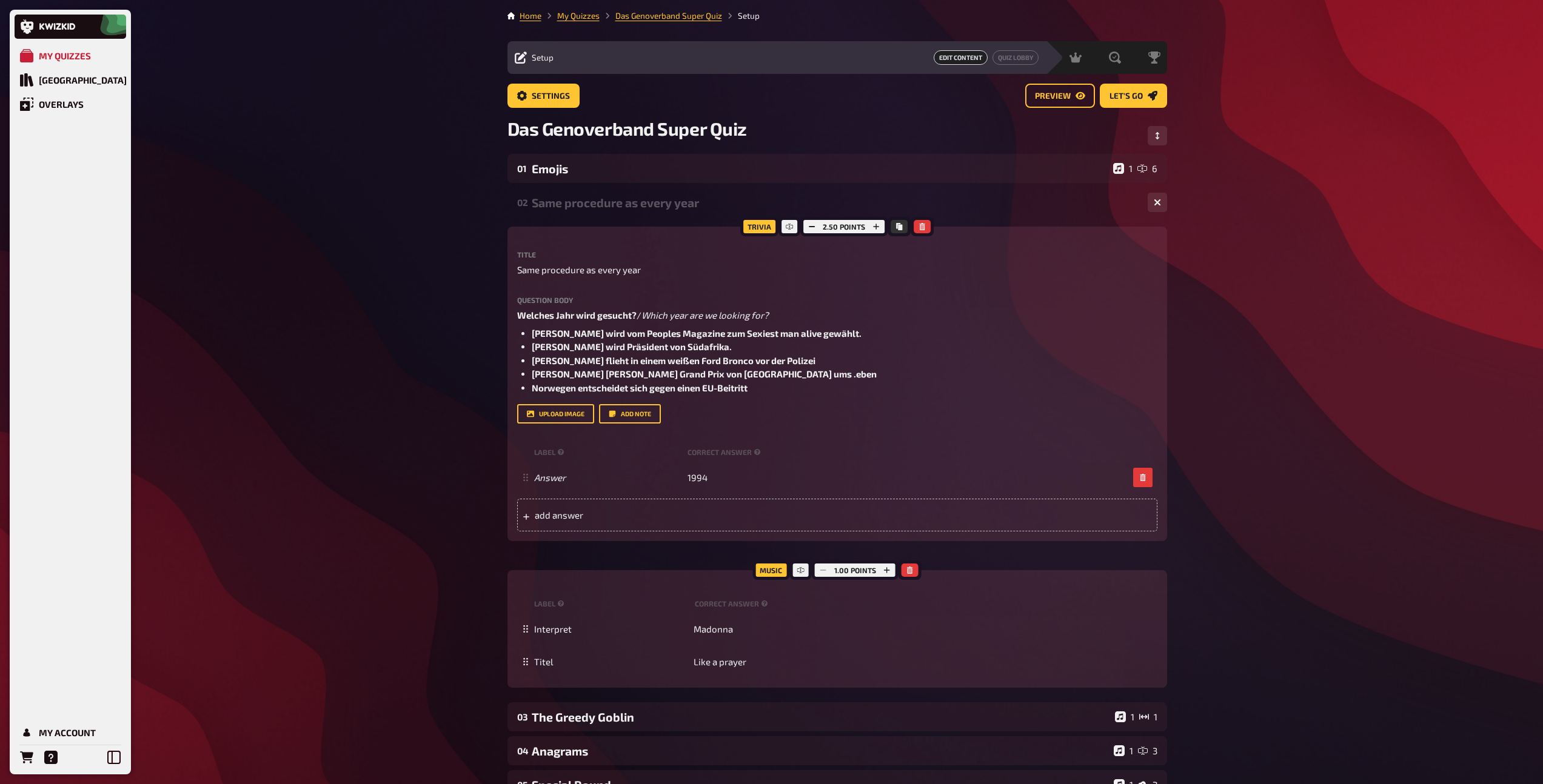
click at [593, 206] on div "Same procedure as every year" at bounding box center [834, 203] width 606 height 14
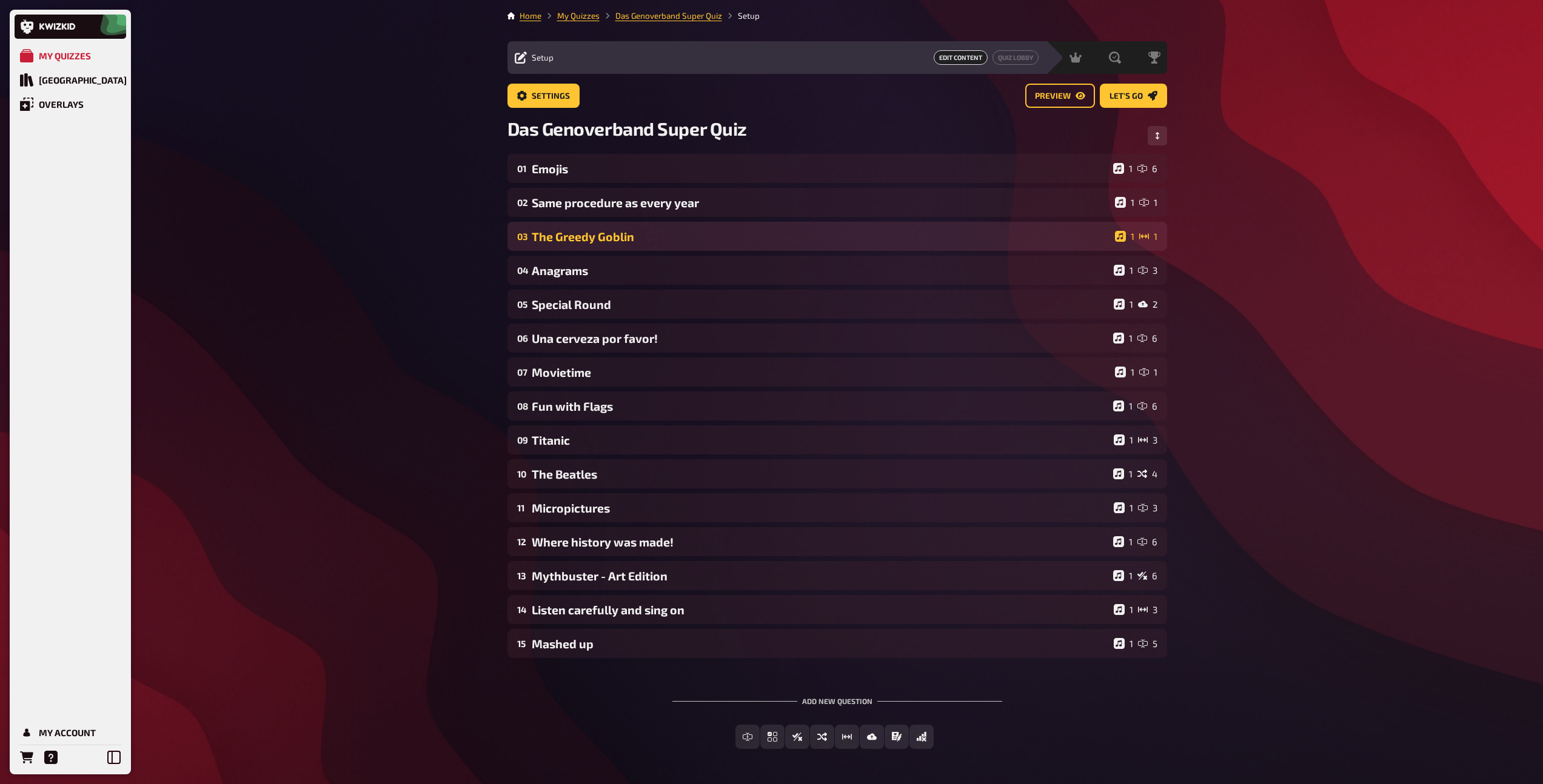
click at [588, 237] on div "The Greedy Goblin" at bounding box center [820, 236] width 579 height 14
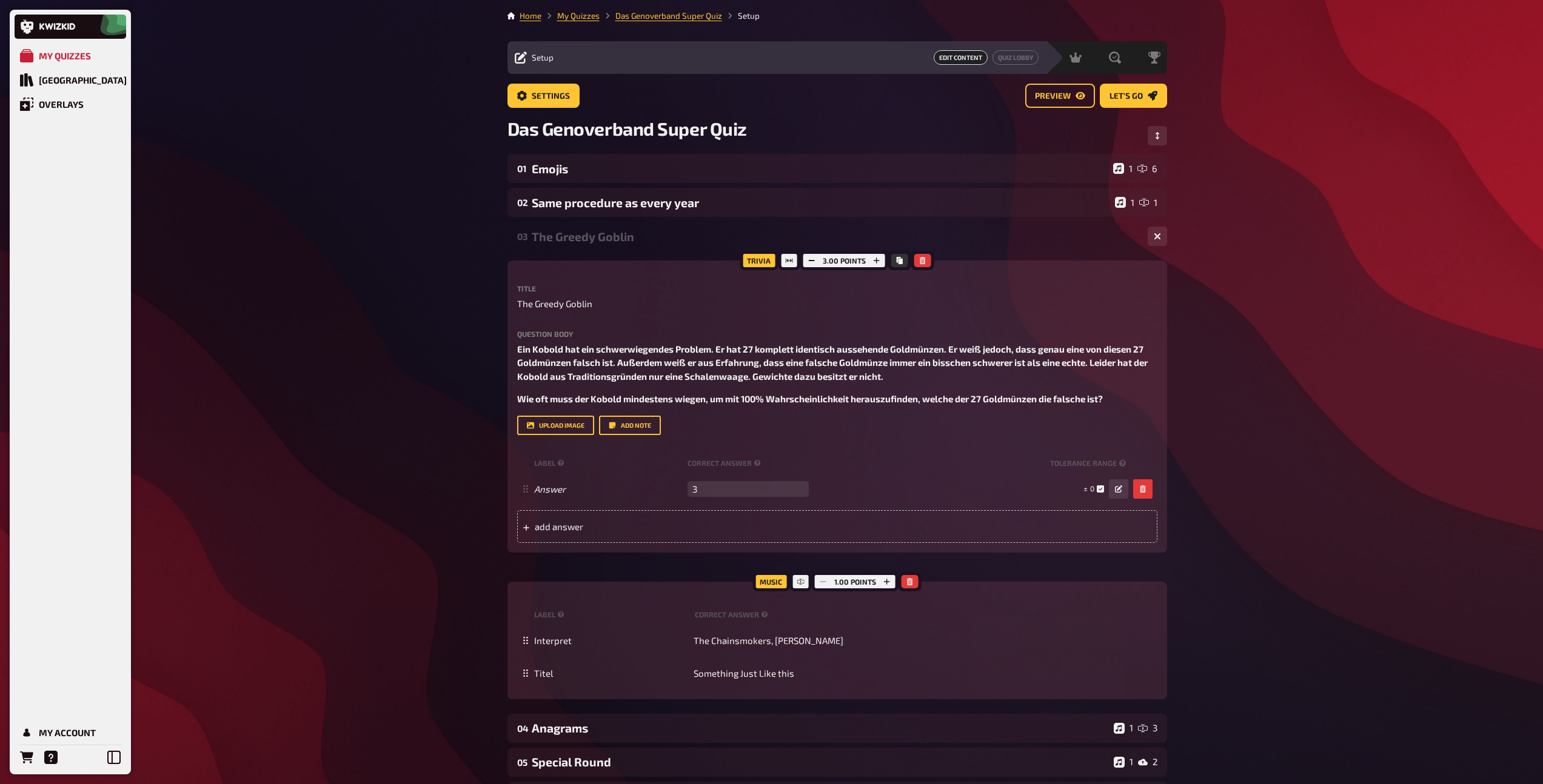
click at [588, 237] on div "The Greedy Goblin" at bounding box center [834, 236] width 606 height 14
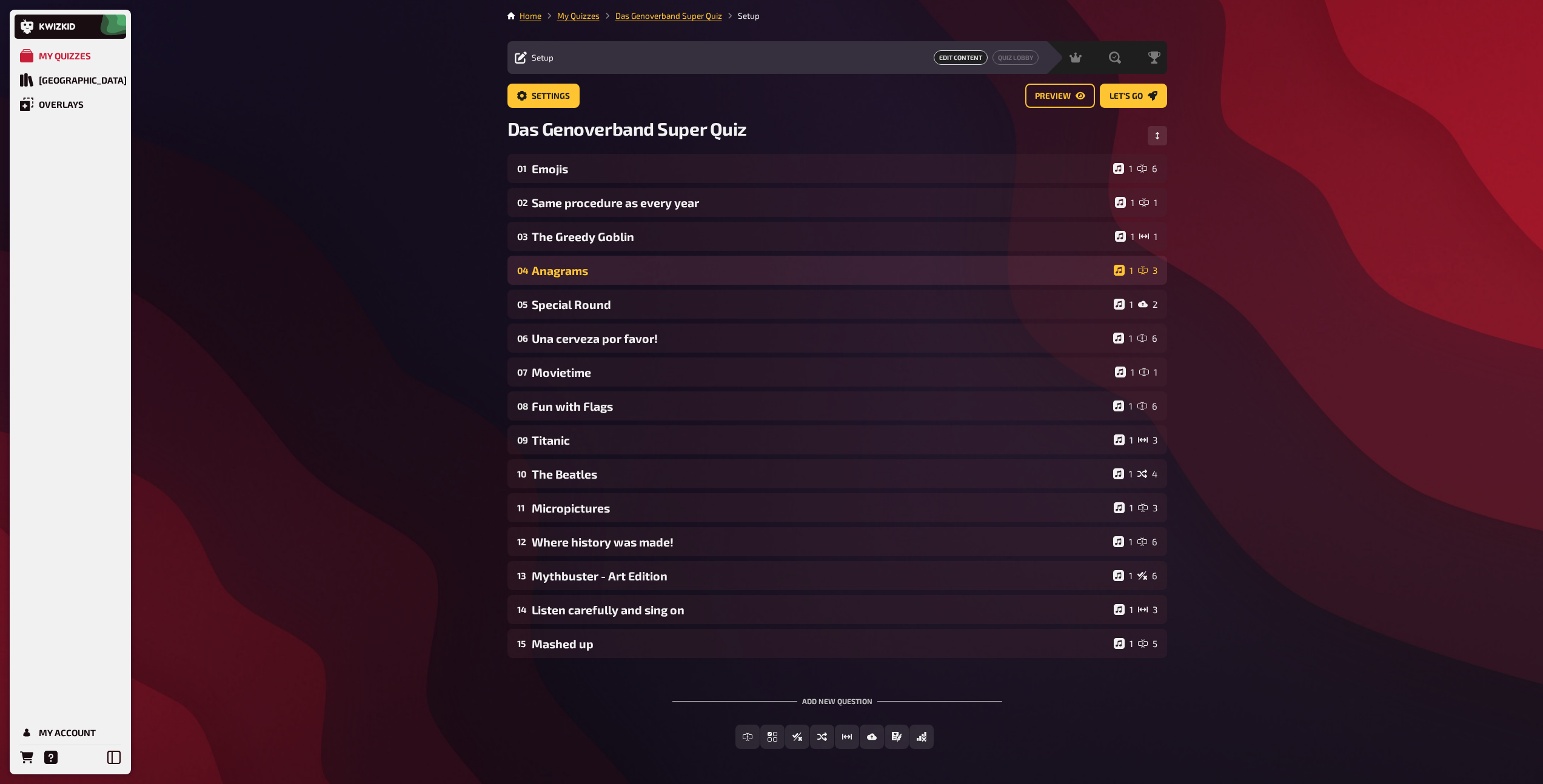
click at [586, 276] on div "Anagrams" at bounding box center [820, 270] width 577 height 14
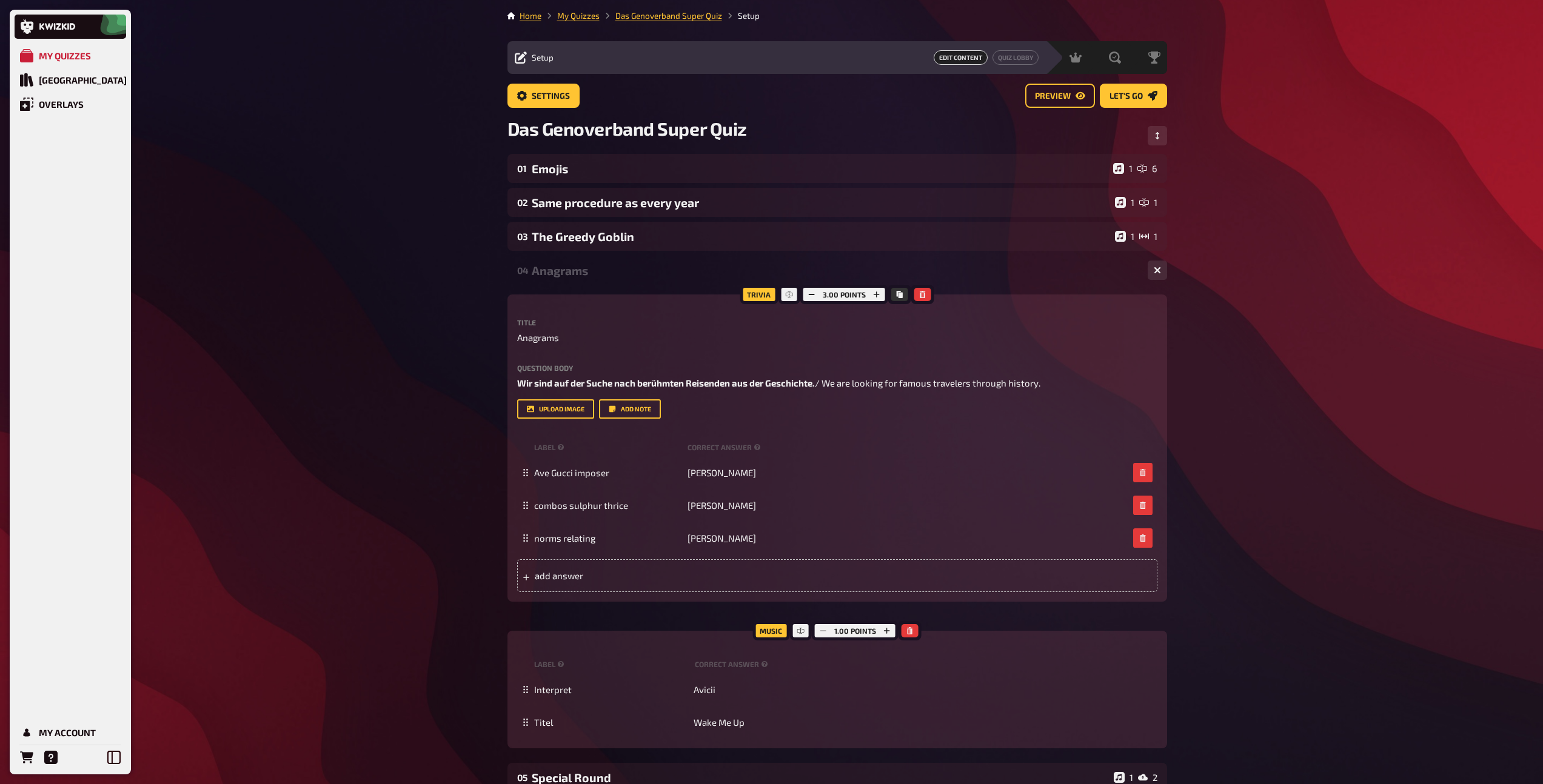
click at [586, 276] on div "Anagrams" at bounding box center [834, 270] width 606 height 14
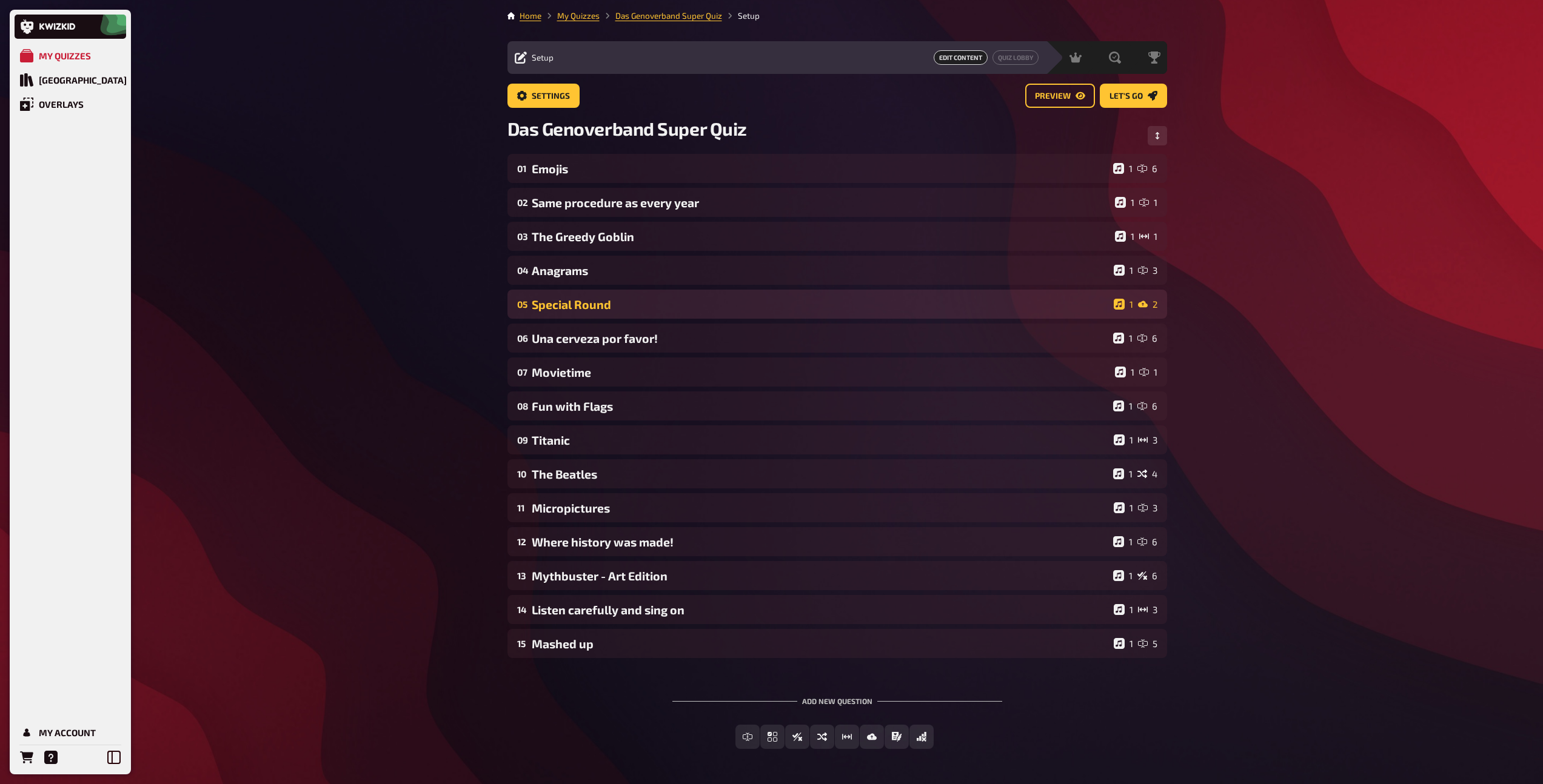
click at [586, 303] on div "Special Round" at bounding box center [820, 304] width 577 height 14
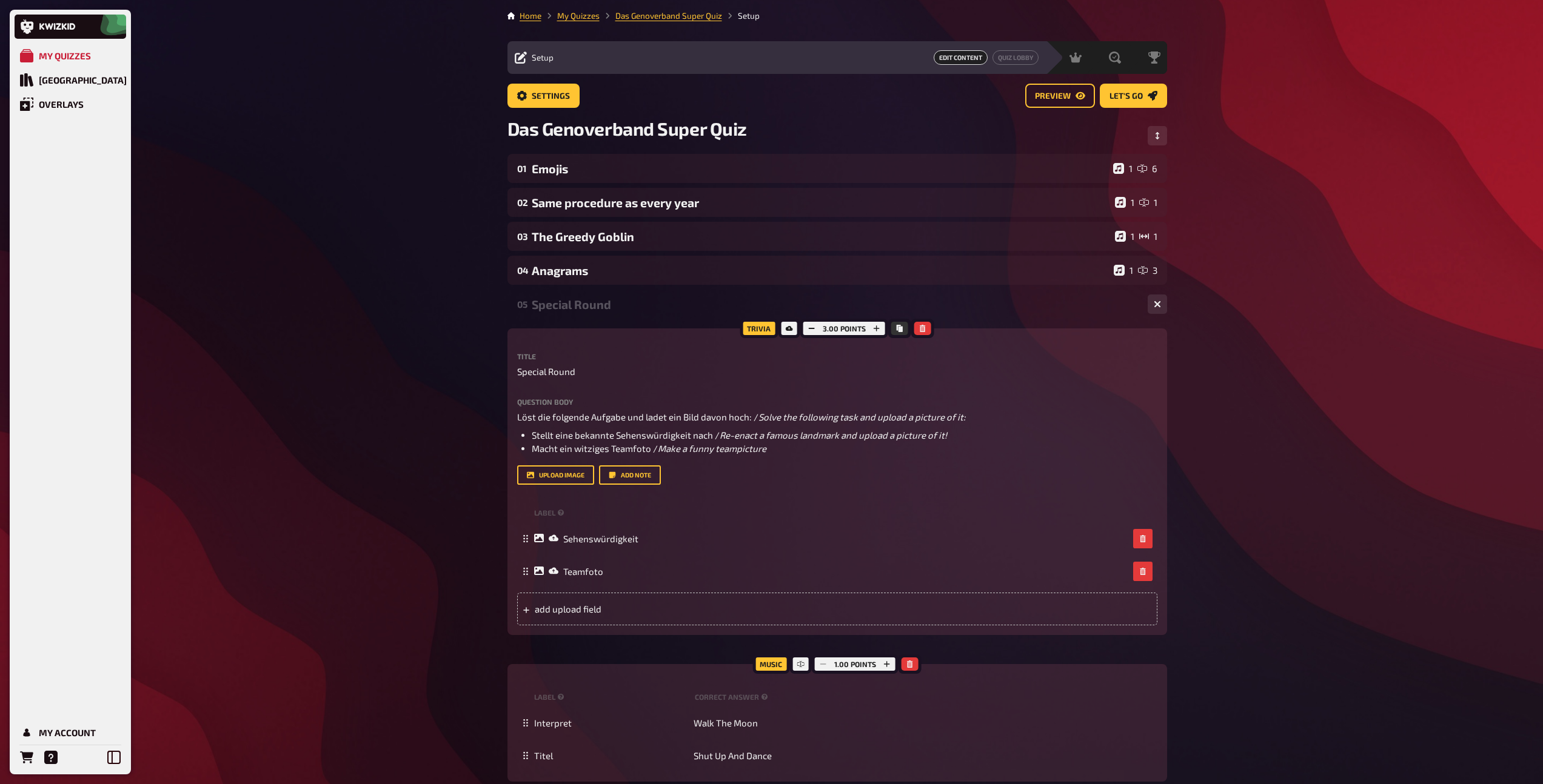
click at [586, 303] on div "Special Round" at bounding box center [834, 304] width 606 height 14
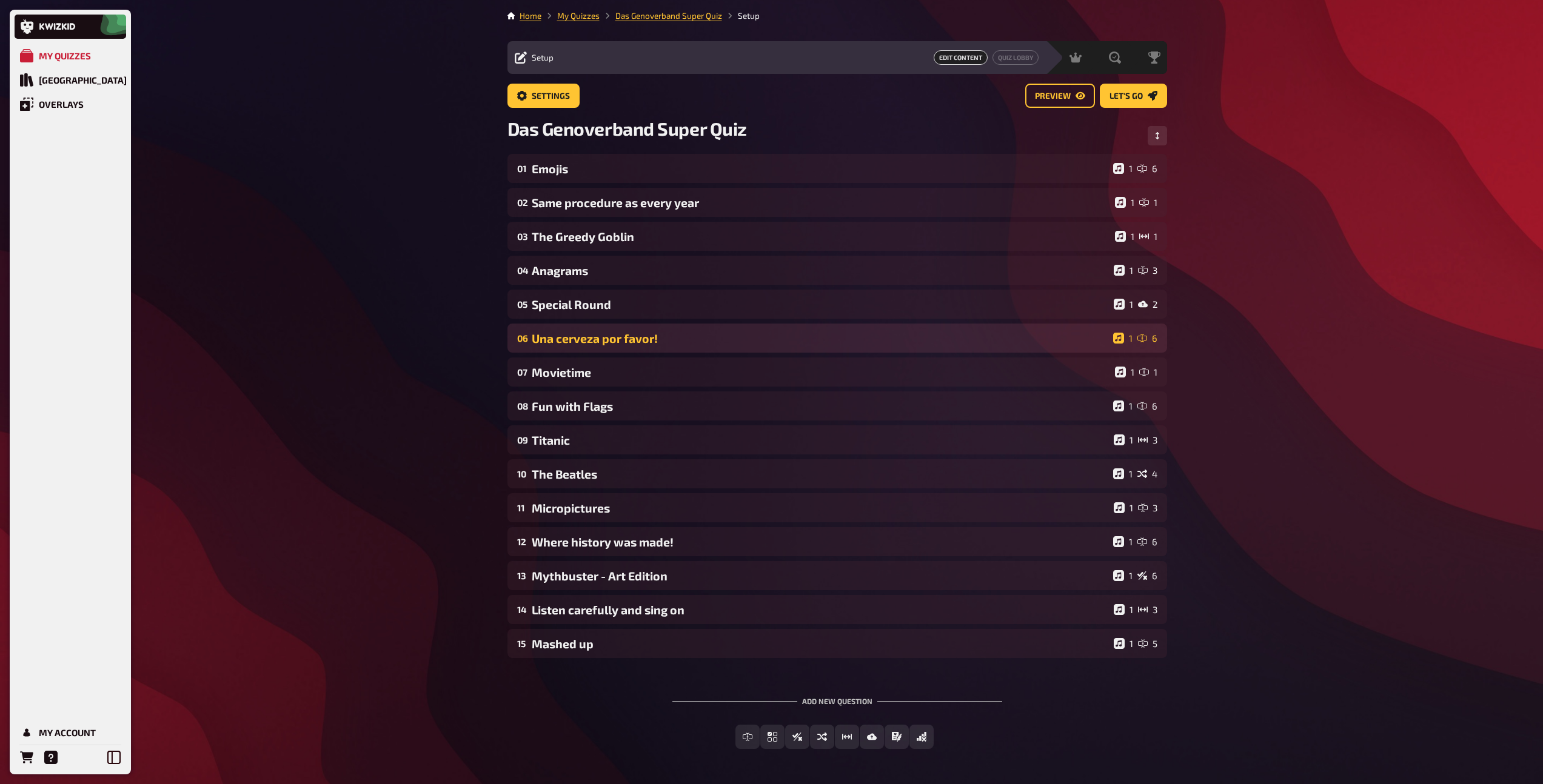
click at [586, 341] on div "Una cerveza por favor!" at bounding box center [820, 338] width 576 height 14
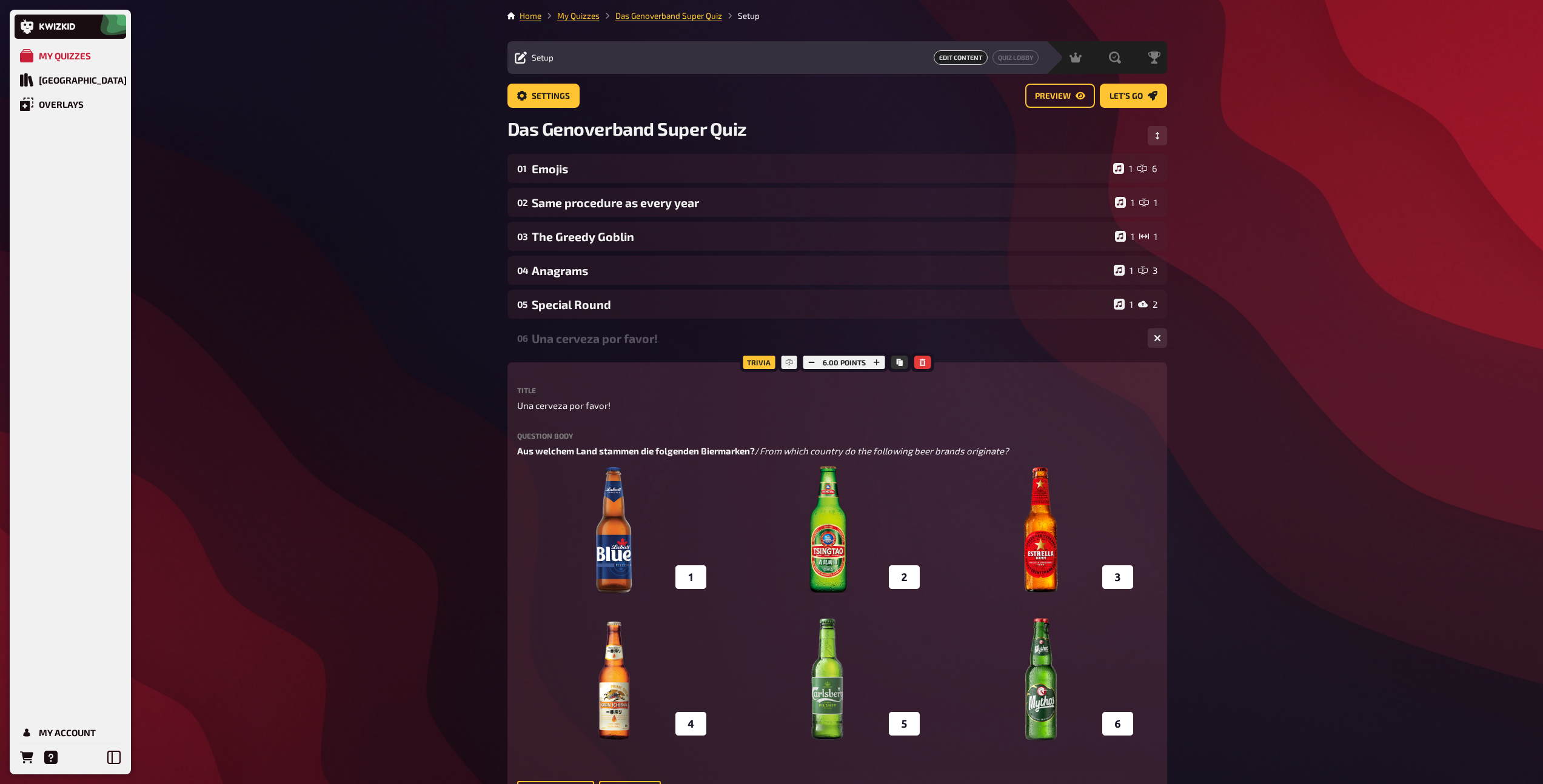
click at [586, 341] on div "Una cerveza por favor!" at bounding box center [834, 338] width 606 height 14
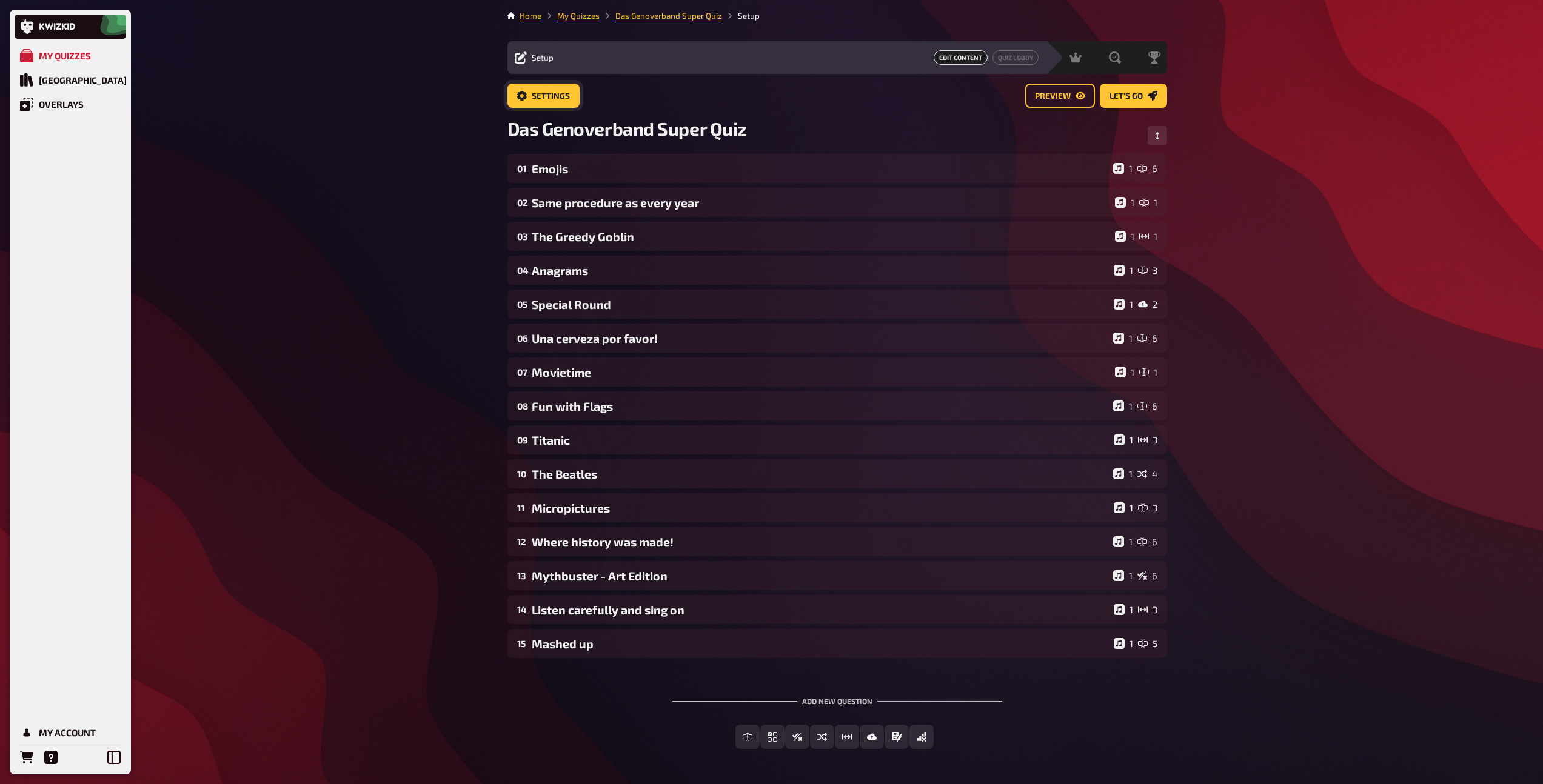
click at [563, 93] on span "Settings" at bounding box center [550, 96] width 38 height 8
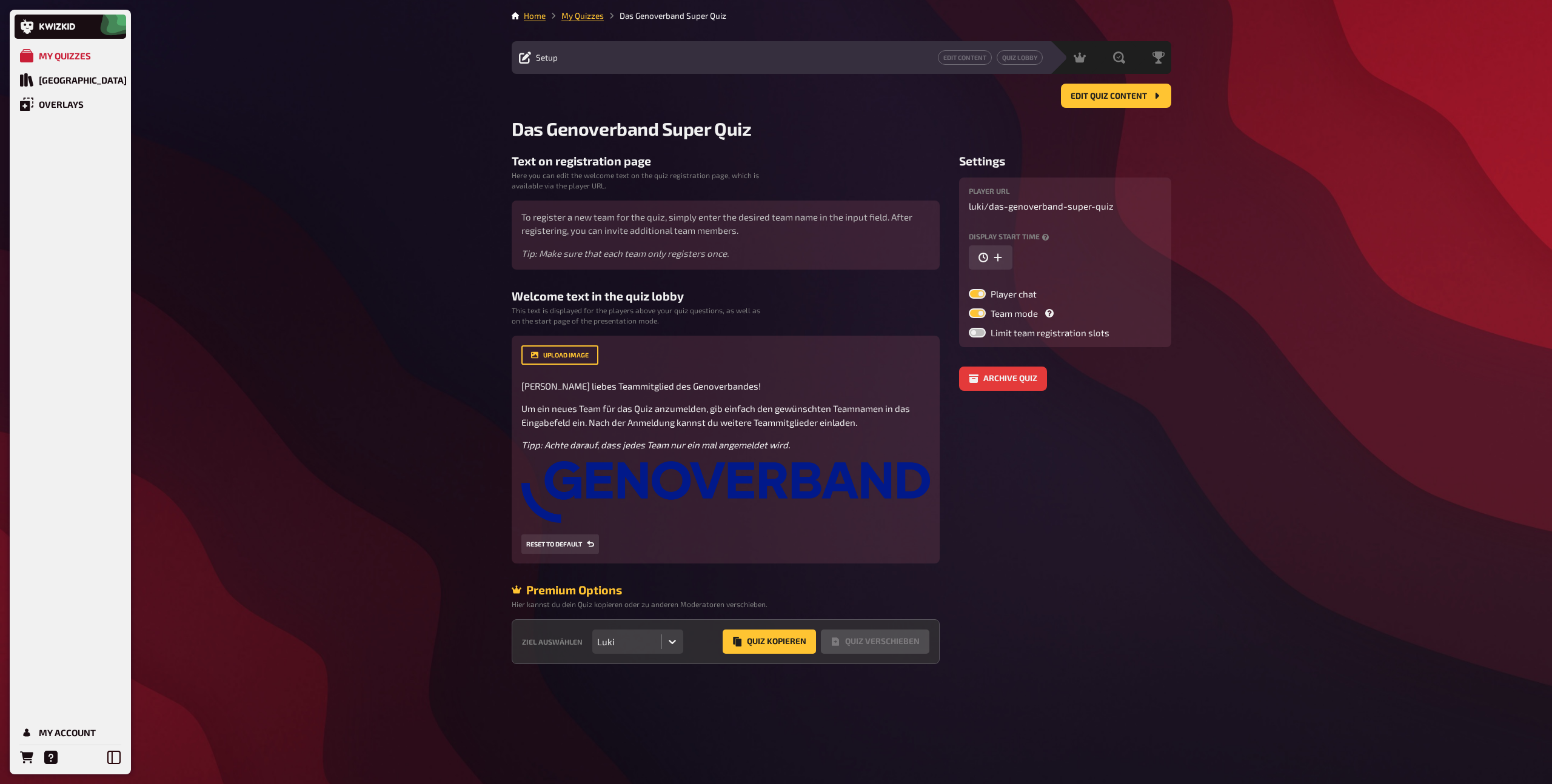
click at [771, 655] on div "Ziel auswählen Luki Quiz Kopieren Quiz Verschieben" at bounding box center [725, 642] width 428 height 45
click at [771, 645] on button "Quiz Kopieren" at bounding box center [769, 642] width 93 height 24
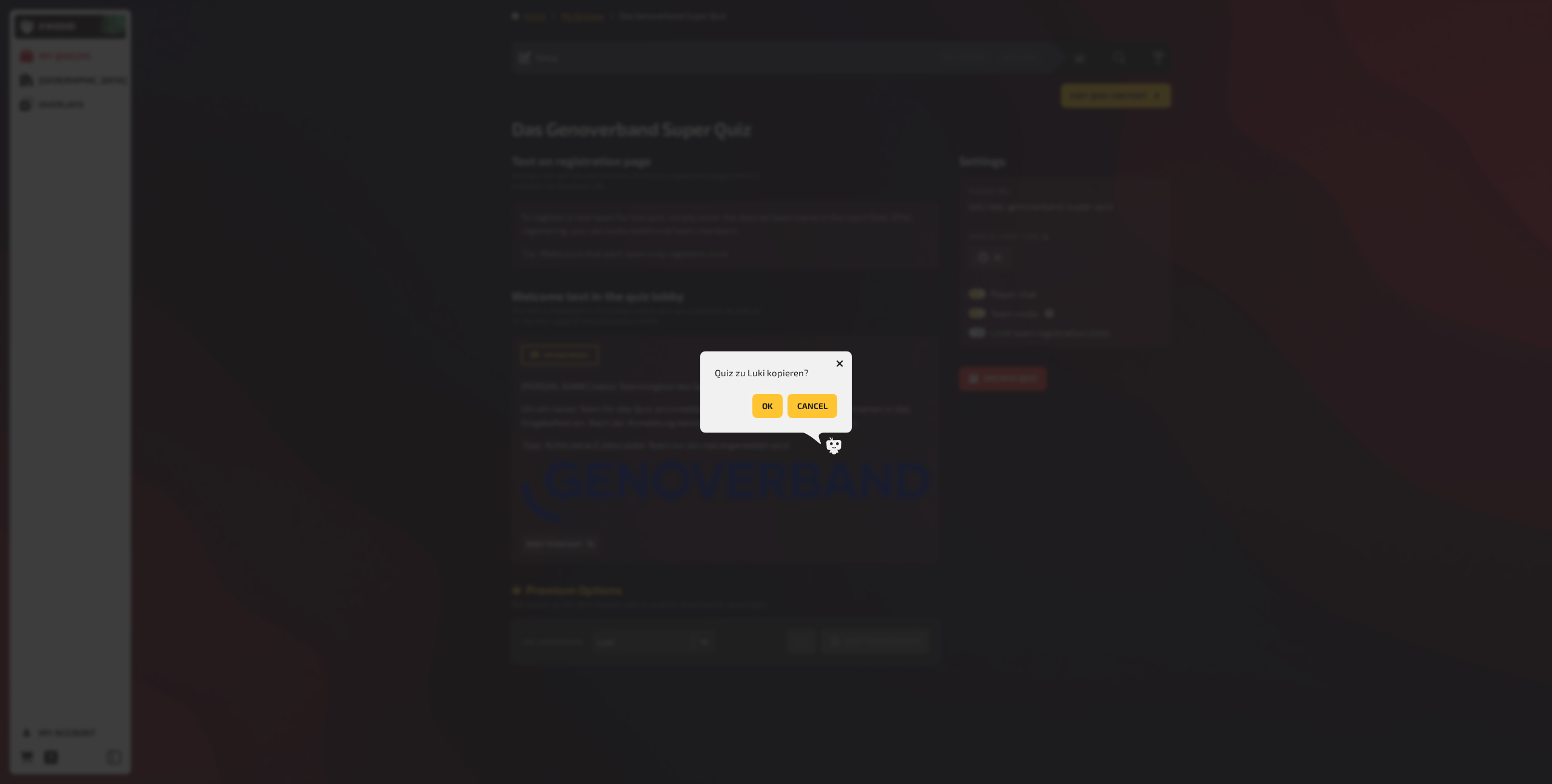
click at [767, 407] on button "OK" at bounding box center [768, 406] width 30 height 24
drag, startPoint x: 829, startPoint y: 410, endPoint x: 824, endPoint y: 405, distance: 7.1
click at [828, 410] on button "OK" at bounding box center [822, 406] width 30 height 24
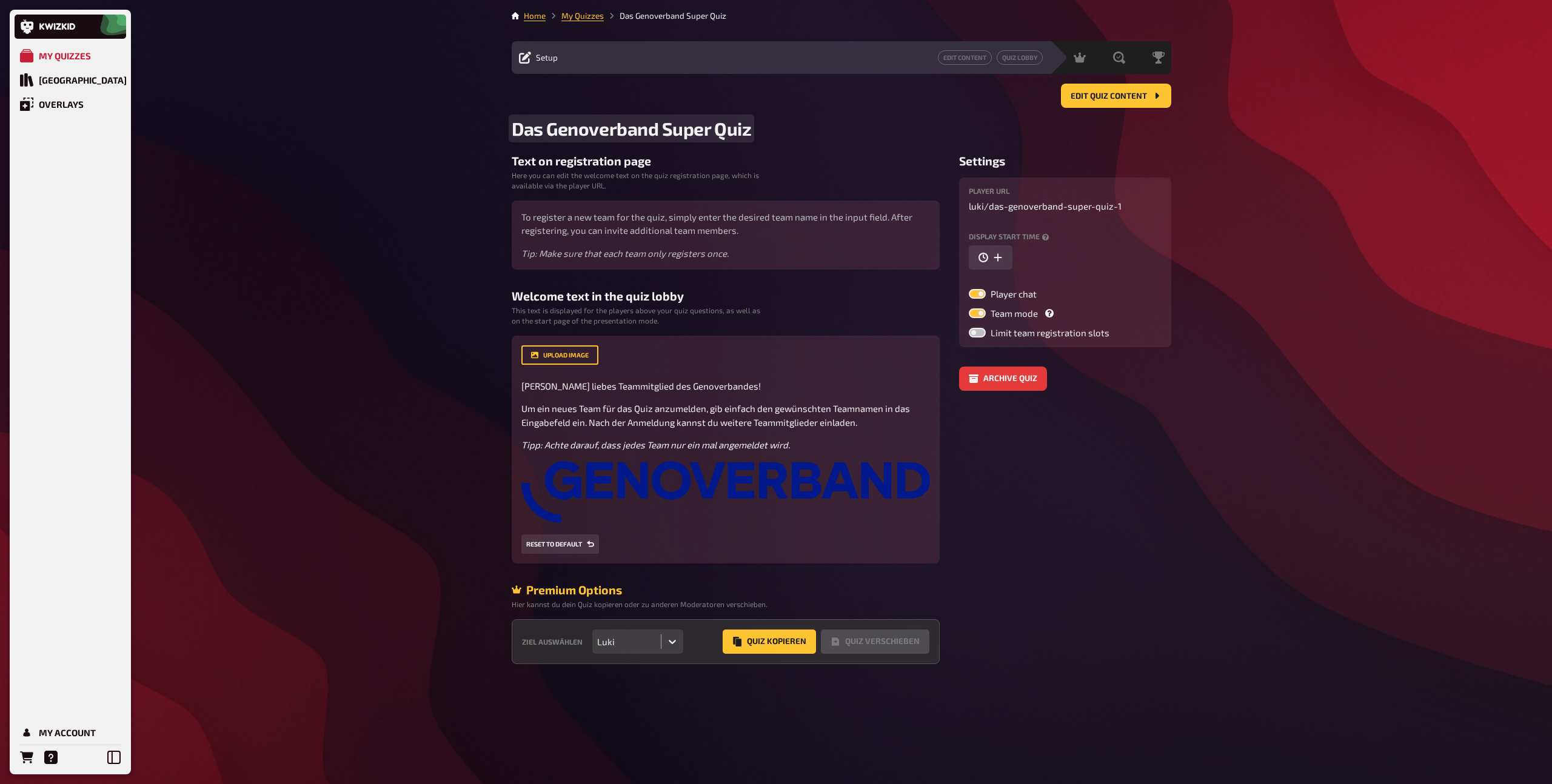
click at [587, 130] on span "Das Genoverband Super Quiz" at bounding box center [631, 128] width 239 height 22
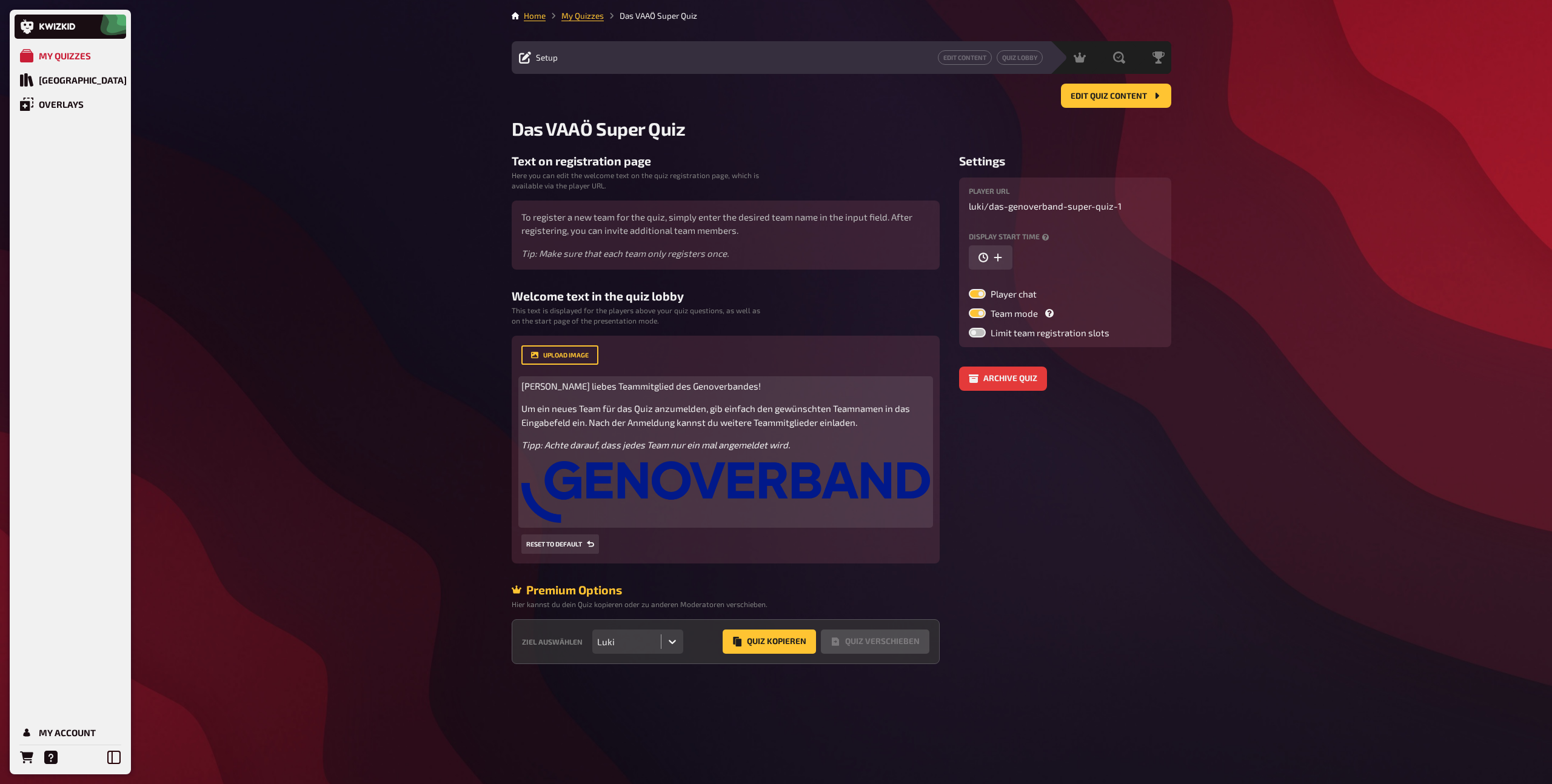
click at [685, 496] on img at bounding box center [726, 491] width 409 height 62
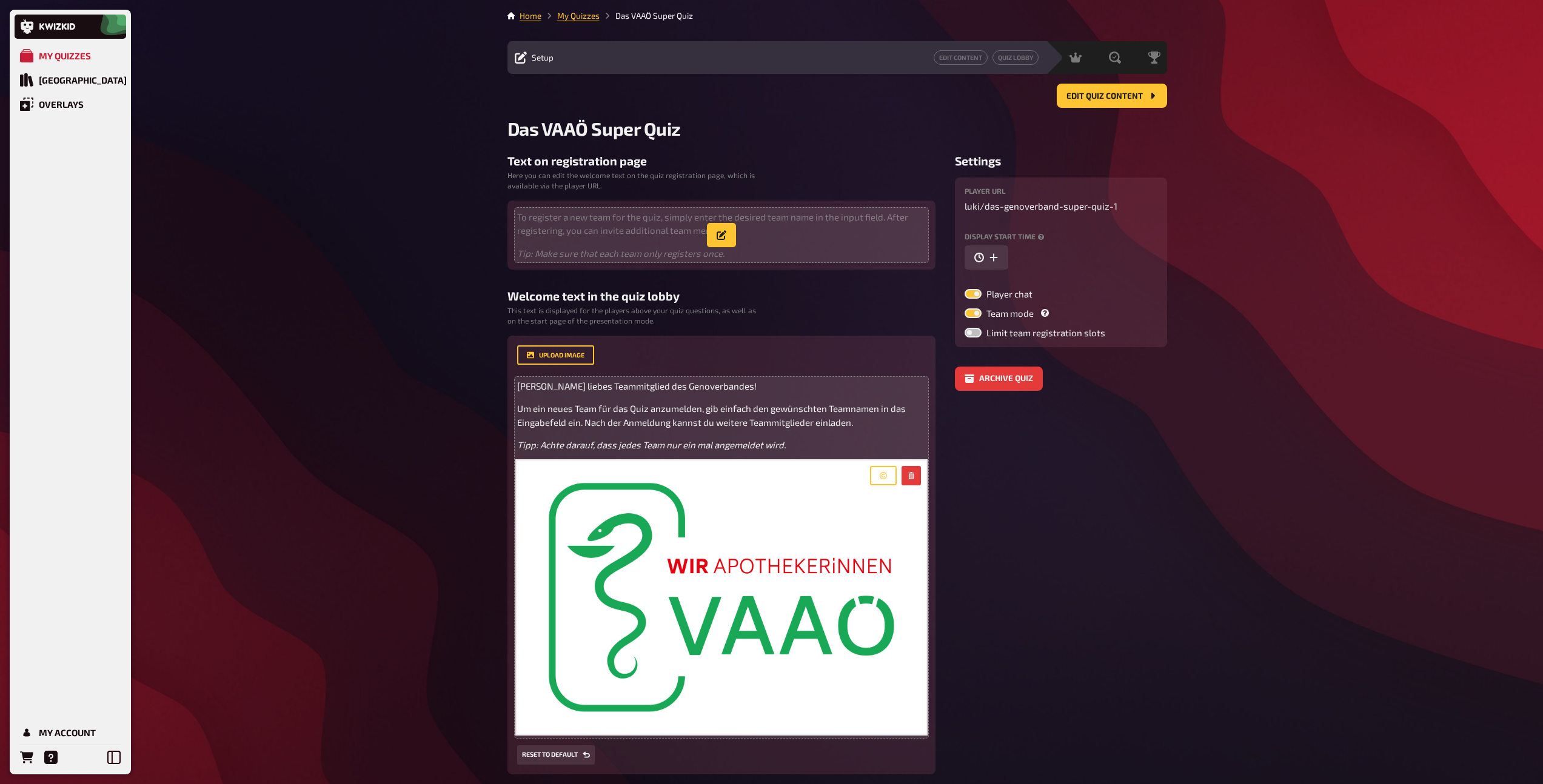
click at [742, 257] on p "Tip: Make sure that each team only registers once." at bounding box center [721, 254] width 409 height 14
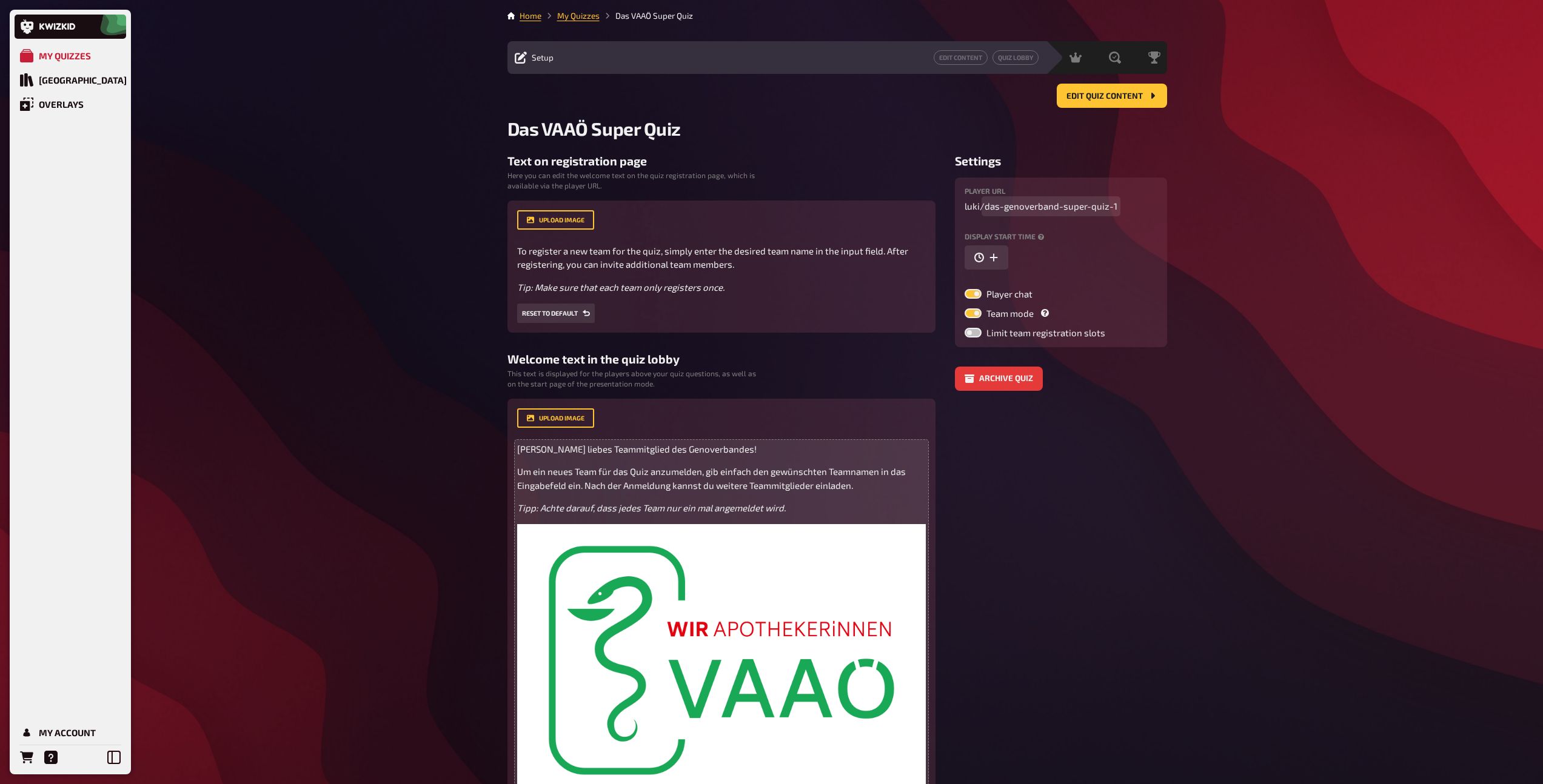
click at [1019, 207] on span "das-genoverband-super-quiz-1" at bounding box center [1051, 206] width 133 height 14
drag, startPoint x: 1112, startPoint y: 205, endPoint x: 981, endPoint y: 206, distance: 131.0
click at [981, 206] on p "luki / das-genoverband-super-quiz-1" at bounding box center [1060, 206] width 193 height 14
click at [991, 261] on icon "button" at bounding box center [993, 258] width 10 height 10
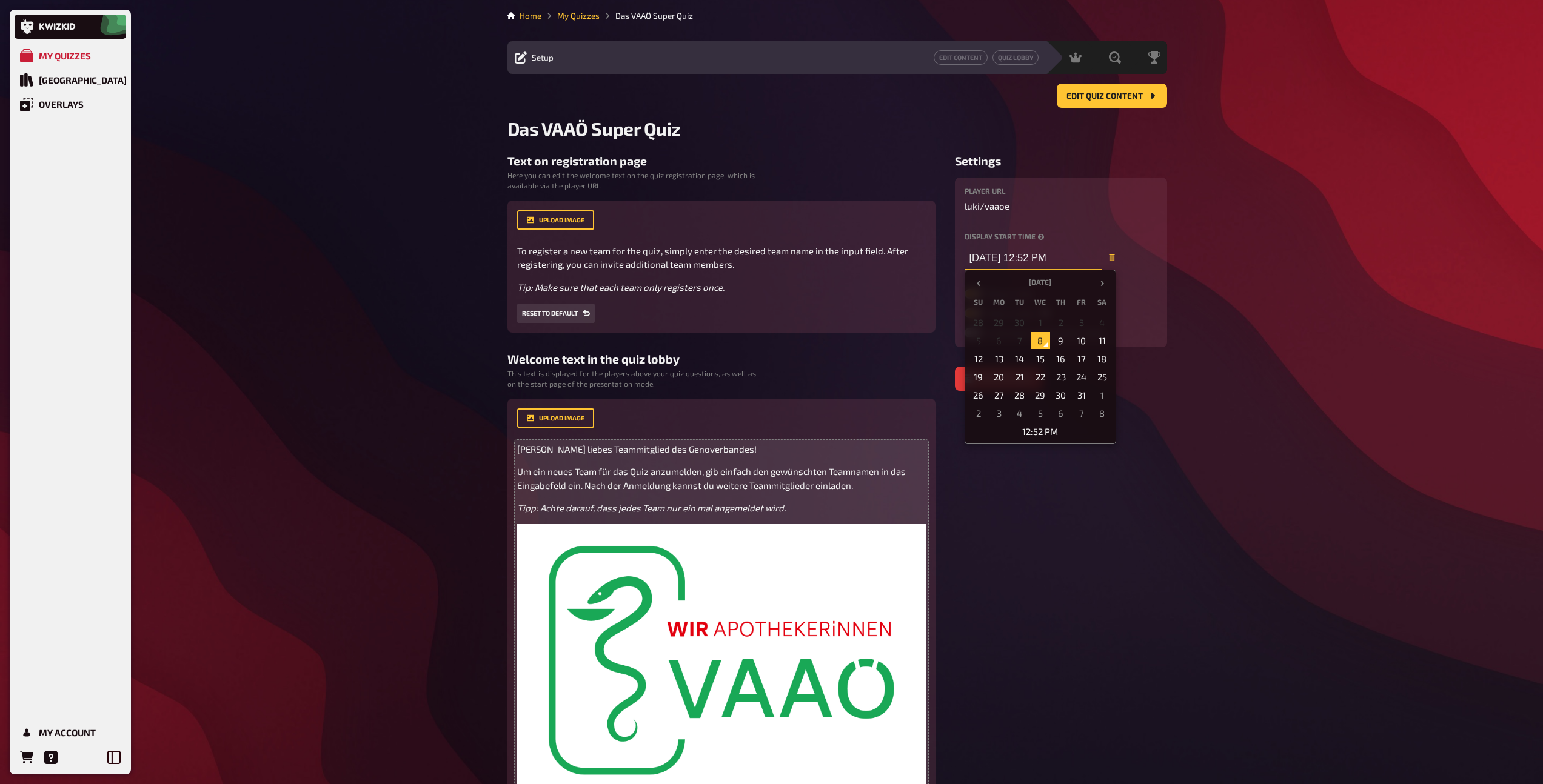
click at [1009, 259] on input "[DATE] 12:52 PM" at bounding box center [1033, 258] width 138 height 24
click at [1054, 341] on td "9" at bounding box center [1060, 341] width 19 height 17
click at [1040, 430] on td "12:52 PM" at bounding box center [1041, 431] width 143 height 17
click at [1016, 347] on span "▼" at bounding box center [1015, 351] width 24 height 24
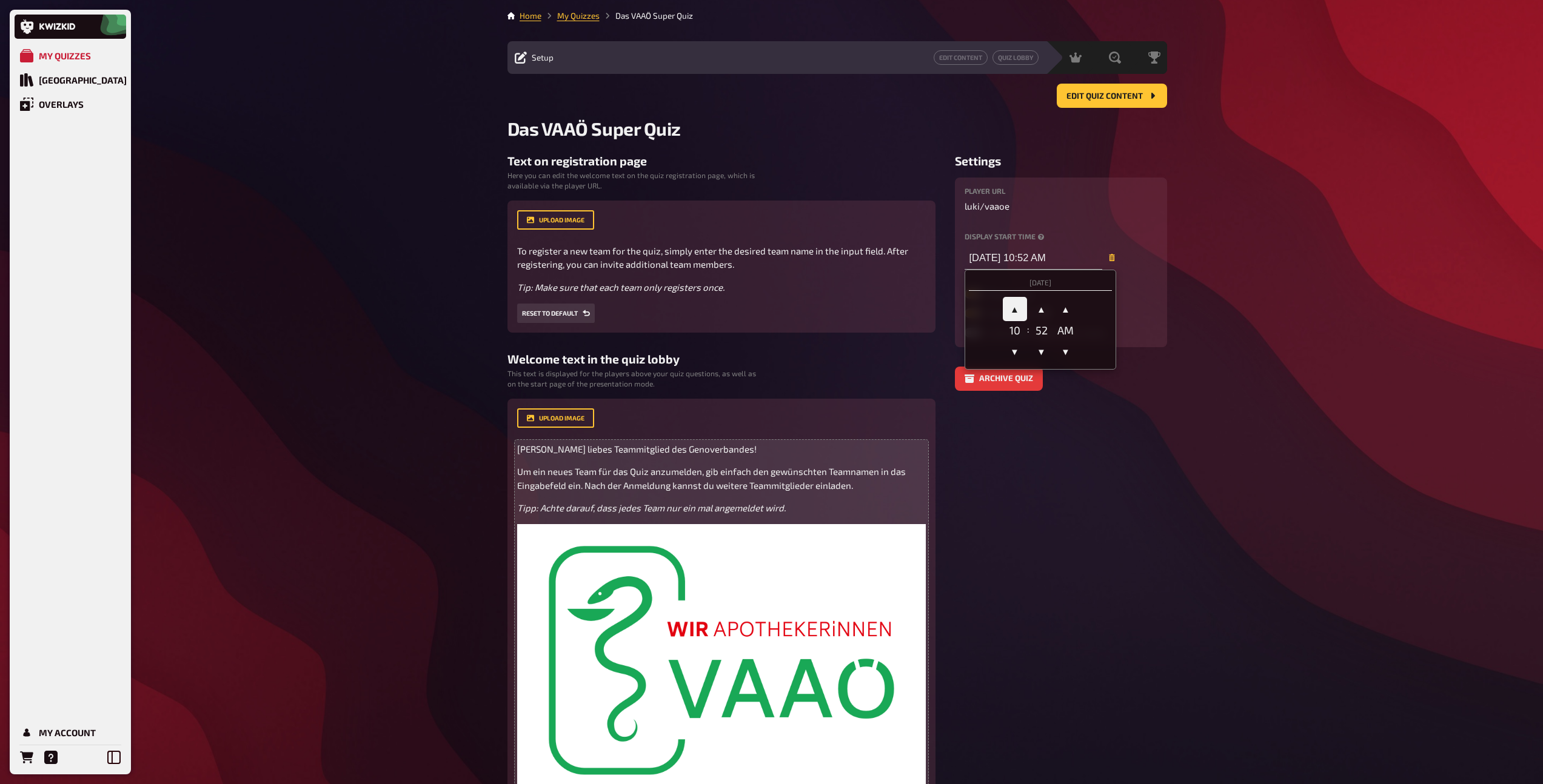
click at [1013, 306] on span "▲" at bounding box center [1015, 309] width 24 height 24
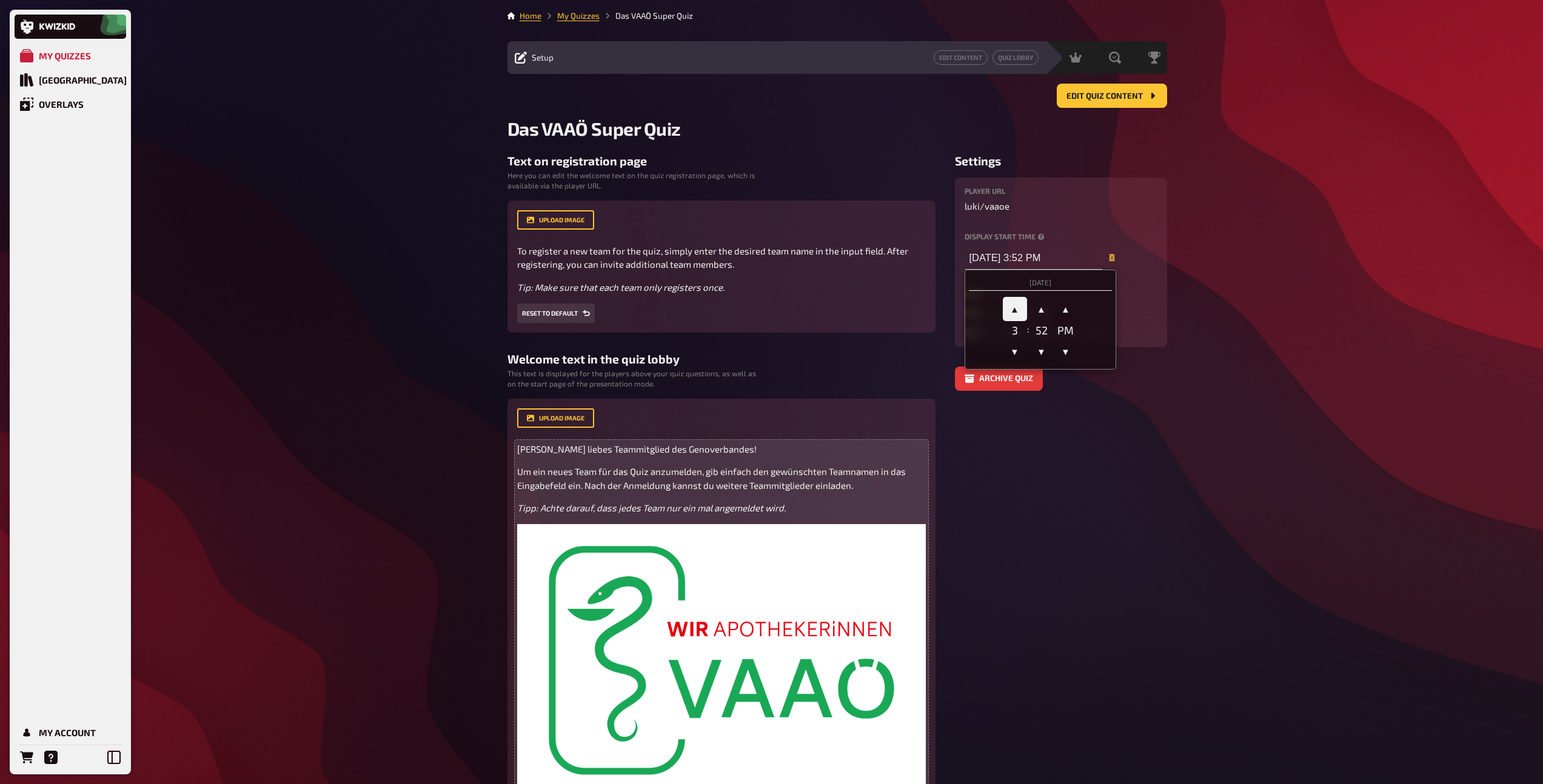
click at [1013, 306] on span "▲" at bounding box center [1015, 309] width 24 height 24
click at [1040, 332] on div "52" at bounding box center [1041, 330] width 24 height 13
click at [1041, 312] on span "▲" at bounding box center [1041, 309] width 24 height 24
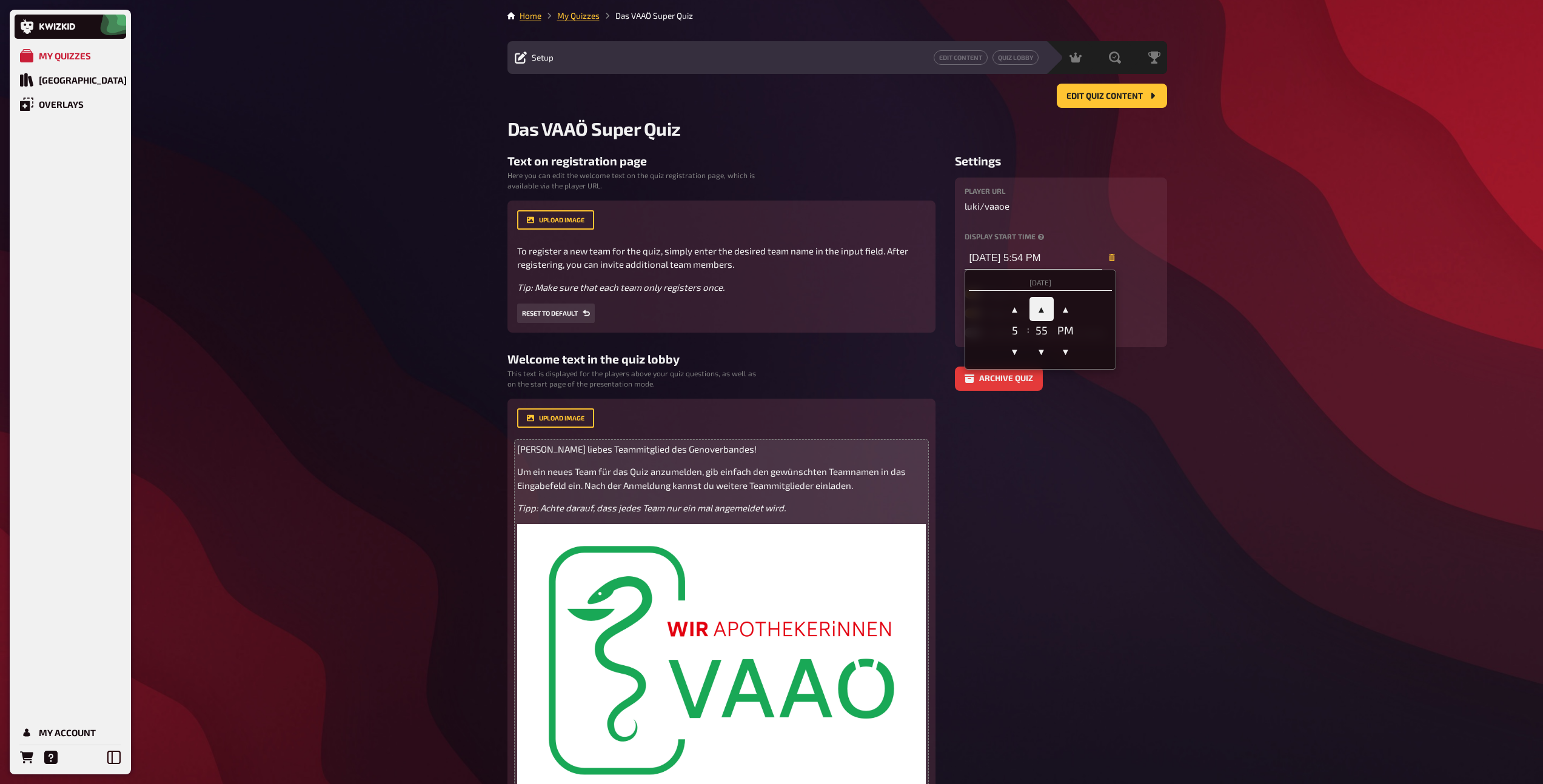
click at [1041, 312] on span "▲" at bounding box center [1041, 309] width 24 height 24
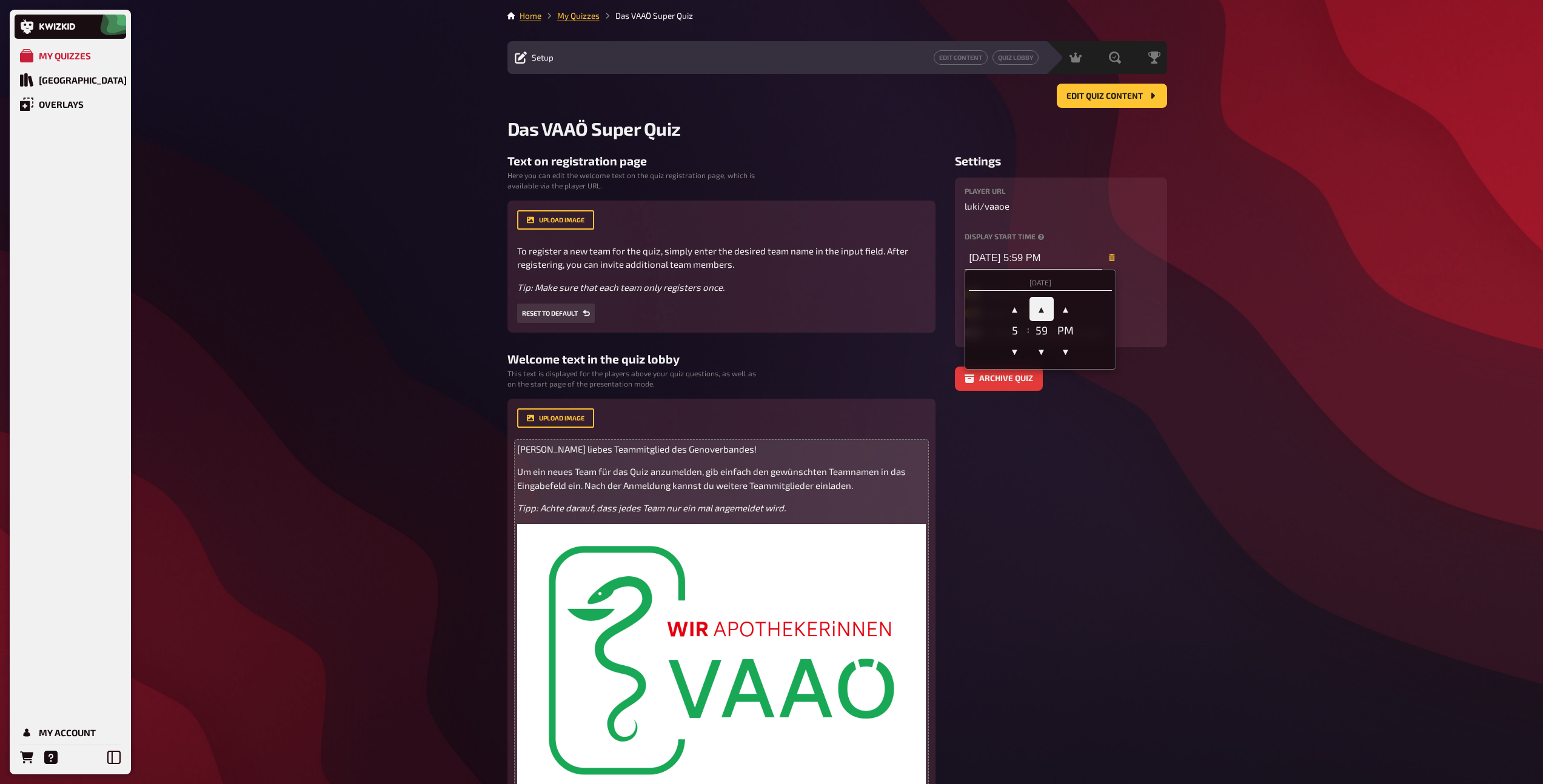
click at [1041, 312] on span "▲" at bounding box center [1041, 309] width 24 height 24
type input "[DATE] 5:00 PM"
click at [1162, 395] on aside "Settings Player URL luki / vaaoe Display start time [DATE] 5:00 PM 10/09/2025 ▲…" at bounding box center [1060, 546] width 212 height 783
click at [939, 58] on link "Edit Content" at bounding box center [961, 57] width 54 height 14
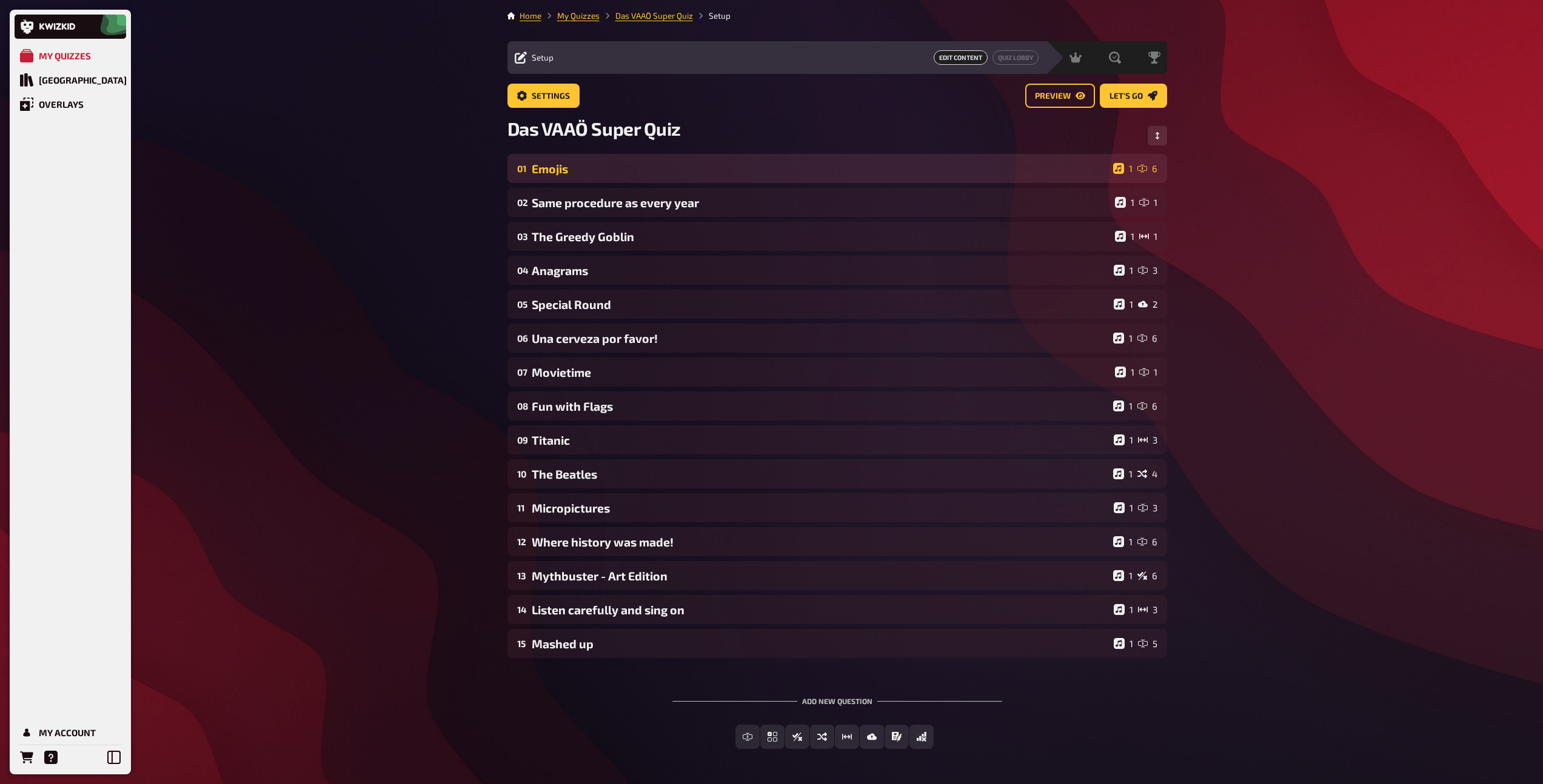
click at [701, 178] on div "01 Emojis 1 6" at bounding box center [837, 168] width 659 height 29
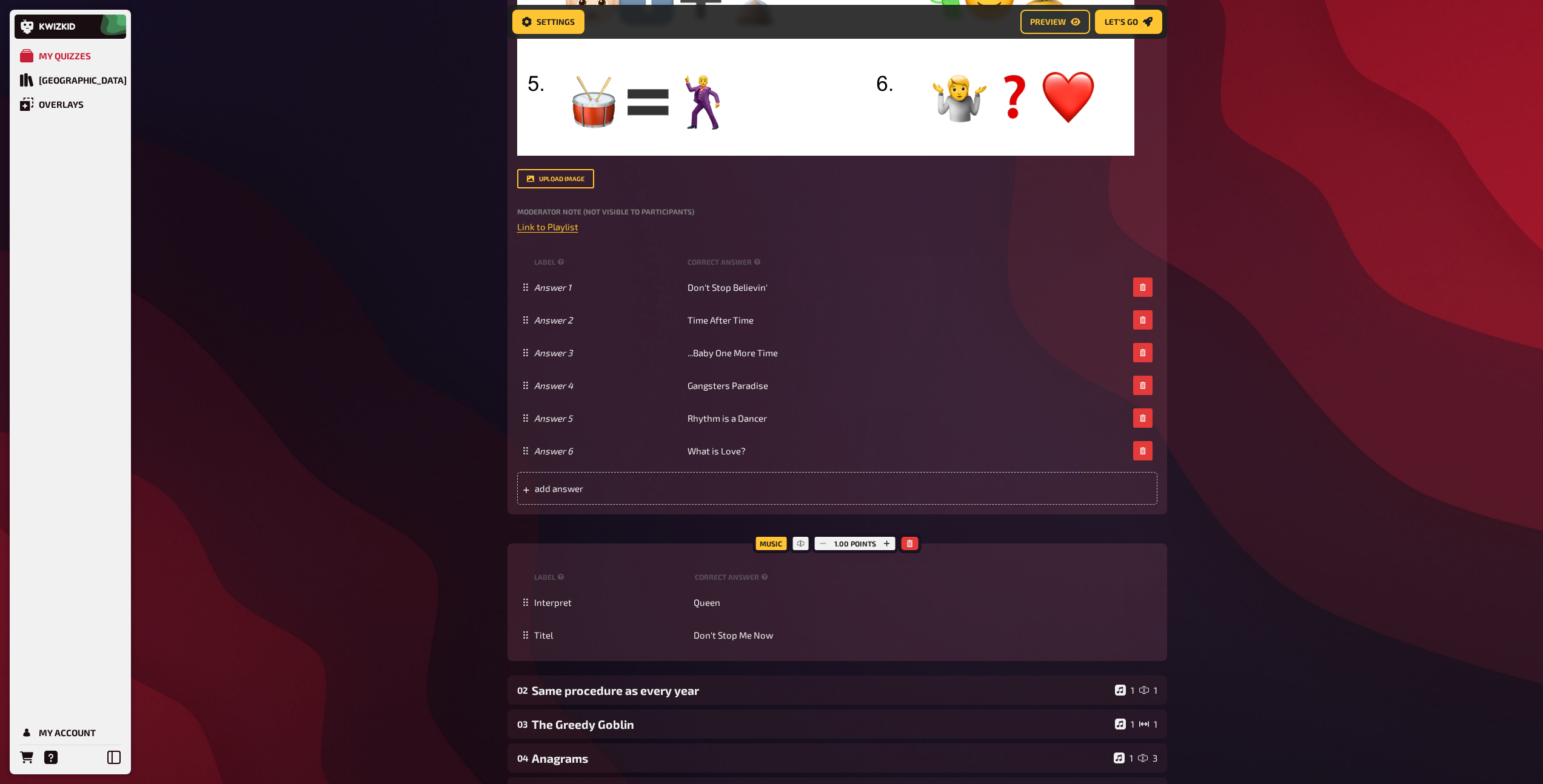
scroll to position [539, 0]
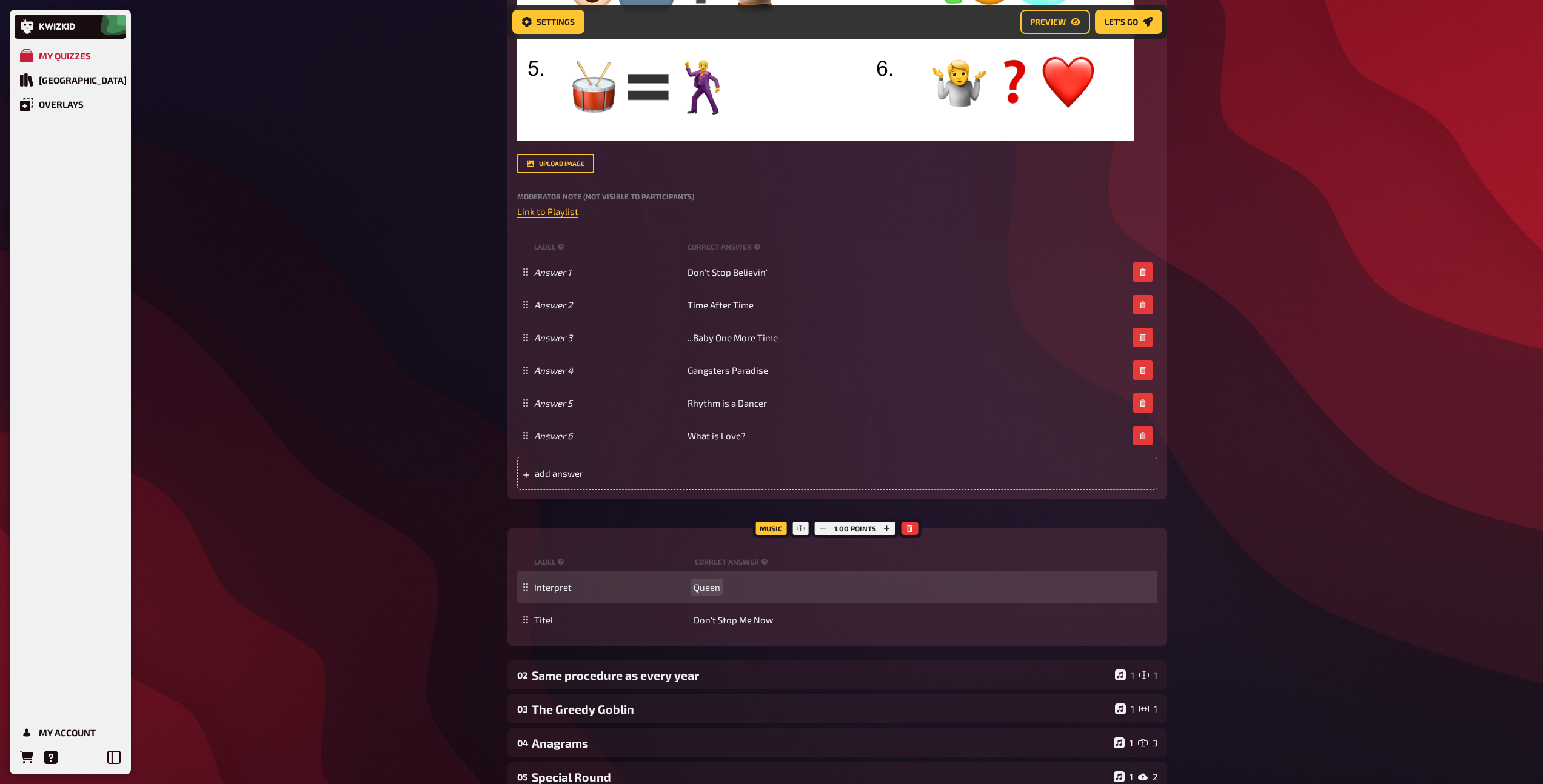
click at [709, 588] on span "Queen" at bounding box center [707, 587] width 27 height 11
click at [710, 588] on span "Queen" at bounding box center [707, 587] width 27 height 11
click at [710, 590] on span "Queen" at bounding box center [707, 587] width 27 height 11
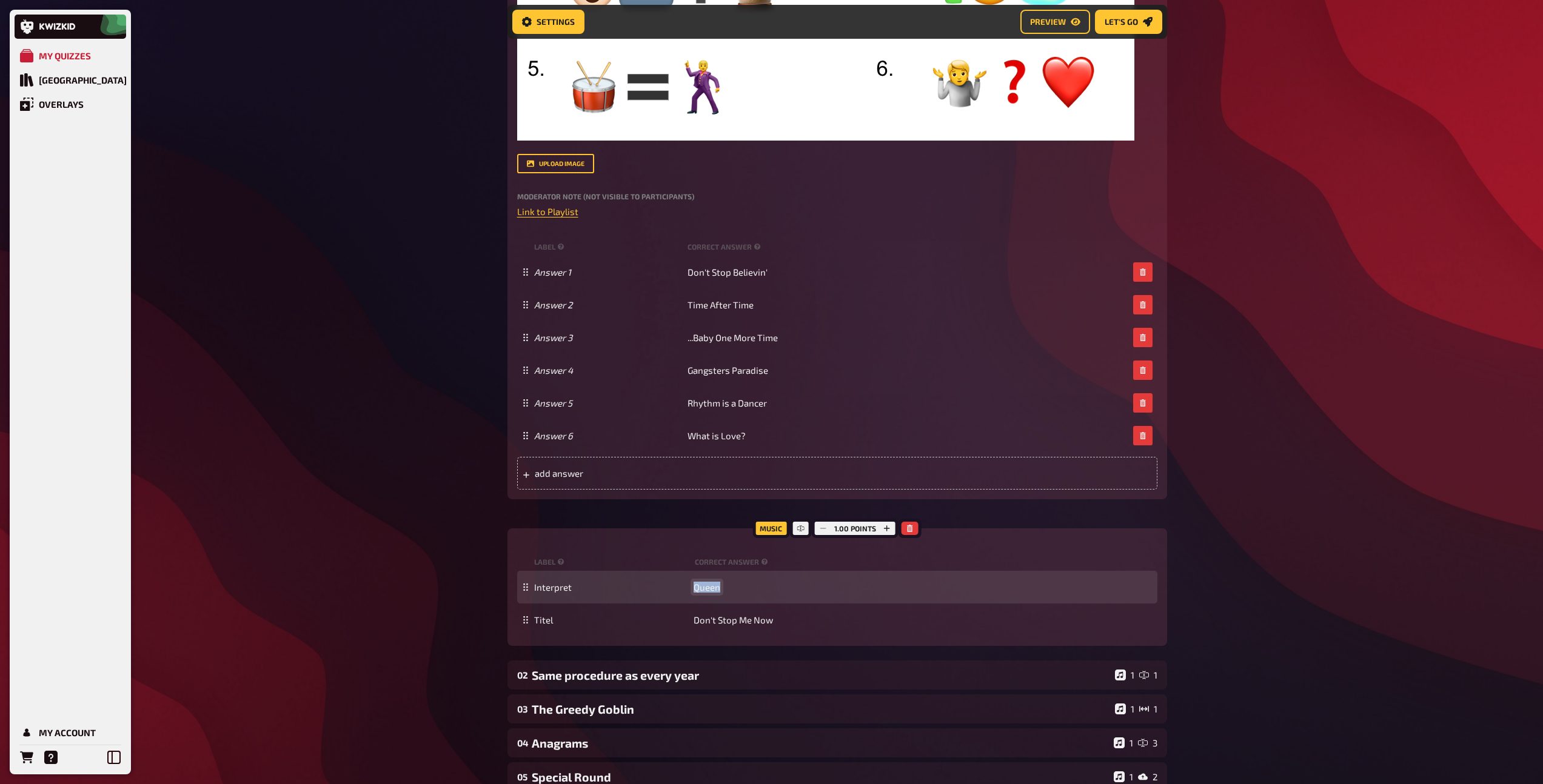
click at [710, 590] on span "Queen" at bounding box center [707, 587] width 27 height 11
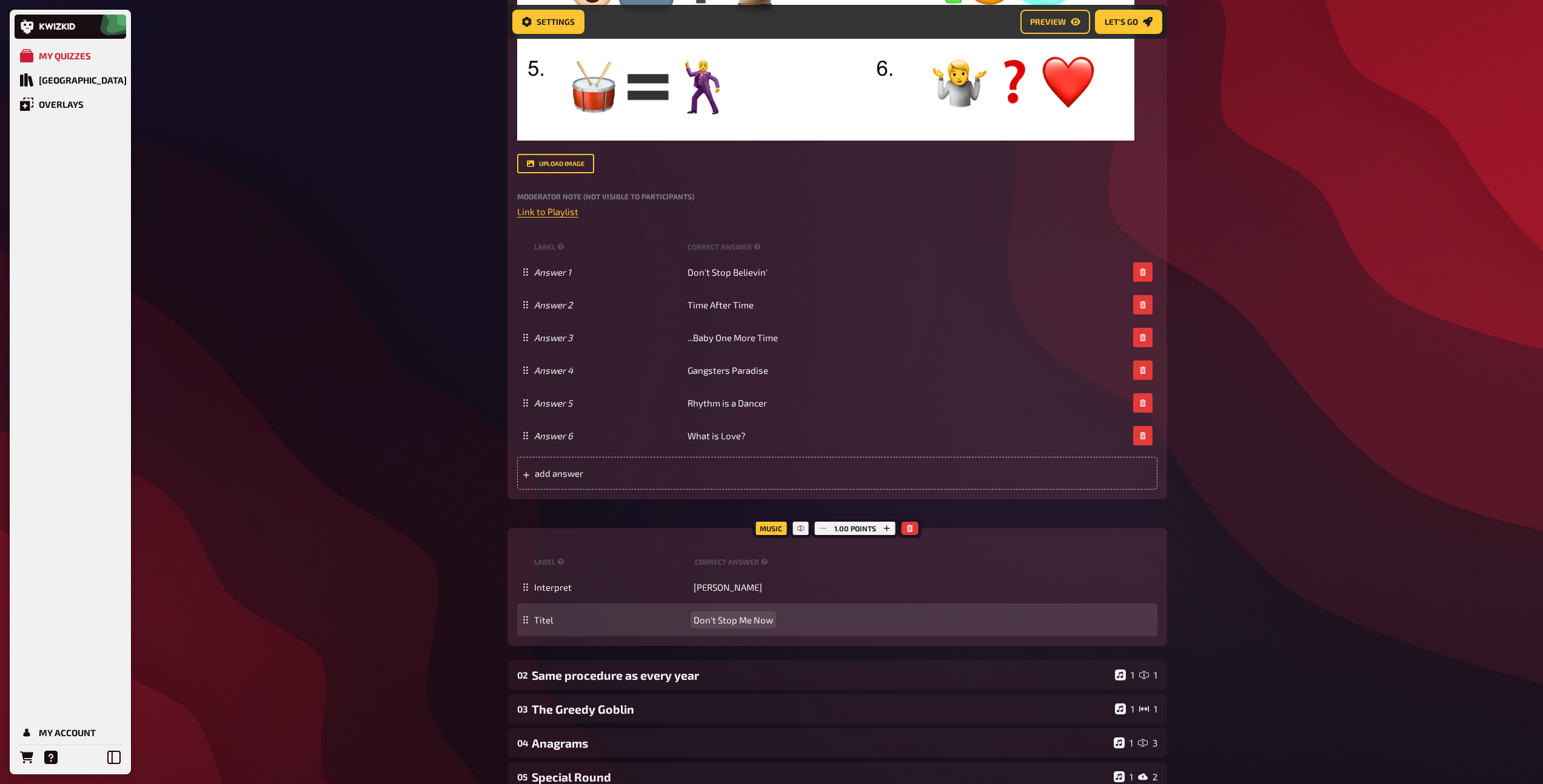
click at [706, 622] on span "Don't Stop Me Now" at bounding box center [733, 619] width 79 height 11
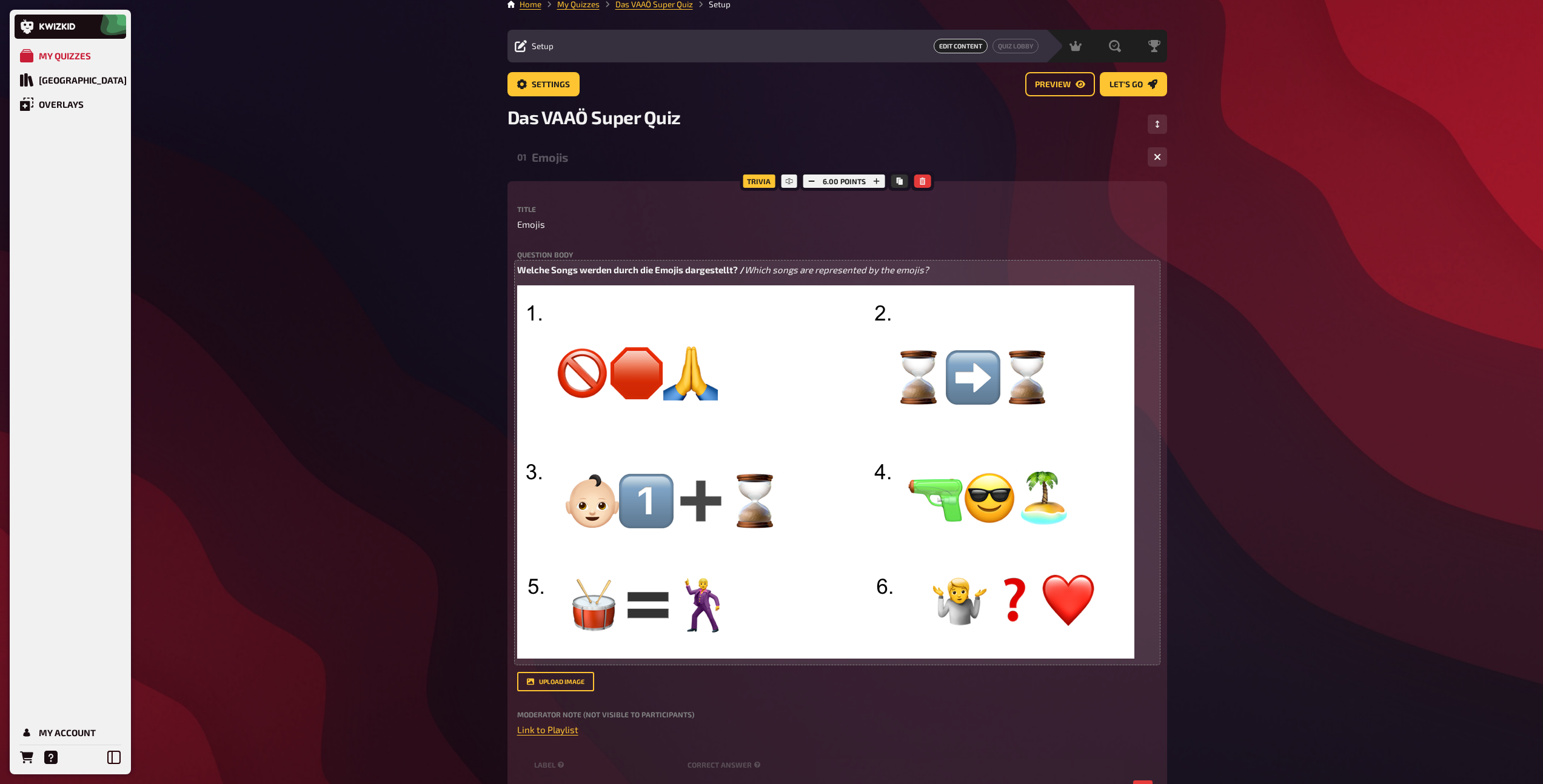
scroll to position [0, 0]
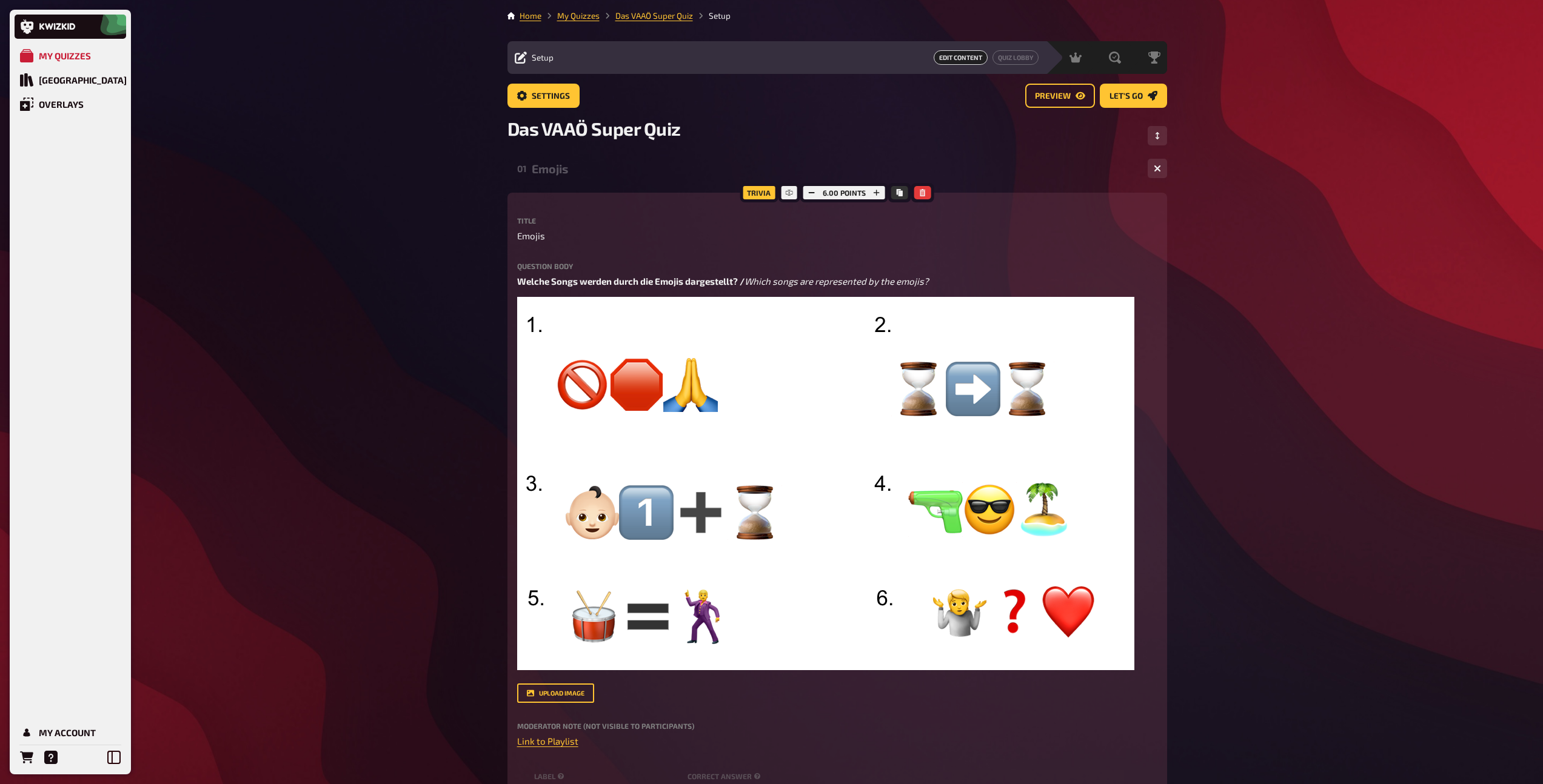
click at [556, 169] on div "Emojis" at bounding box center [834, 168] width 606 height 14
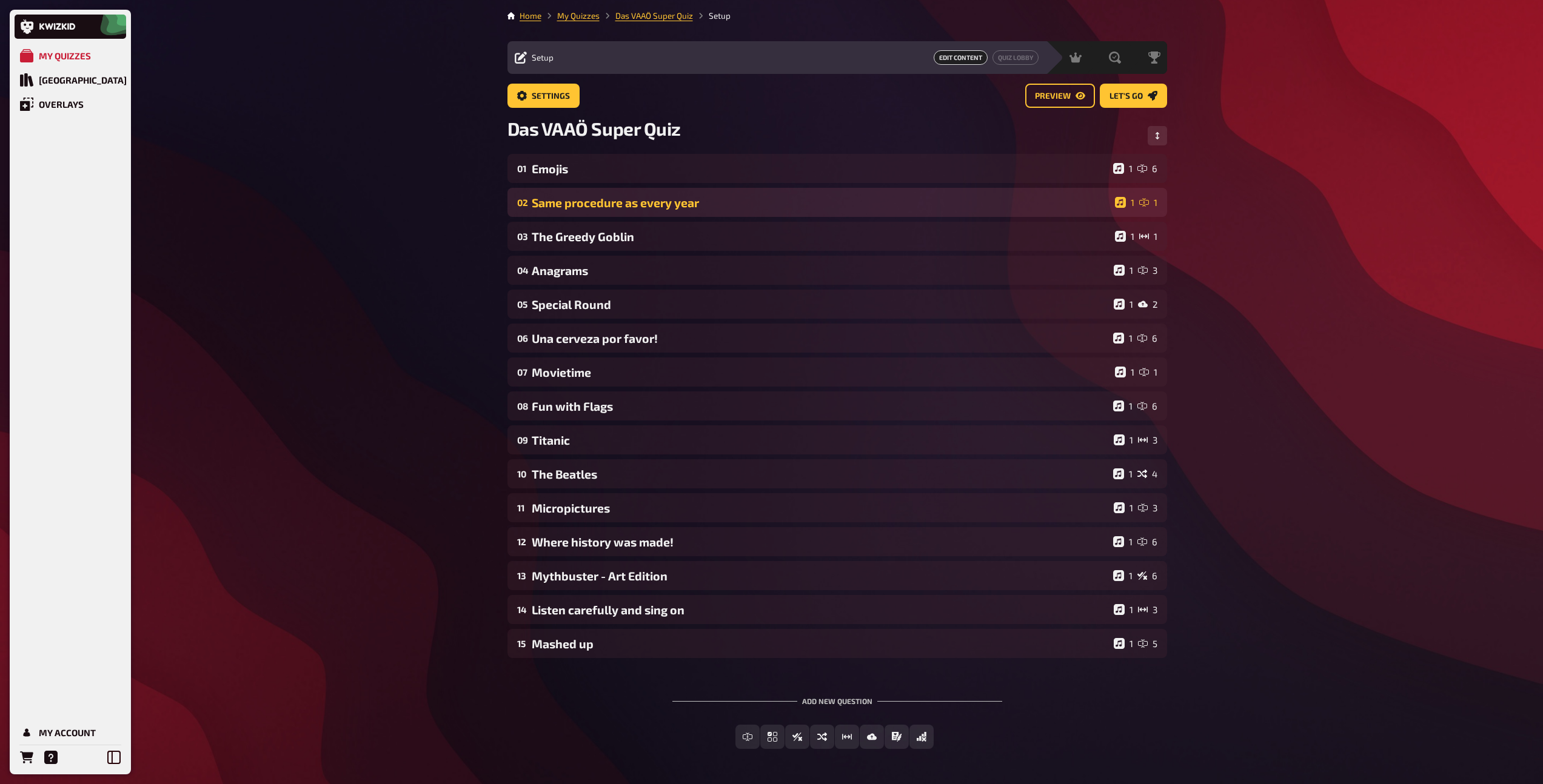
click at [566, 201] on div "Same procedure as every year" at bounding box center [820, 203] width 579 height 14
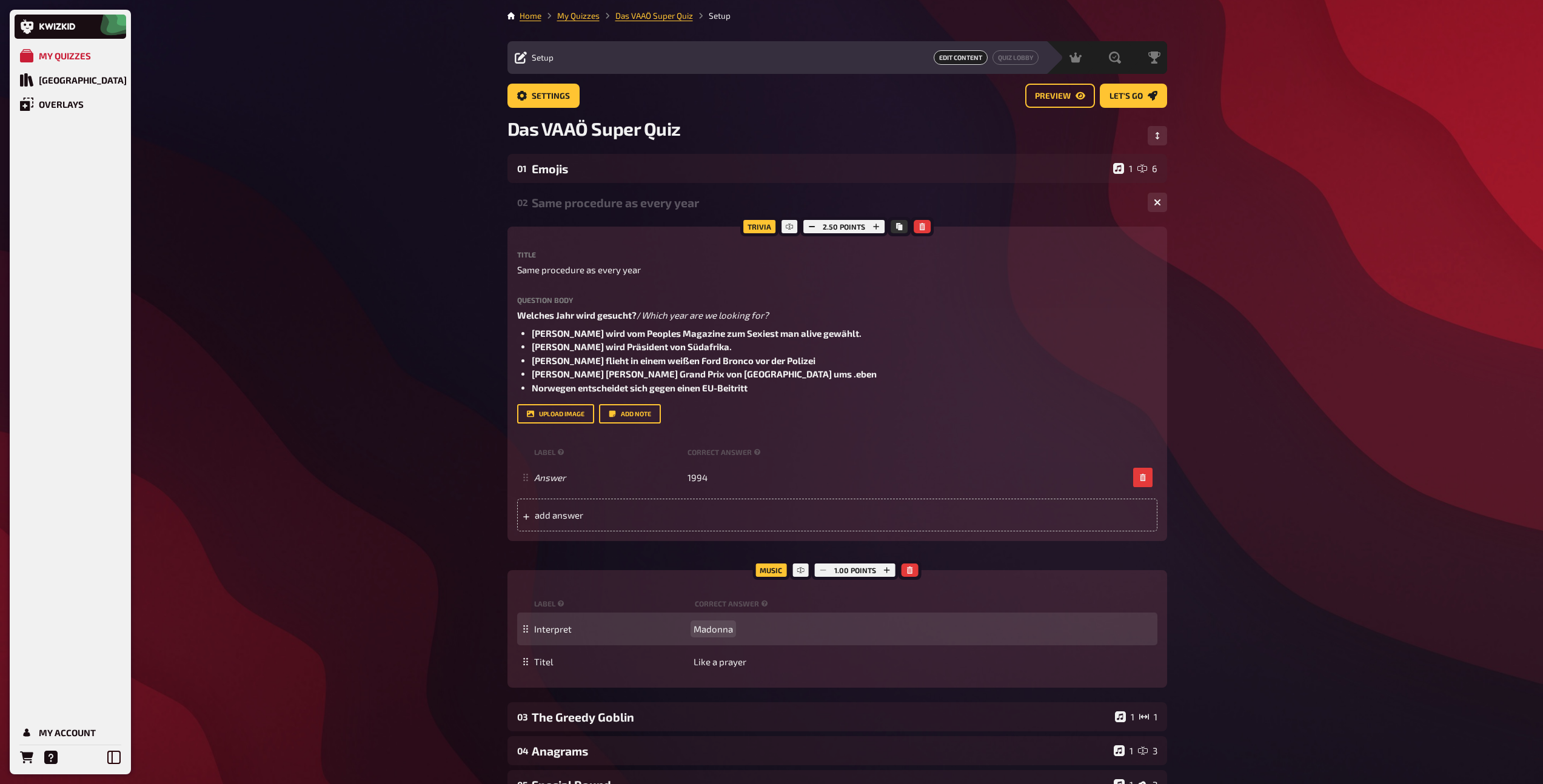
click at [720, 627] on span "Madonna" at bounding box center [714, 629] width 40 height 11
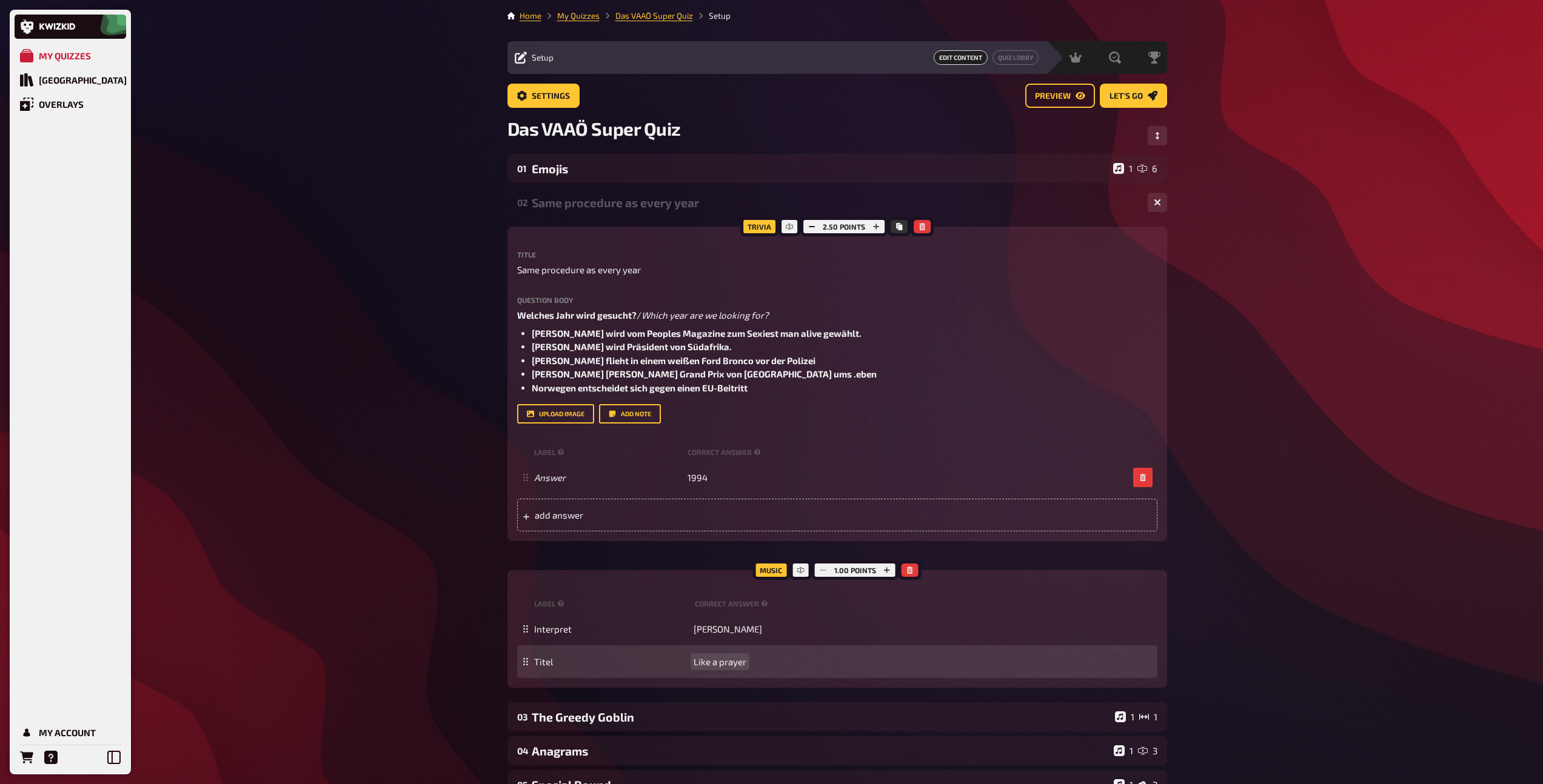
click at [725, 661] on span "Like a prayer" at bounding box center [720, 661] width 53 height 11
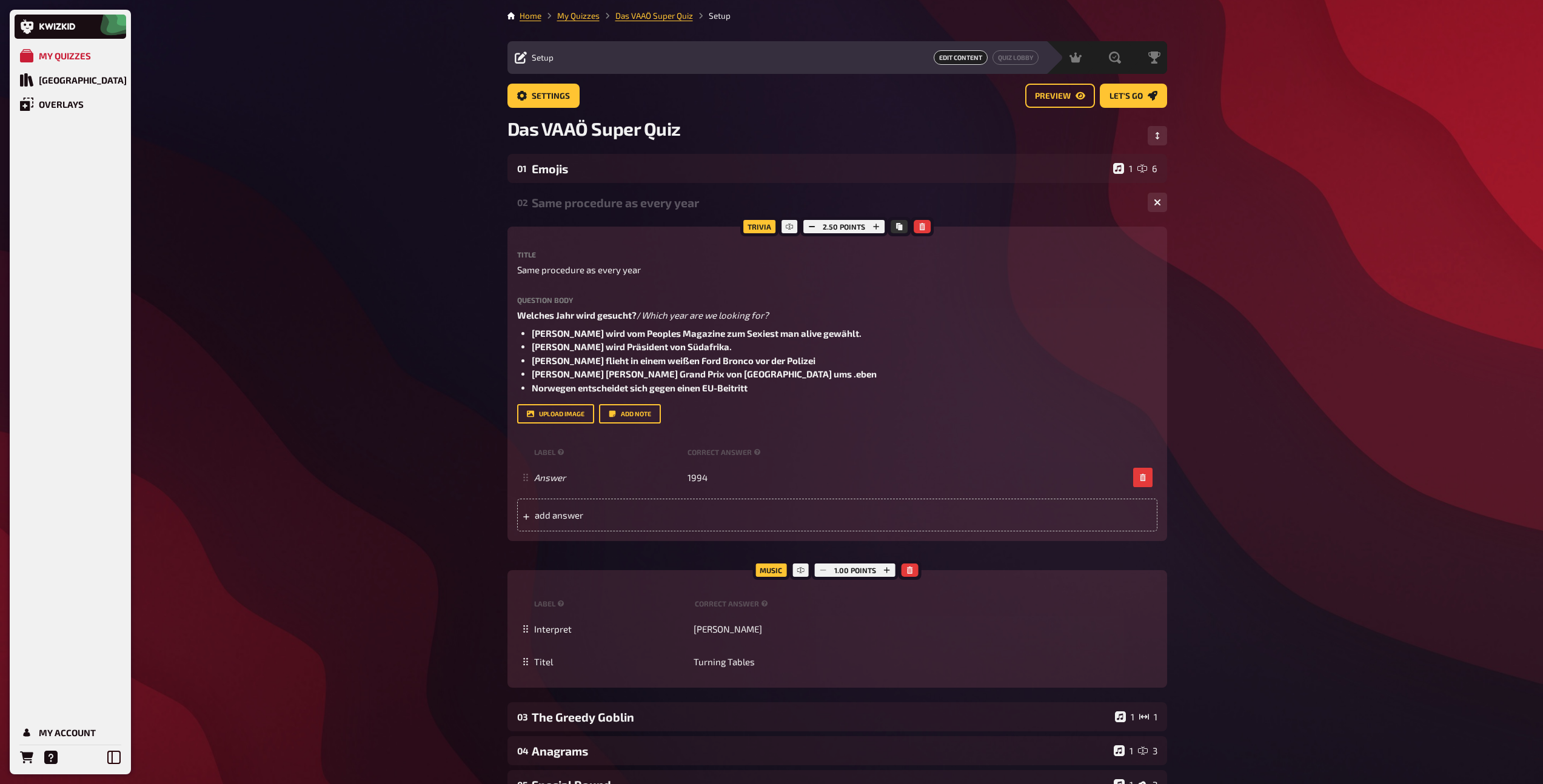
click at [654, 194] on div "02 Same procedure as every year 1 1" at bounding box center [837, 202] width 659 height 29
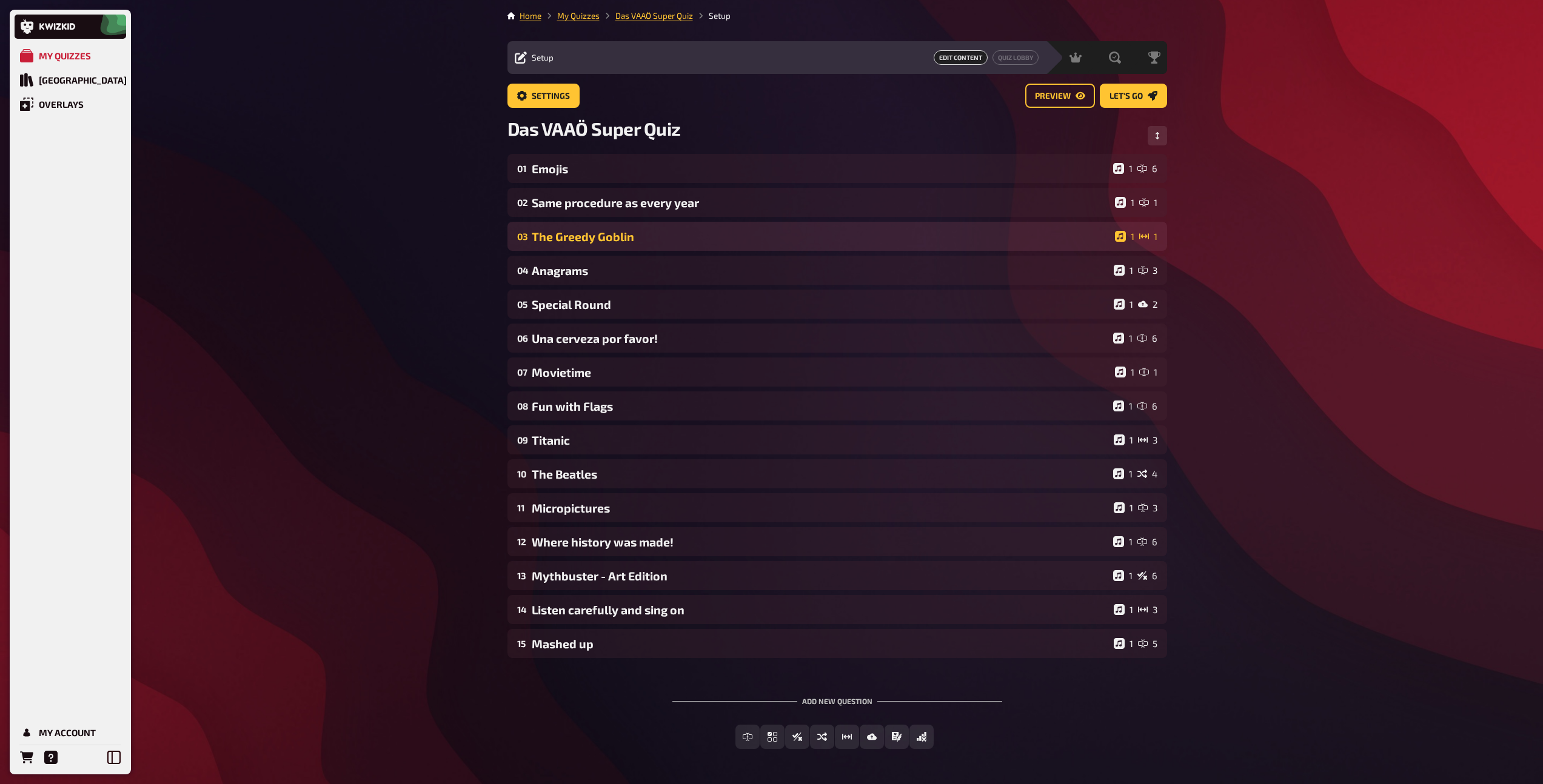
click at [634, 241] on div "The Greedy Goblin" at bounding box center [820, 236] width 579 height 14
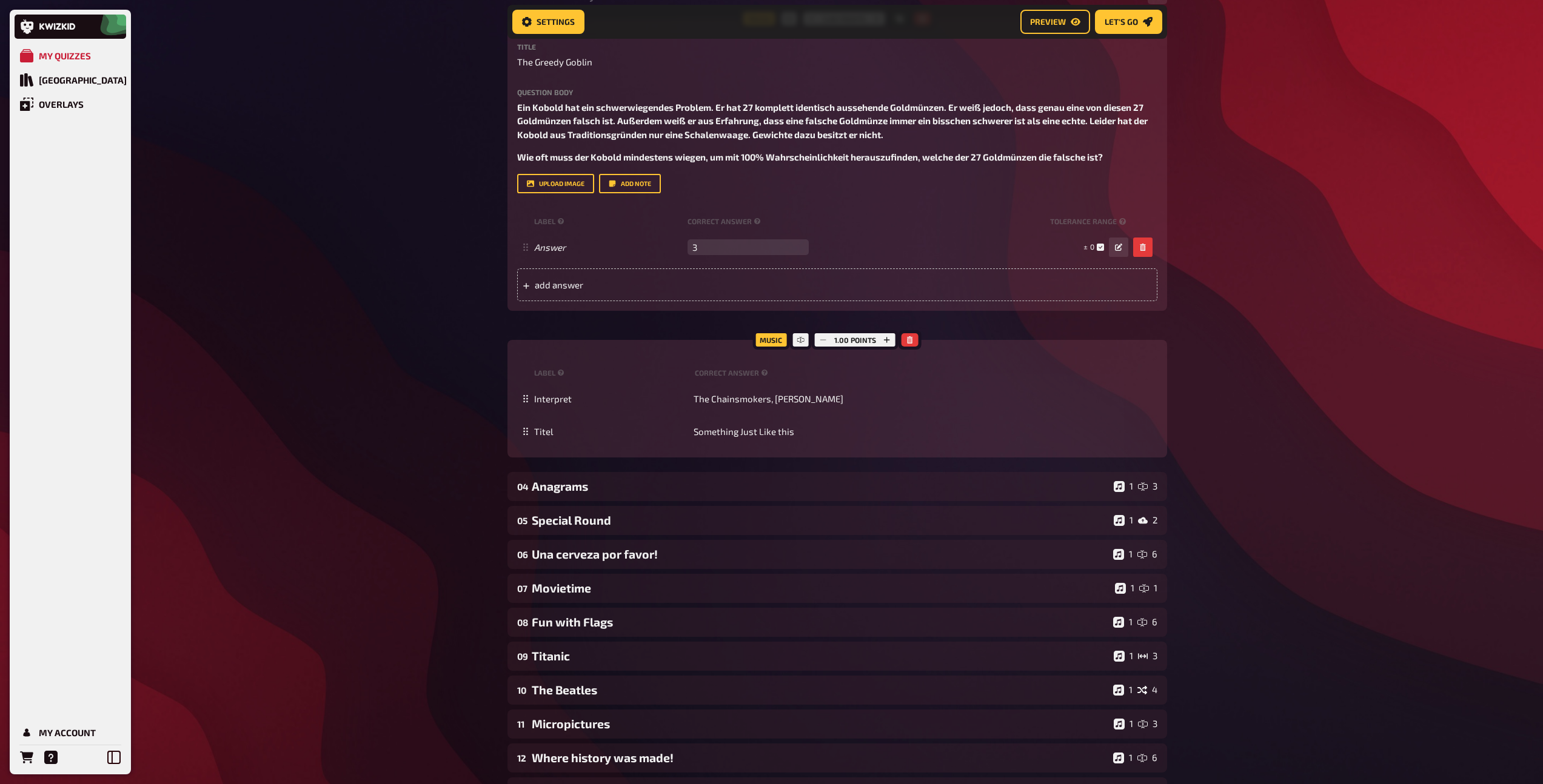
scroll to position [253, 0]
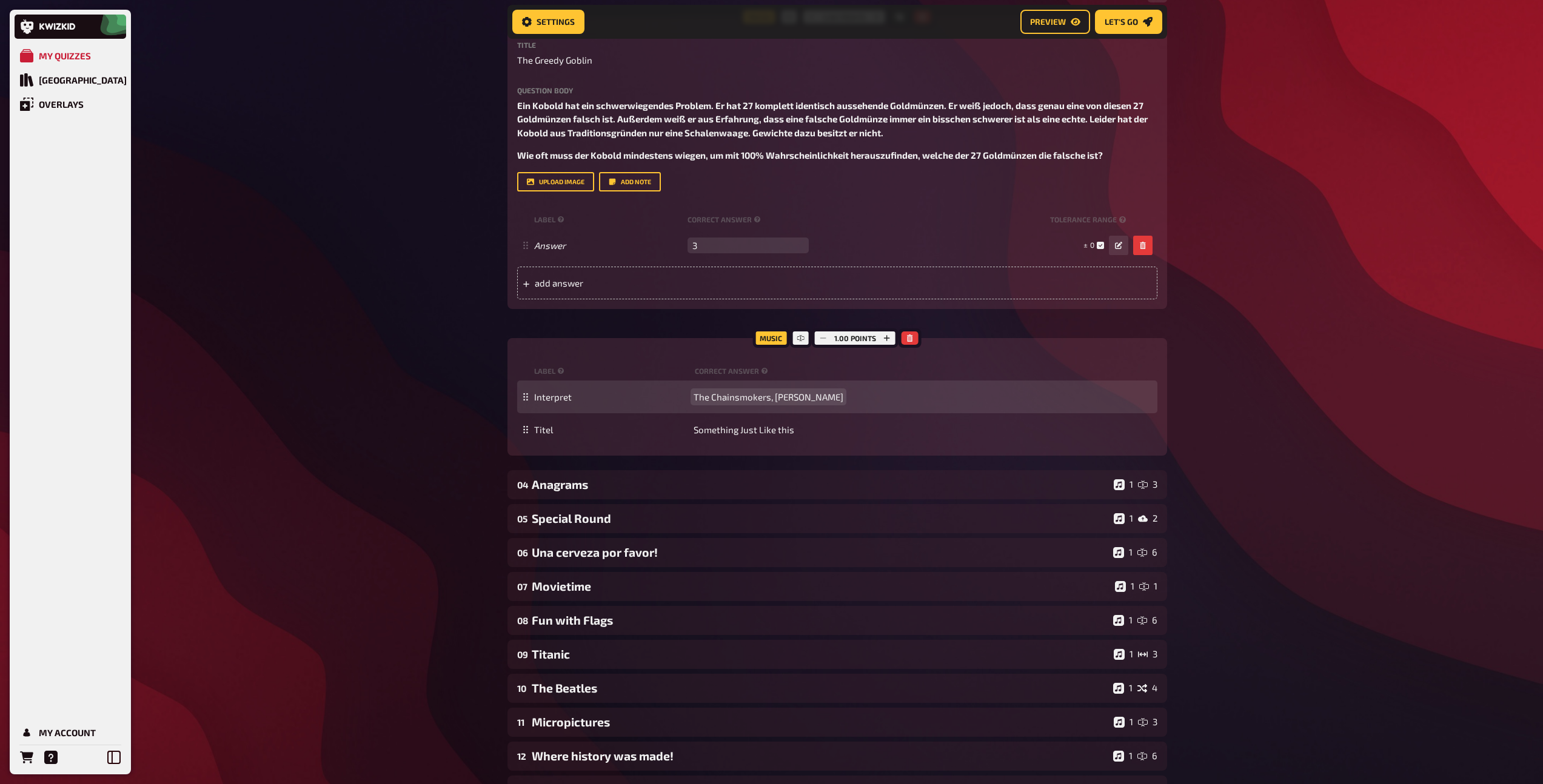
click at [727, 392] on span "The Chainsmokers, [PERSON_NAME]" at bounding box center [768, 397] width 149 height 11
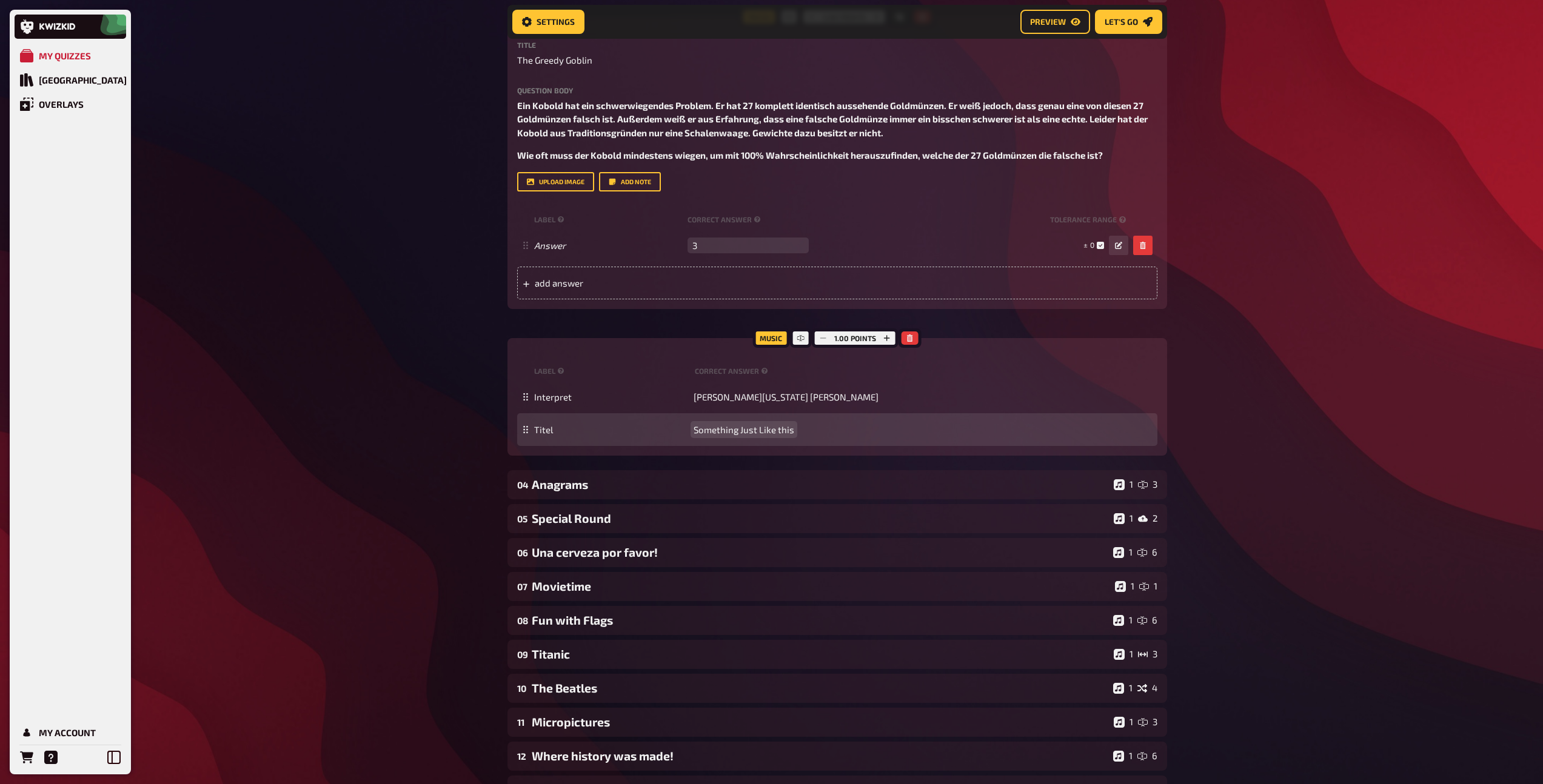
click at [708, 427] on span "Something Just Like this" at bounding box center [744, 430] width 101 height 11
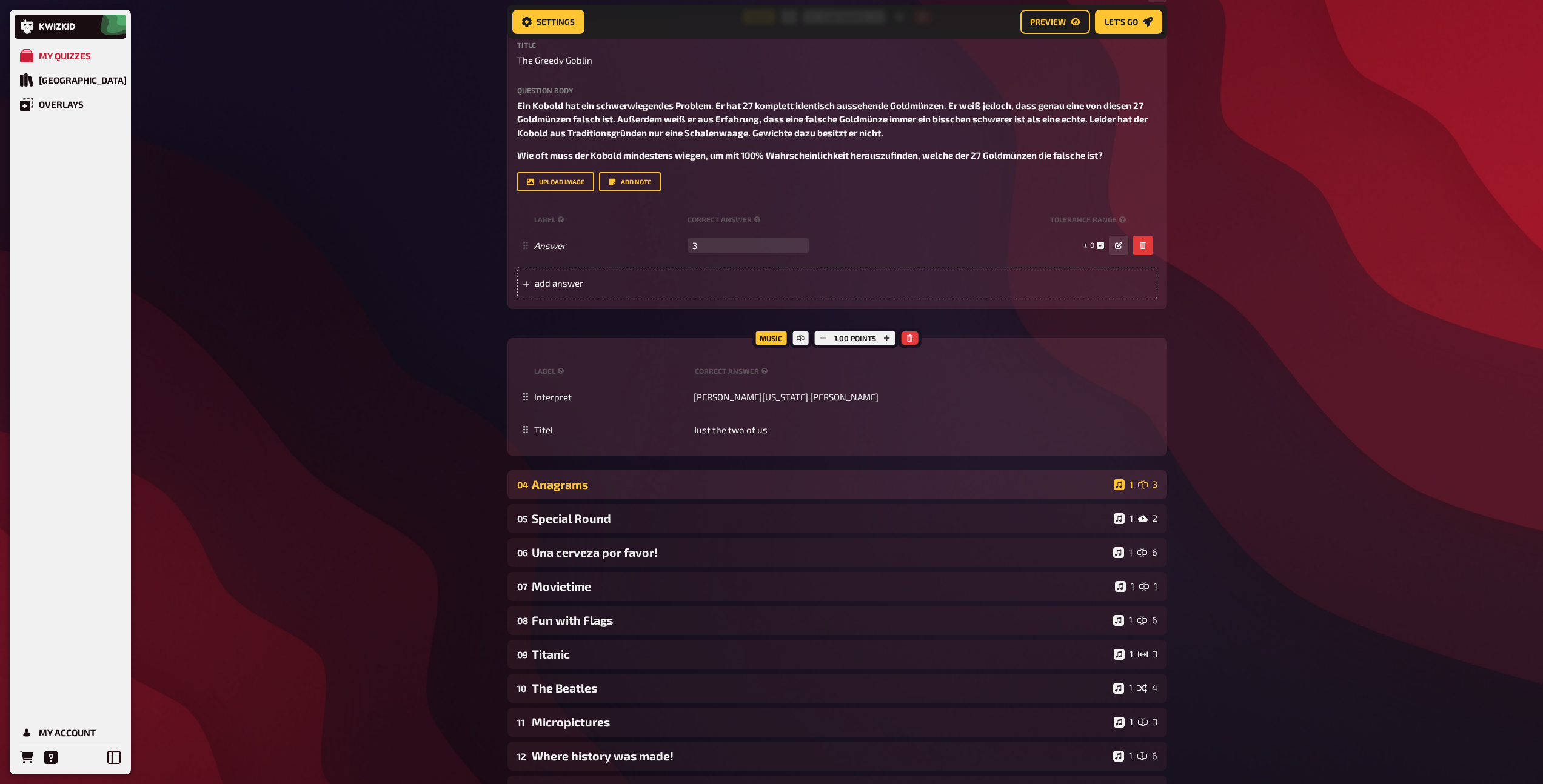
click at [690, 476] on div "04 Anagrams 1 3" at bounding box center [837, 485] width 659 height 29
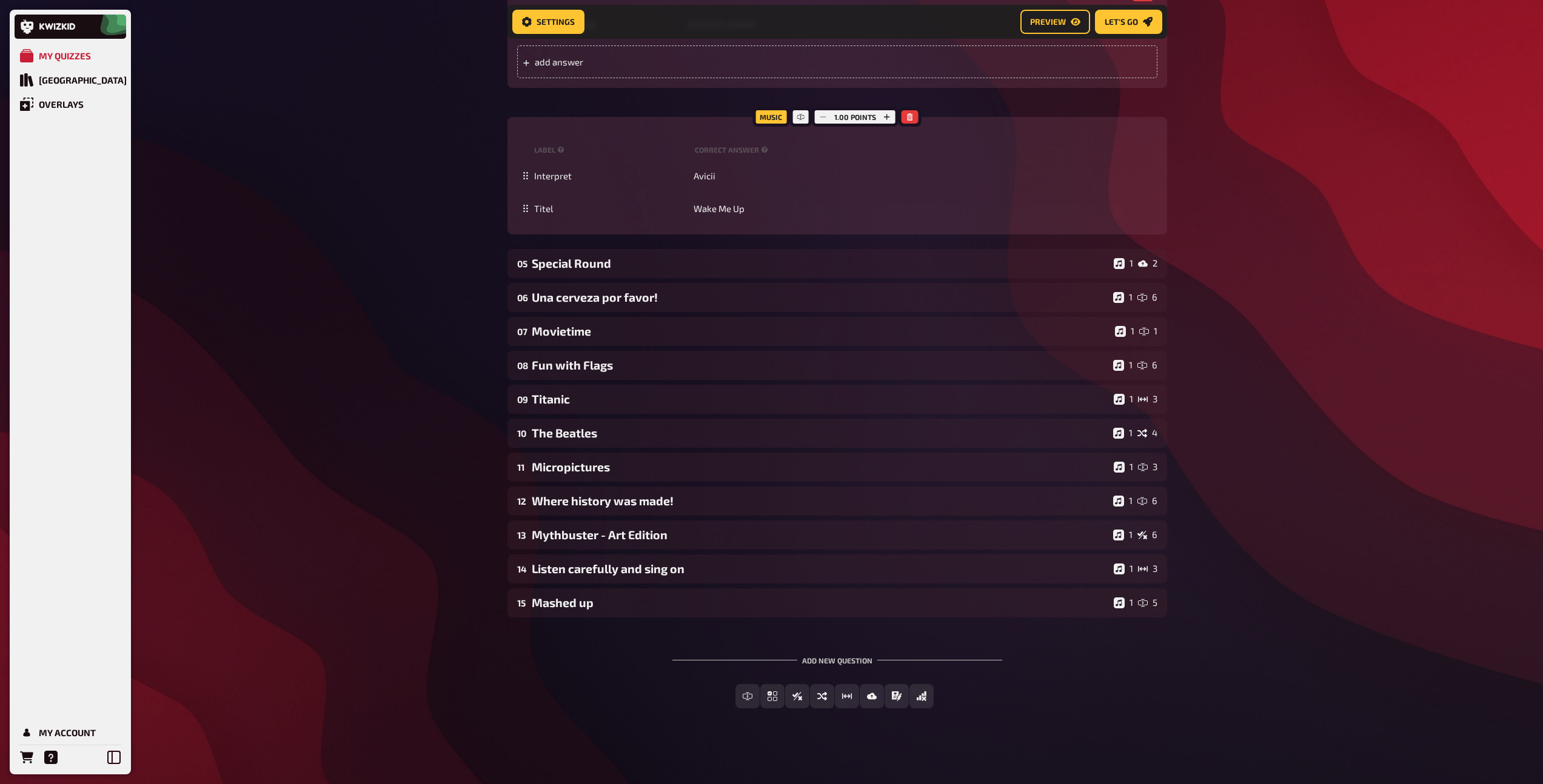
scroll to position [981, 0]
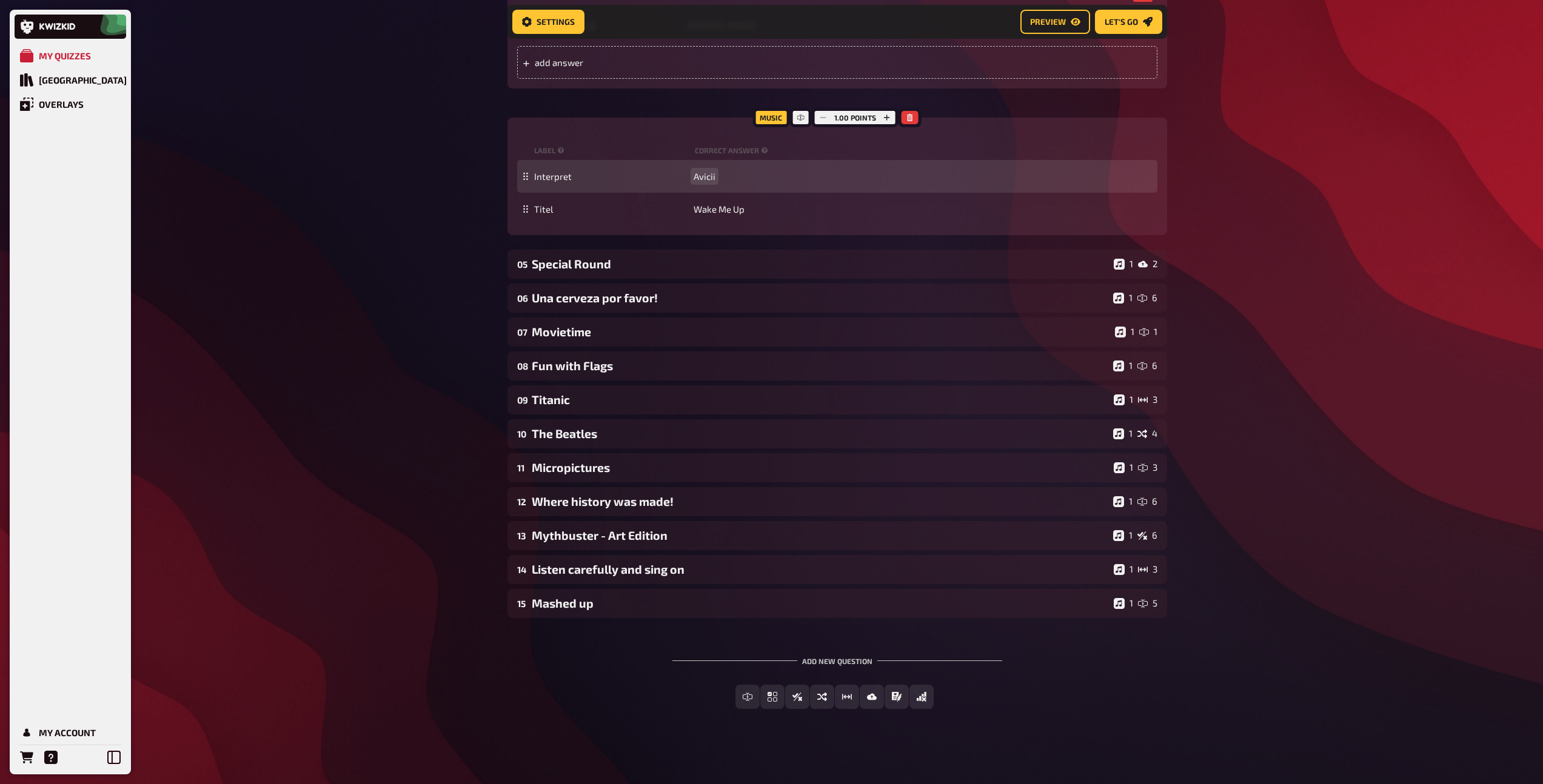
click at [707, 181] on span "Avicii" at bounding box center [704, 176] width 22 height 11
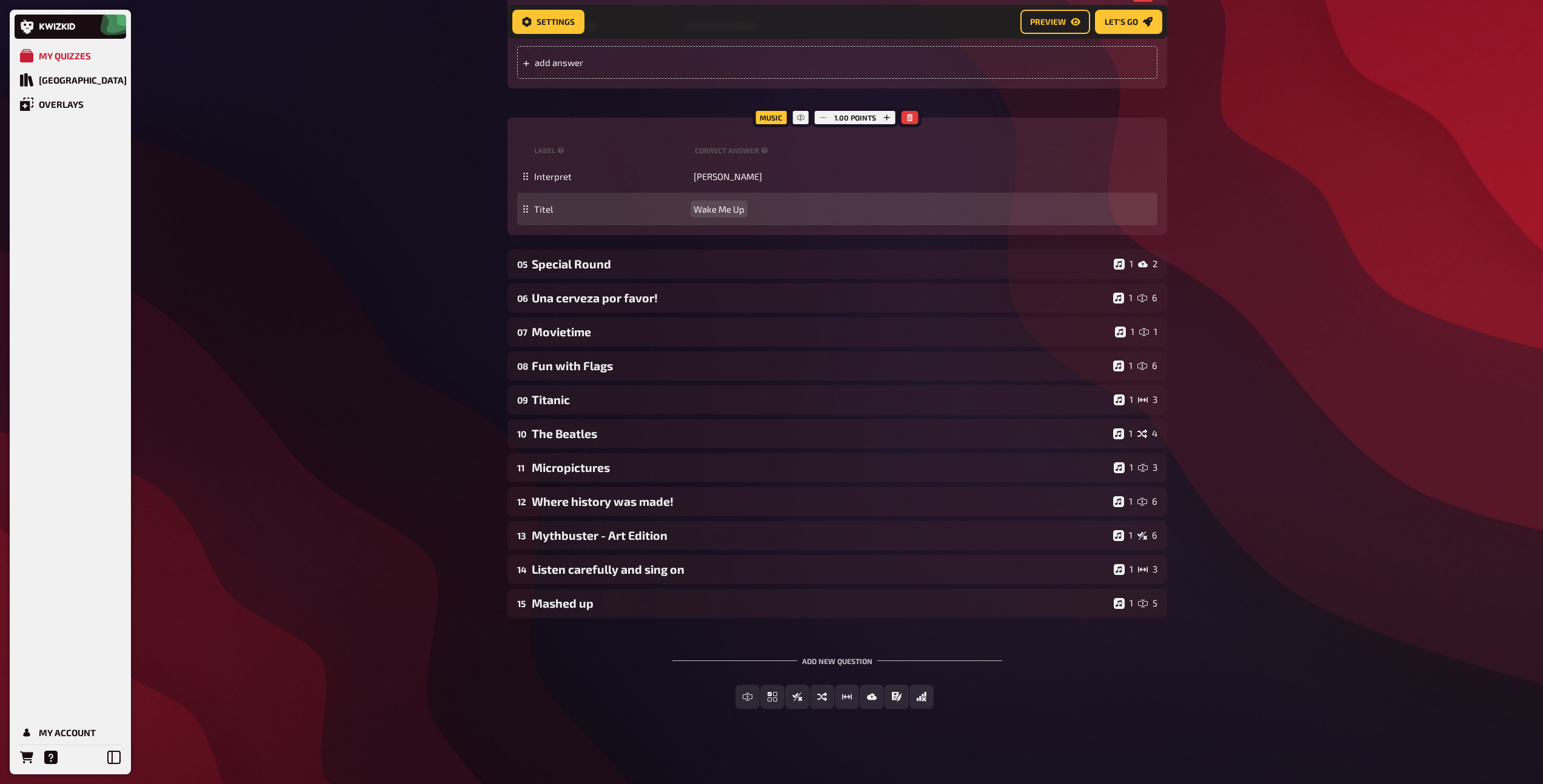
click at [719, 209] on span "Wake Me Up" at bounding box center [719, 209] width 51 height 11
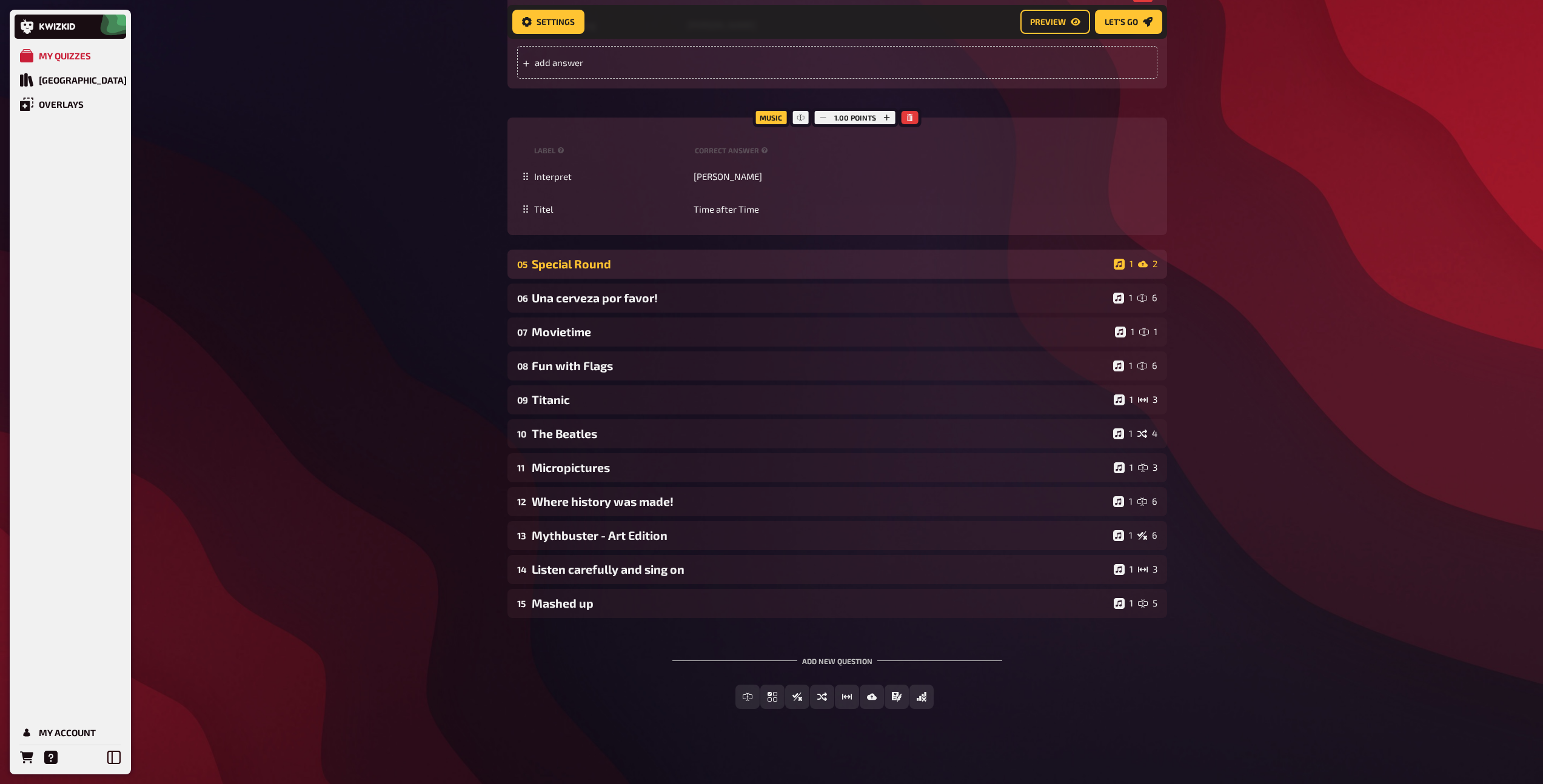
click at [666, 260] on div "Special Round" at bounding box center [820, 264] width 577 height 14
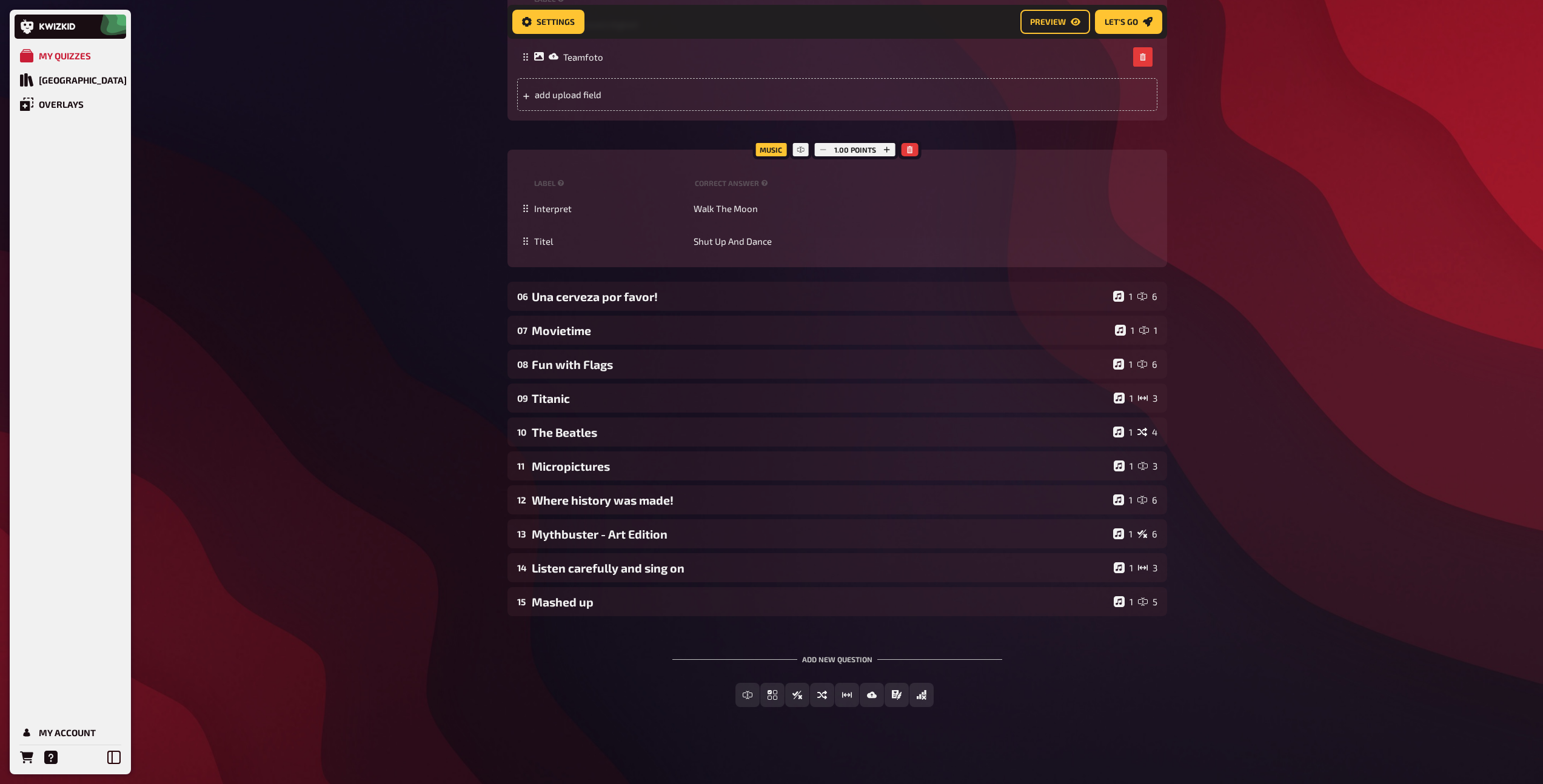
scroll to position [1455, 0]
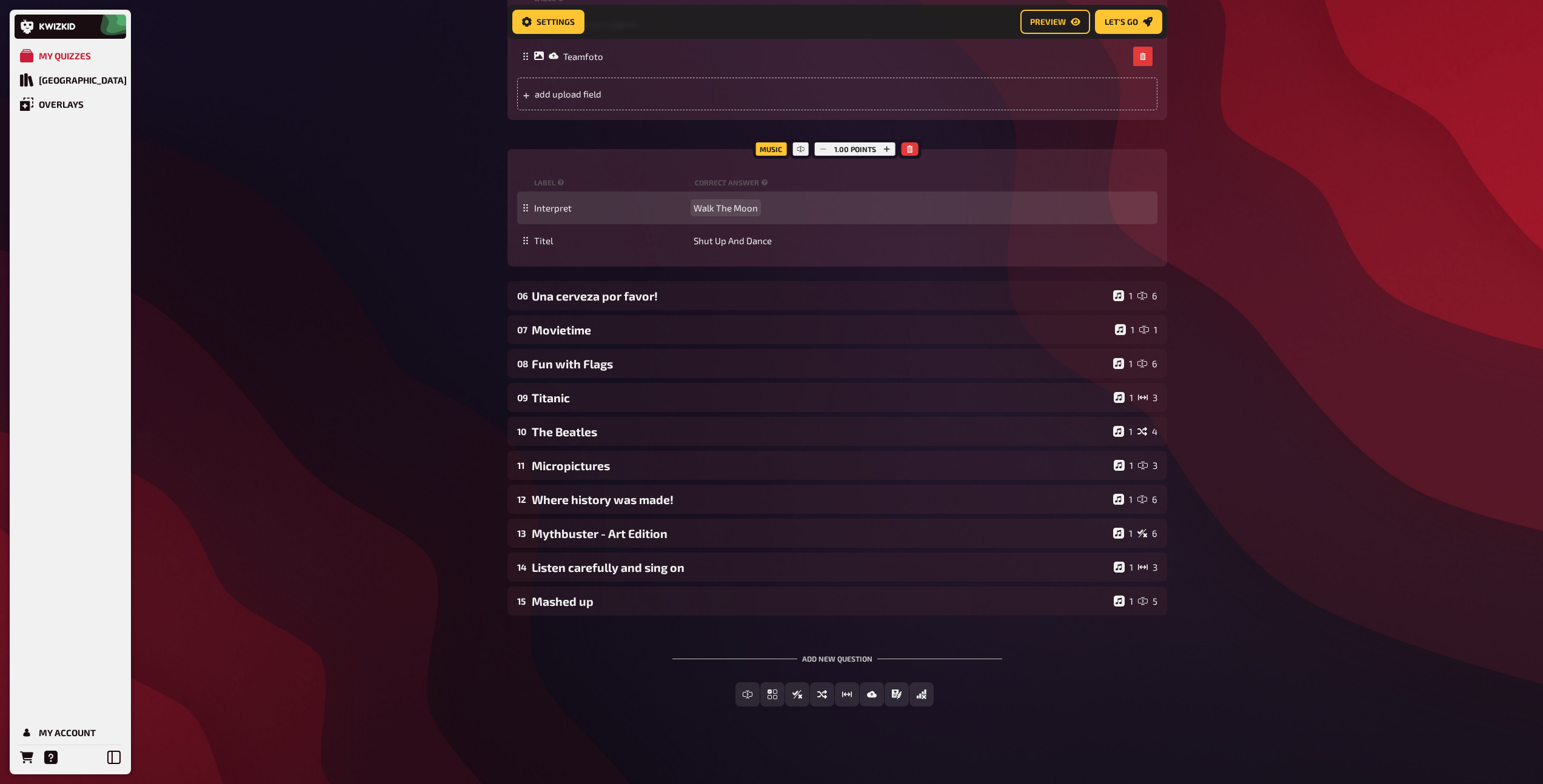
click at [720, 211] on span "Walk The Moon" at bounding box center [726, 208] width 64 height 11
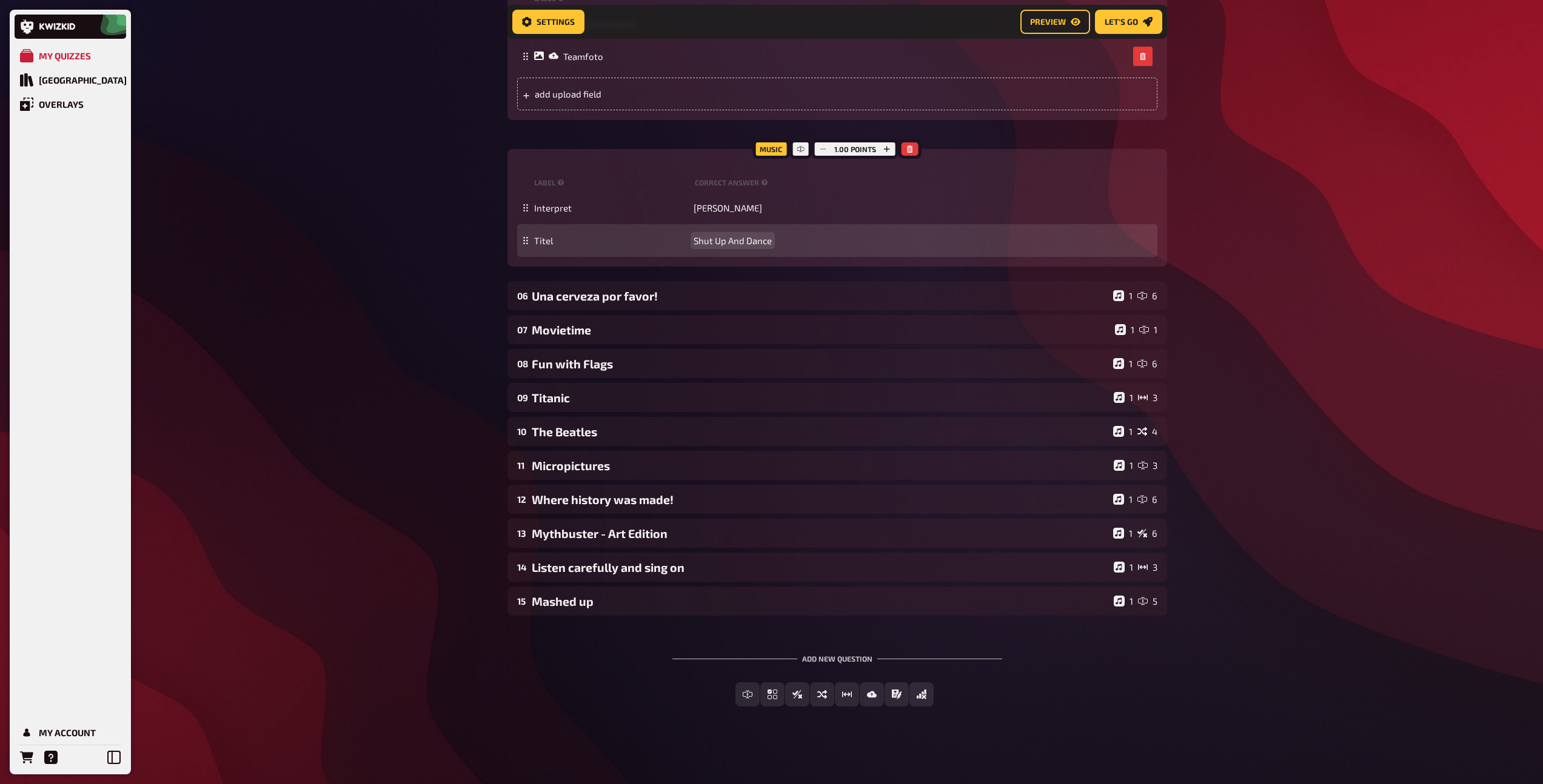
click at [710, 238] on span "Shut Up And Dance" at bounding box center [733, 241] width 79 height 11
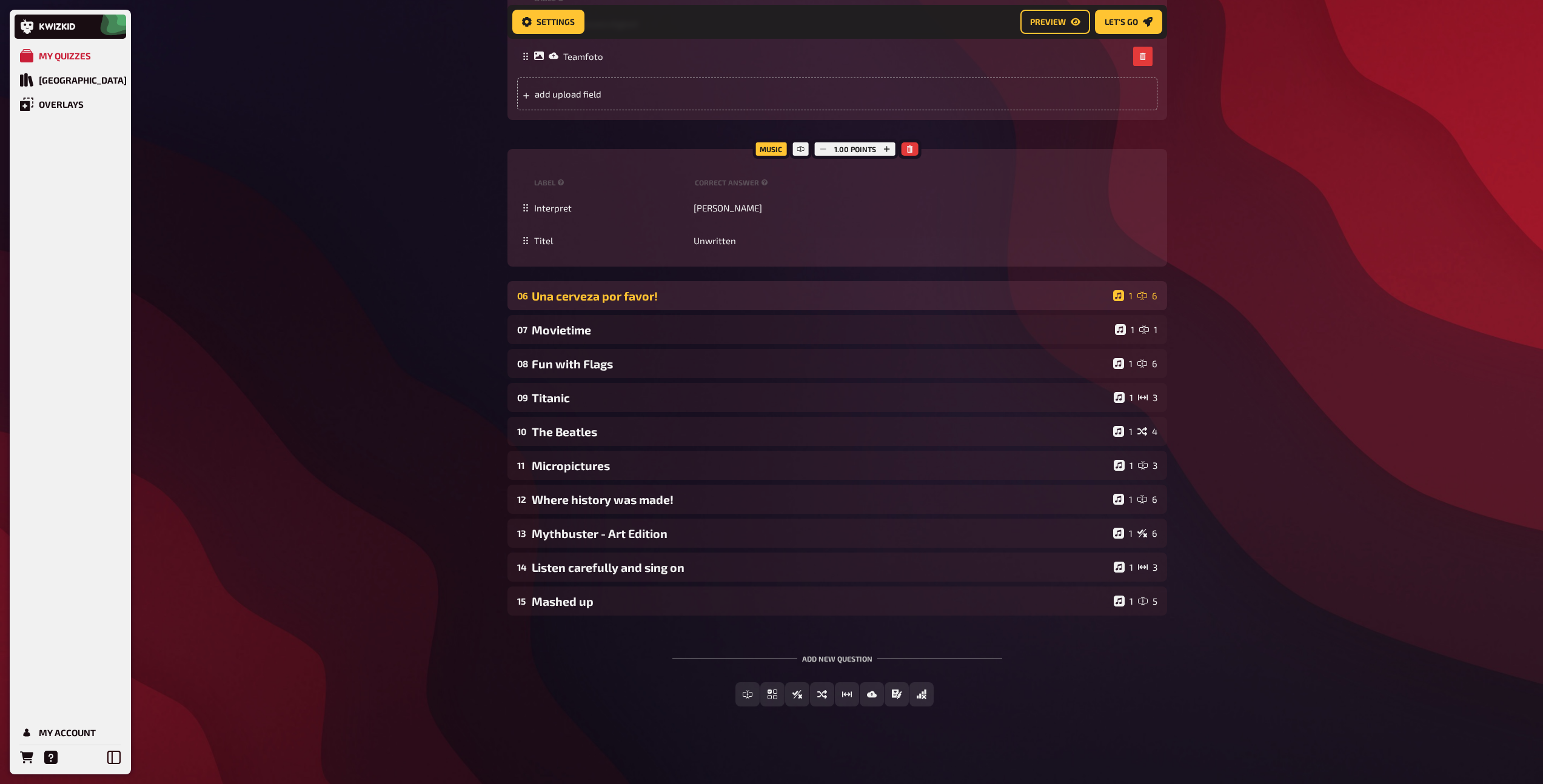
click at [723, 299] on div "Una cerveza por favor!" at bounding box center [820, 296] width 576 height 14
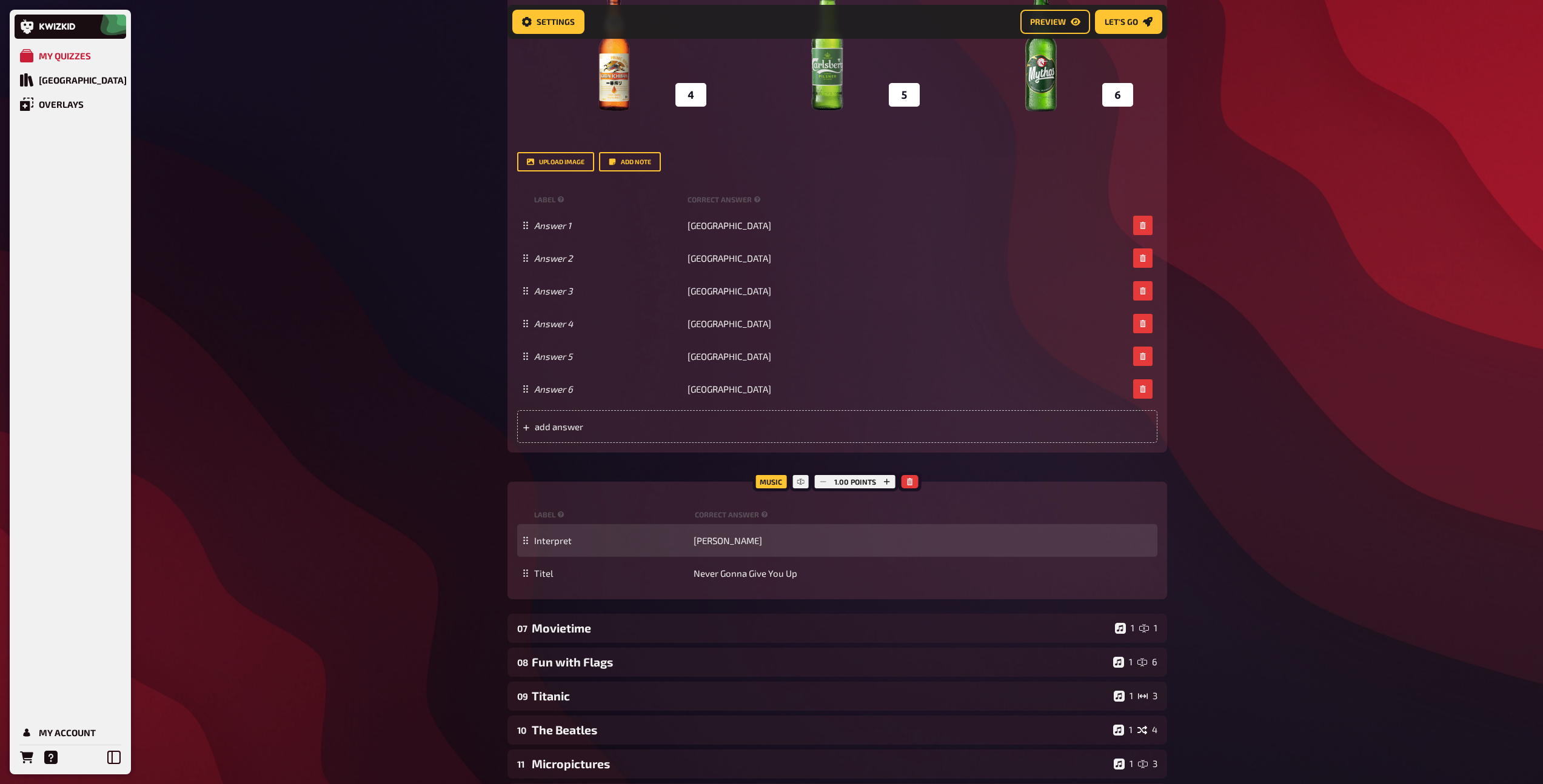
scroll to position [2052, 0]
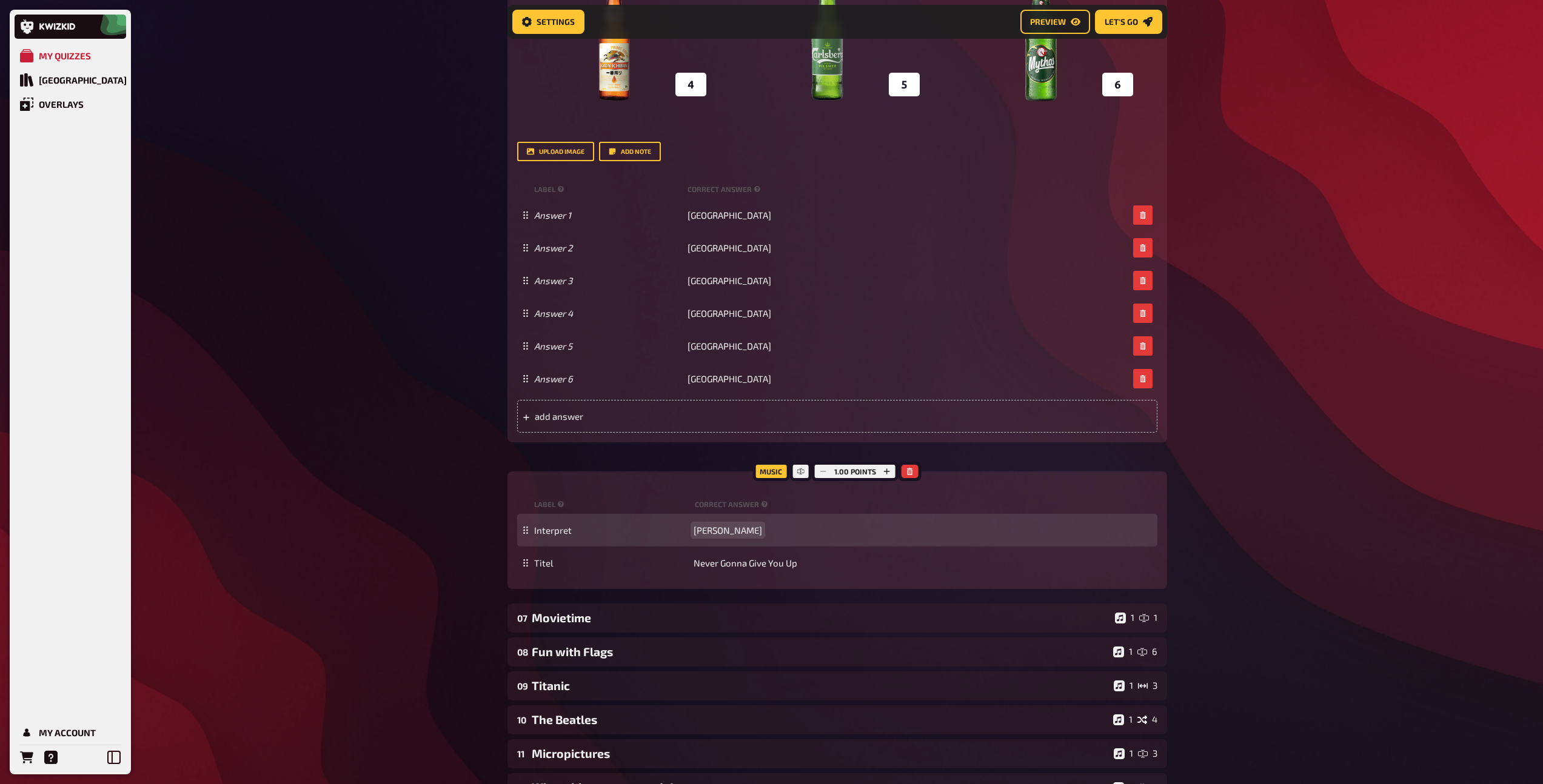
click at [712, 531] on span "[PERSON_NAME]" at bounding box center [728, 530] width 69 height 11
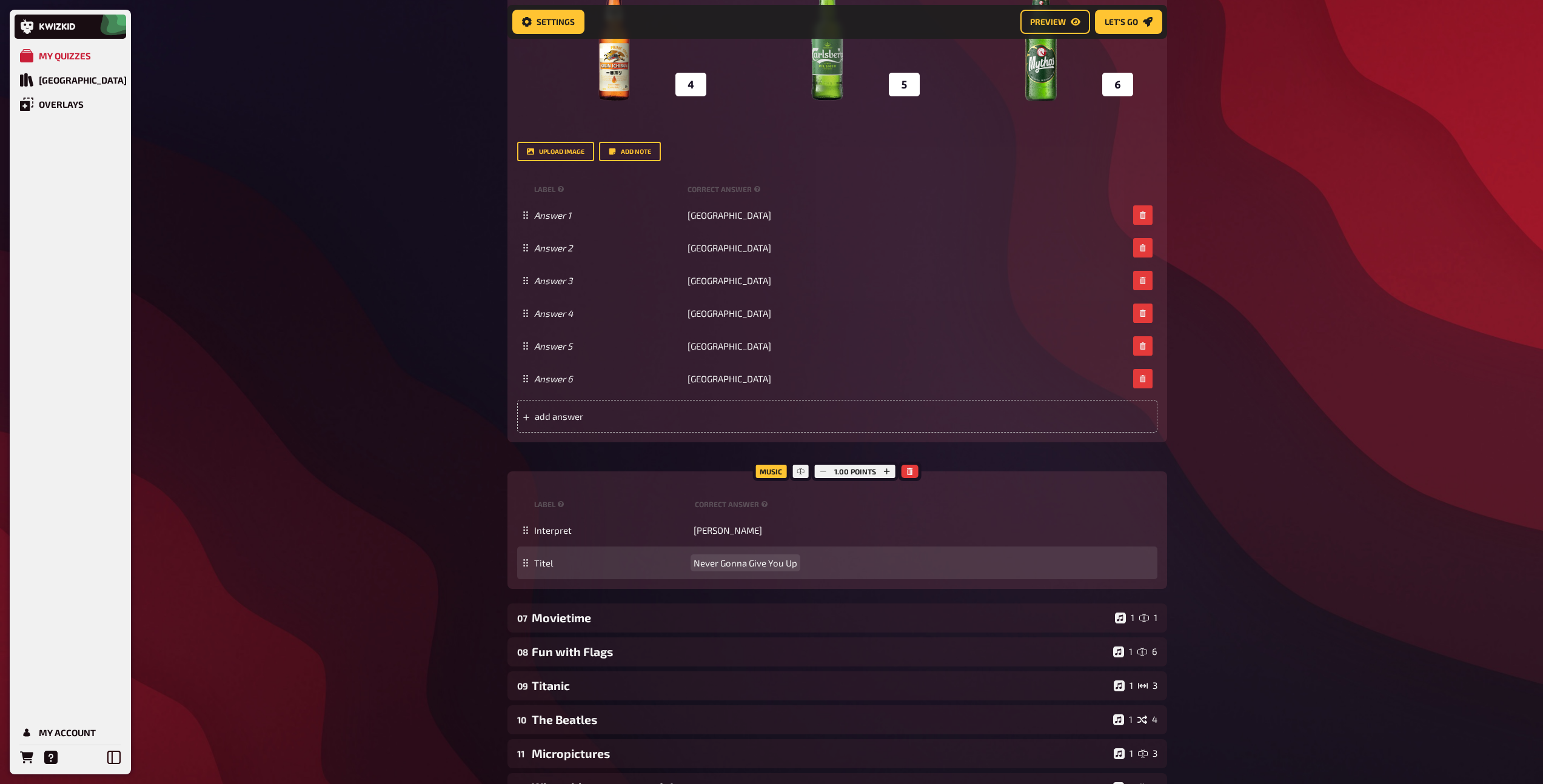
click at [751, 562] on span "Never Gonna Give You Up" at bounding box center [746, 563] width 104 height 11
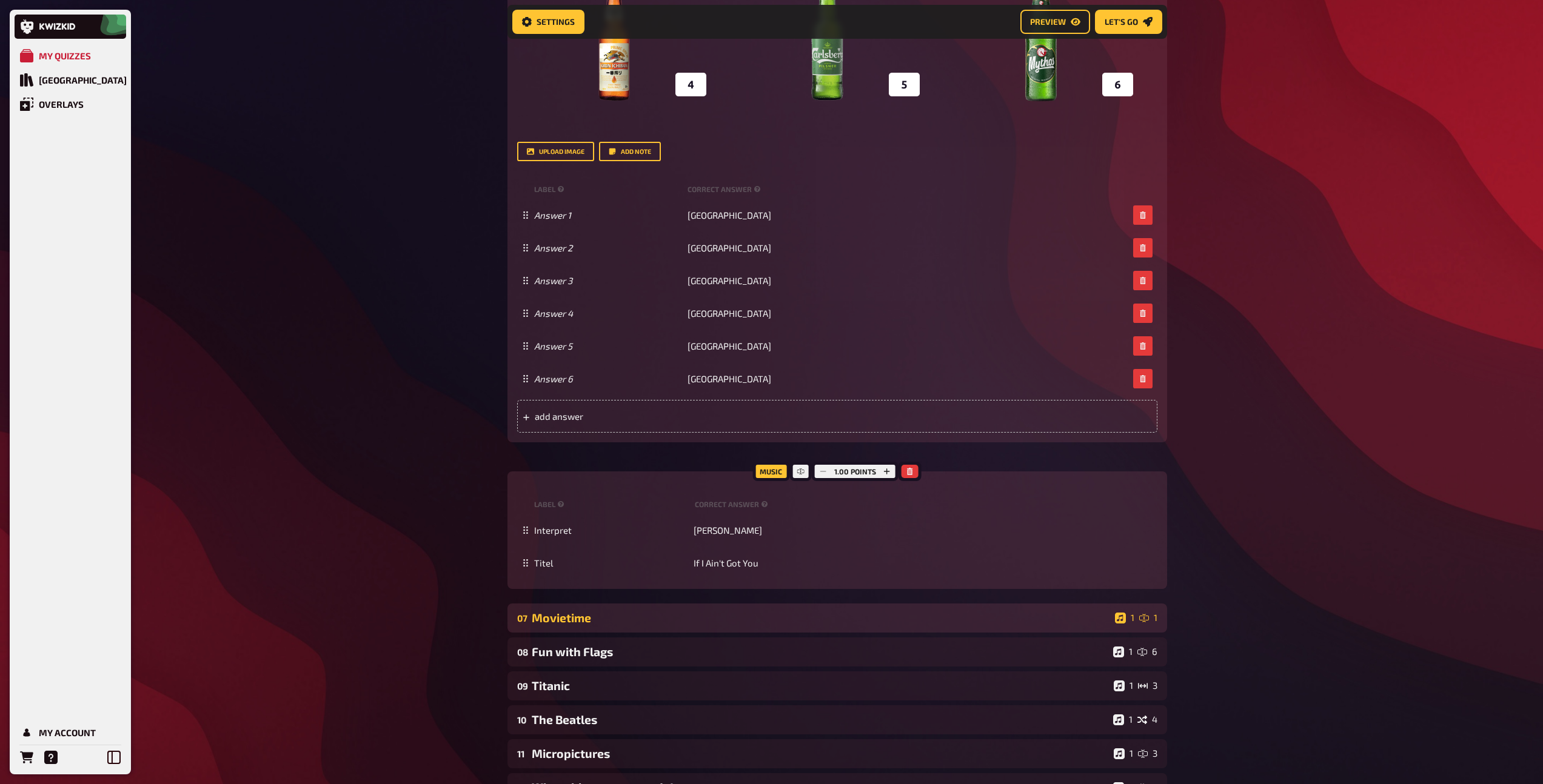
click at [692, 606] on div "07 Movietime 1 1" at bounding box center [837, 618] width 659 height 29
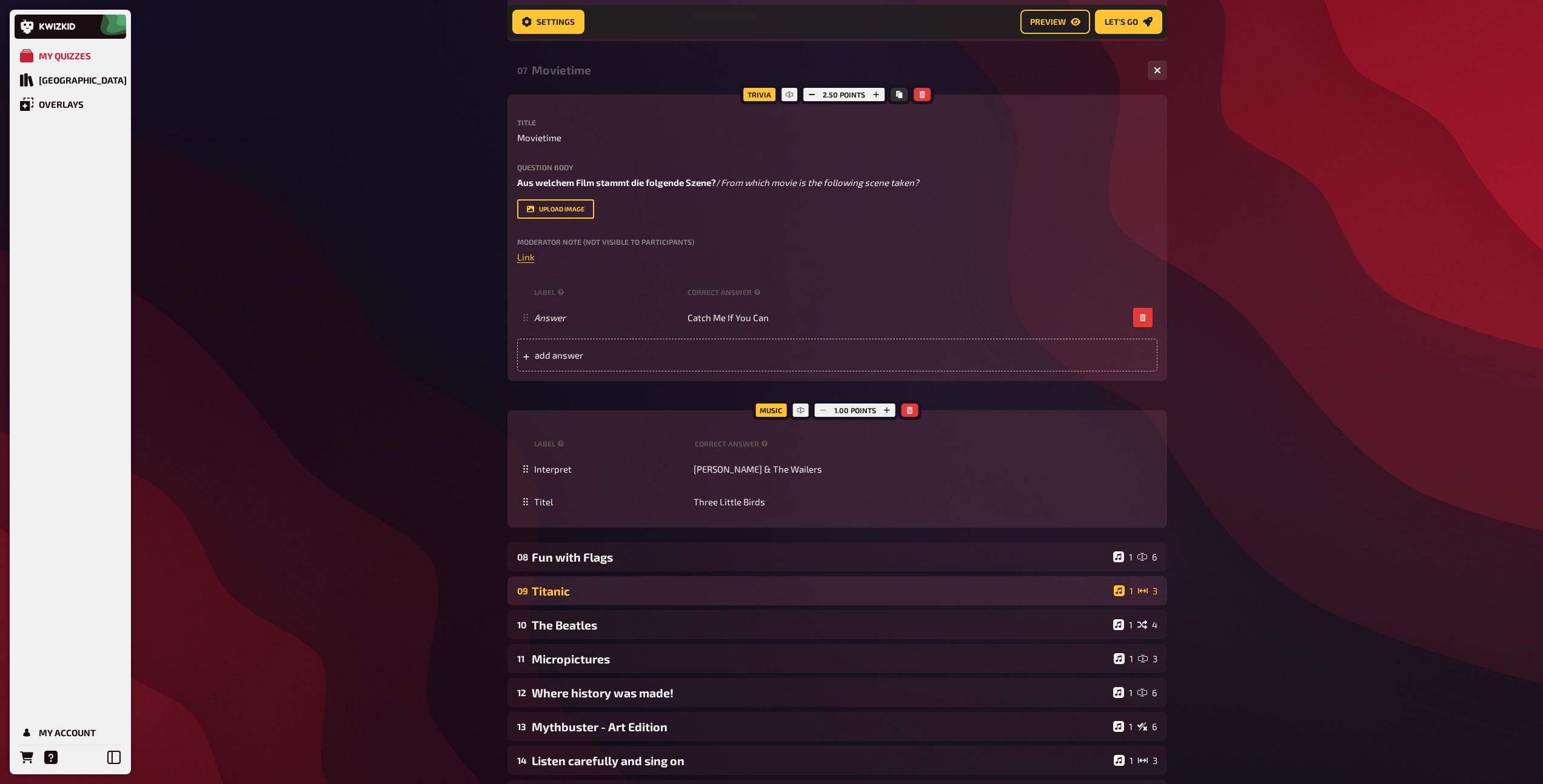
scroll to position [2604, 0]
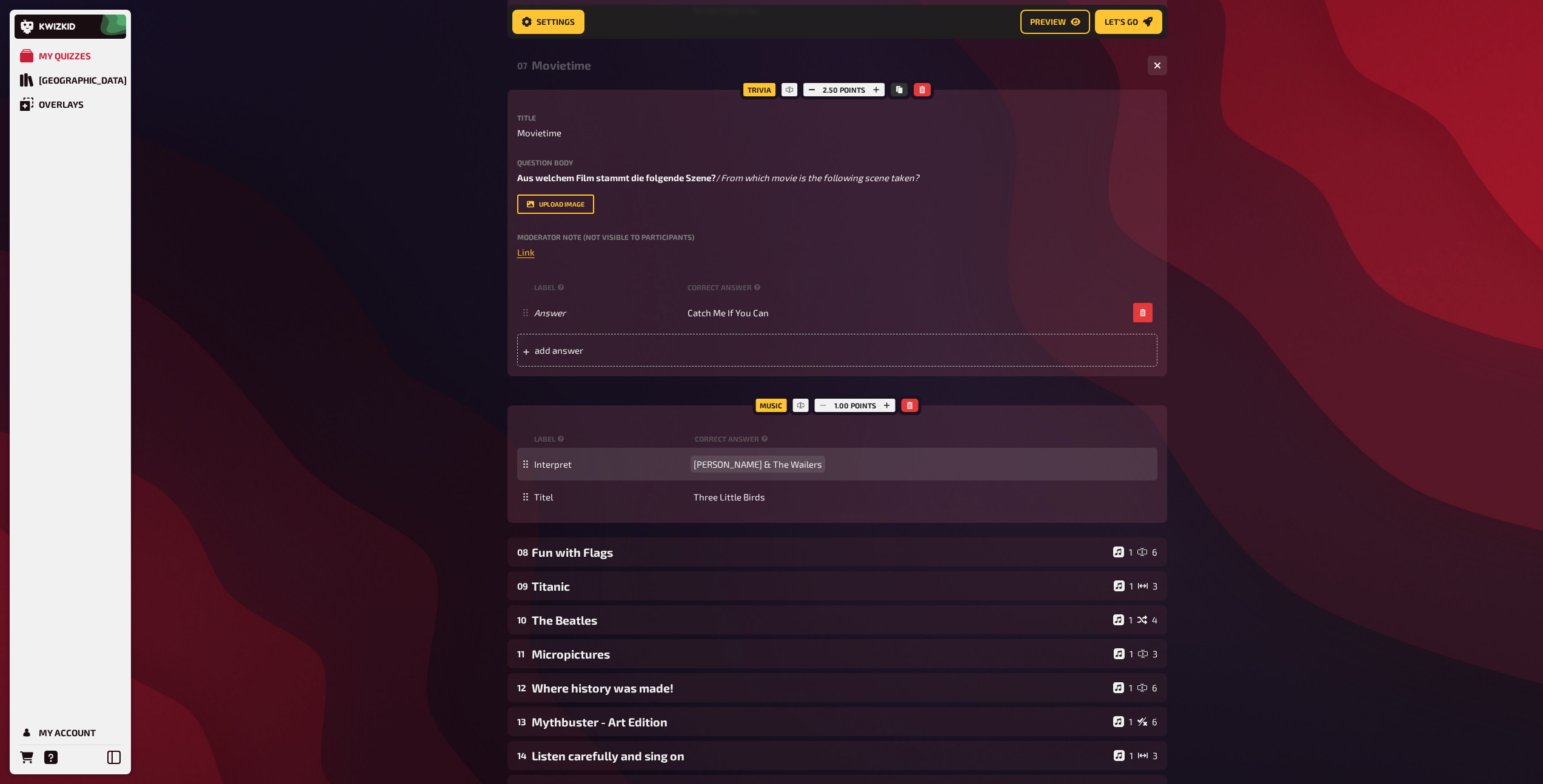
click at [741, 468] on span "[PERSON_NAME] & The Wailers" at bounding box center [758, 464] width 129 height 11
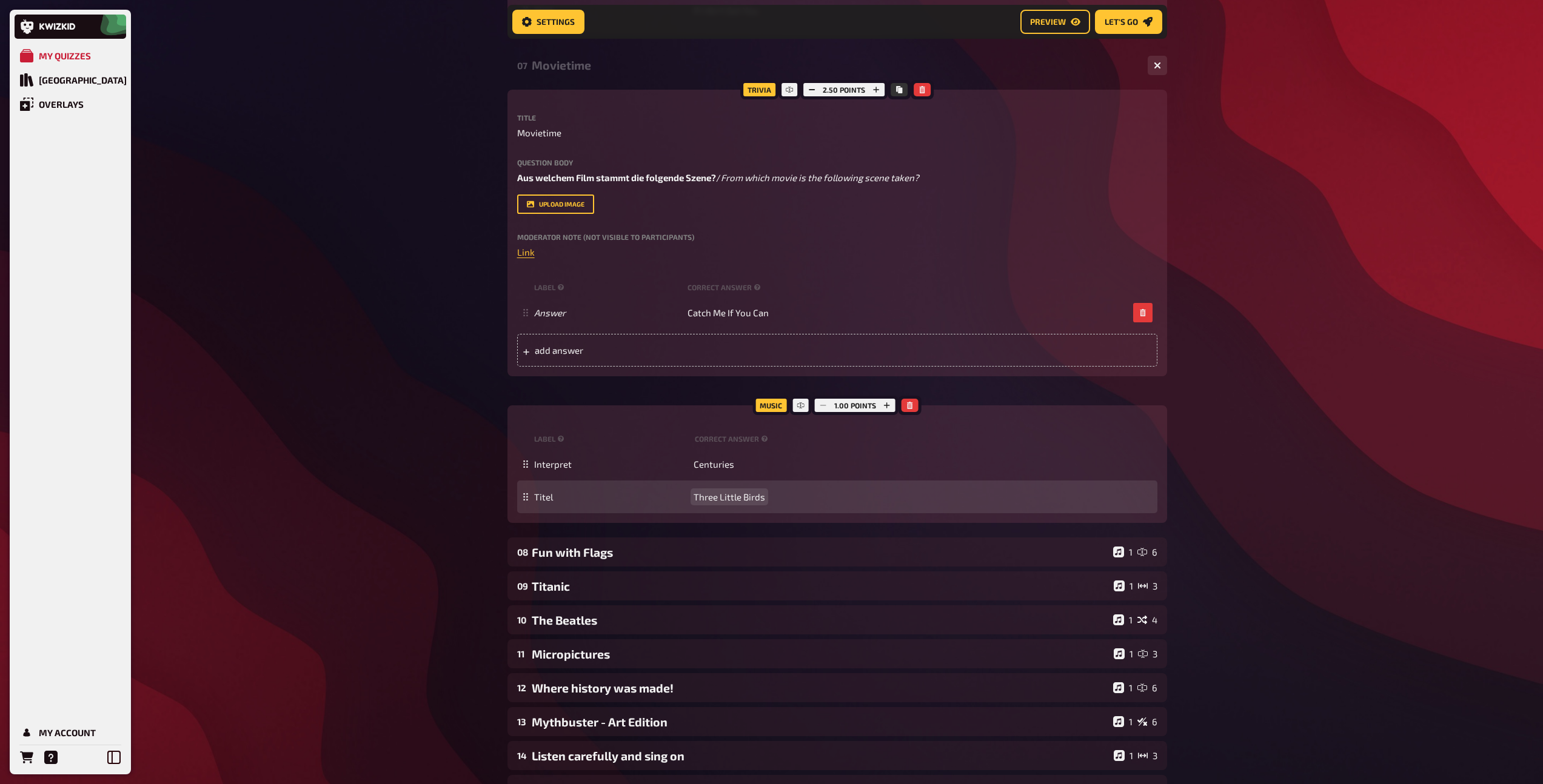
click at [733, 489] on div "Titel Three Little Birds" at bounding box center [837, 497] width 640 height 33
click at [731, 497] on span "Three Little Birds" at bounding box center [730, 497] width 72 height 11
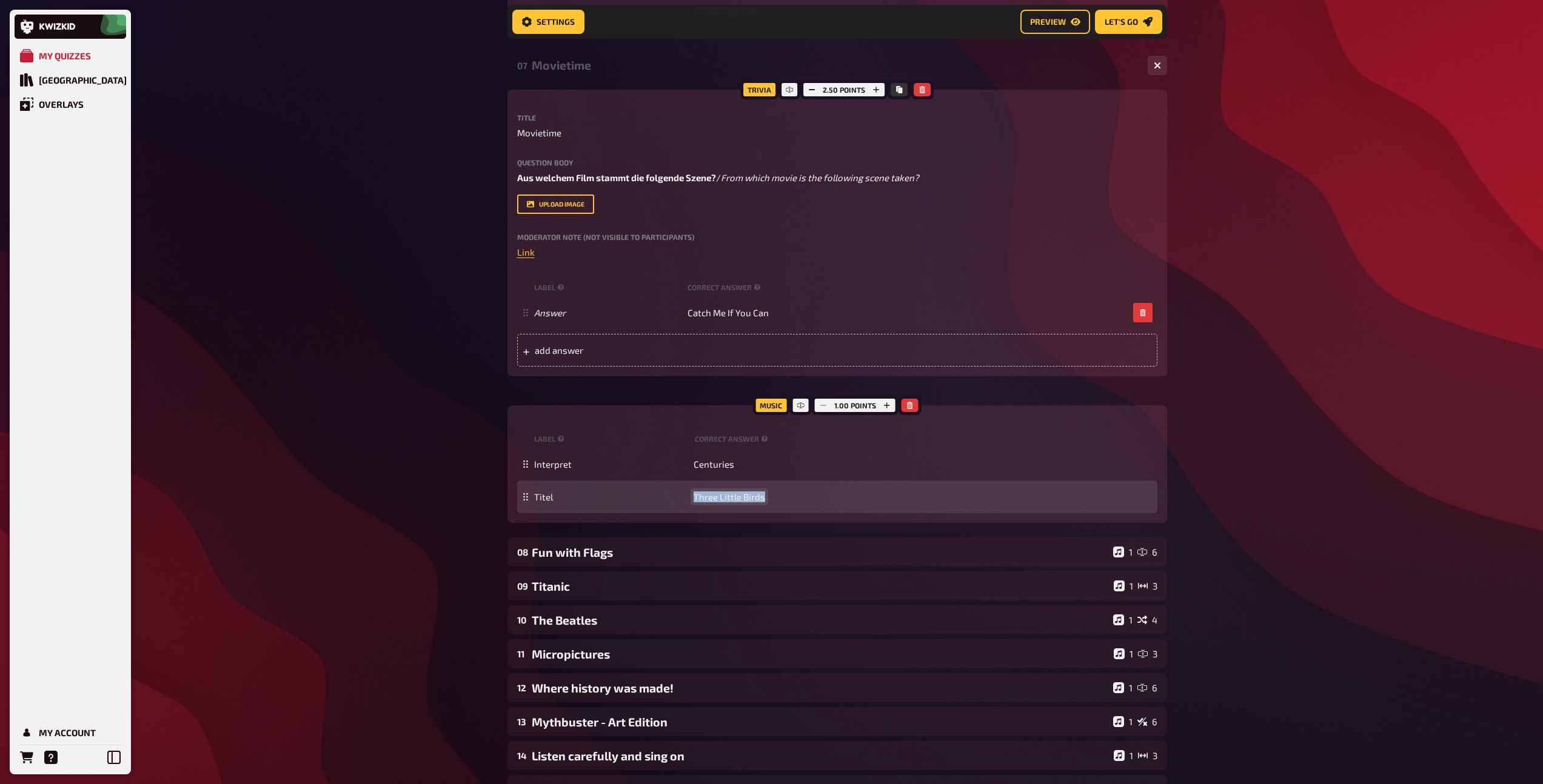
click at [731, 497] on span "Three Little Birds" at bounding box center [730, 497] width 72 height 11
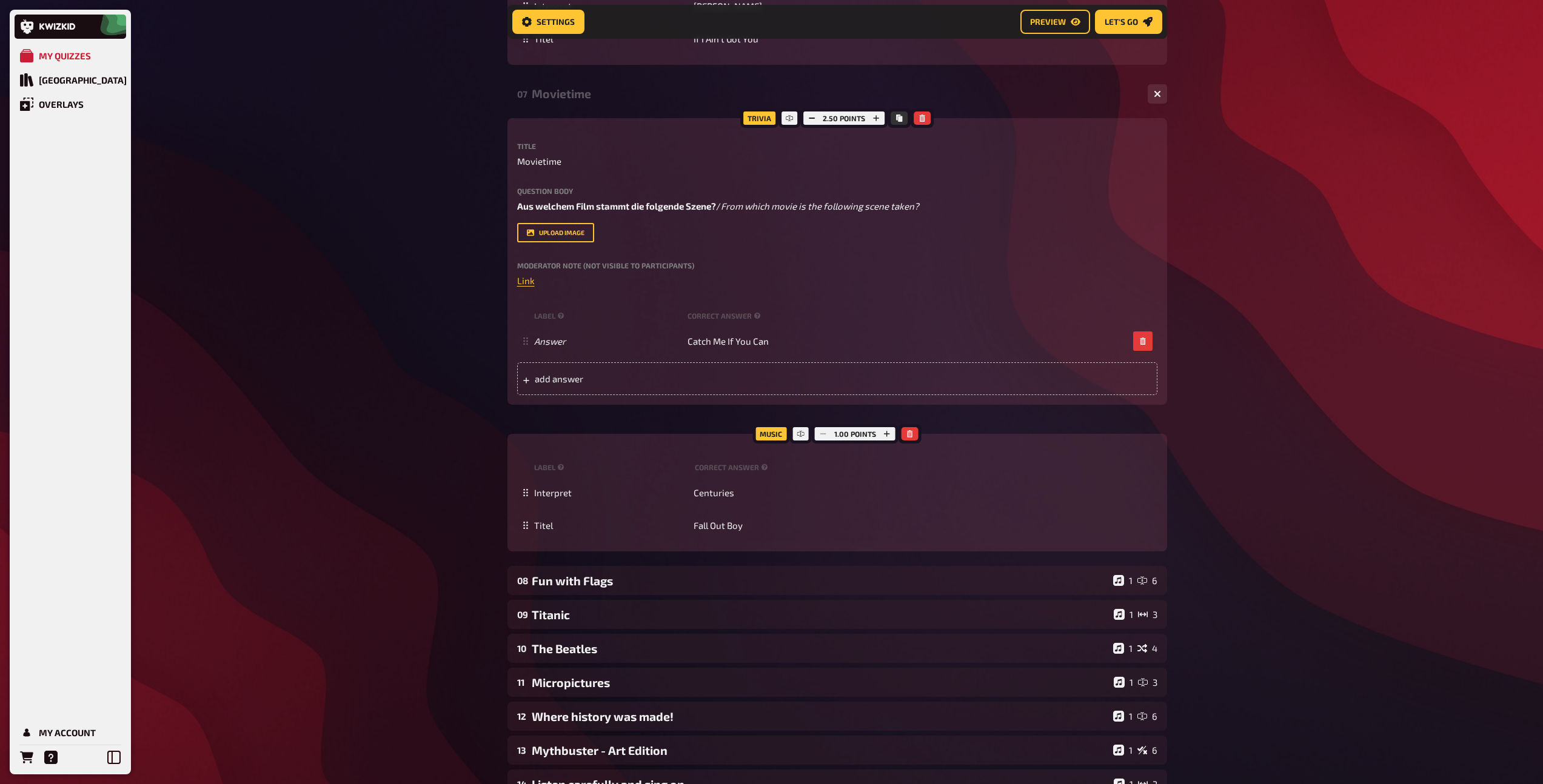
click at [608, 108] on div "07 Movietime 1 1" at bounding box center [837, 94] width 659 height 29
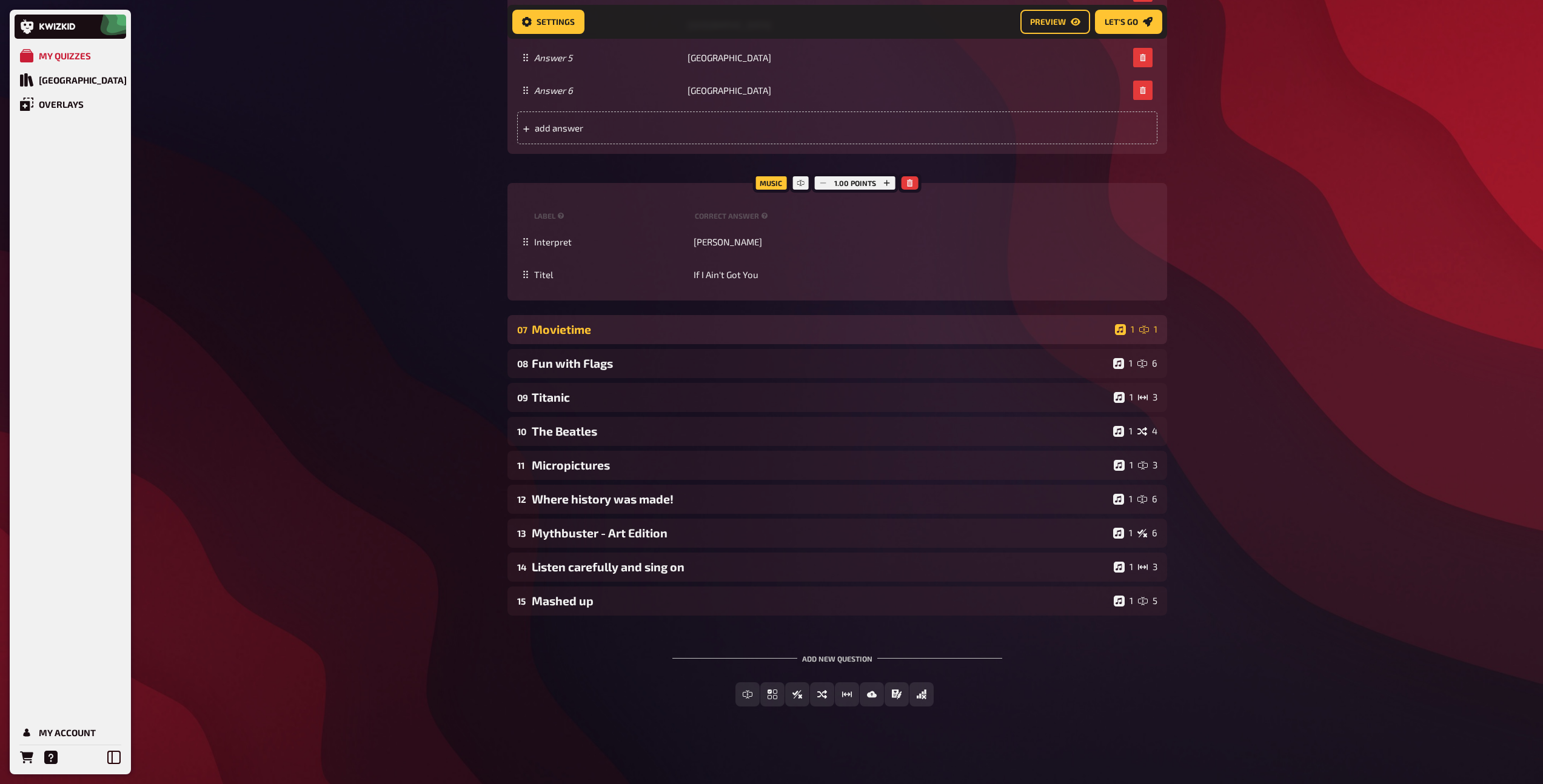
scroll to position [2341, 0]
click at [695, 334] on div "Movietime" at bounding box center [820, 329] width 579 height 14
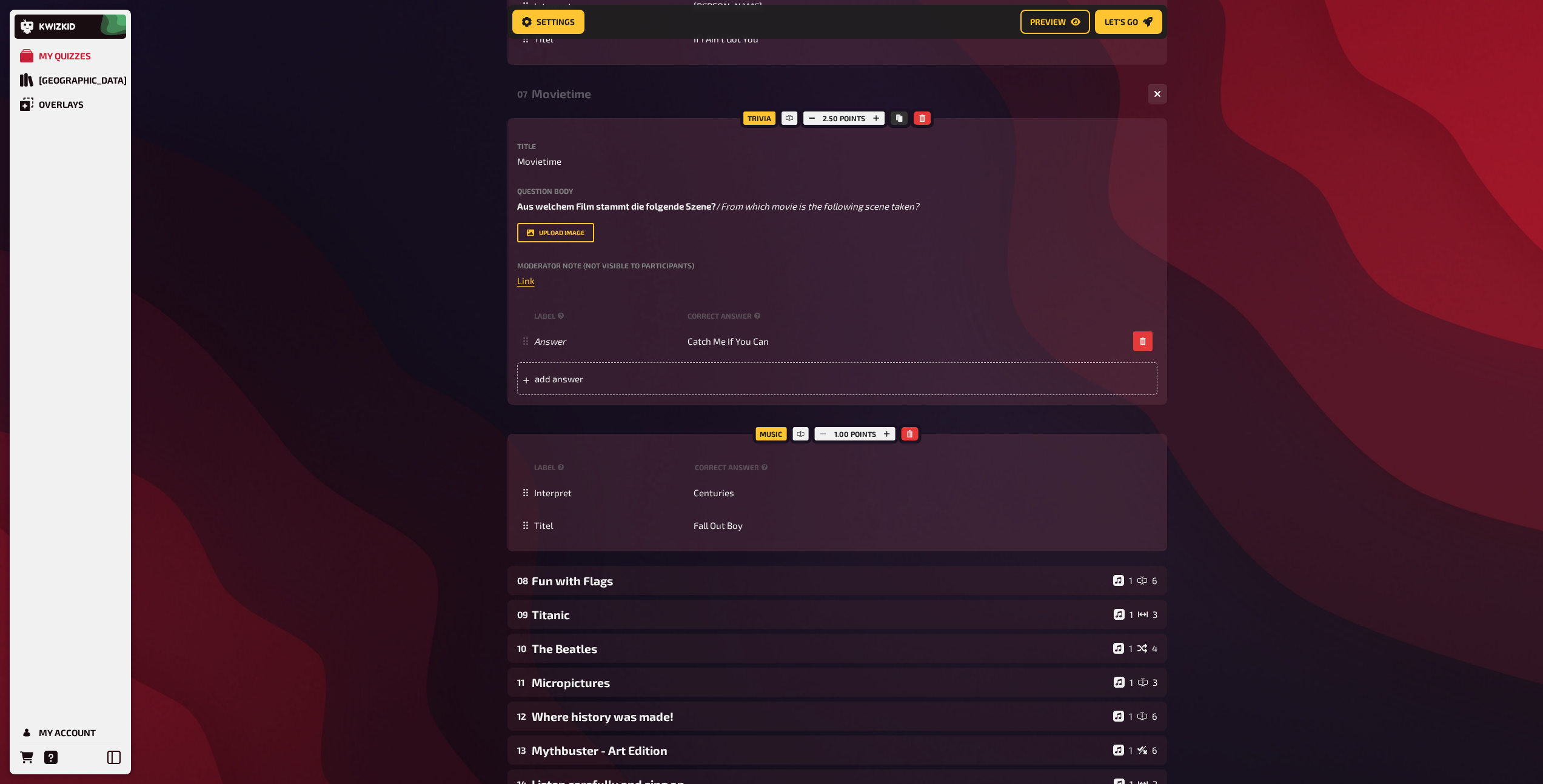
scroll to position [2793, 0]
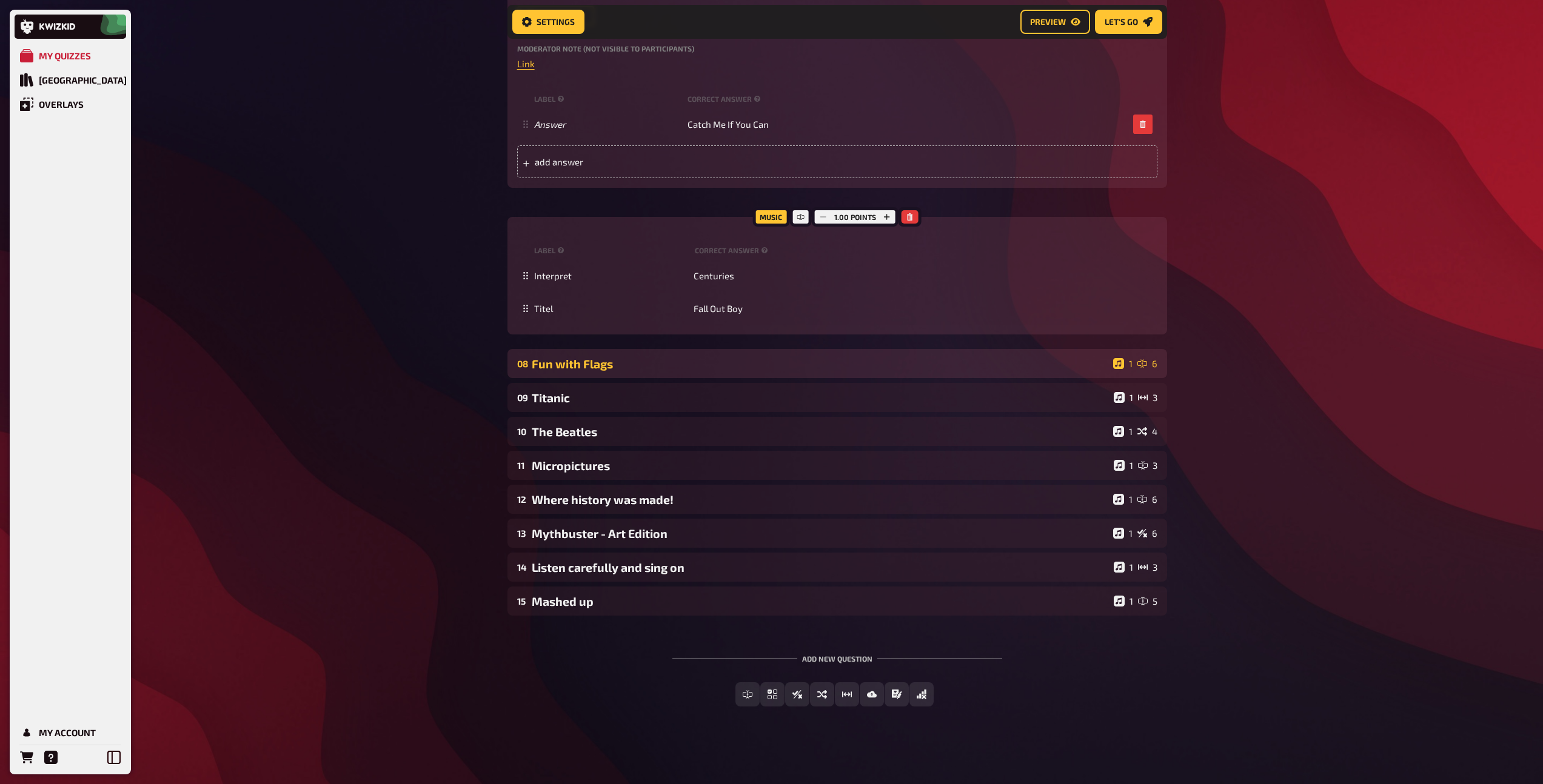
click at [708, 369] on div "Fun with Flags" at bounding box center [820, 363] width 576 height 14
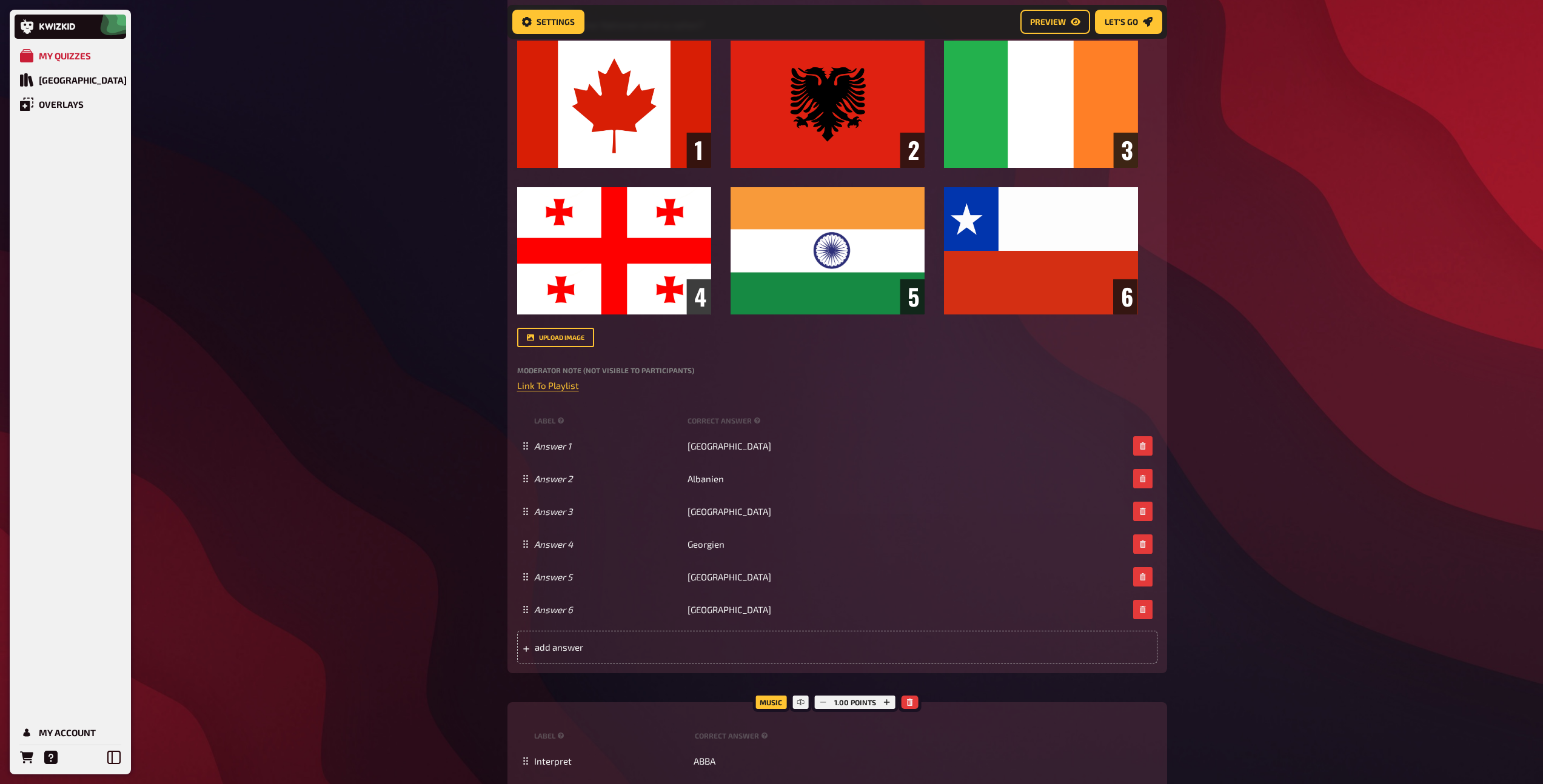
scroll to position [3533, 0]
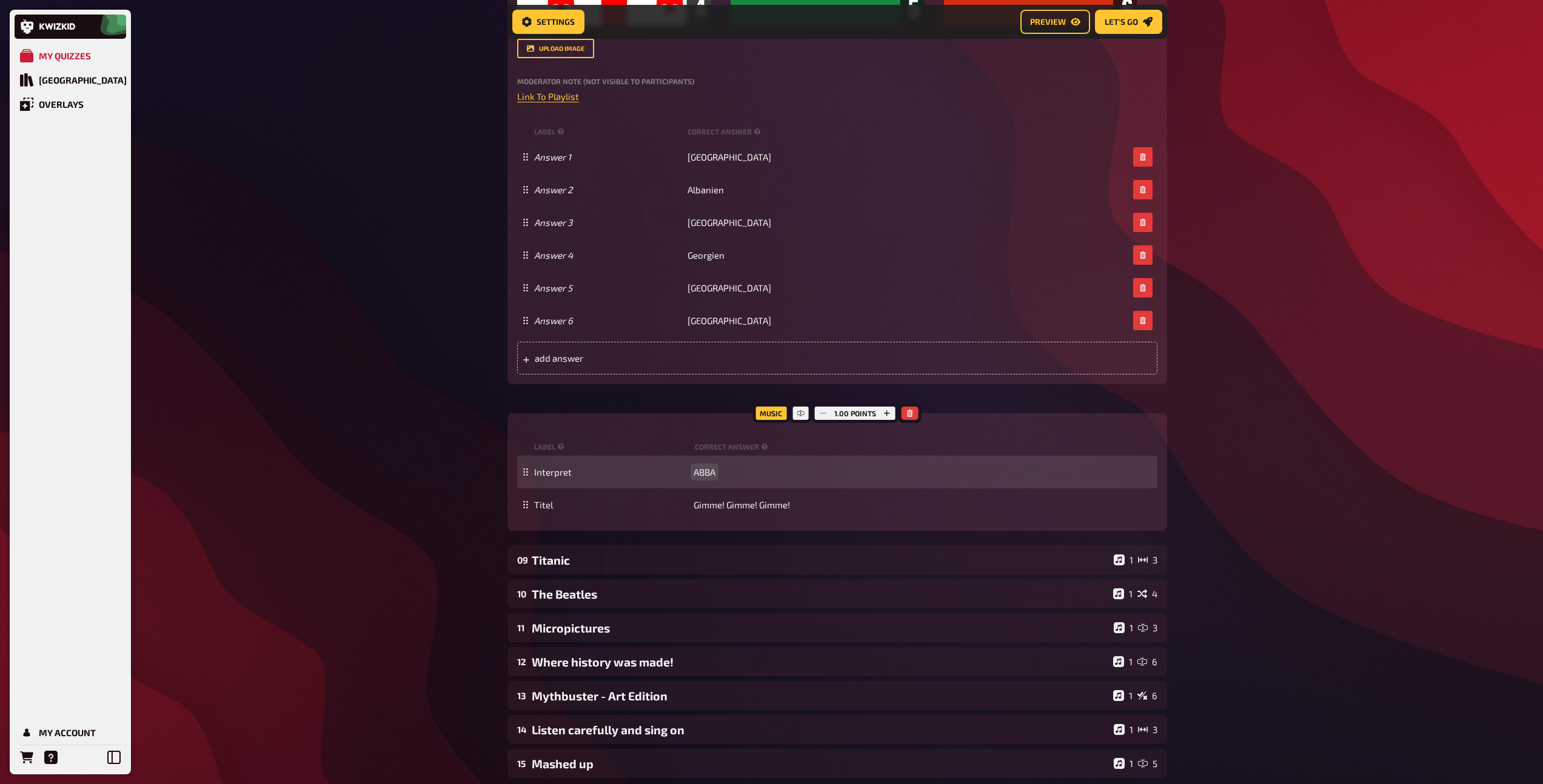
click at [705, 474] on span "ABBA" at bounding box center [704, 472] width 22 height 11
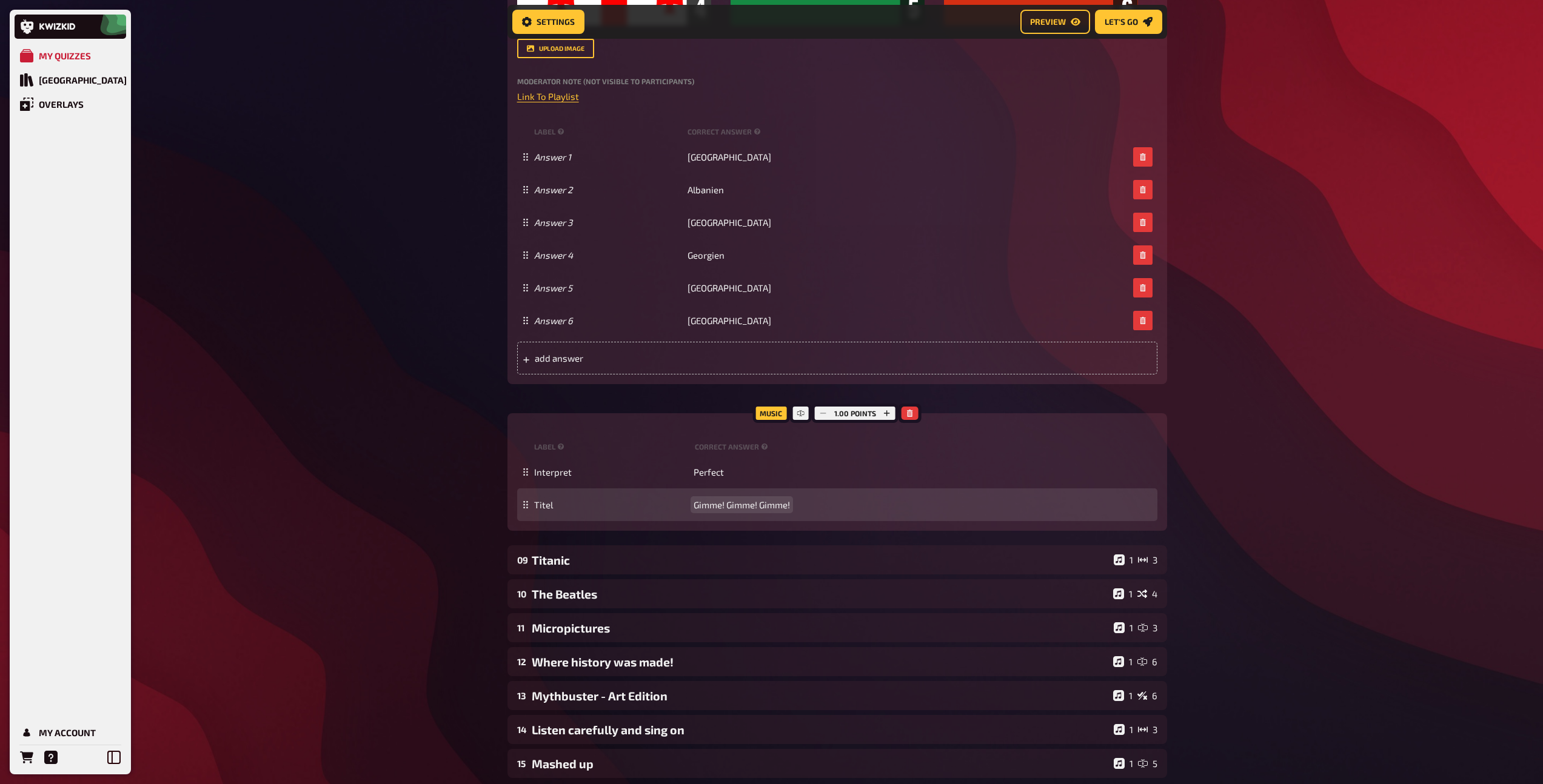
click at [727, 503] on span "Gimme! Gimme! Gimme!" at bounding box center [742, 504] width 96 height 11
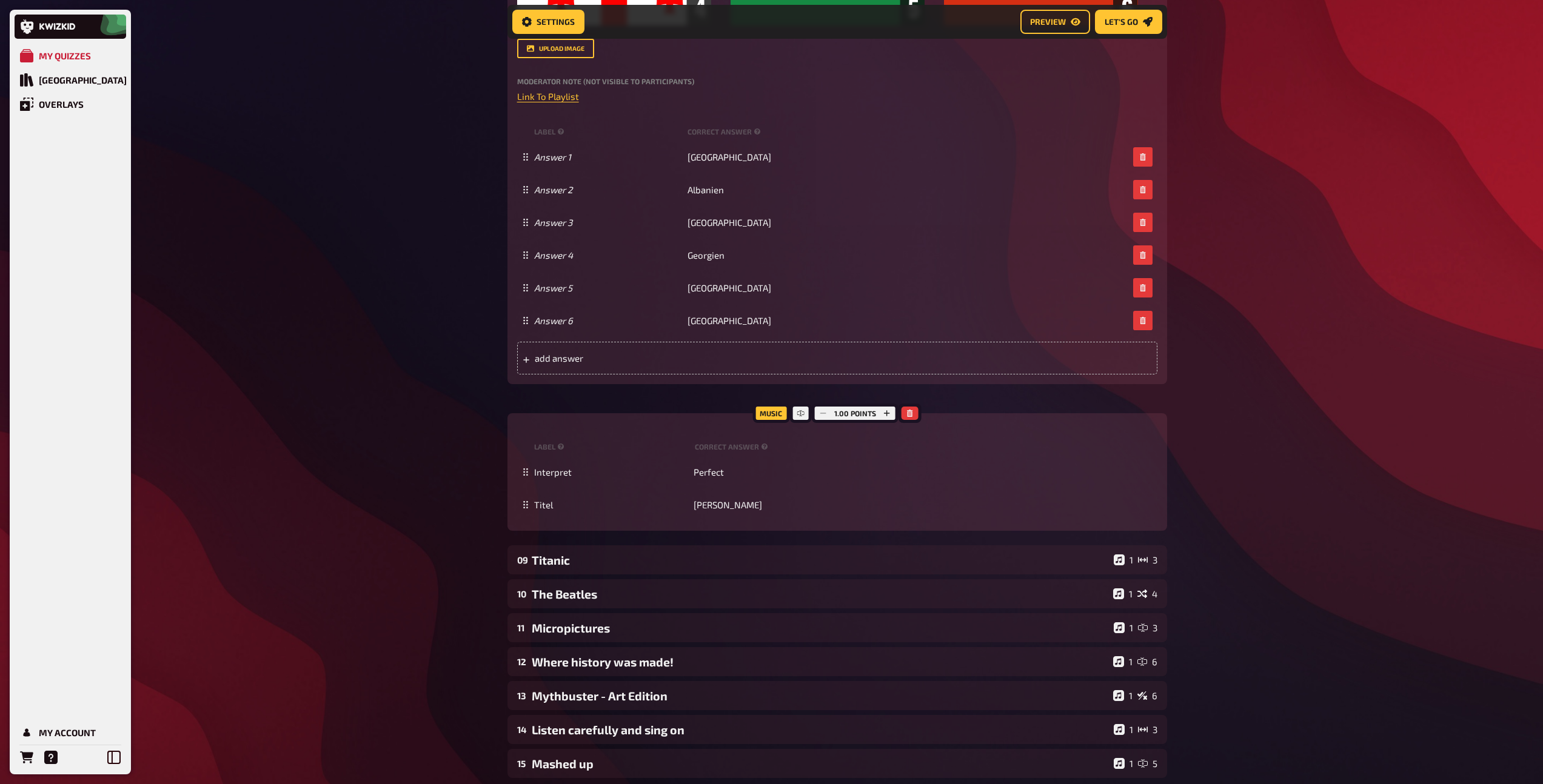
scroll to position [3536, 0]
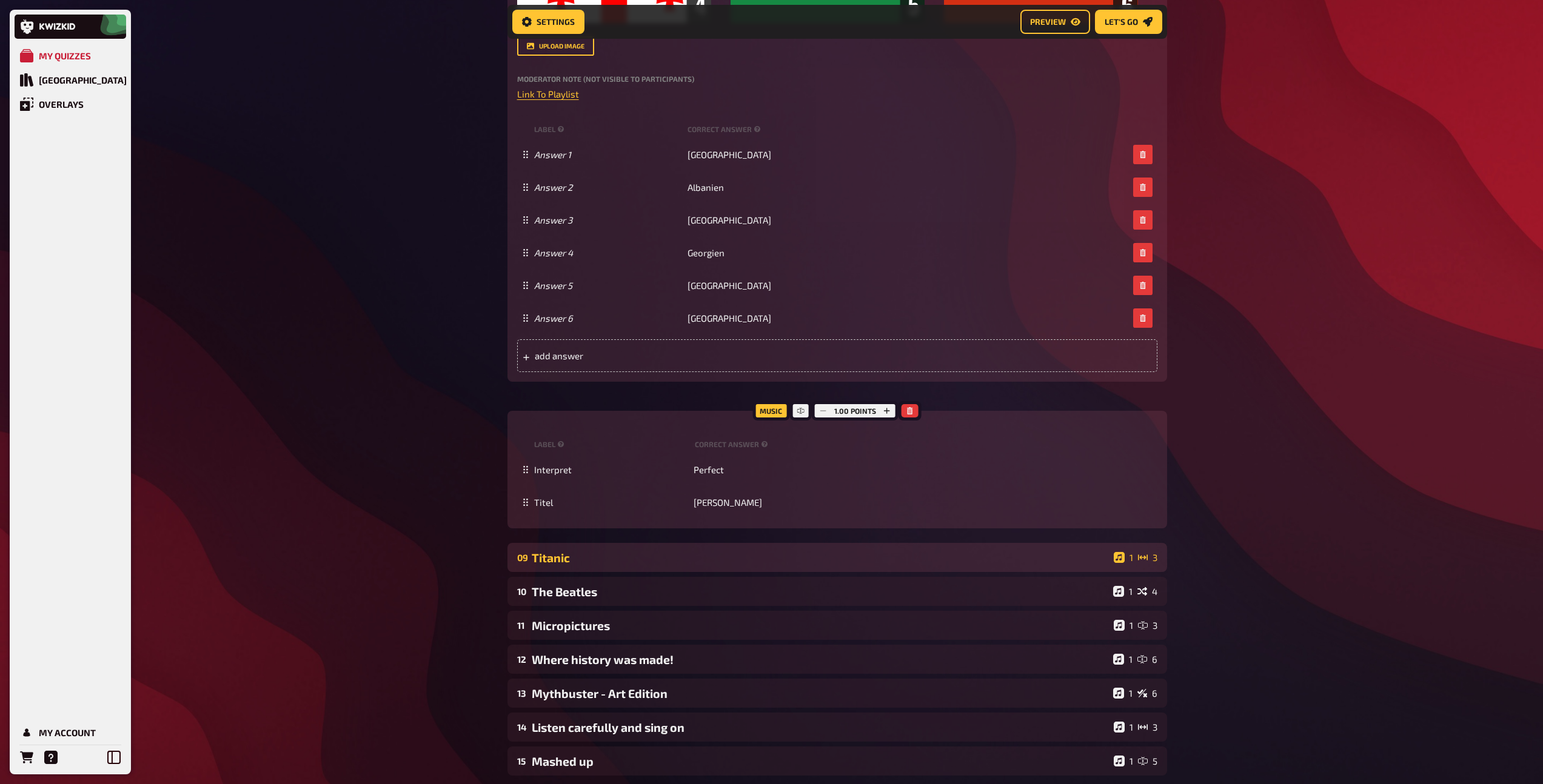
click at [648, 563] on div "Titanic" at bounding box center [820, 558] width 577 height 14
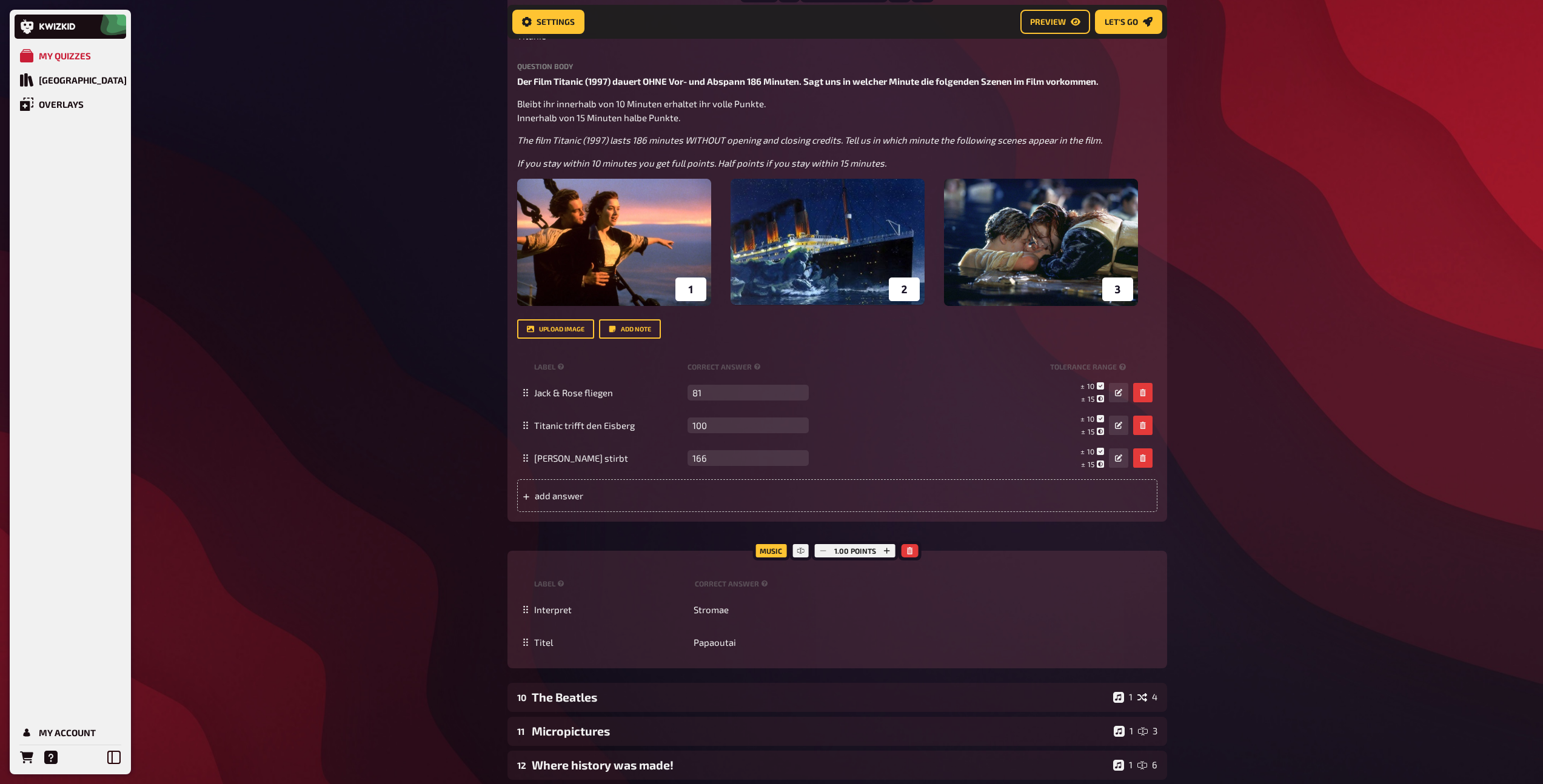
scroll to position [4367, 0]
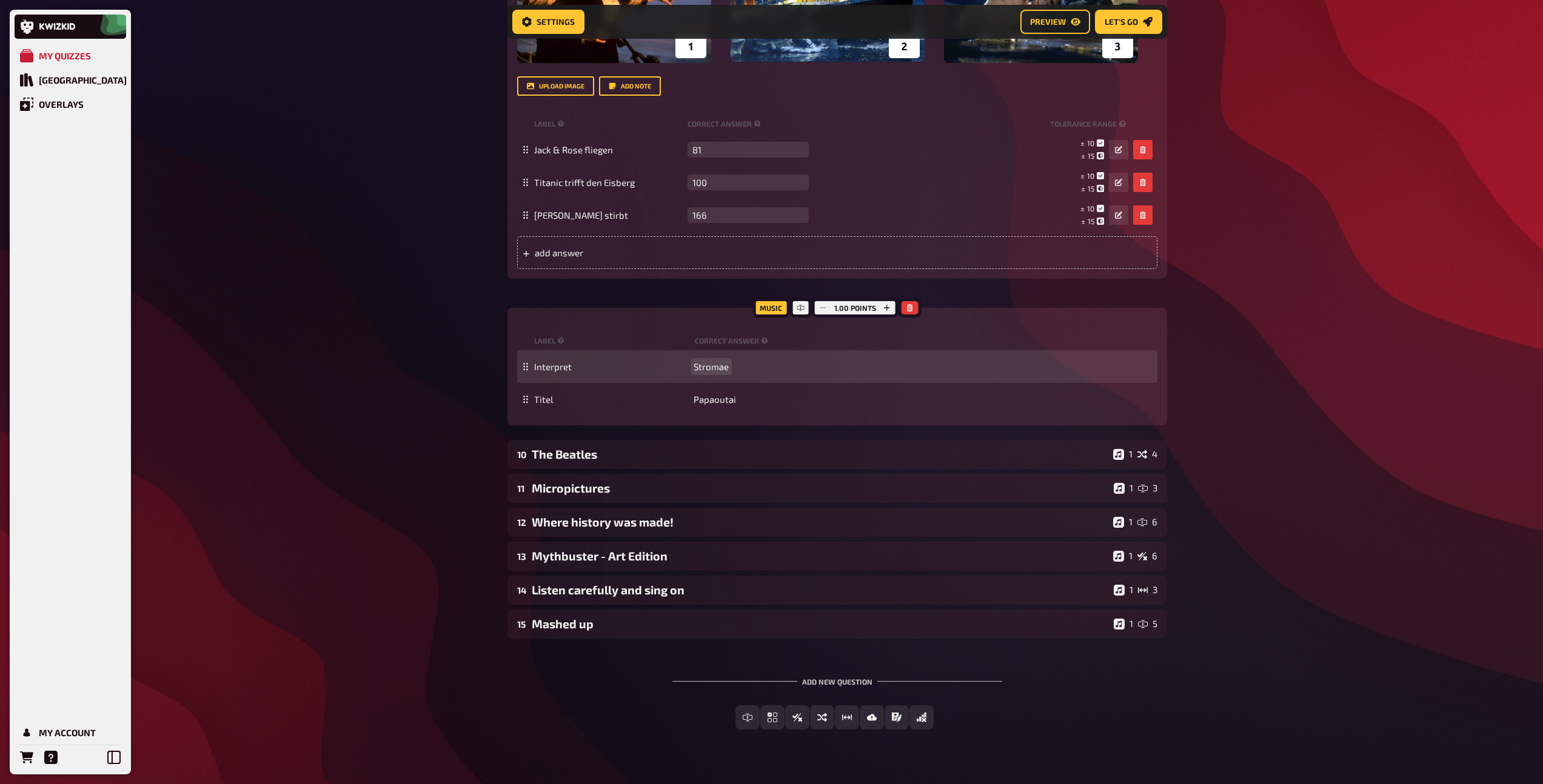
click at [709, 368] on span "Stromae" at bounding box center [711, 366] width 35 height 11
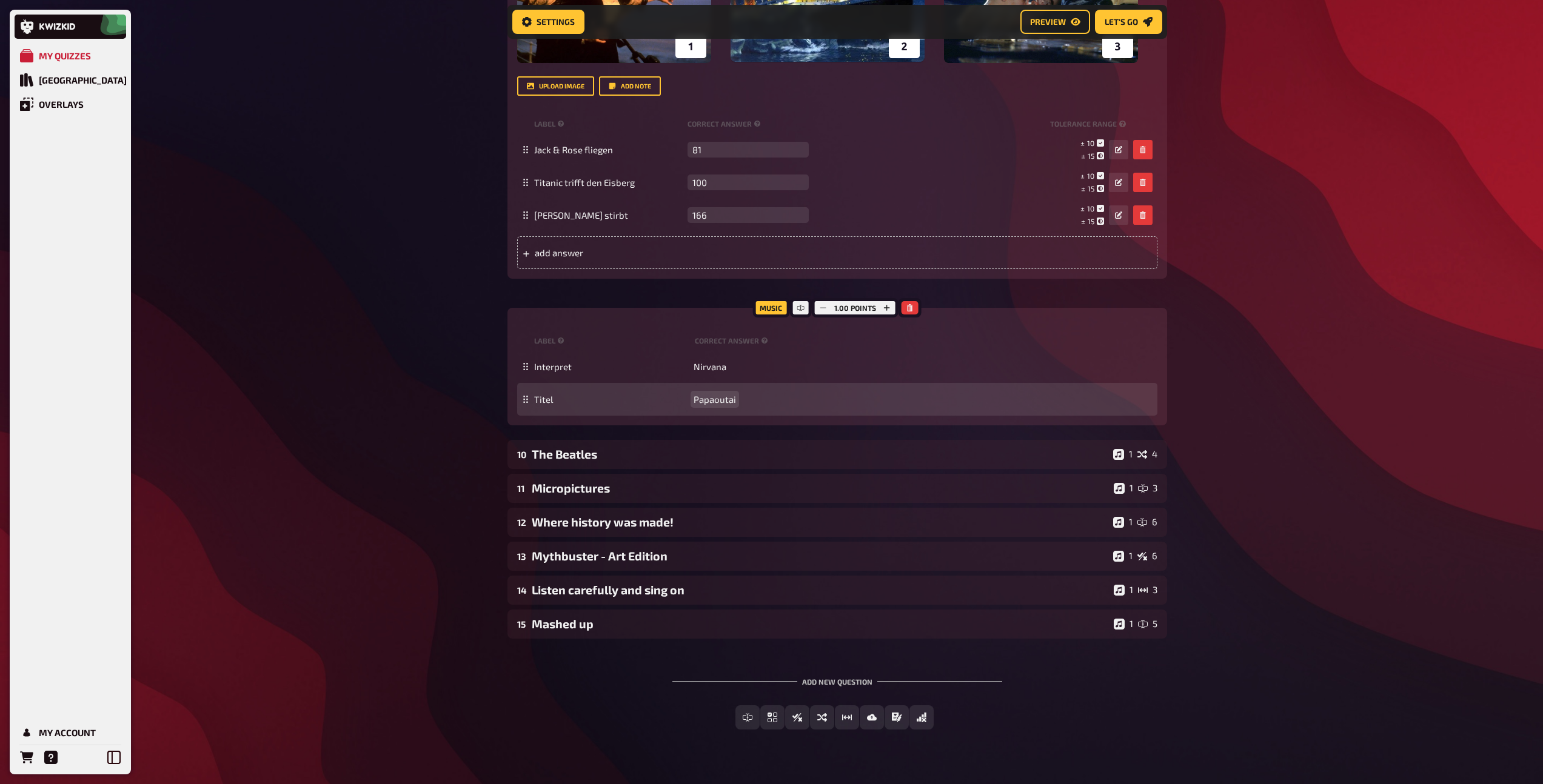
click at [719, 402] on span "Papaoutai" at bounding box center [715, 399] width 43 height 11
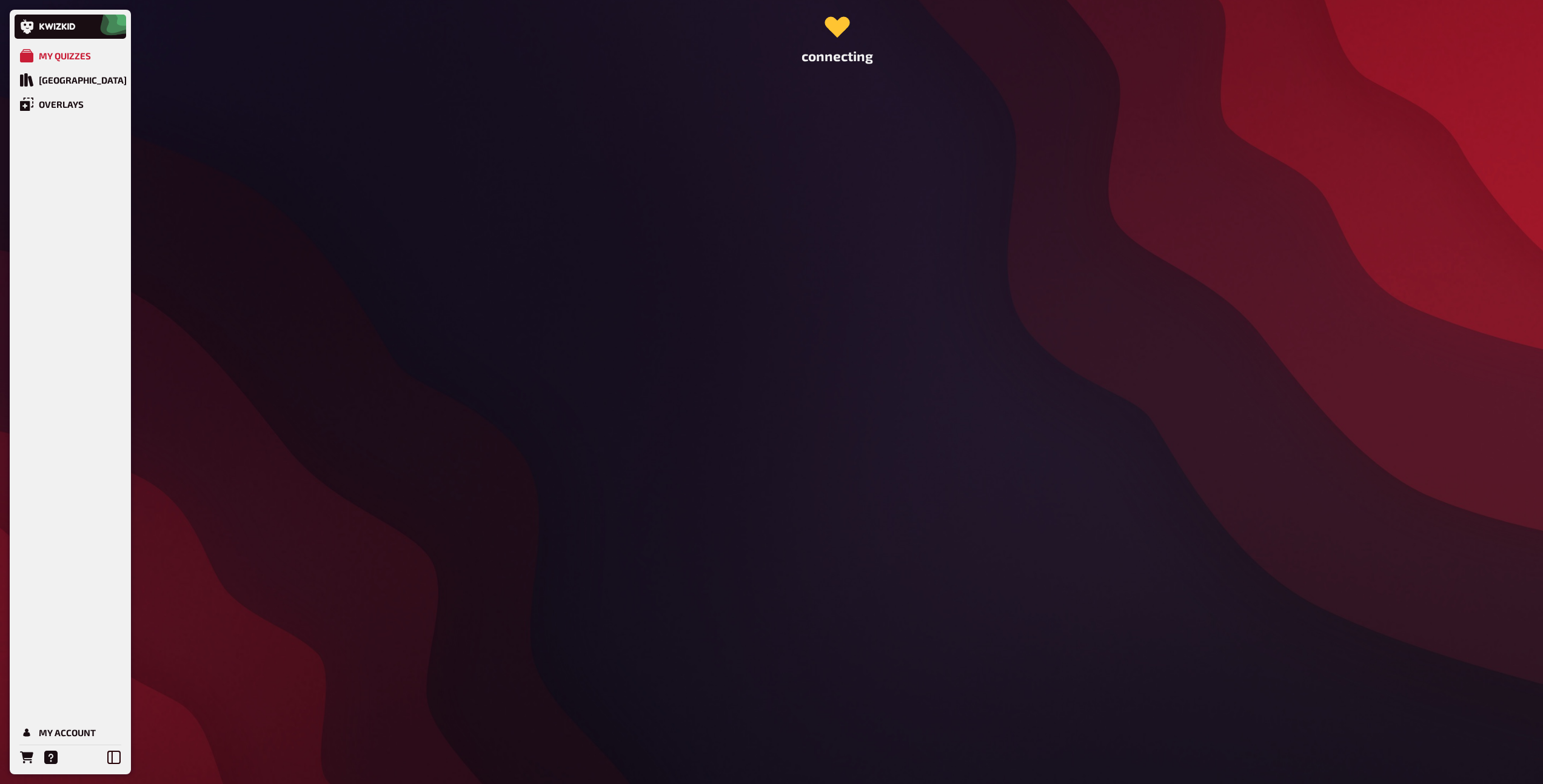
scroll to position [0, 0]
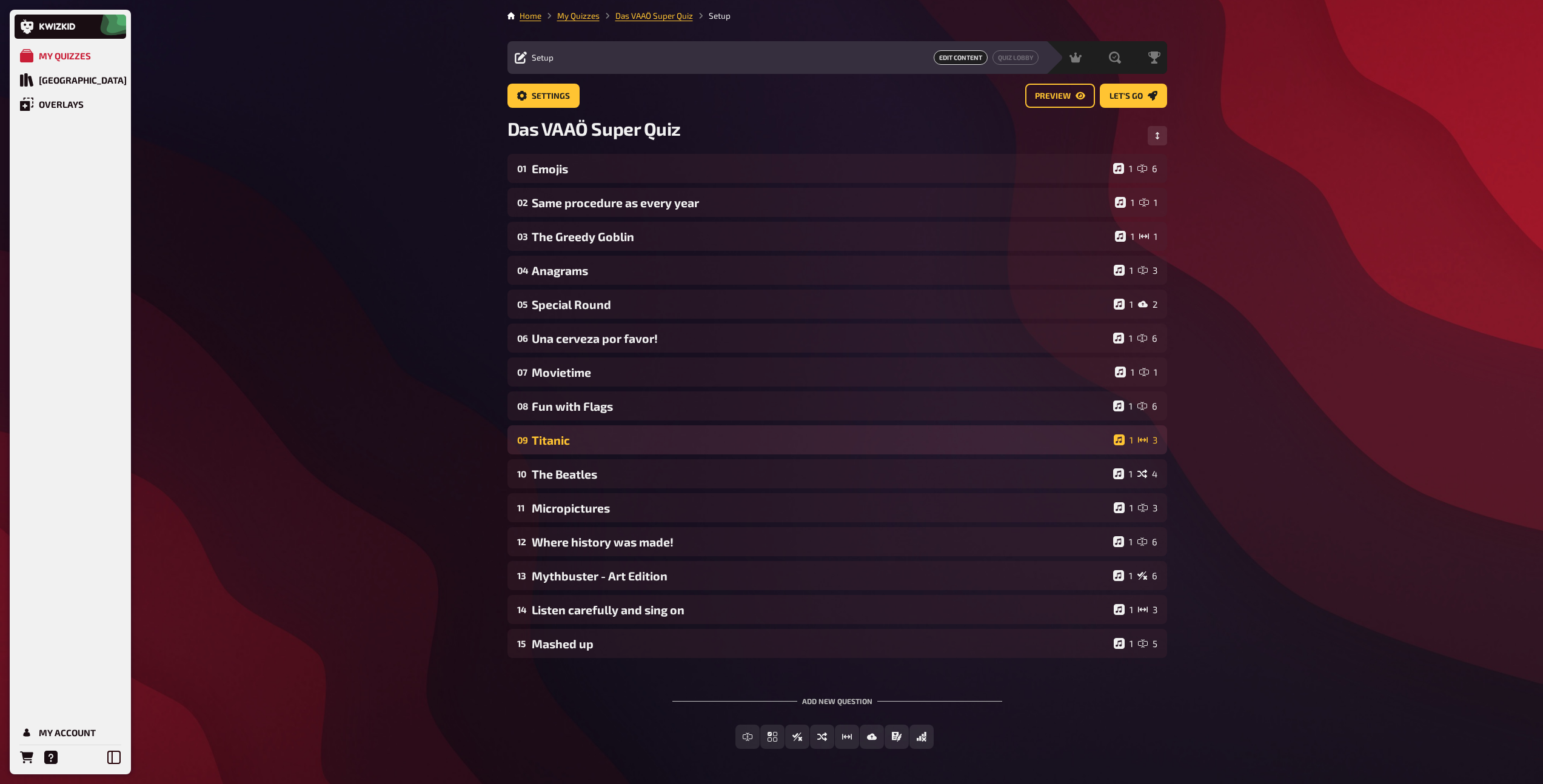
click at [660, 446] on div "Titanic" at bounding box center [820, 440] width 577 height 14
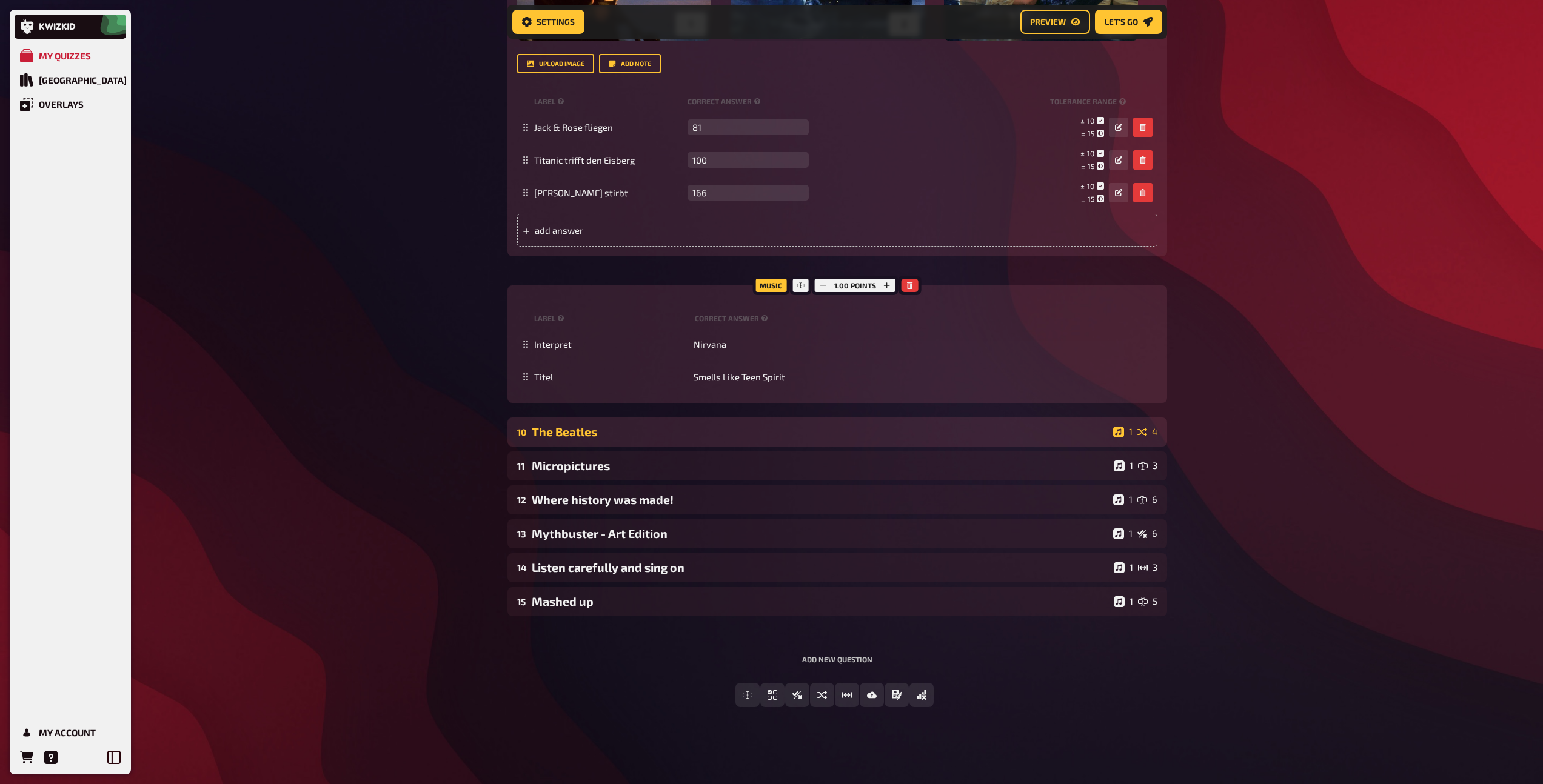
scroll to position [747, 0]
click at [673, 427] on div "The Beatles" at bounding box center [820, 431] width 576 height 14
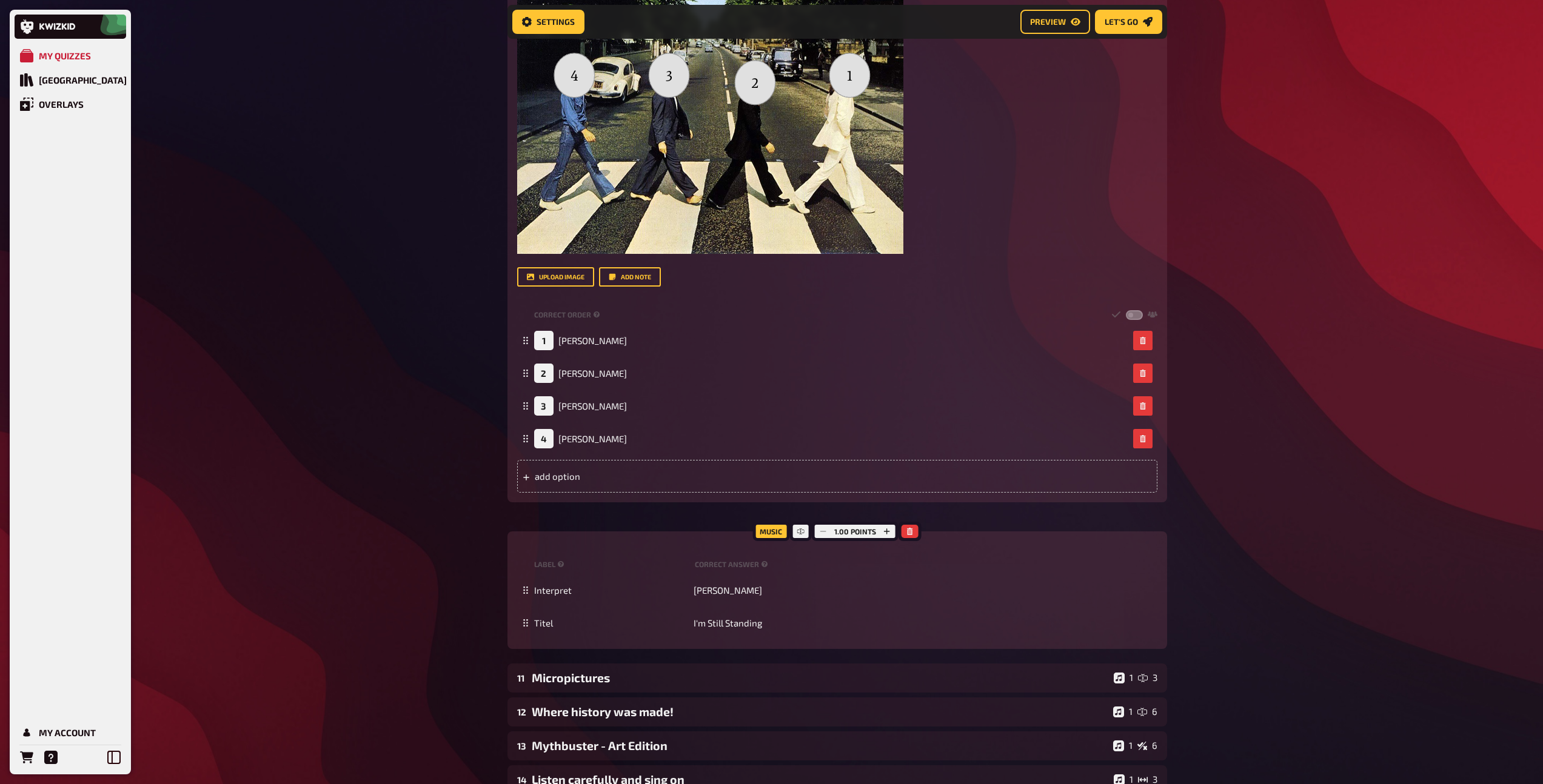
scroll to position [1549, 0]
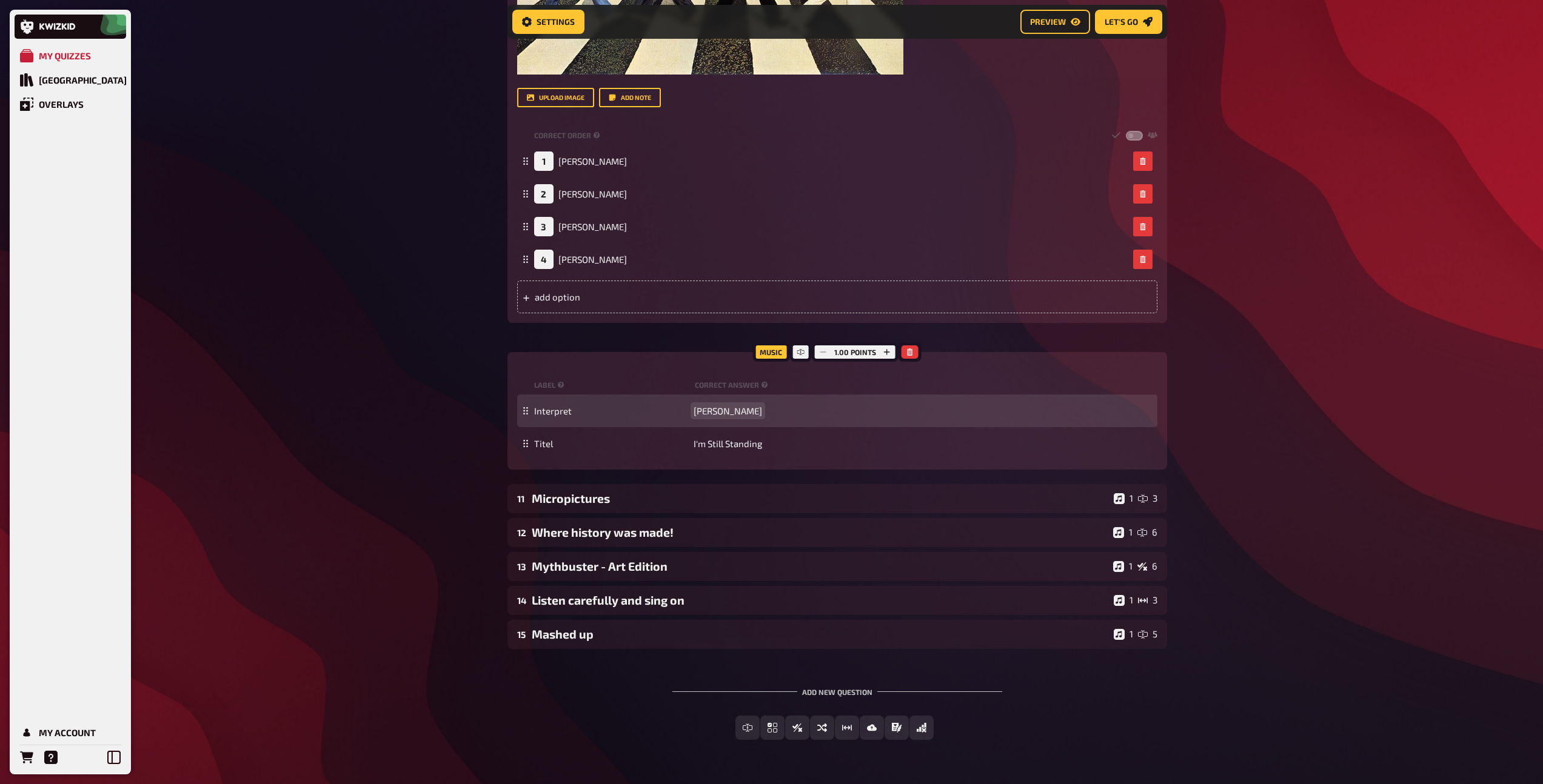
click at [734, 413] on span "[PERSON_NAME]" at bounding box center [728, 411] width 69 height 11
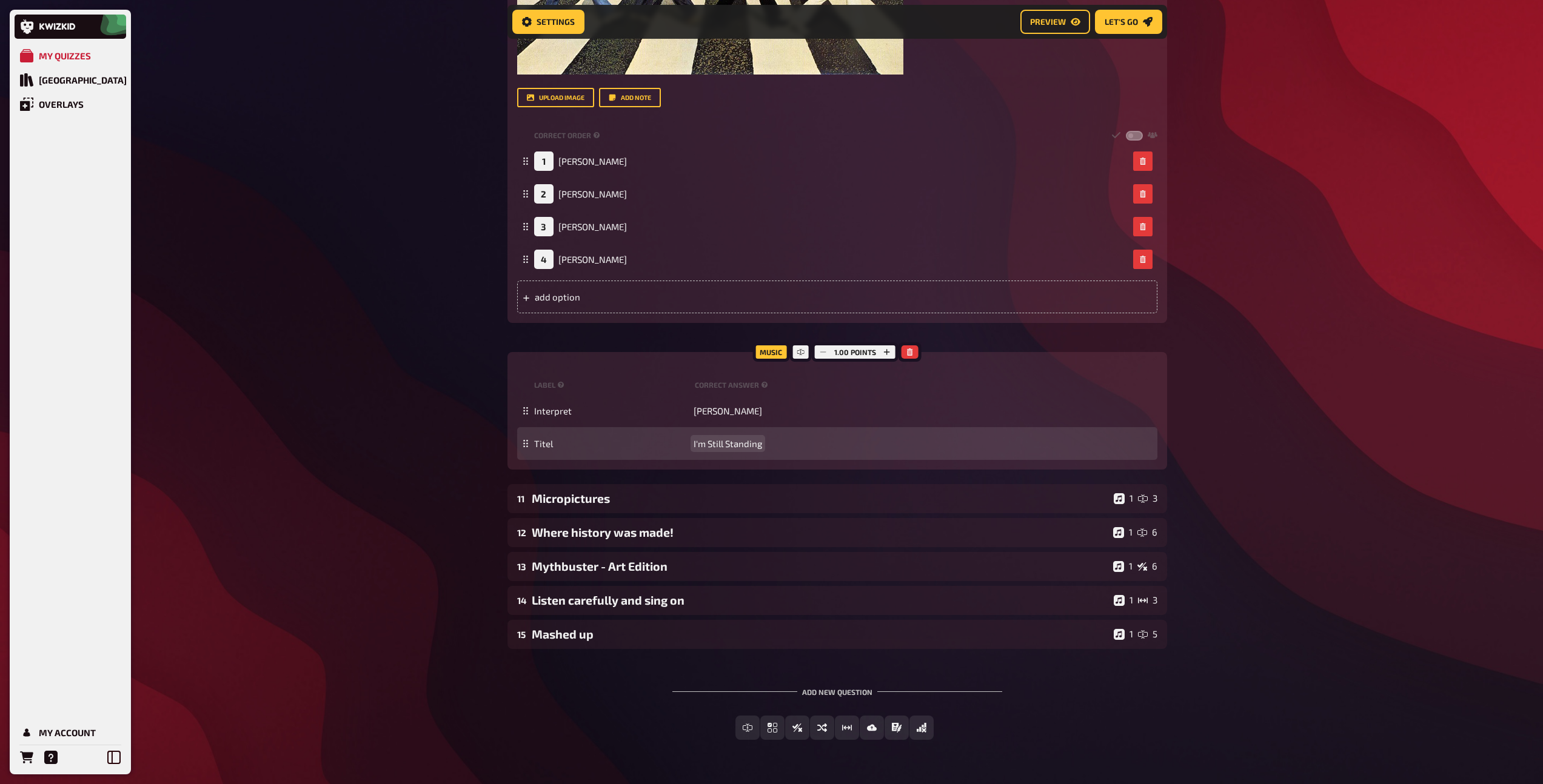
click at [727, 443] on span "I'm Still Standing" at bounding box center [728, 443] width 69 height 11
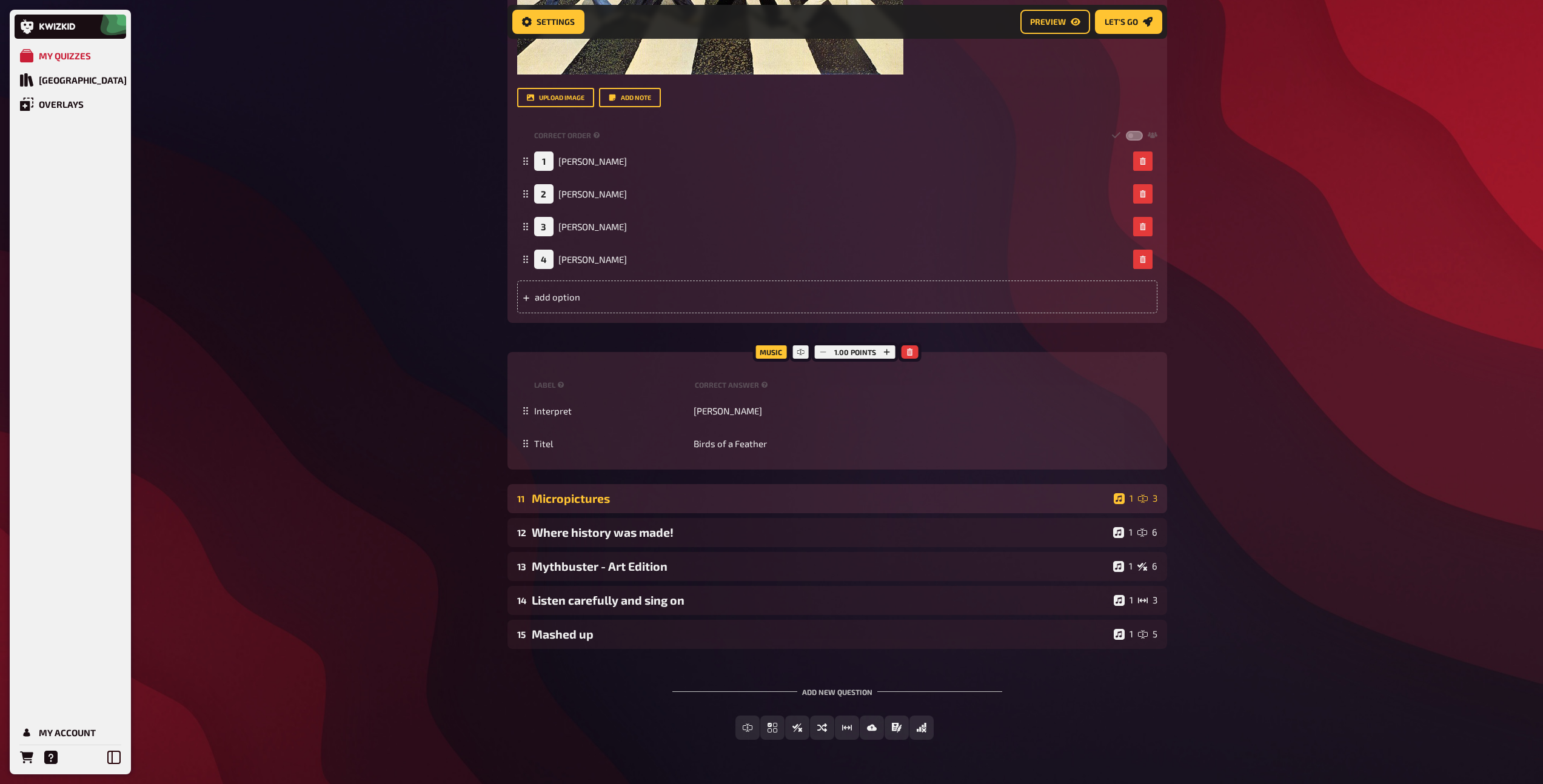
click at [697, 490] on div "11 Micropictures 1 3" at bounding box center [837, 498] width 659 height 29
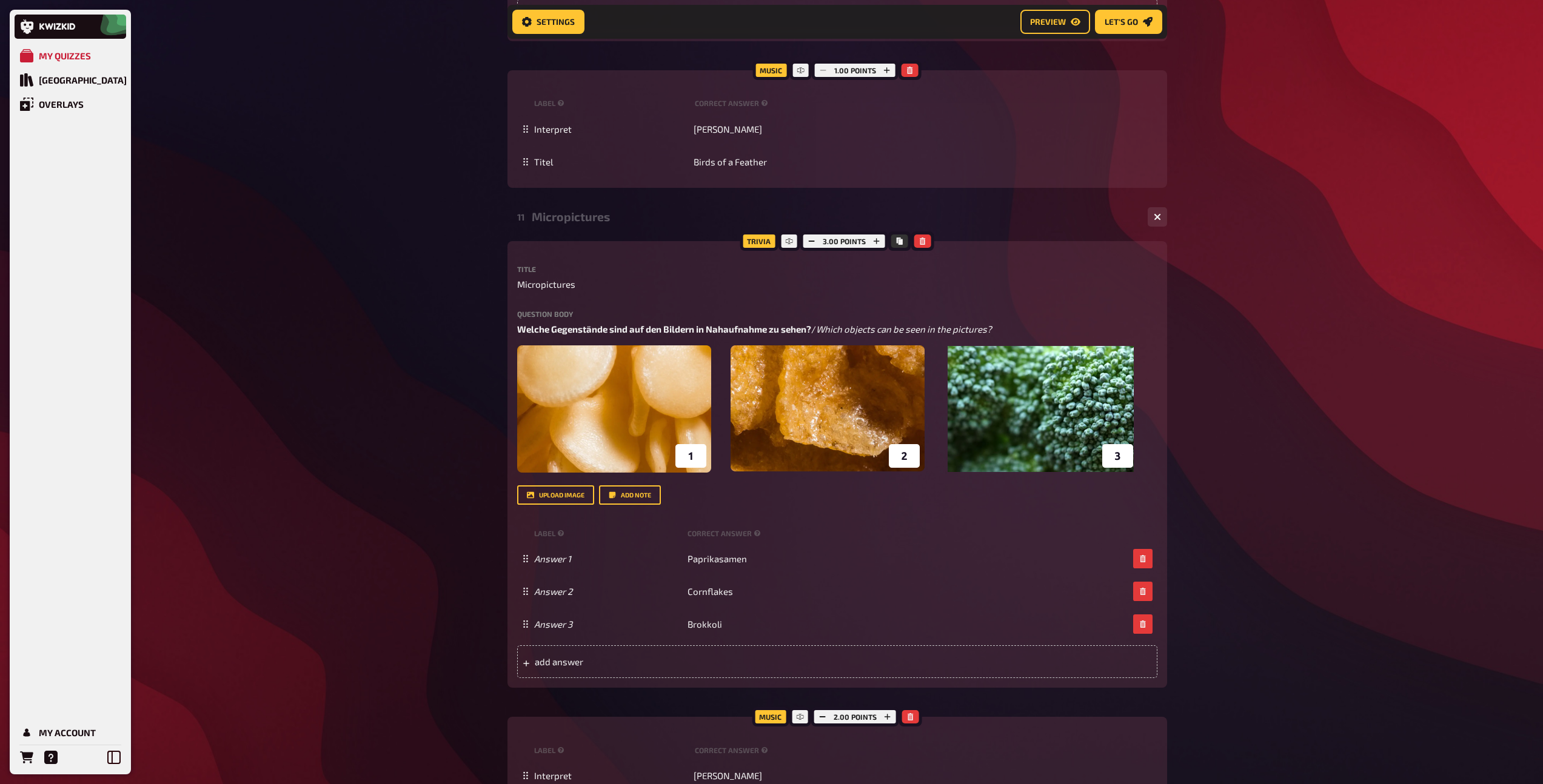
scroll to position [2195, 0]
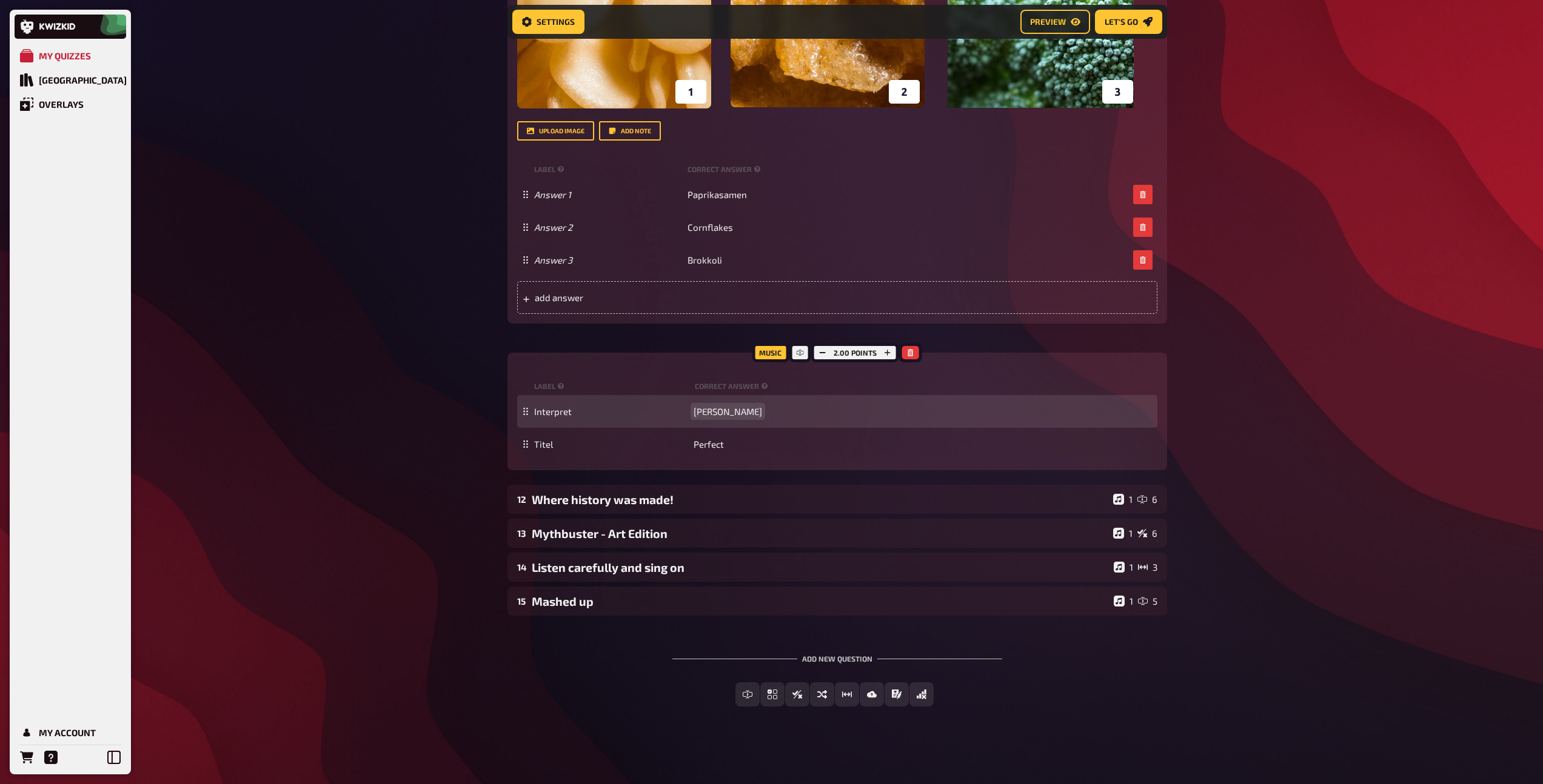
click at [727, 413] on span "[PERSON_NAME]" at bounding box center [728, 411] width 69 height 11
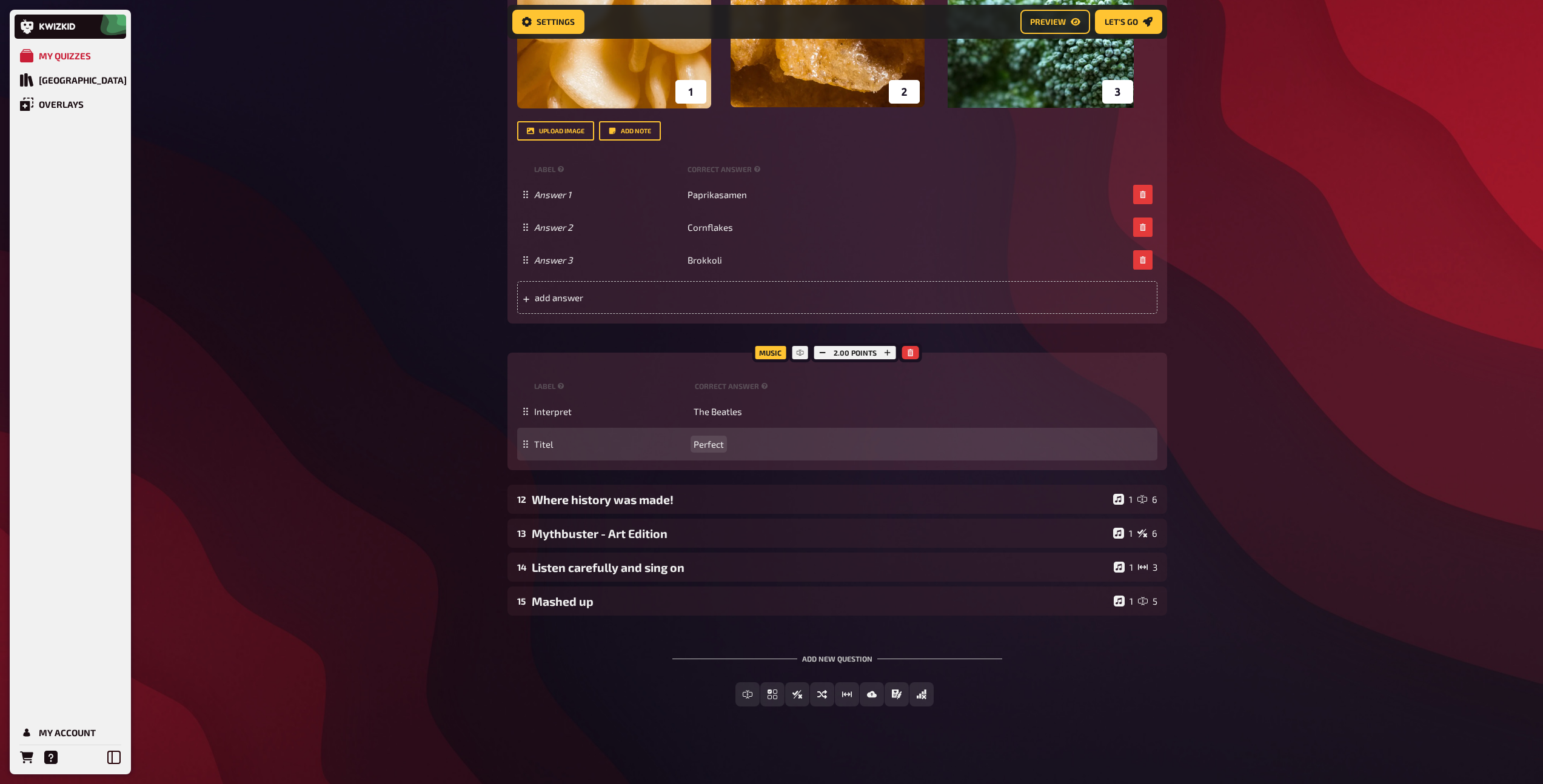
click at [717, 442] on span "Perfect" at bounding box center [709, 444] width 30 height 11
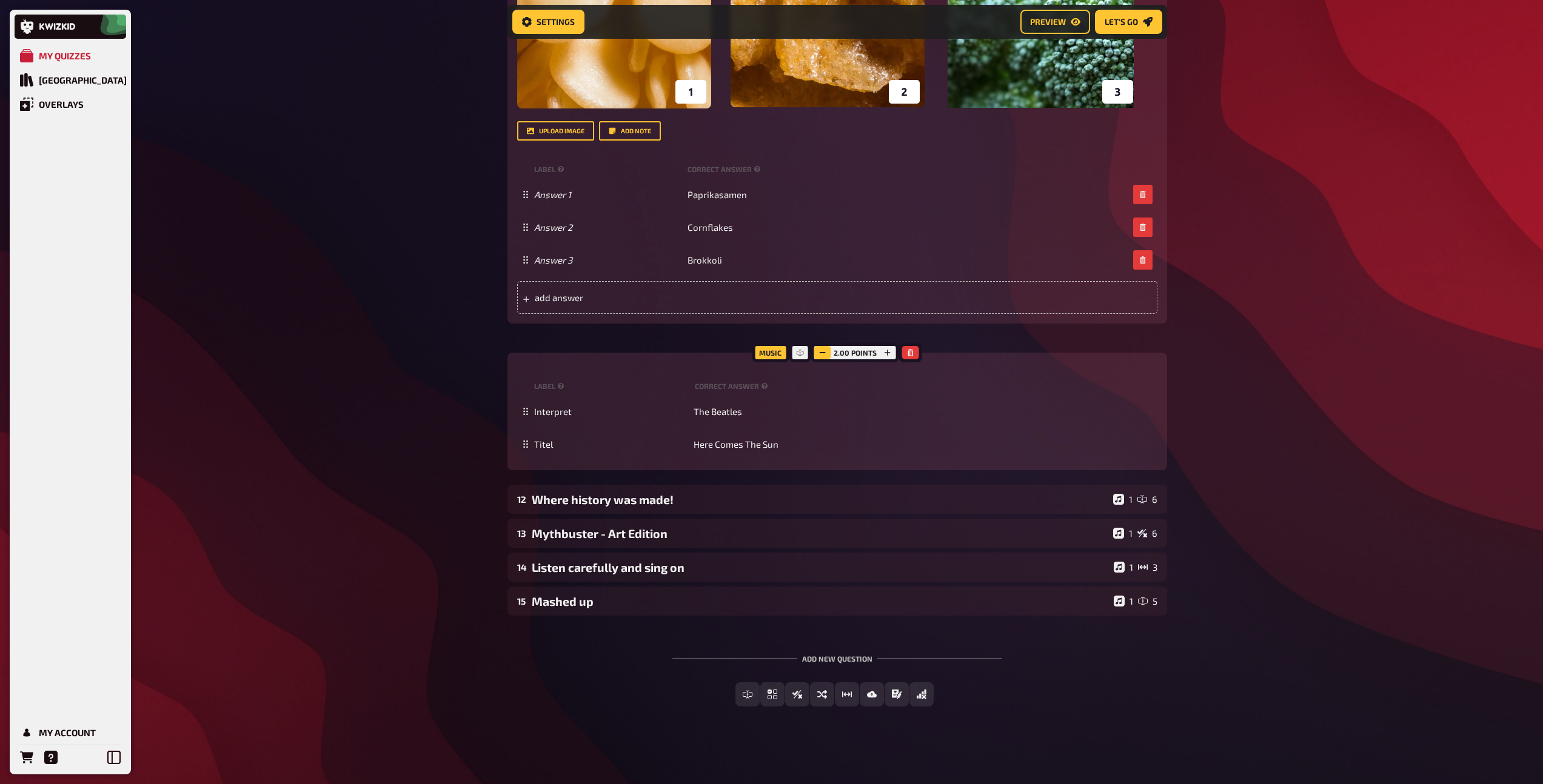
click at [821, 357] on button "button" at bounding box center [823, 352] width 17 height 13
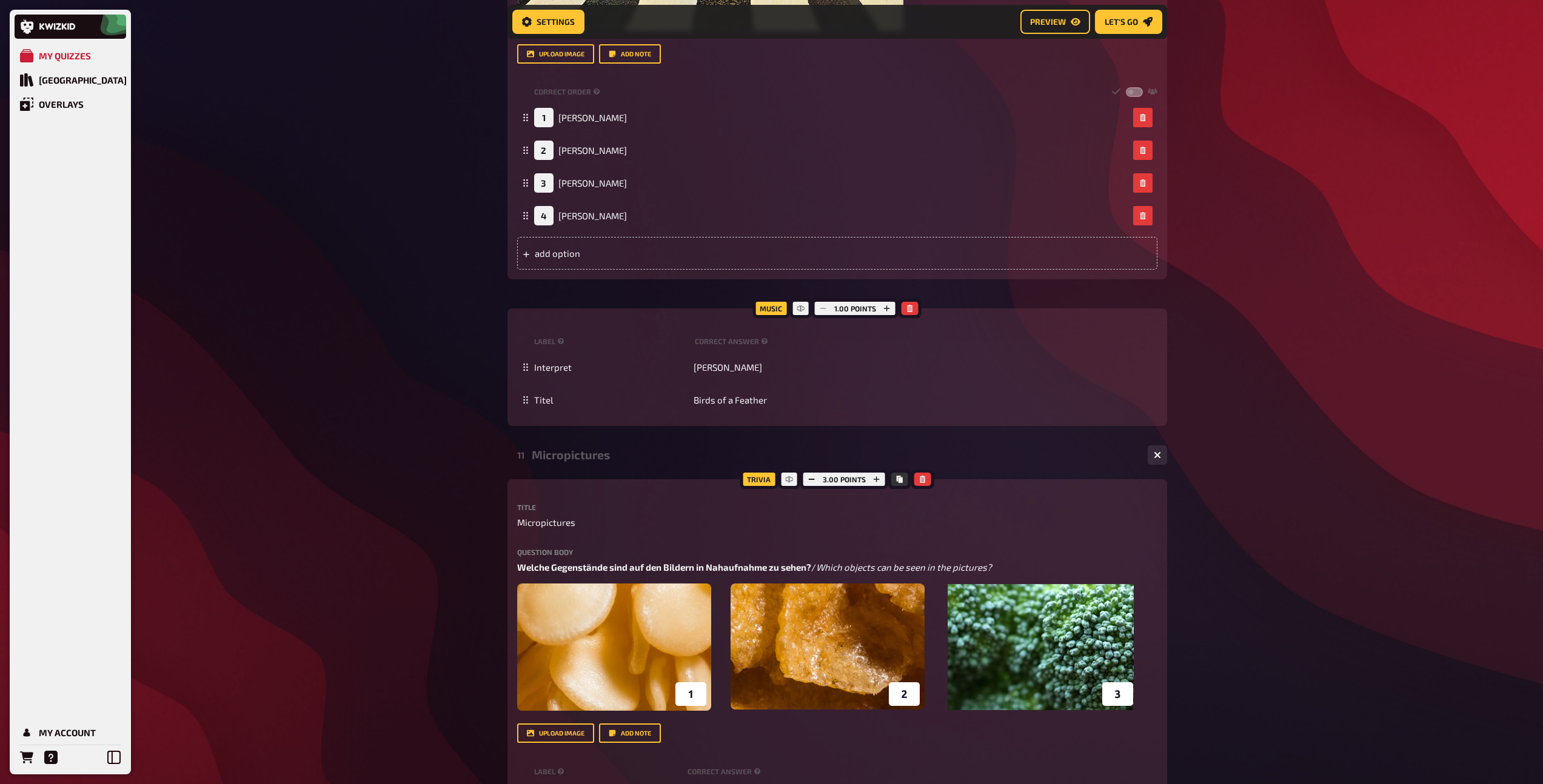
click at [614, 457] on div "Micropictures" at bounding box center [834, 455] width 606 height 14
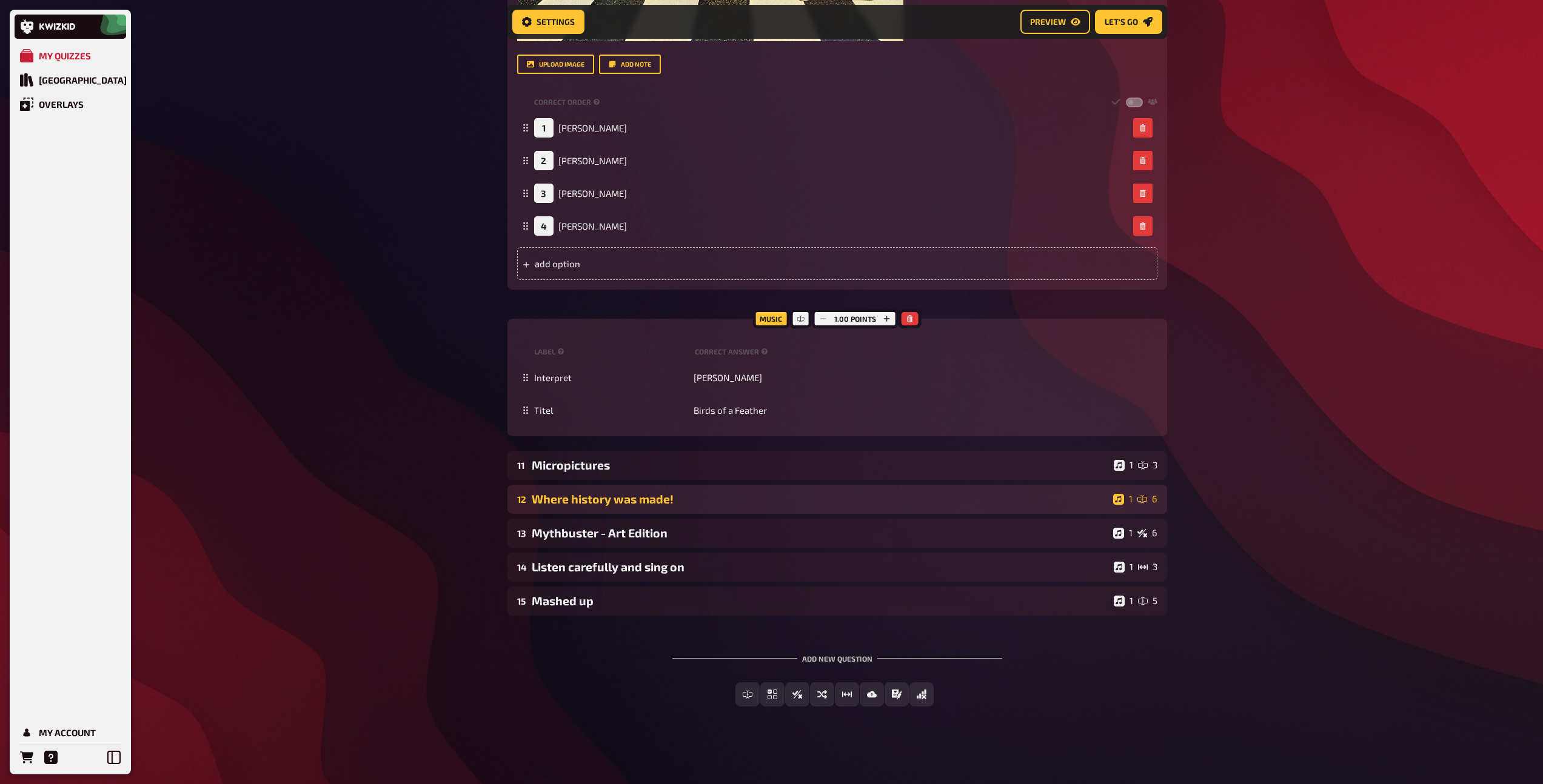
click at [614, 495] on div "Where history was made!" at bounding box center [820, 499] width 576 height 14
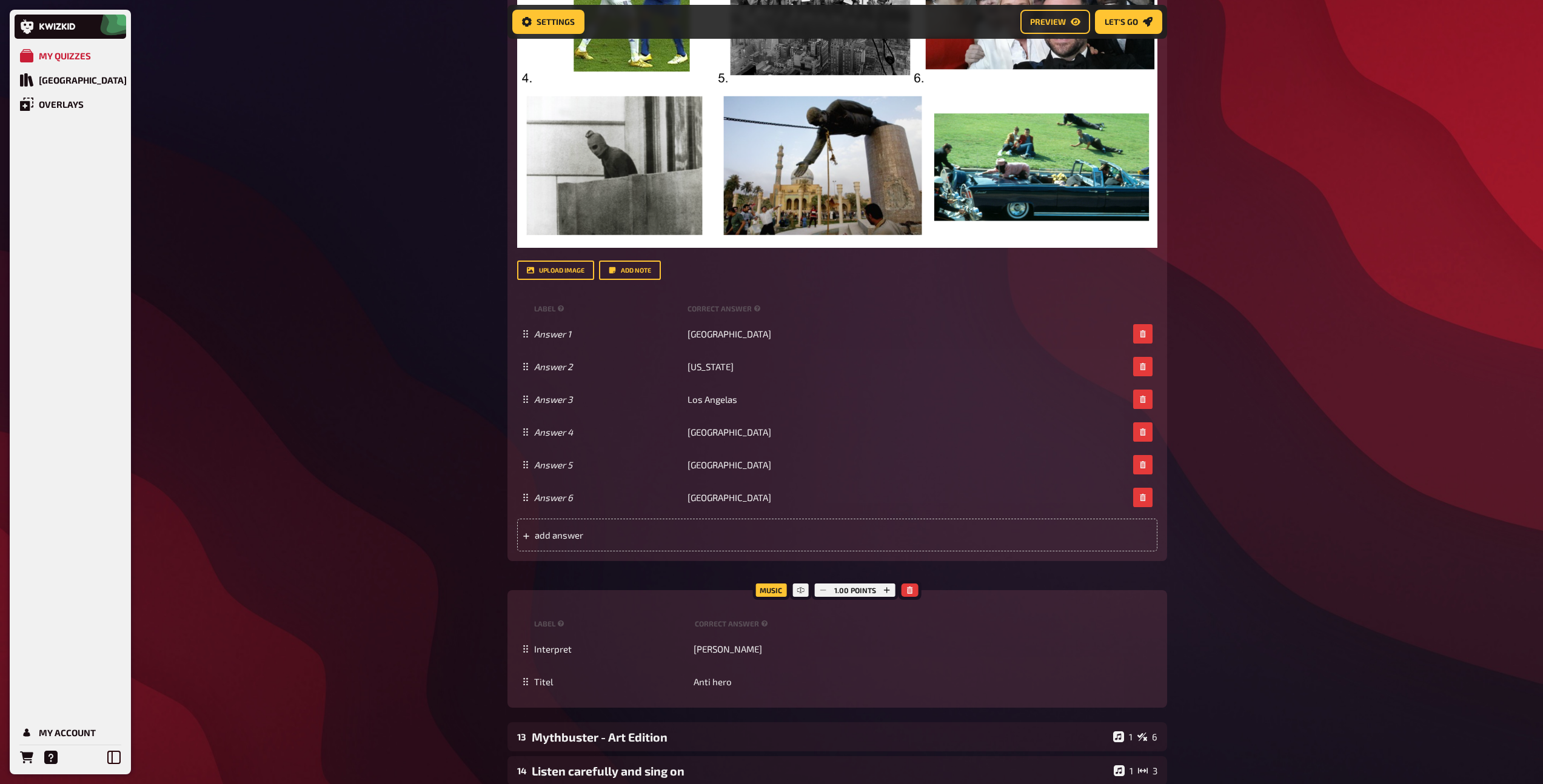
scroll to position [2383, 0]
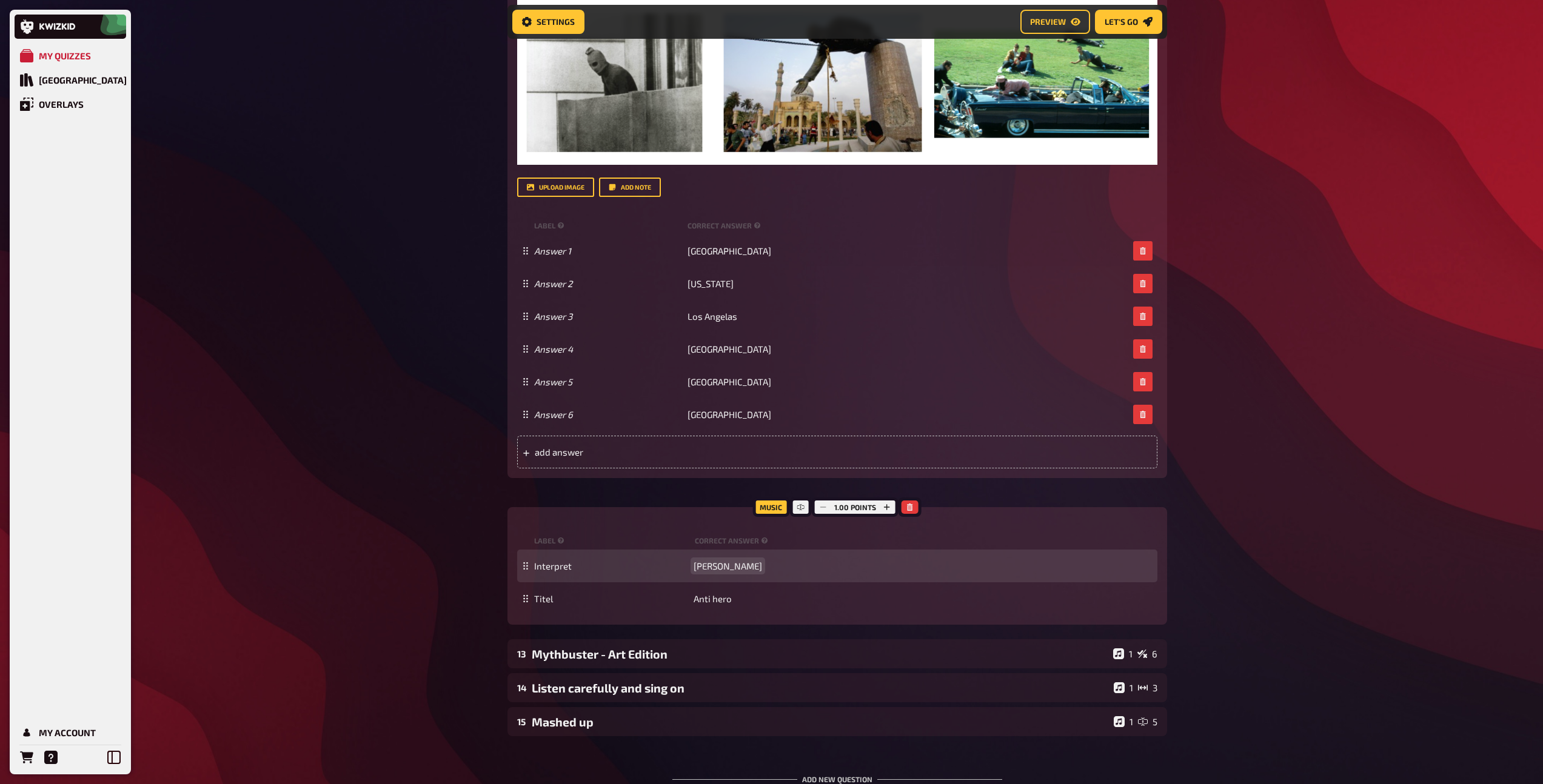
click at [721, 566] on span "[PERSON_NAME]" at bounding box center [728, 566] width 69 height 11
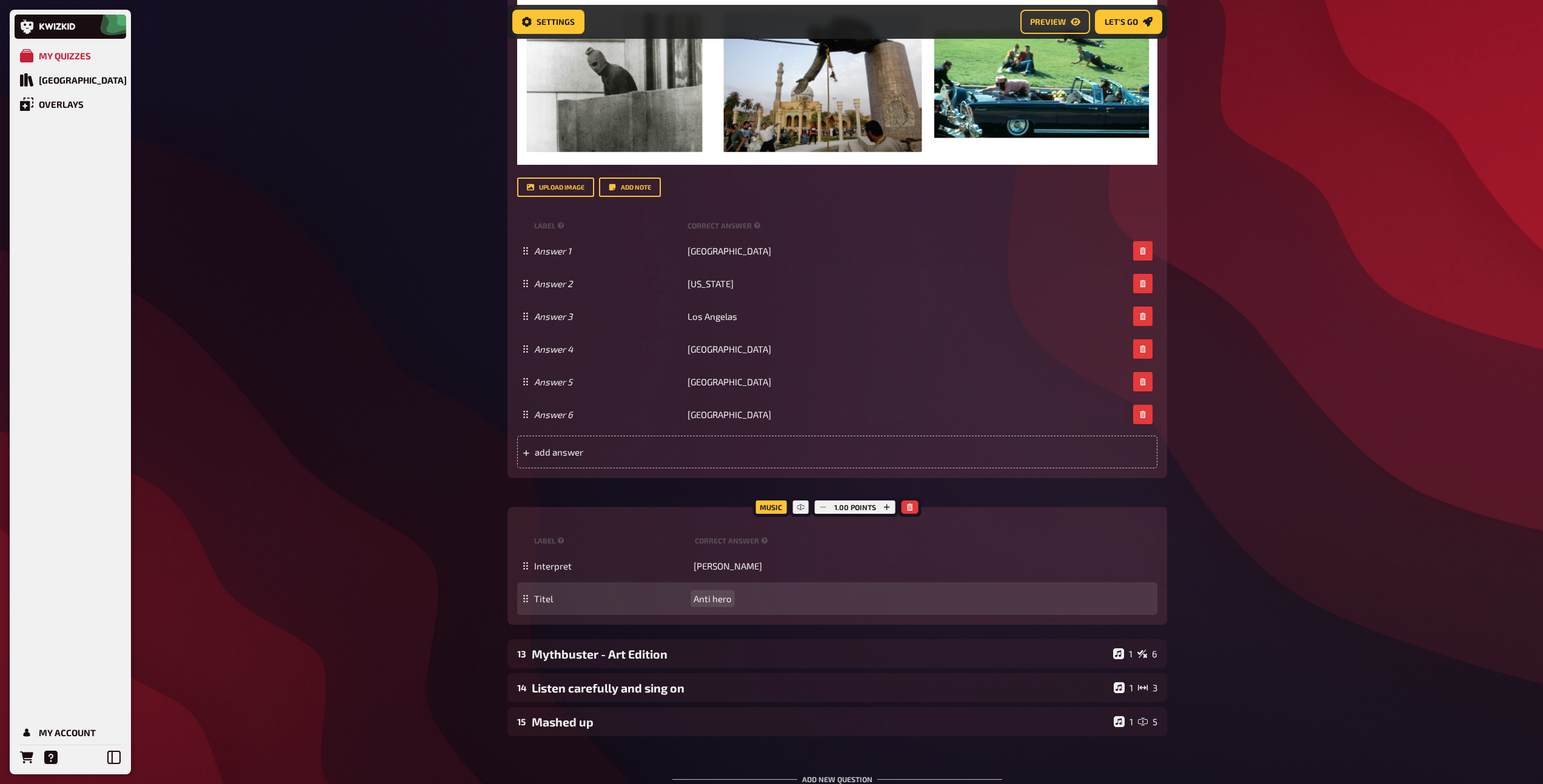
click at [709, 600] on span "Anti hero" at bounding box center [713, 598] width 38 height 11
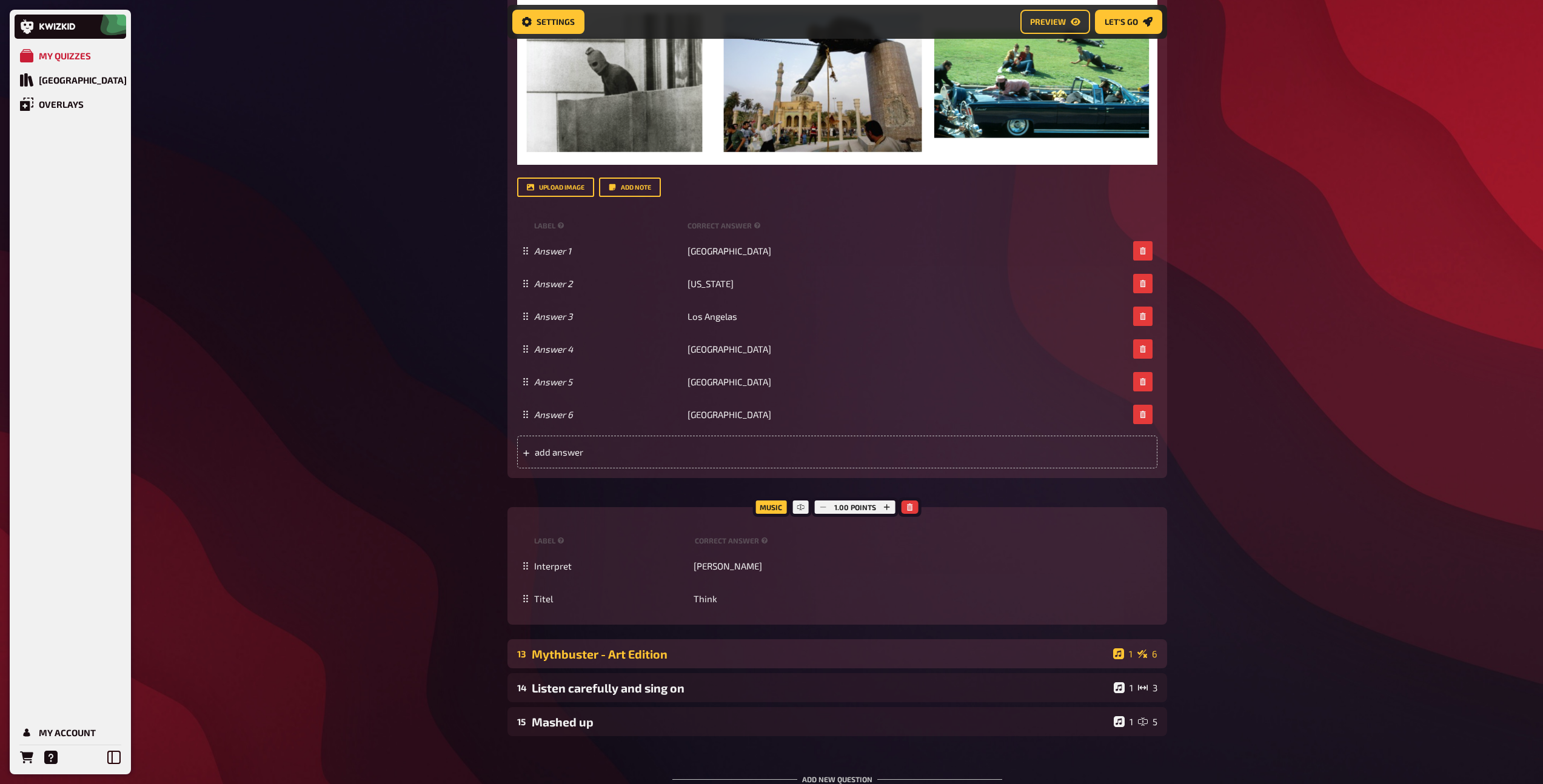
click at [653, 658] on div "Mythbuster - Art Edition" at bounding box center [820, 654] width 576 height 14
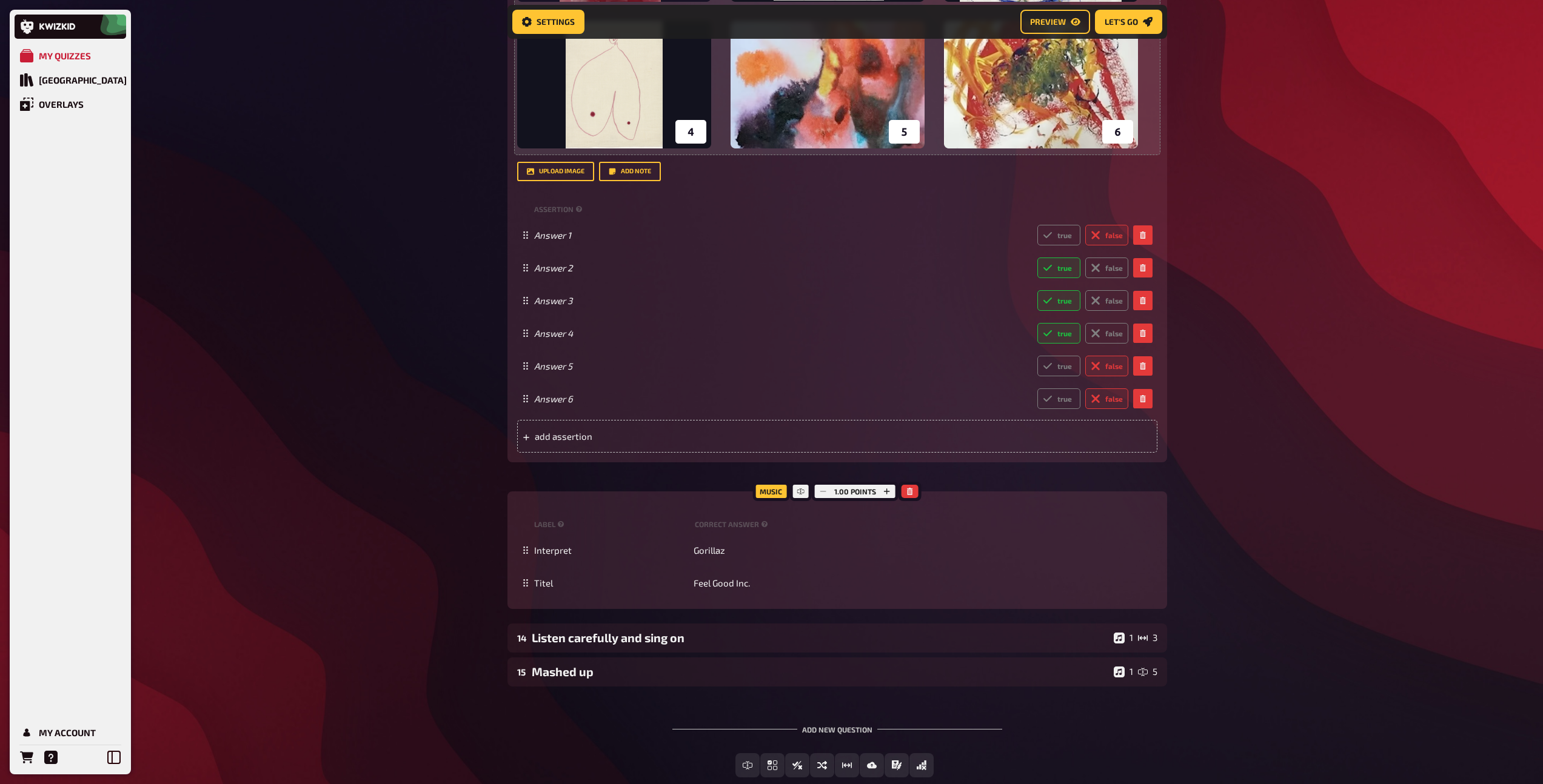
scroll to position [3369, 0]
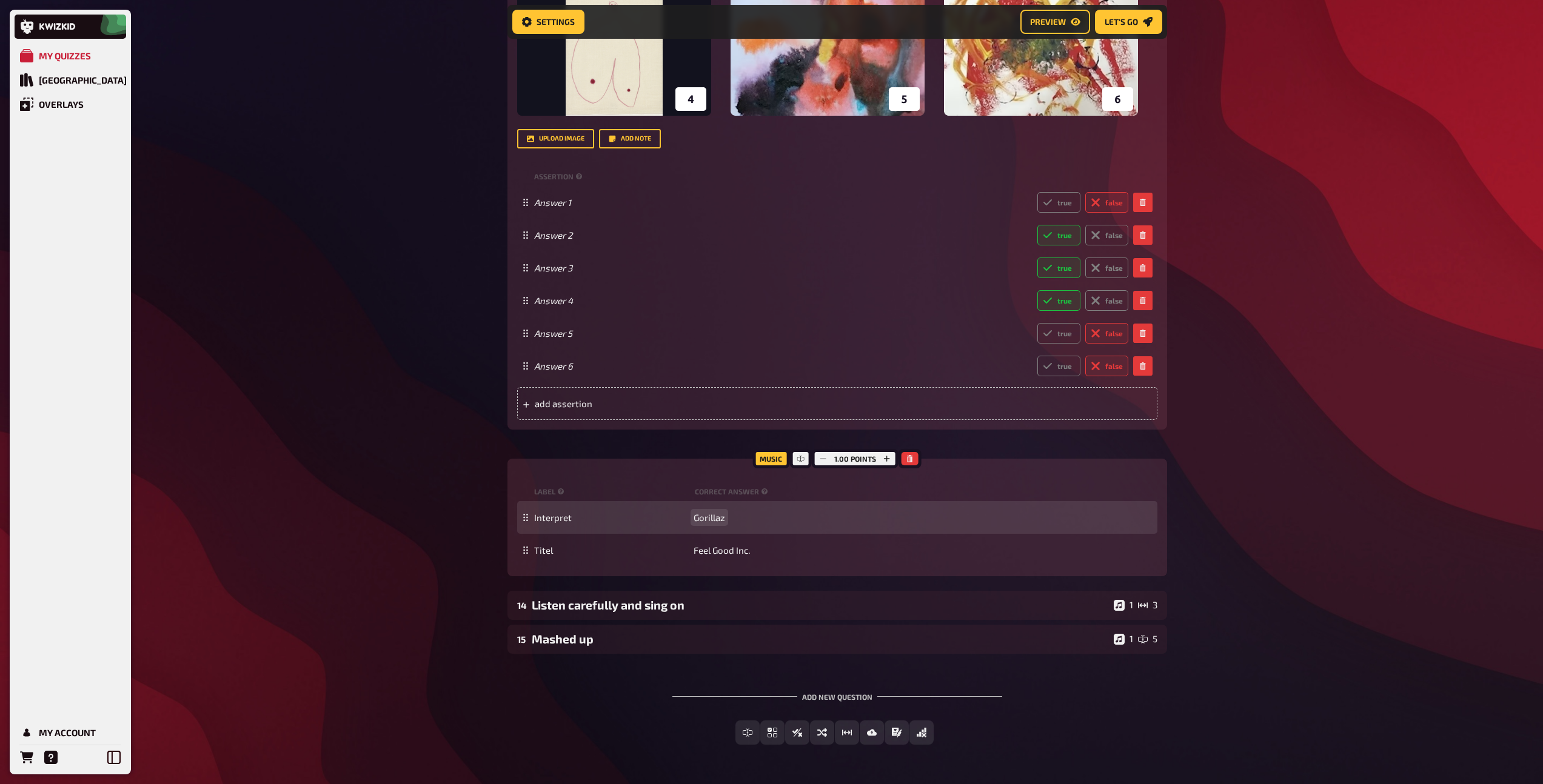
click at [711, 514] on span "Gorillaz" at bounding box center [709, 517] width 31 height 11
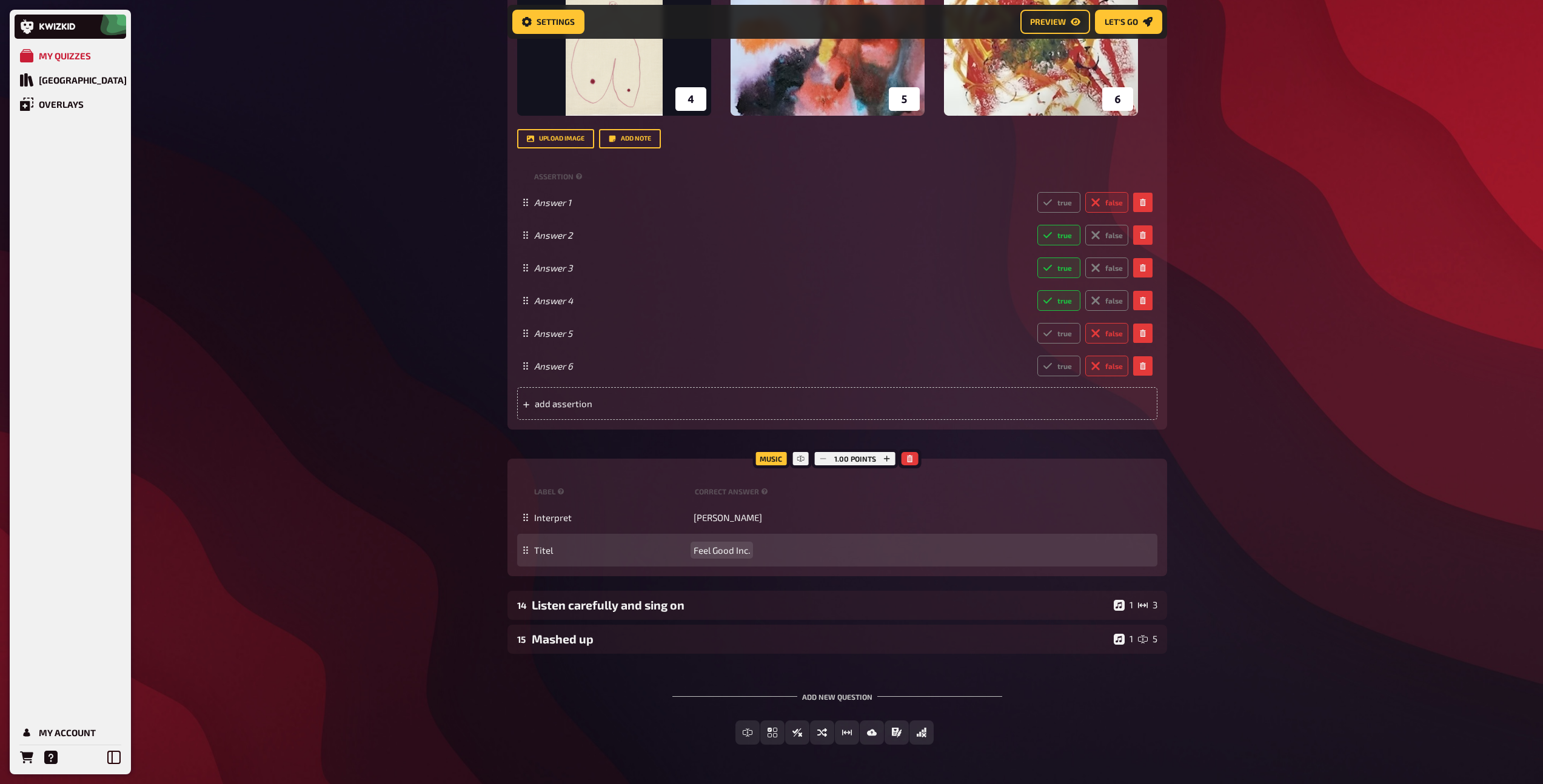
click at [713, 549] on span "Feel Good Inc." at bounding box center [722, 550] width 56 height 11
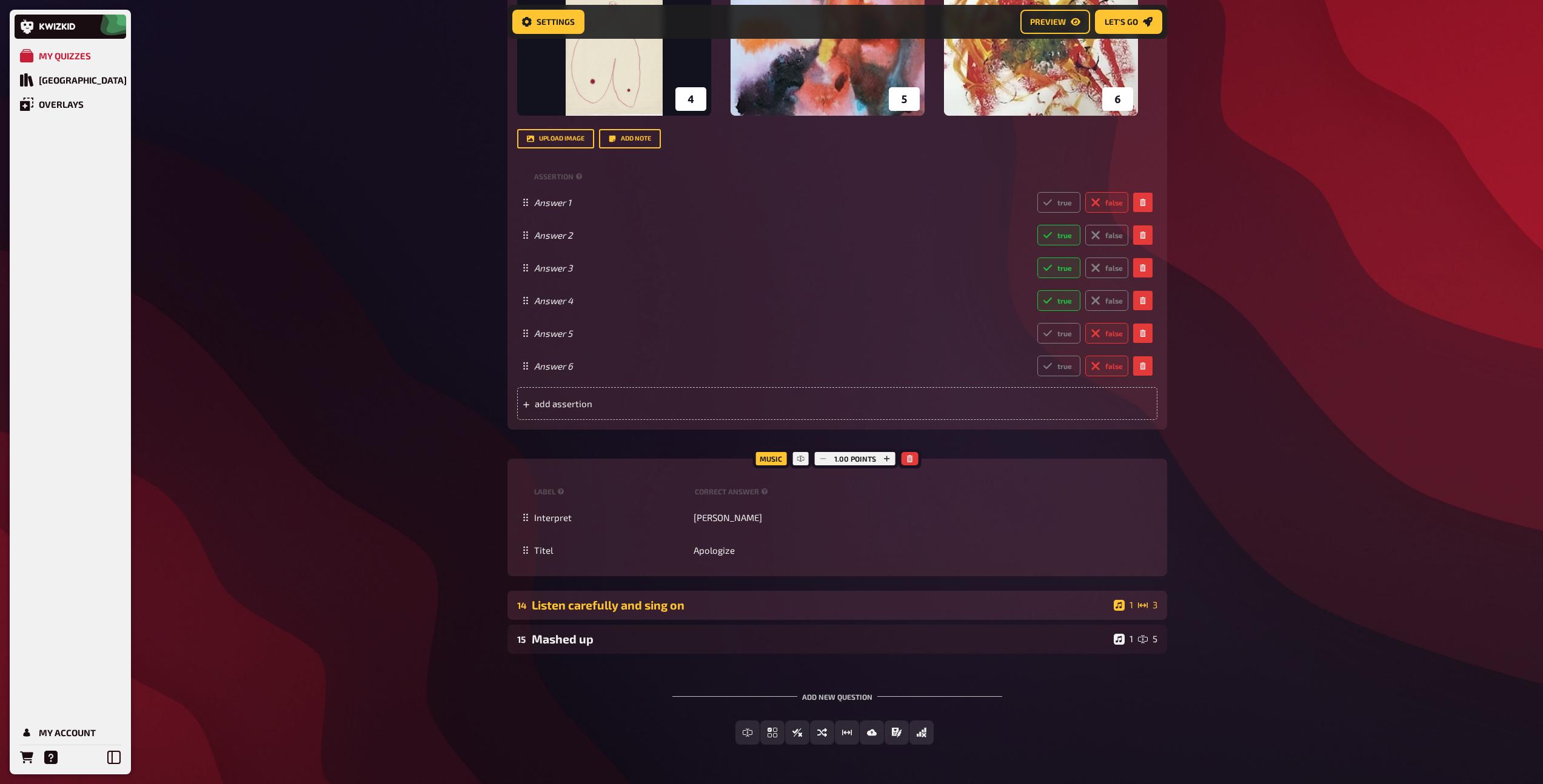
click at [713, 602] on div "Listen carefully and sing on" at bounding box center [820, 605] width 577 height 14
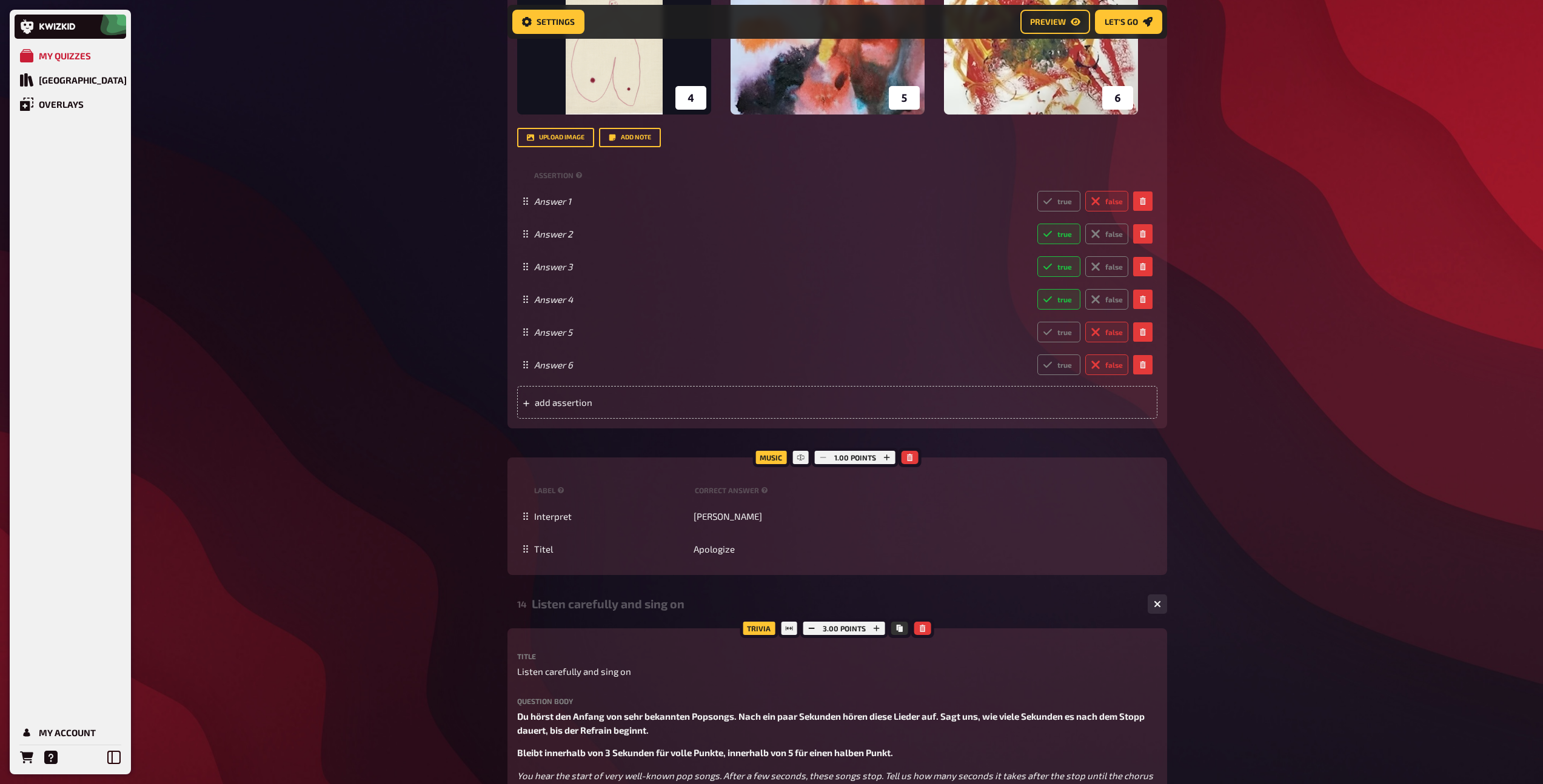
scroll to position [4048, 0]
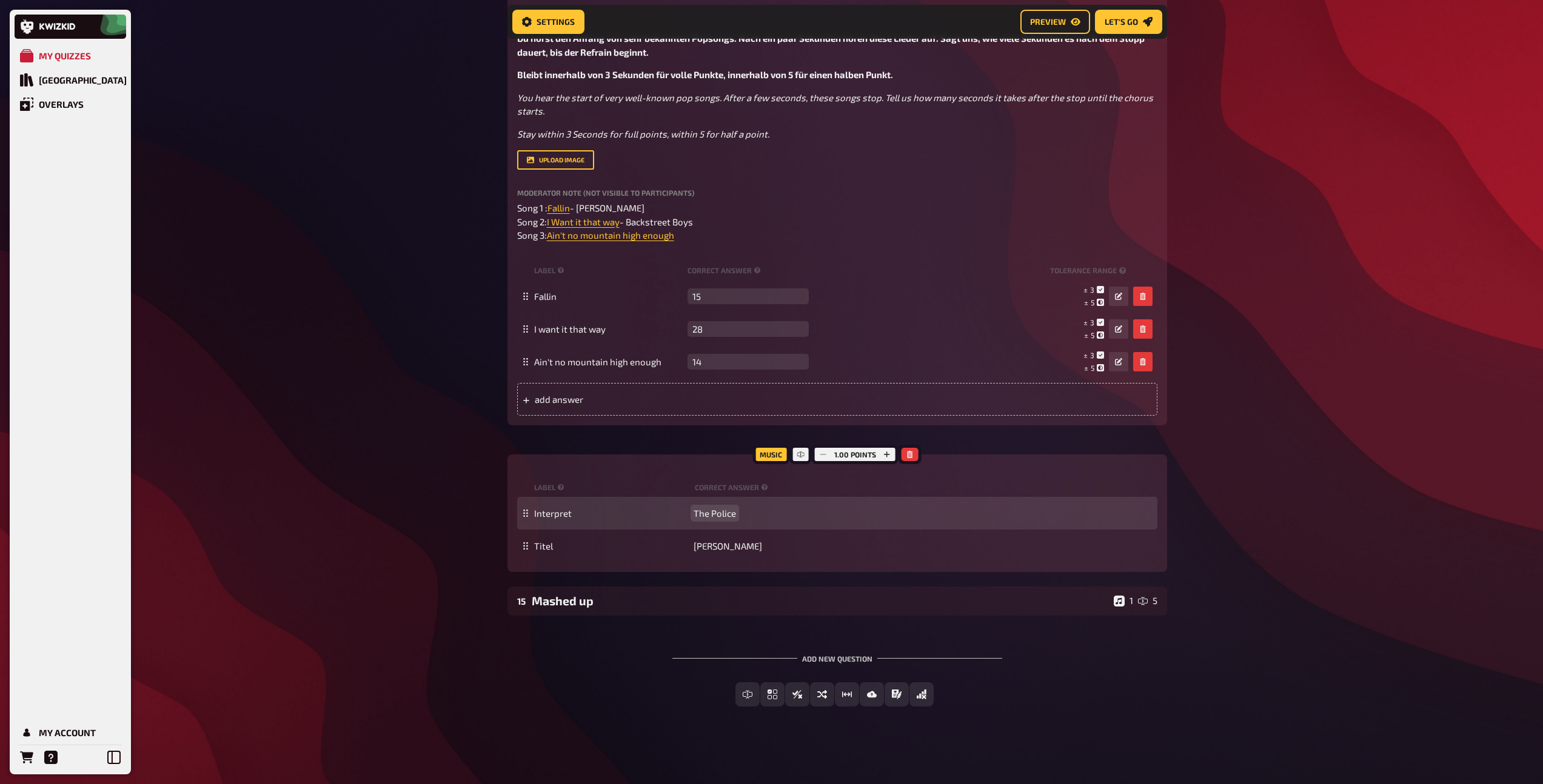
click at [725, 510] on span "The Police" at bounding box center [715, 513] width 43 height 11
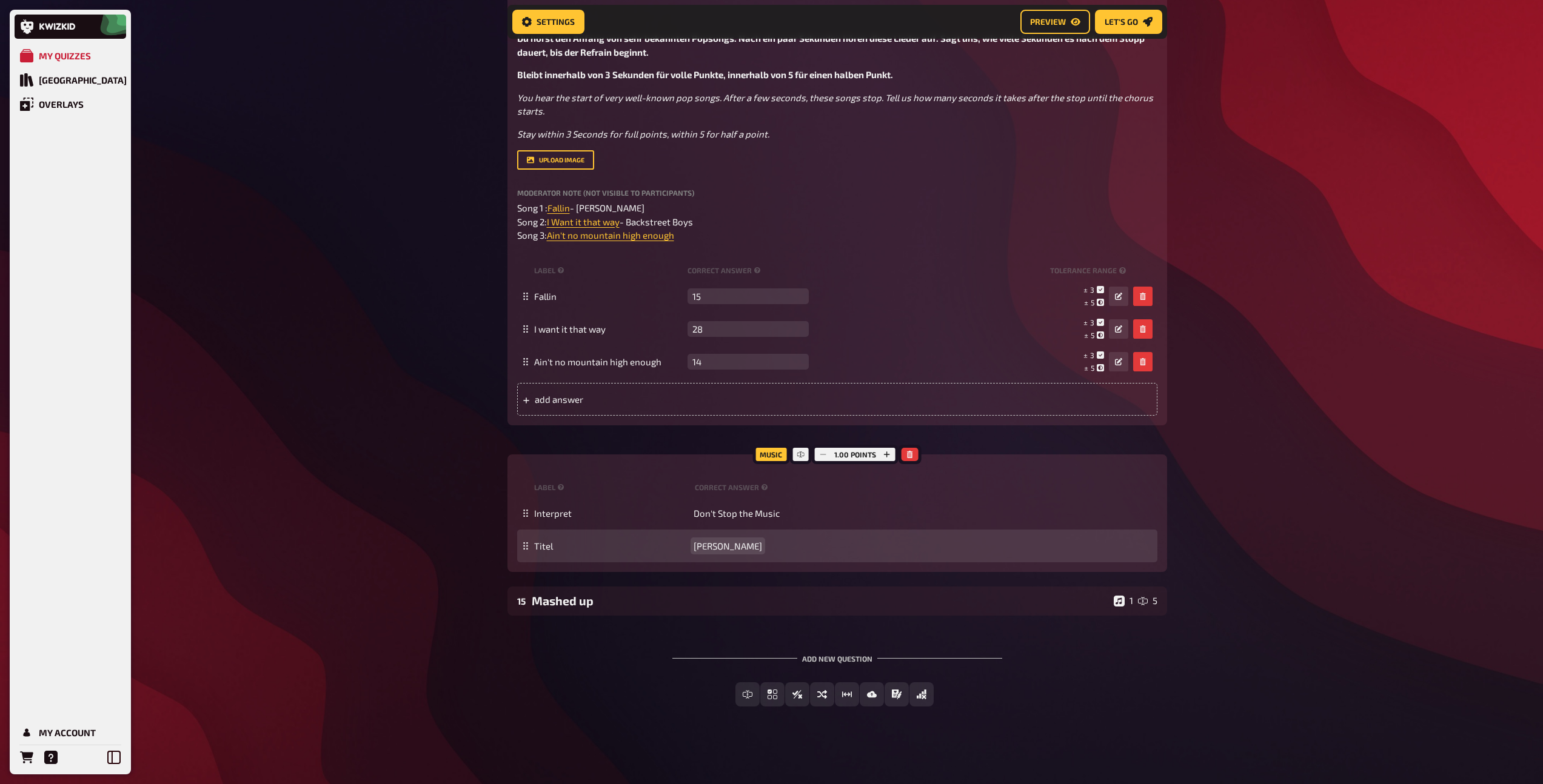
click at [706, 543] on span "[PERSON_NAME]" at bounding box center [728, 546] width 69 height 11
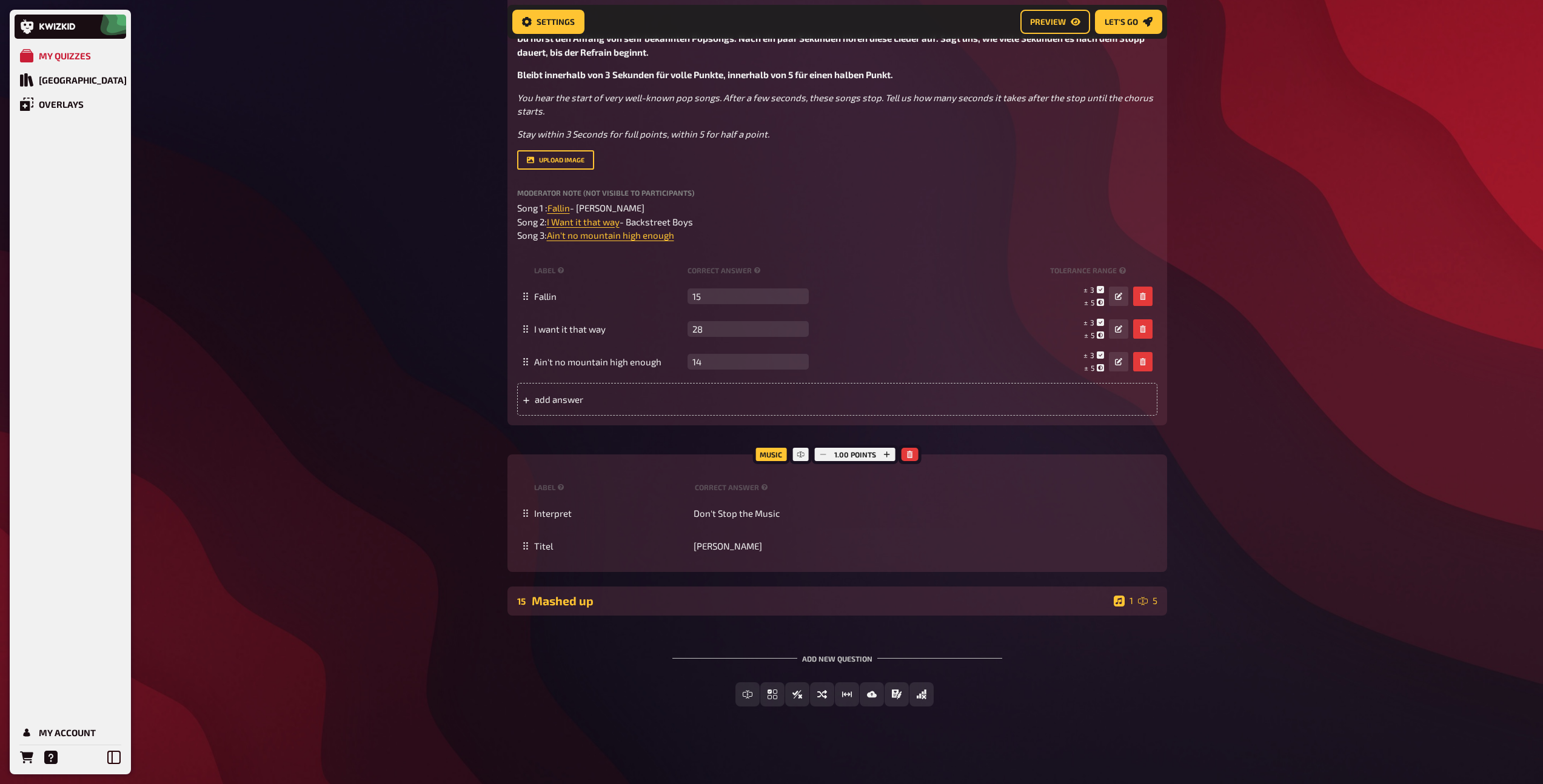
click at [664, 601] on div "Mashed up" at bounding box center [820, 600] width 577 height 14
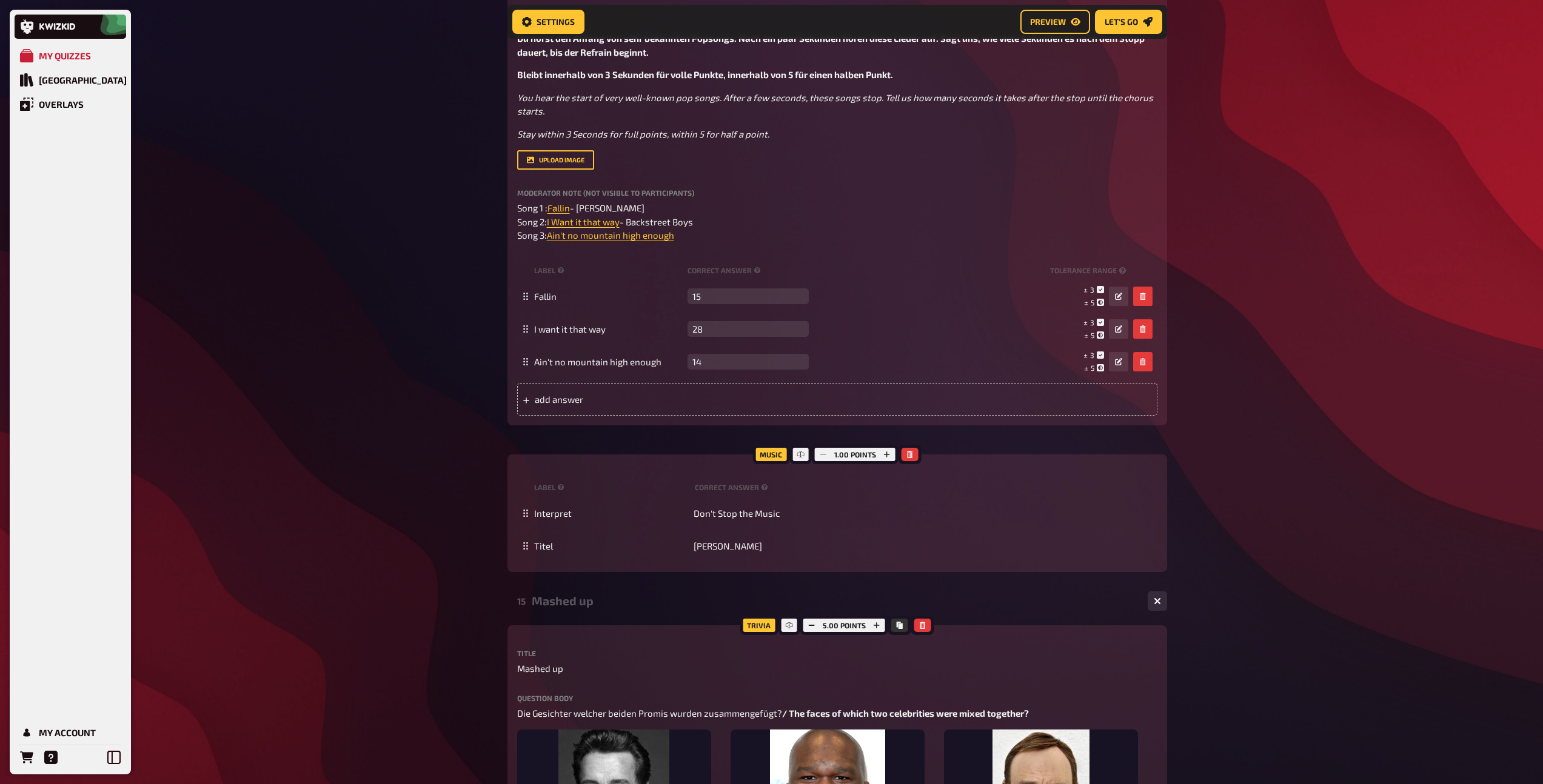
scroll to position [4855, 0]
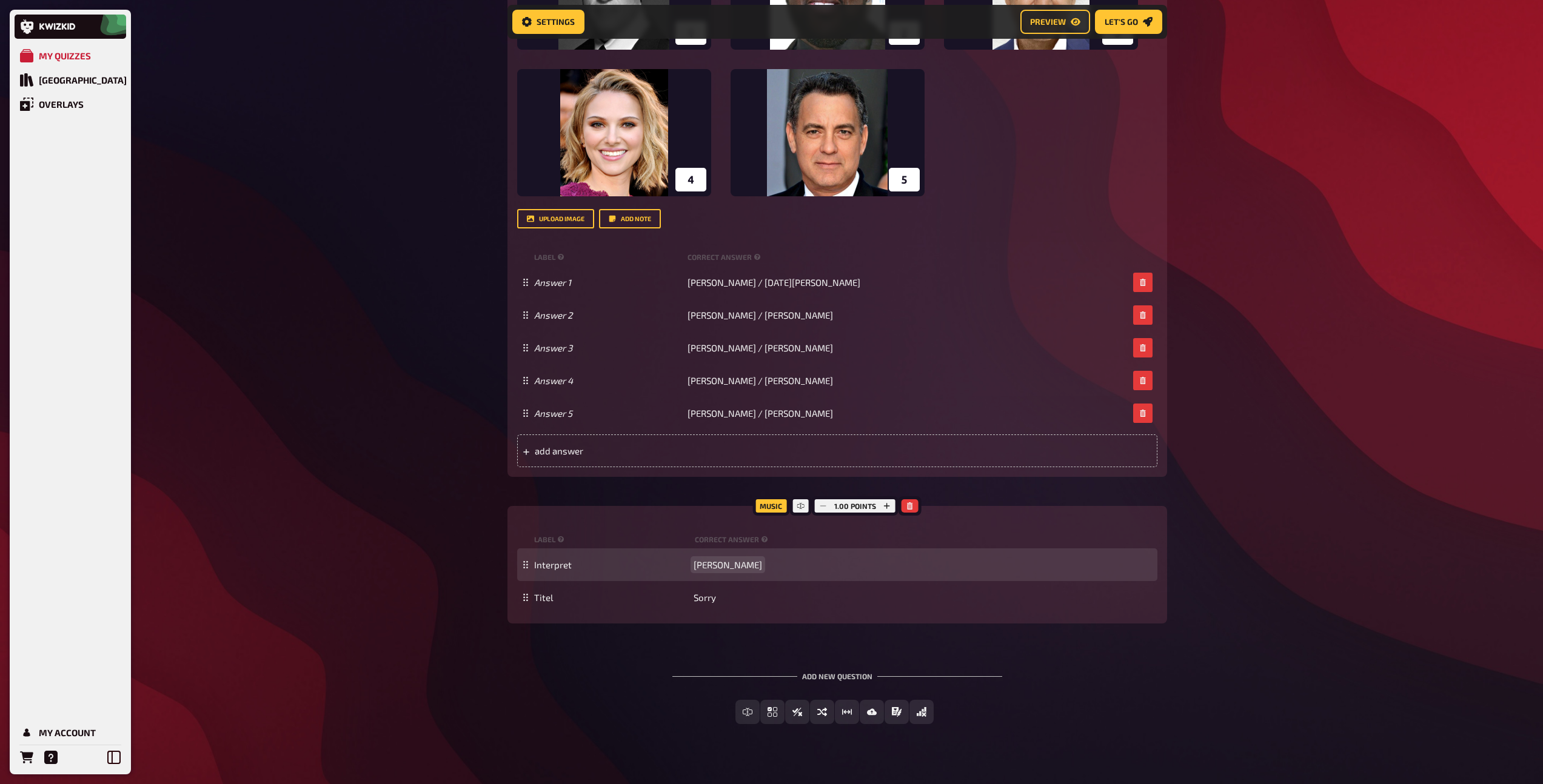
click at [720, 569] on span "[PERSON_NAME]" at bounding box center [728, 565] width 69 height 11
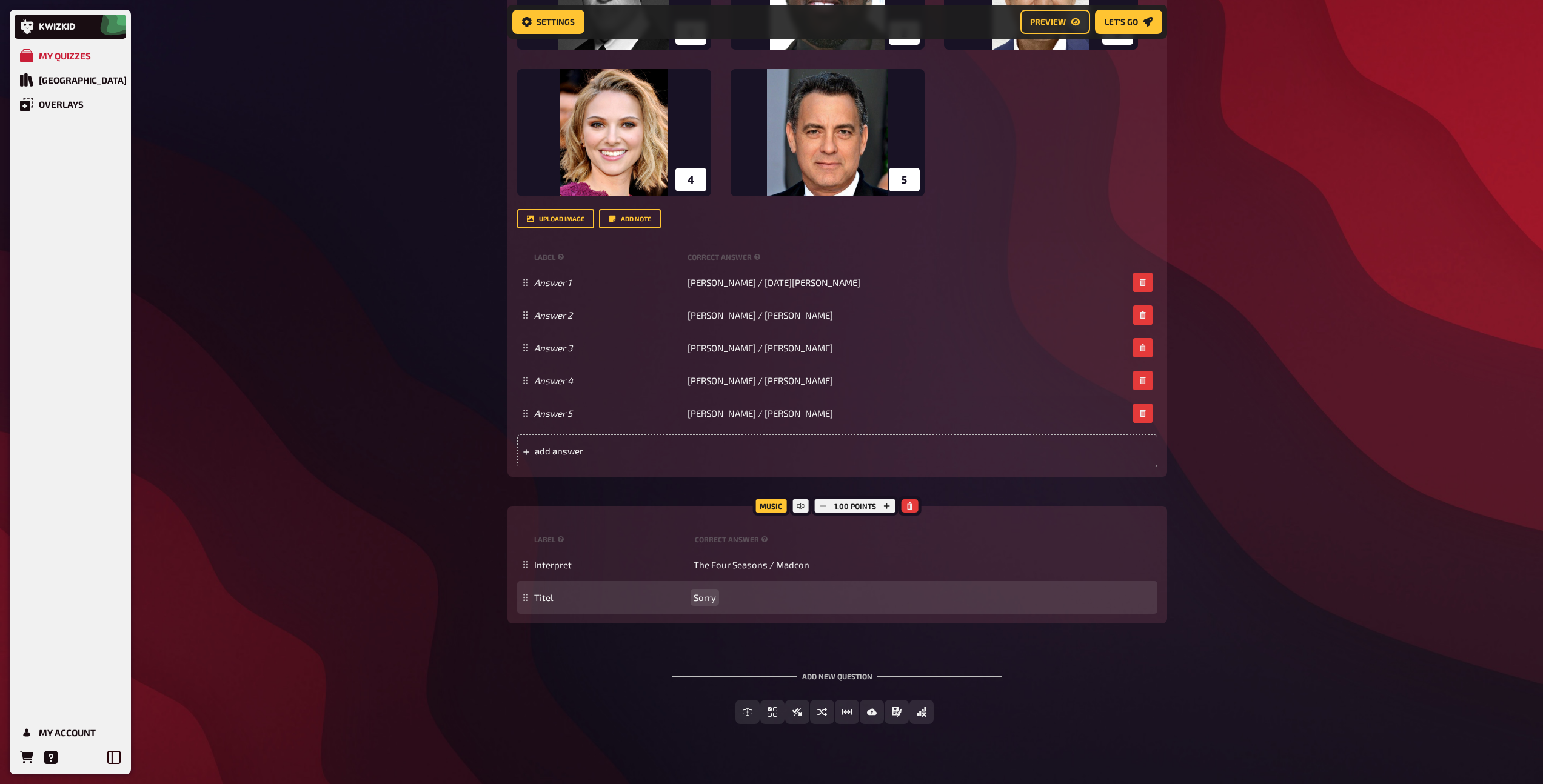
click at [703, 593] on span "Sorry" at bounding box center [704, 597] width 22 height 11
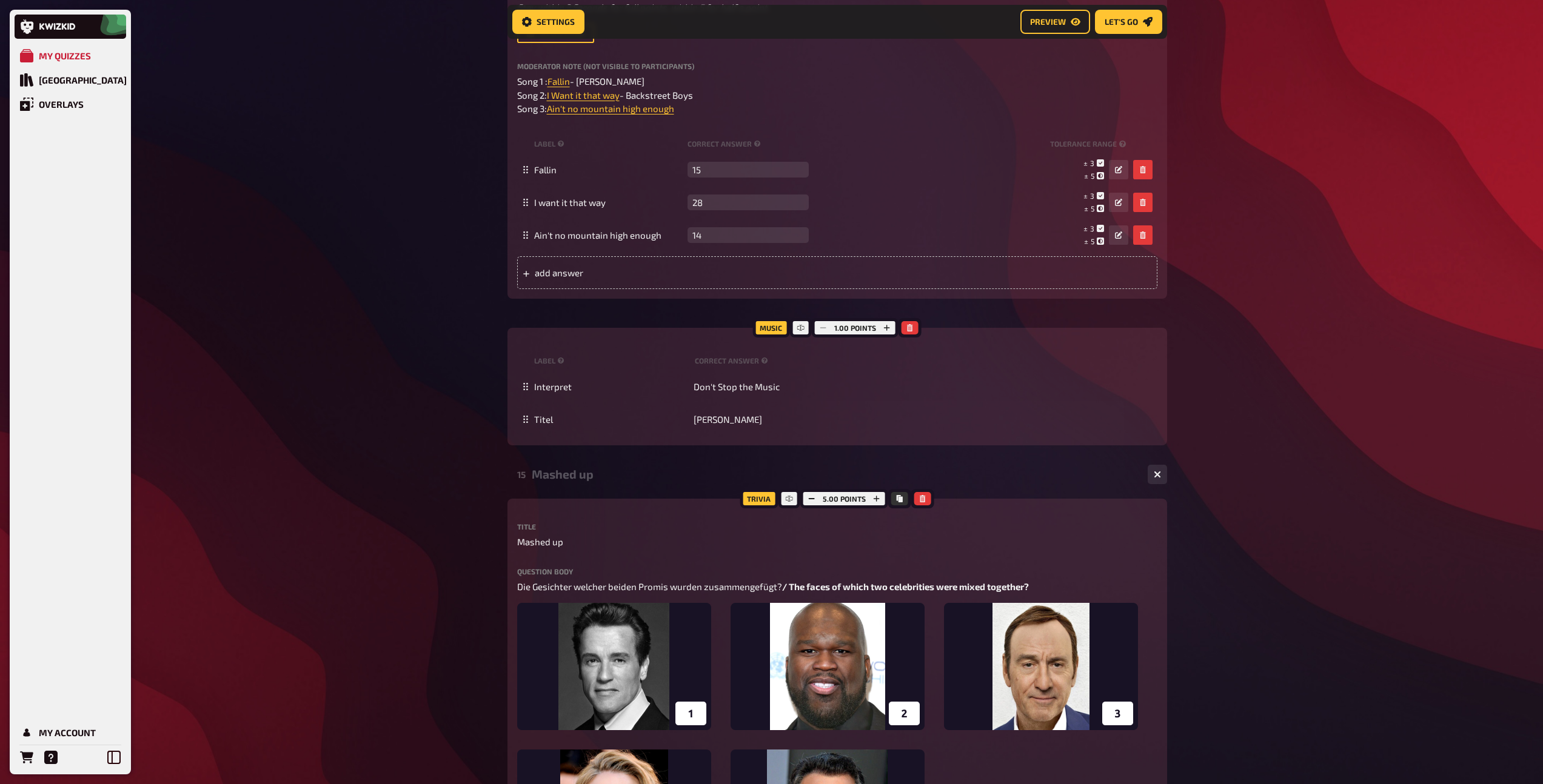
click at [566, 481] on div "Mashed up" at bounding box center [834, 474] width 606 height 14
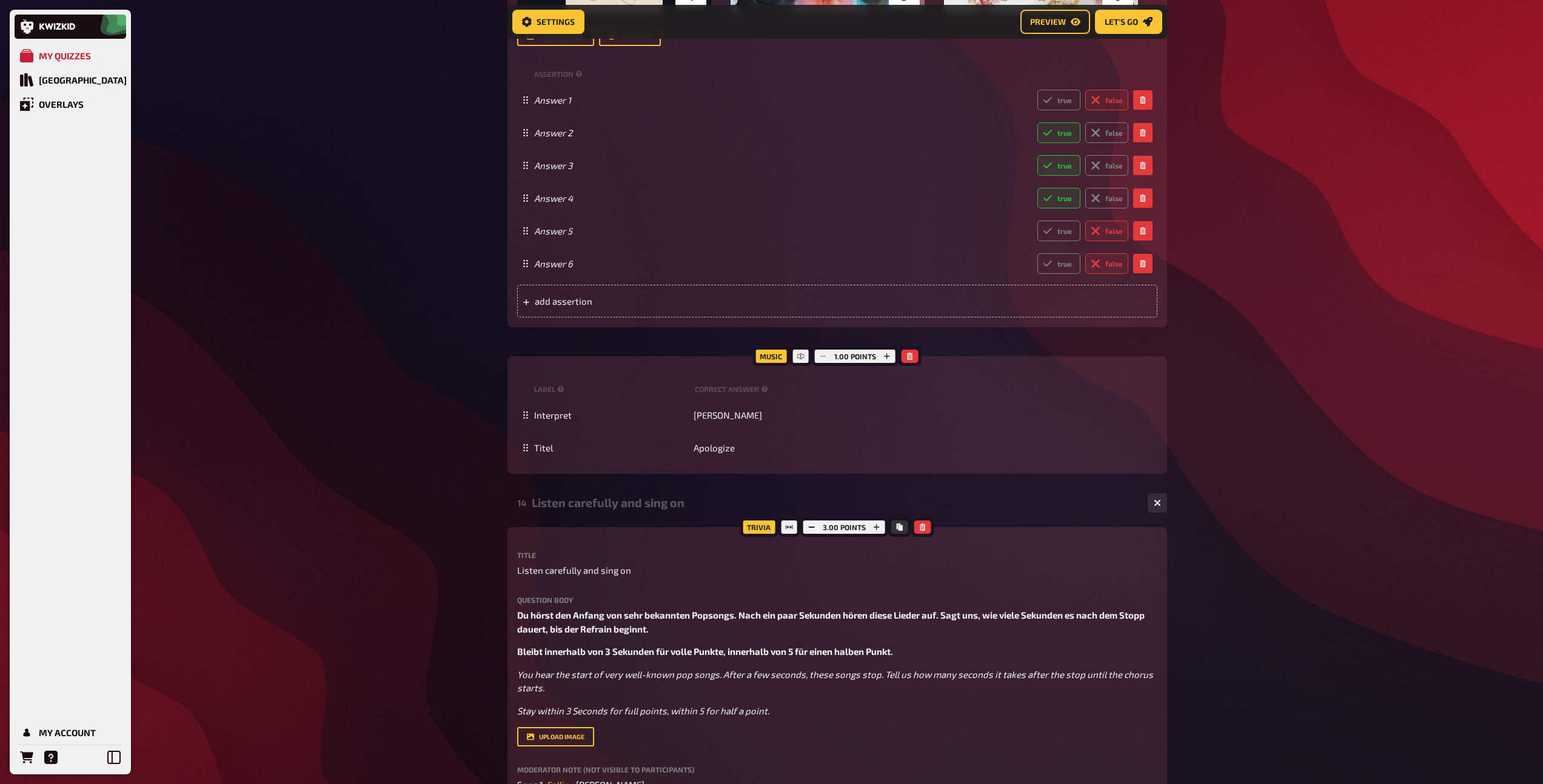
click at [569, 501] on div "Listen carefully and sing on" at bounding box center [834, 502] width 606 height 14
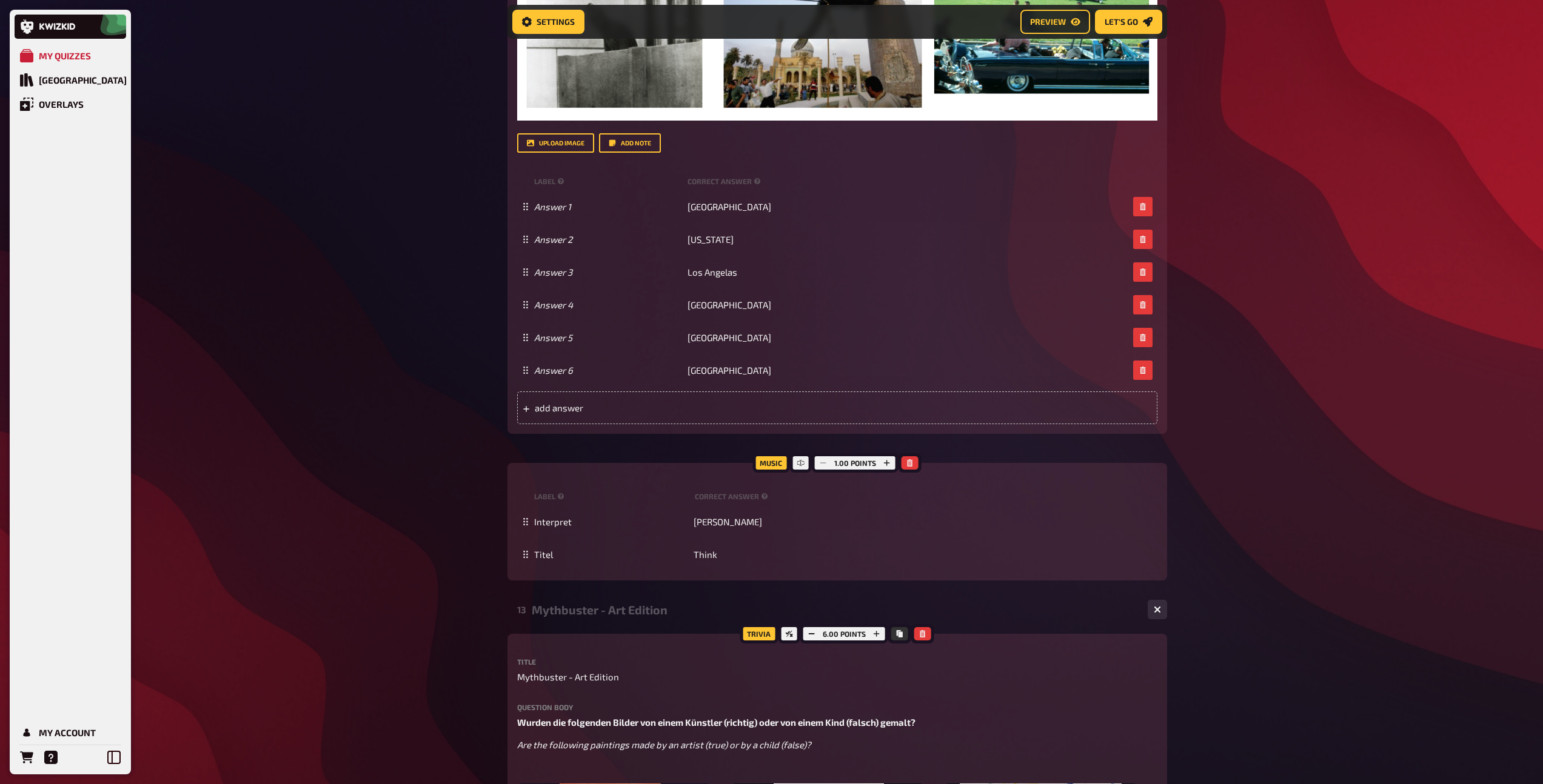
scroll to position [2424, 0]
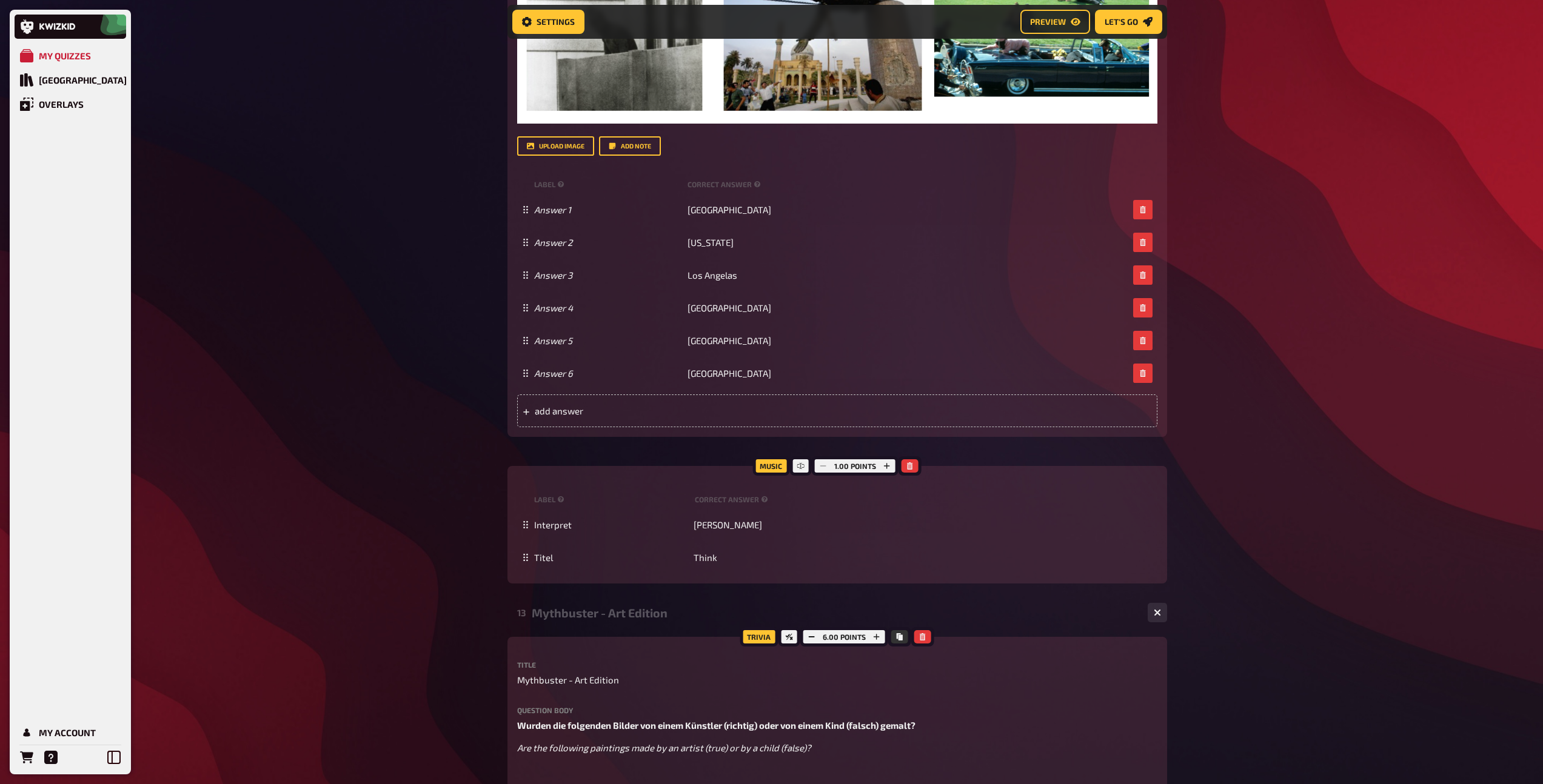
click at [607, 612] on div "Mythbuster - Art Edition" at bounding box center [834, 613] width 606 height 14
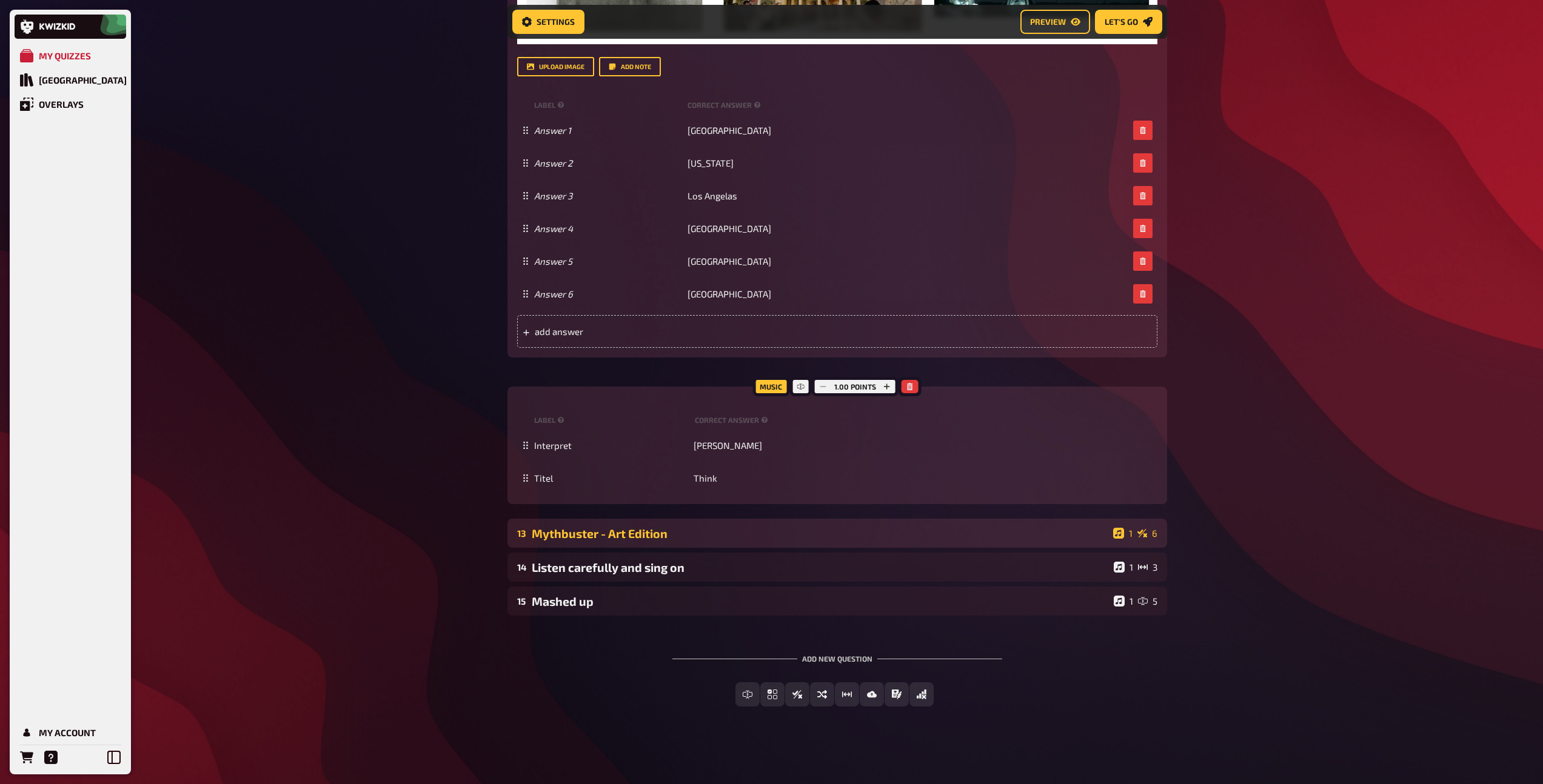
scroll to position [1746, 0]
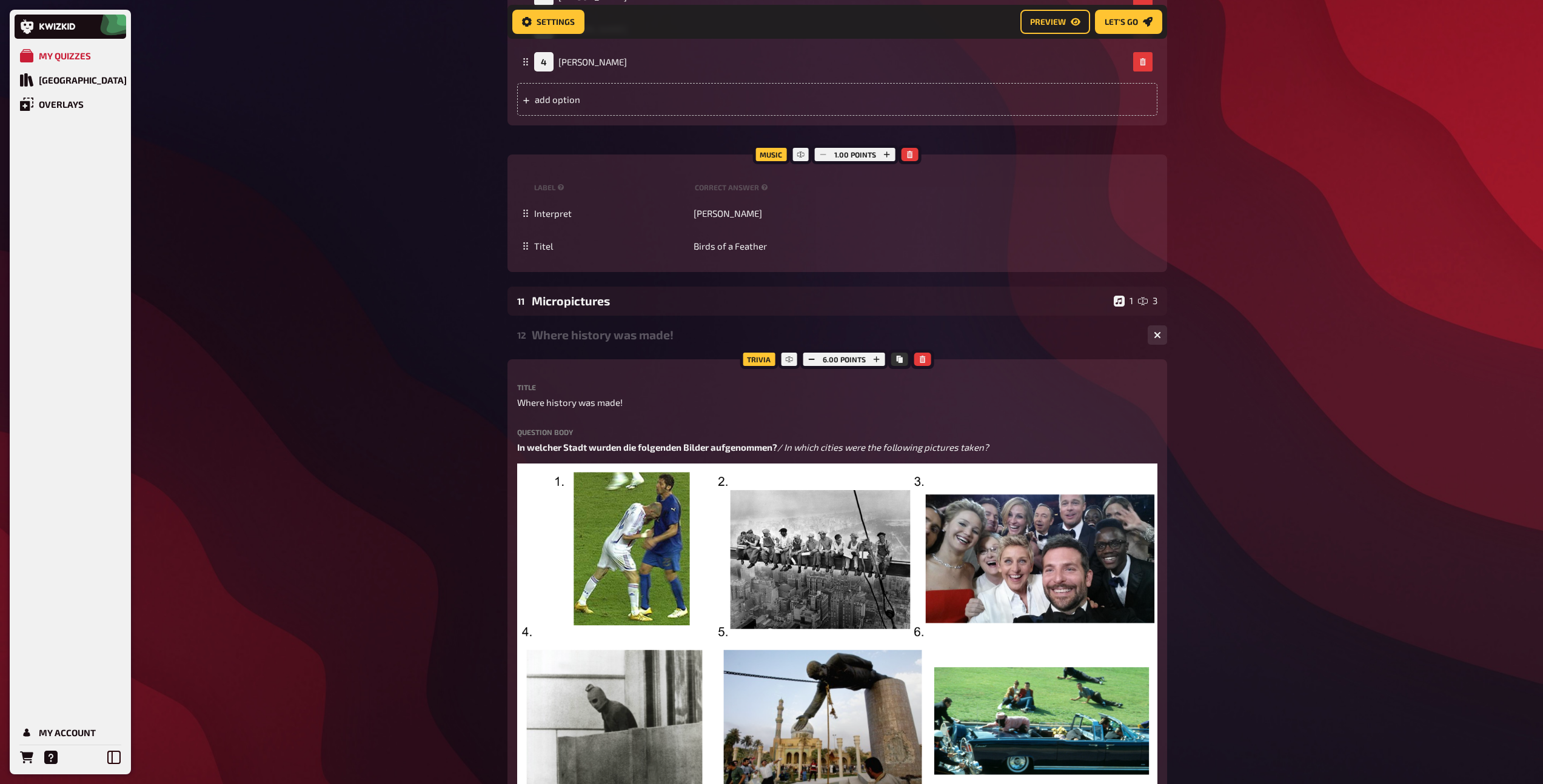
click at [573, 338] on div "Where history was made!" at bounding box center [834, 334] width 606 height 14
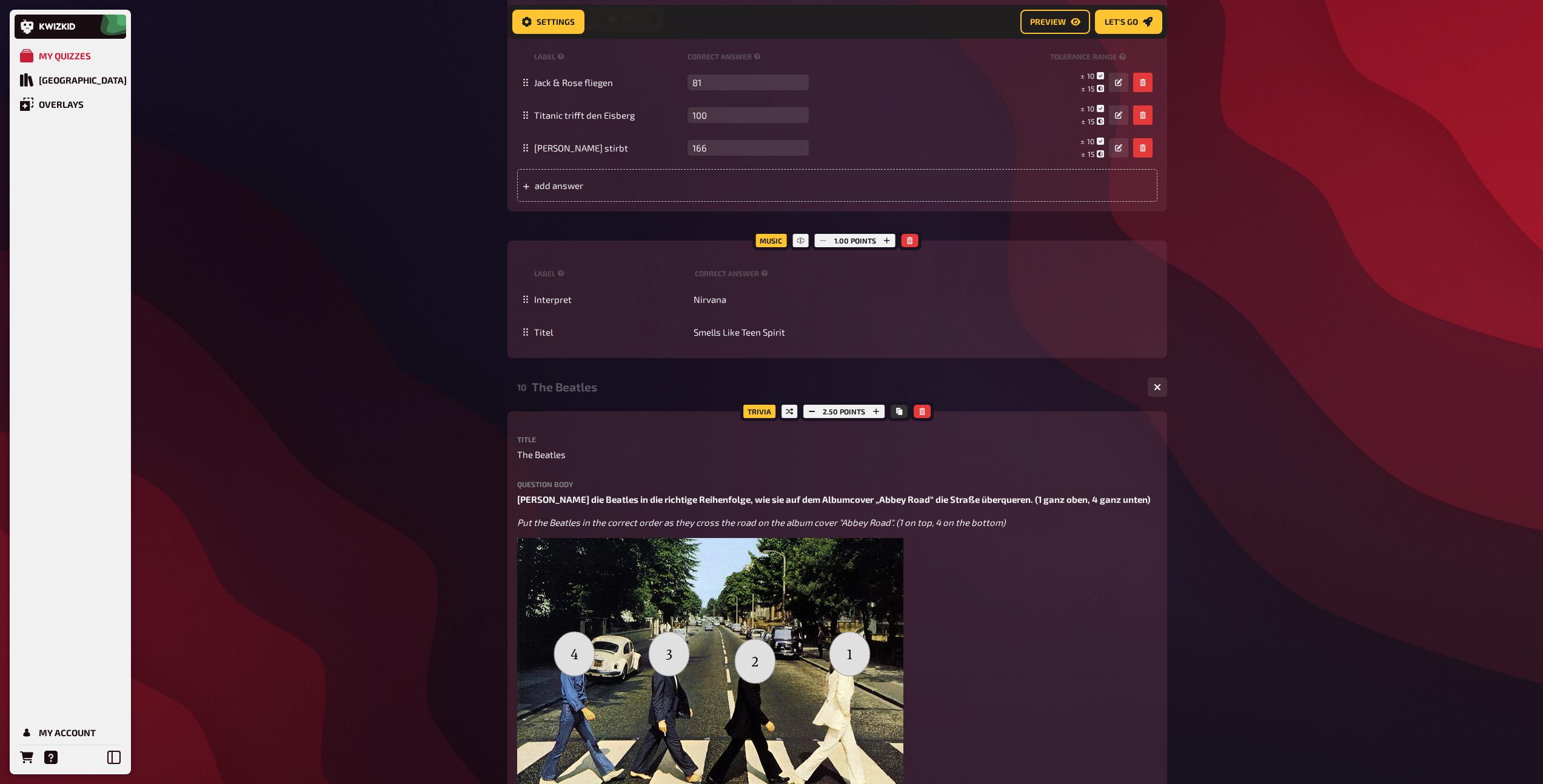
click at [566, 394] on div "The Beatles" at bounding box center [834, 387] width 606 height 14
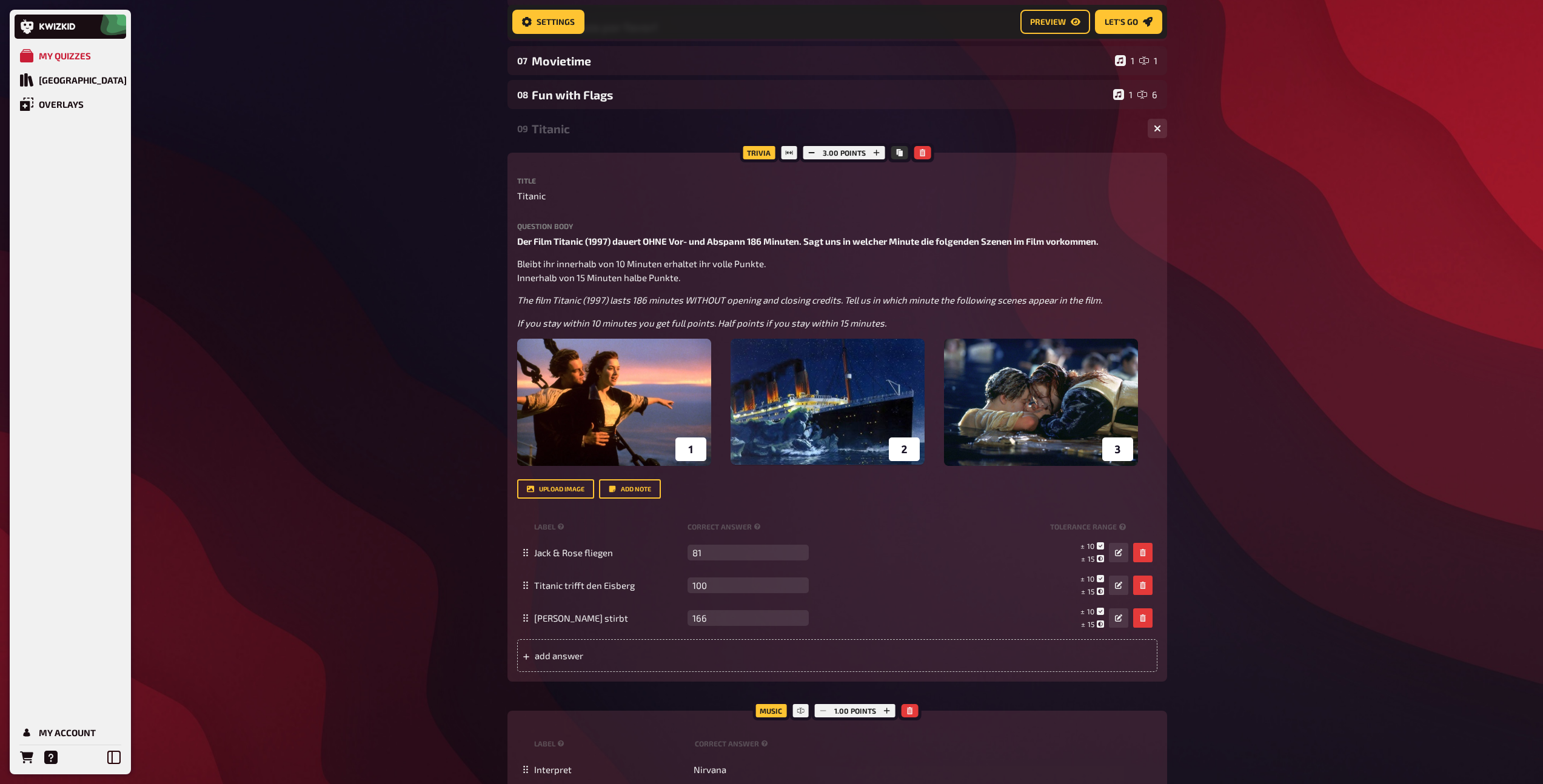
scroll to position [88, 0]
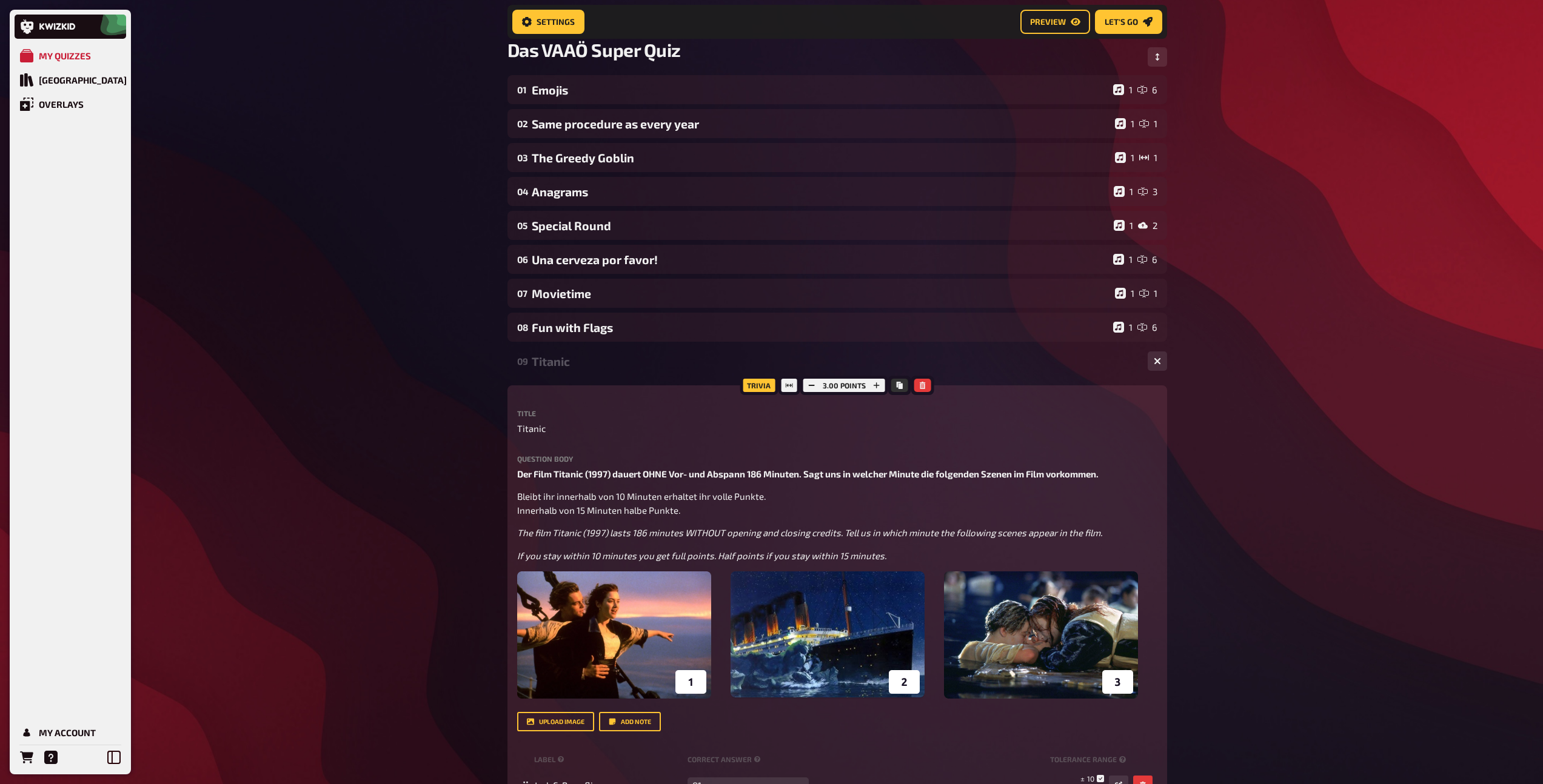
click at [566, 381] on div "09 Titanic 1 3 Trivia 3.00 points Title Titanic Question body Der Film Titanic …" at bounding box center [837, 703] width 659 height 714
click at [567, 354] on div "Titanic" at bounding box center [834, 361] width 606 height 14
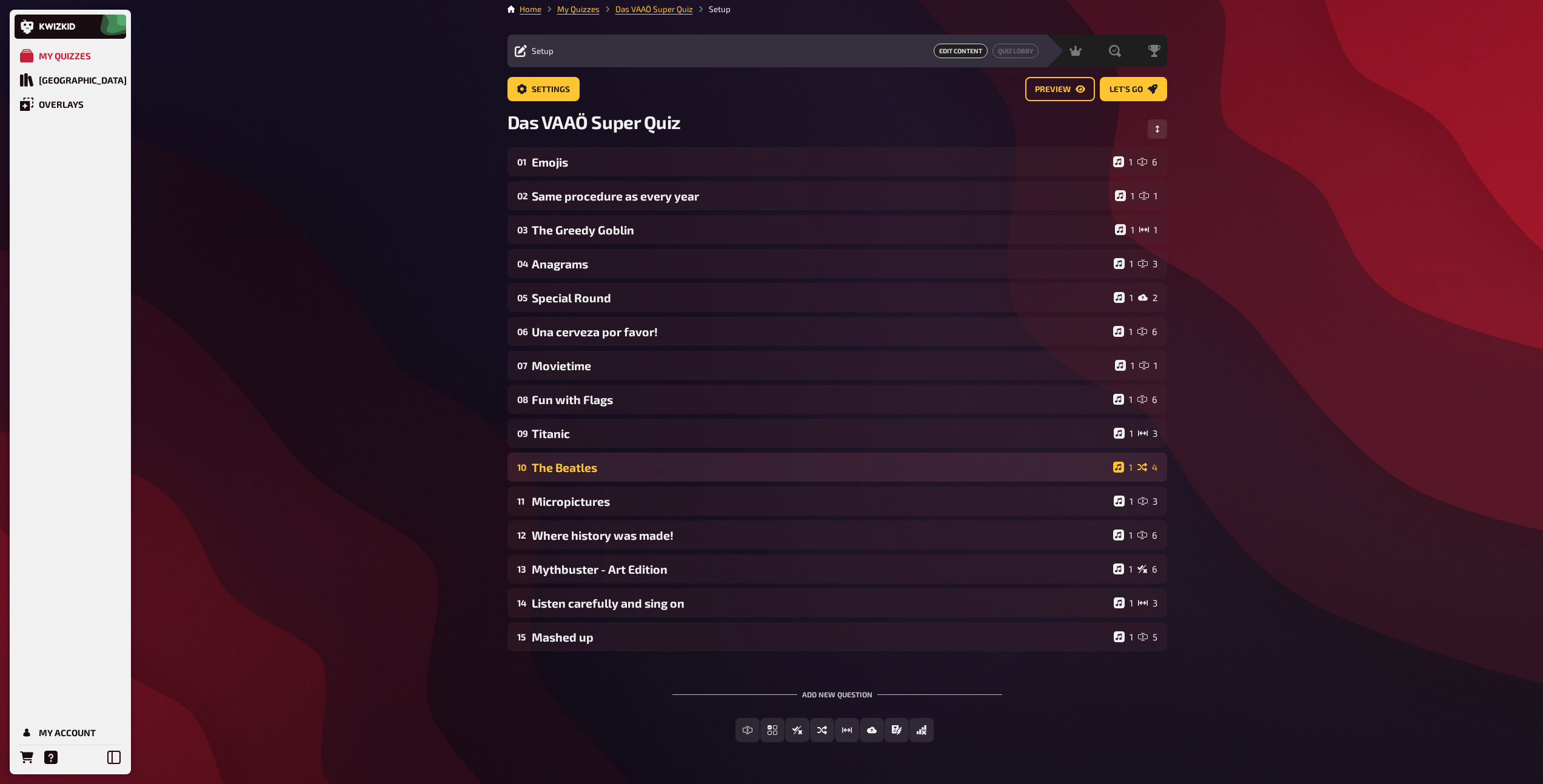
scroll to position [0, 0]
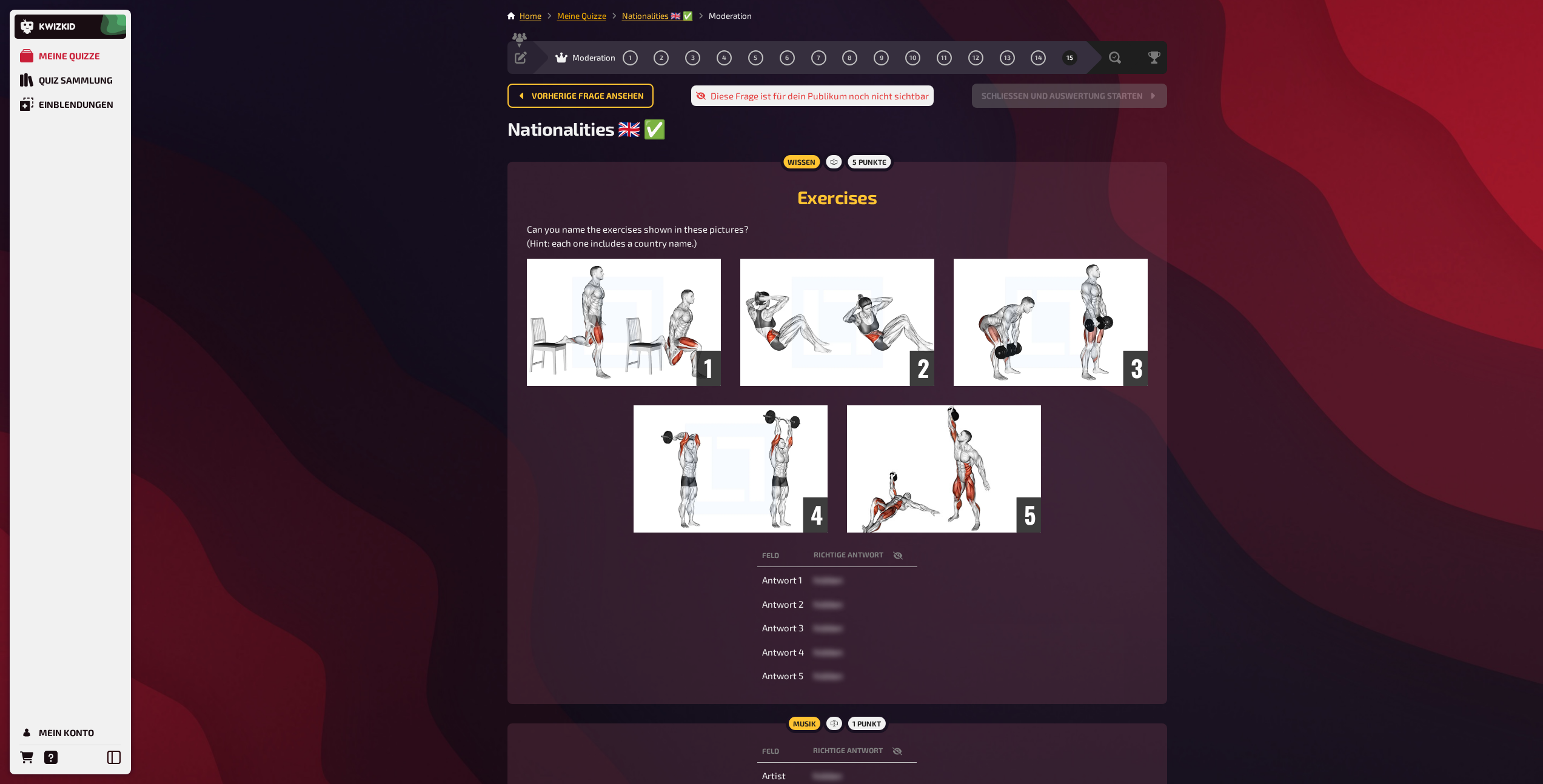
click at [570, 18] on link "Meine Quizze" at bounding box center [582, 15] width 49 height 10
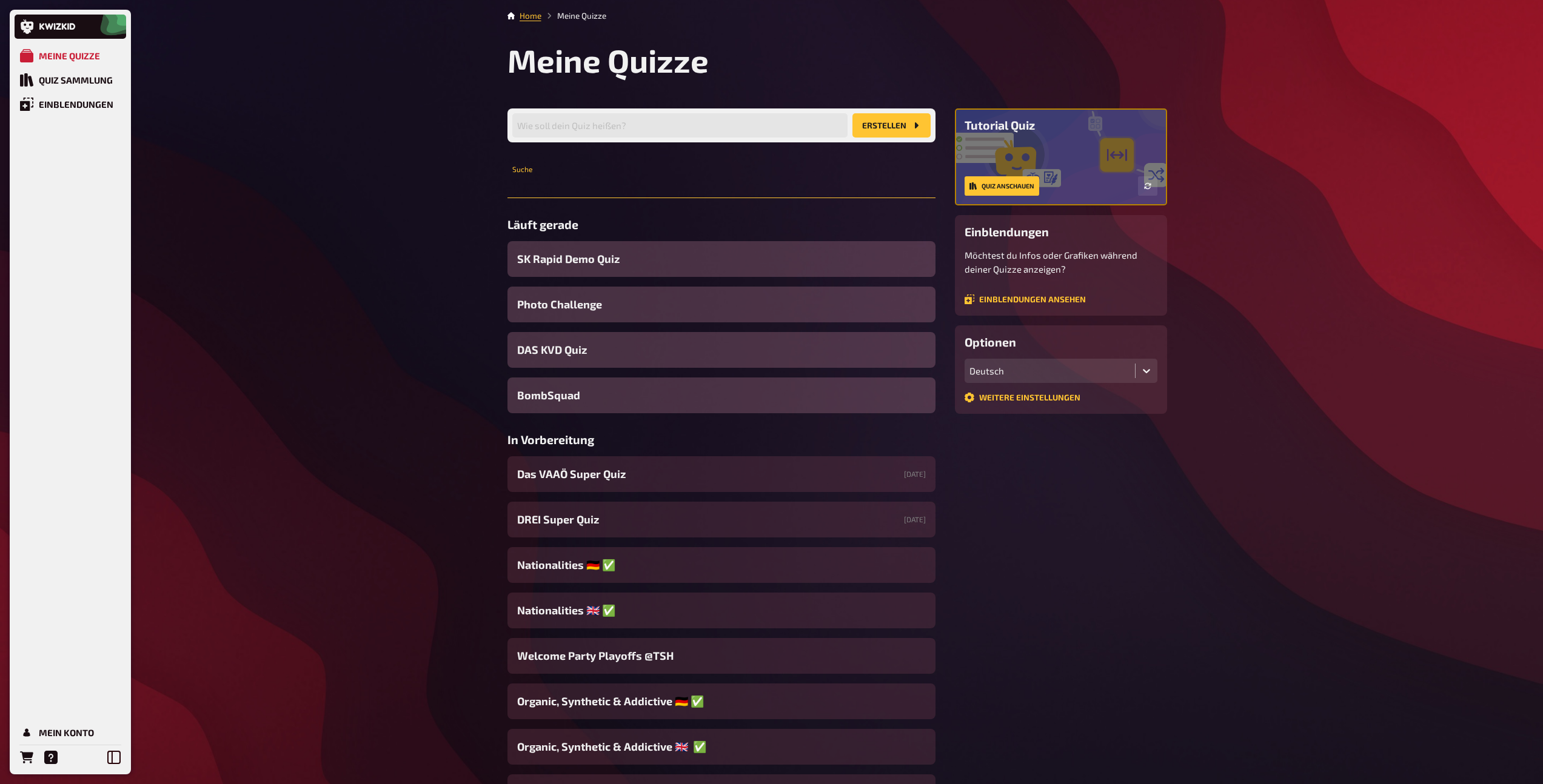
click at [599, 182] on input "text" at bounding box center [721, 186] width 428 height 24
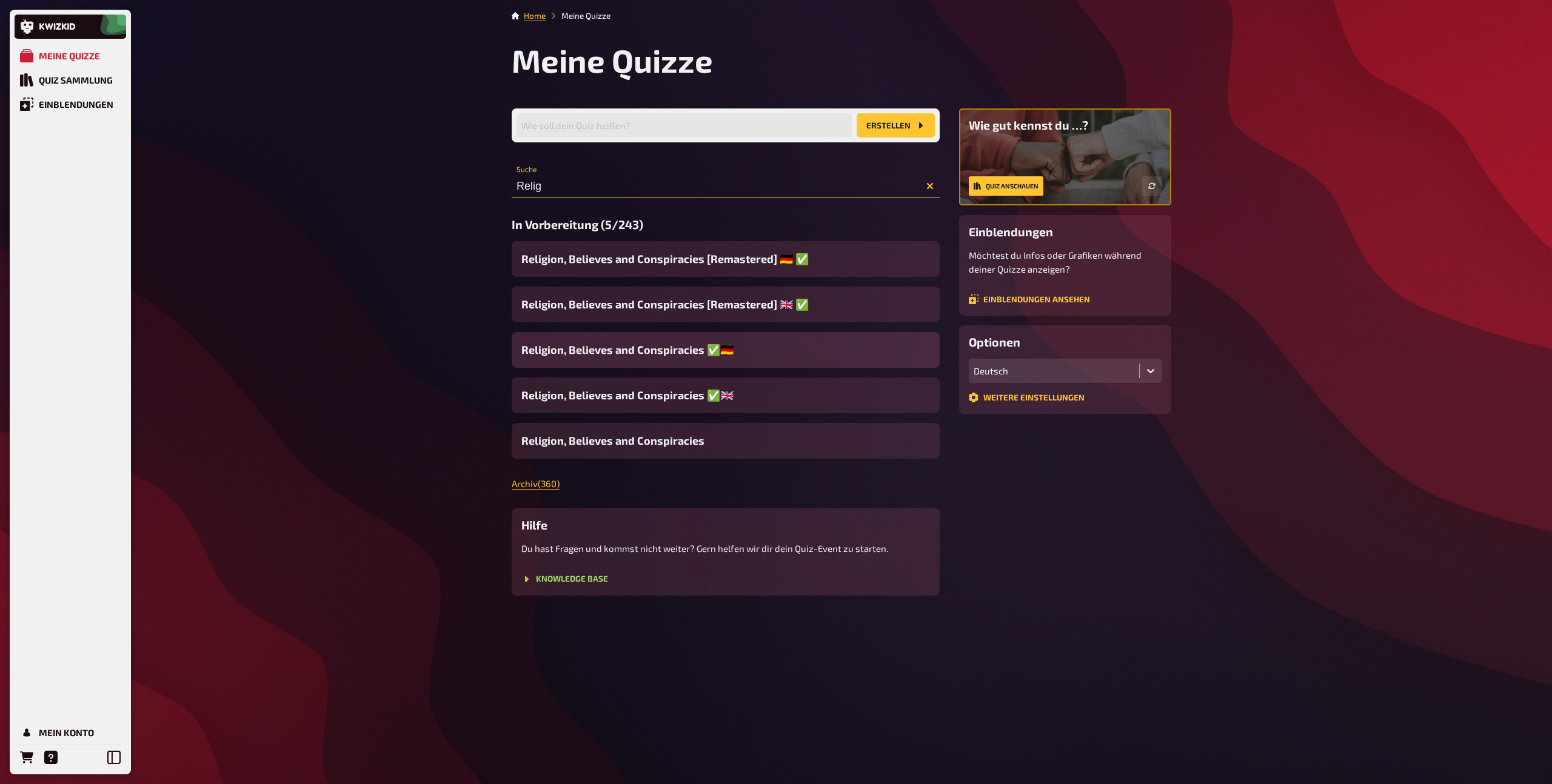
type input "Relig"
click at [630, 360] on div "Religion, Believes and Conspiracies ✅​🇩🇪​" at bounding box center [725, 350] width 428 height 36
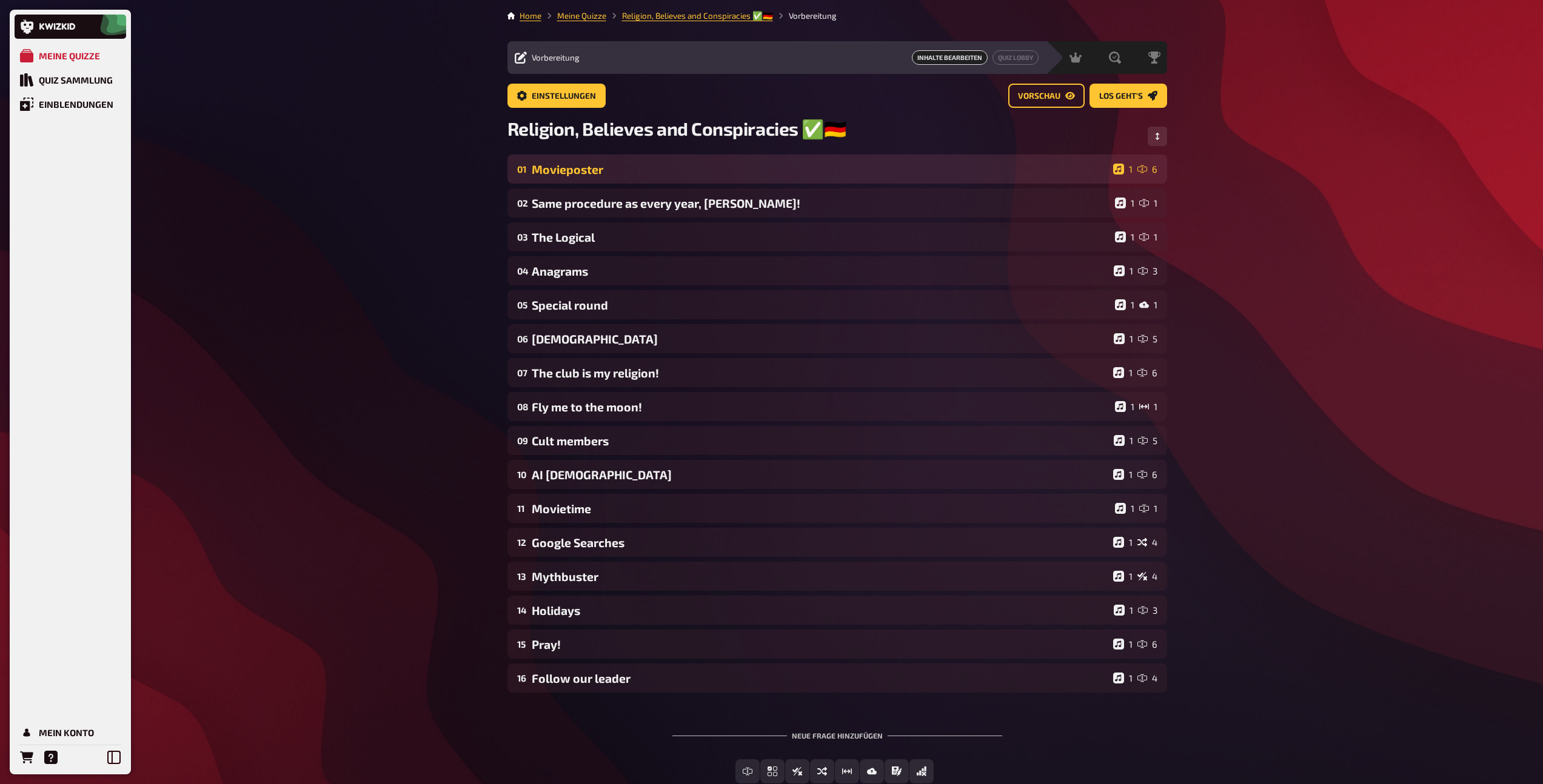
click at [615, 182] on div "01 Movieposter 1 6" at bounding box center [837, 169] width 659 height 29
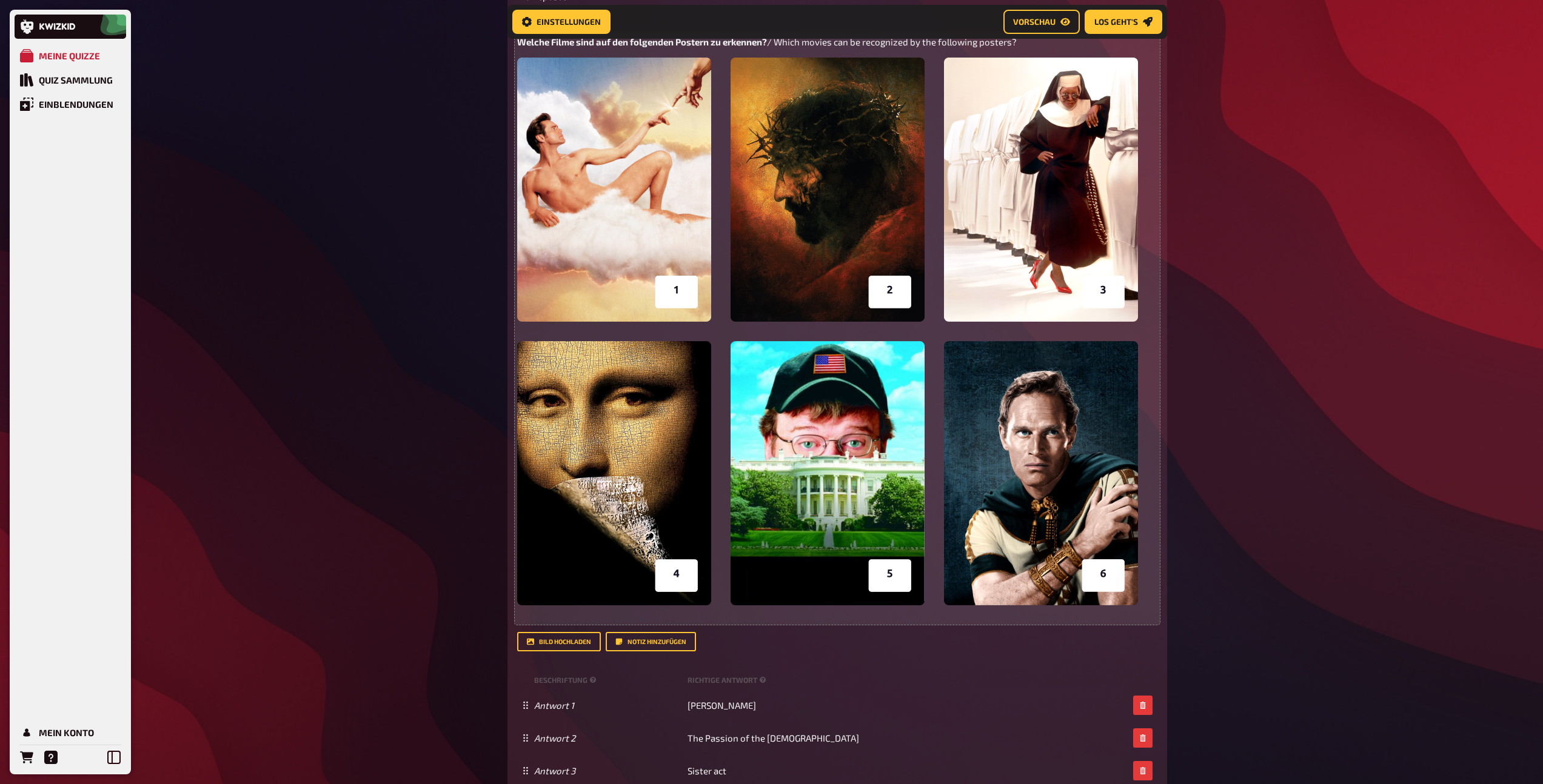
scroll to position [10, 0]
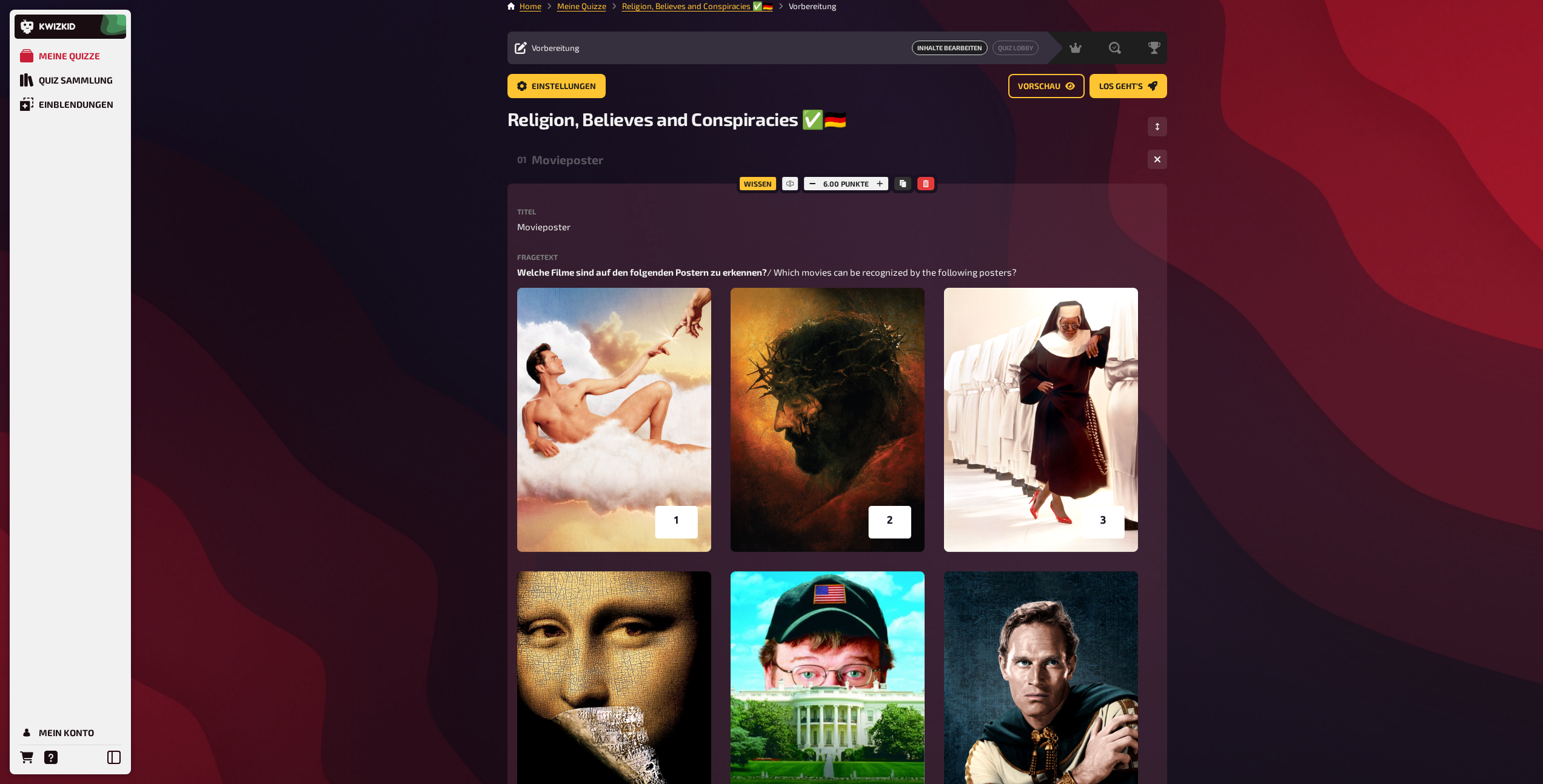
click at [573, 164] on div "Movieposter" at bounding box center [834, 159] width 606 height 14
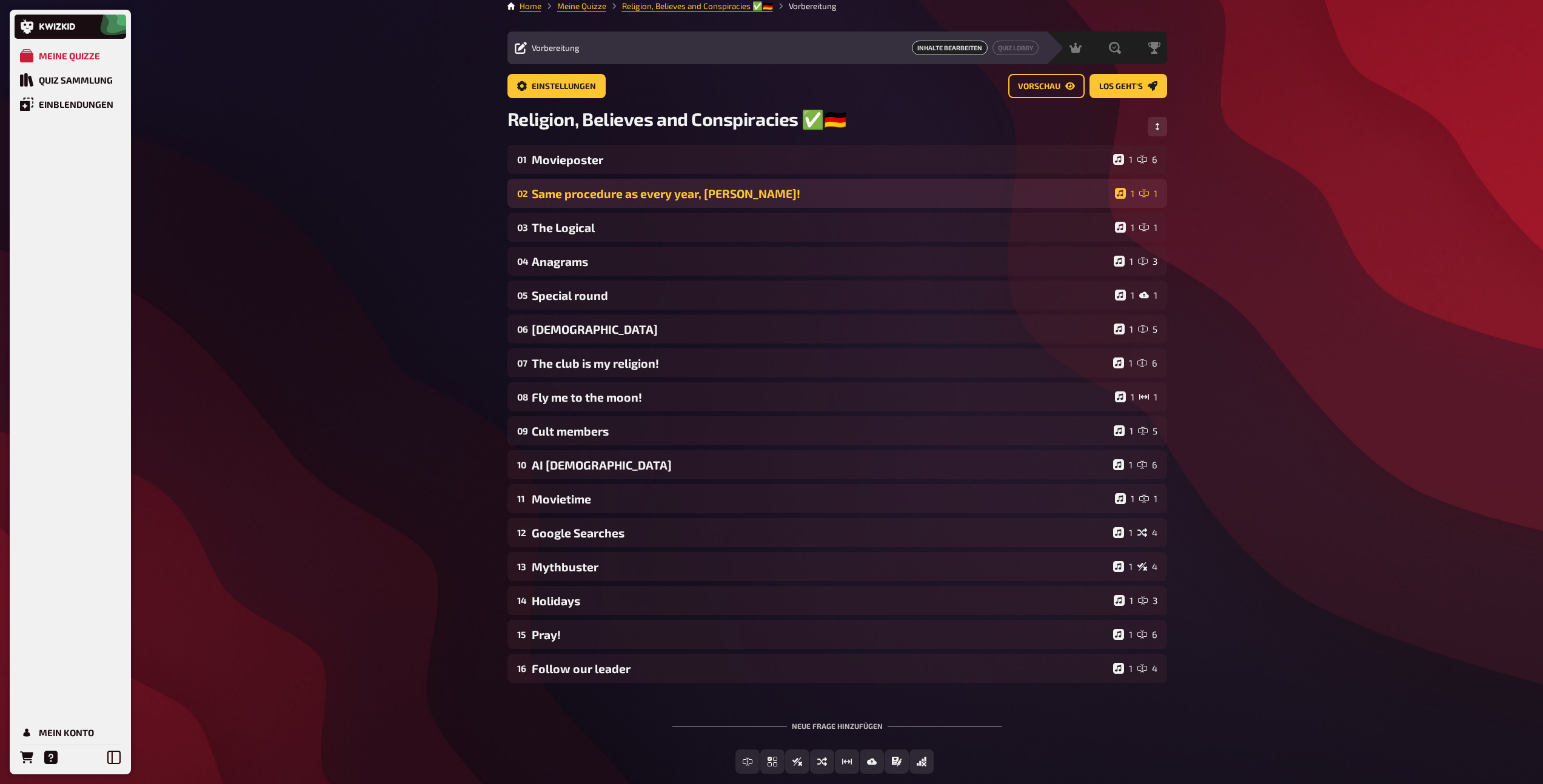
click at [580, 200] on div "Same procedure as every year, James!" at bounding box center [820, 194] width 579 height 14
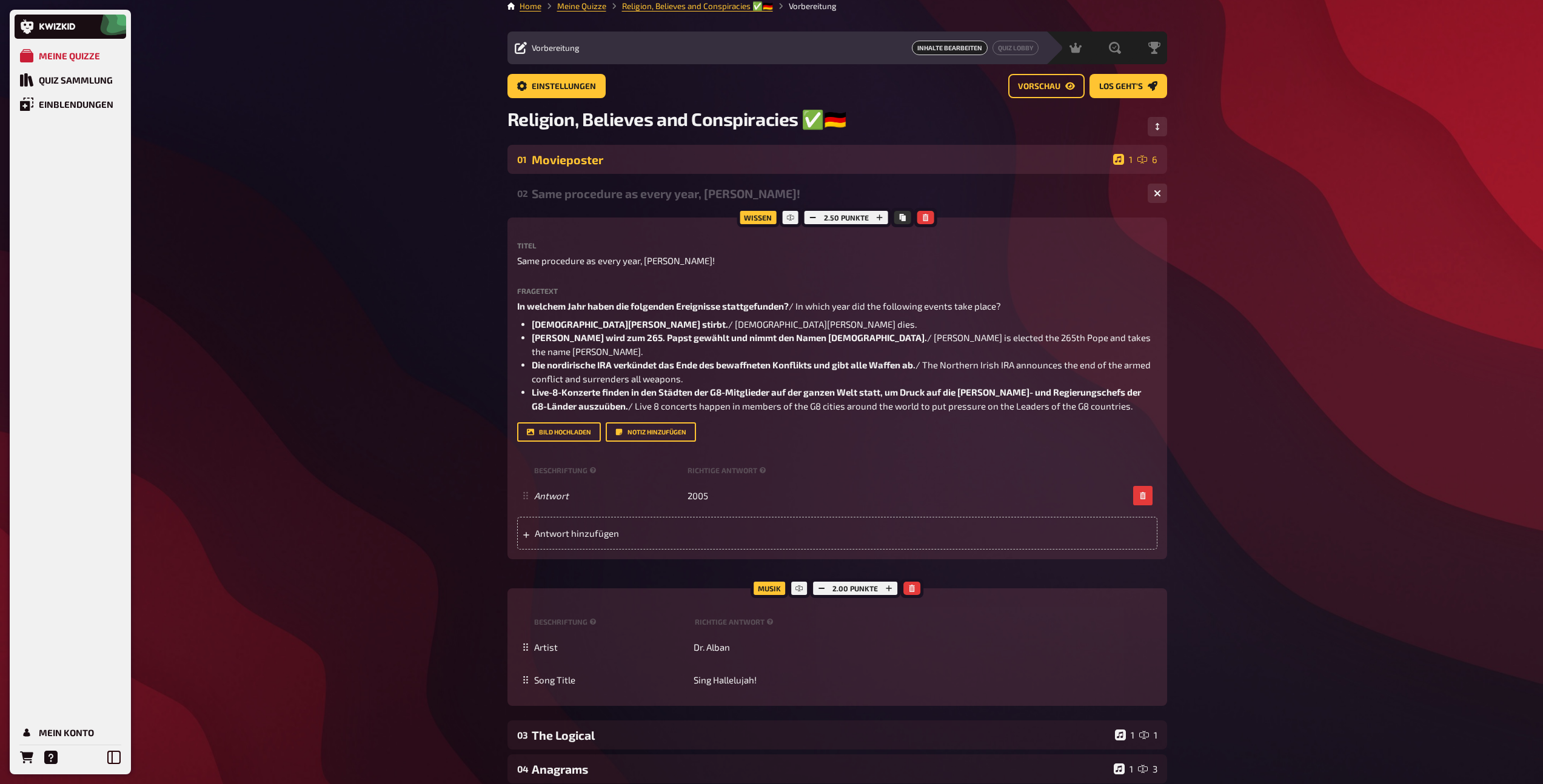
click at [588, 161] on div "Movieposter" at bounding box center [820, 159] width 576 height 14
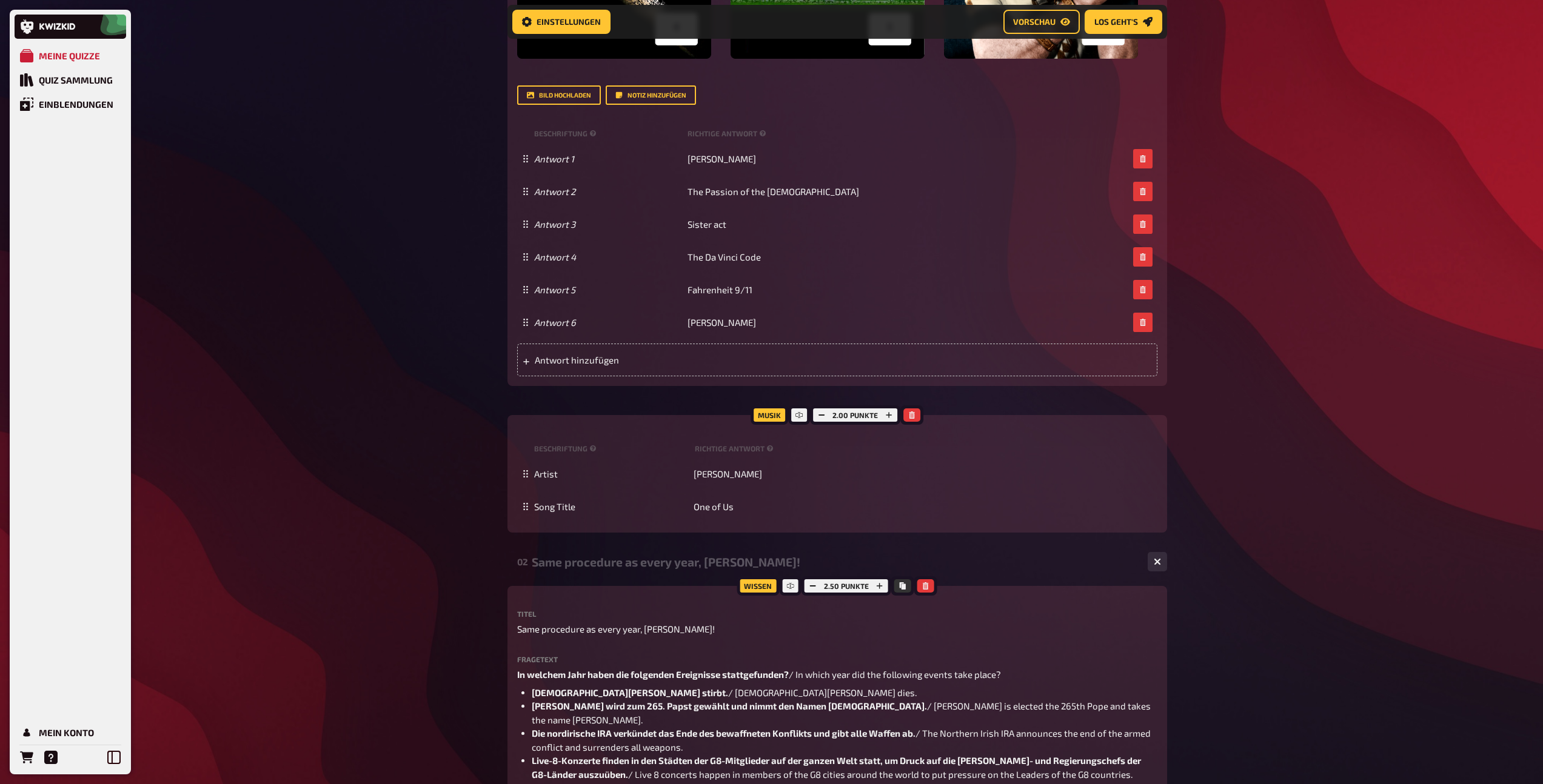
scroll to position [932, 0]
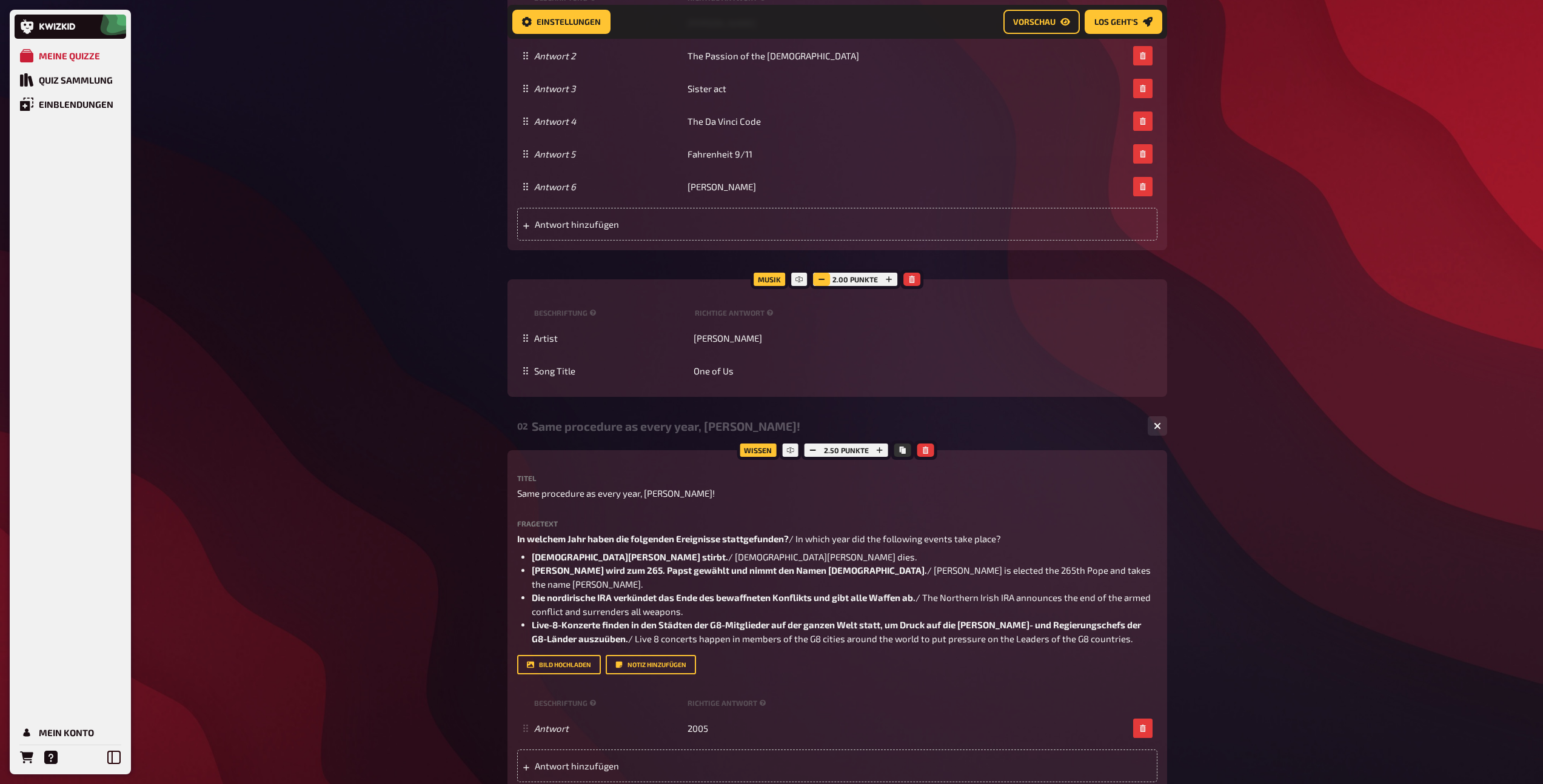
click at [820, 277] on icon "button" at bounding box center [822, 280] width 8 height 8
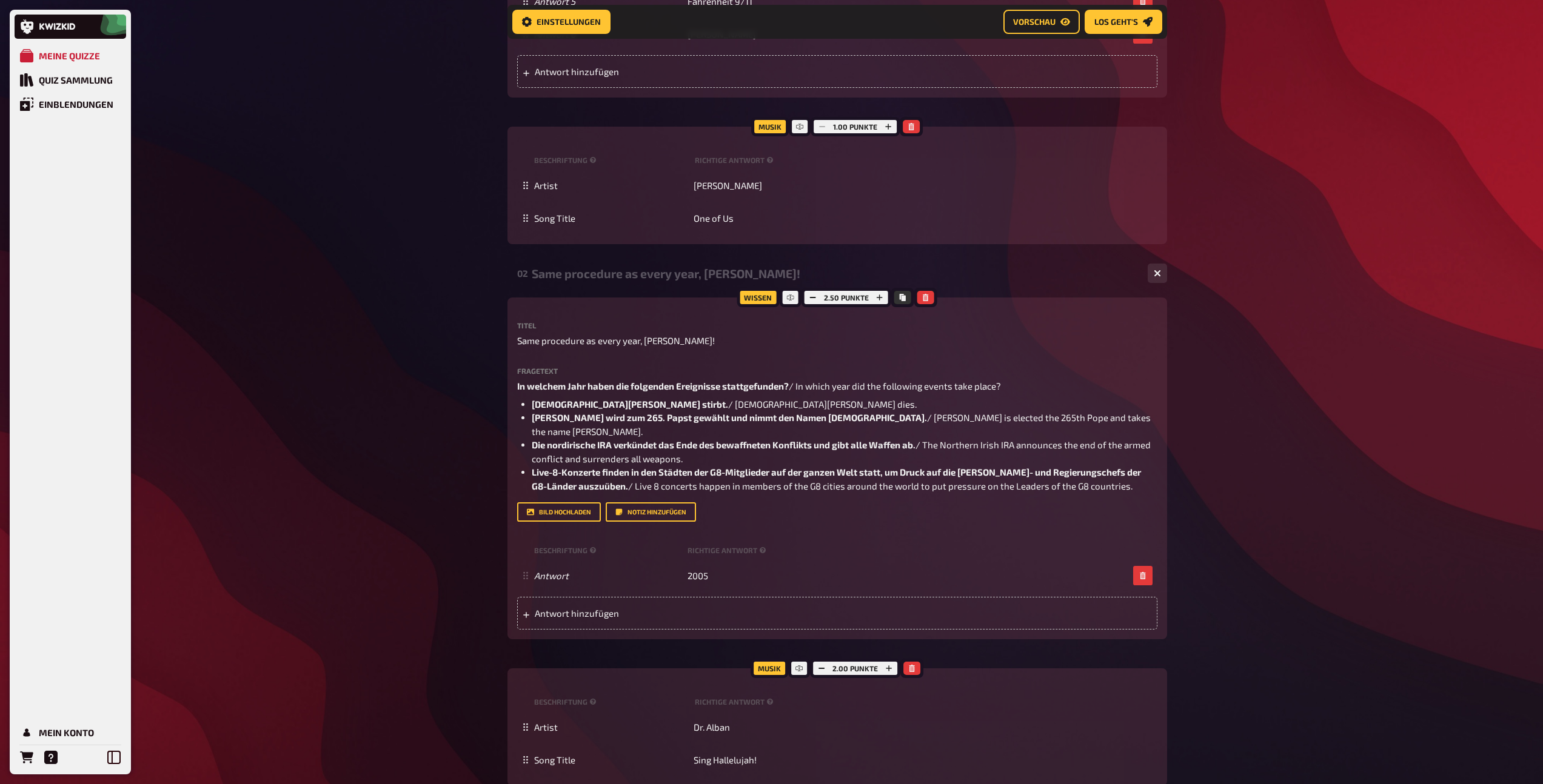
scroll to position [1270, 0]
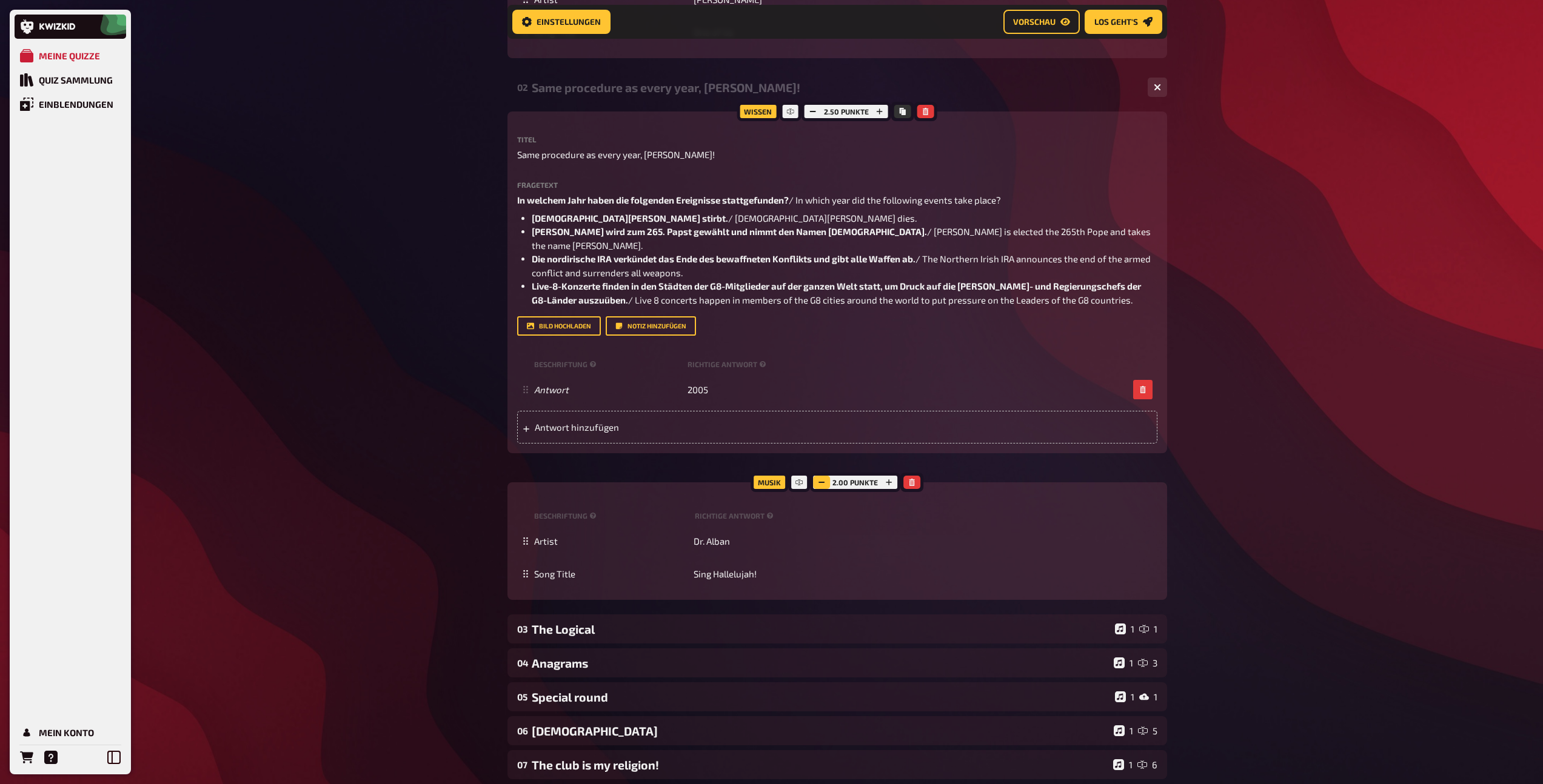
click at [821, 480] on icon "button" at bounding box center [822, 482] width 8 height 8
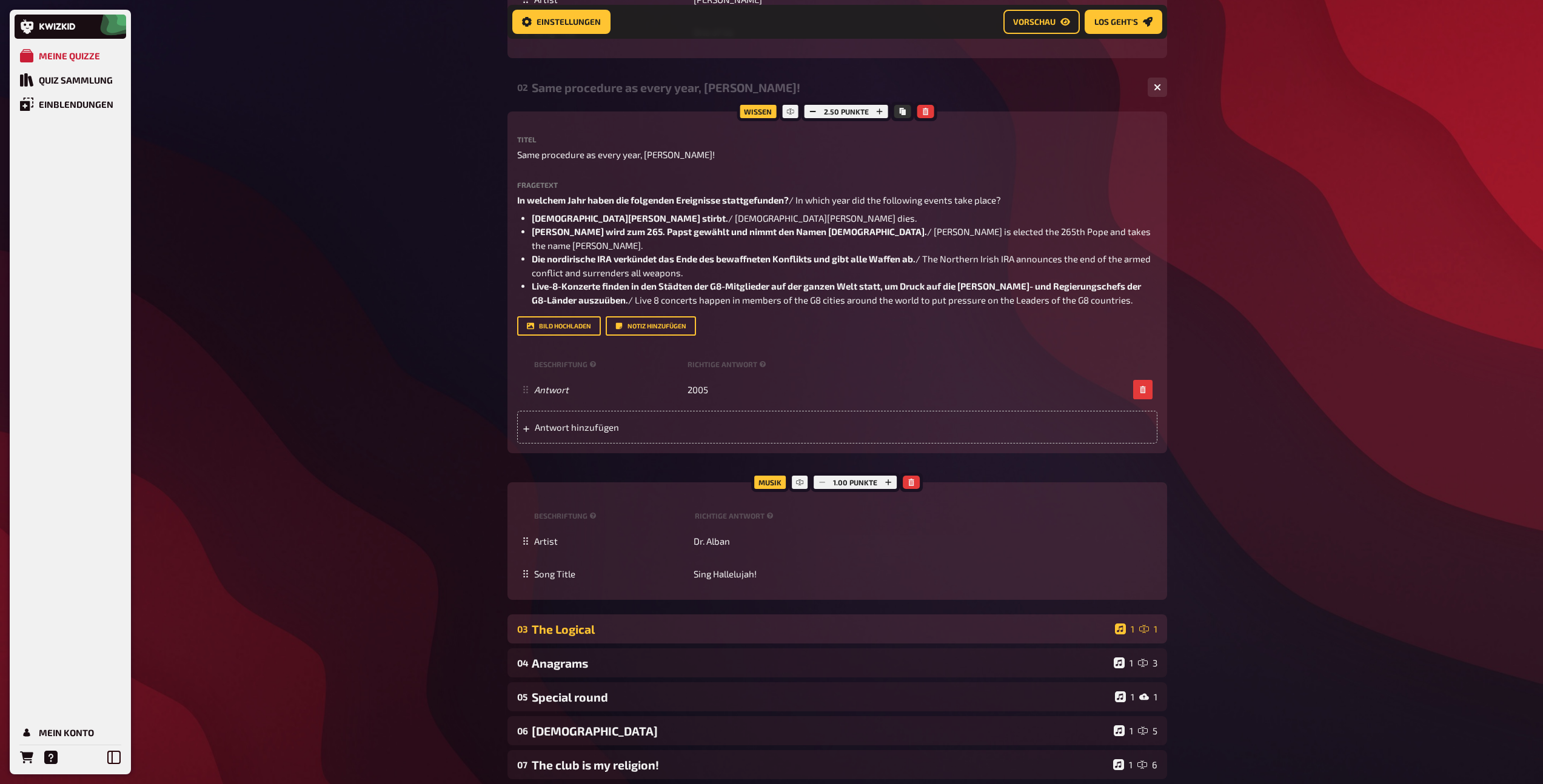
click at [768, 622] on div "03 The Logical 1 1" at bounding box center [837, 629] width 659 height 29
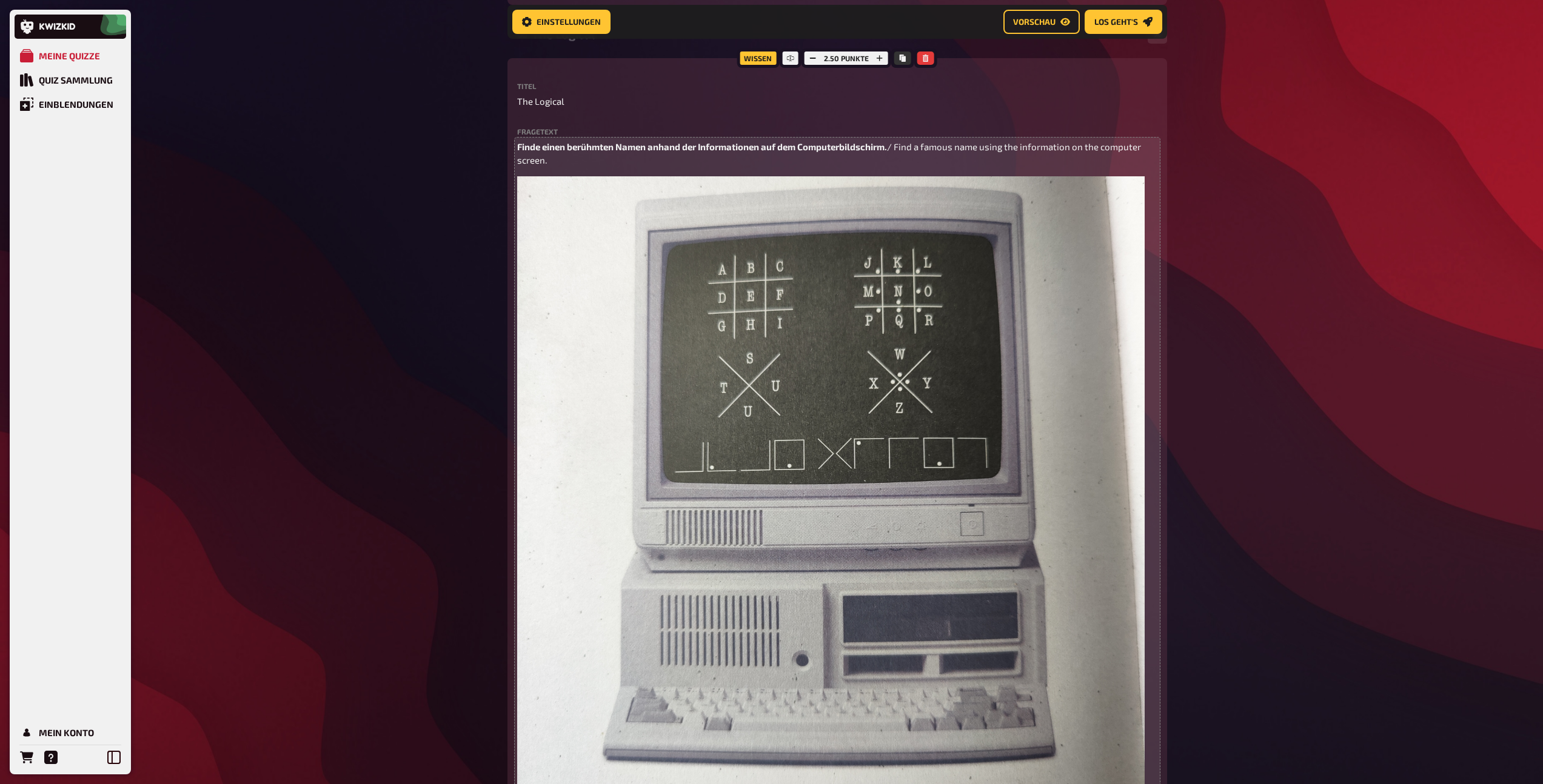
scroll to position [2270, 0]
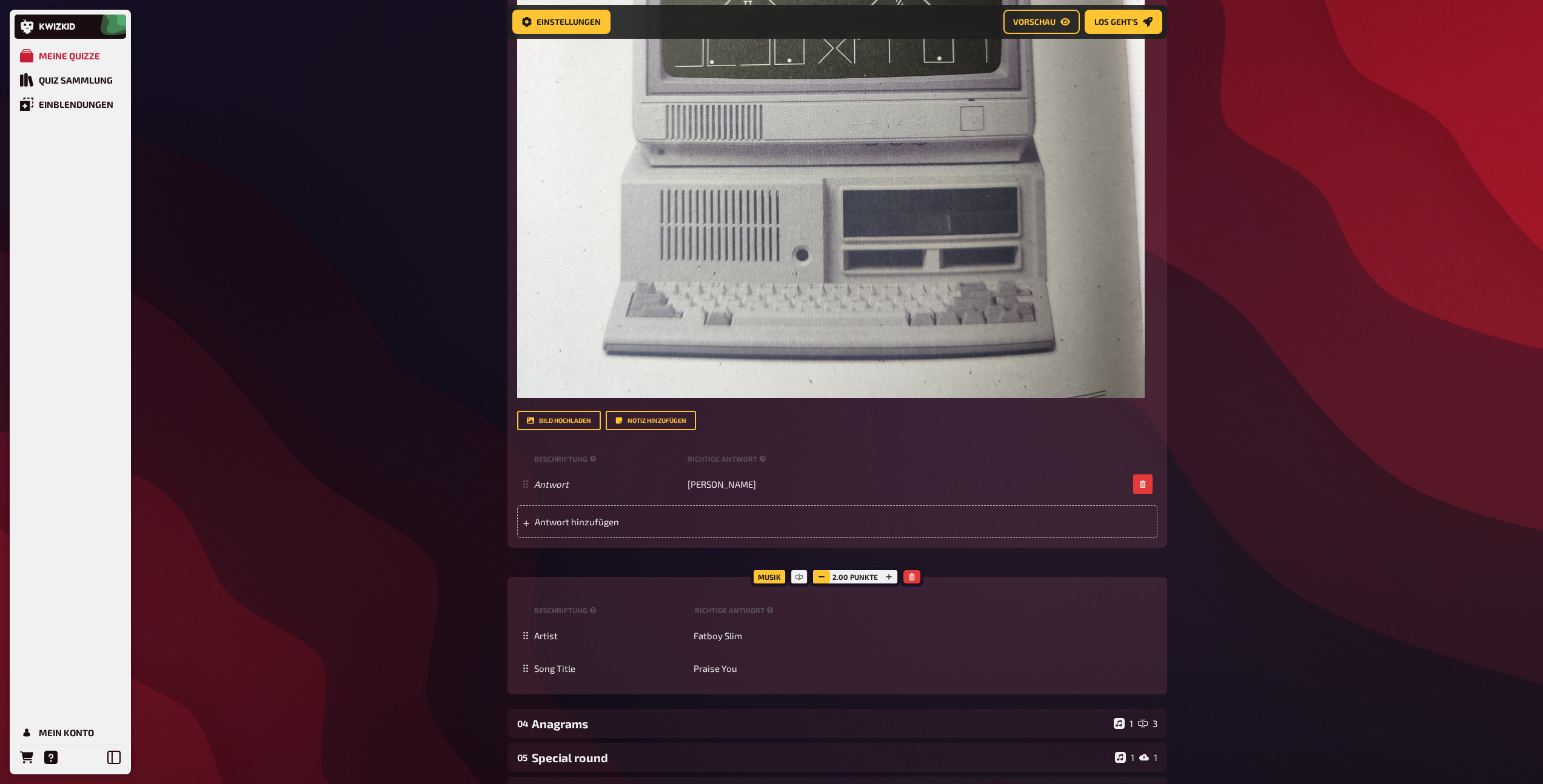
click at [820, 577] on icon "button" at bounding box center [822, 577] width 8 height 8
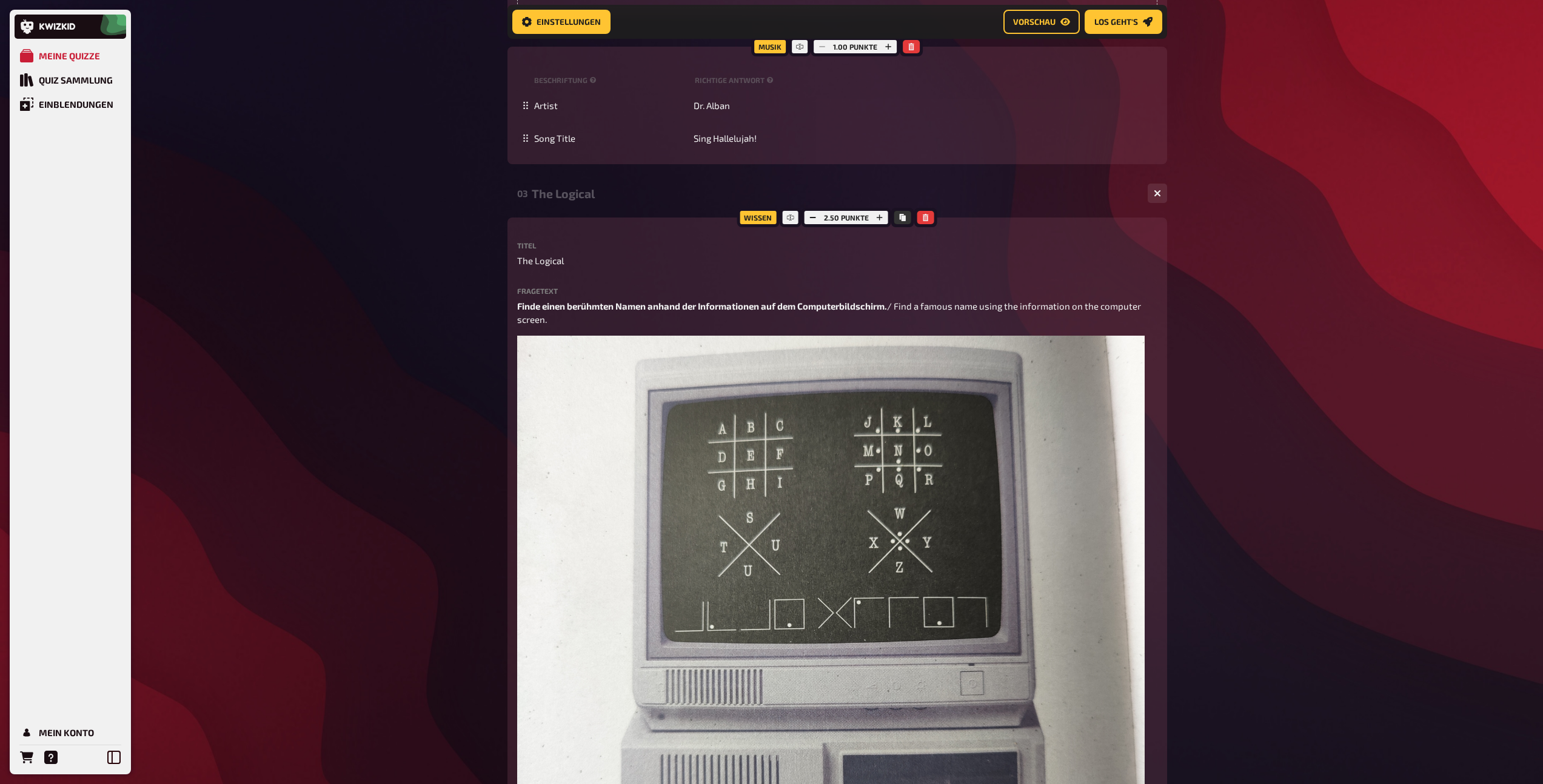
scroll to position [1700, 0]
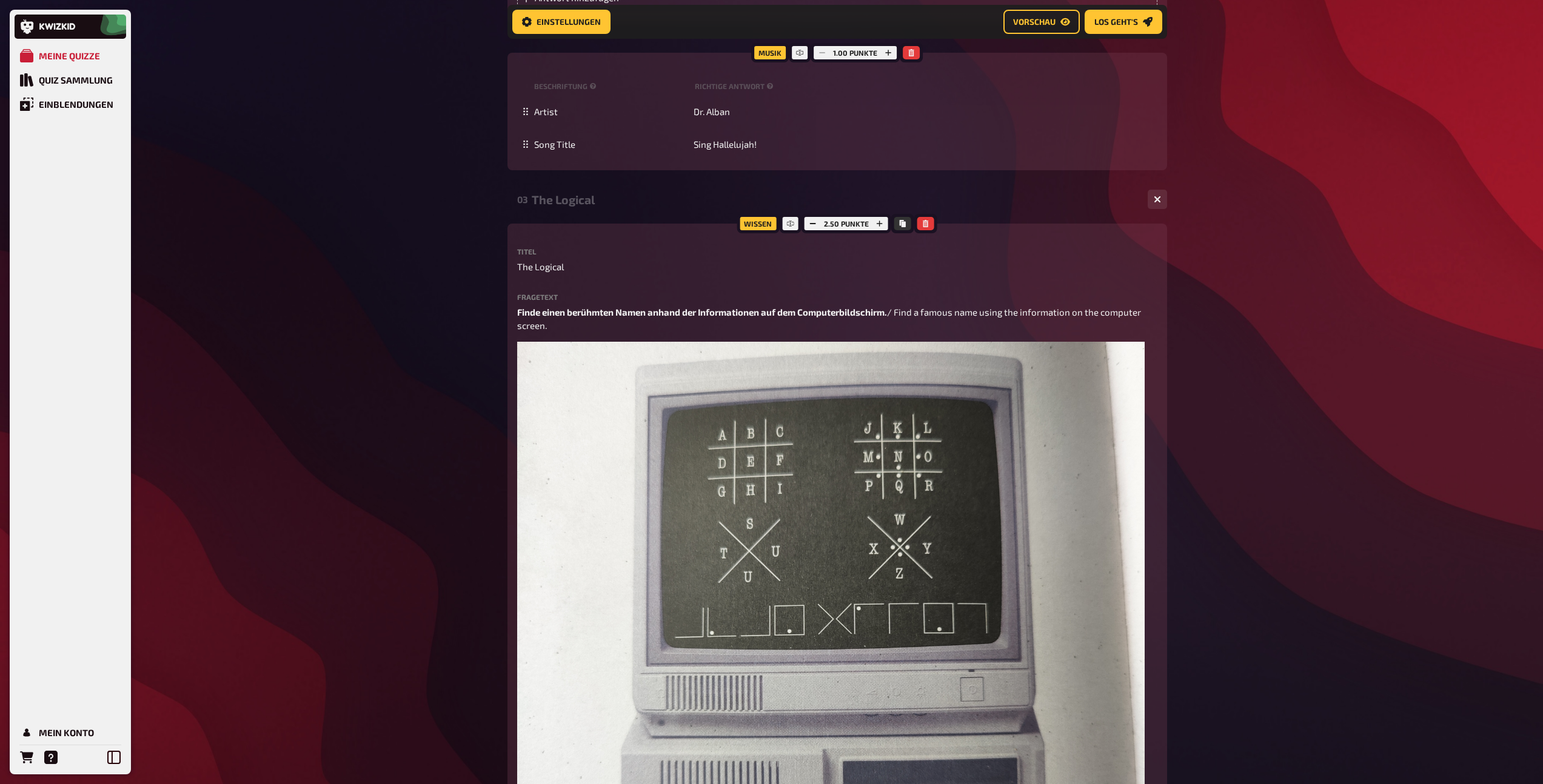
click at [588, 208] on div "03 The Logical 1 1" at bounding box center [837, 200] width 659 height 29
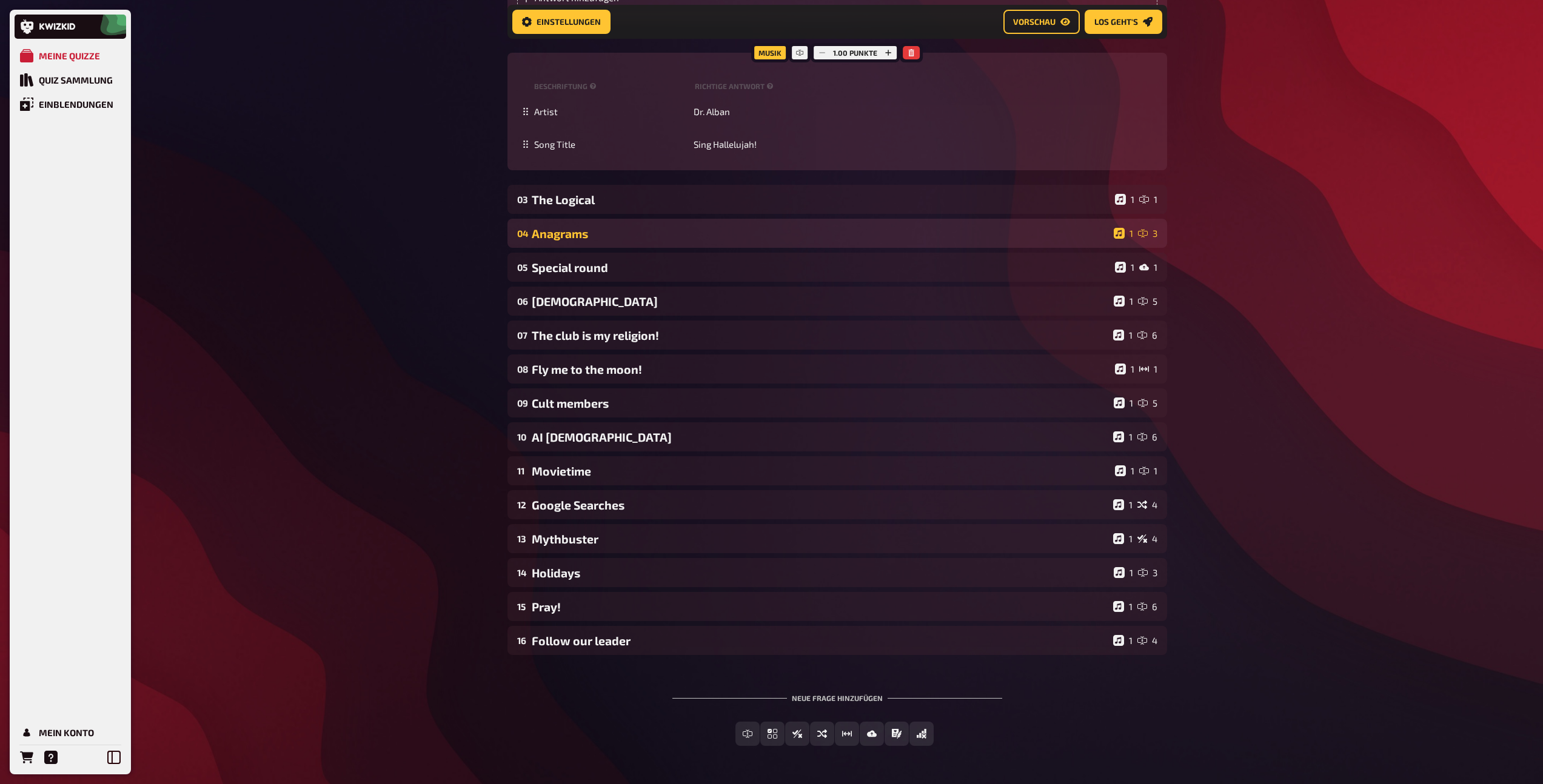
click at [595, 229] on div "Anagrams" at bounding box center [820, 233] width 577 height 14
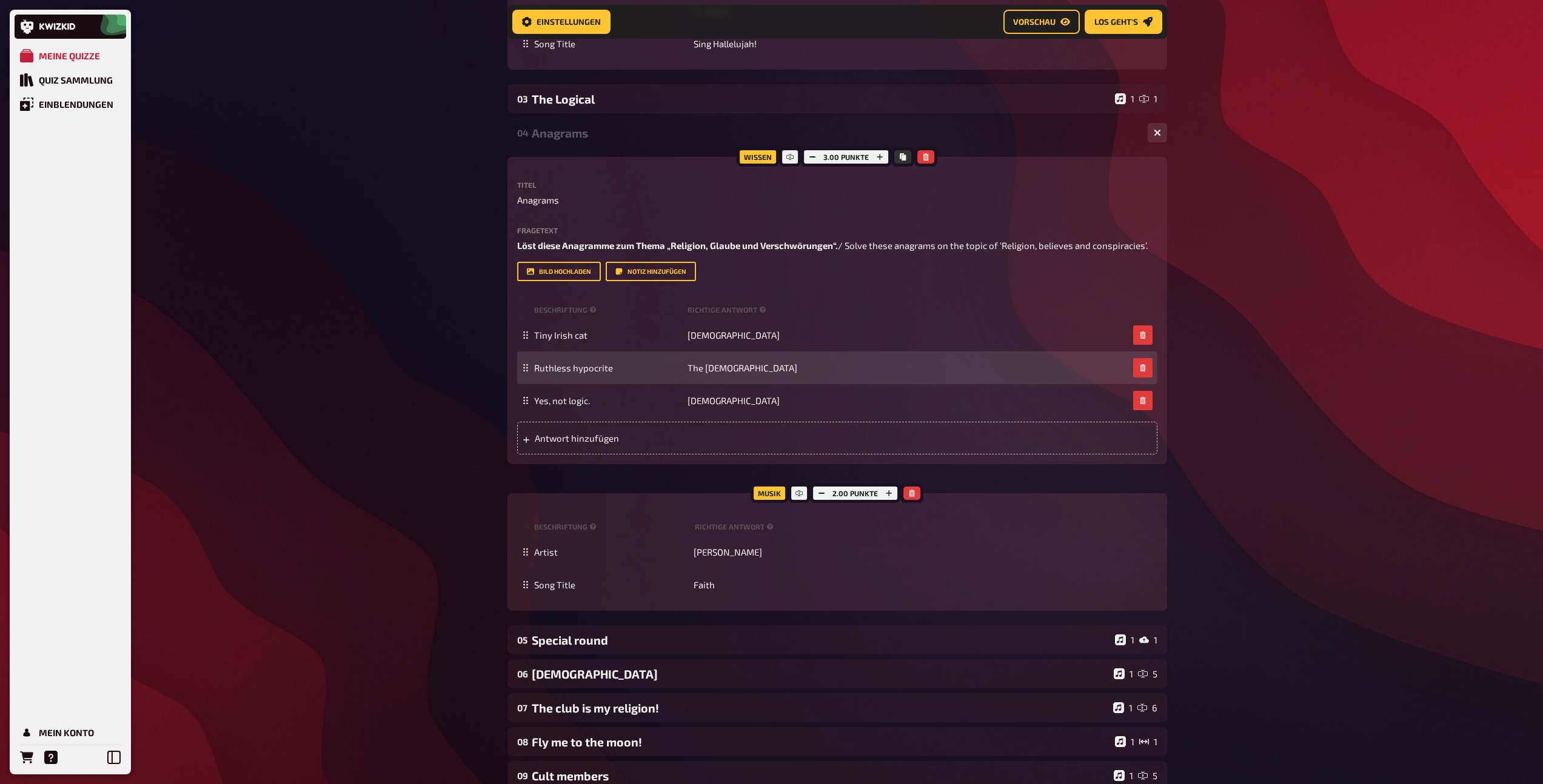
scroll to position [1954, 0]
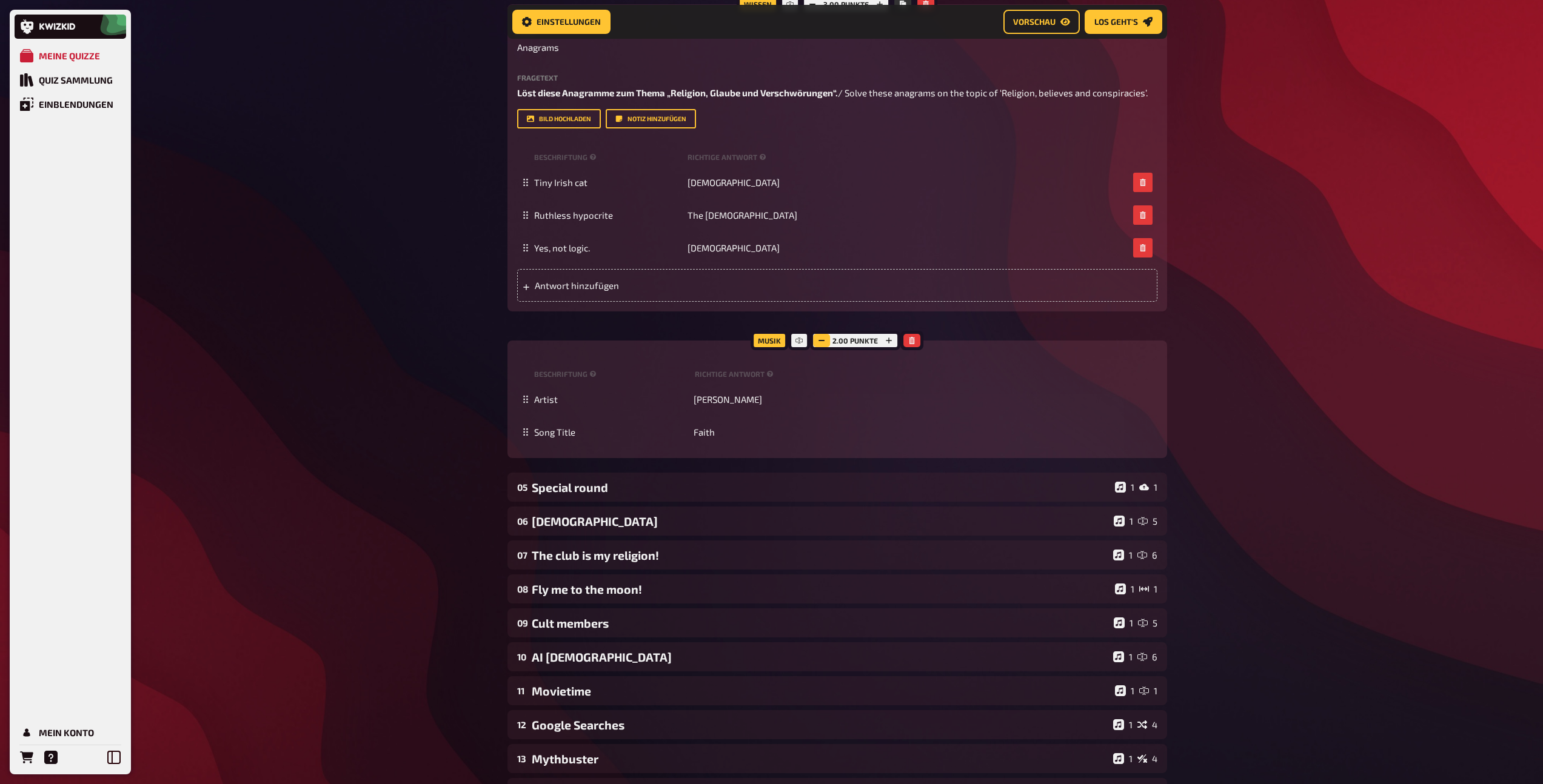
click at [824, 342] on icon "button" at bounding box center [822, 341] width 8 height 8
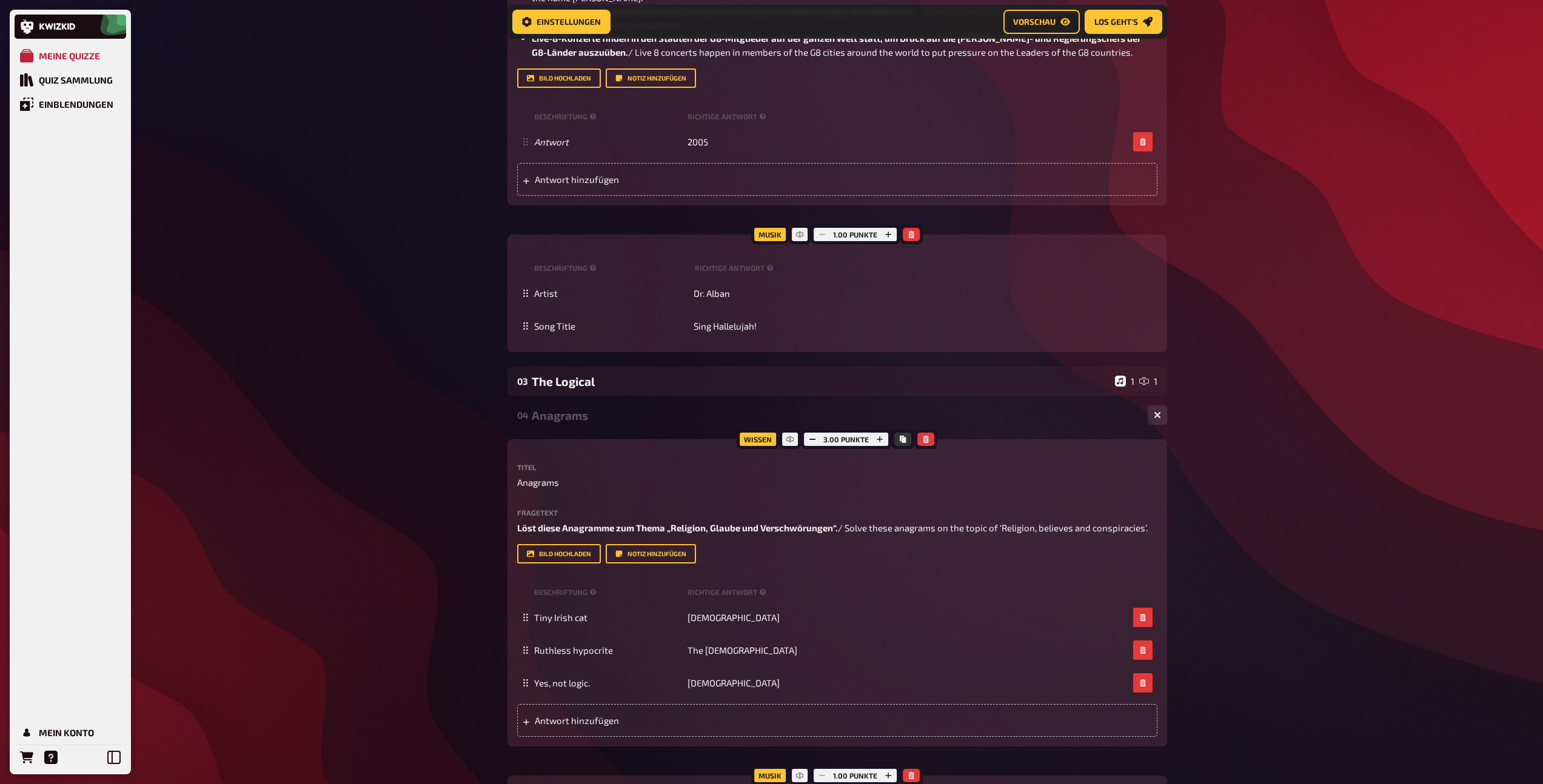
scroll to position [1511, 0]
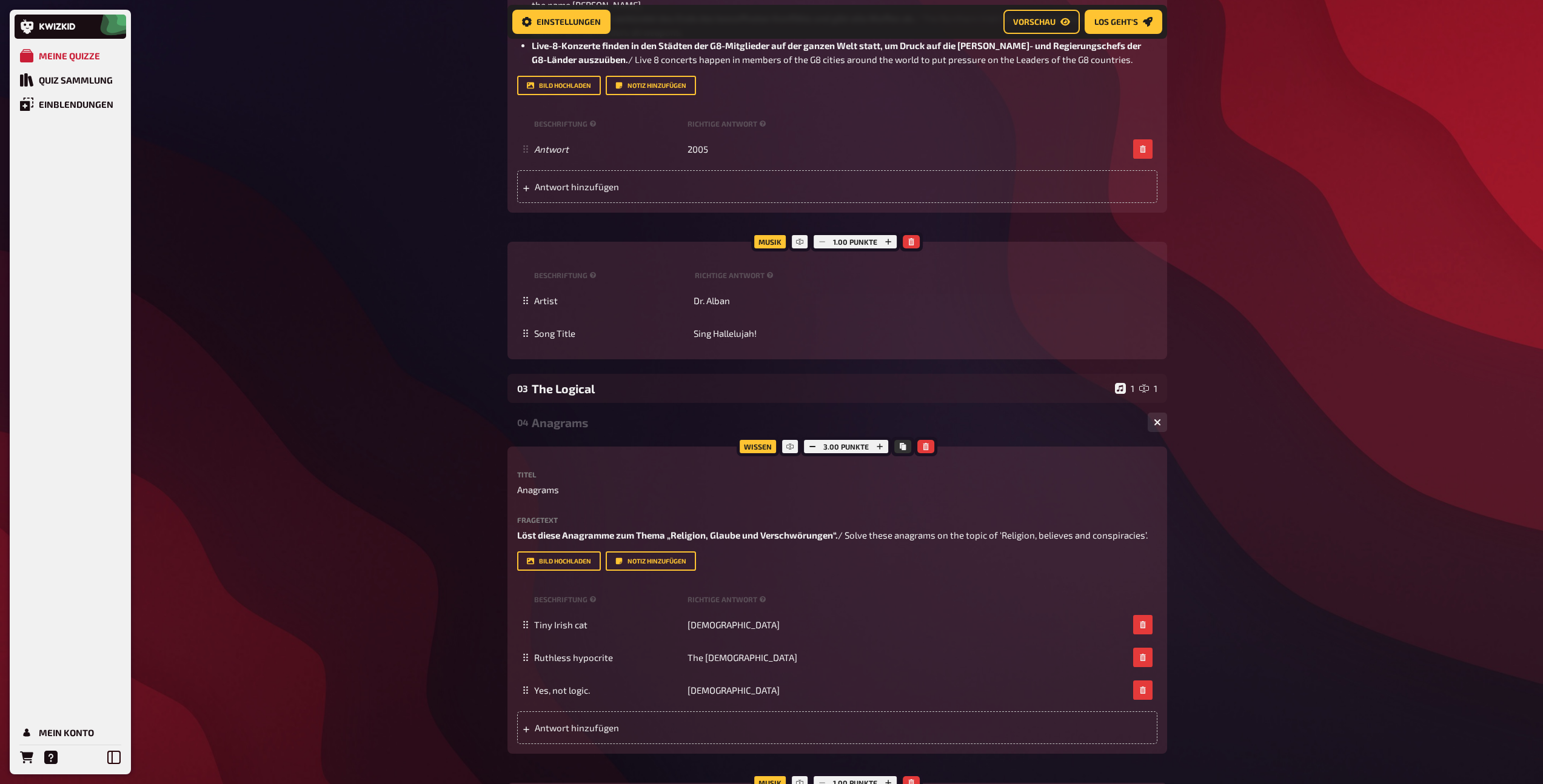
click at [581, 437] on div "04 Anagrams 1 3" at bounding box center [837, 422] width 659 height 29
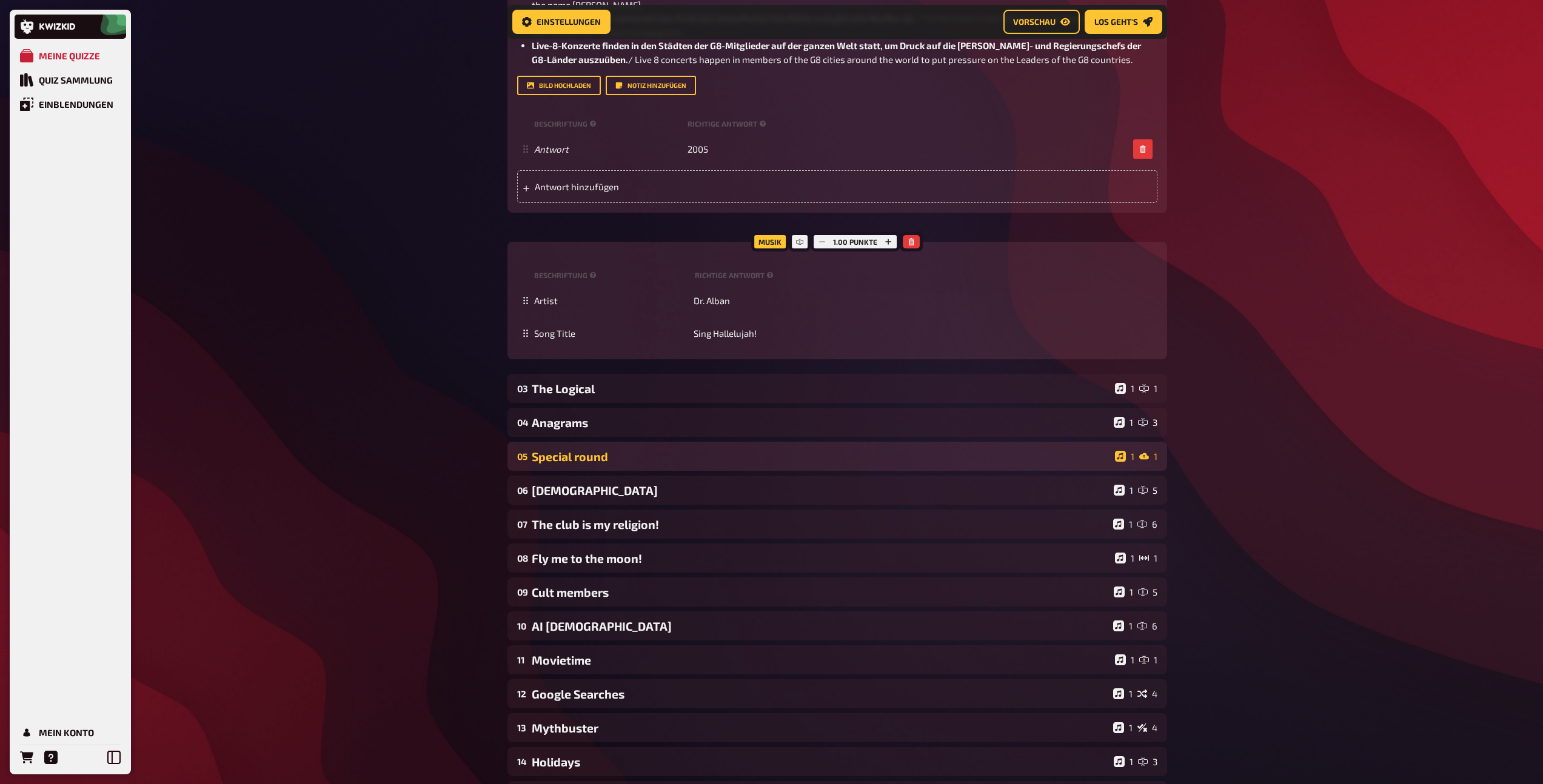
click at [589, 457] on div "Special round" at bounding box center [820, 456] width 579 height 14
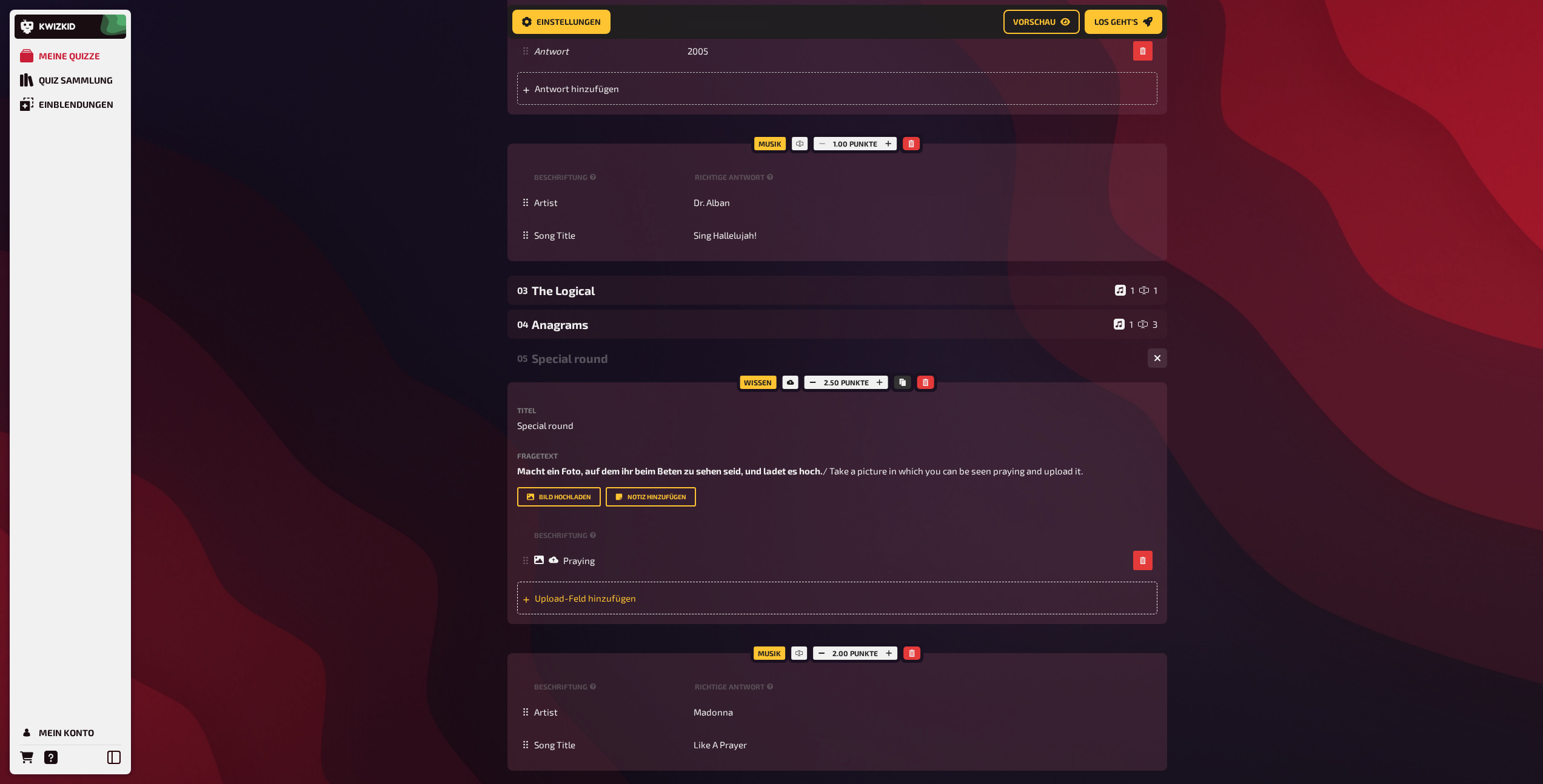
scroll to position [1746, 0]
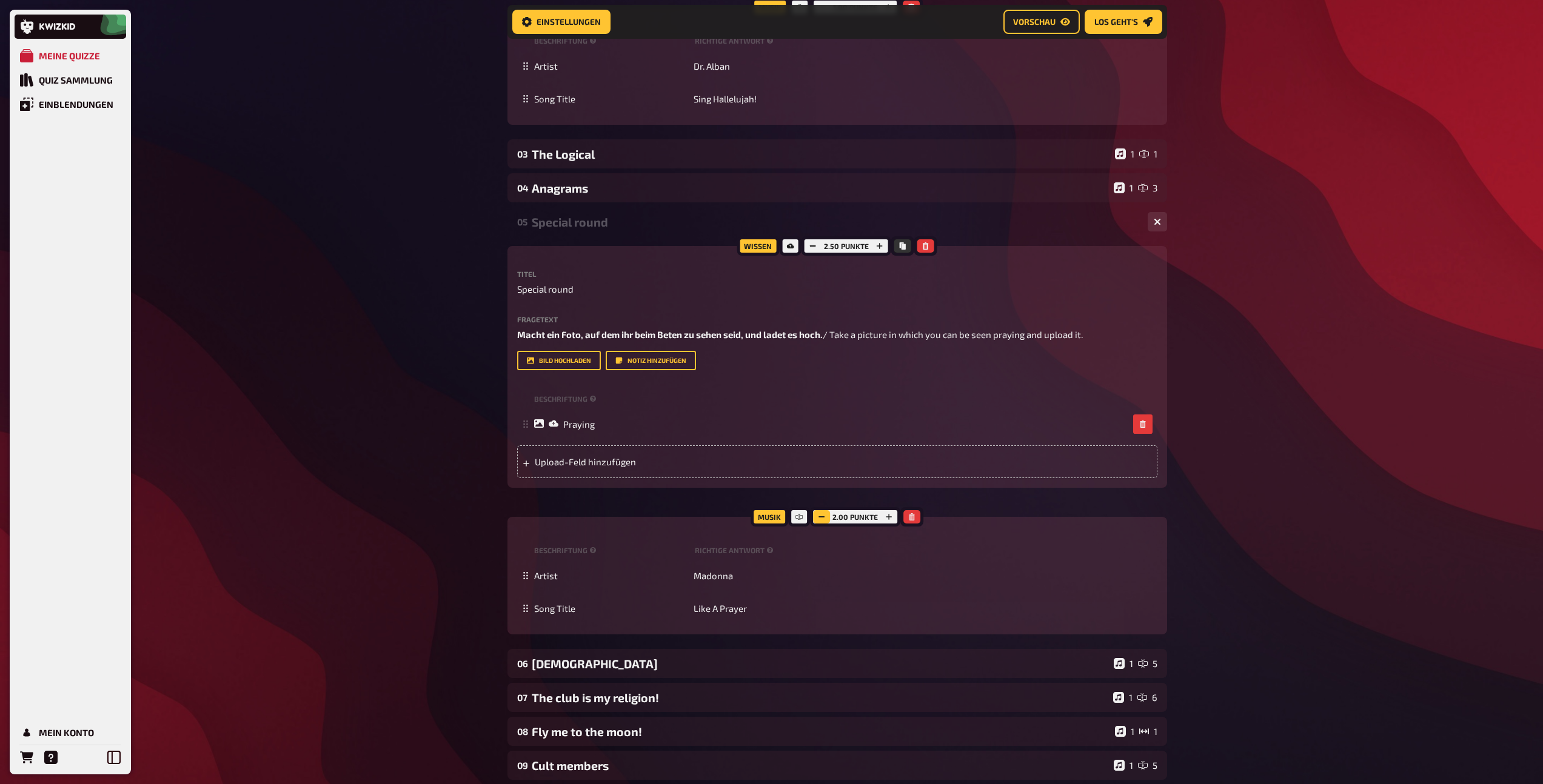
click at [821, 519] on icon "button" at bounding box center [822, 517] width 8 height 8
click at [557, 230] on div "05 Special round 1 1" at bounding box center [837, 222] width 659 height 29
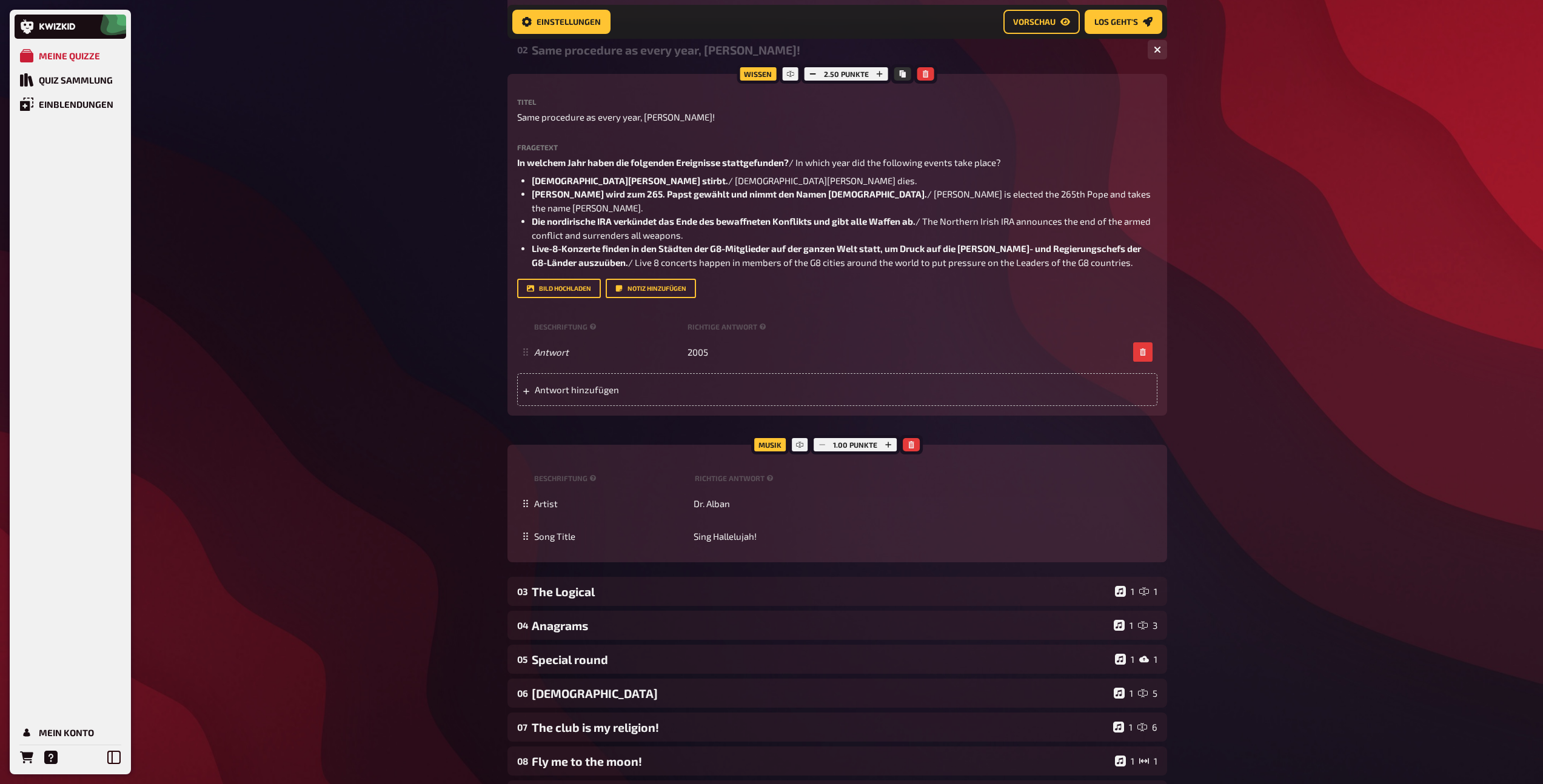
scroll to position [1549, 0]
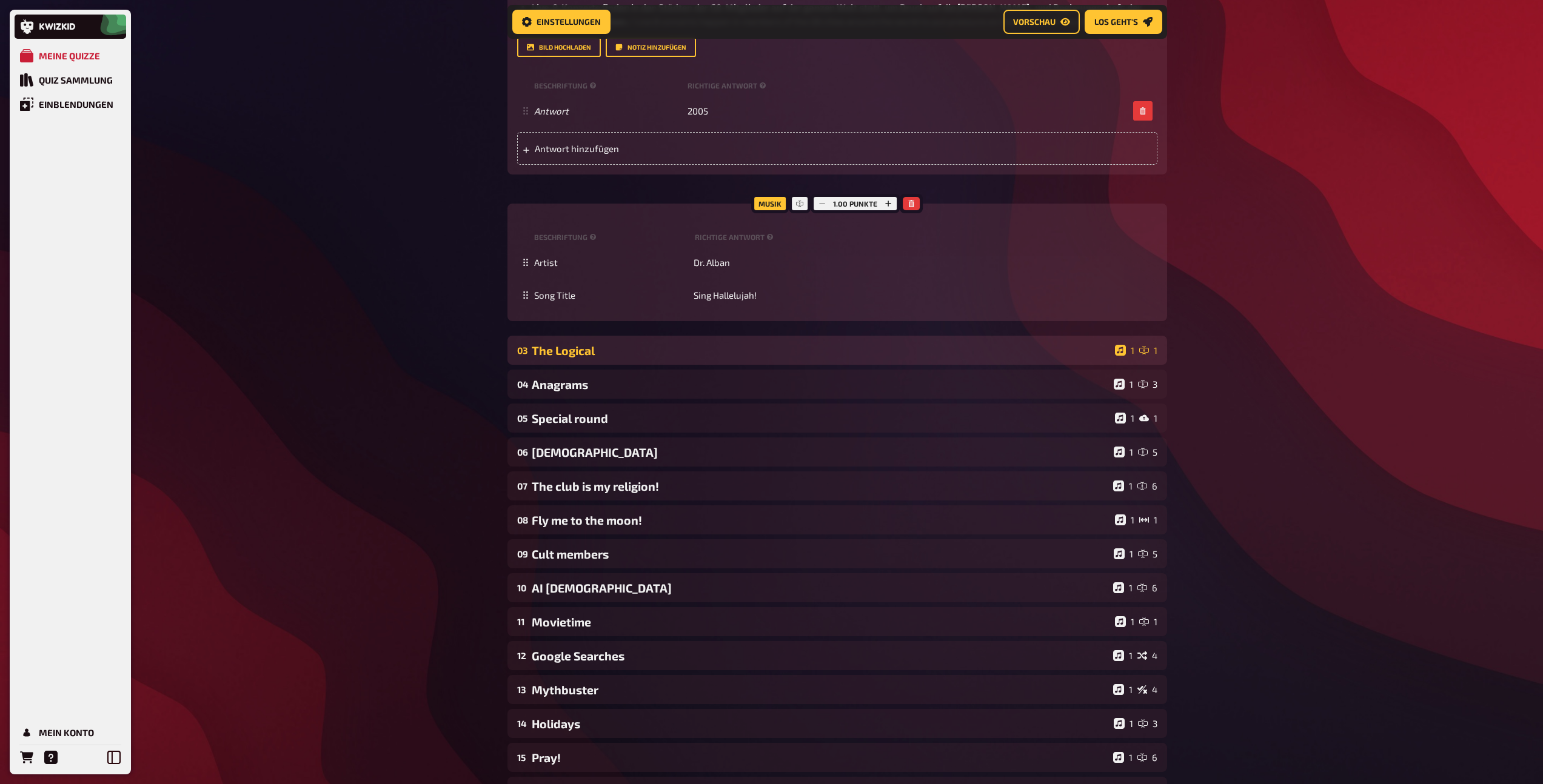
click at [628, 347] on div "The Logical" at bounding box center [820, 350] width 579 height 14
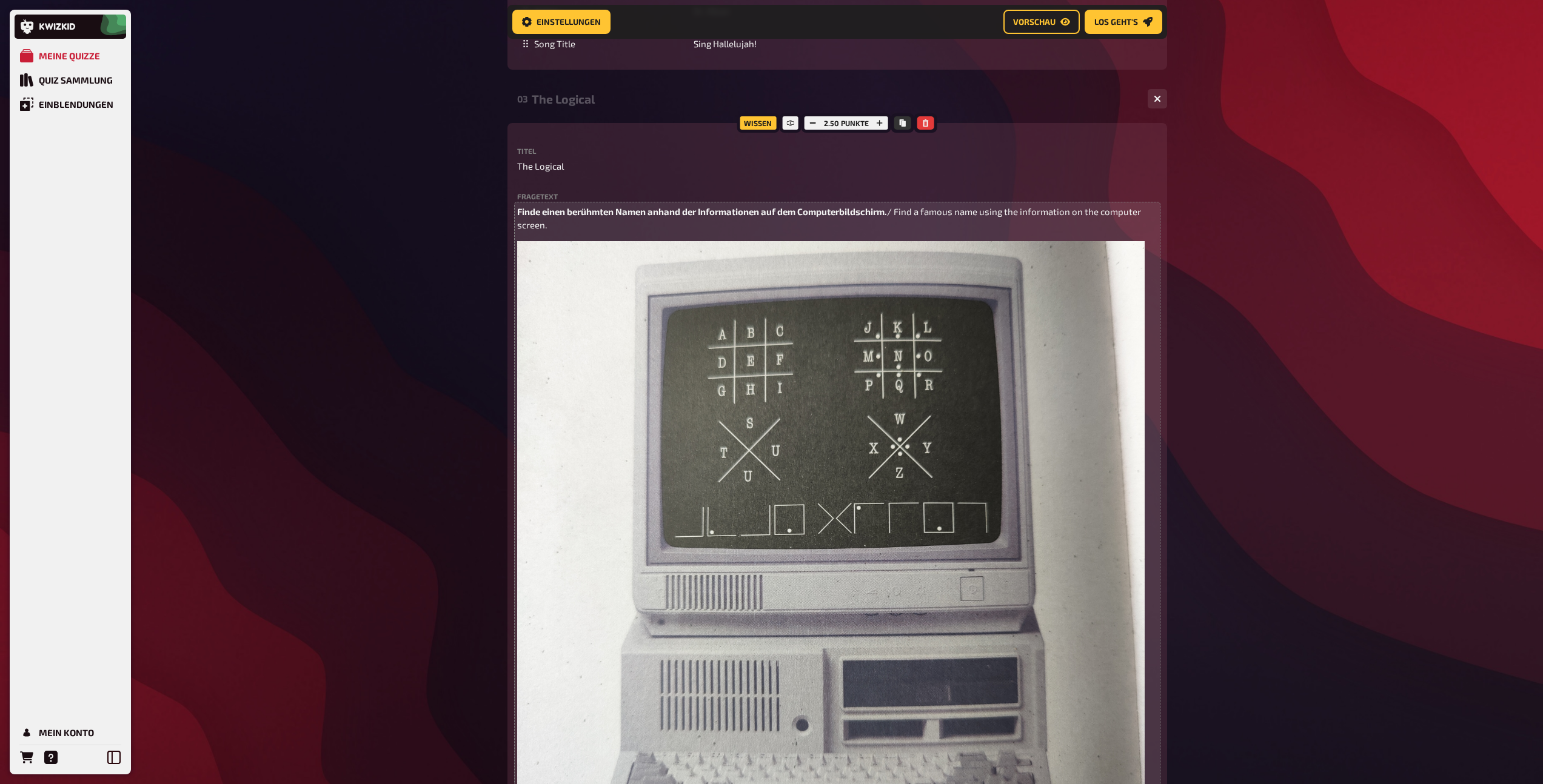
scroll to position [1492, 0]
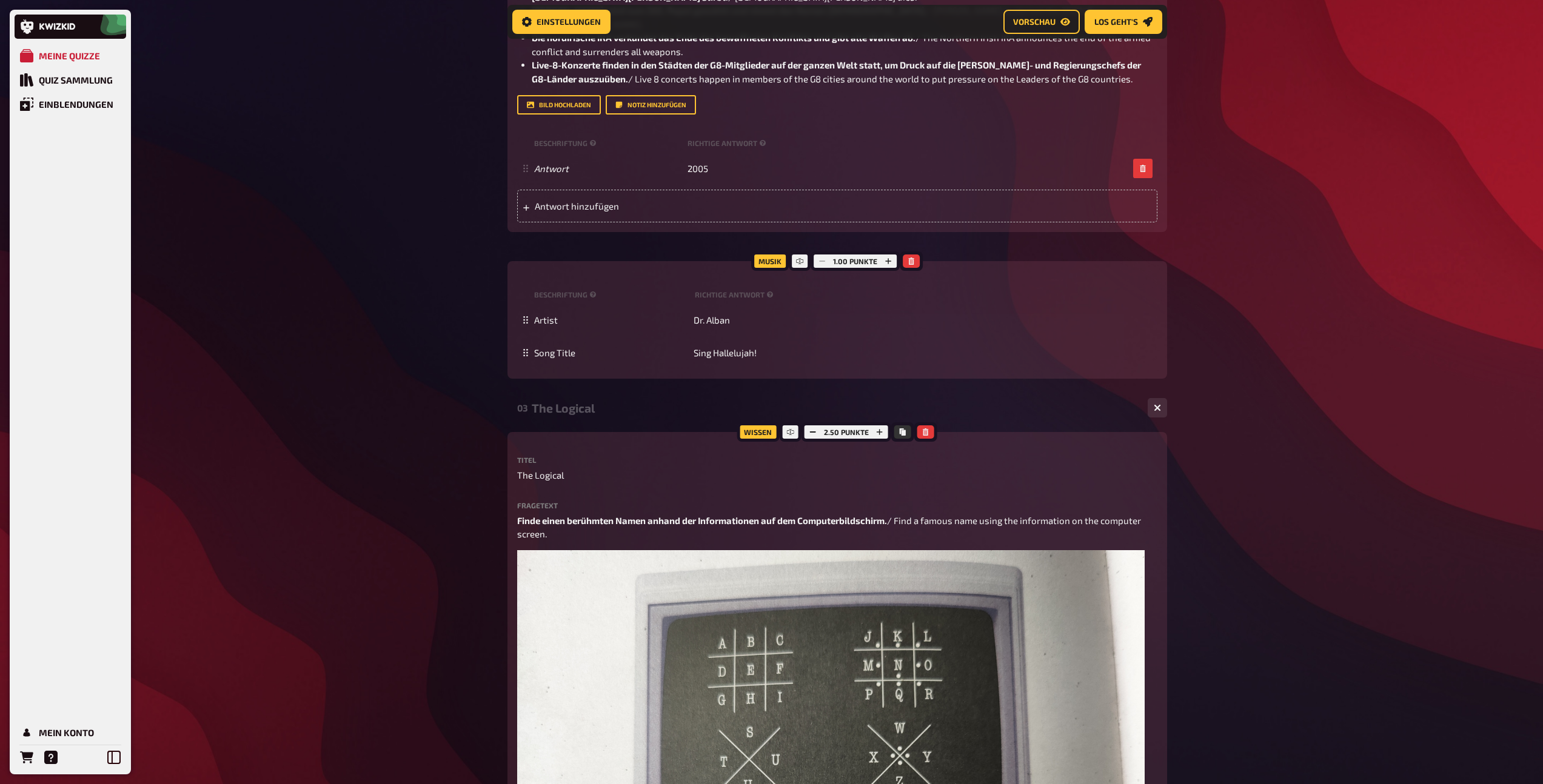
click at [591, 409] on div "The Logical" at bounding box center [834, 408] width 606 height 14
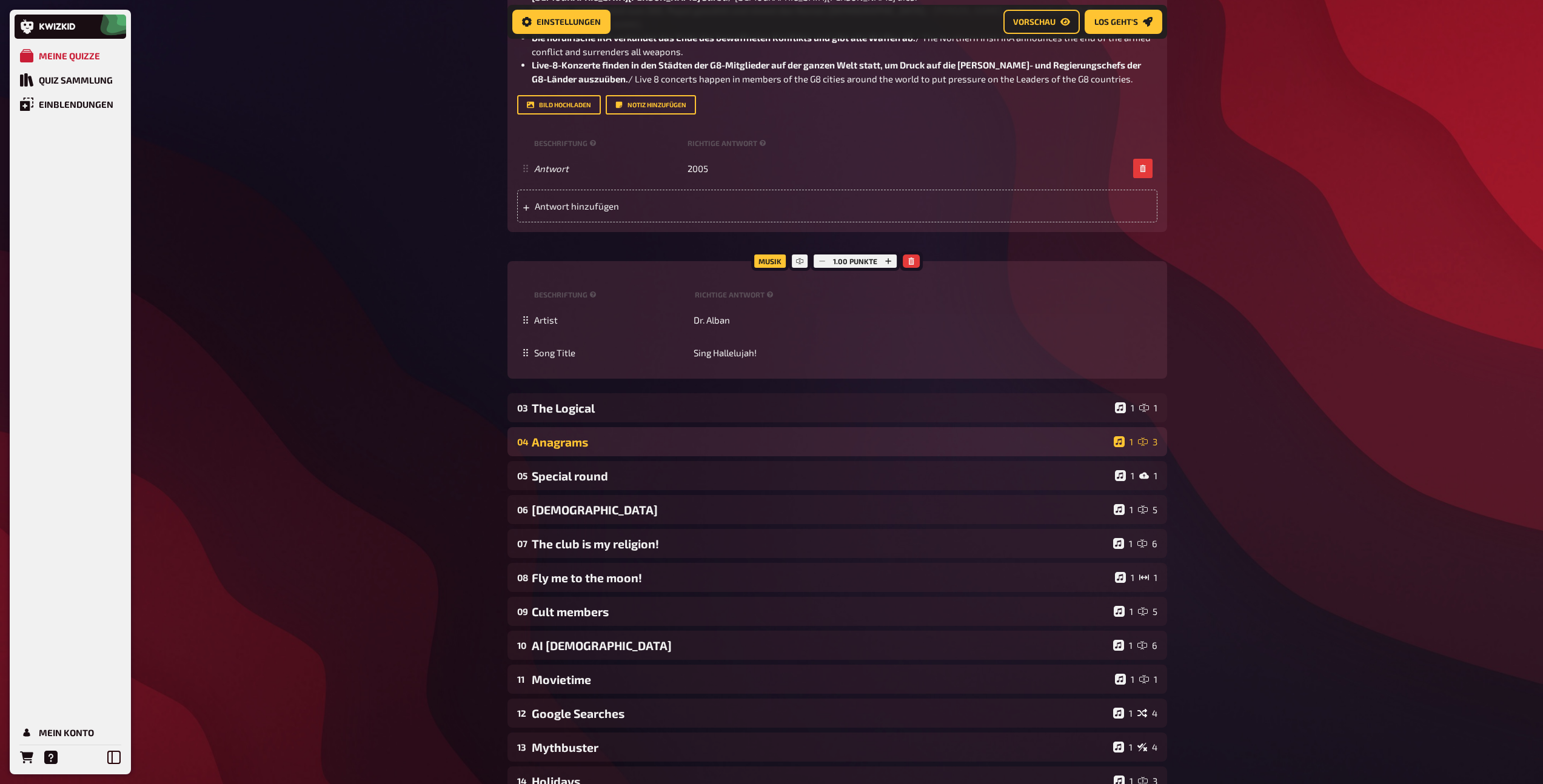
click at [605, 448] on div "Anagrams" at bounding box center [820, 442] width 577 height 14
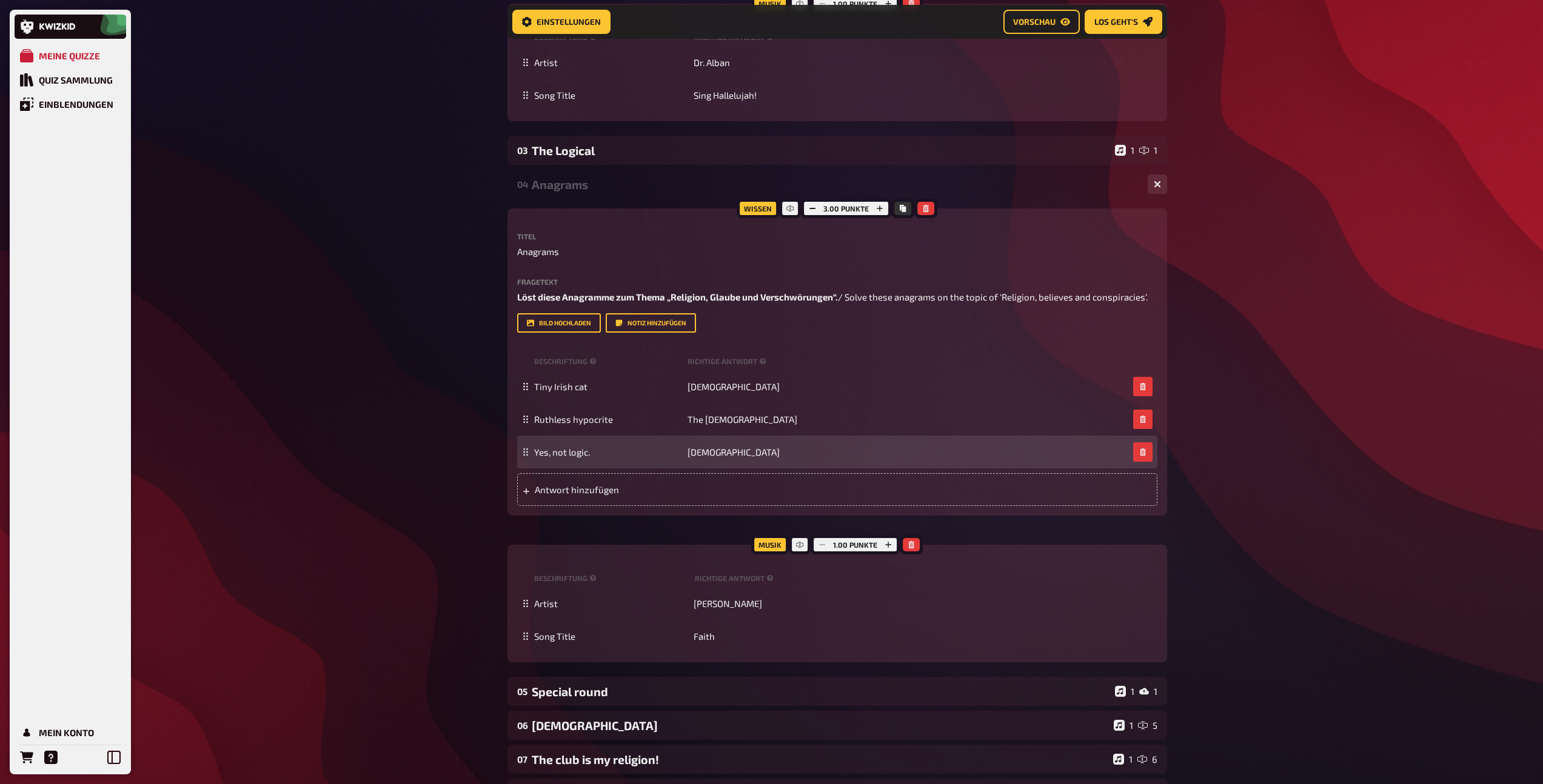
scroll to position [1738, 0]
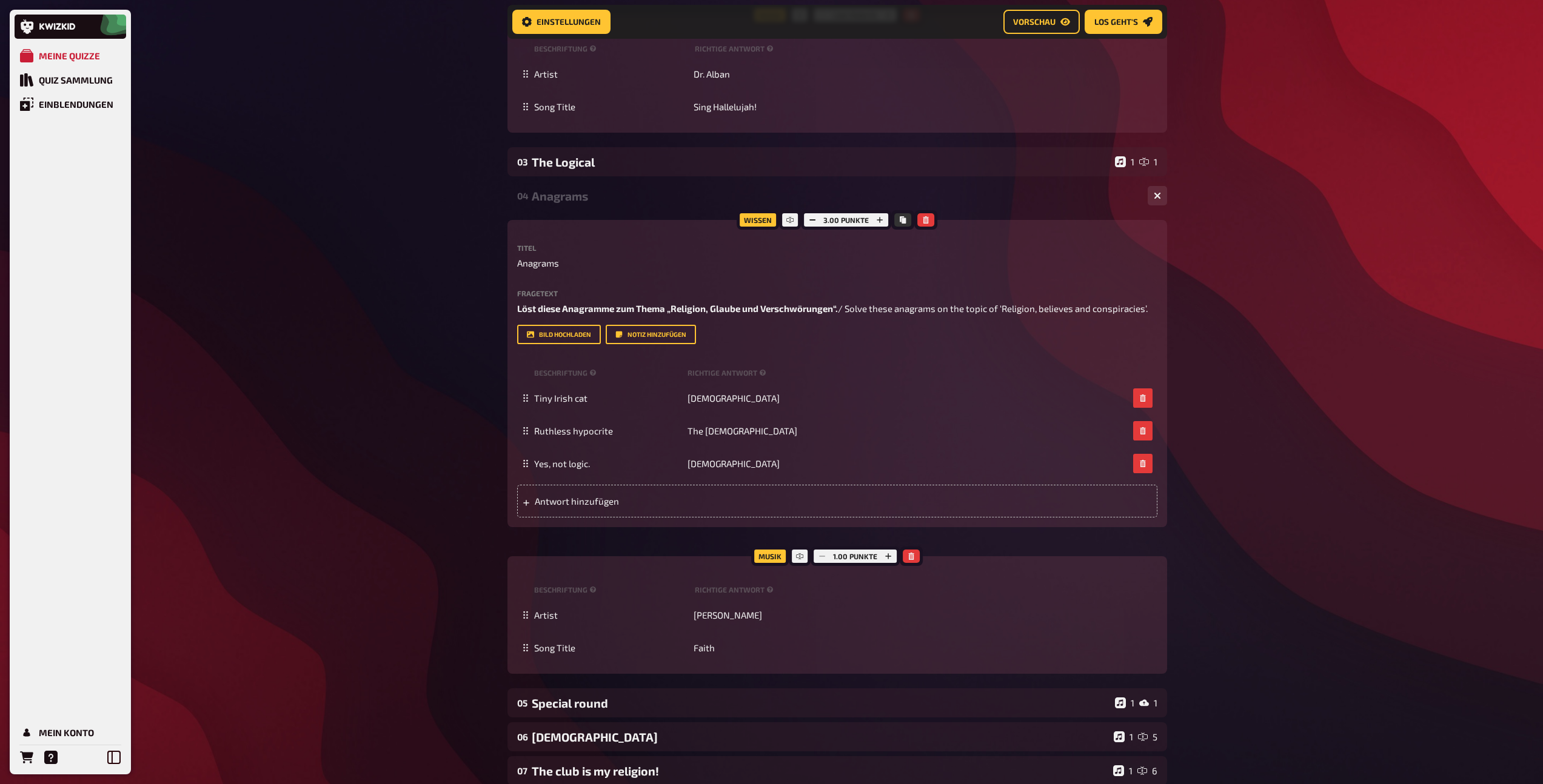
click at [576, 205] on div "04 Anagrams 1 3" at bounding box center [837, 196] width 659 height 29
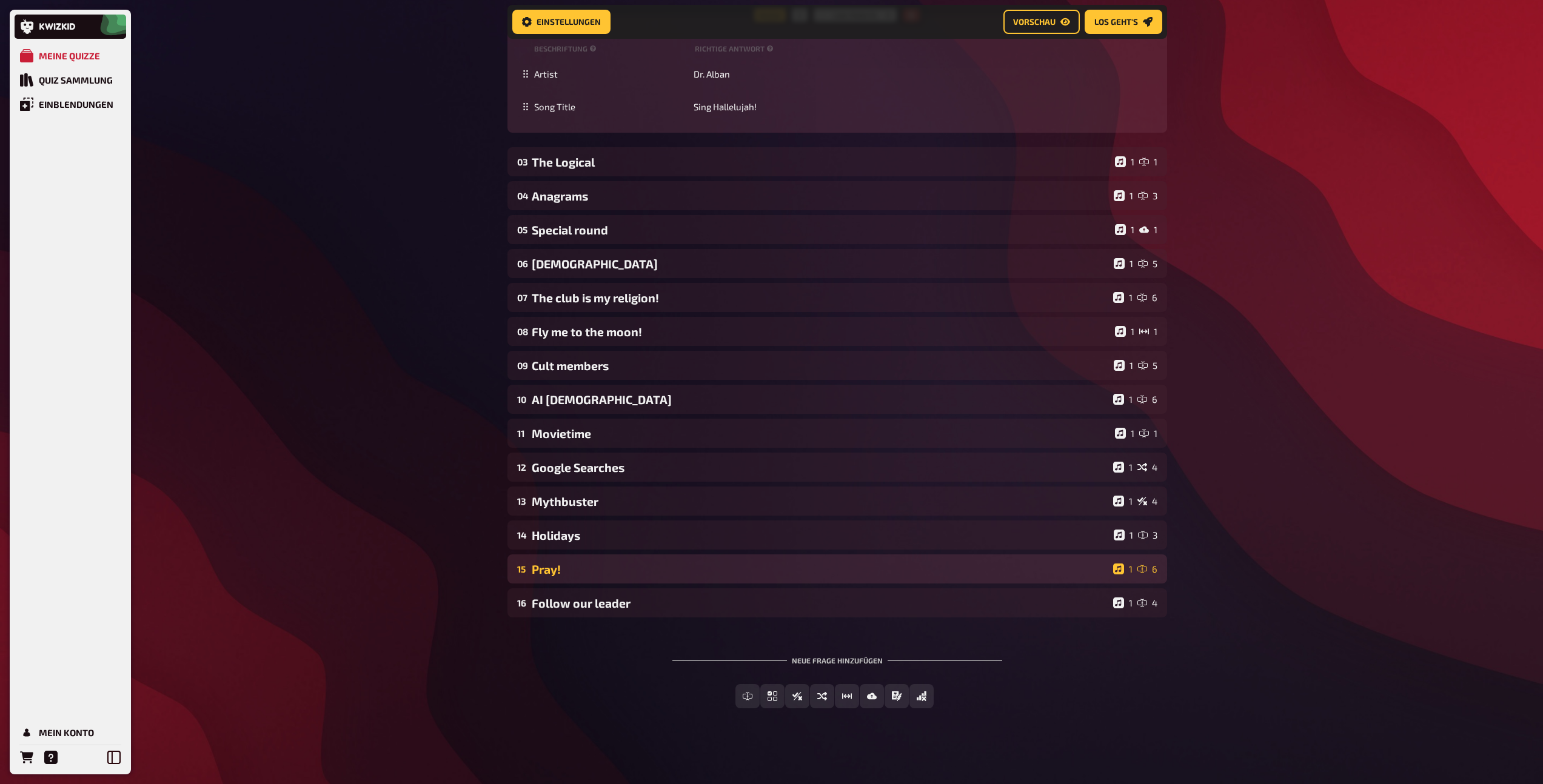
click at [617, 584] on div "15 Pray! 1 6" at bounding box center [837, 569] width 659 height 29
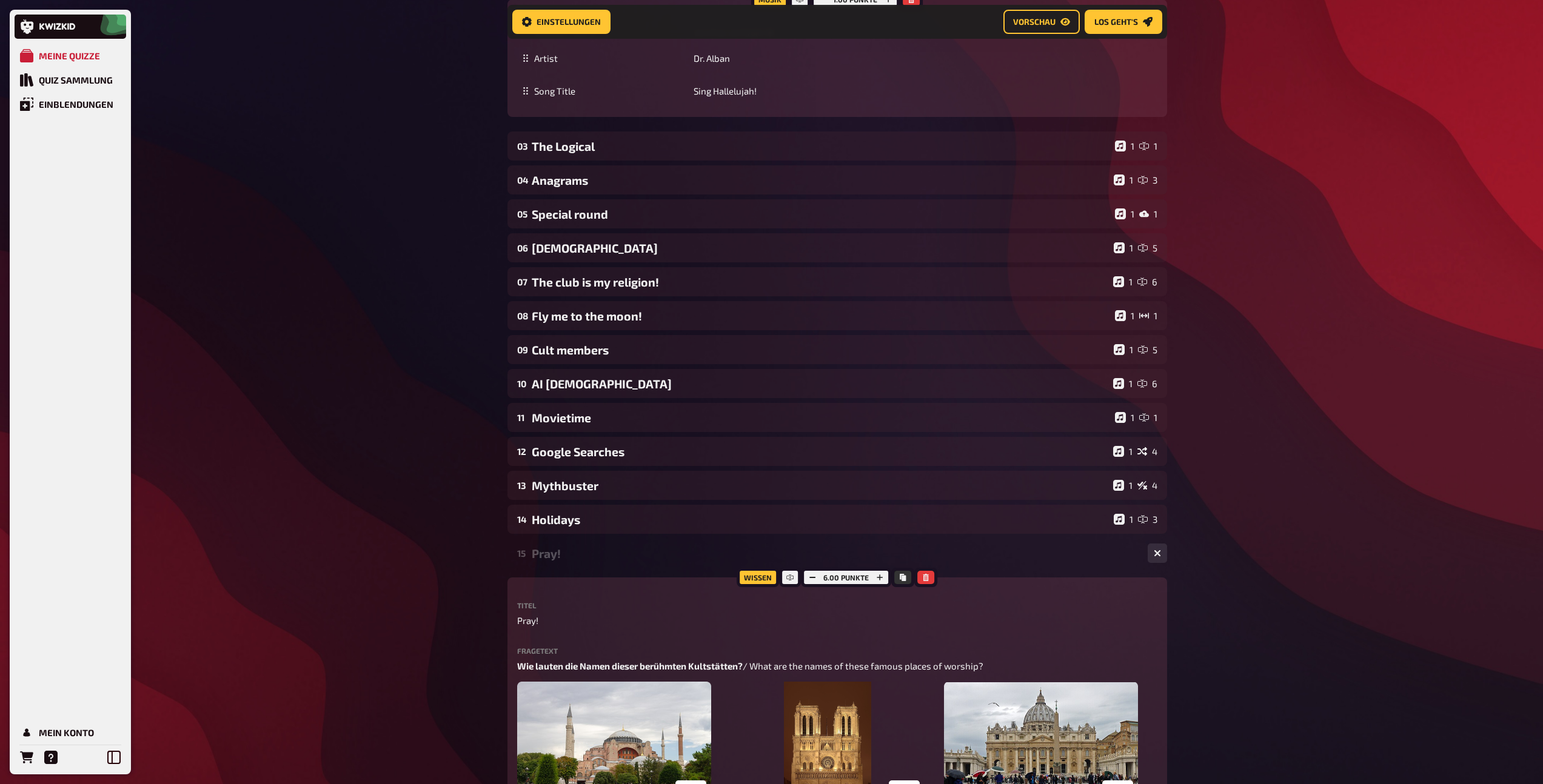
scroll to position [1586, 0]
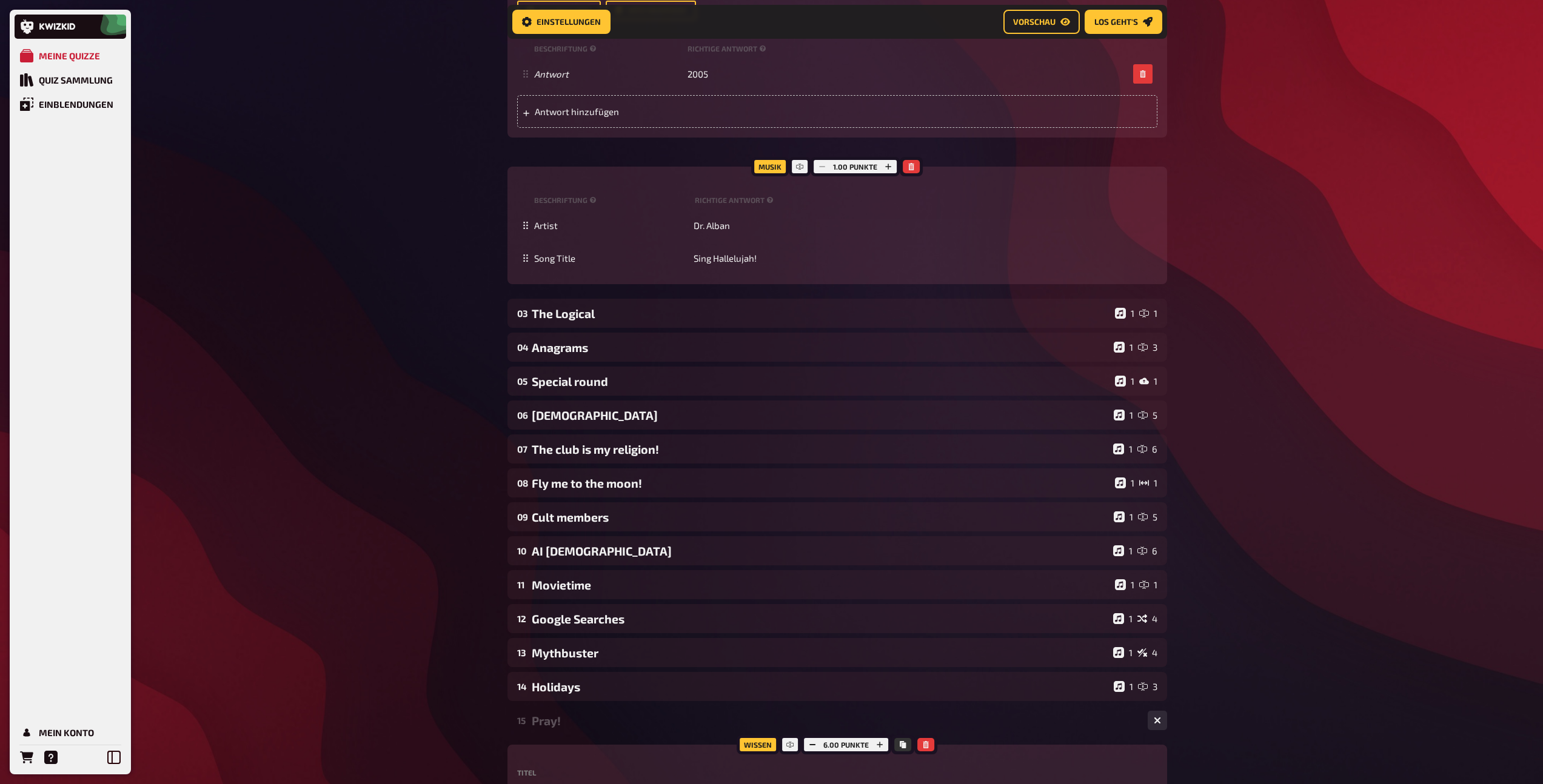
click at [602, 719] on div "Pray!" at bounding box center [834, 721] width 606 height 14
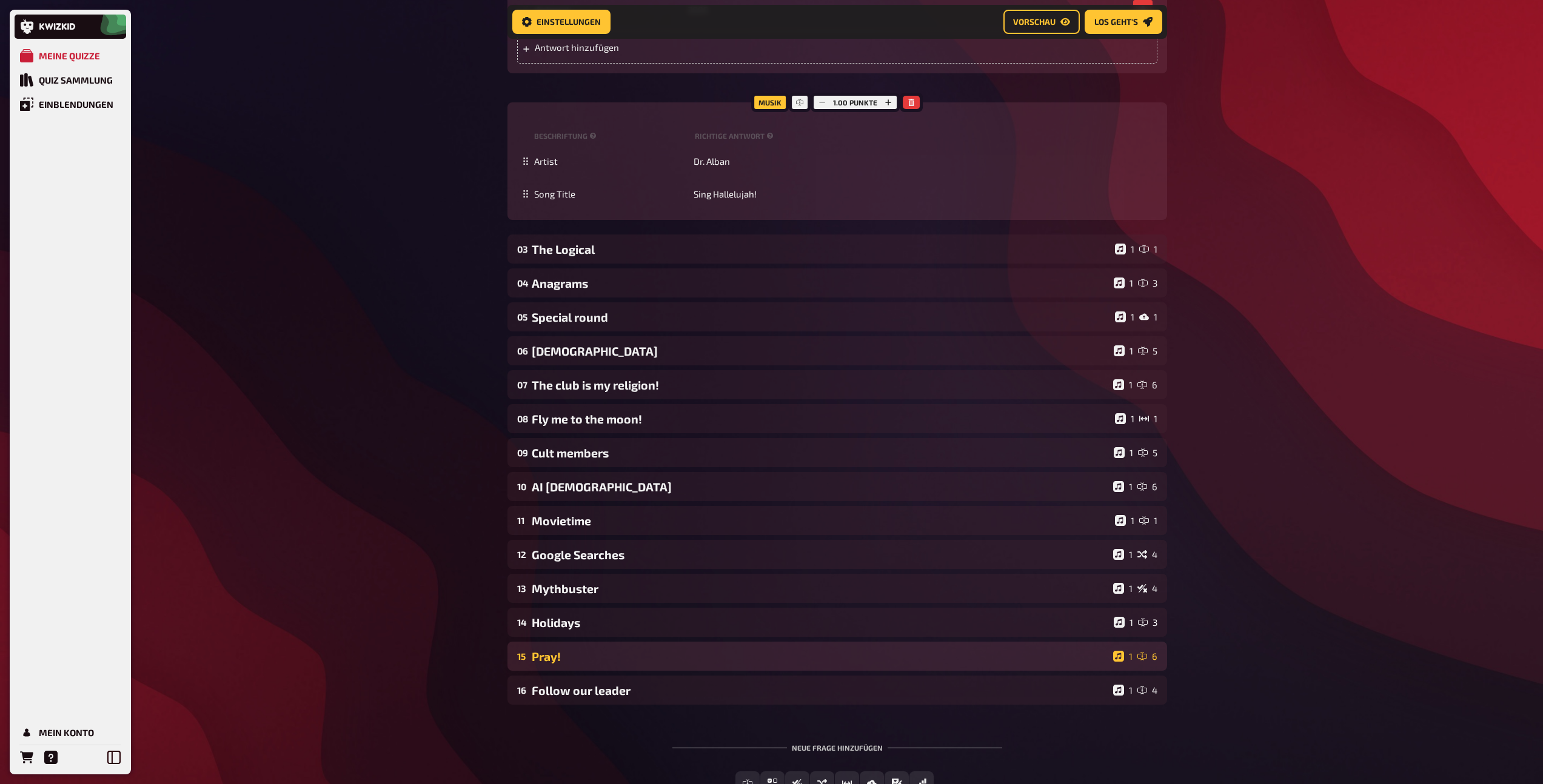
scroll to position [1740, 0]
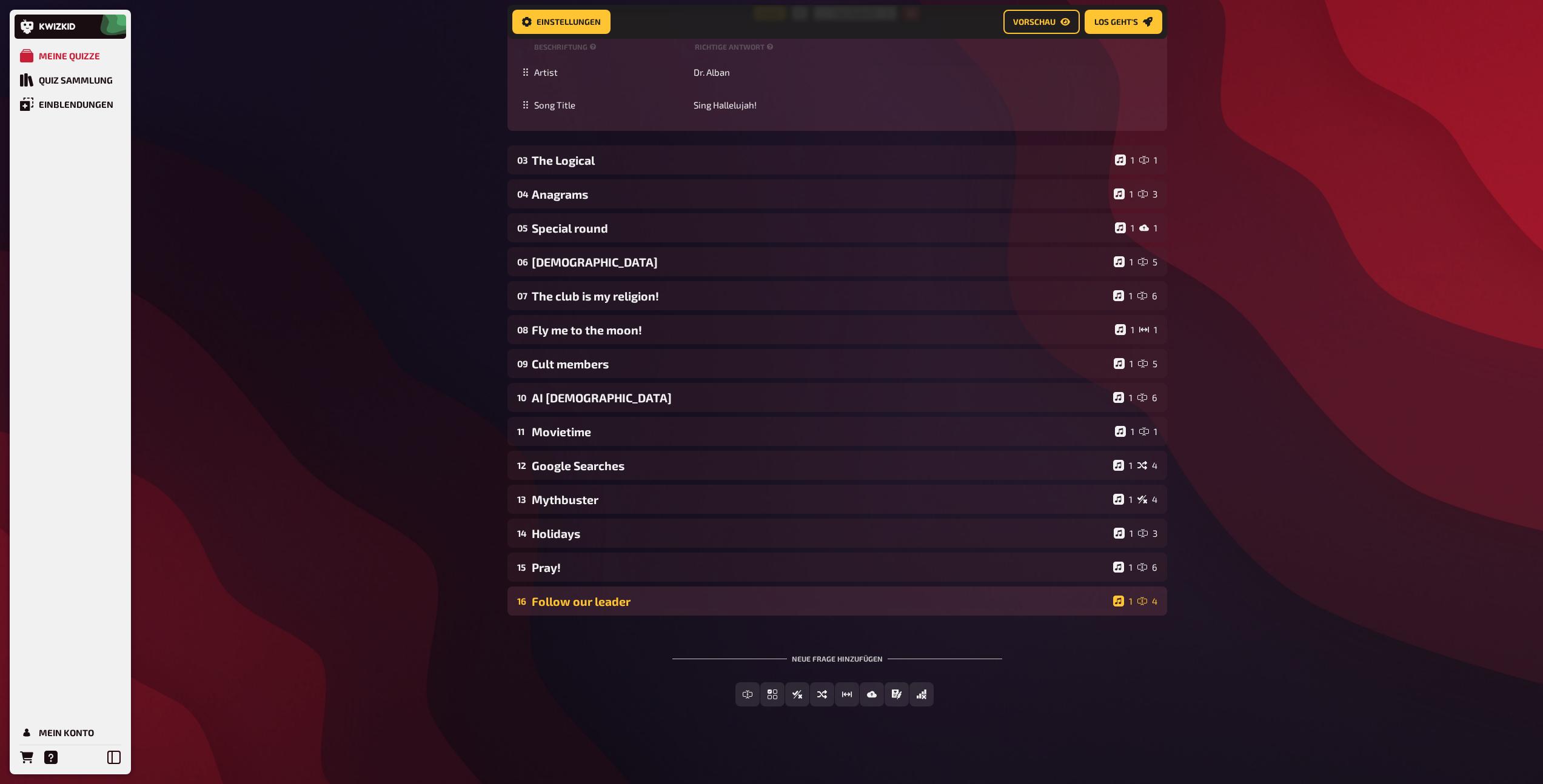
click at [596, 588] on div "16 Follow our leader 1 4" at bounding box center [837, 601] width 659 height 29
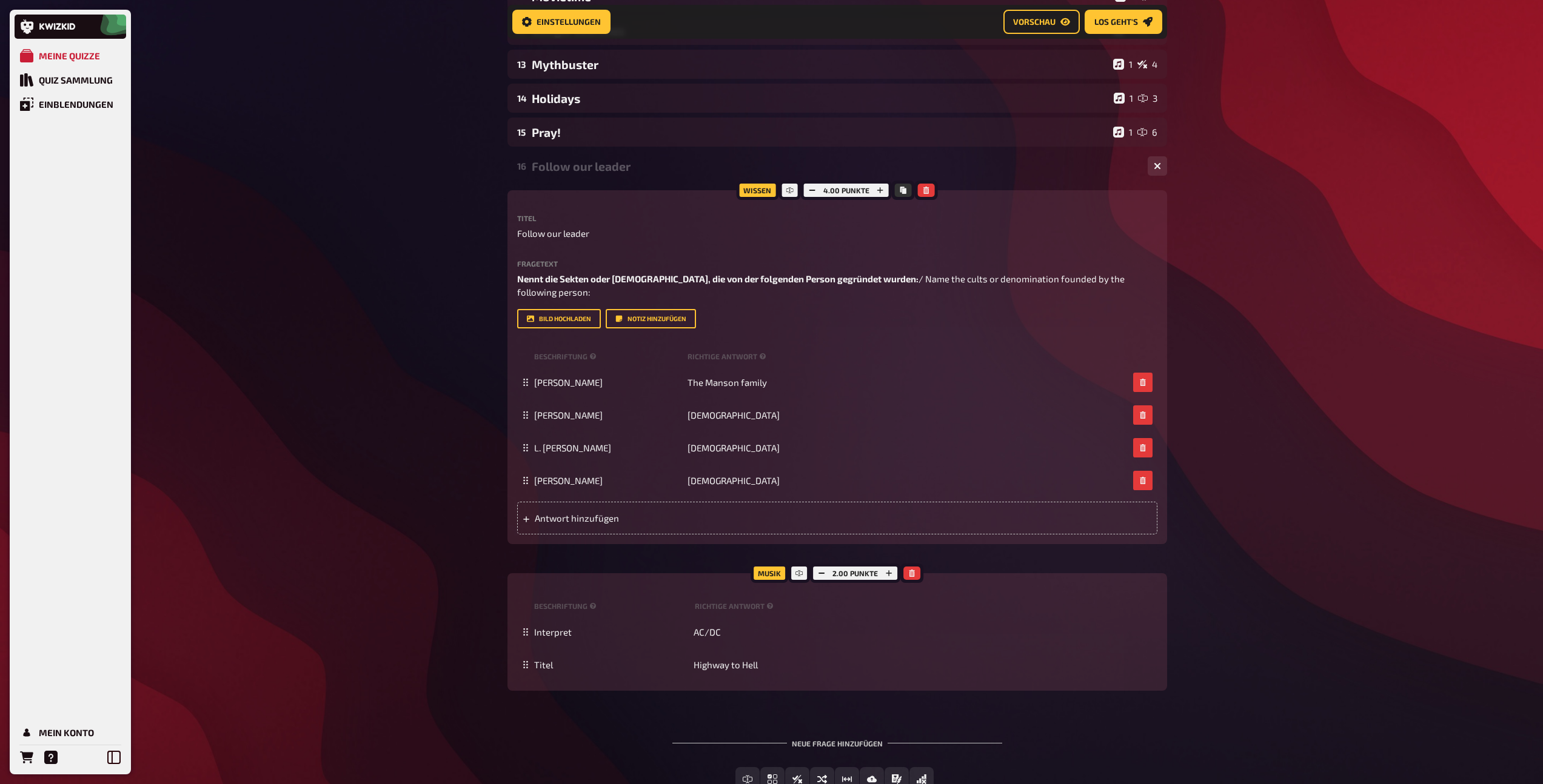
scroll to position [2048, 0]
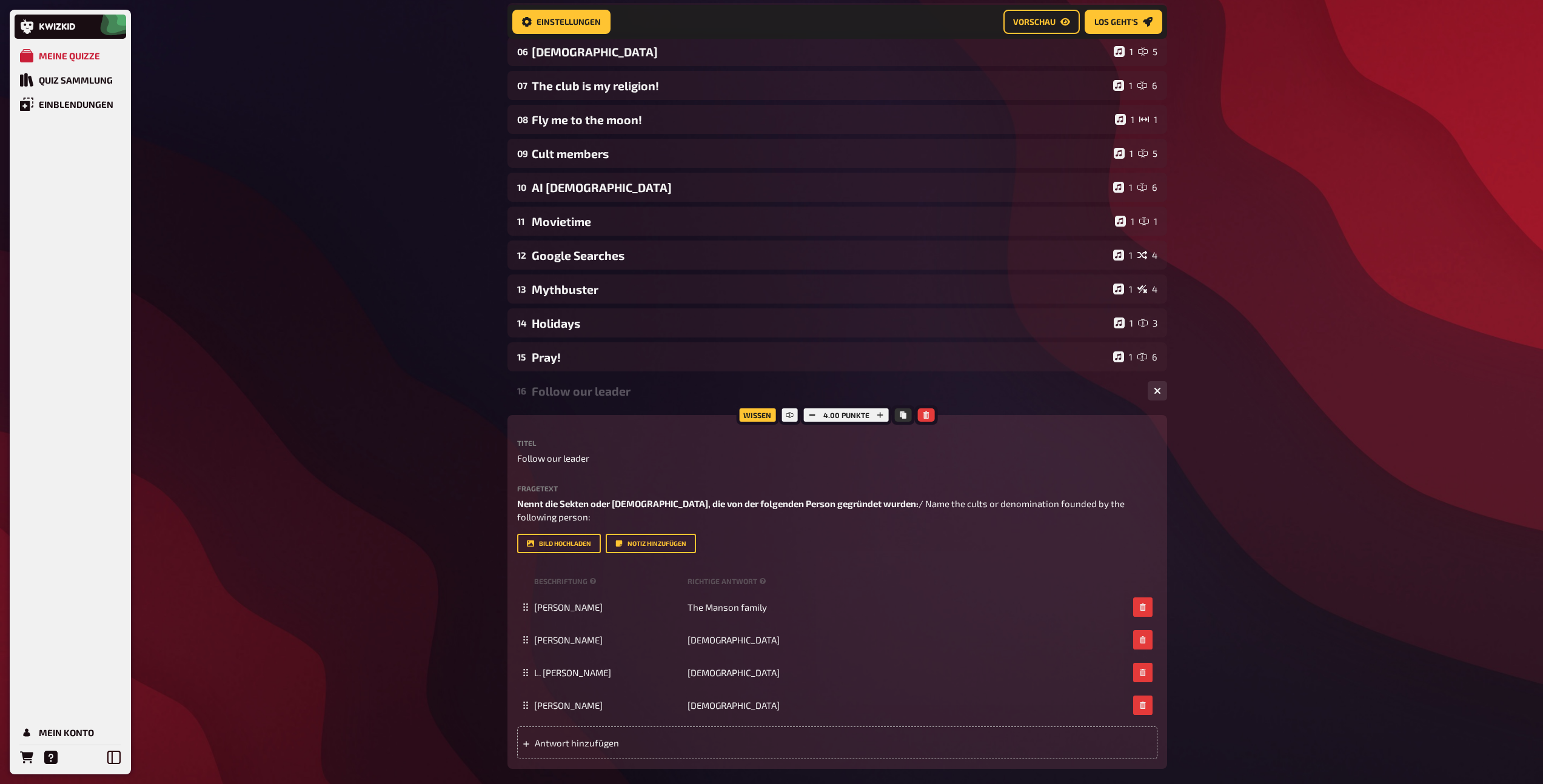
click at [579, 398] on div "Follow our leader" at bounding box center [834, 391] width 606 height 14
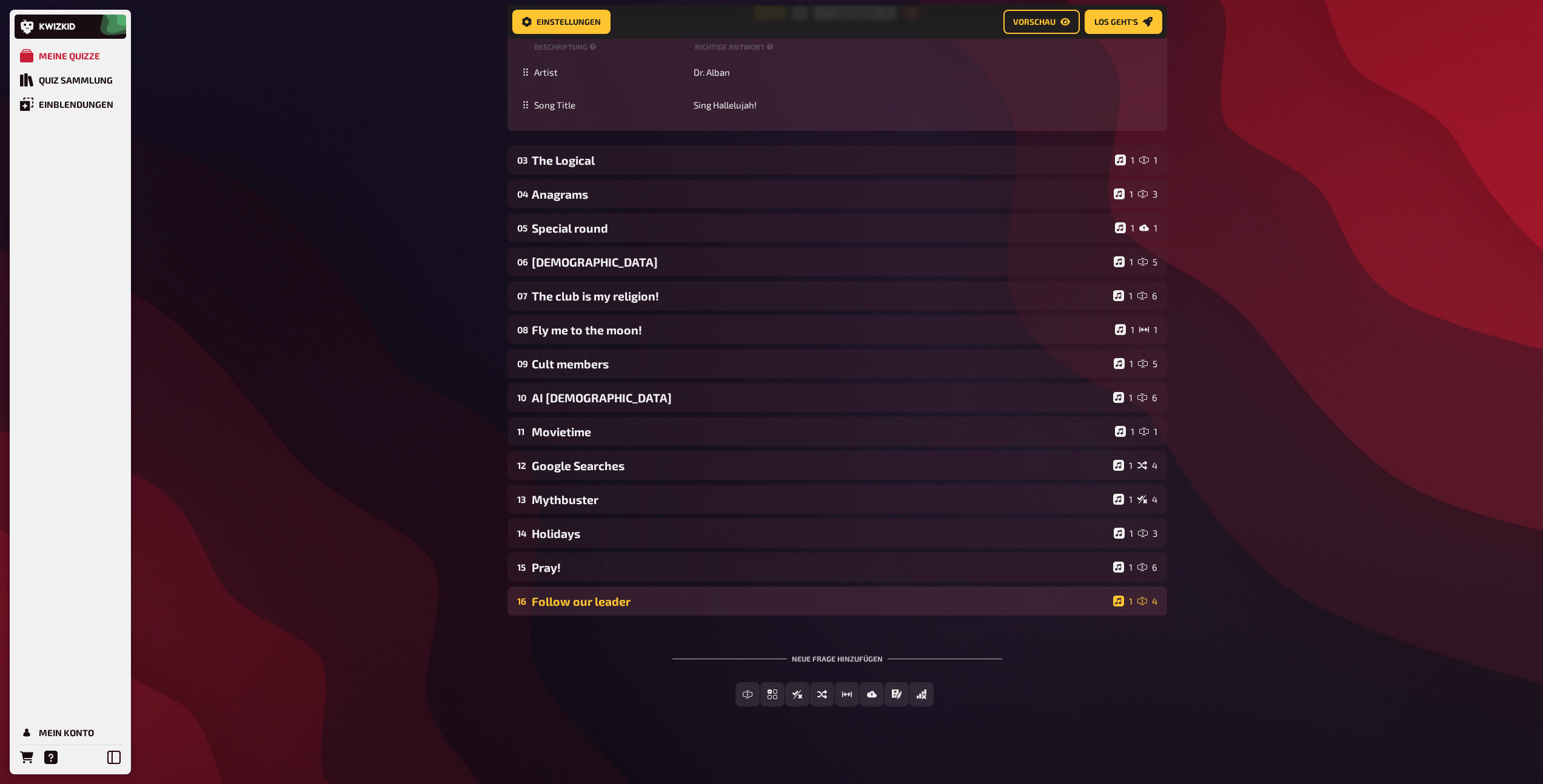
scroll to position [1740, 0]
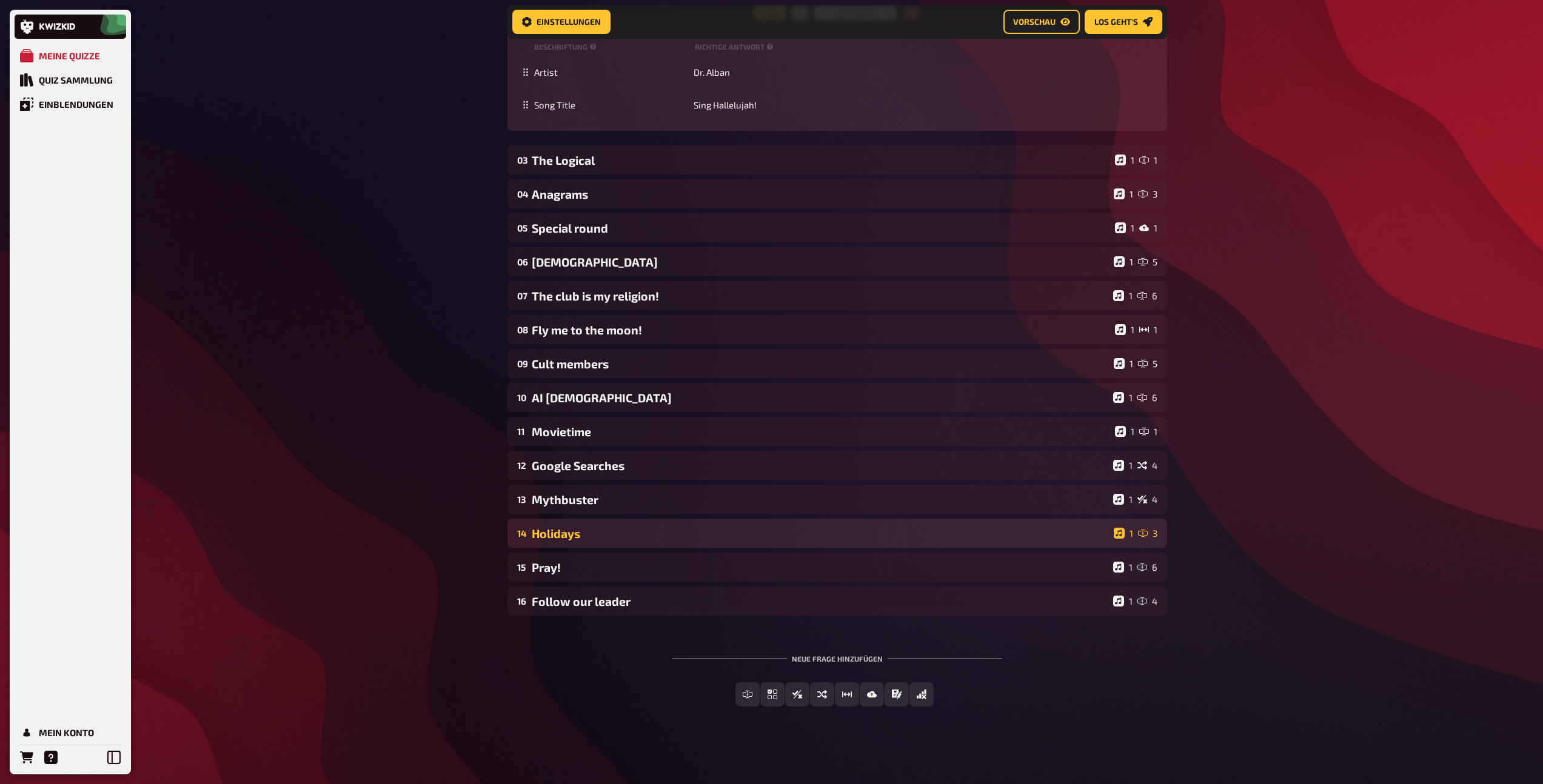
click at [573, 539] on div "Holidays" at bounding box center [820, 533] width 577 height 14
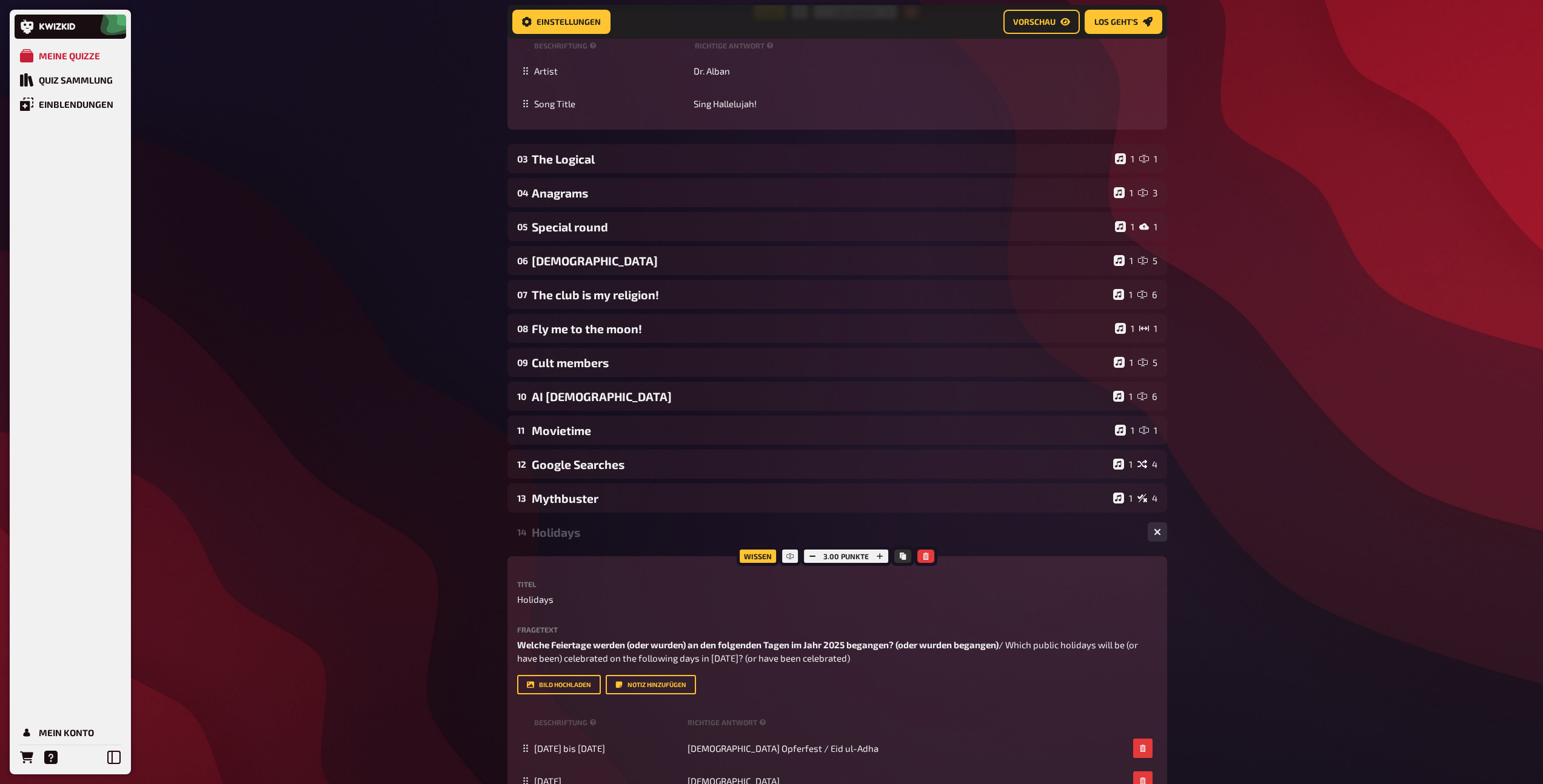
scroll to position [1950, 0]
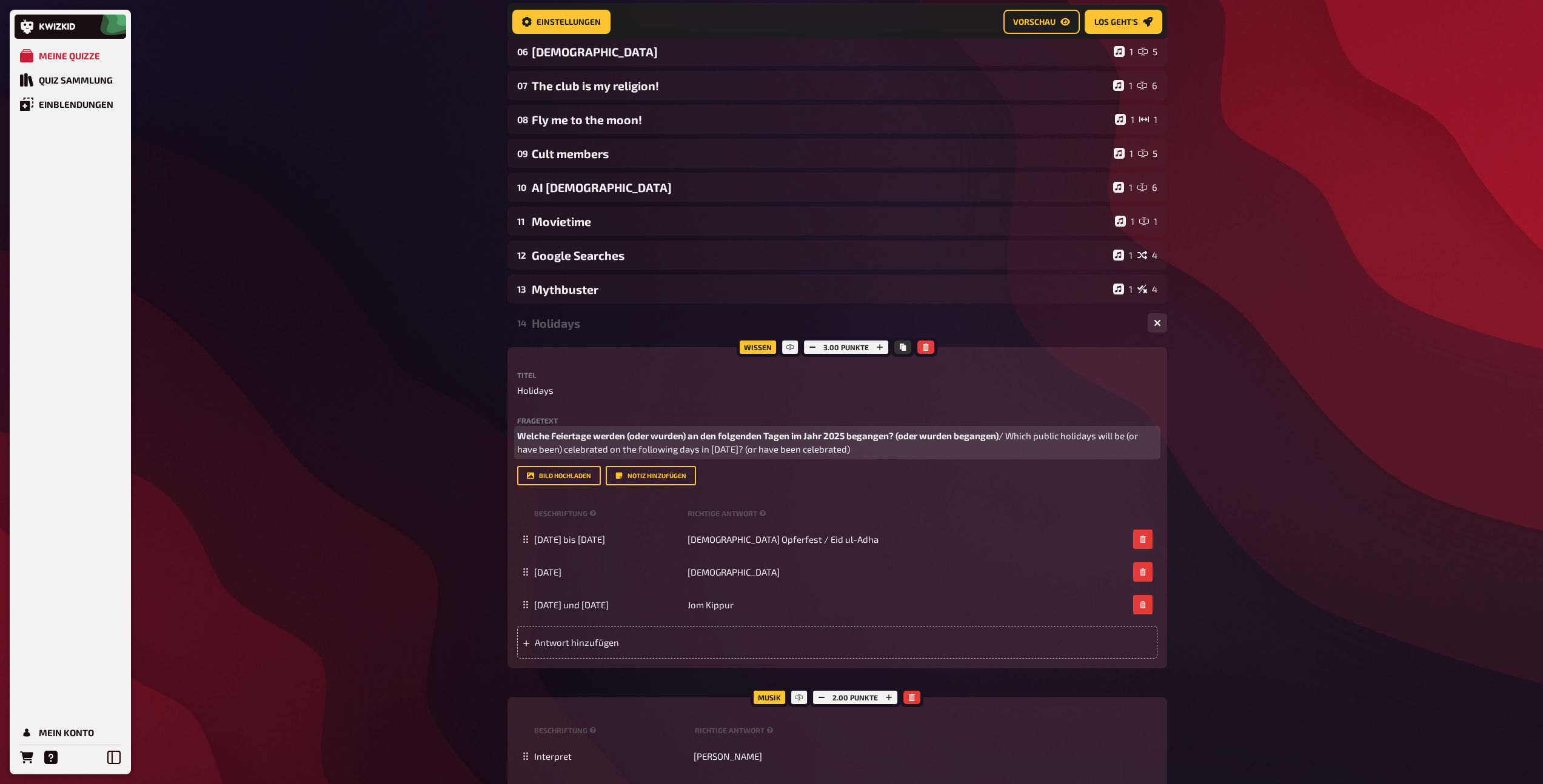
click at [633, 444] on span "/ Which public holidays will be (or have been) celebrated on the following days…" at bounding box center [828, 443] width 623 height 25
click at [640, 437] on span "Welche Feiertage werden (oder wurden) an den folgenden Tagen im Jahr 2025 began…" at bounding box center [757, 436] width 481 height 11
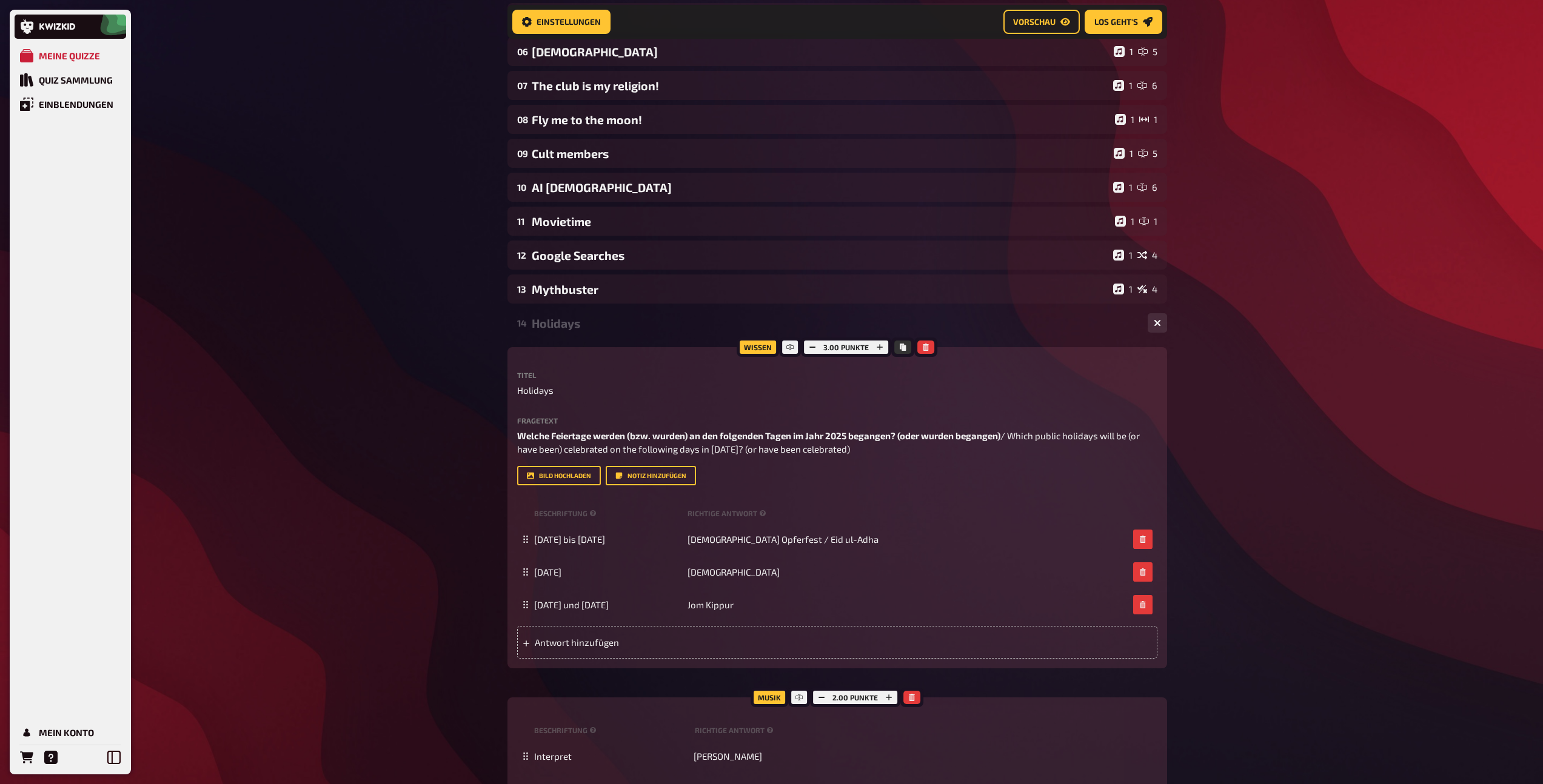
click at [602, 335] on div "14 Holidays 1 3" at bounding box center [837, 323] width 659 height 29
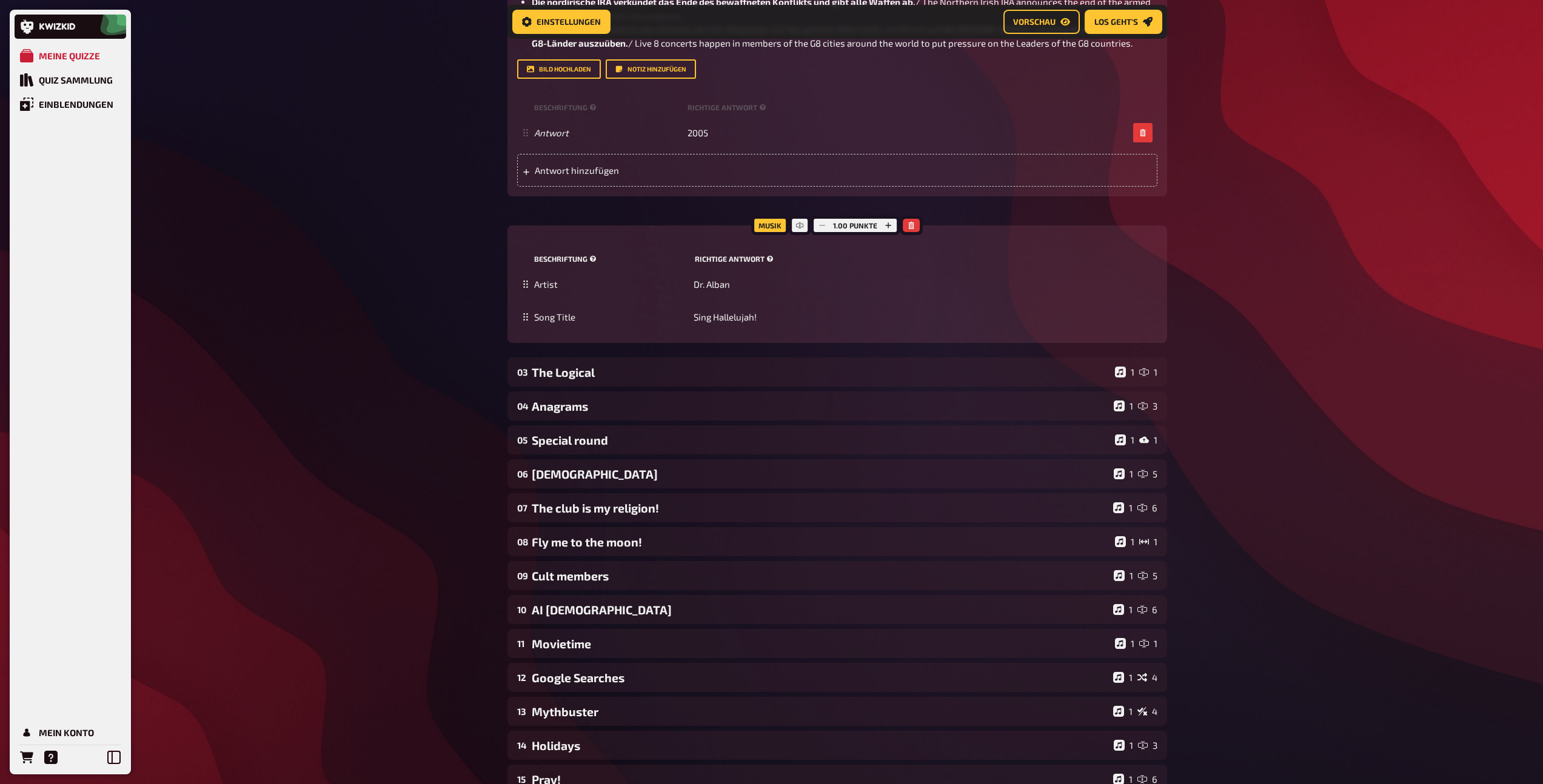
scroll to position [1514, 0]
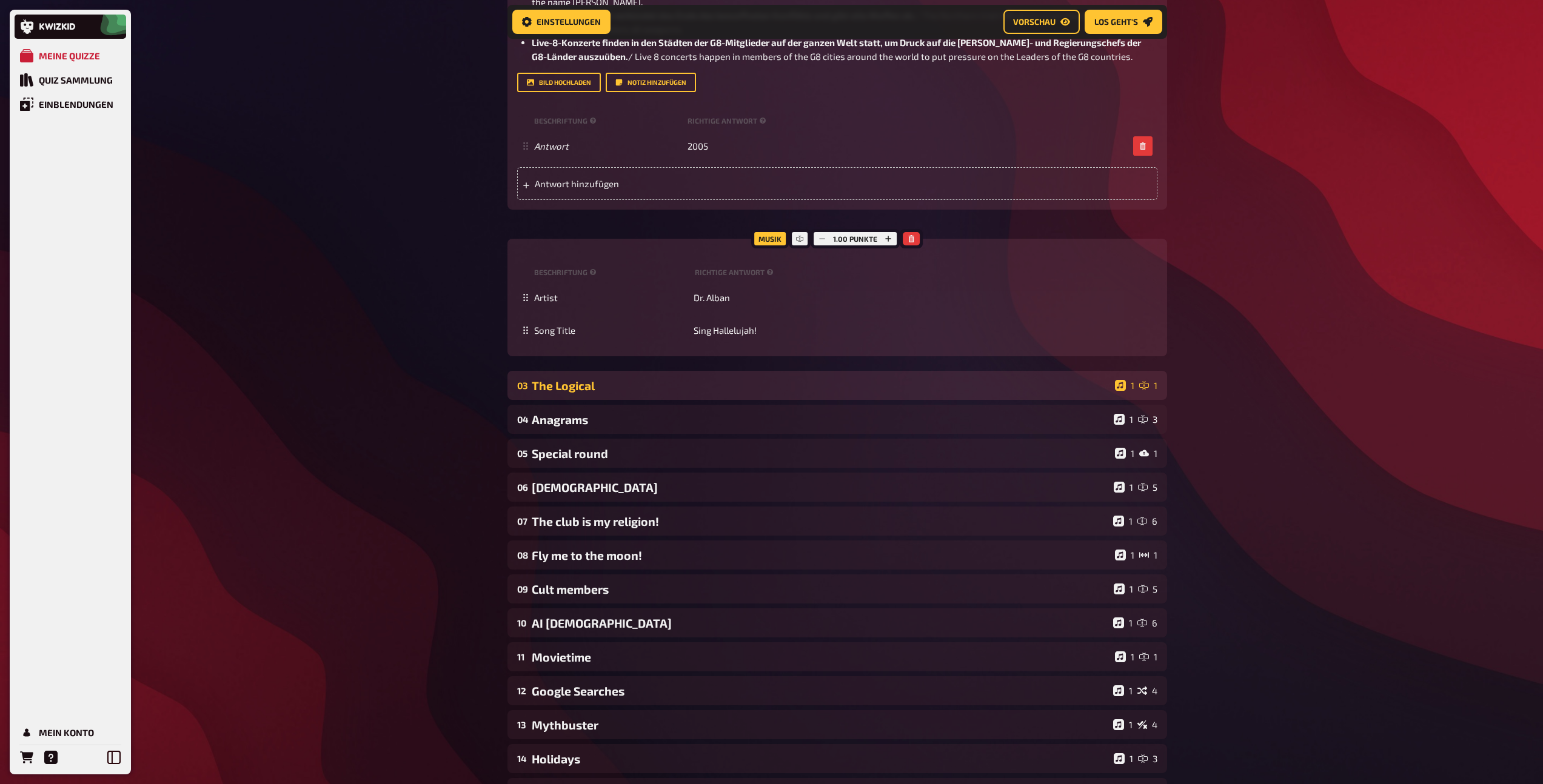
click at [690, 386] on div "The Logical" at bounding box center [820, 386] width 579 height 14
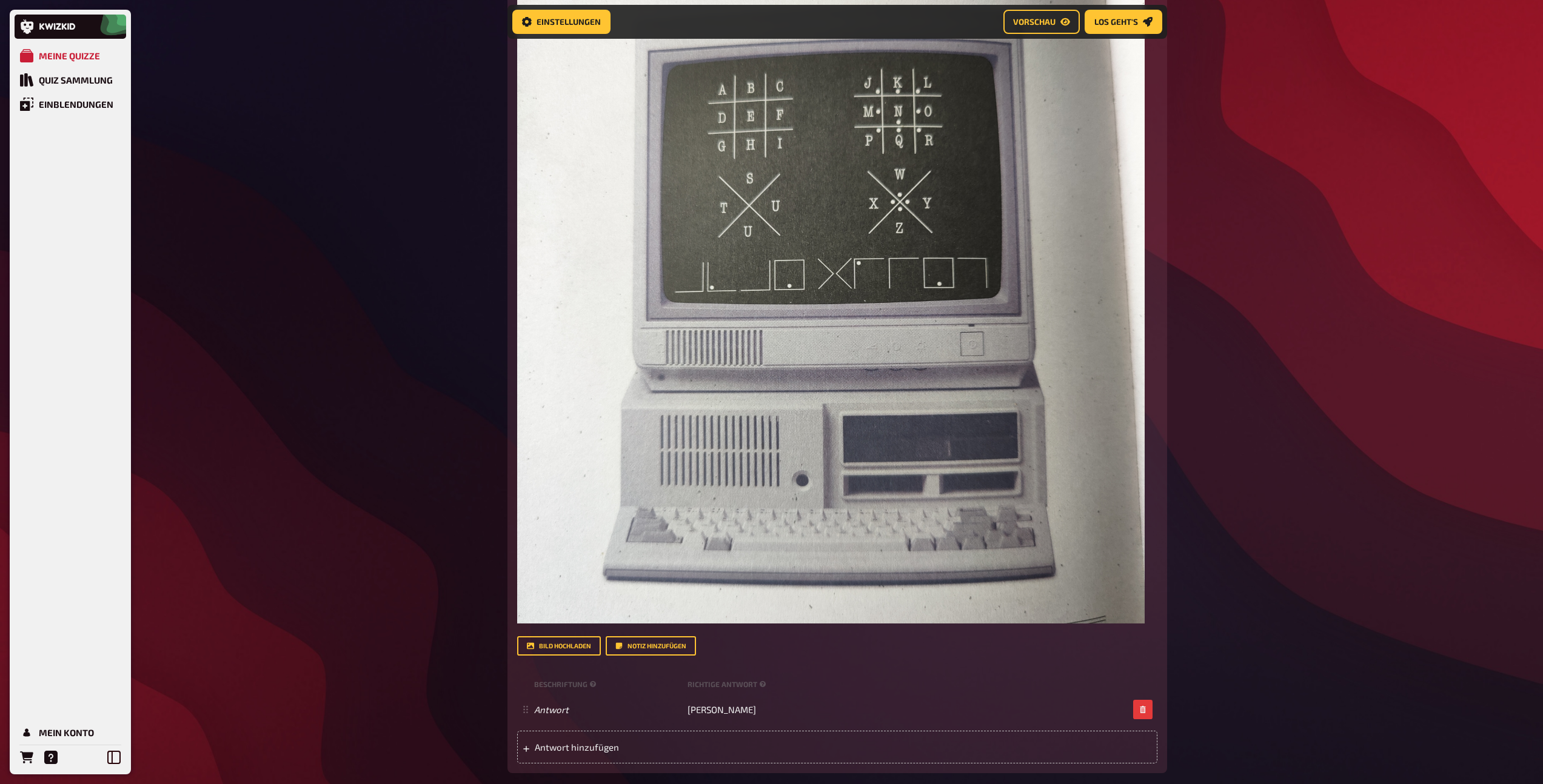
scroll to position [2631, 0]
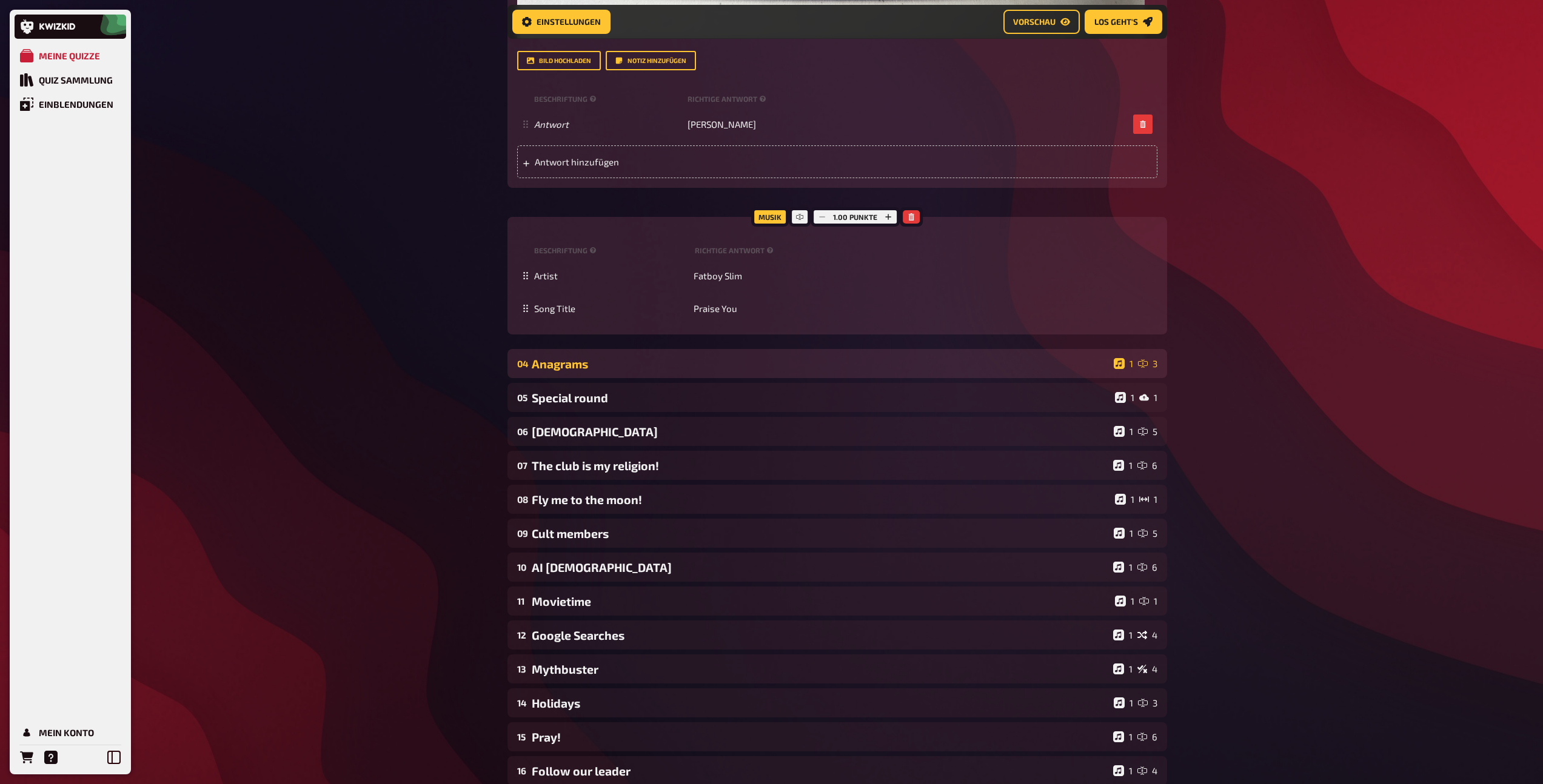
click at [694, 358] on div "Anagrams" at bounding box center [820, 363] width 577 height 14
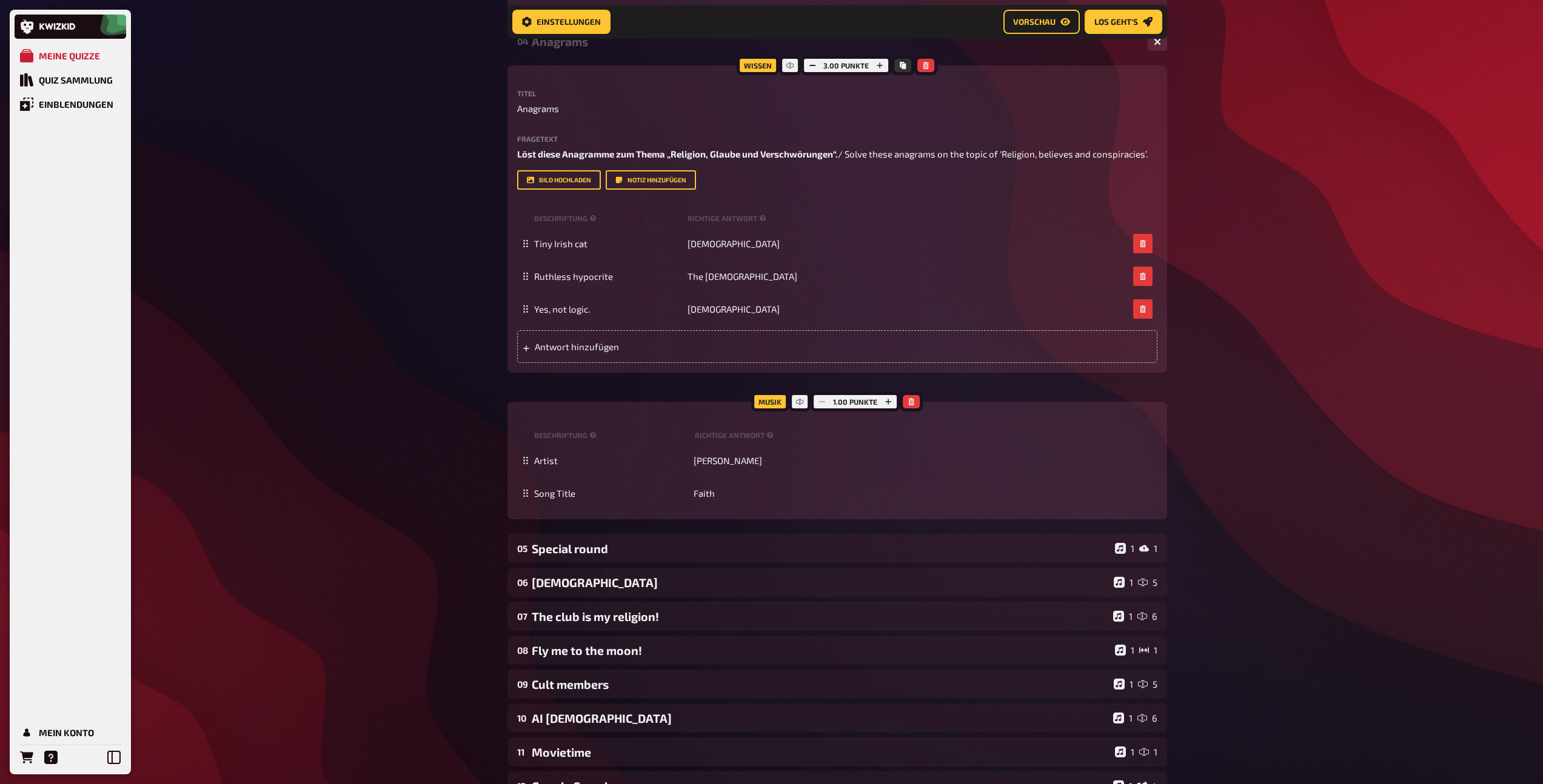
scroll to position [3275, 0]
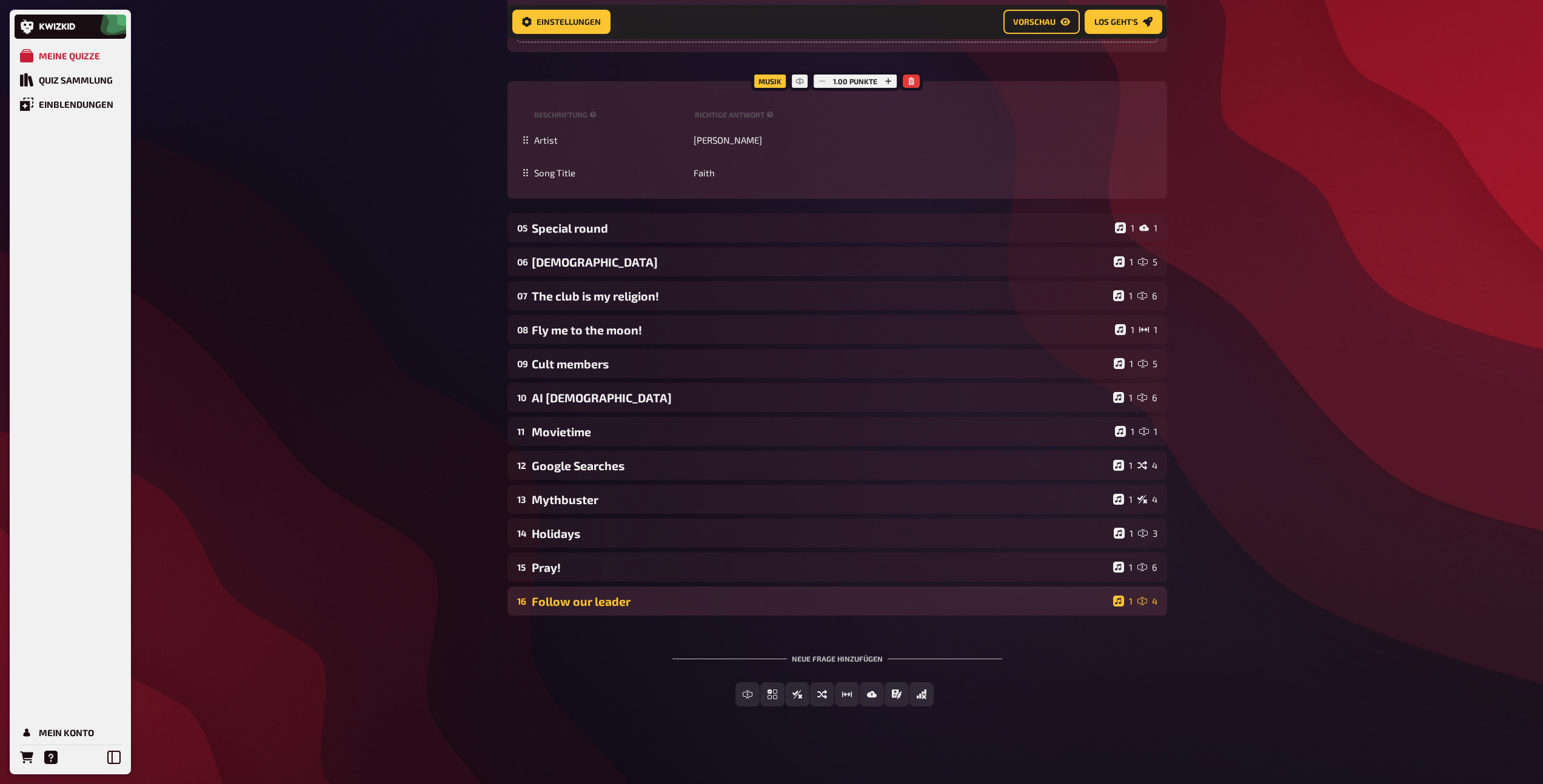
click at [707, 587] on div "16 Follow our leader 1 4" at bounding box center [837, 601] width 659 height 29
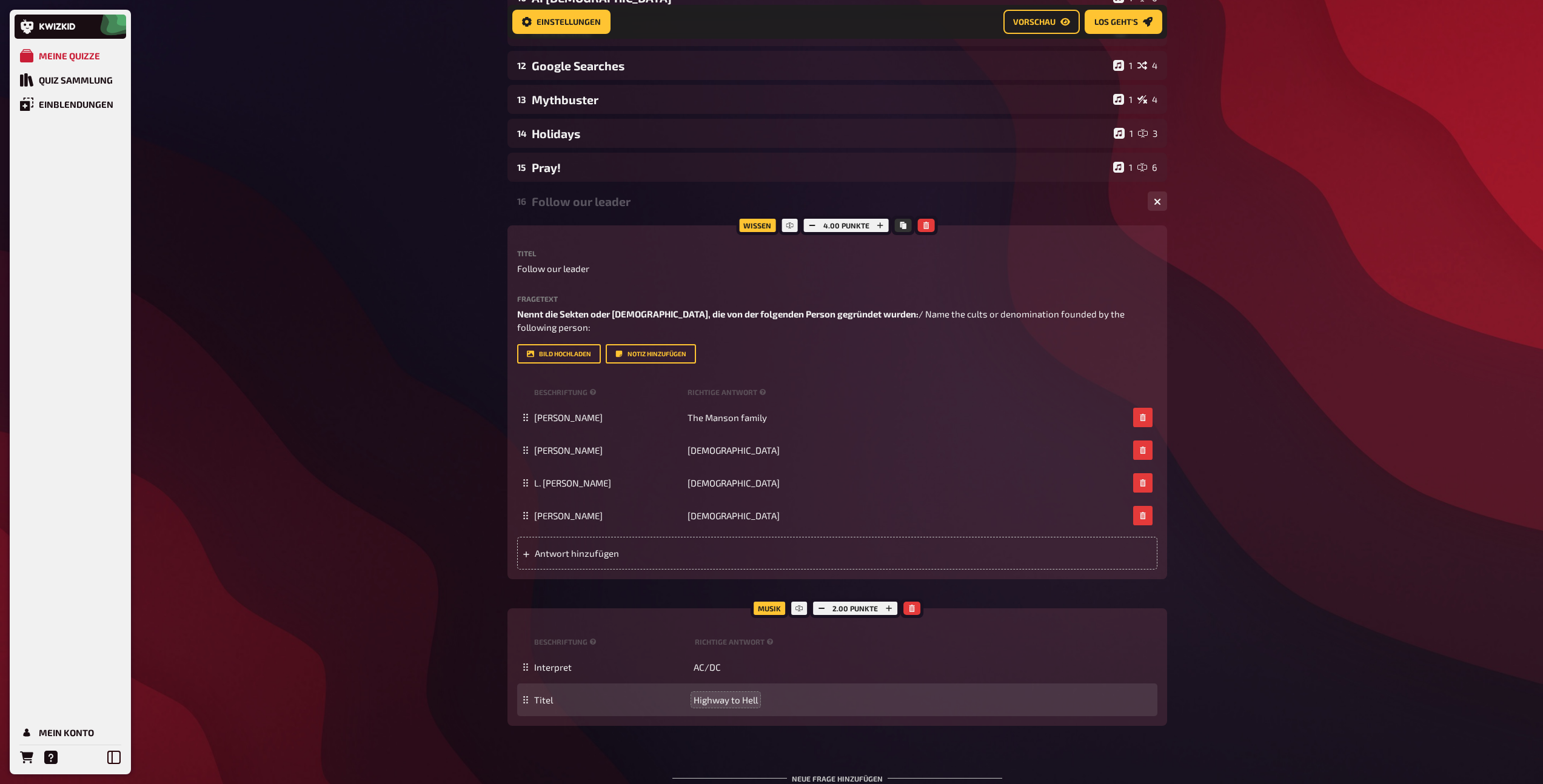
scroll to position [3794, 0]
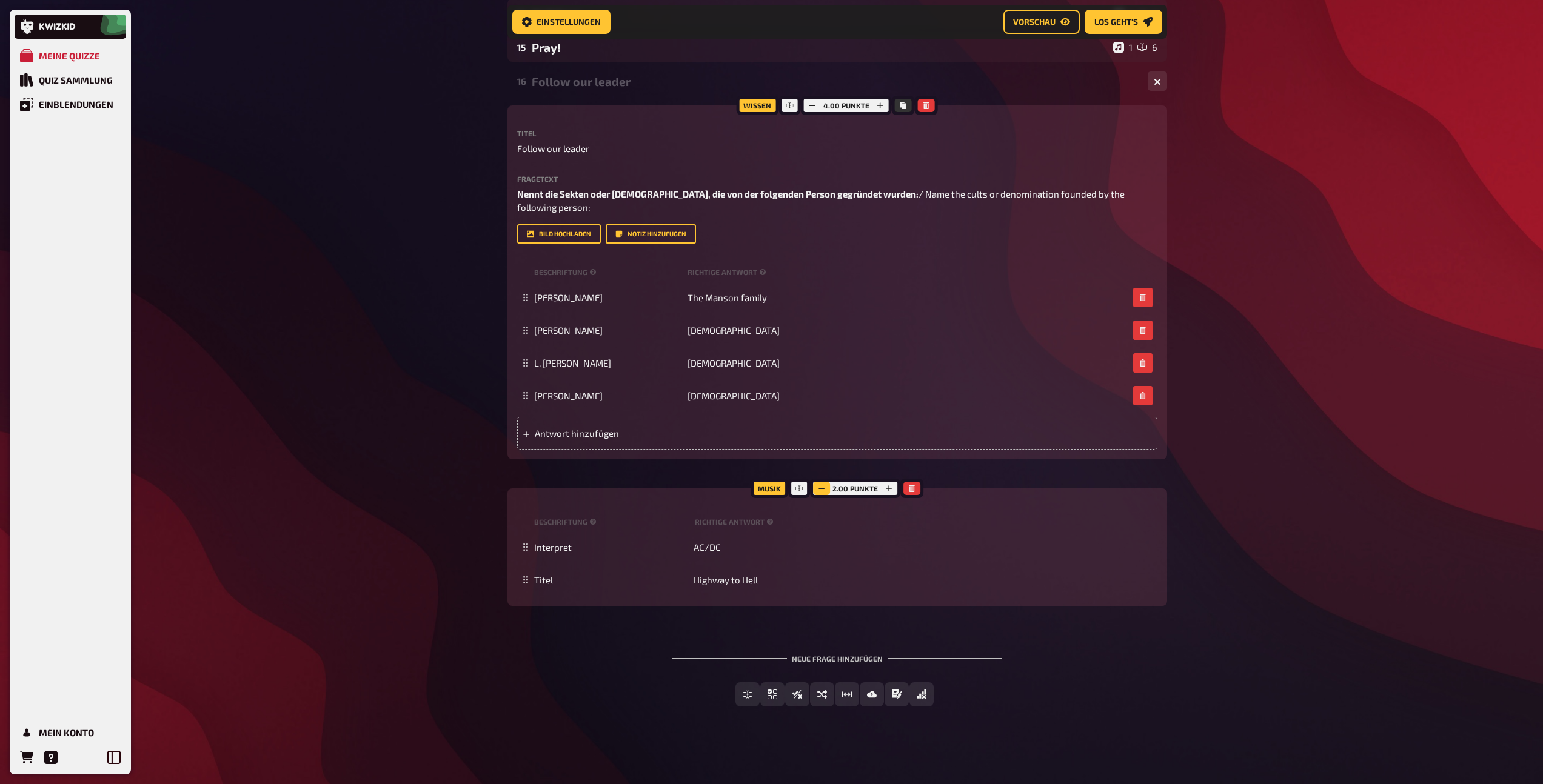
click at [821, 489] on icon "button" at bounding box center [822, 488] width 8 height 8
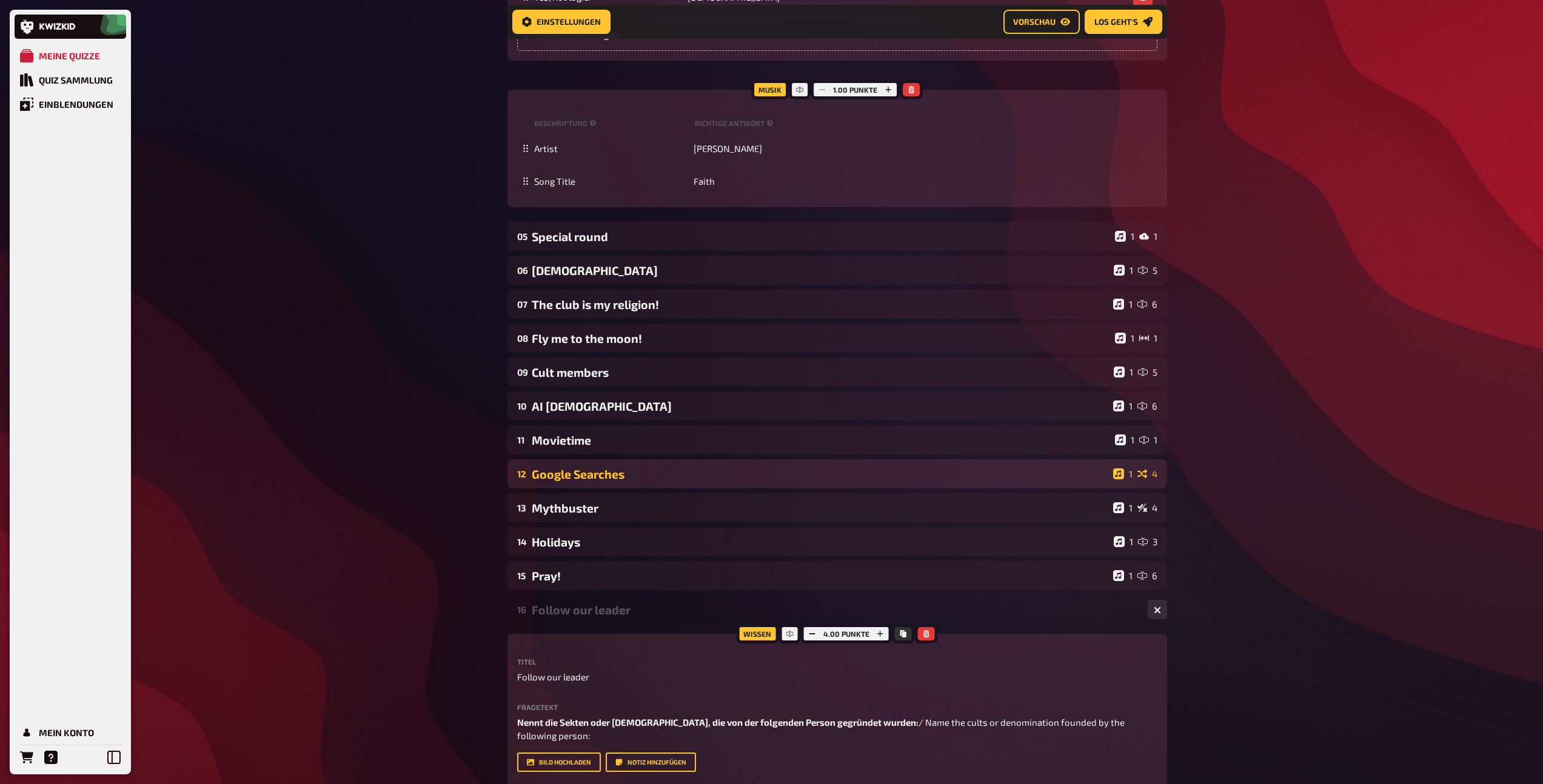
scroll to position [3246, 0]
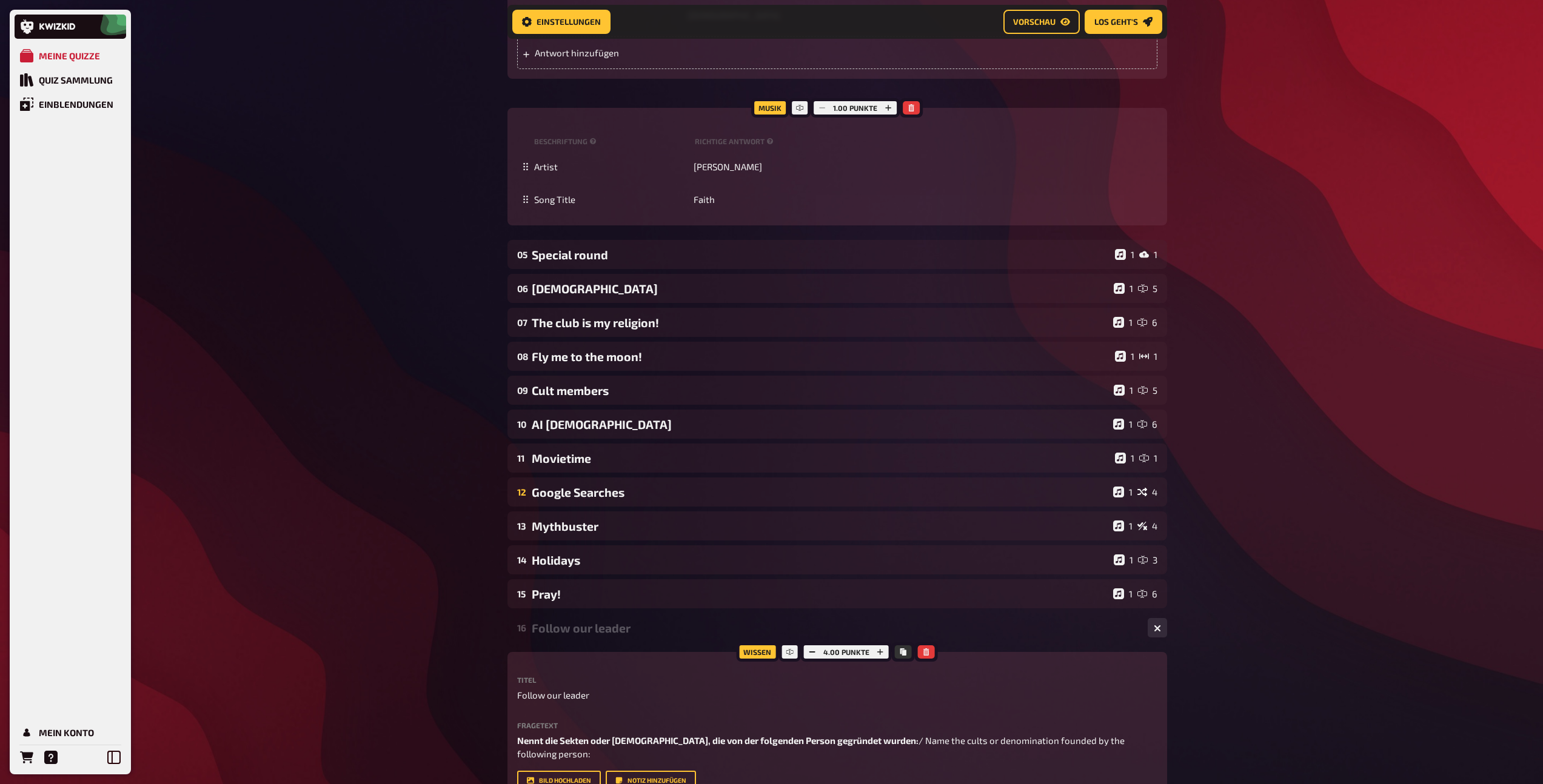
click at [587, 632] on div "Follow our leader" at bounding box center [834, 628] width 606 height 14
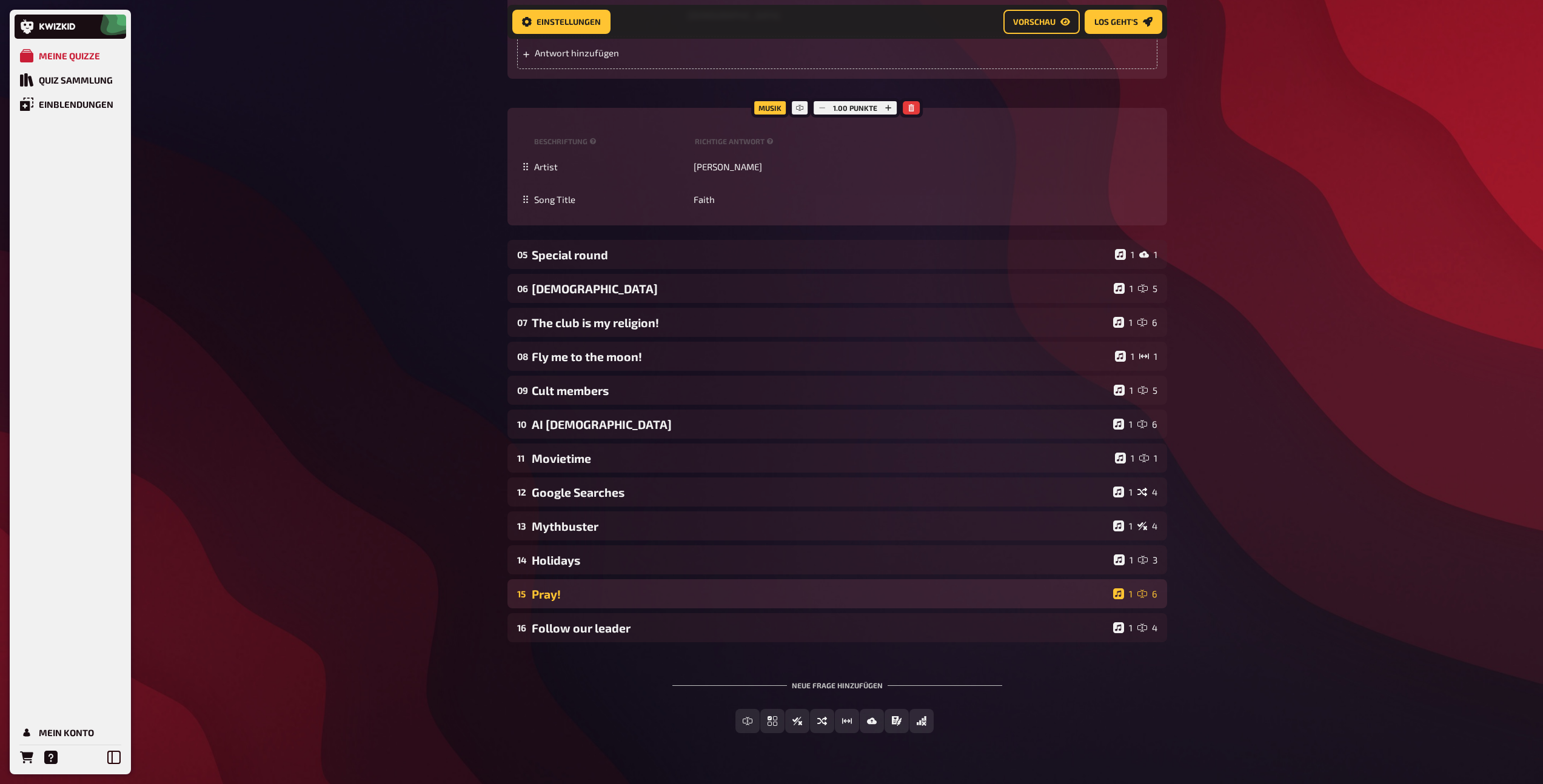
click at [596, 598] on div "Pray!" at bounding box center [820, 594] width 576 height 14
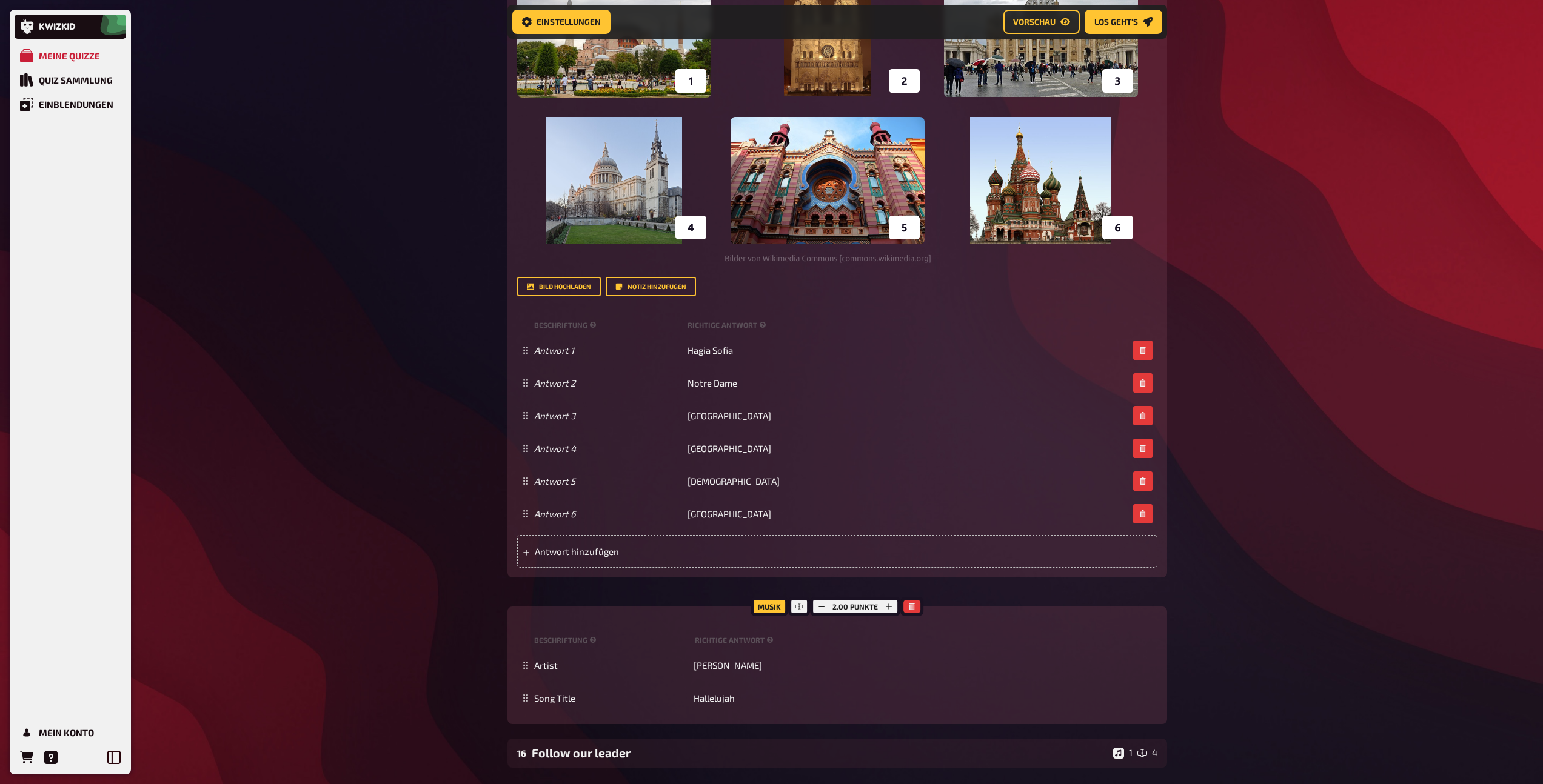
scroll to position [3999, 0]
click at [821, 606] on icon "button" at bounding box center [822, 606] width 8 height 8
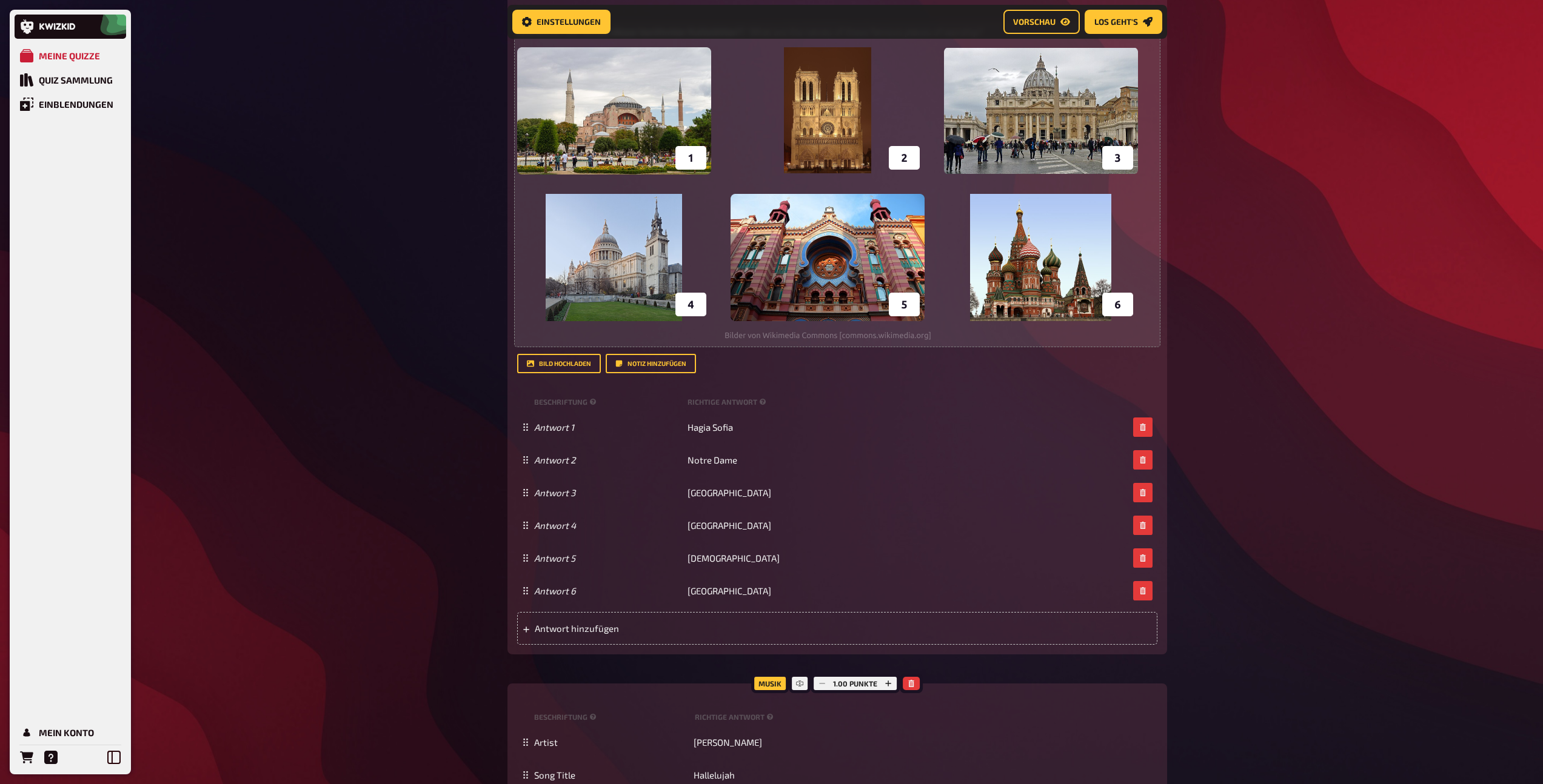
scroll to position [3610, 0]
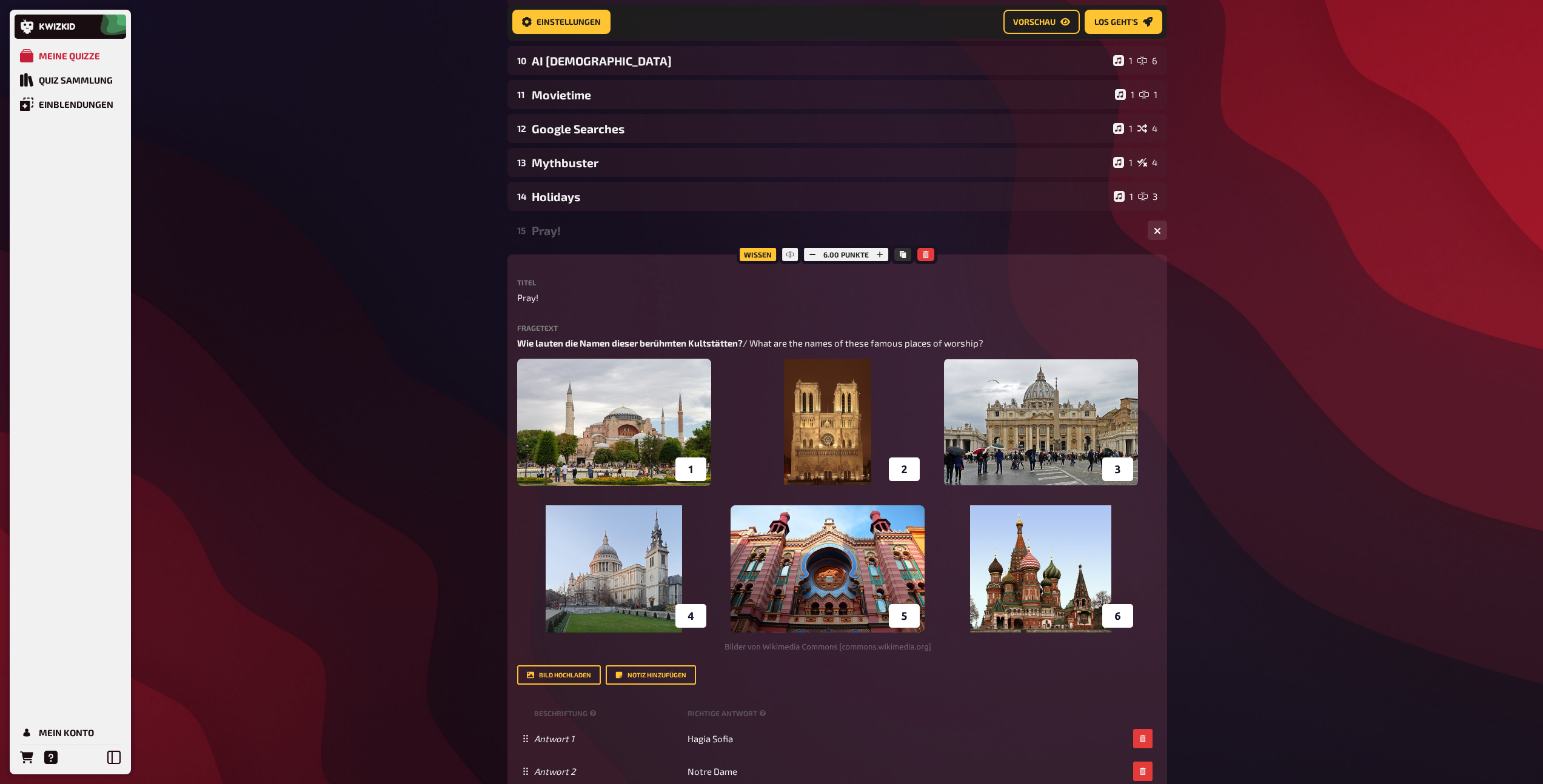
click at [588, 246] on div "15 Pray! 1 6 Wissen 6.00 Punkte Titel Pray! Fragetext Wie lauten die Namen dies…" at bounding box center [837, 664] width 659 height 897
click at [590, 229] on div "Pray!" at bounding box center [834, 230] width 606 height 14
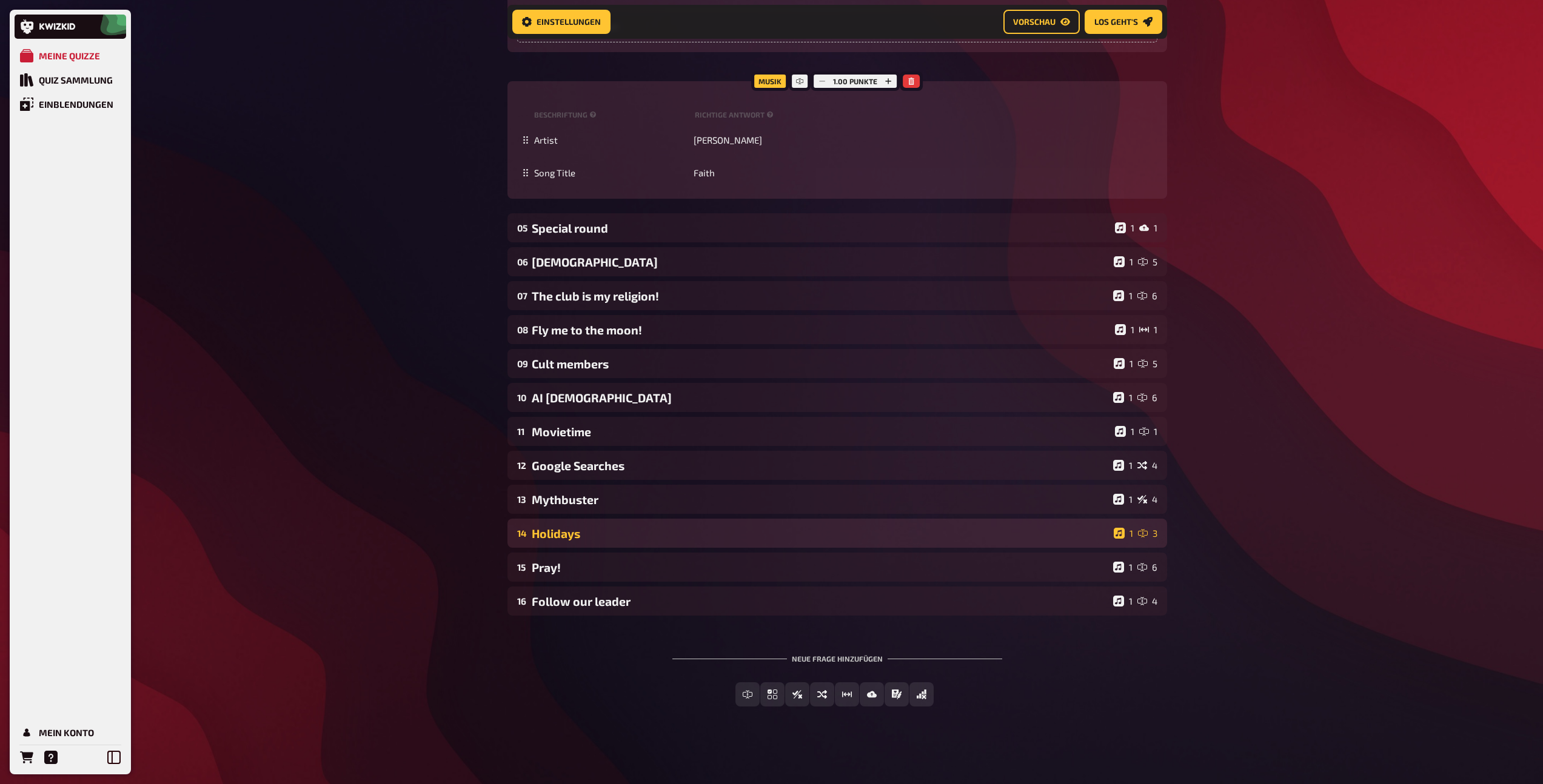
click at [669, 535] on div "Holidays" at bounding box center [820, 533] width 577 height 14
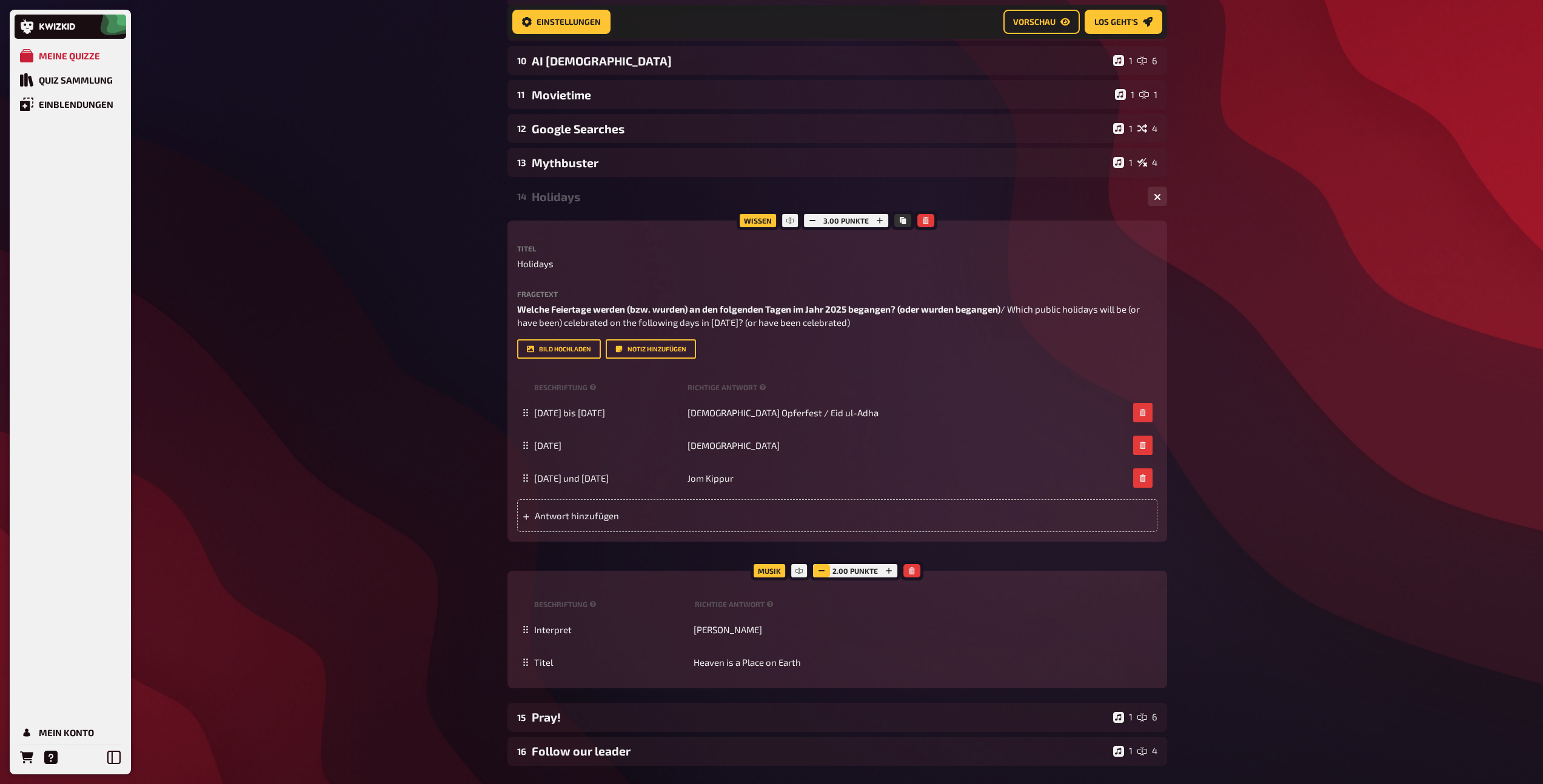
click at [826, 568] on button "button" at bounding box center [821, 570] width 17 height 13
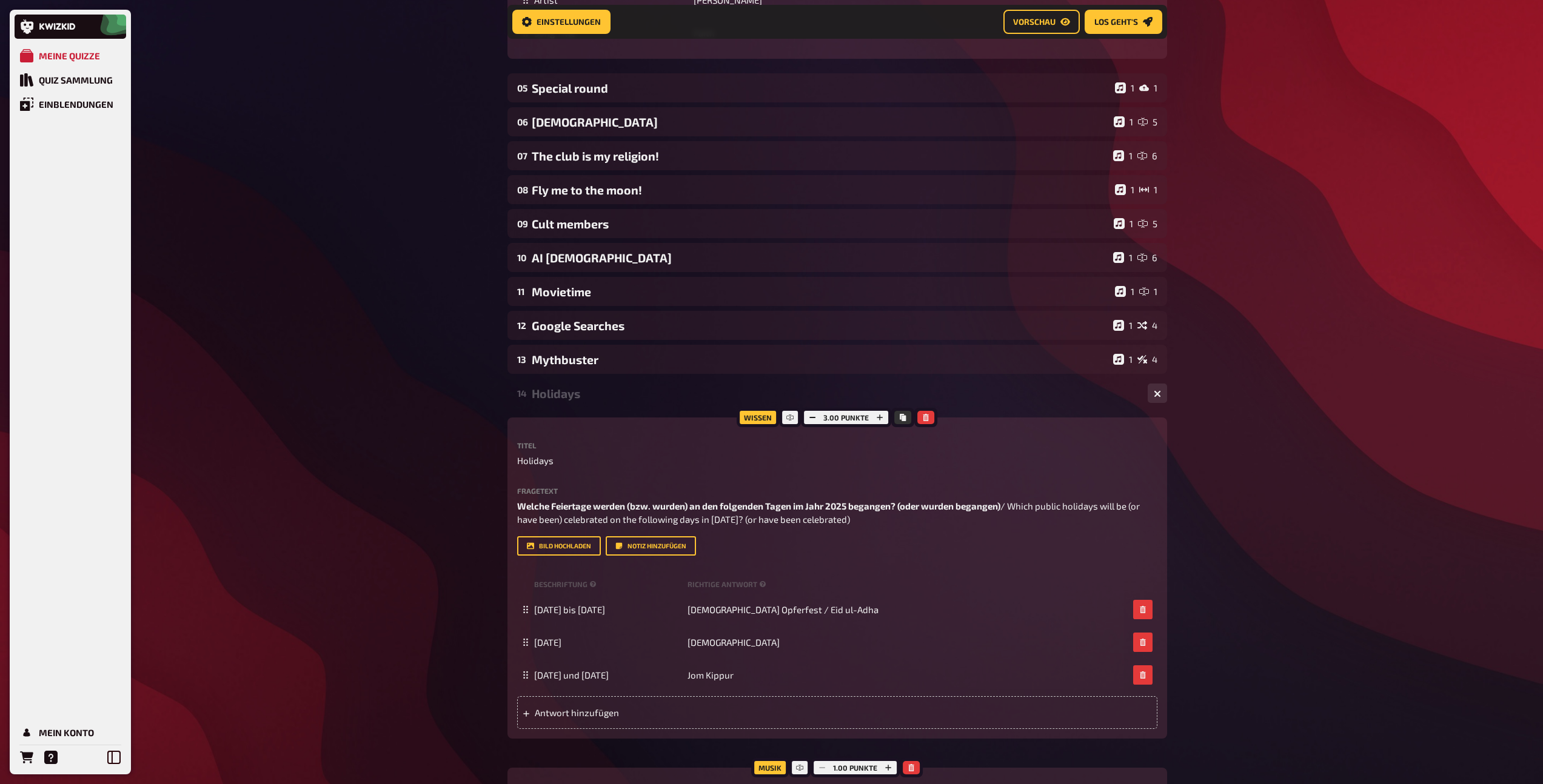
click at [585, 388] on div "Holidays" at bounding box center [834, 393] width 606 height 14
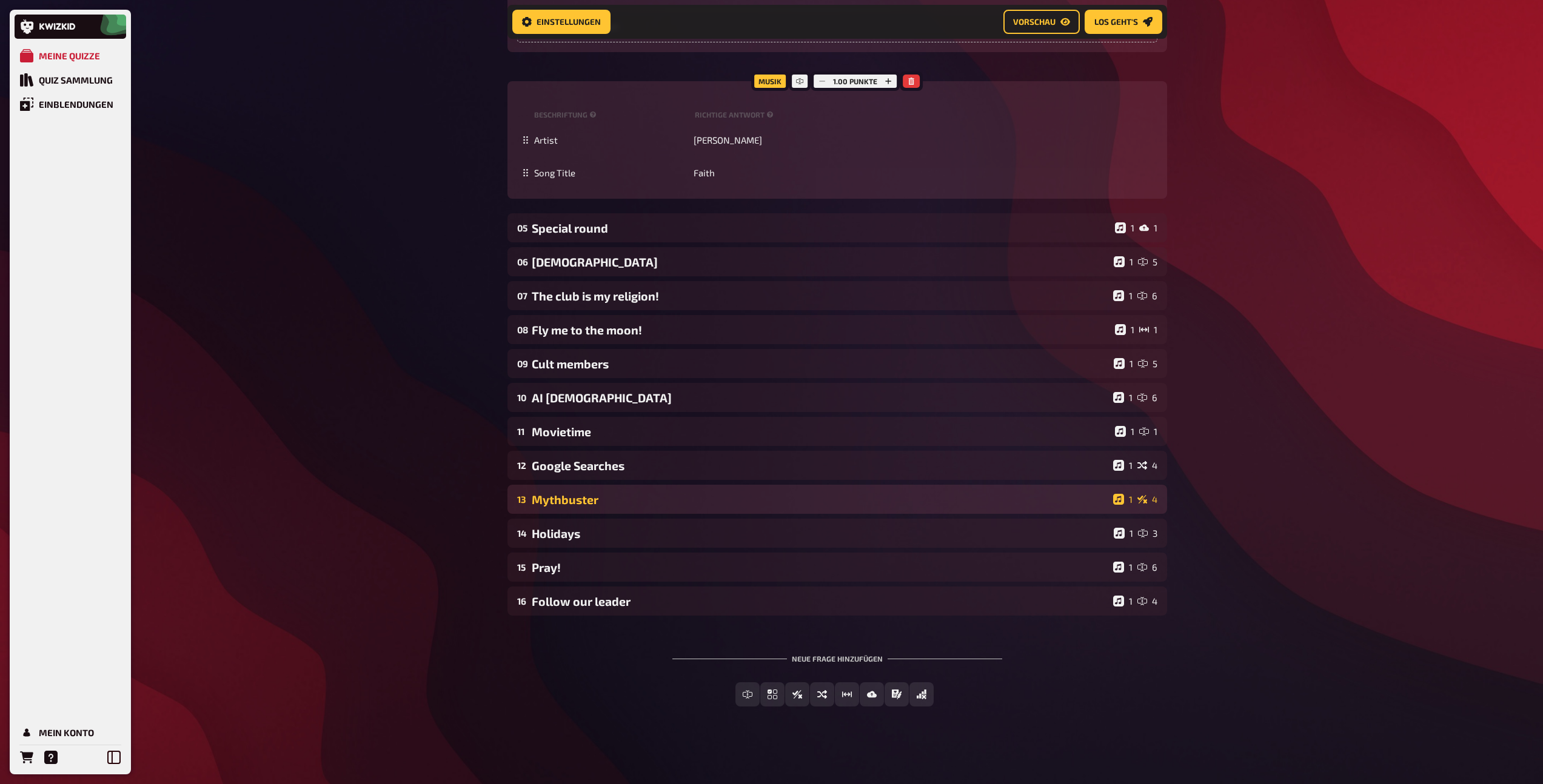
click at [621, 489] on div "13 Mythbuster 1 4" at bounding box center [837, 499] width 659 height 29
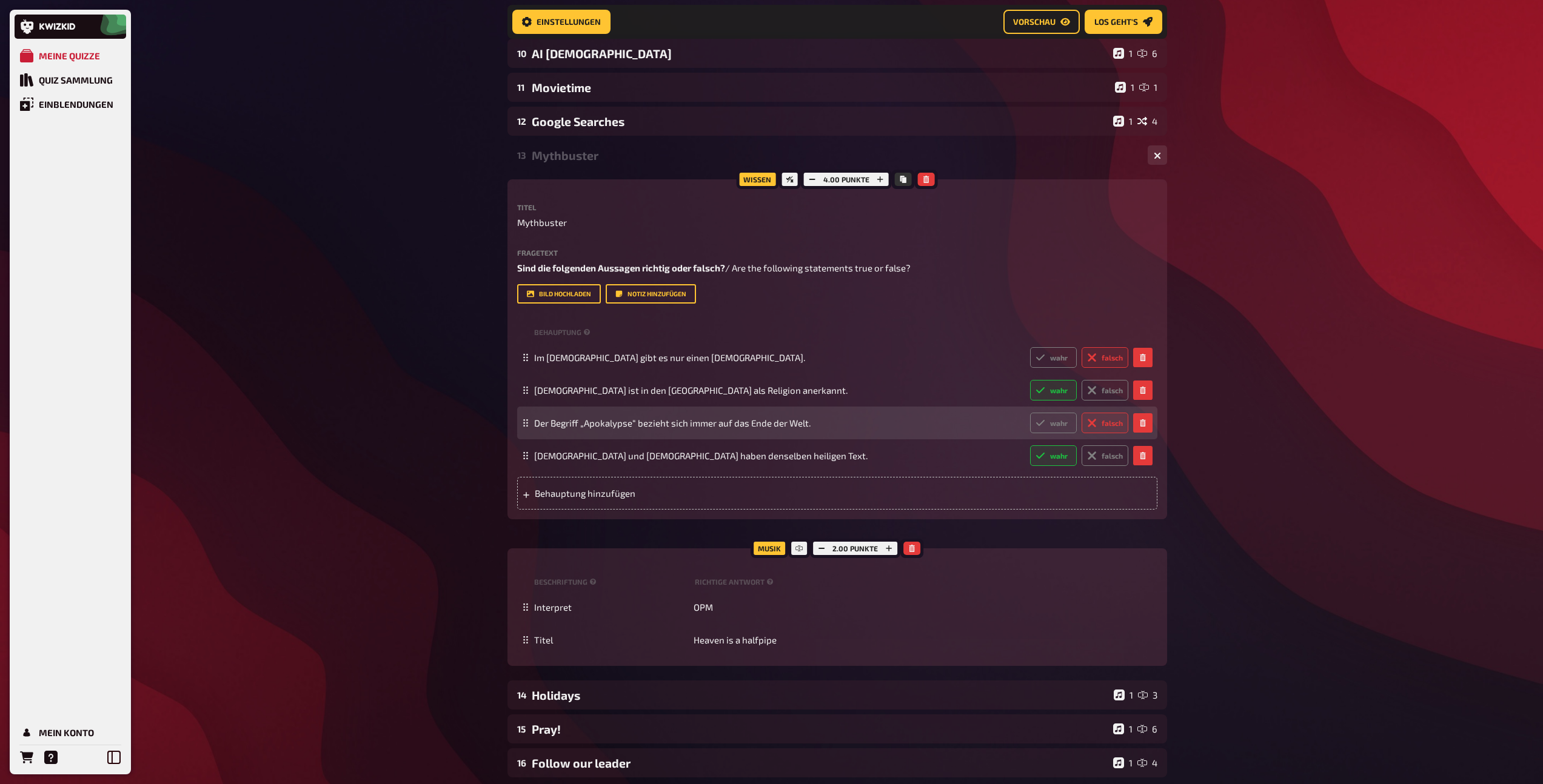
scroll to position [3619, 0]
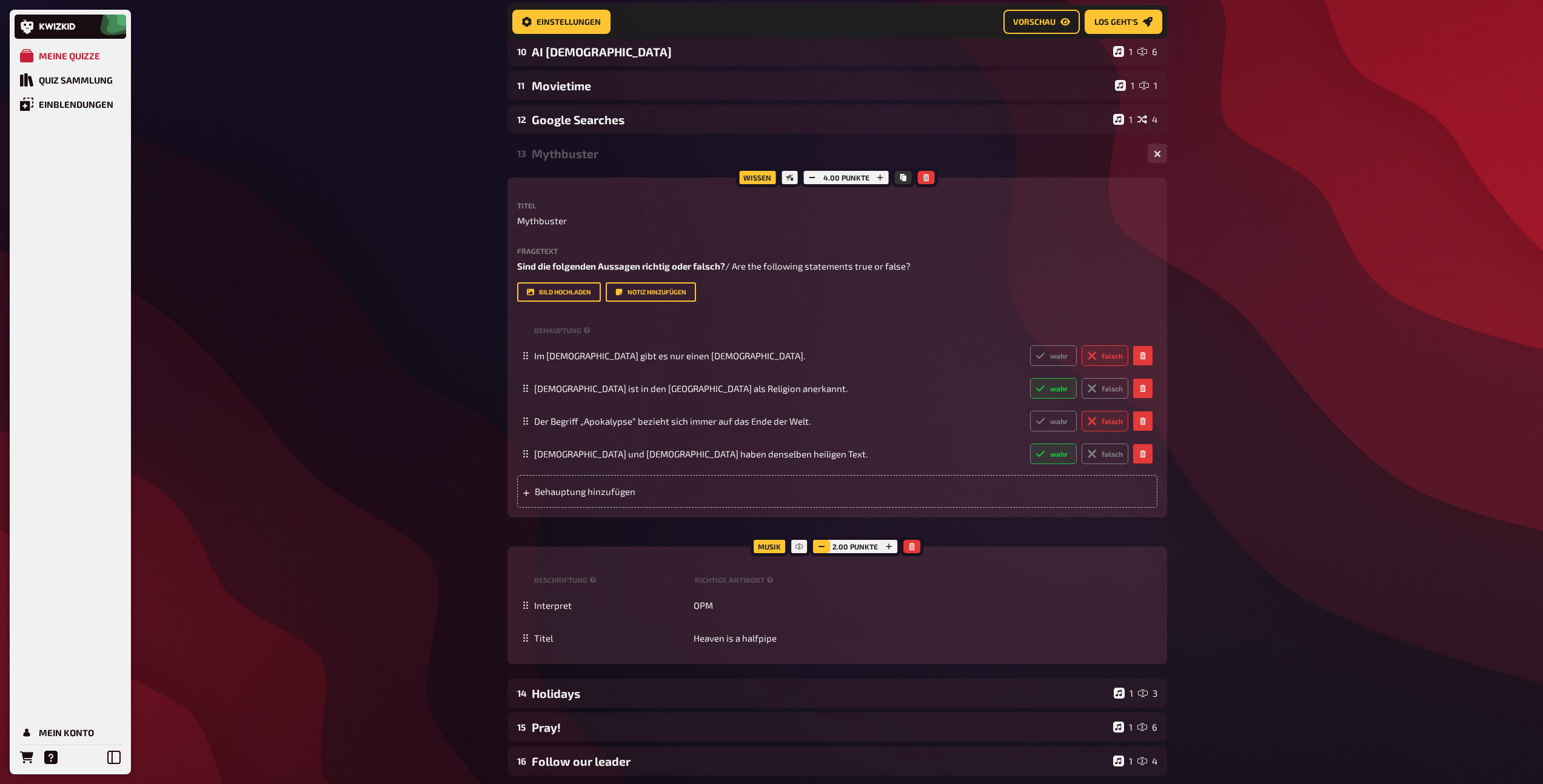
click at [822, 546] on icon "button" at bounding box center [822, 546] width 8 height 8
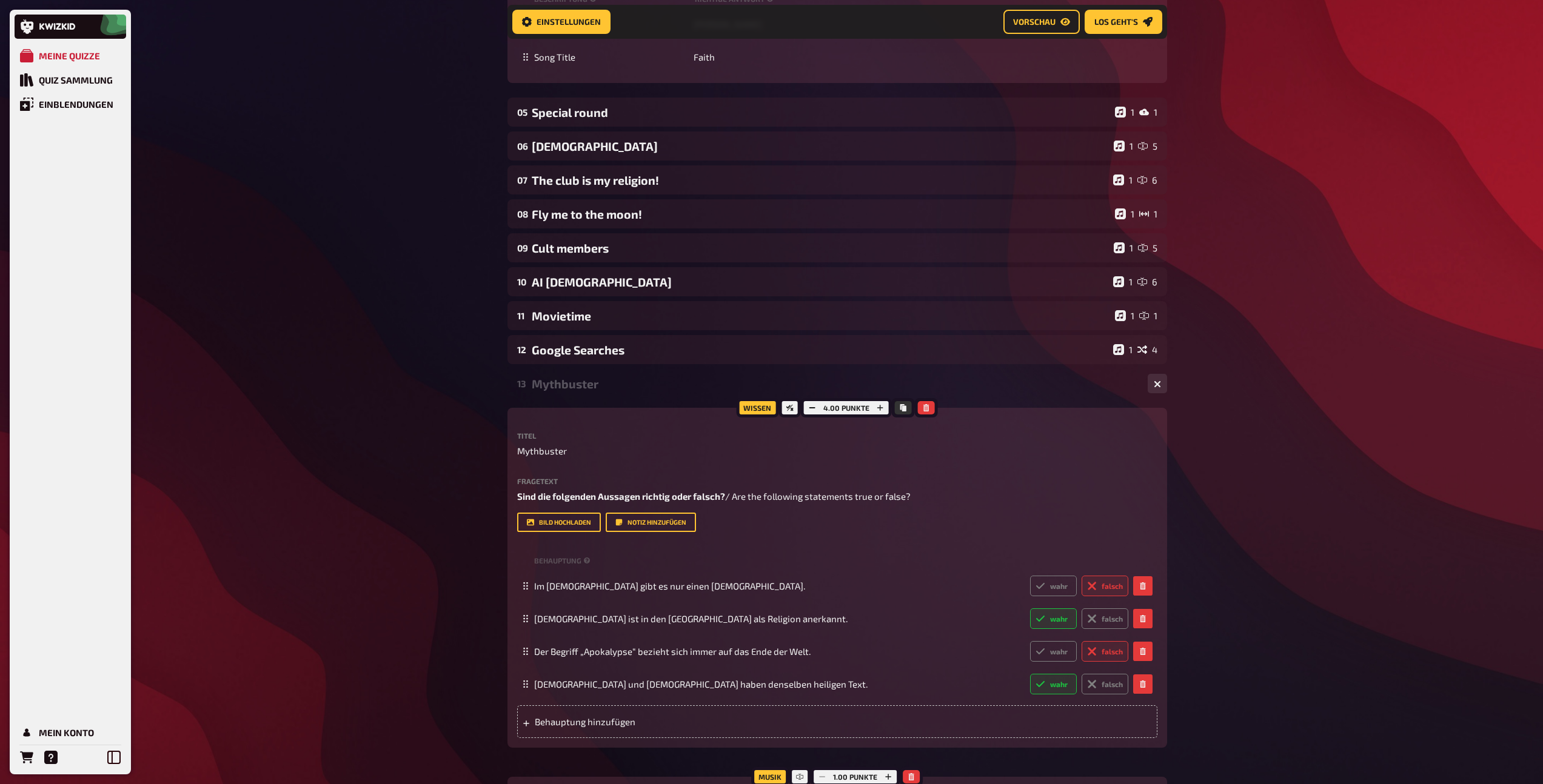
click at [608, 389] on div "Mythbuster" at bounding box center [834, 384] width 606 height 14
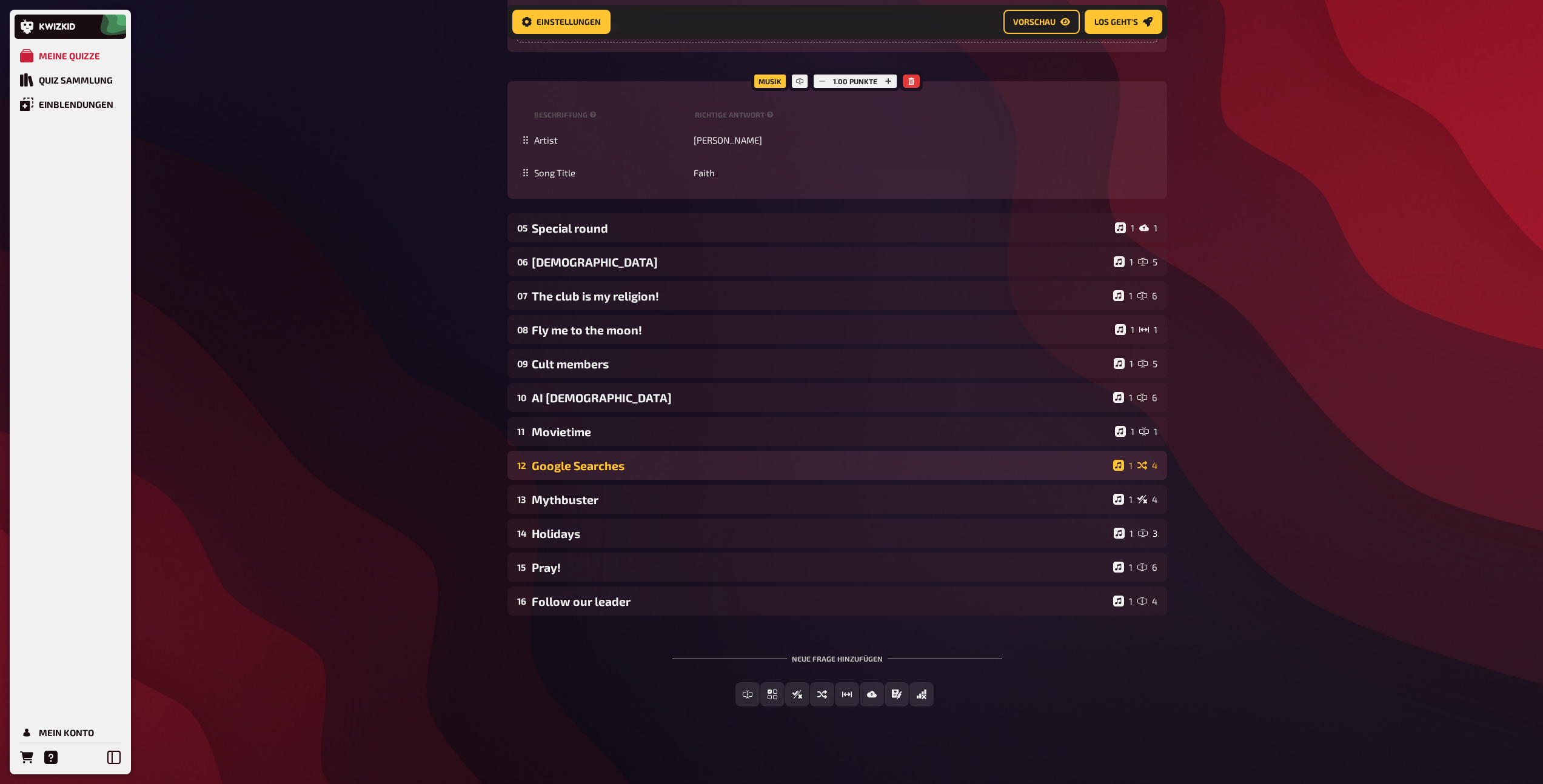
click at [667, 469] on div "Google Searches" at bounding box center [820, 466] width 576 height 14
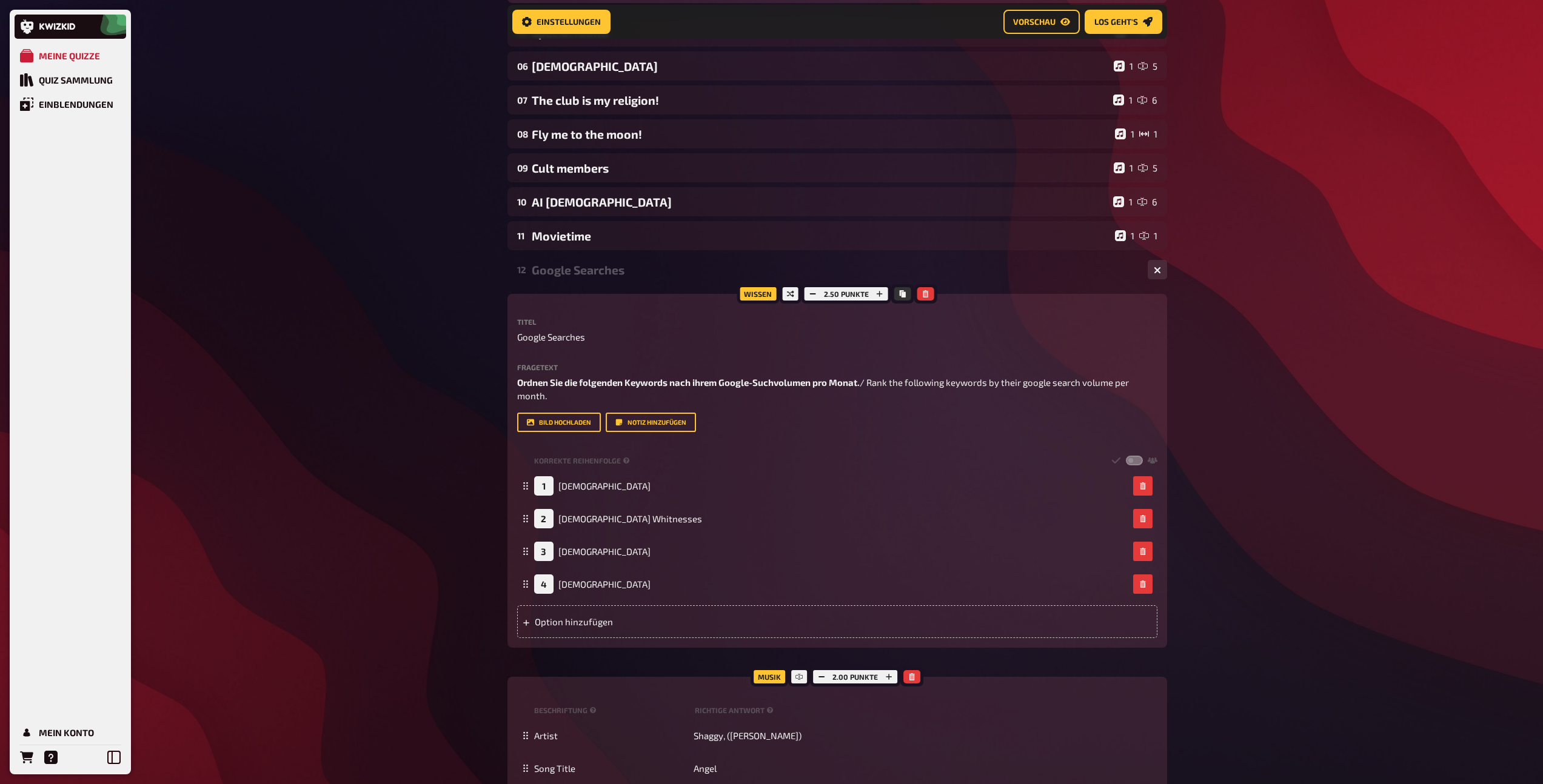
scroll to position [3633, 0]
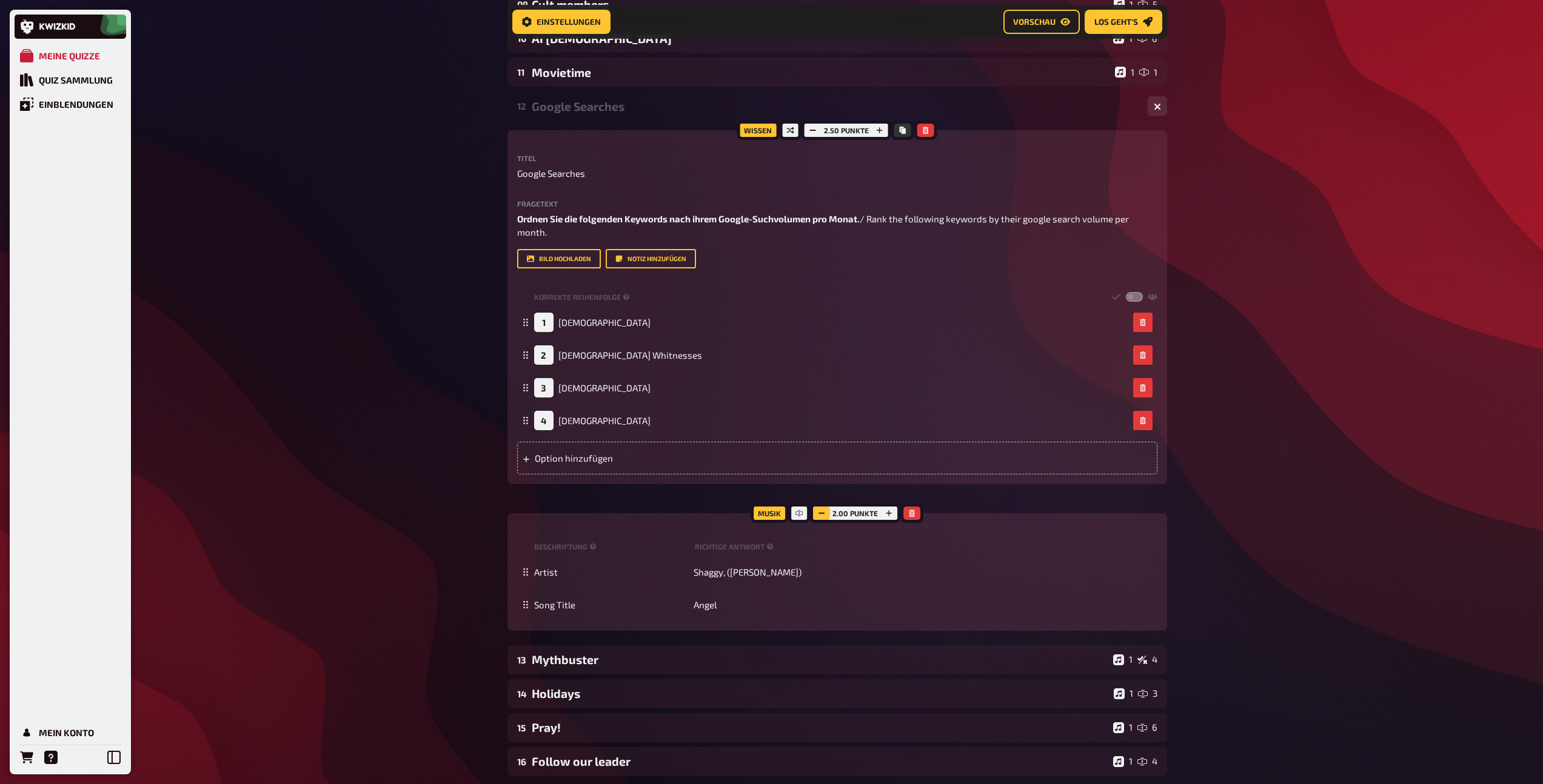
click at [824, 513] on icon "button" at bounding box center [822, 514] width 8 height 8
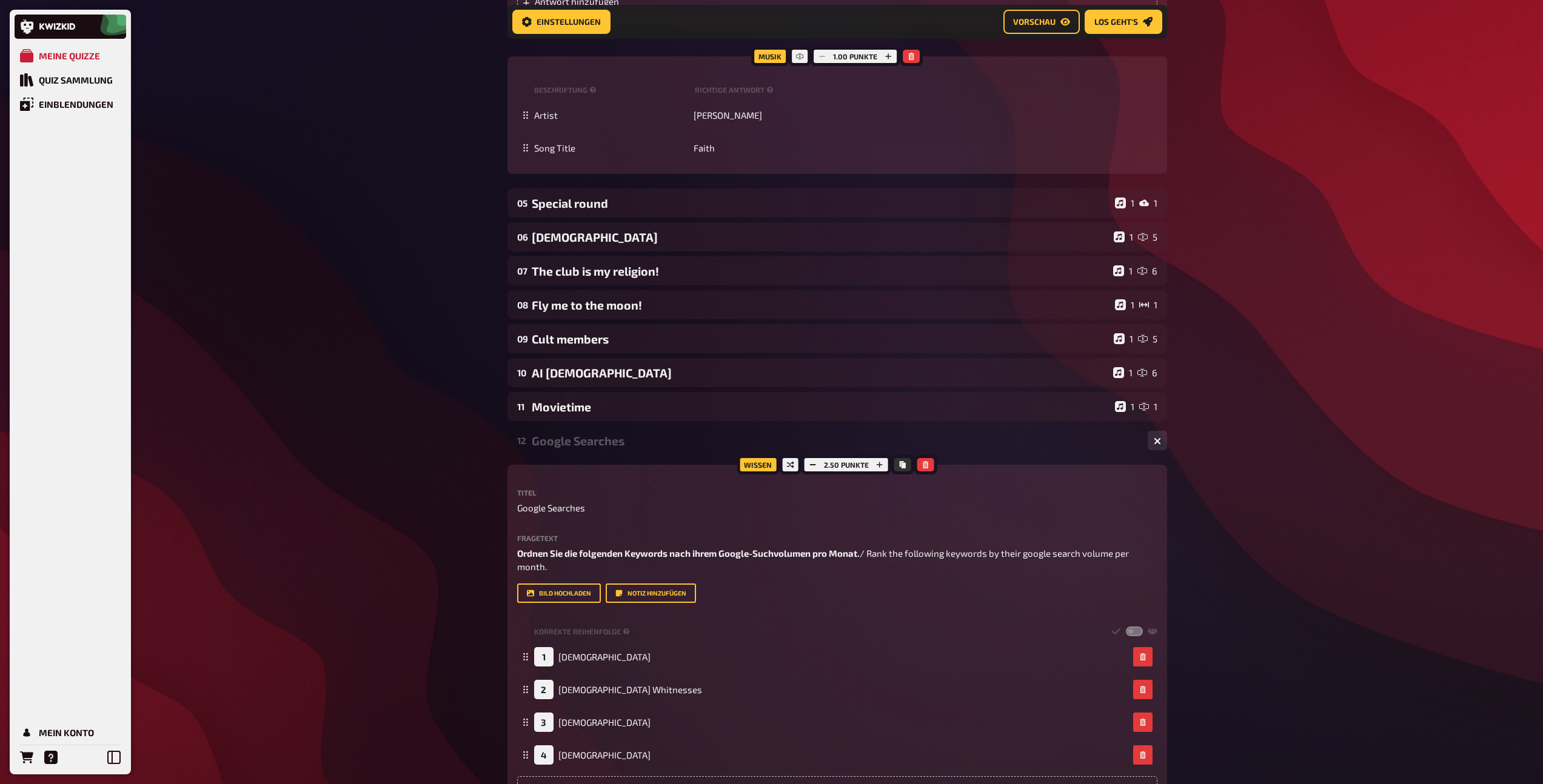
click at [635, 441] on div "Google Searches" at bounding box center [834, 440] width 606 height 14
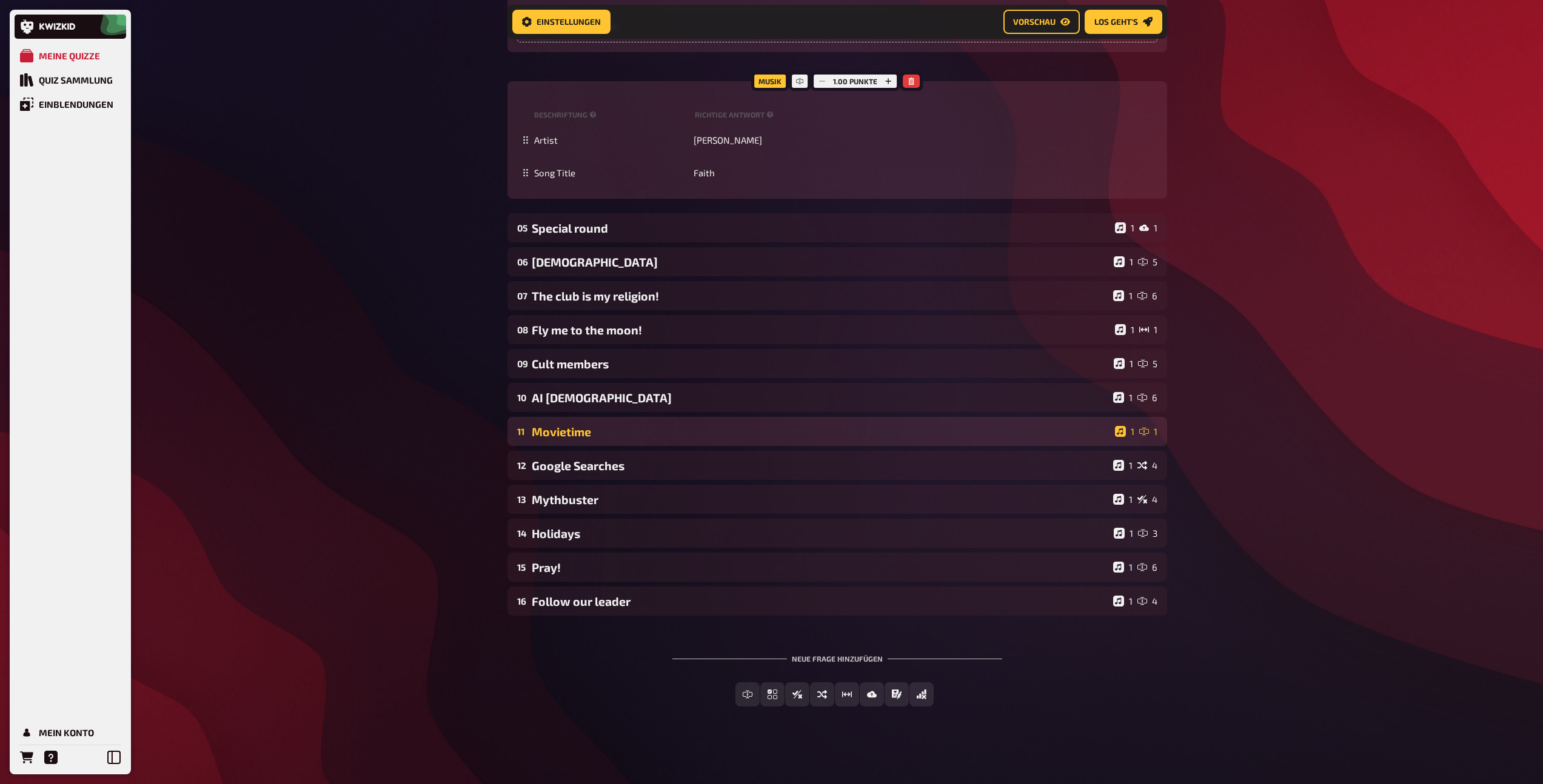
click at [650, 441] on div "11 Movietime 1 1" at bounding box center [837, 431] width 659 height 29
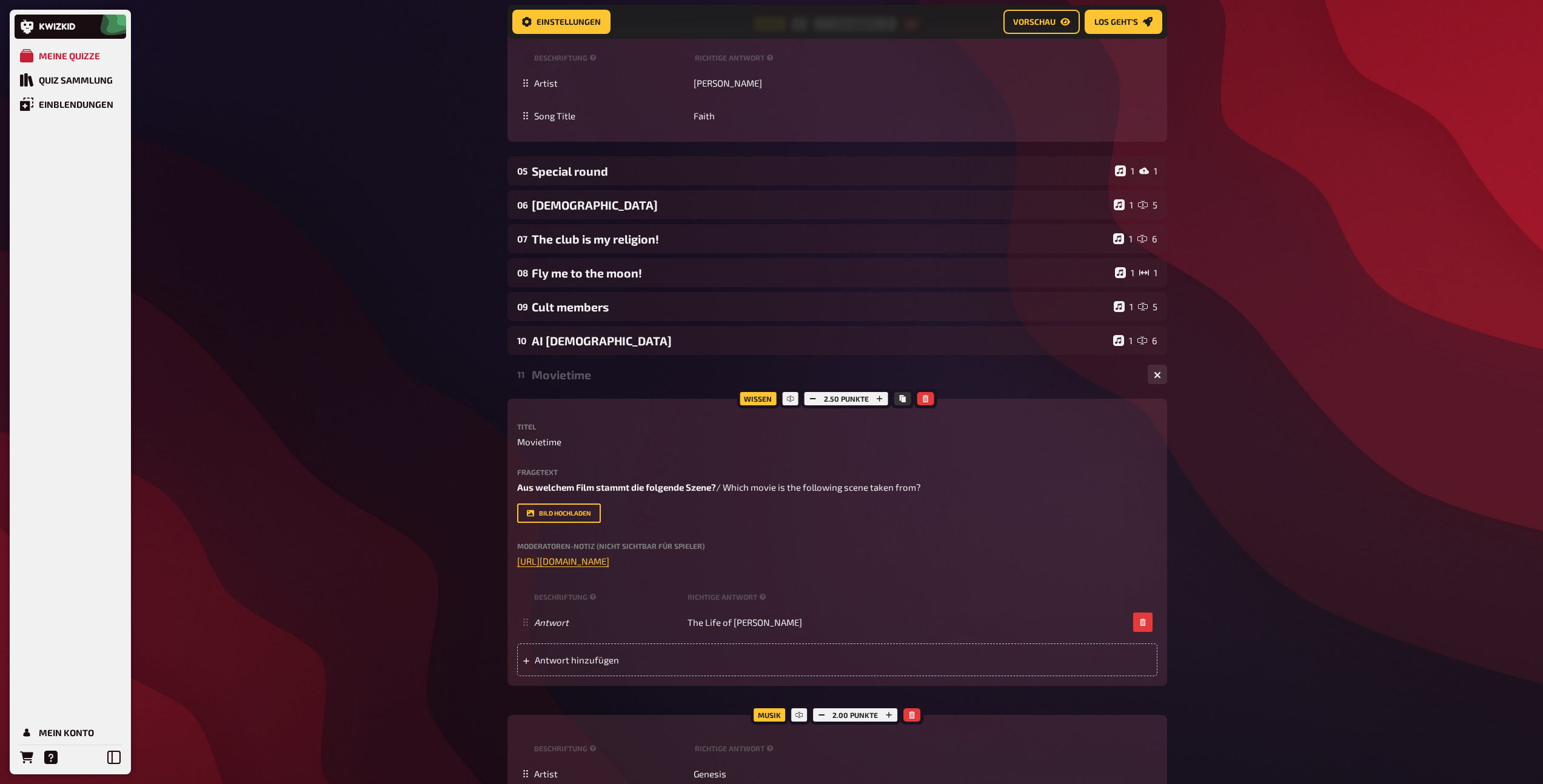
scroll to position [3502, 0]
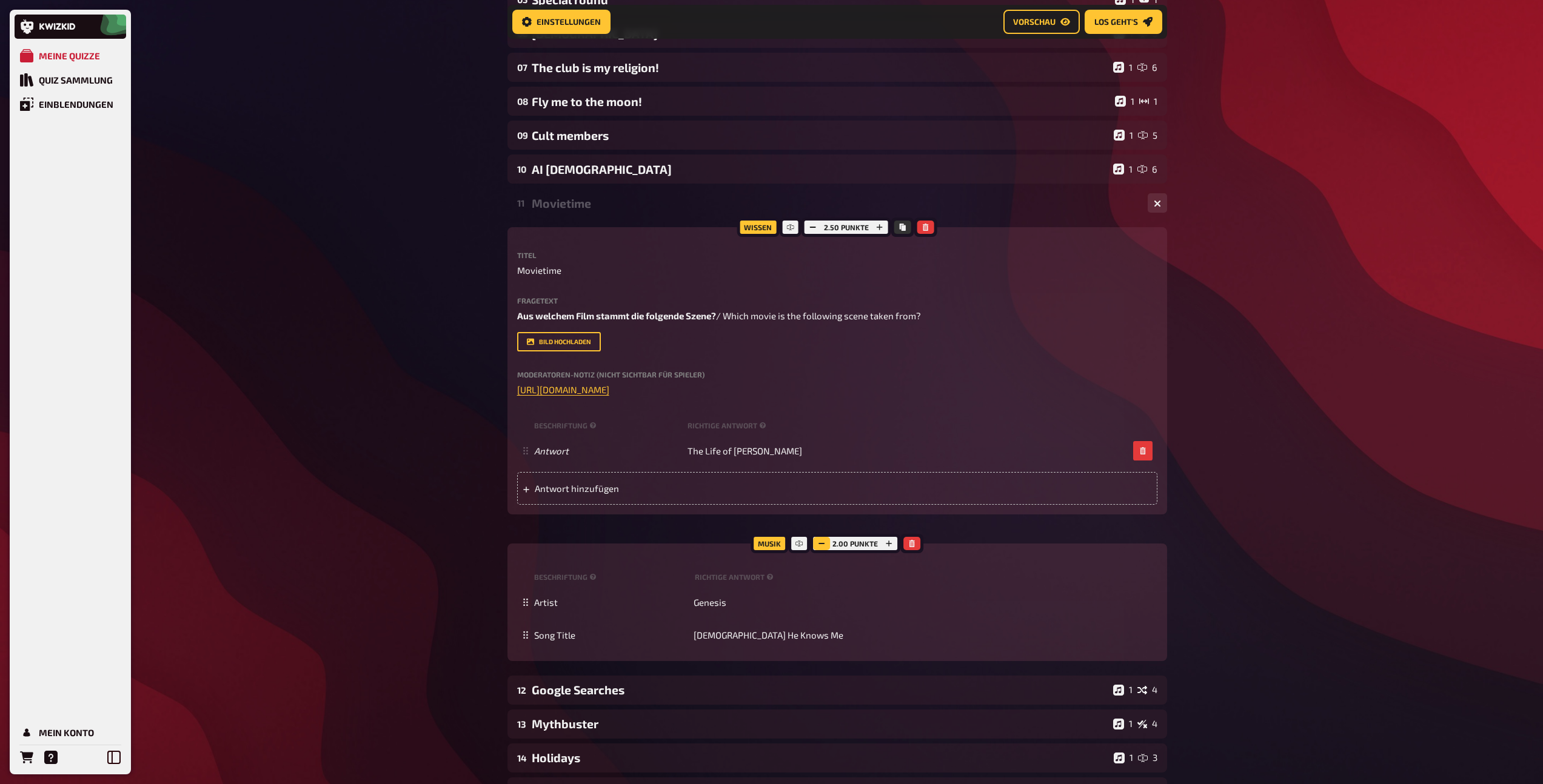
click at [818, 542] on icon "button" at bounding box center [822, 543] width 8 height 8
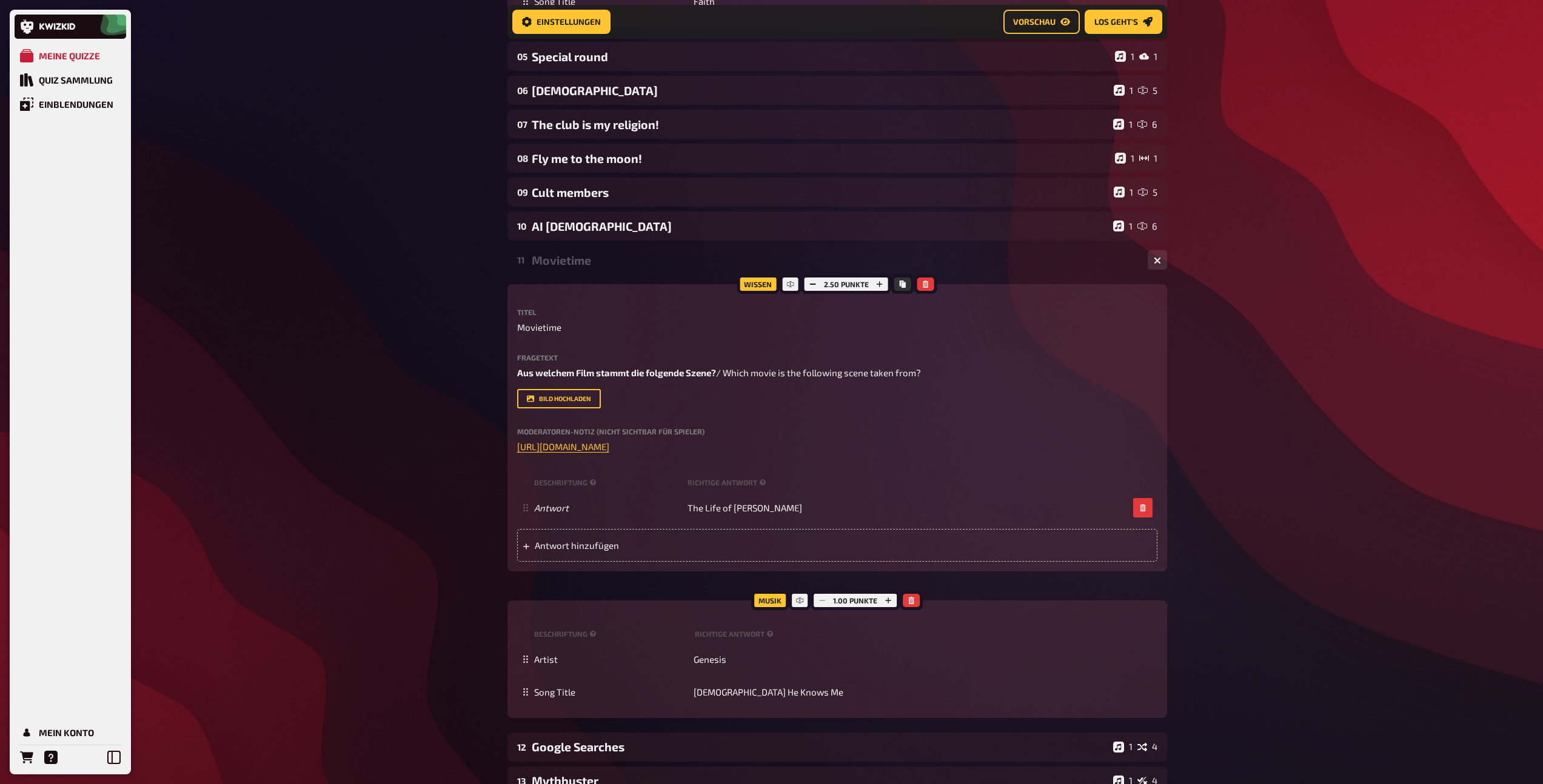
scroll to position [3416, 0]
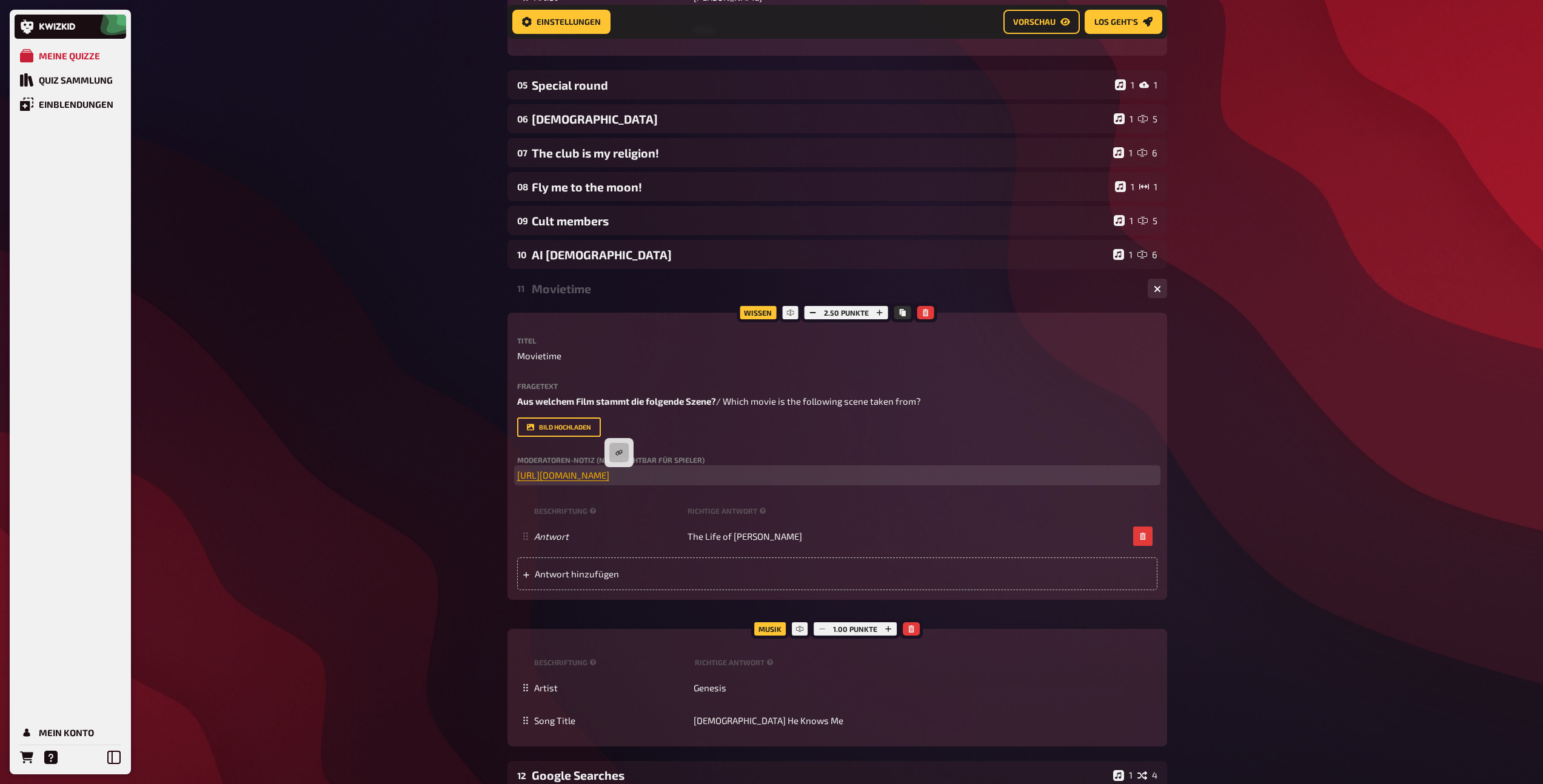
click at [609, 476] on span "https://www.youtube.com/watch?v=WboggjN_G-4" at bounding box center [563, 475] width 92 height 11
click at [583, 294] on div "Movietime" at bounding box center [834, 289] width 606 height 14
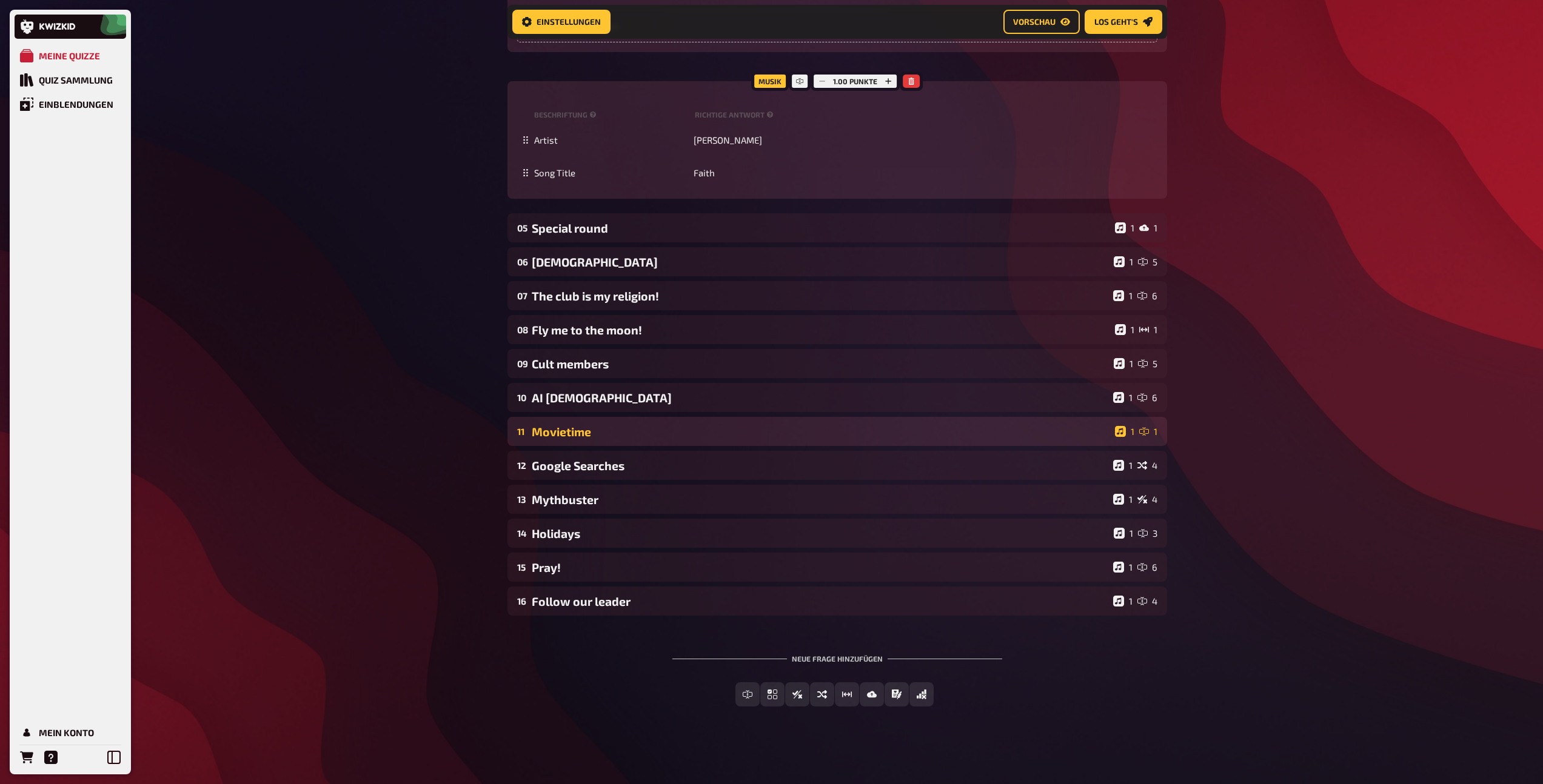
scroll to position [3275, 0]
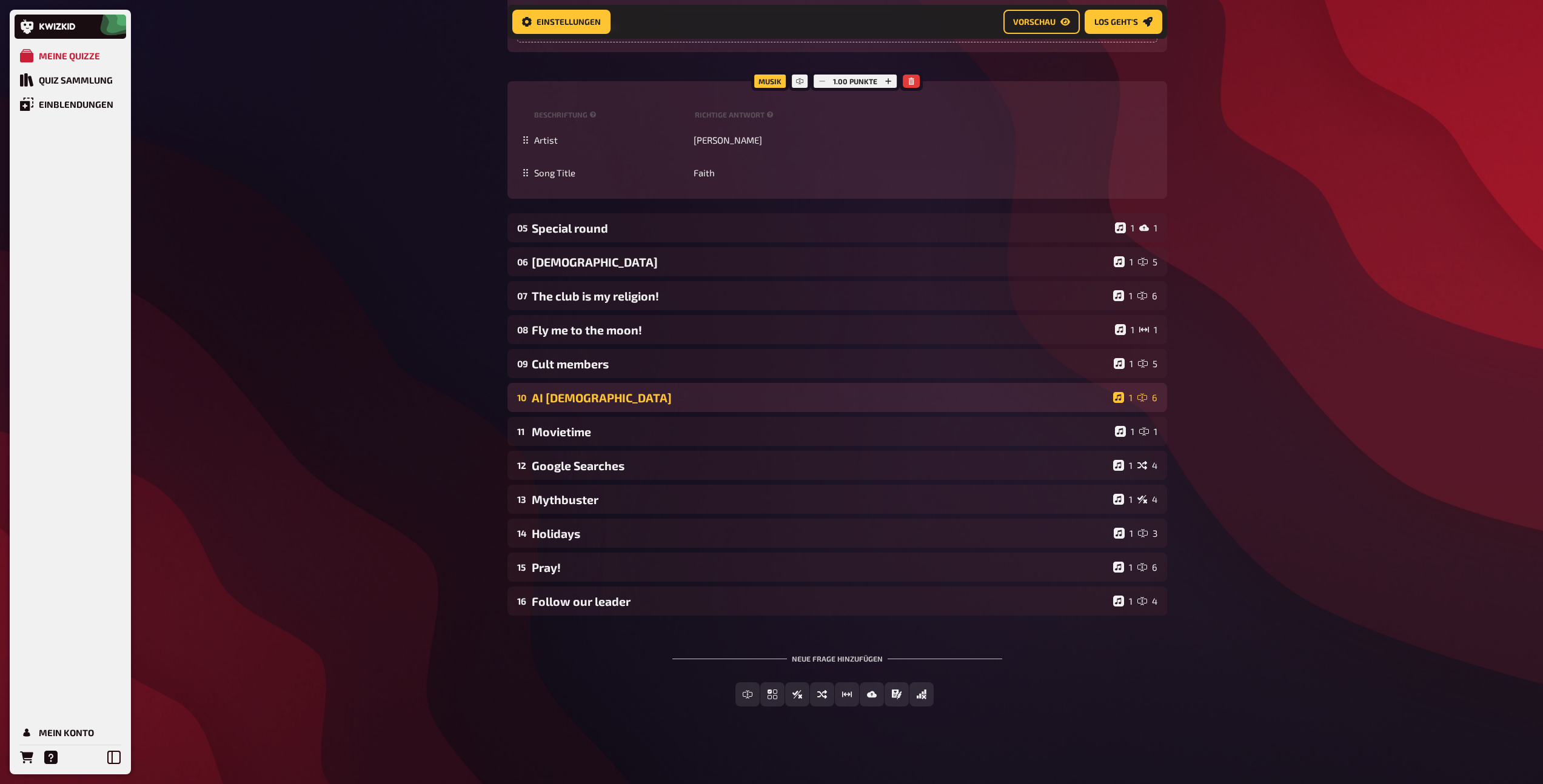
click at [573, 391] on div "AI Gods" at bounding box center [820, 398] width 576 height 14
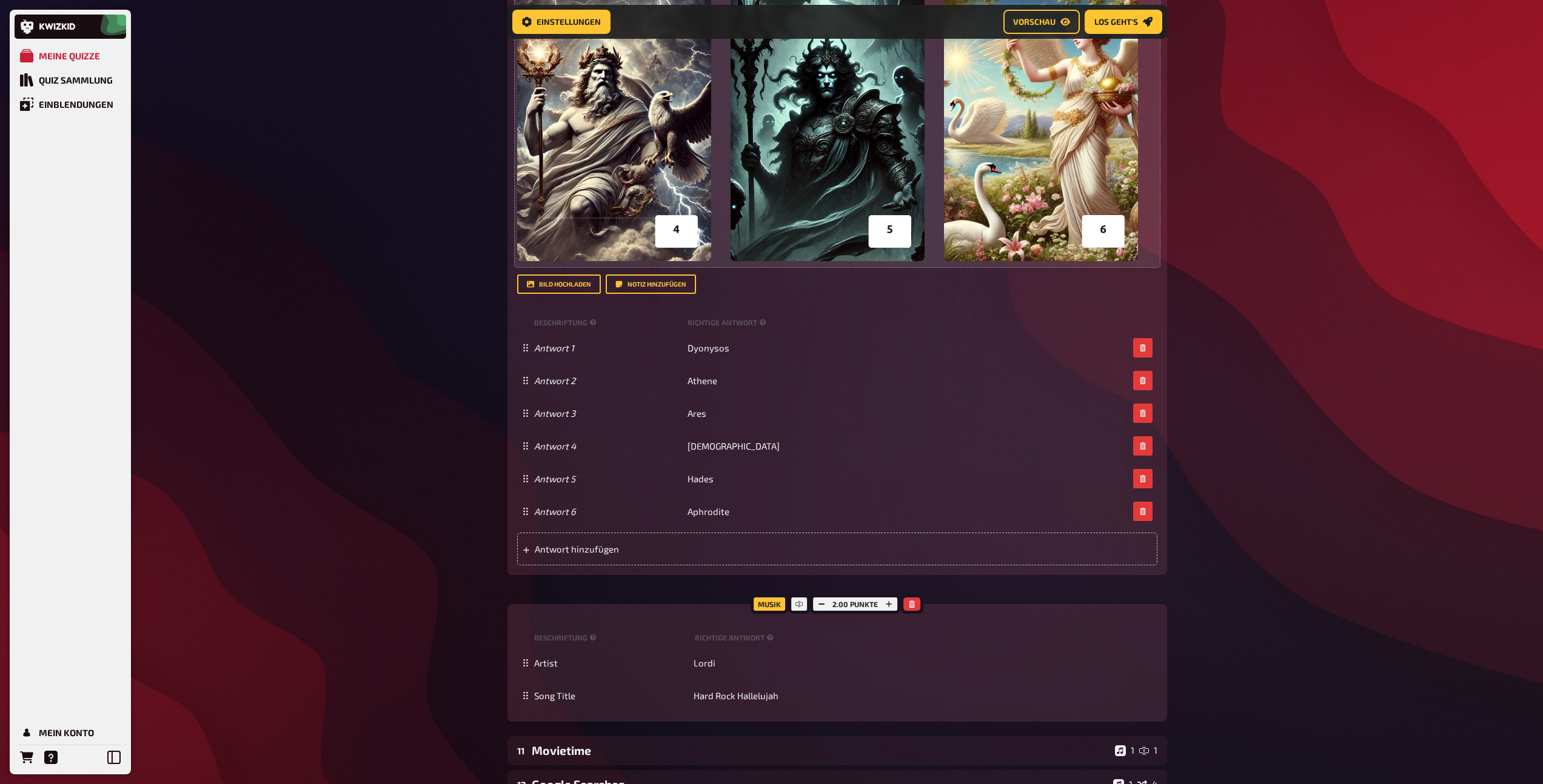
scroll to position [4118, 0]
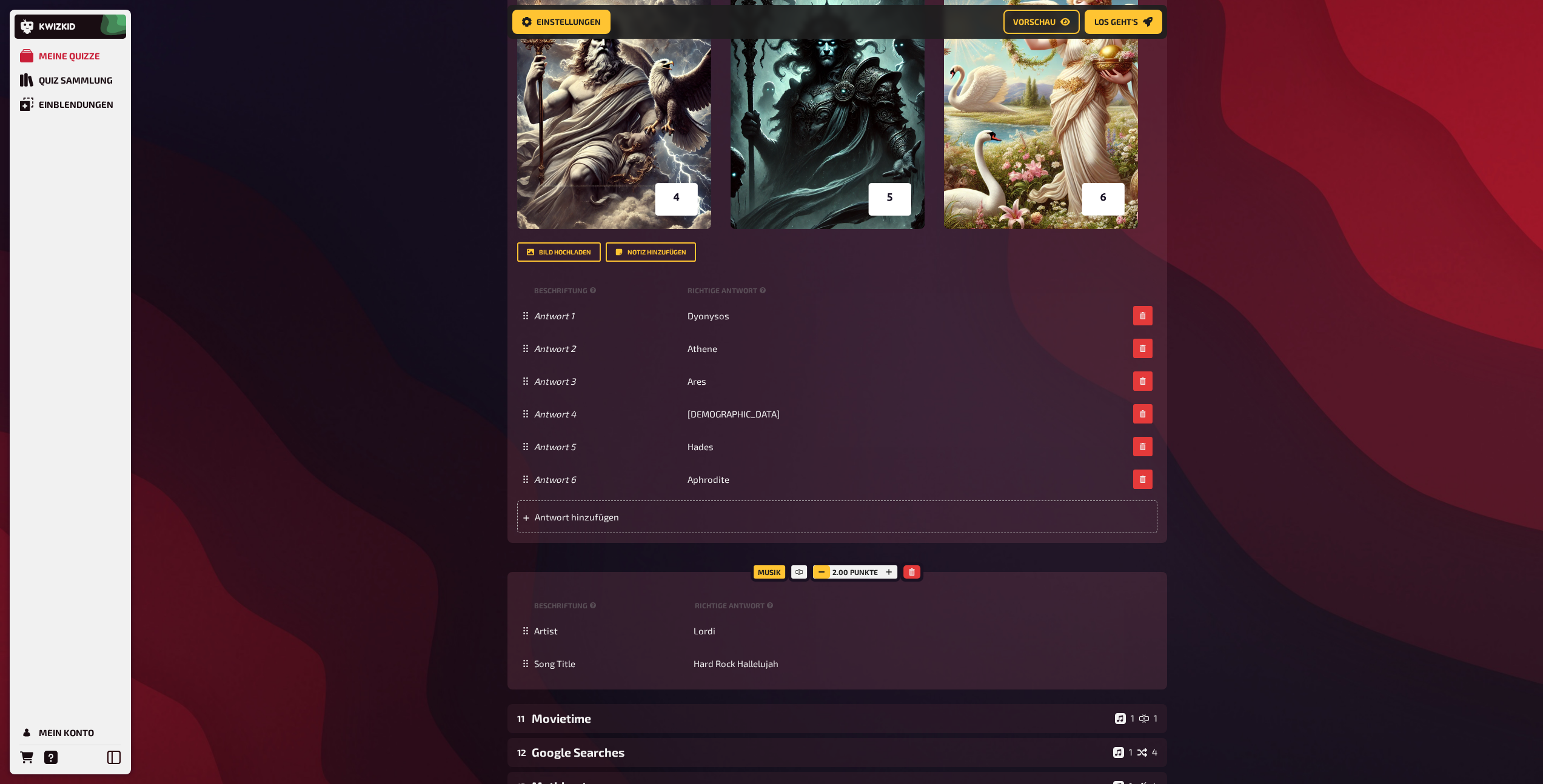
click at [821, 575] on icon "button" at bounding box center [822, 572] width 8 height 8
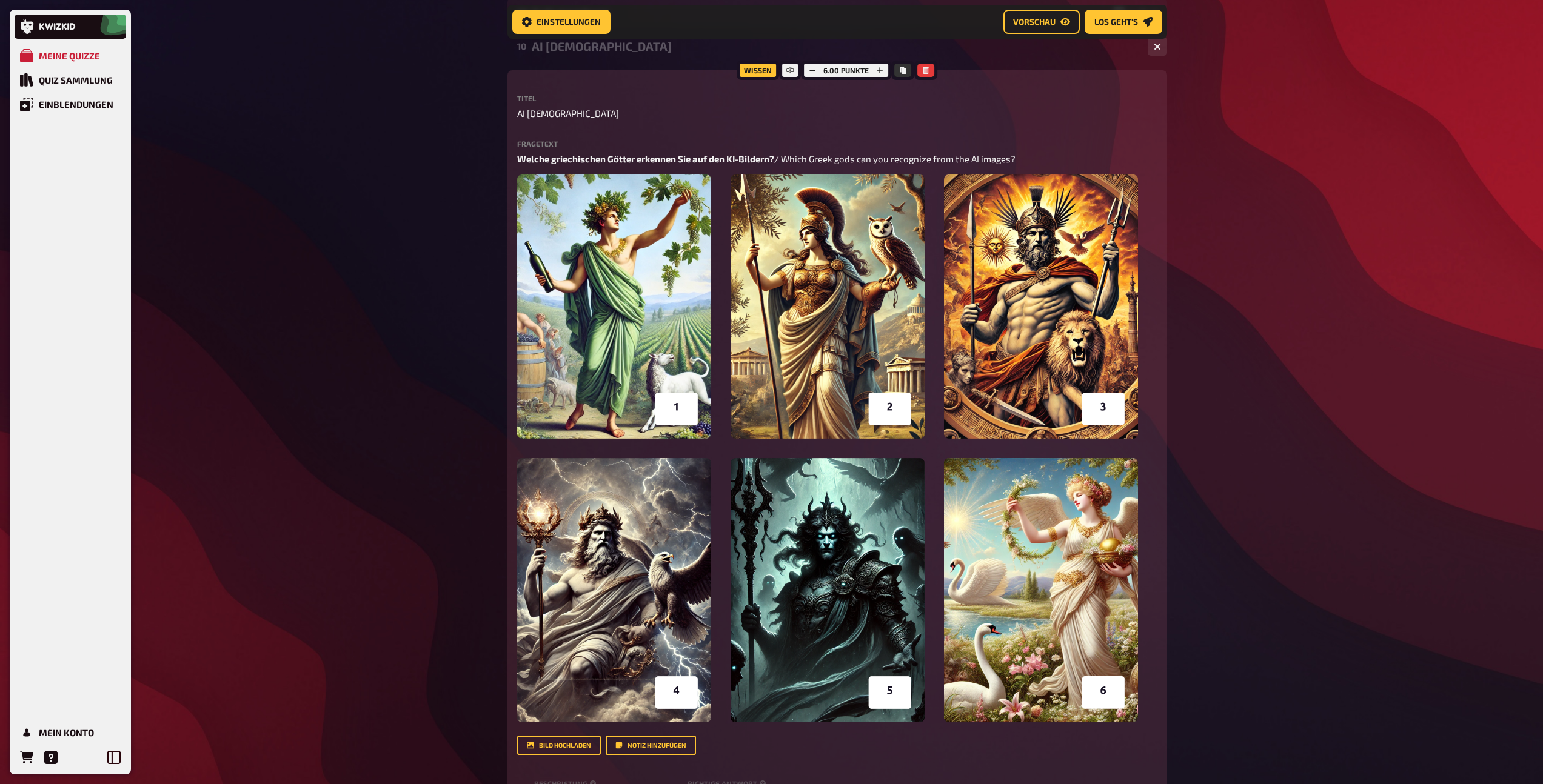
scroll to position [3242, 0]
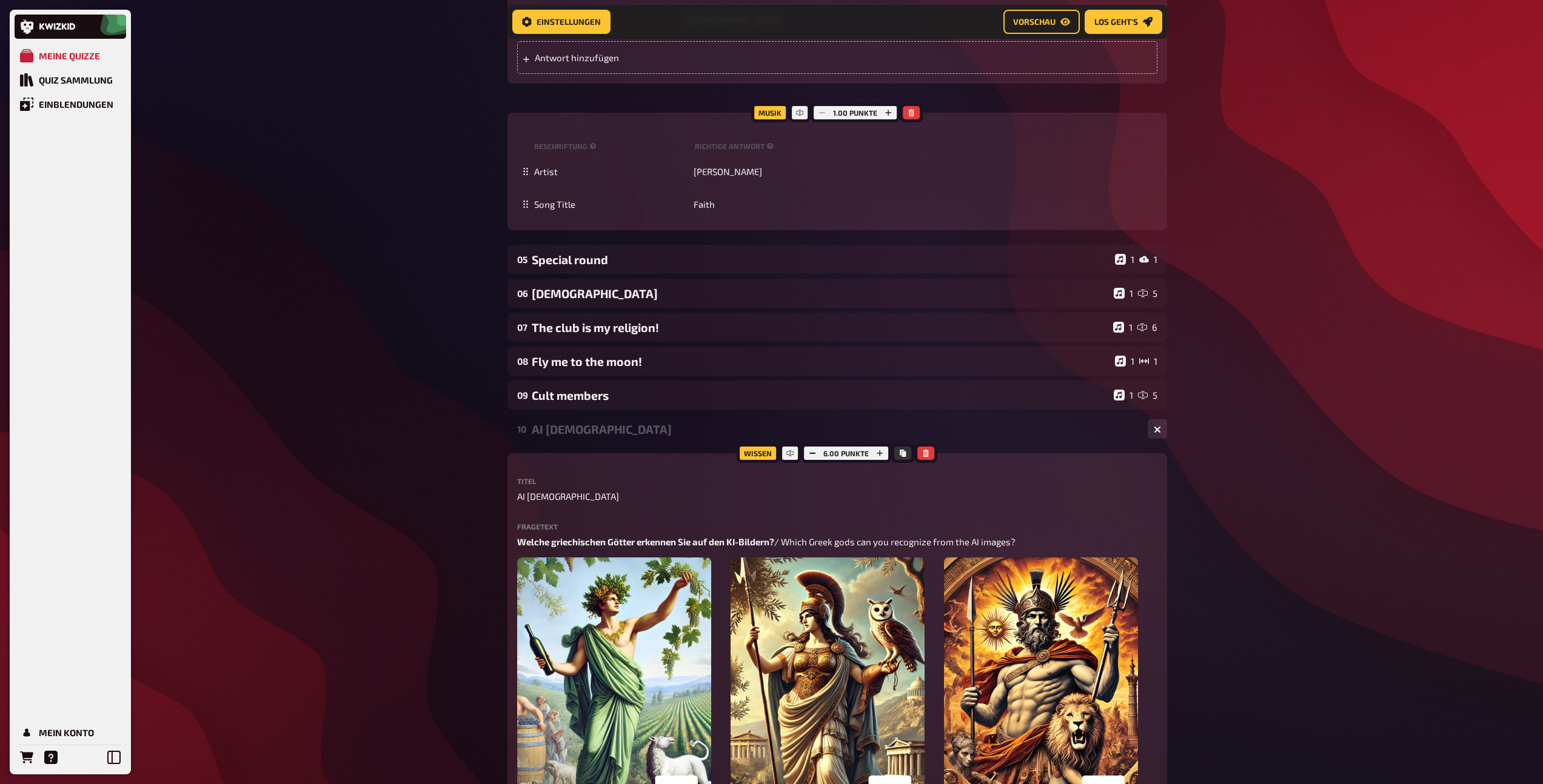
click at [605, 432] on div "AI Gods" at bounding box center [834, 429] width 606 height 14
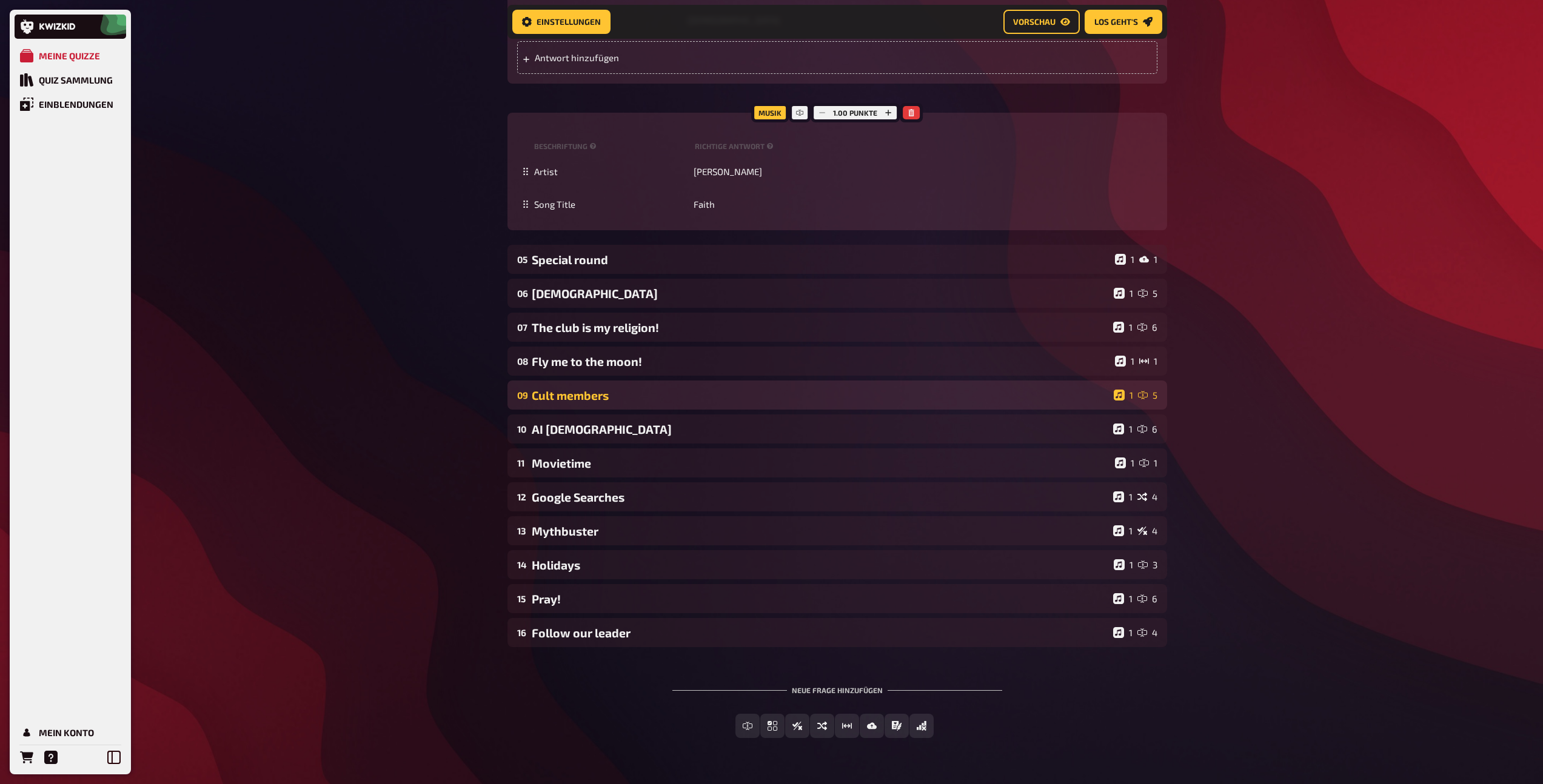
click at [611, 405] on div "09 Cult members 1 5" at bounding box center [837, 395] width 659 height 29
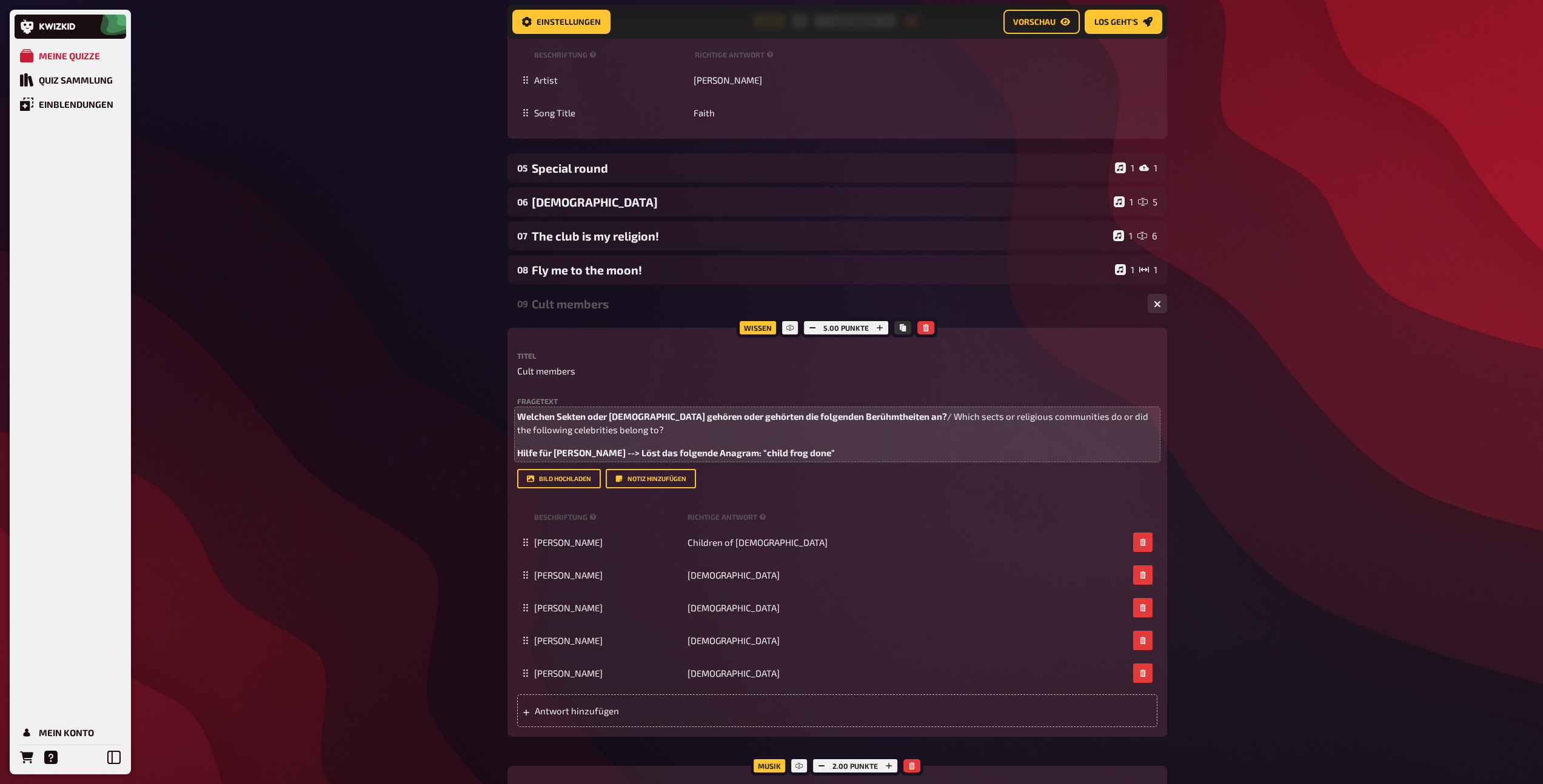
scroll to position [3580, 0]
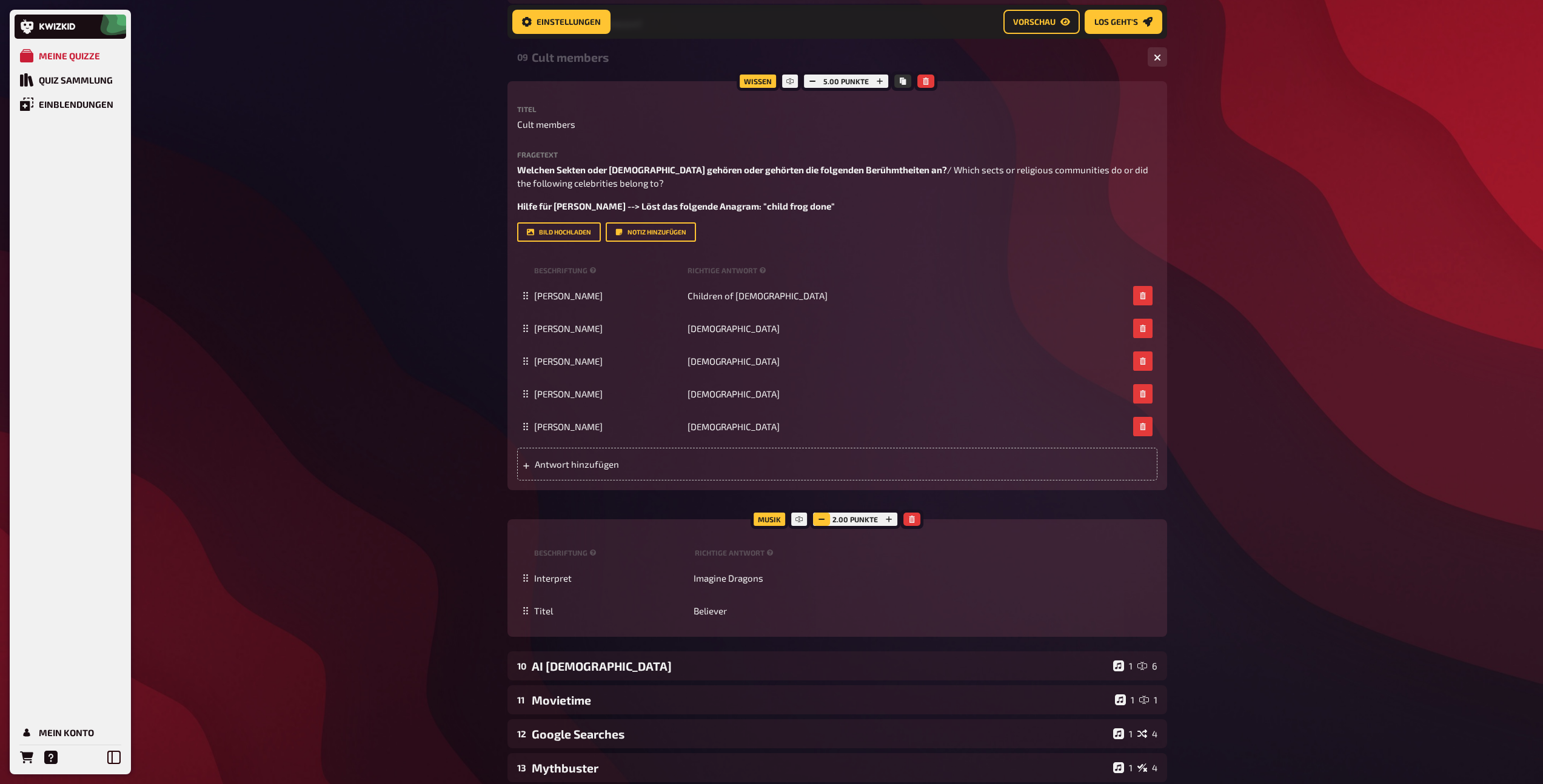
click at [826, 520] on button "button" at bounding box center [821, 519] width 17 height 13
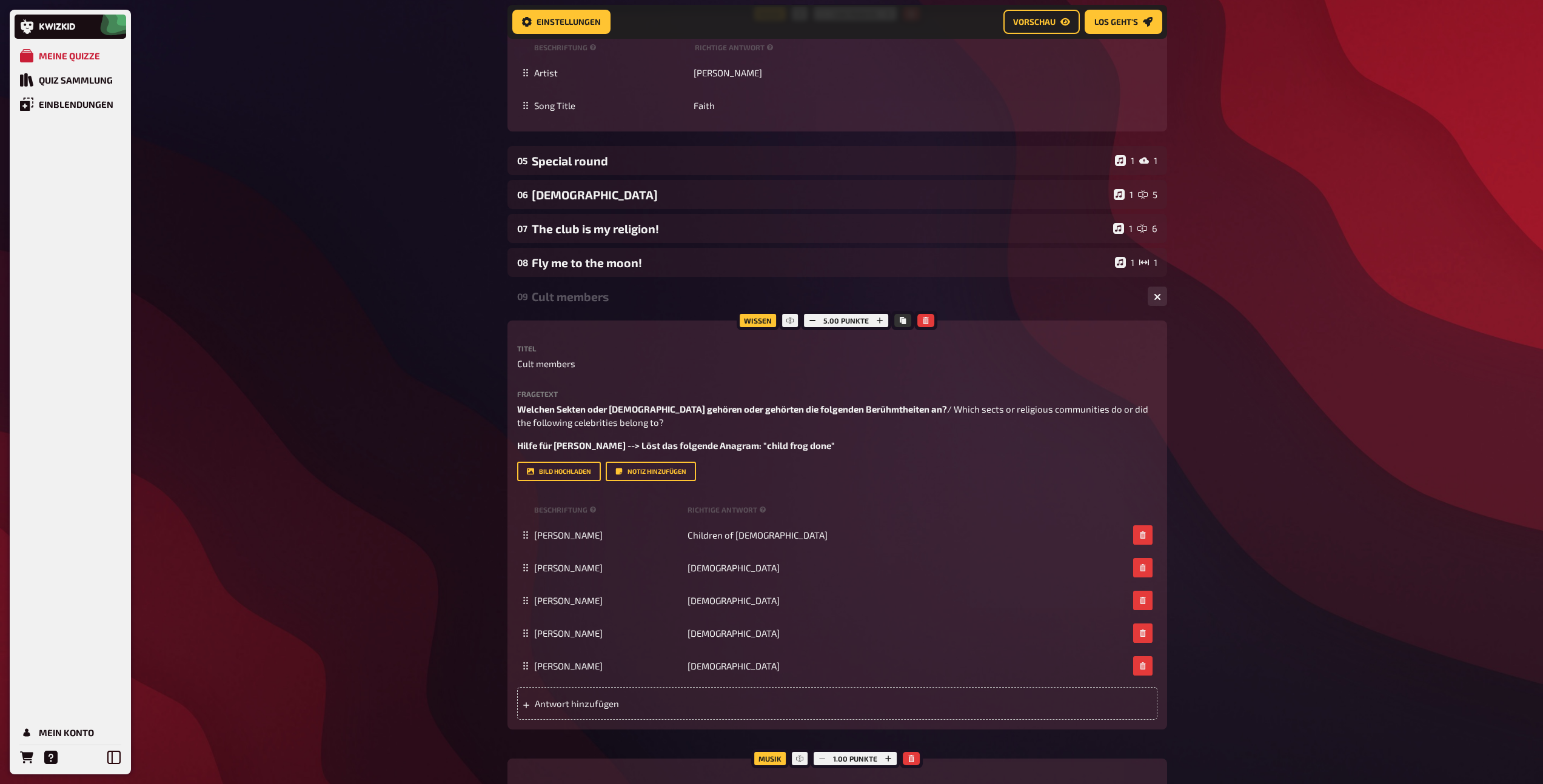
click at [595, 293] on div "Cult members" at bounding box center [834, 296] width 606 height 14
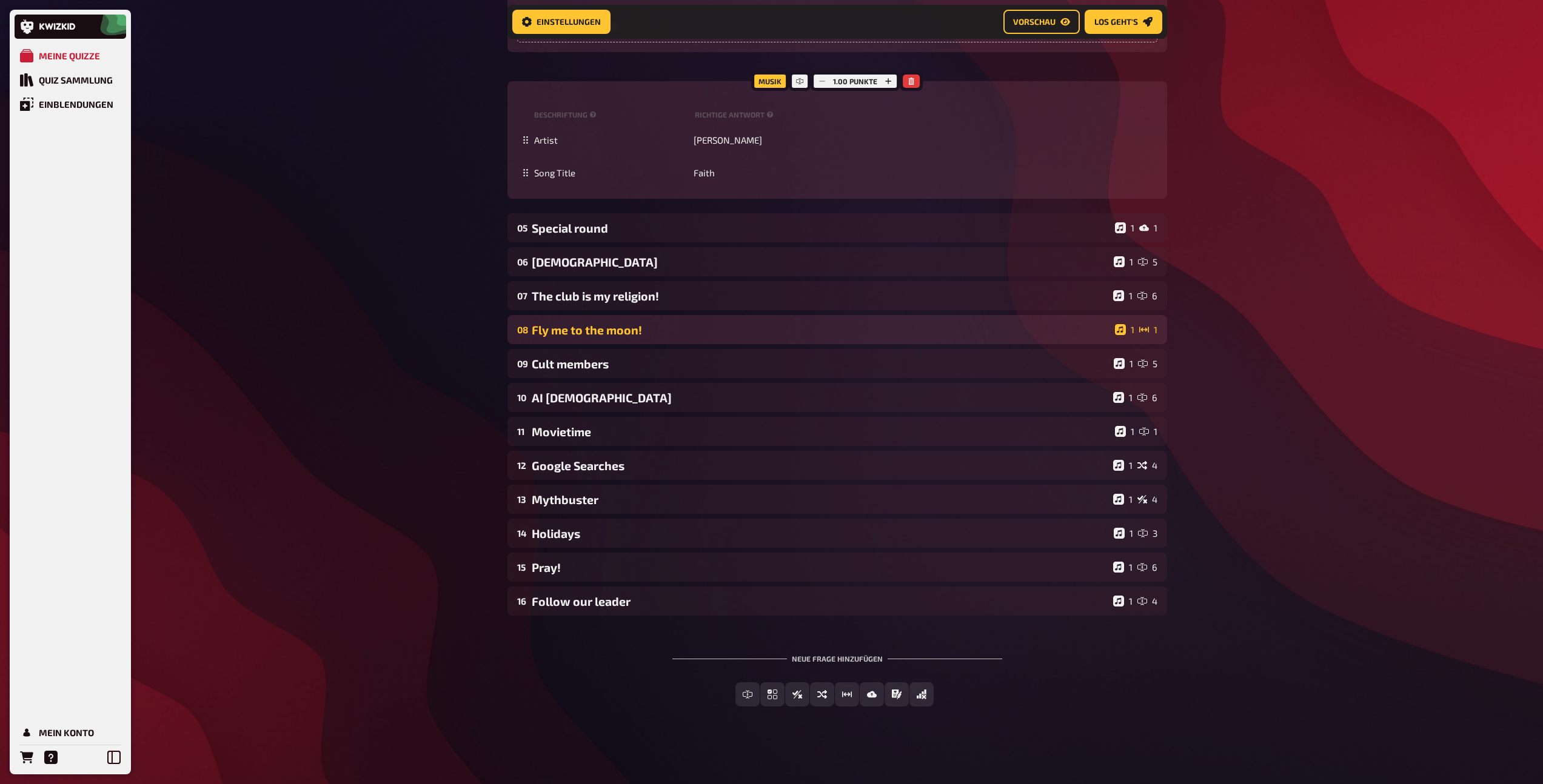
click at [612, 328] on div "Fly me to the moon!" at bounding box center [820, 330] width 579 height 14
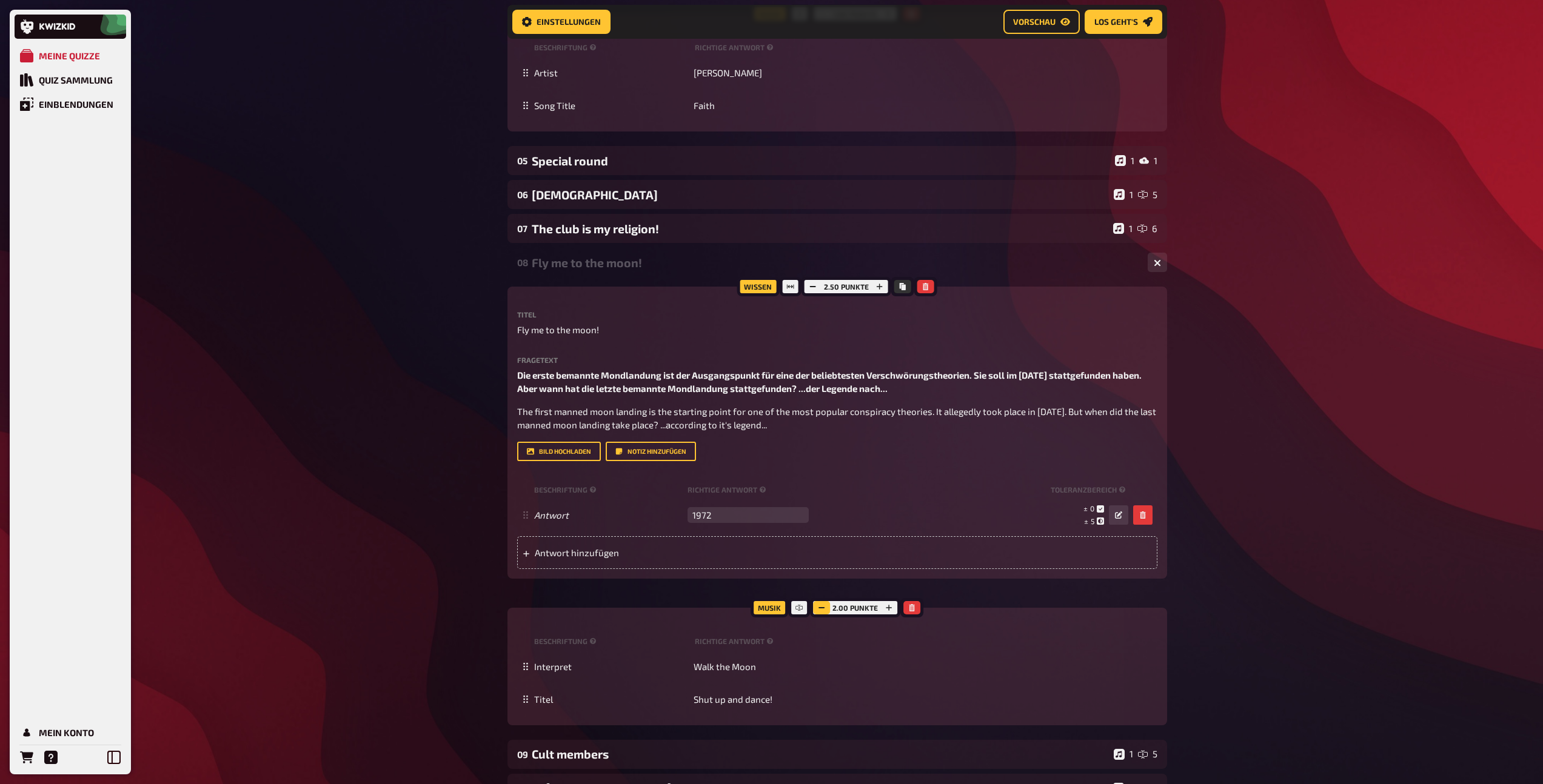
click at [821, 611] on icon "button" at bounding box center [822, 608] width 8 height 8
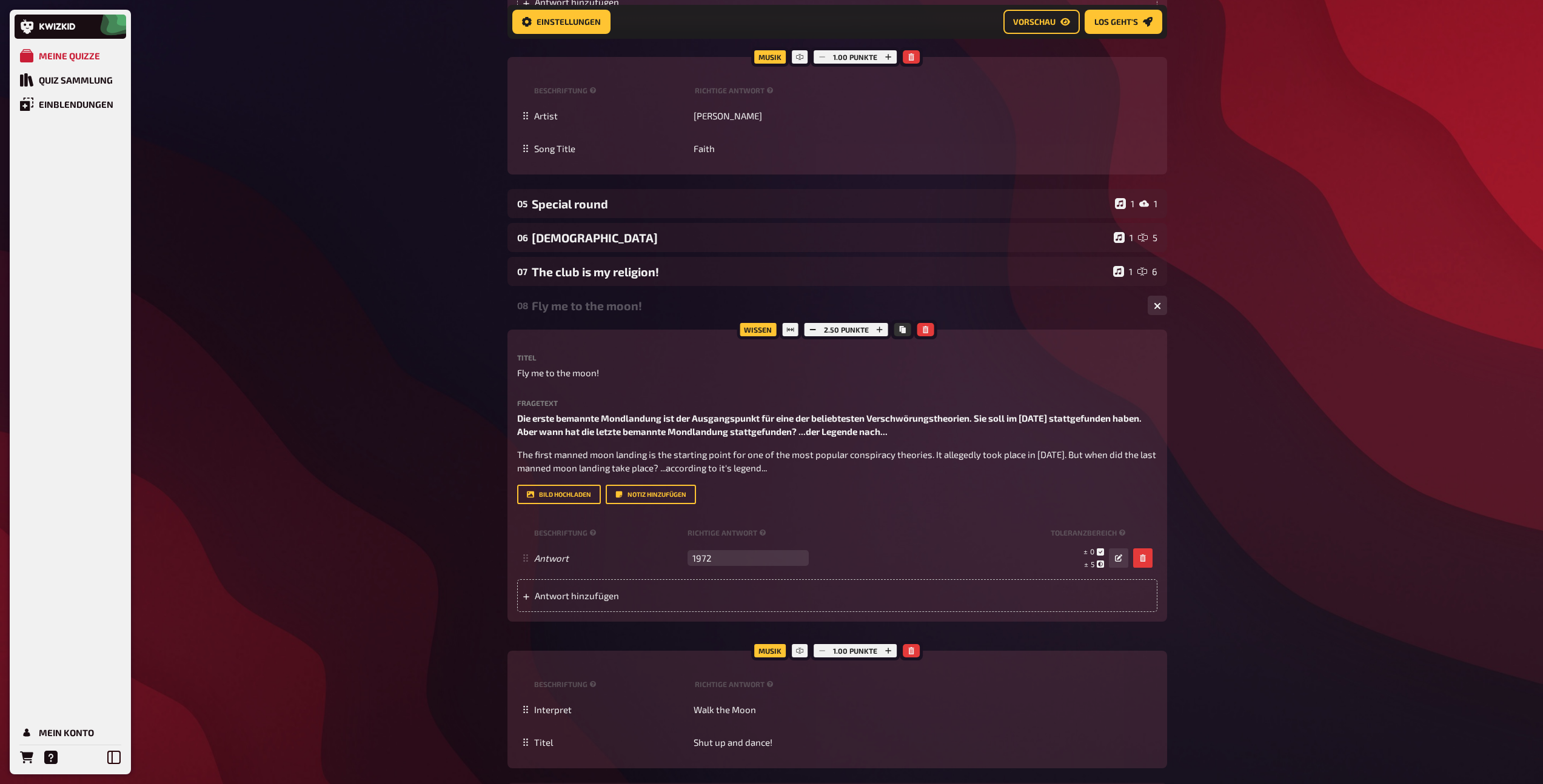
click at [614, 312] on div "Fly me to the moon!" at bounding box center [834, 306] width 606 height 14
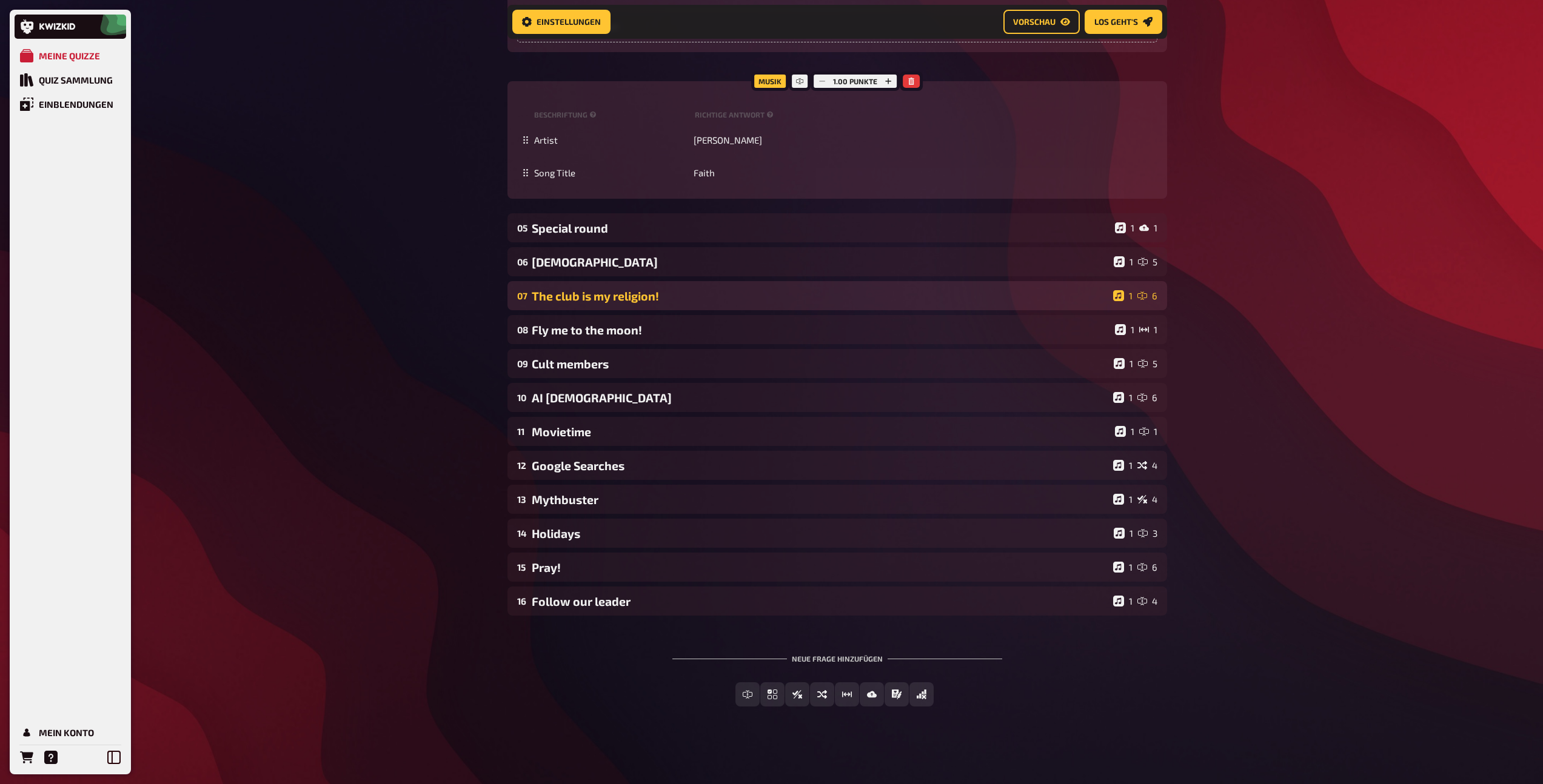
click at [624, 303] on div "07 The club is my religion! 1 6" at bounding box center [837, 296] width 659 height 29
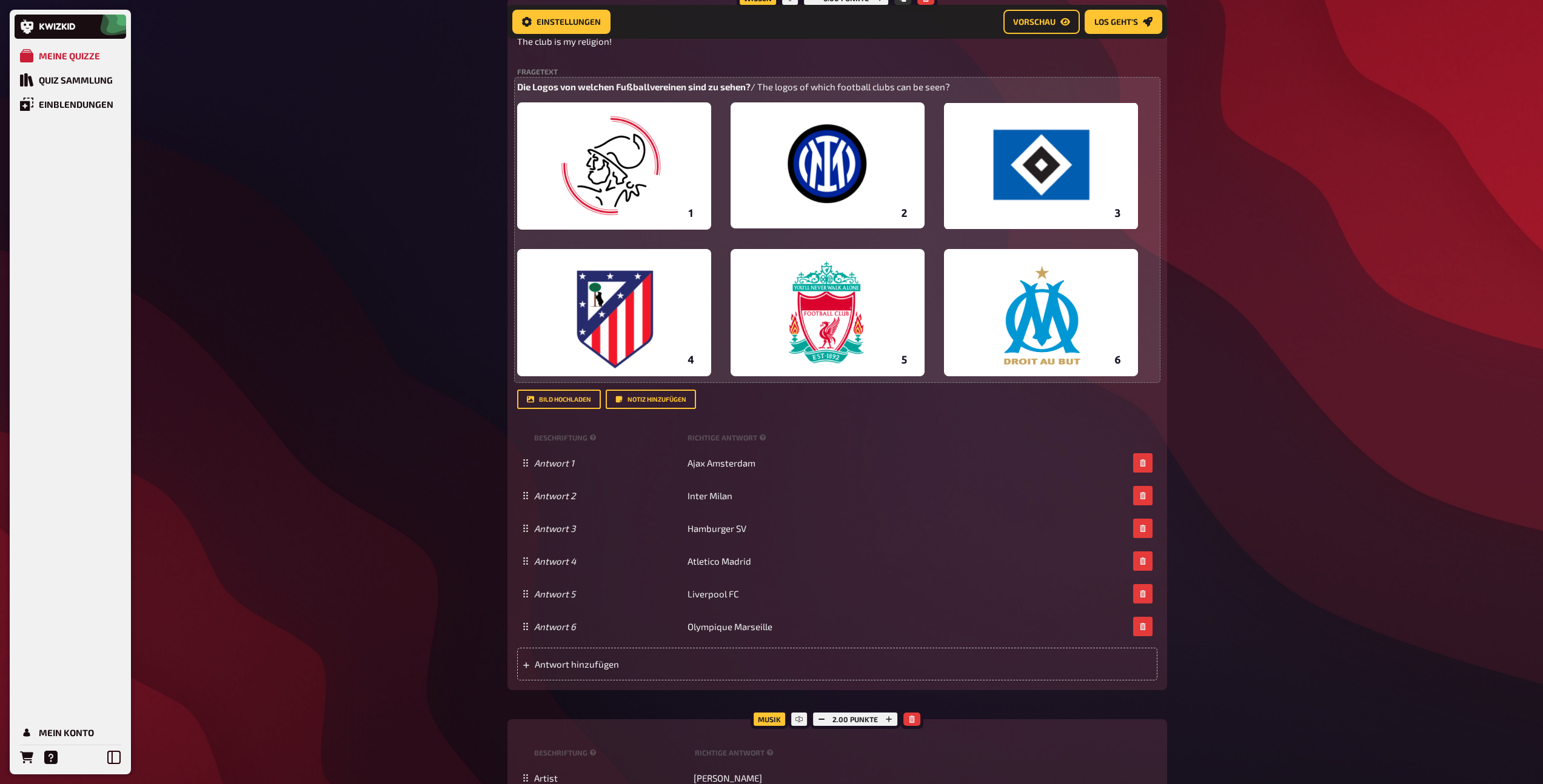
scroll to position [3657, 0]
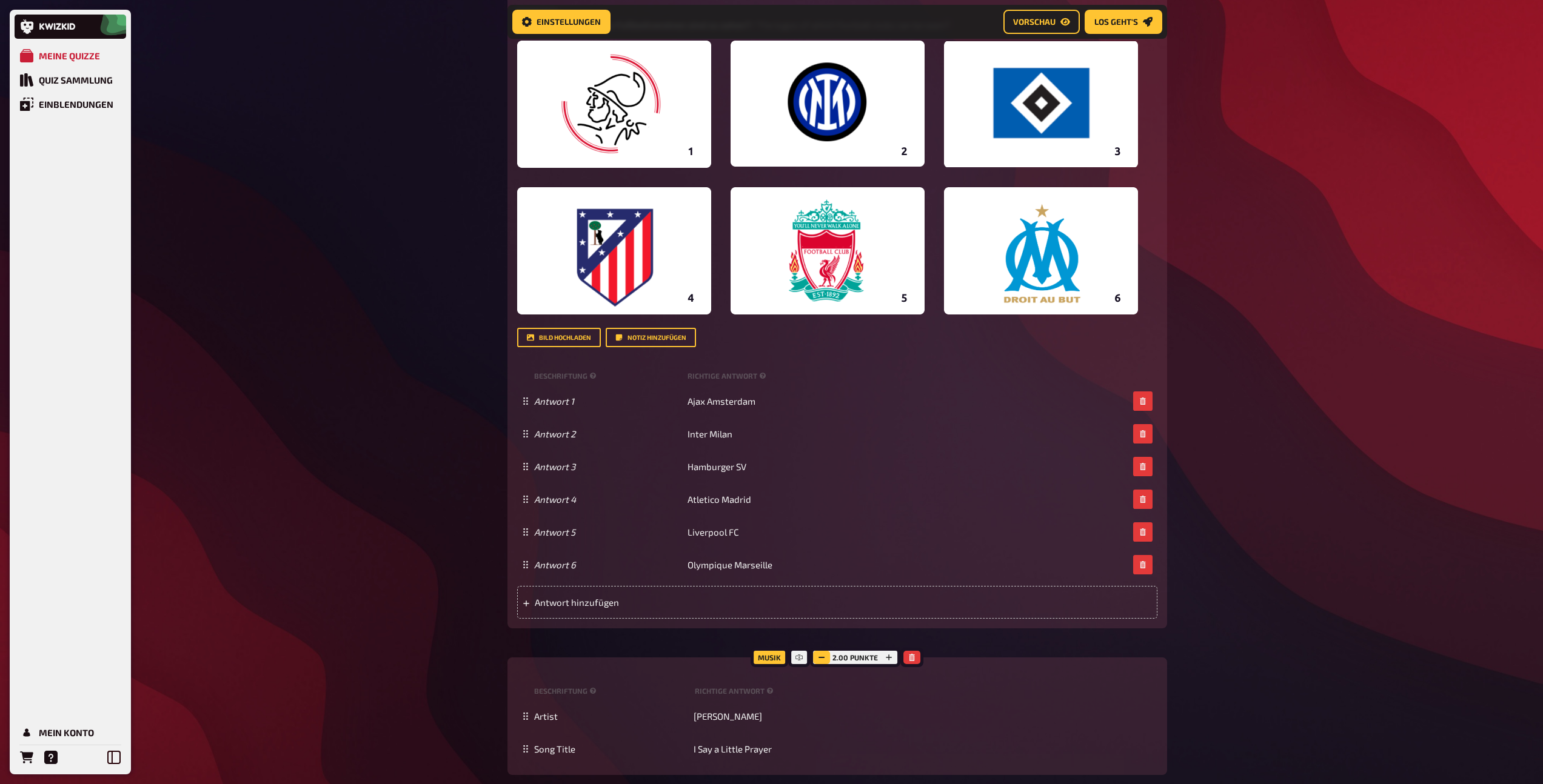
click at [818, 657] on icon "button" at bounding box center [822, 658] width 8 height 8
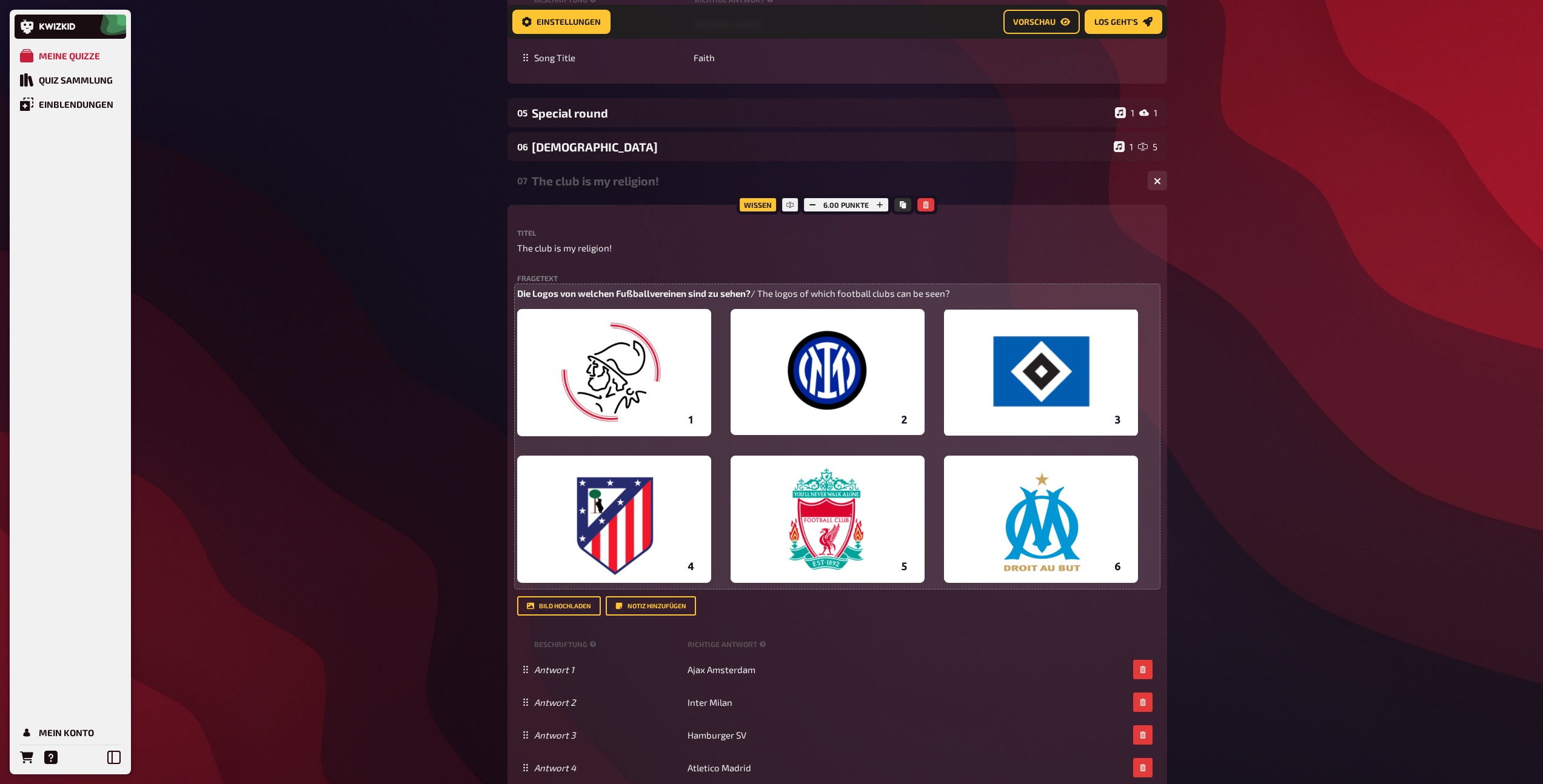
scroll to position [3297, 0]
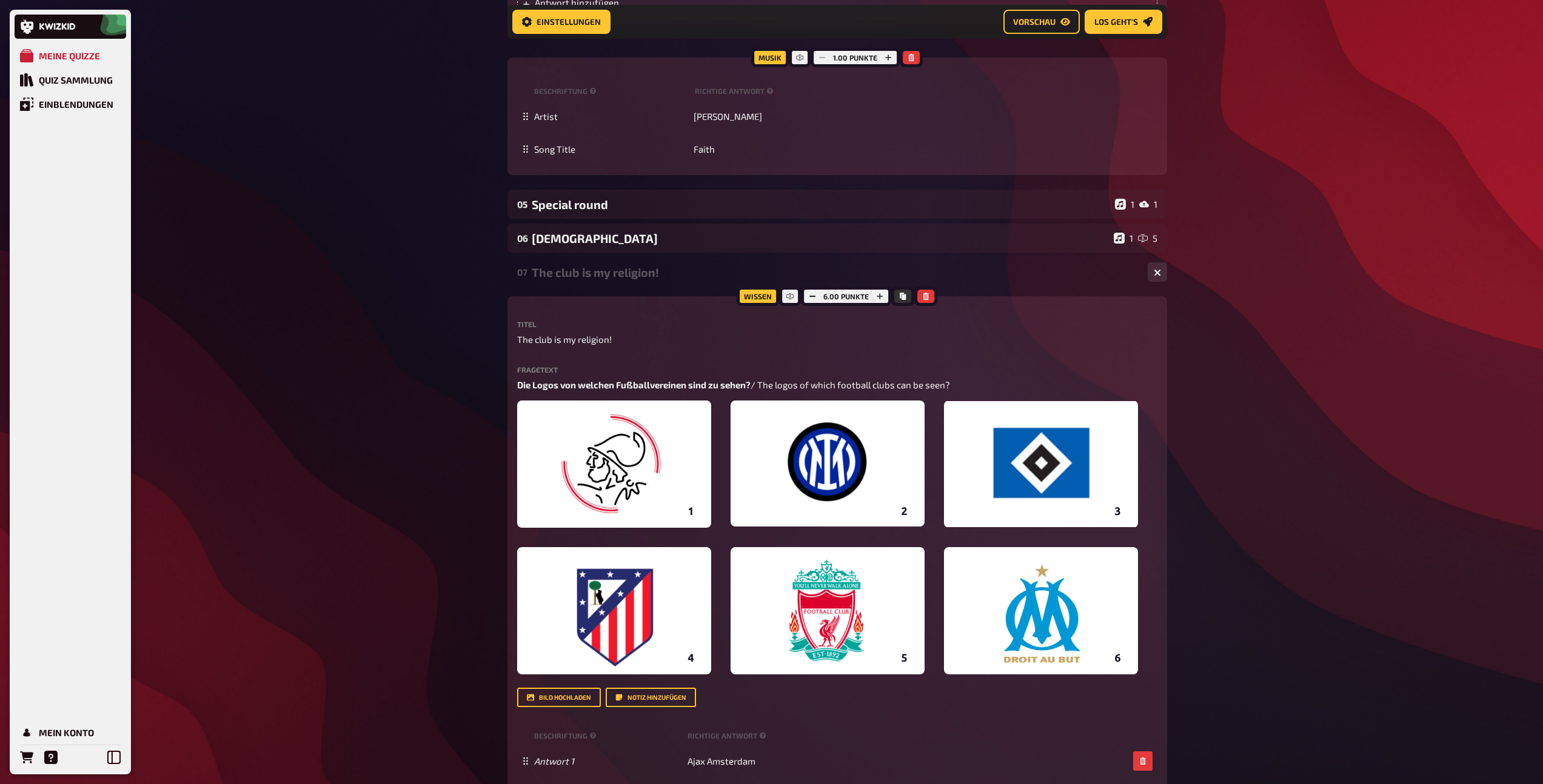
click at [584, 275] on div "The club is my religion!" at bounding box center [834, 272] width 606 height 14
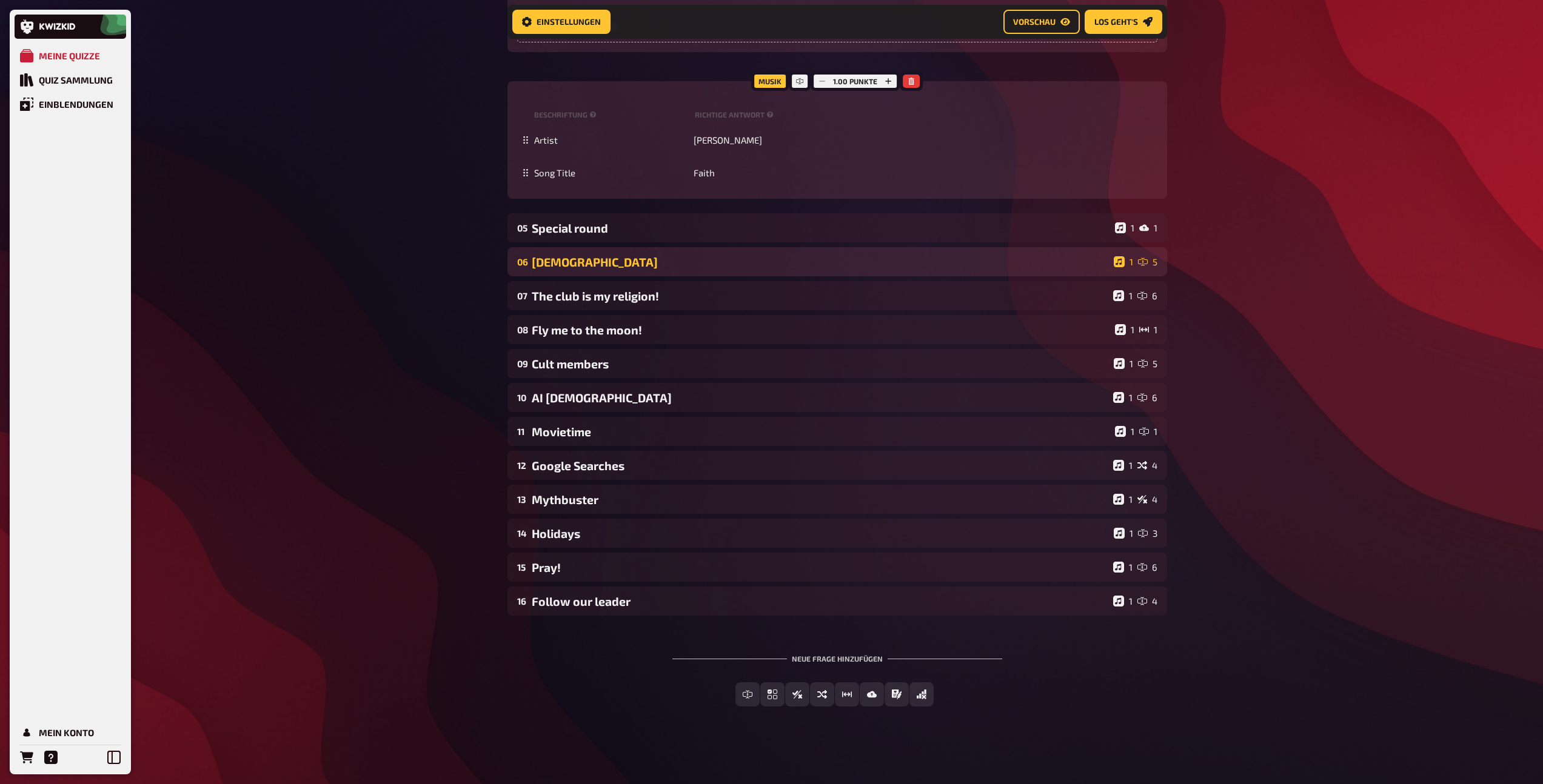
click at [590, 265] on div "Holy Scriptures" at bounding box center [820, 262] width 577 height 14
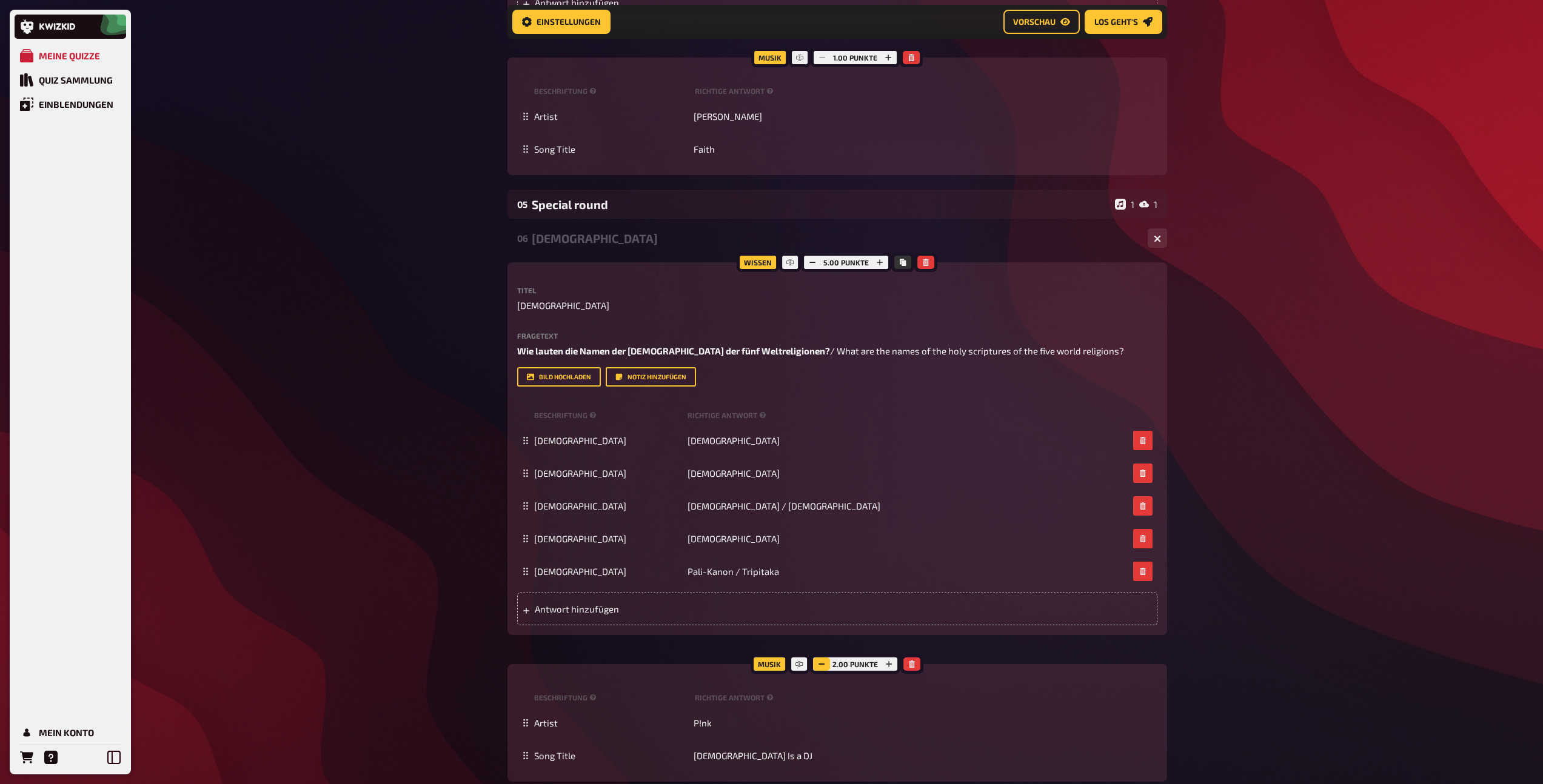
click at [824, 664] on icon "button" at bounding box center [822, 664] width 8 height 8
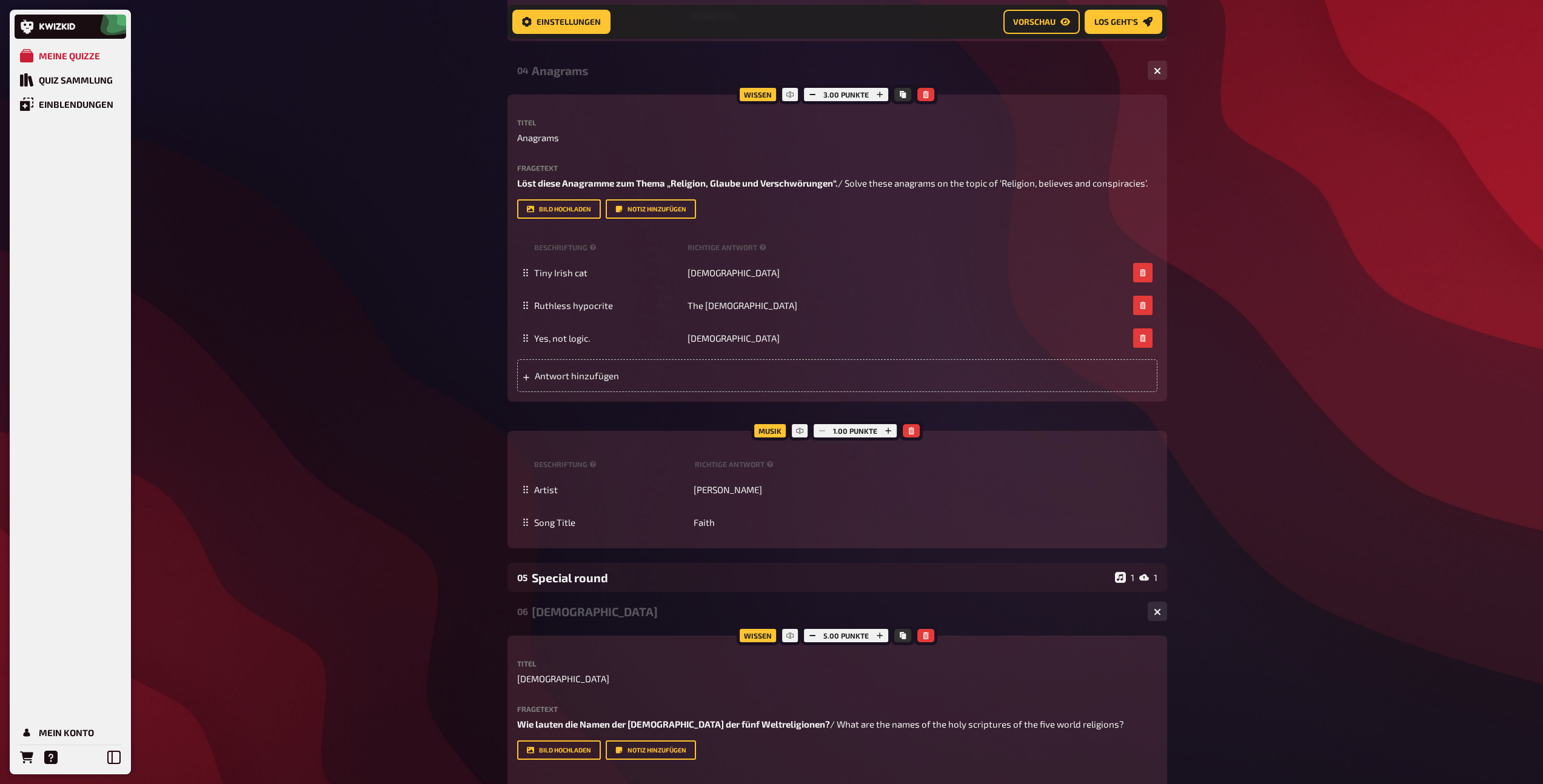
scroll to position [2923, 0]
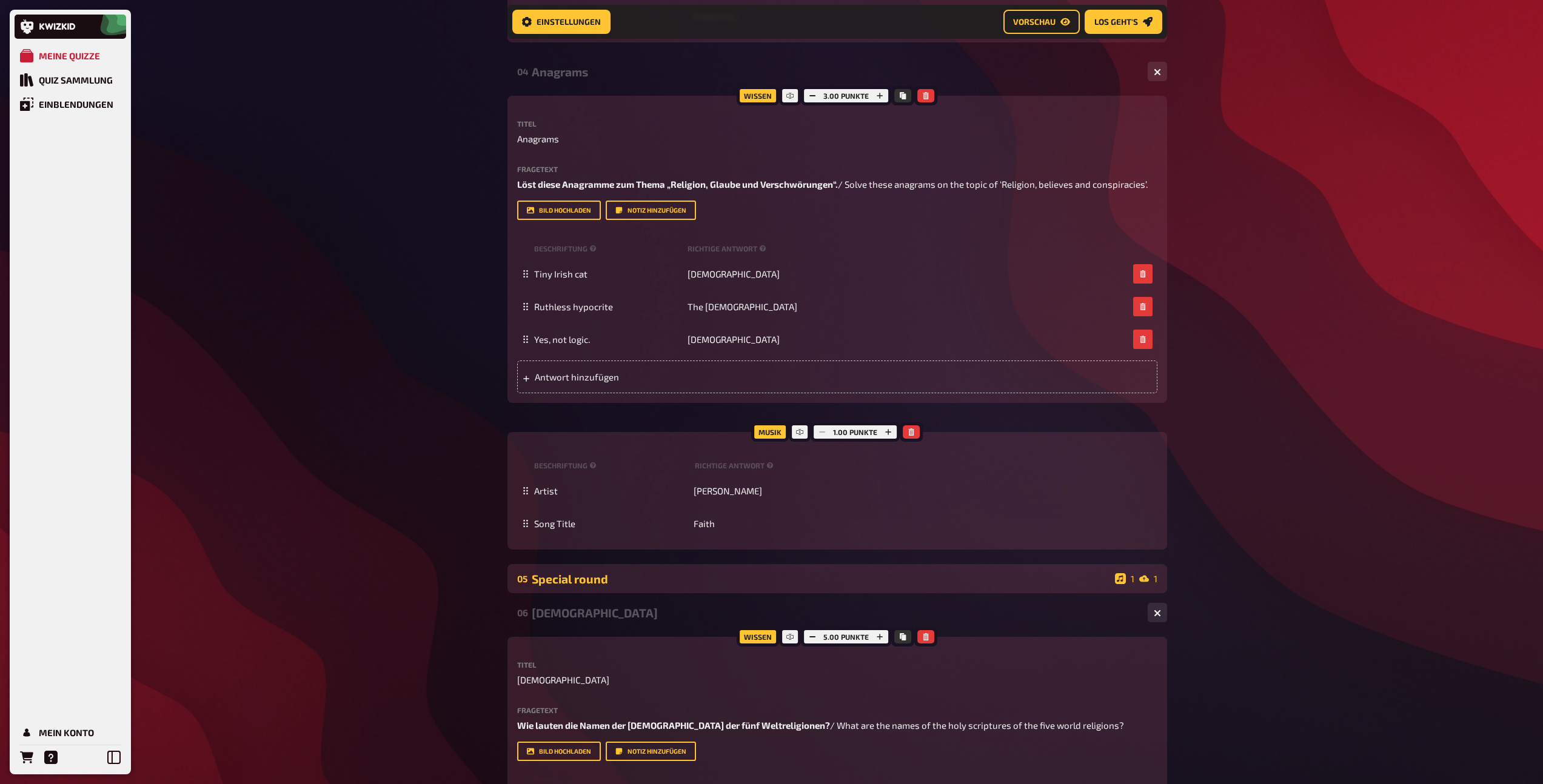
click at [614, 587] on div "05 Special round 1 1" at bounding box center [837, 578] width 659 height 29
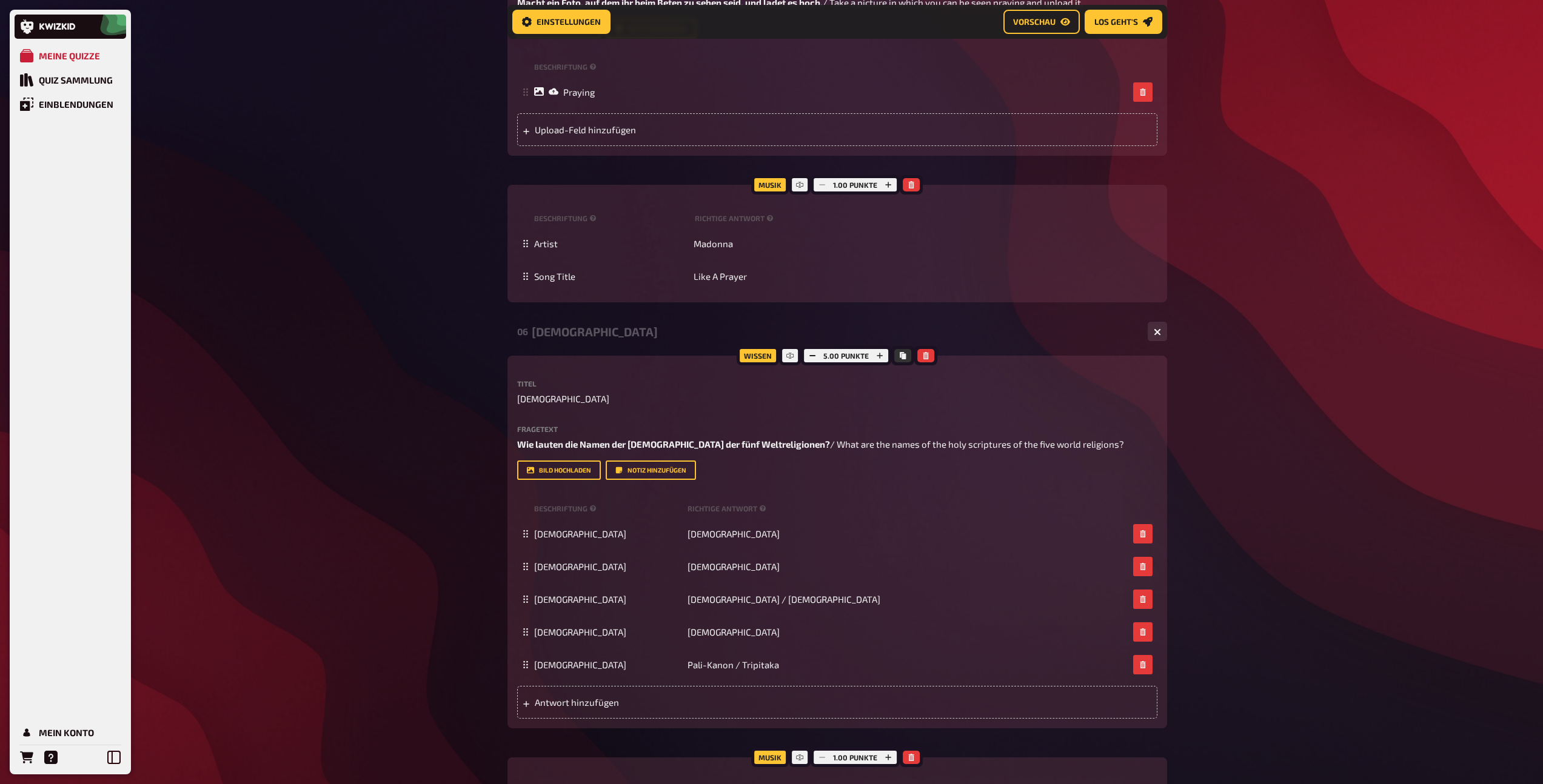
scroll to position [3201, 0]
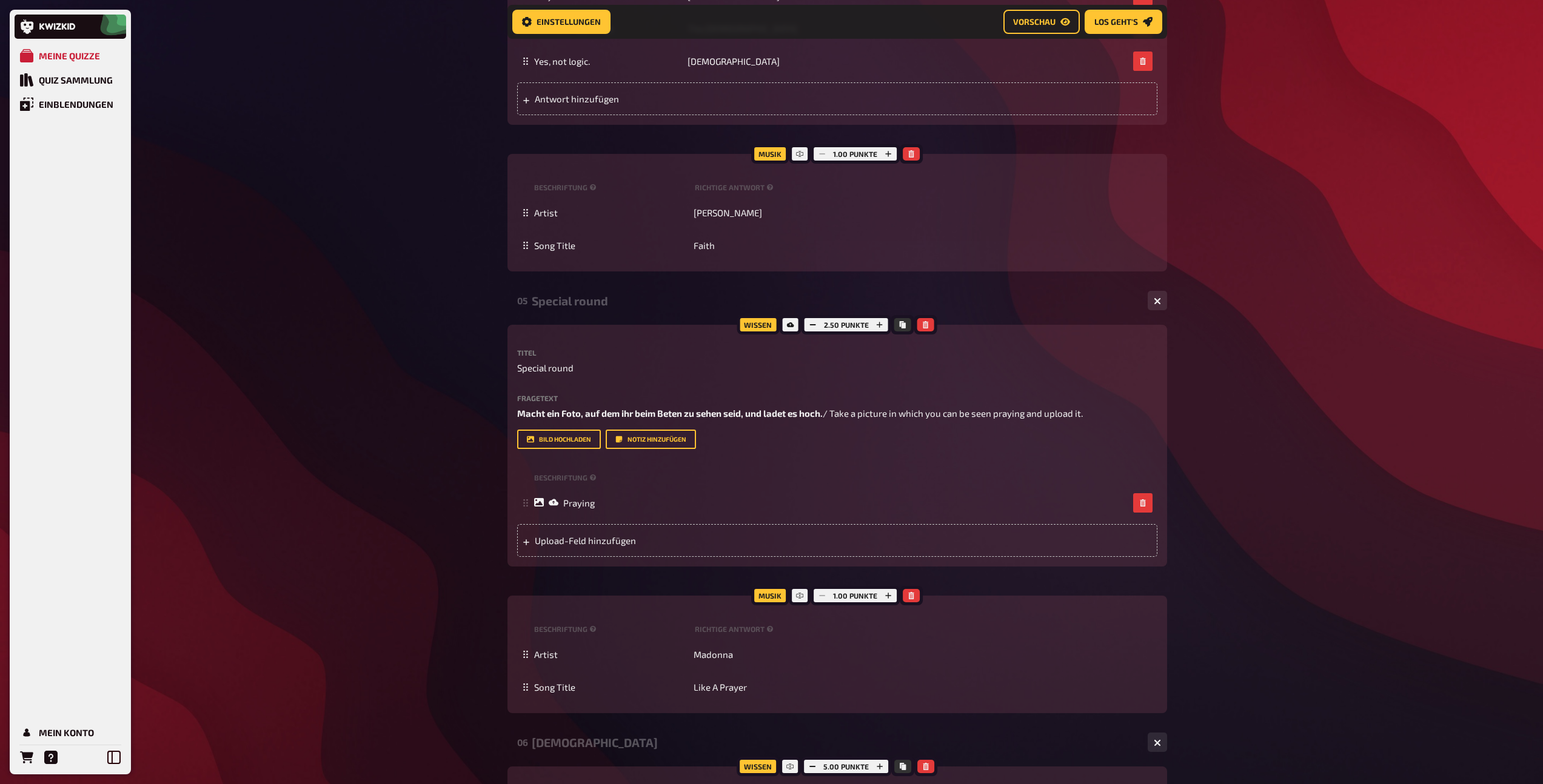
click at [573, 303] on div "Special round" at bounding box center [834, 301] width 606 height 14
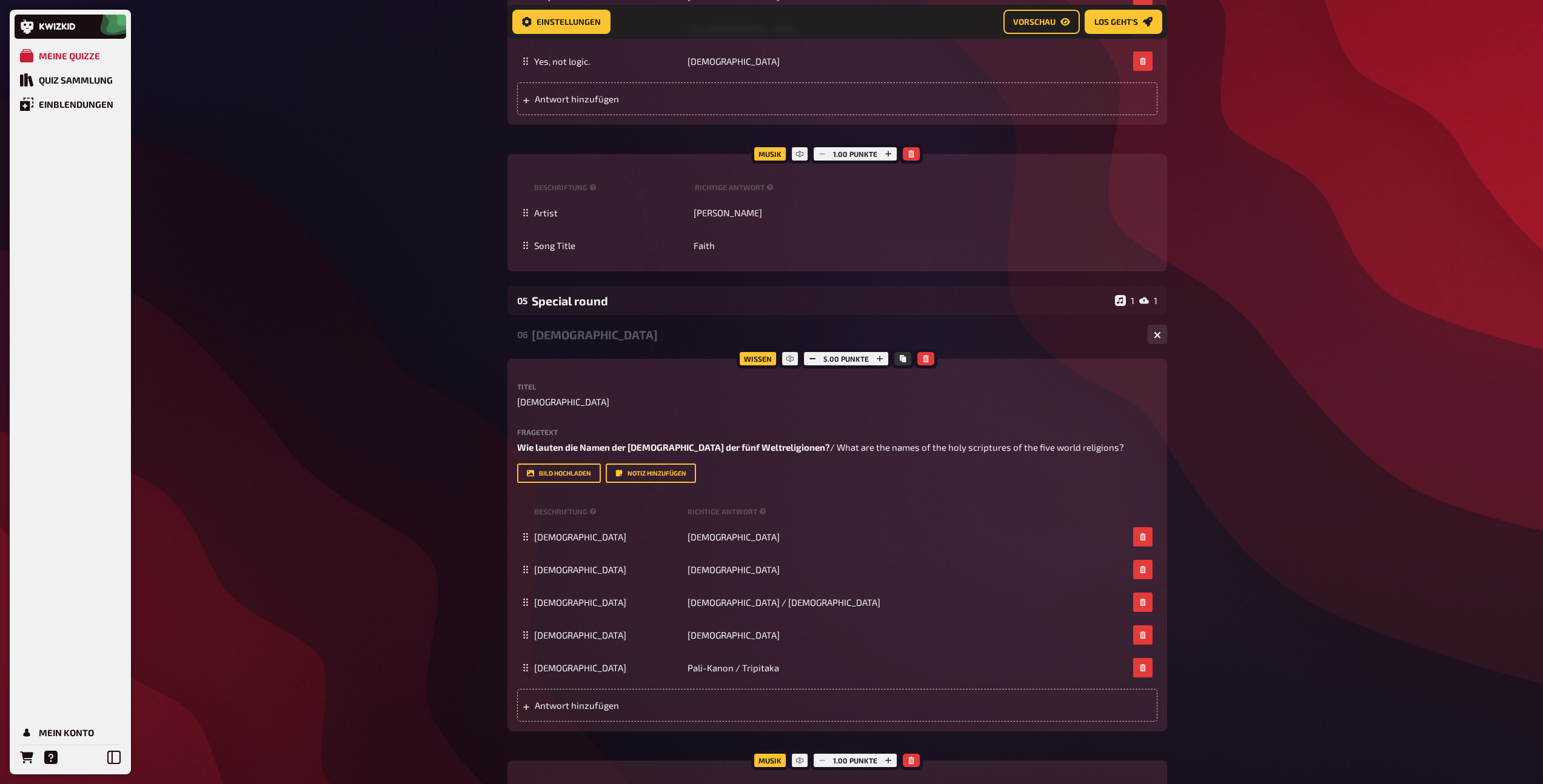
click at [578, 335] on div "Holy Scriptures" at bounding box center [834, 334] width 606 height 14
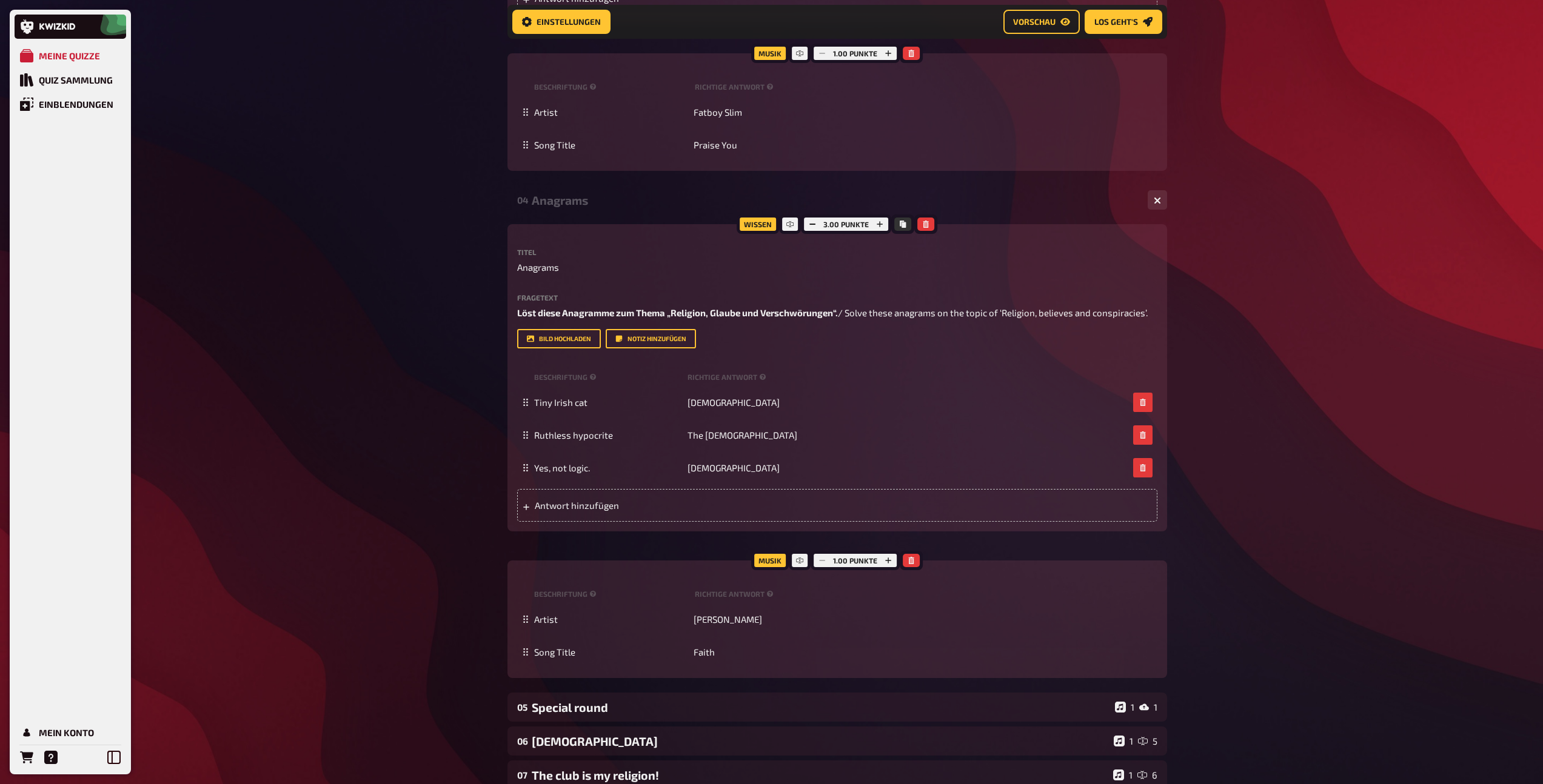
scroll to position [2589, 0]
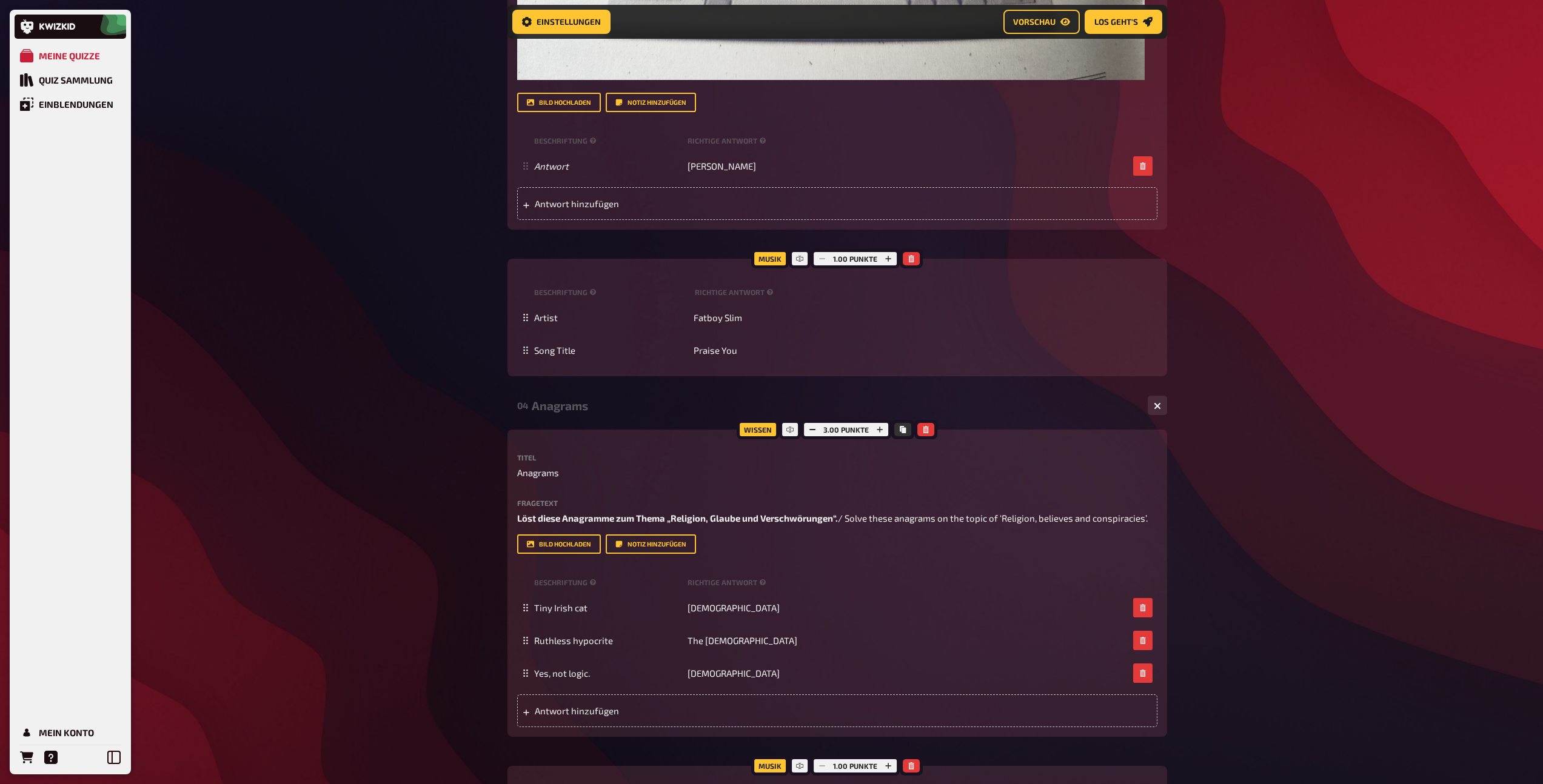
click at [562, 407] on div "Anagrams" at bounding box center [834, 405] width 606 height 14
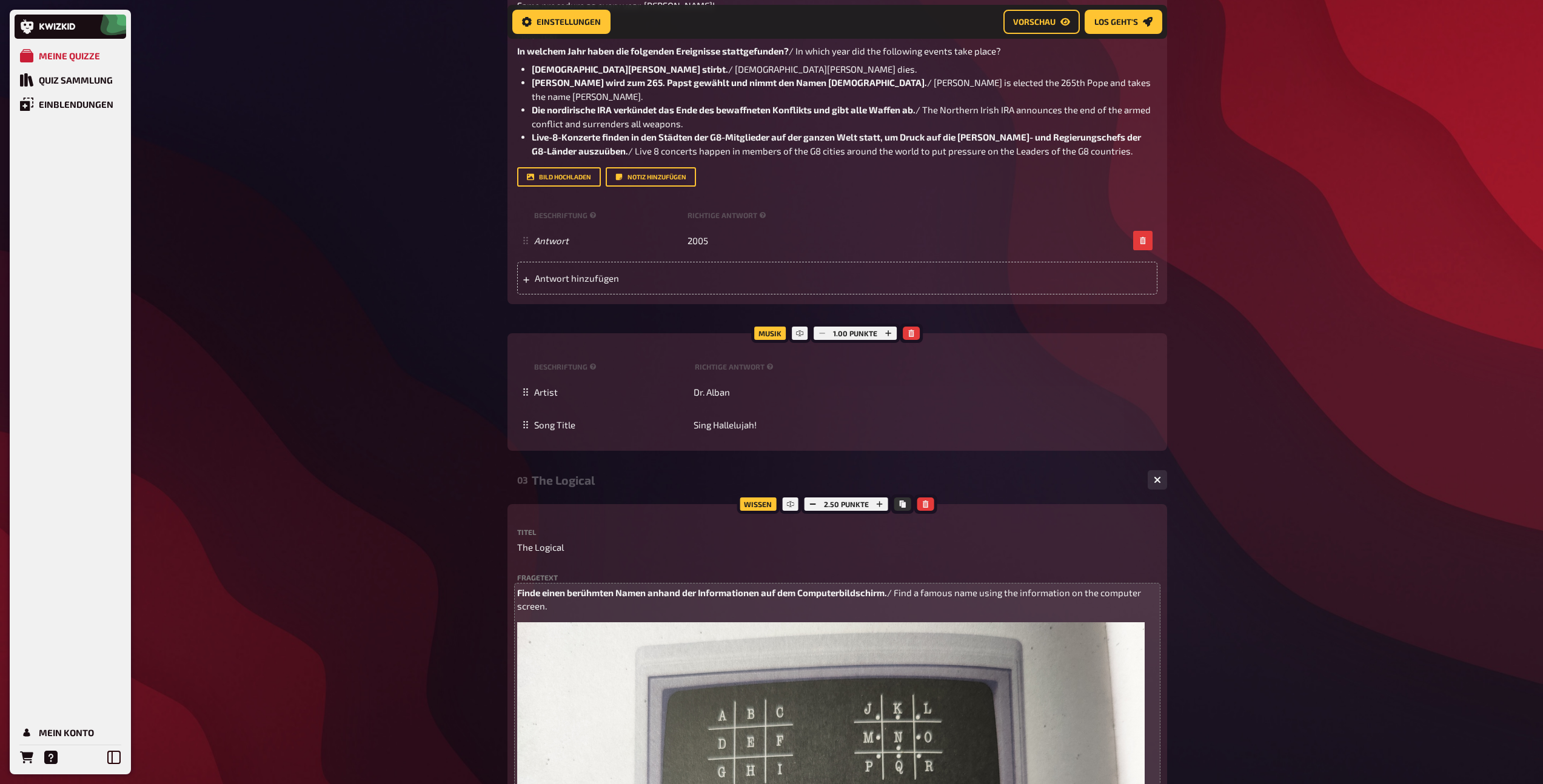
scroll to position [1419, 0]
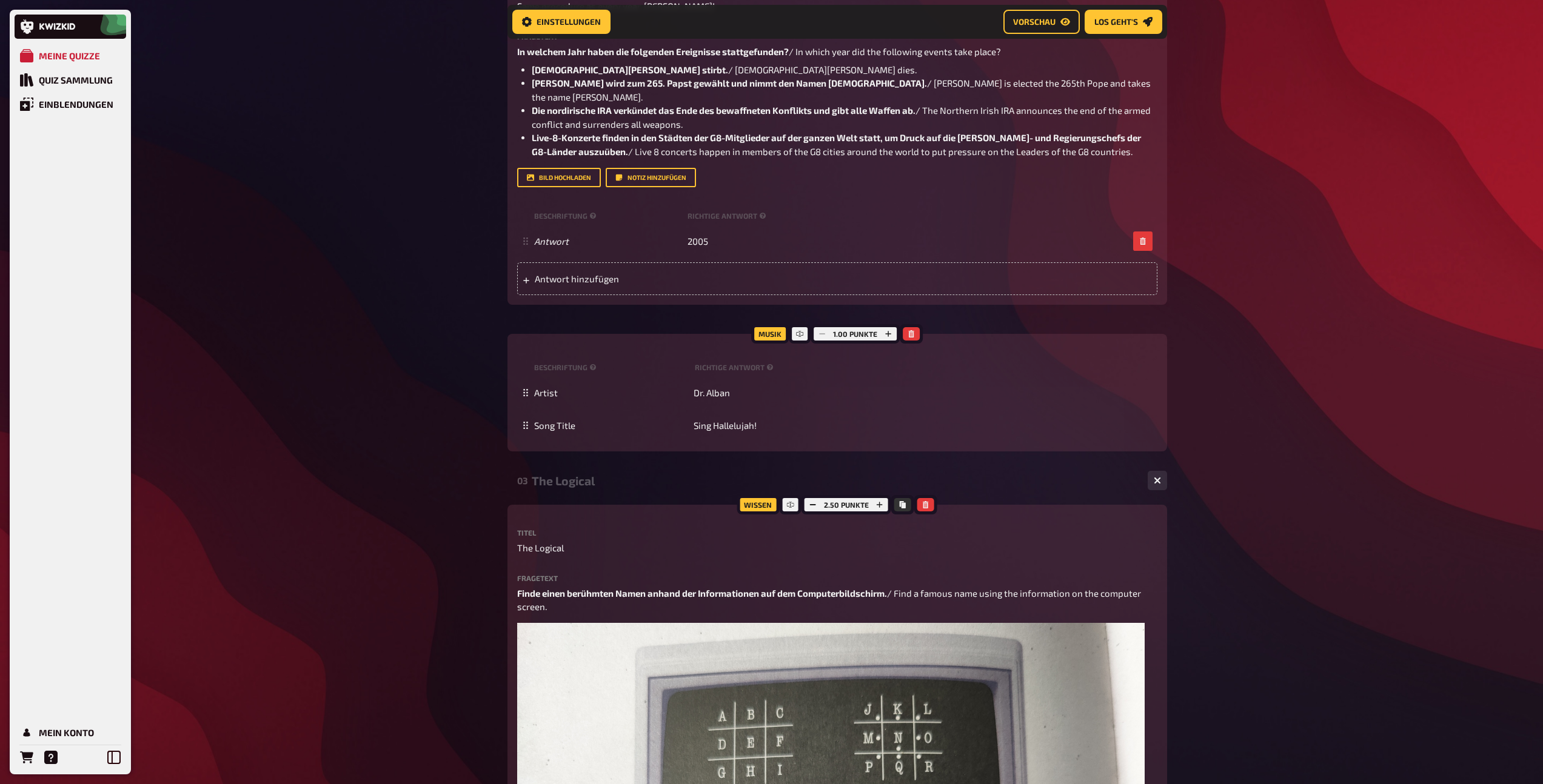
click at [571, 484] on div "The Logical" at bounding box center [834, 481] width 606 height 14
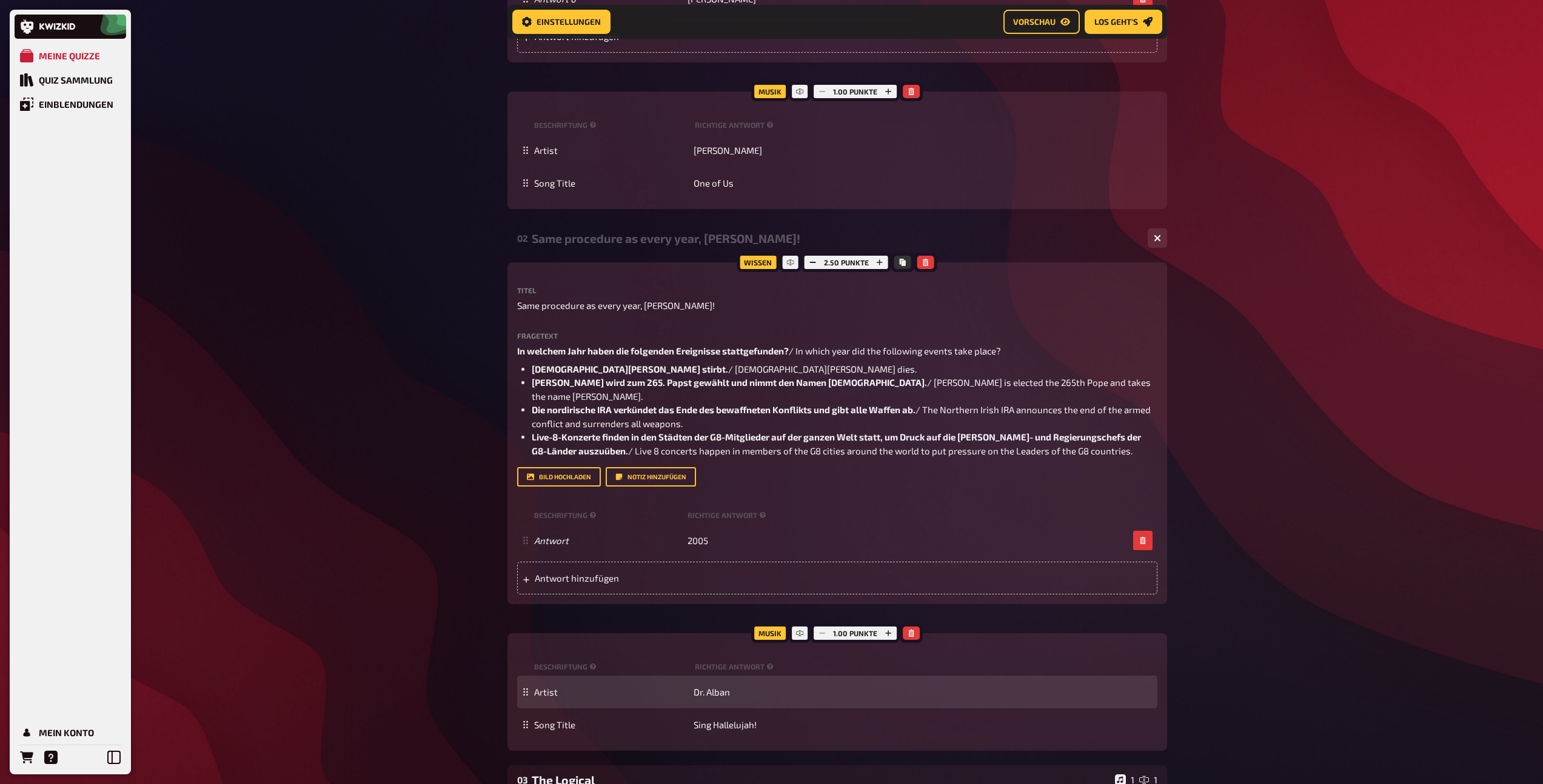
scroll to position [954, 0]
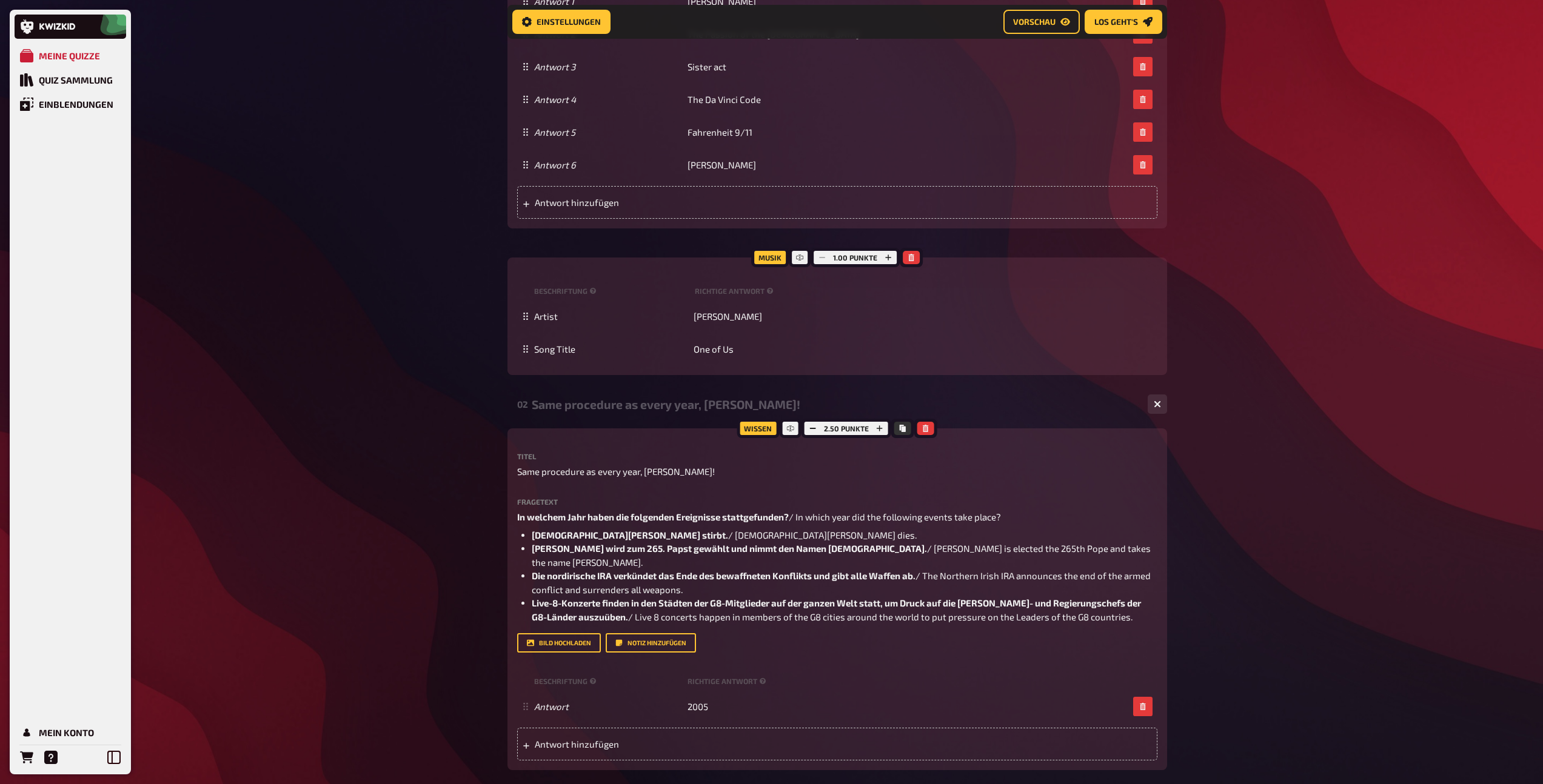
click at [579, 408] on div "Same procedure as every year, James!" at bounding box center [834, 405] width 606 height 14
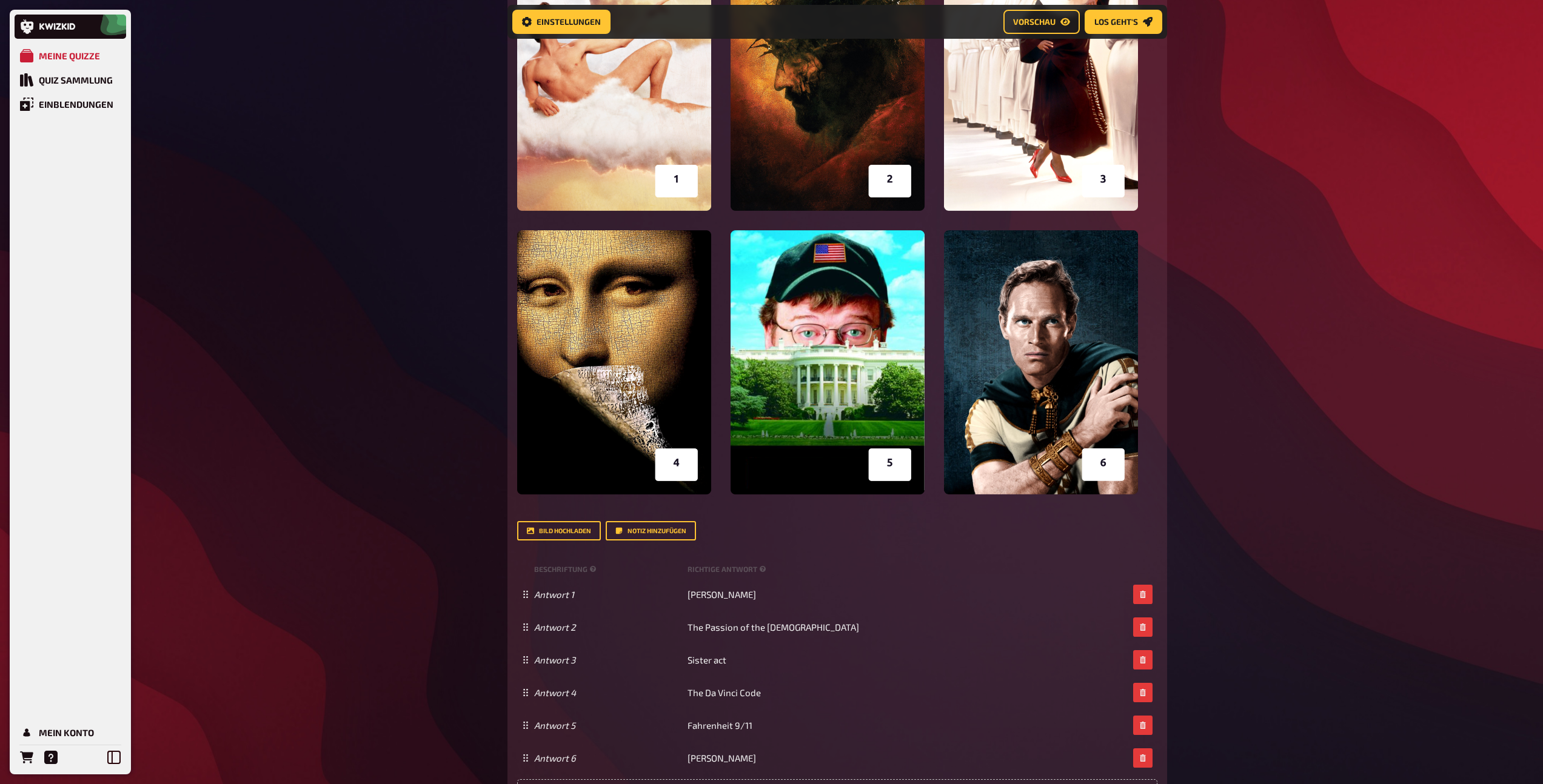
scroll to position [0, 0]
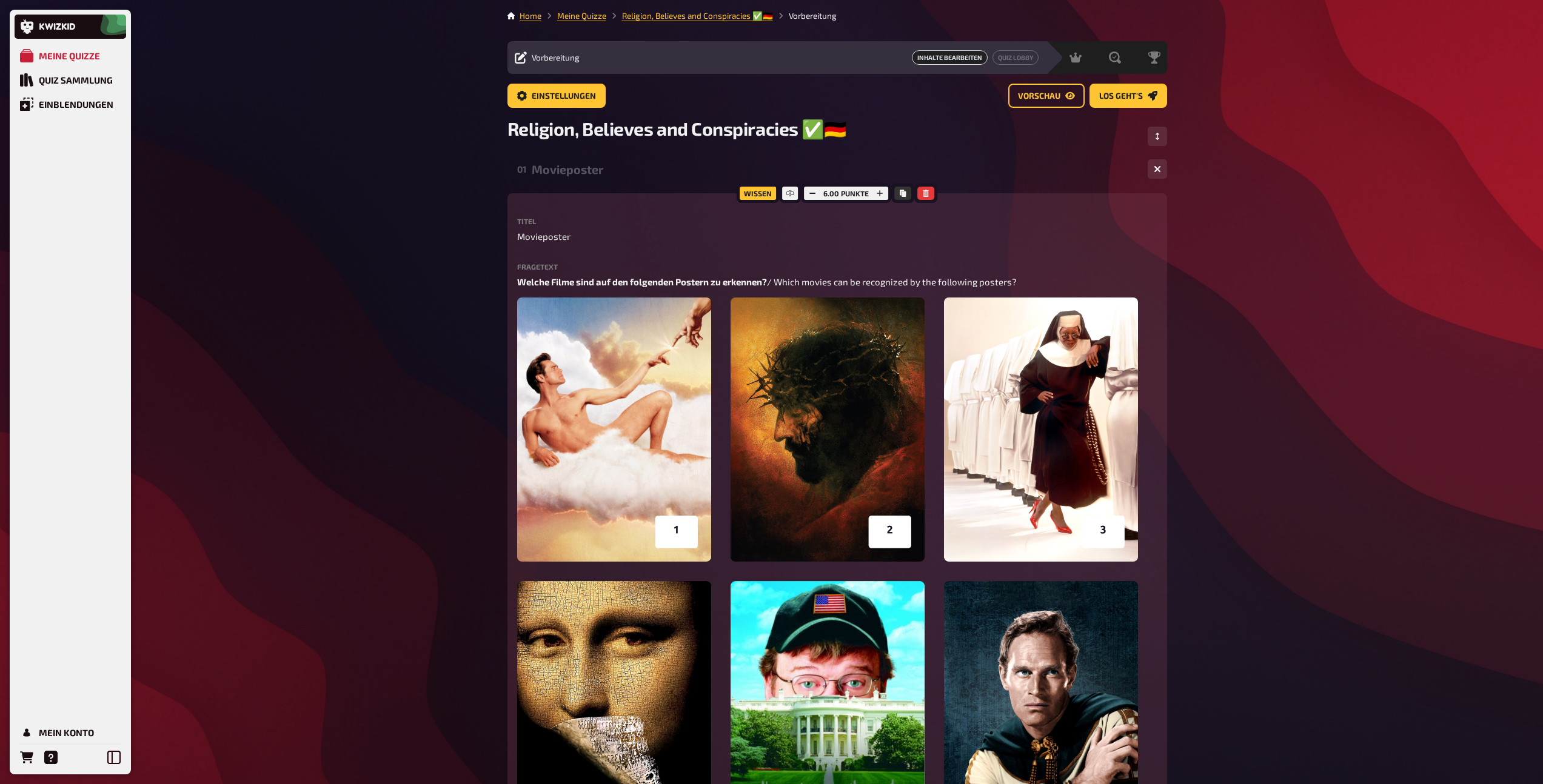
click at [566, 179] on div "01 Movieposter 1 6" at bounding box center [837, 169] width 659 height 29
